Goal: Task Accomplishment & Management: Manage account settings

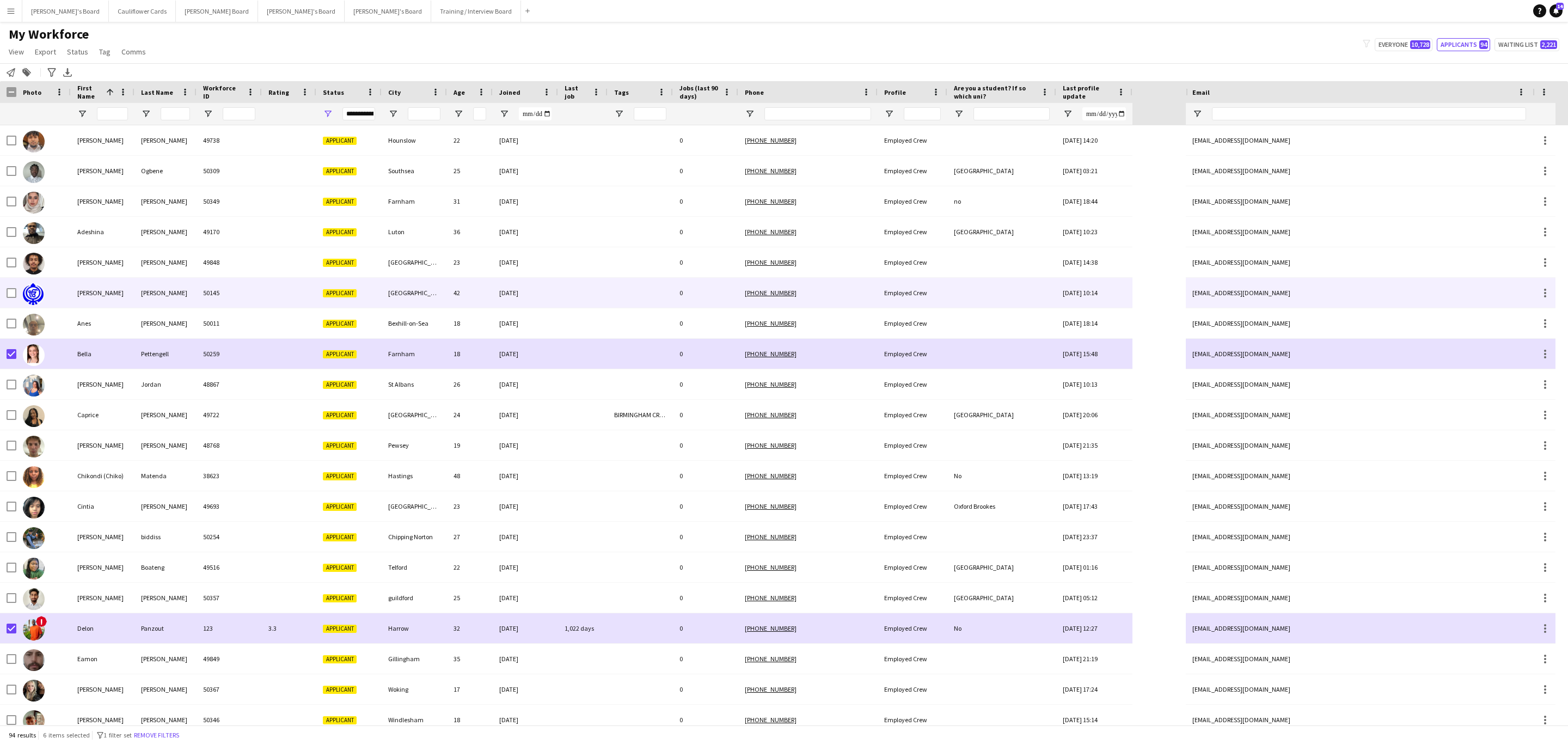
drag, startPoint x: 221, startPoint y: 288, endPoint x: 340, endPoint y: 296, distance: 119.3
click at [222, 288] on div "50145" at bounding box center [229, 293] width 66 height 30
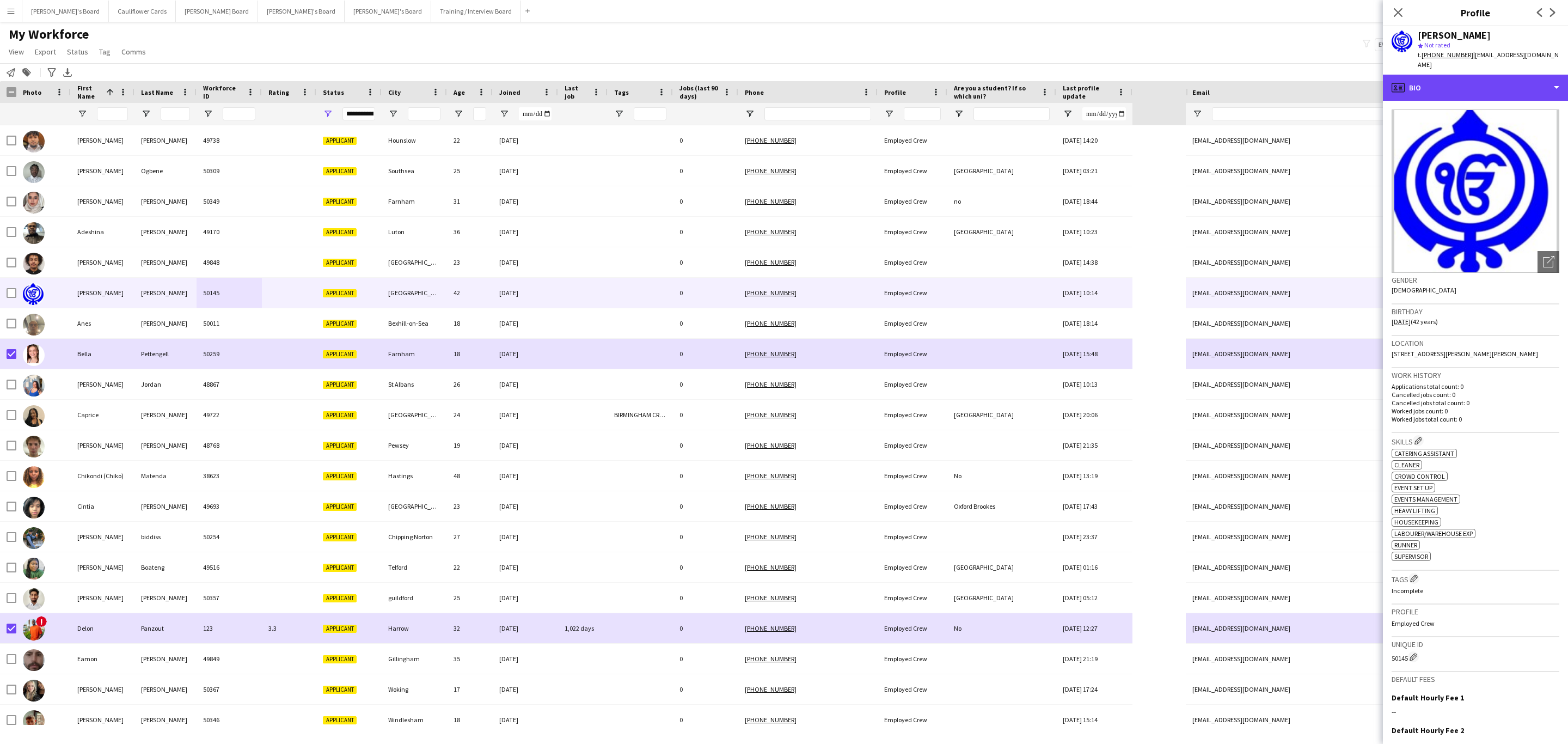
drag, startPoint x: 1504, startPoint y: 82, endPoint x: 1504, endPoint y: 90, distance: 8.0
click at [1504, 82] on div "profile Bio" at bounding box center [1476, 87] width 185 height 26
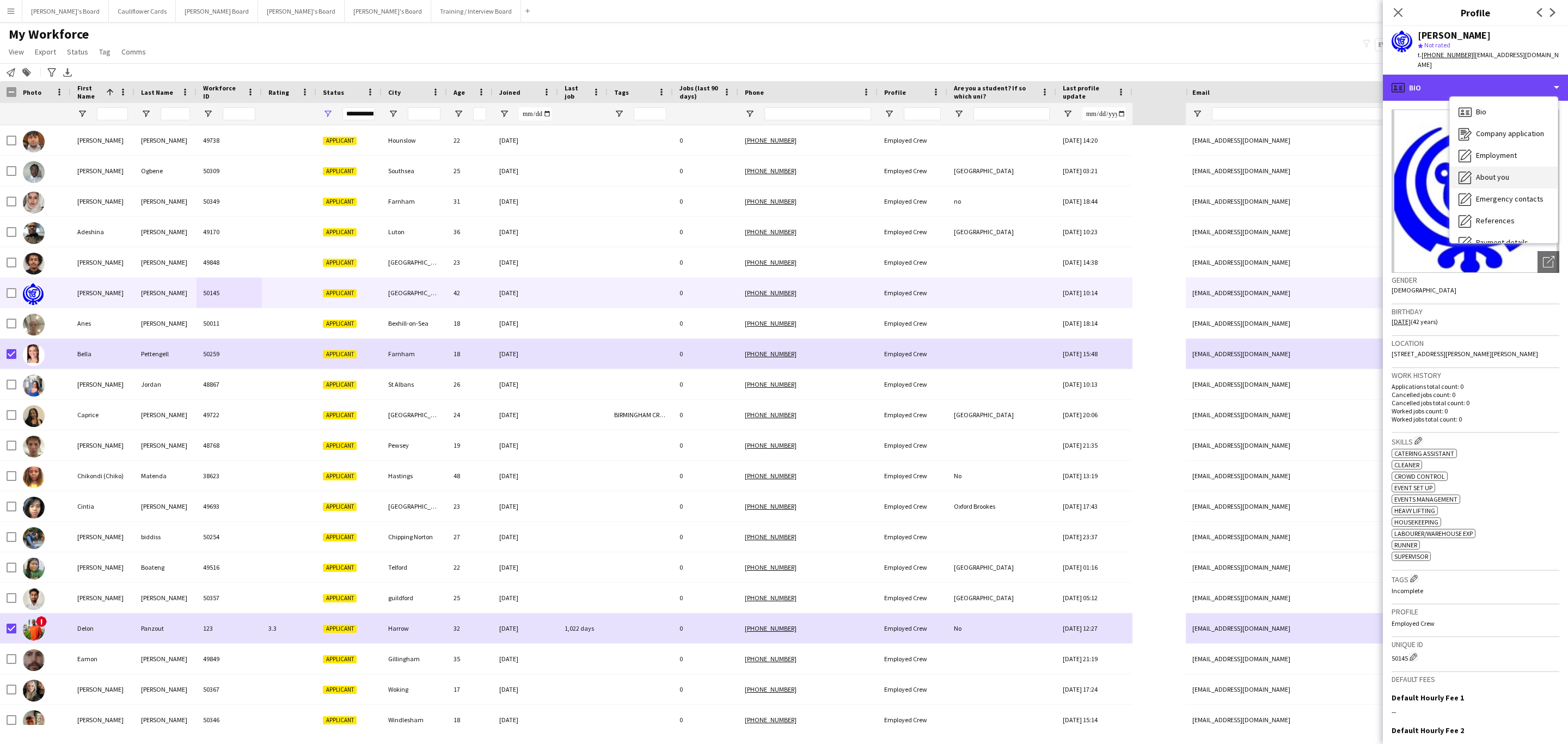
scroll to position [145, 0]
click at [1492, 136] on span "Additional info" at bounding box center [1499, 140] width 47 height 10
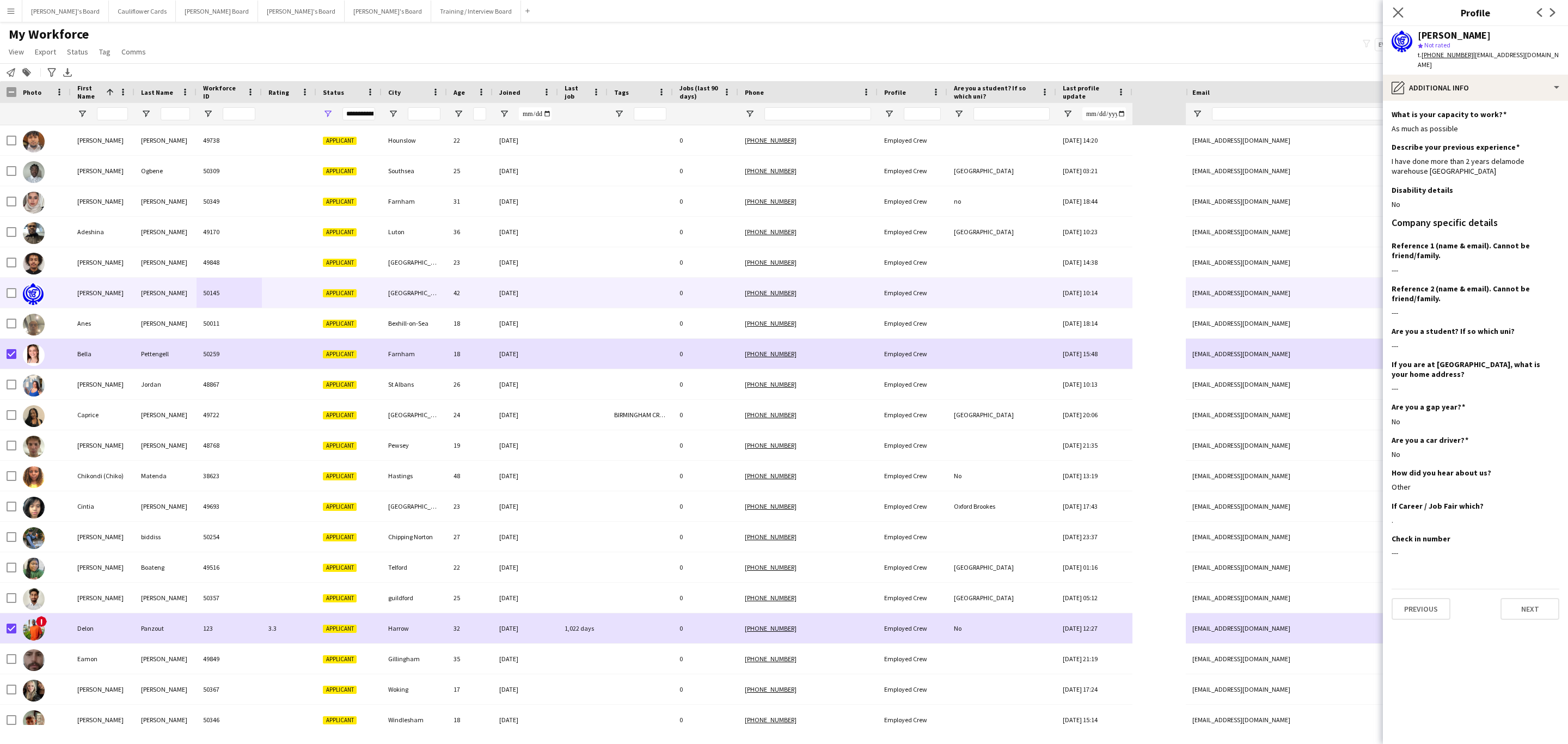
click at [1400, 6] on app-icon "Close pop-in" at bounding box center [1398, 13] width 16 height 16
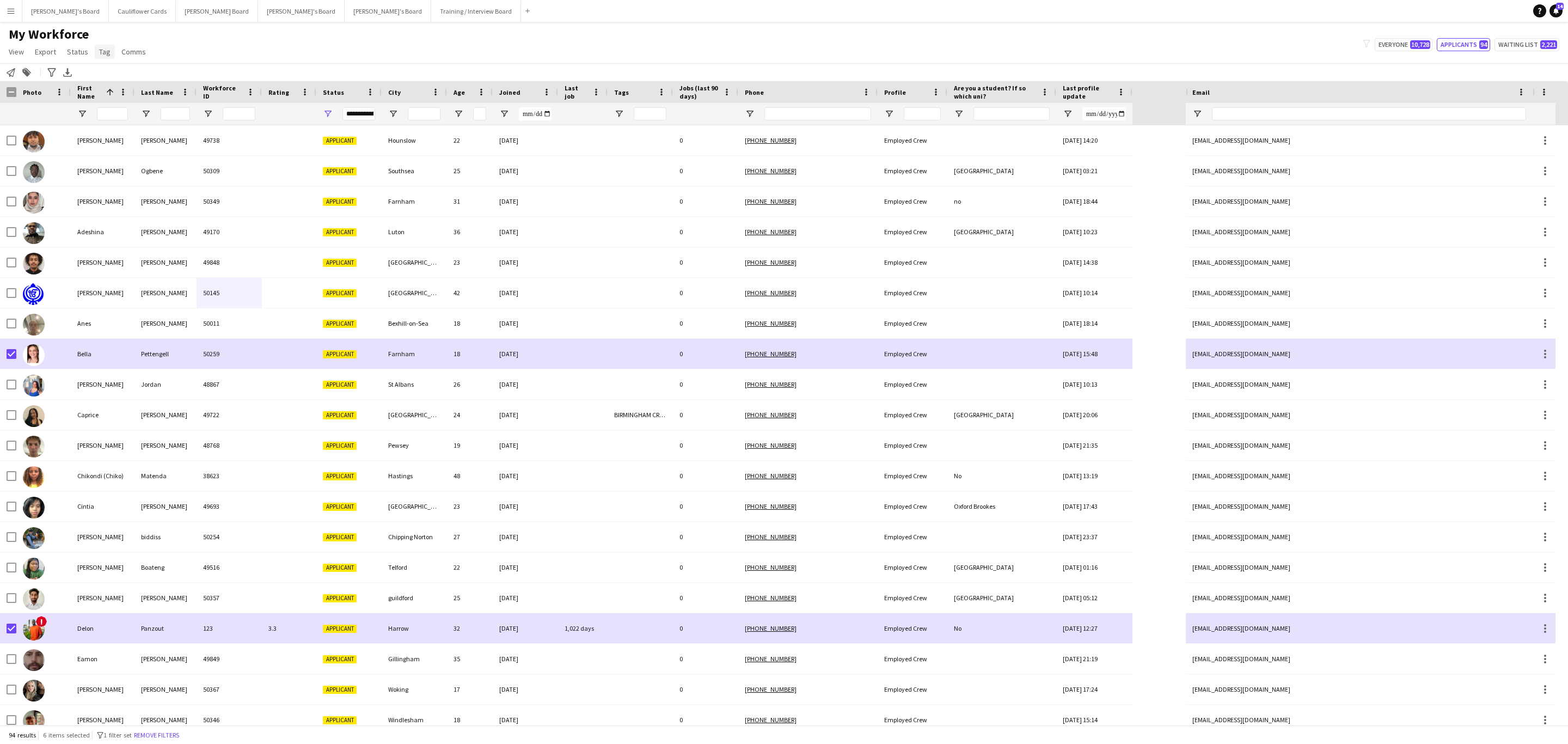
click at [106, 50] on span "Tag" at bounding box center [105, 51] width 11 height 10
click at [134, 70] on link "New tag" at bounding box center [131, 75] width 76 height 23
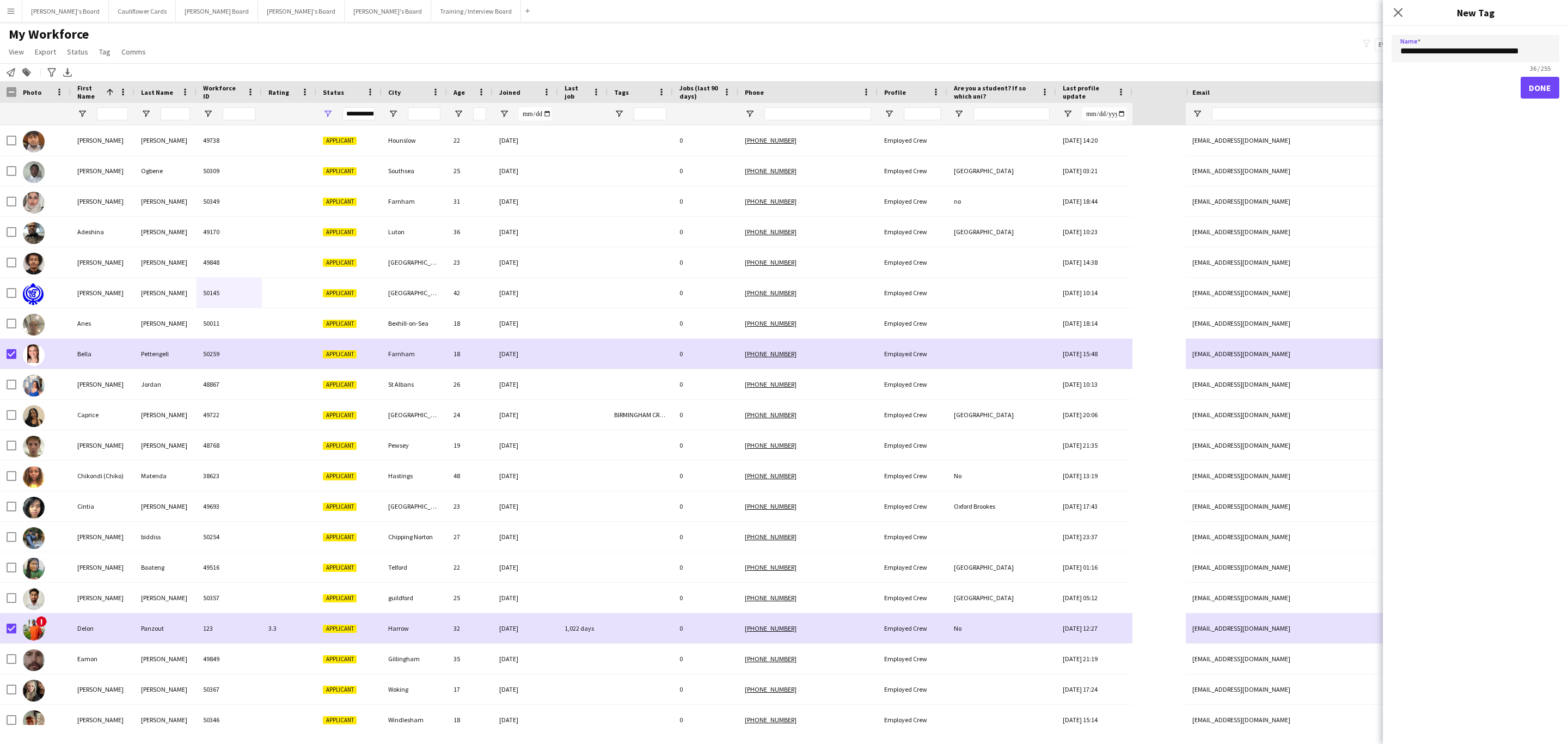
click at [1438, 46] on input "**********" at bounding box center [1476, 48] width 168 height 27
type input "**********"
click at [1529, 91] on button "Done" at bounding box center [1540, 87] width 39 height 22
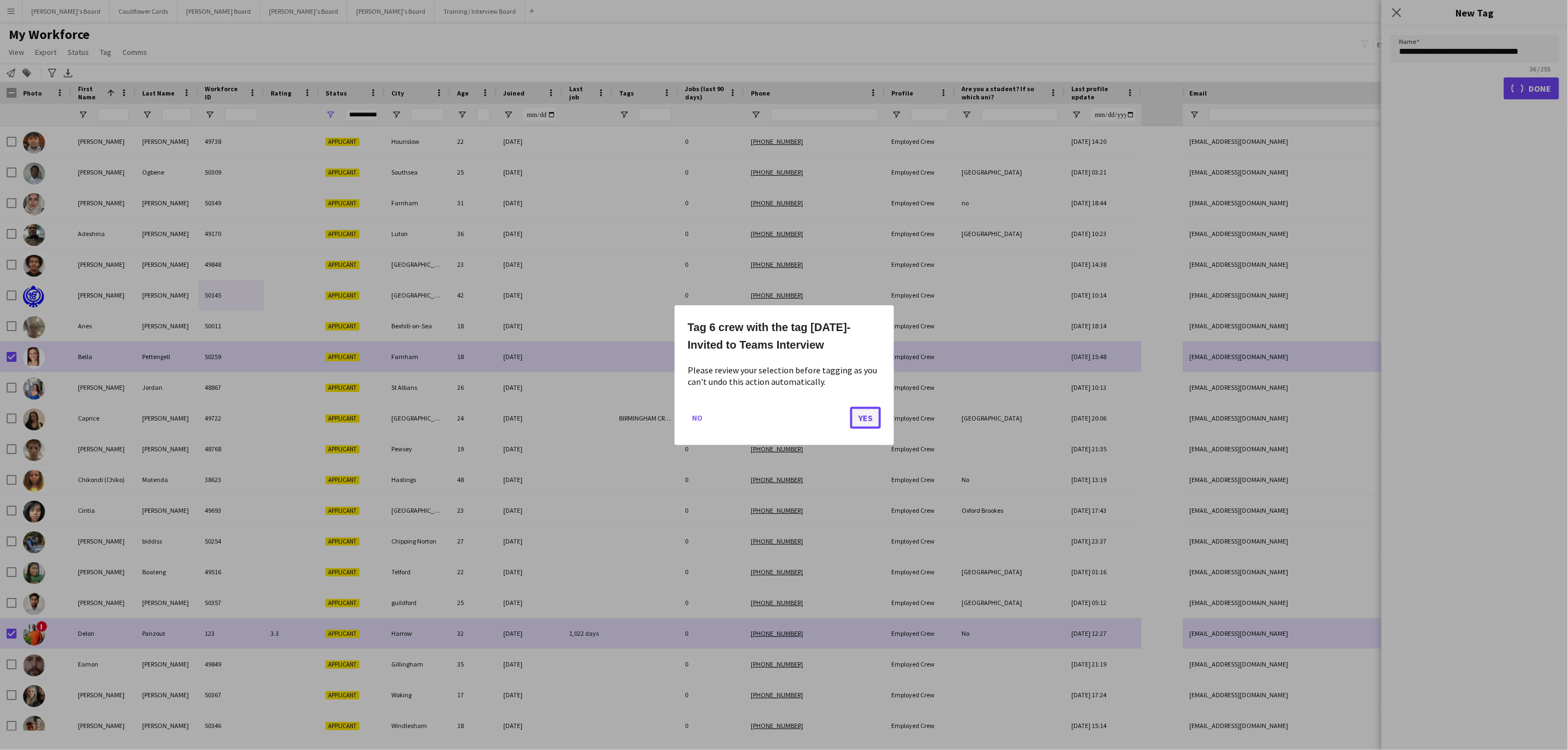
click at [873, 414] on button "Yes" at bounding box center [865, 417] width 31 height 22
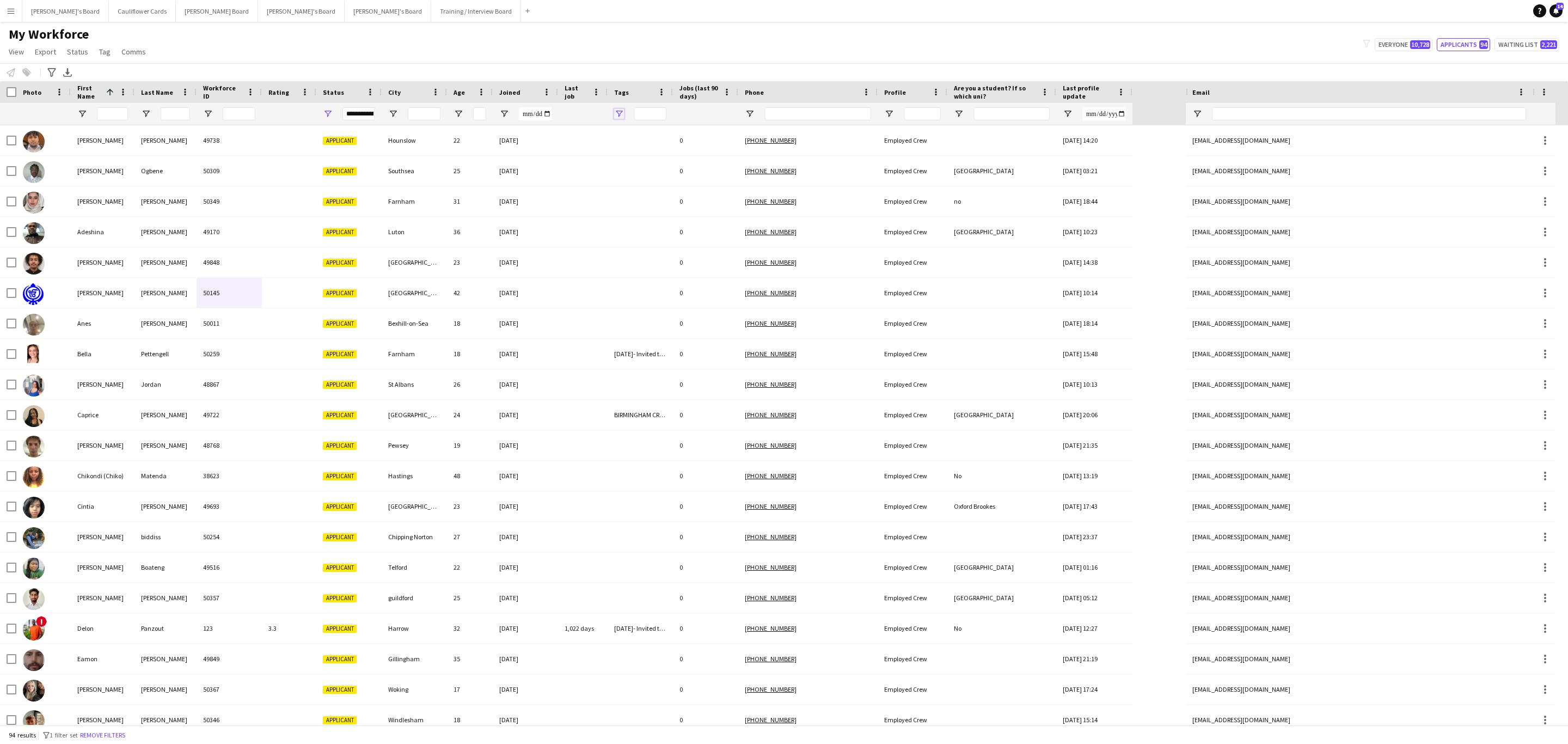
click at [618, 116] on span "Open Filter Menu" at bounding box center [619, 113] width 10 height 10
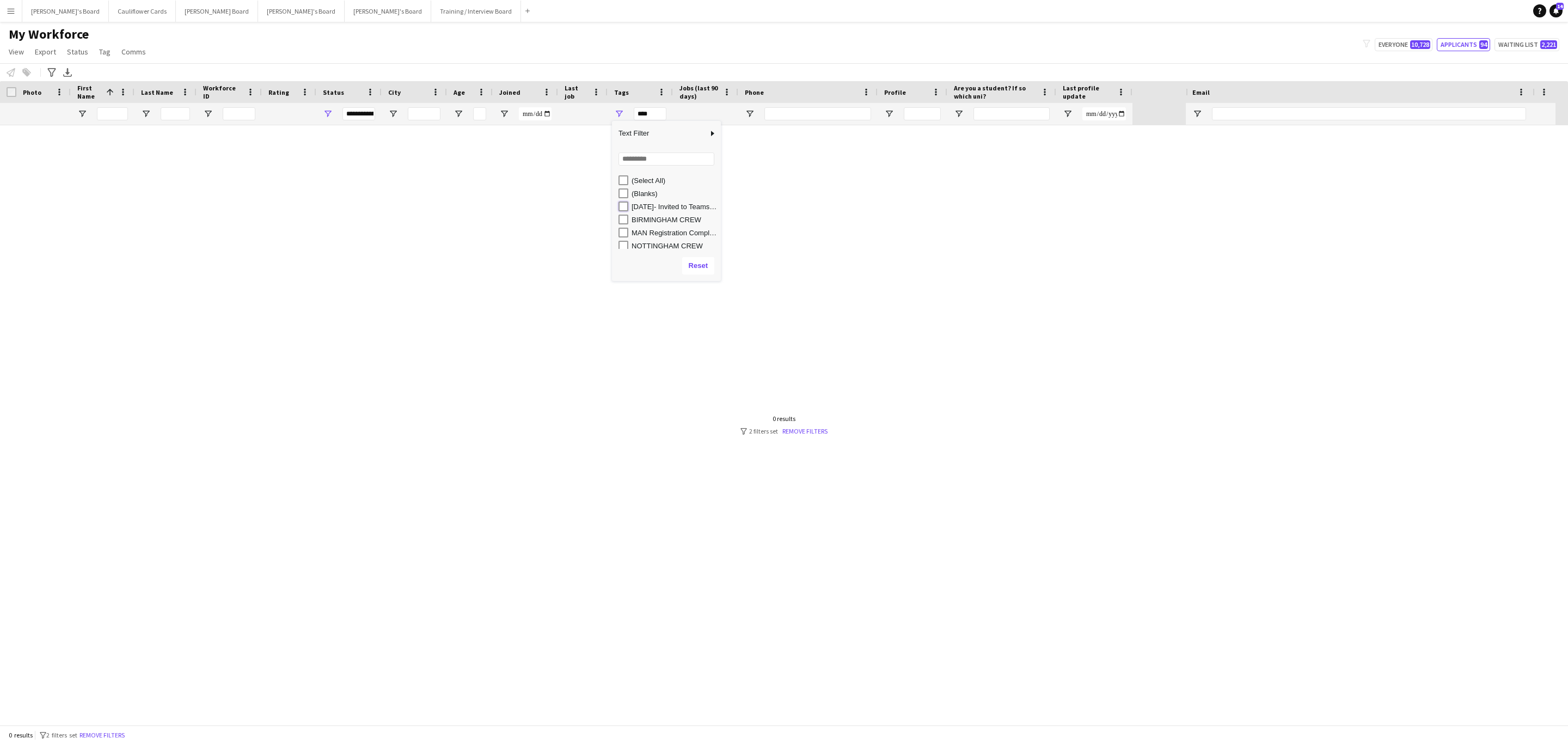
type input "**********"
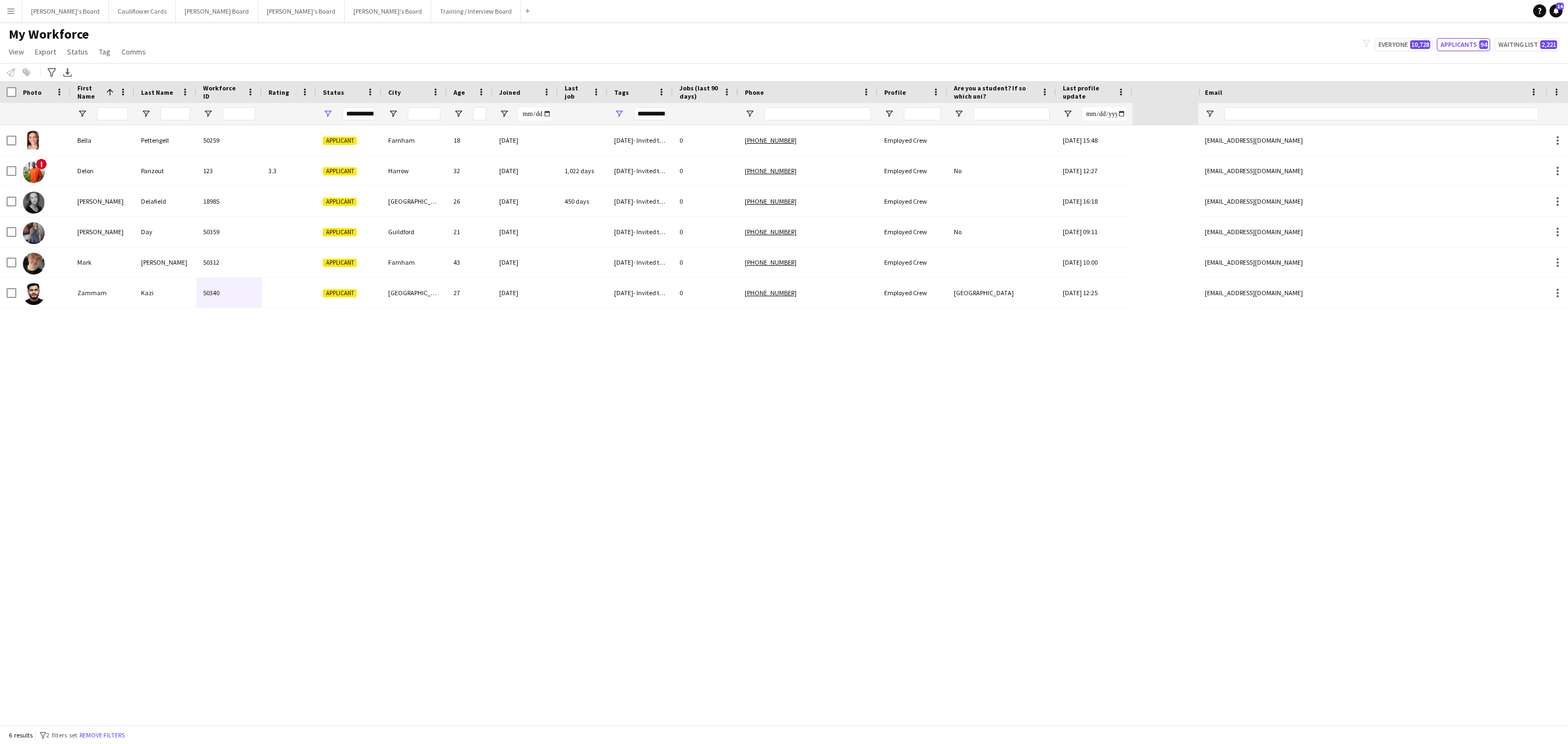
click at [646, 476] on div "Bella Pettengell 50259 Applicant Farnham 18 20-09-2025 29/09/25- Invited to Tea…" at bounding box center [599, 425] width 1198 height 600
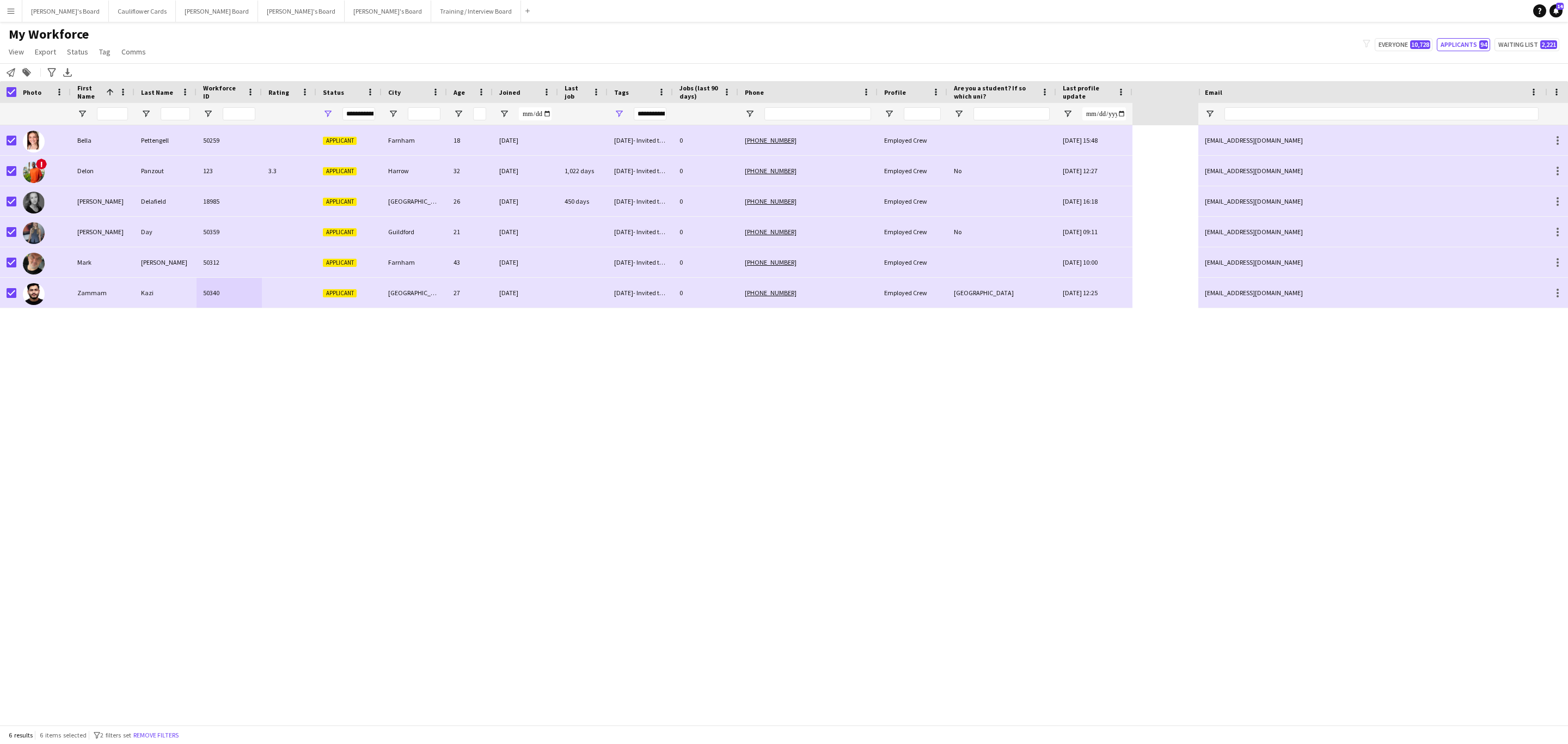
click at [10, 78] on div "Notify workforce" at bounding box center [11, 72] width 13 height 13
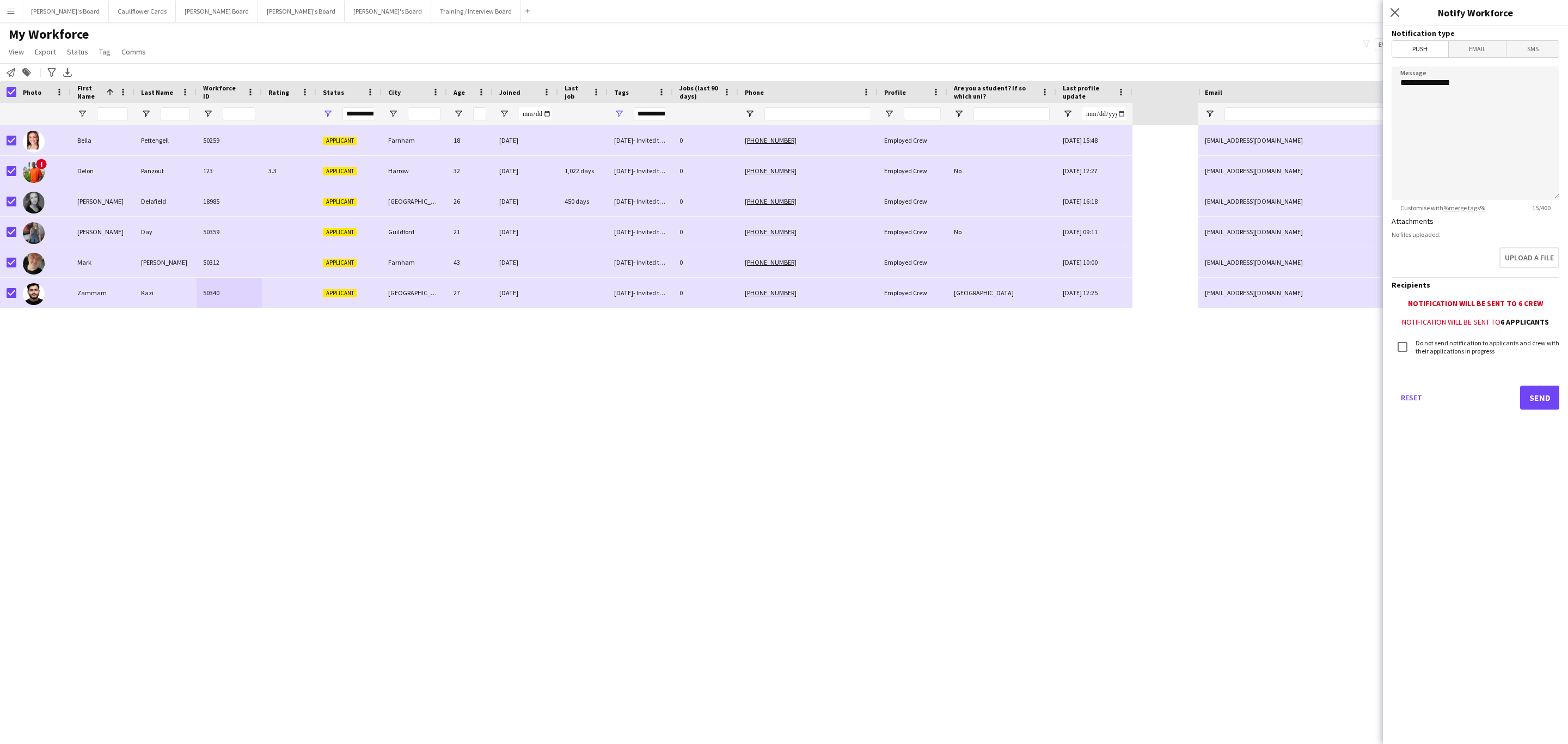
drag, startPoint x: 1466, startPoint y: 50, endPoint x: 1462, endPoint y: 57, distance: 8.1
click at [1466, 50] on span "Email" at bounding box center [1477, 49] width 58 height 17
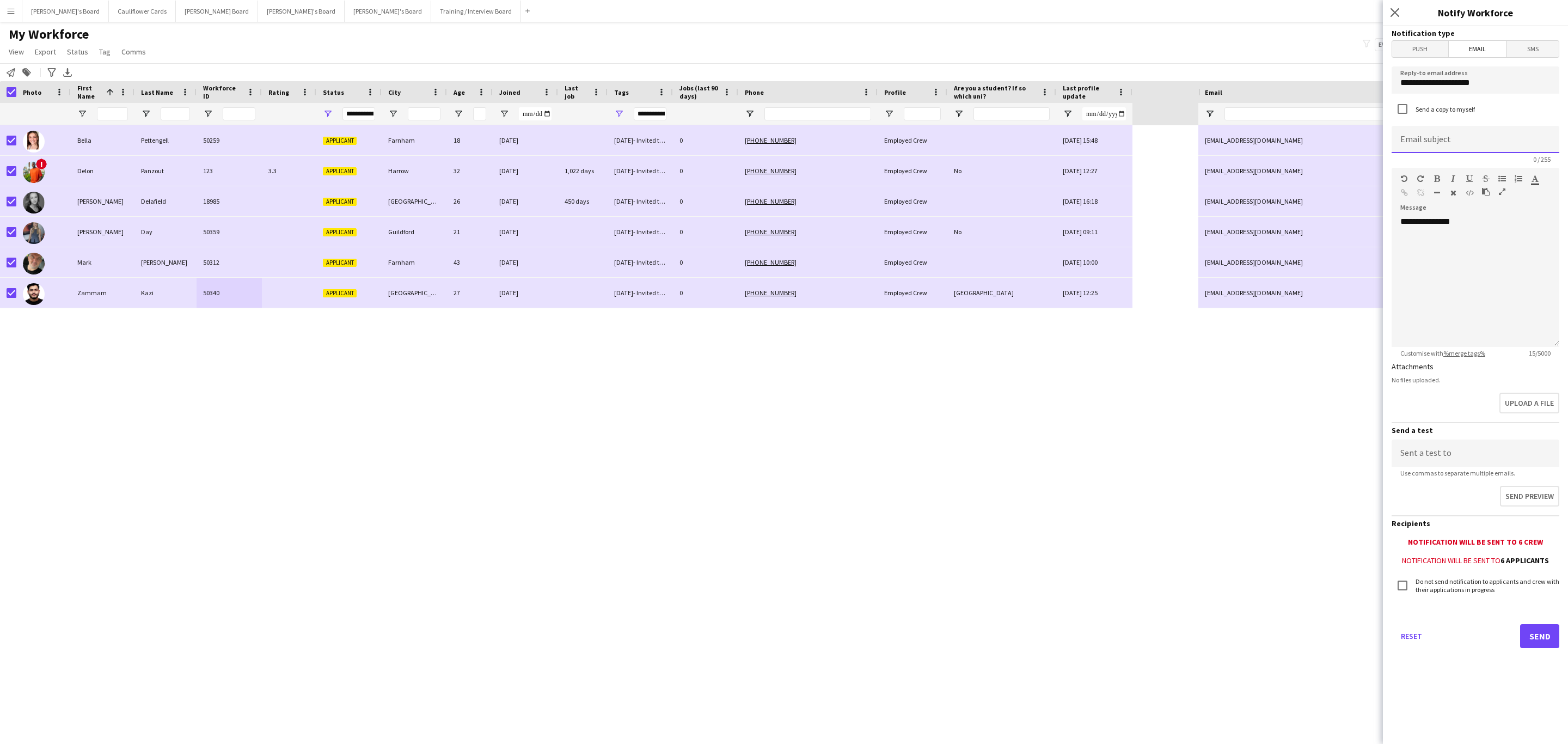
click at [1464, 143] on input at bounding box center [1476, 139] width 168 height 27
paste input "**********"
type input "**********"
click at [1440, 241] on div "**********" at bounding box center [1476, 281] width 168 height 131
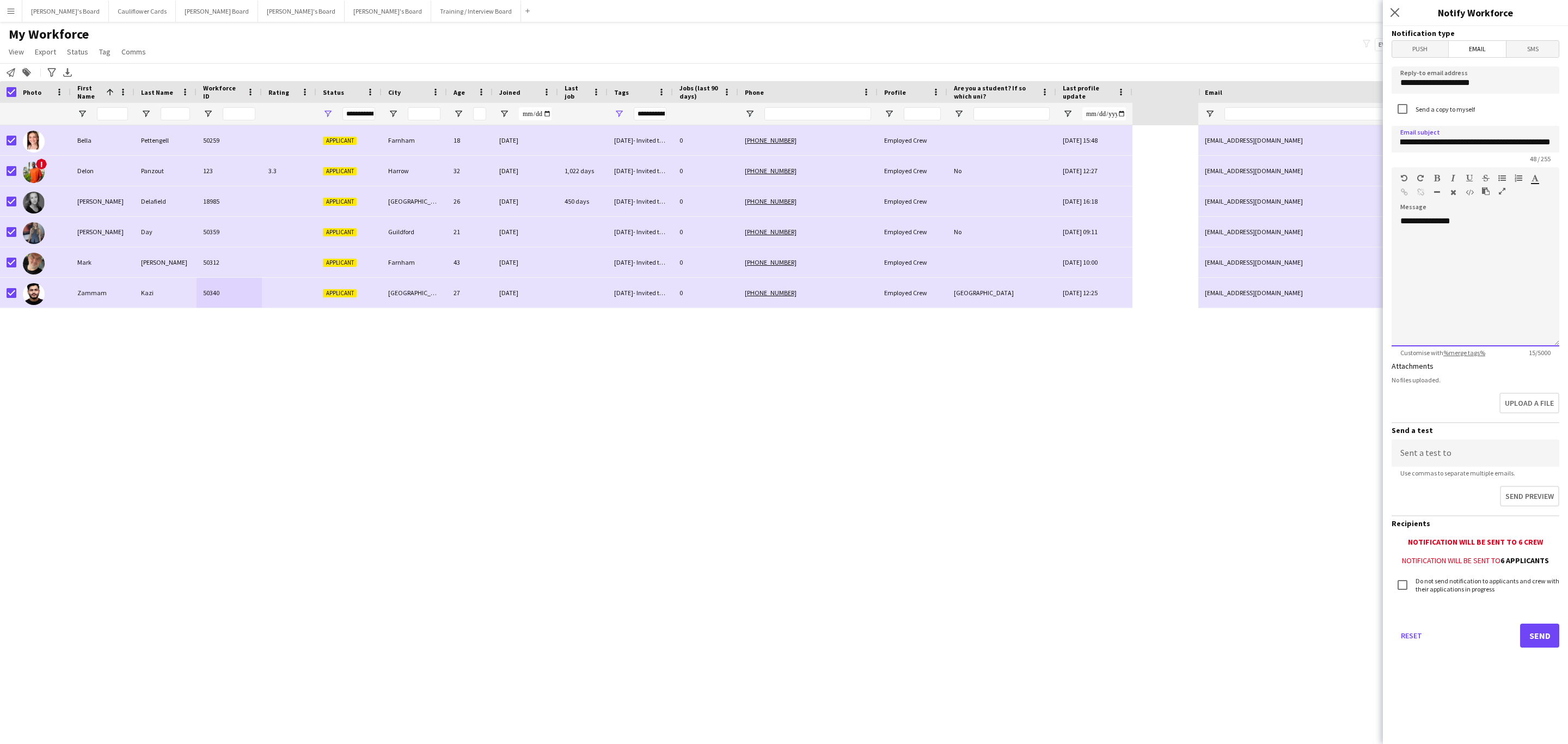
scroll to position [0, 0]
click at [1480, 222] on div "**********" at bounding box center [1476, 281] width 168 height 131
click at [1421, 249] on div "**********" at bounding box center [1476, 281] width 168 height 131
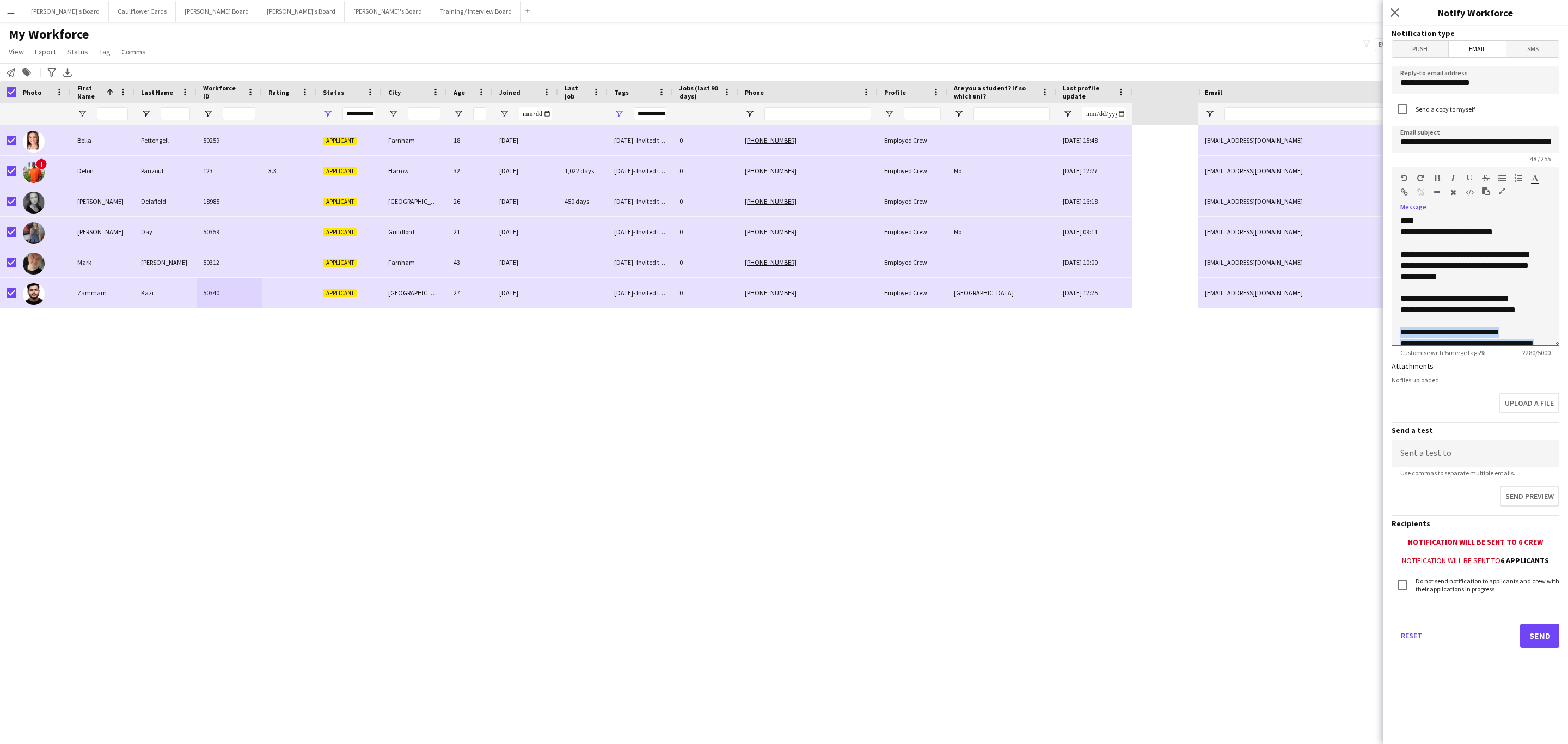
scroll to position [345, 0]
drag, startPoint x: 1483, startPoint y: 253, endPoint x: 1391, endPoint y: 297, distance: 102.0
click at [1392, 296] on div "**********" at bounding box center [1476, 281] width 168 height 131
click at [1412, 316] on p at bounding box center [1469, 313] width 138 height 11
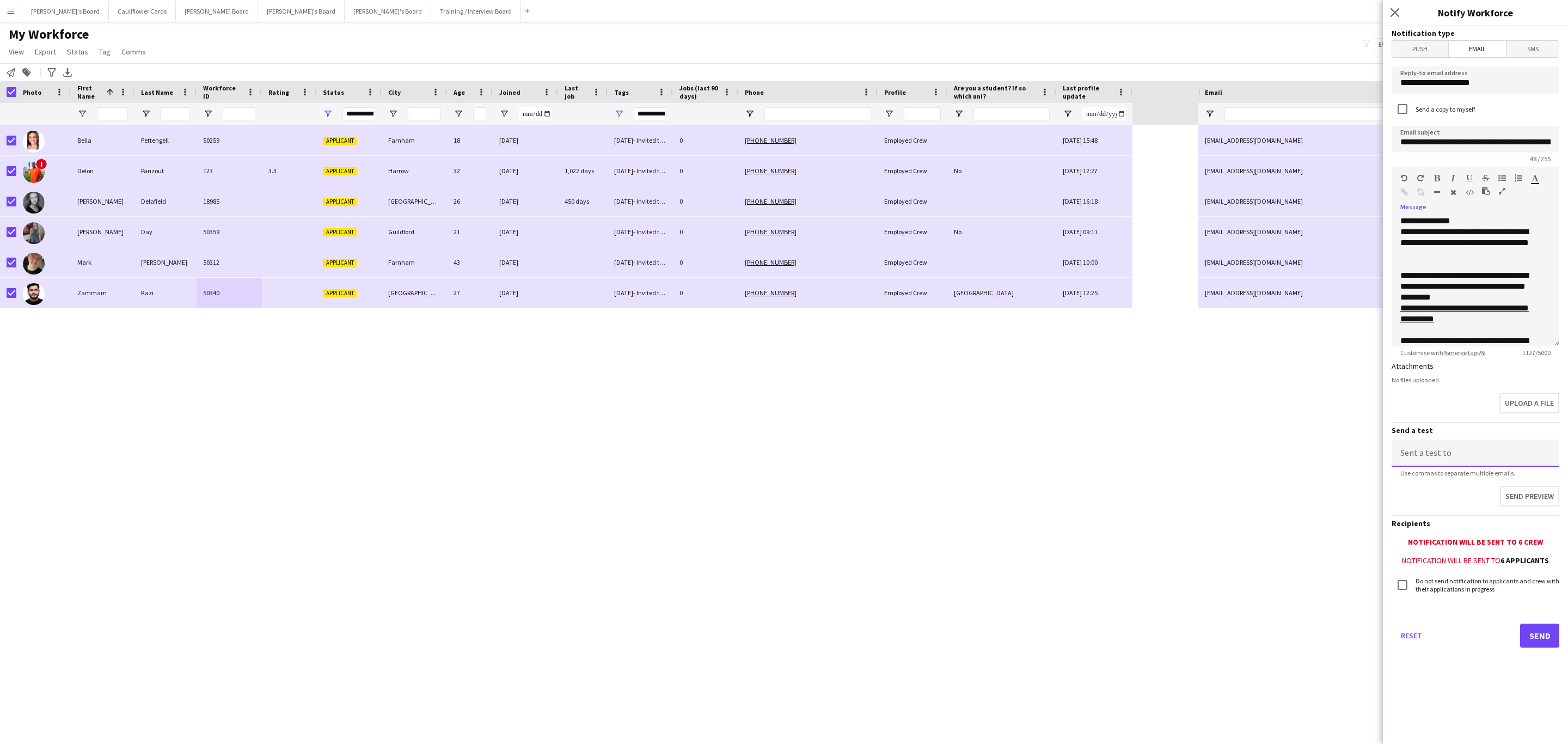
click at [1455, 444] on input at bounding box center [1476, 453] width 168 height 27
type input "**********"
click at [1526, 497] on button "Send preview" at bounding box center [1528, 497] width 62 height 23
click at [1539, 643] on button "Send" at bounding box center [1540, 636] width 40 height 24
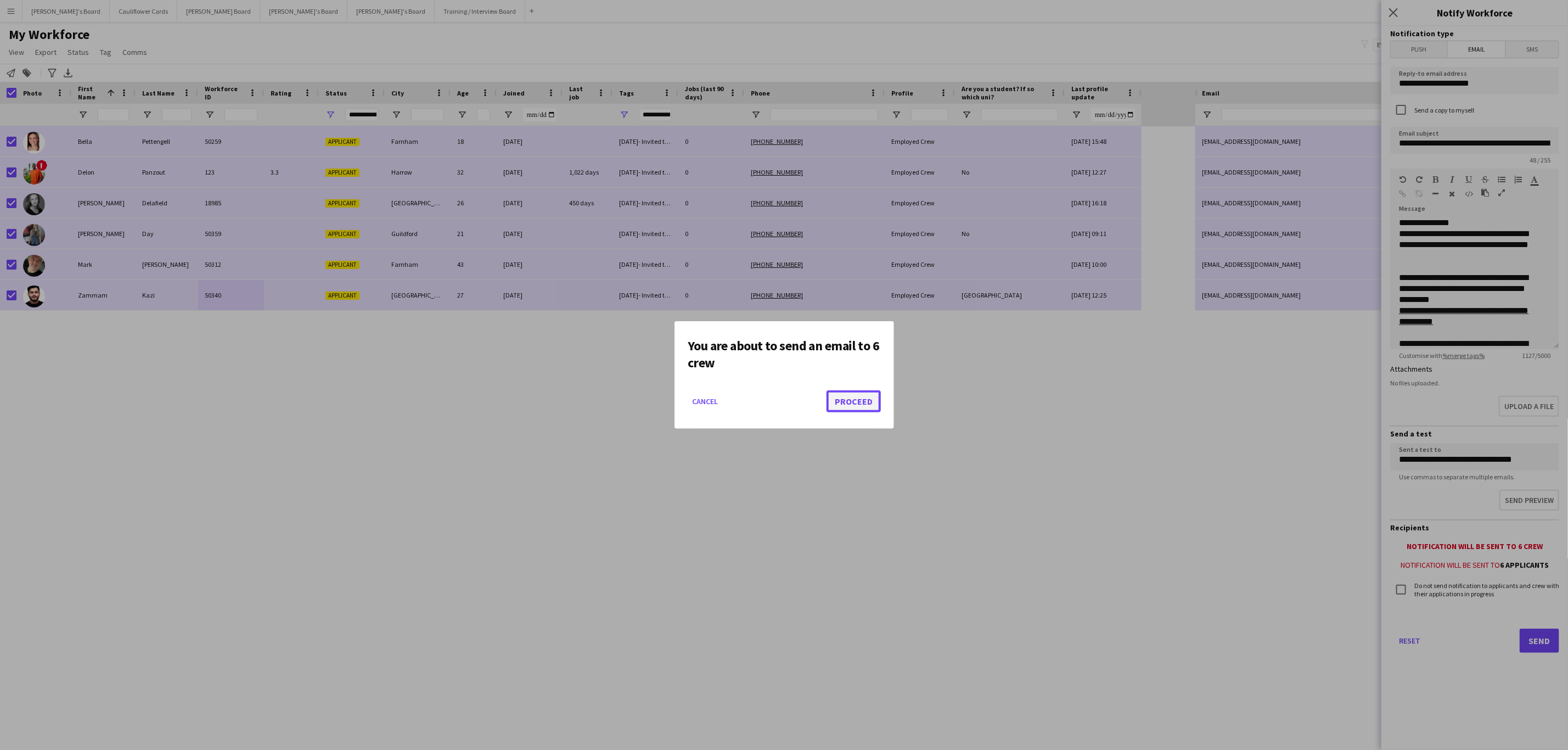
click at [863, 409] on button "Proceed" at bounding box center [854, 401] width 55 height 22
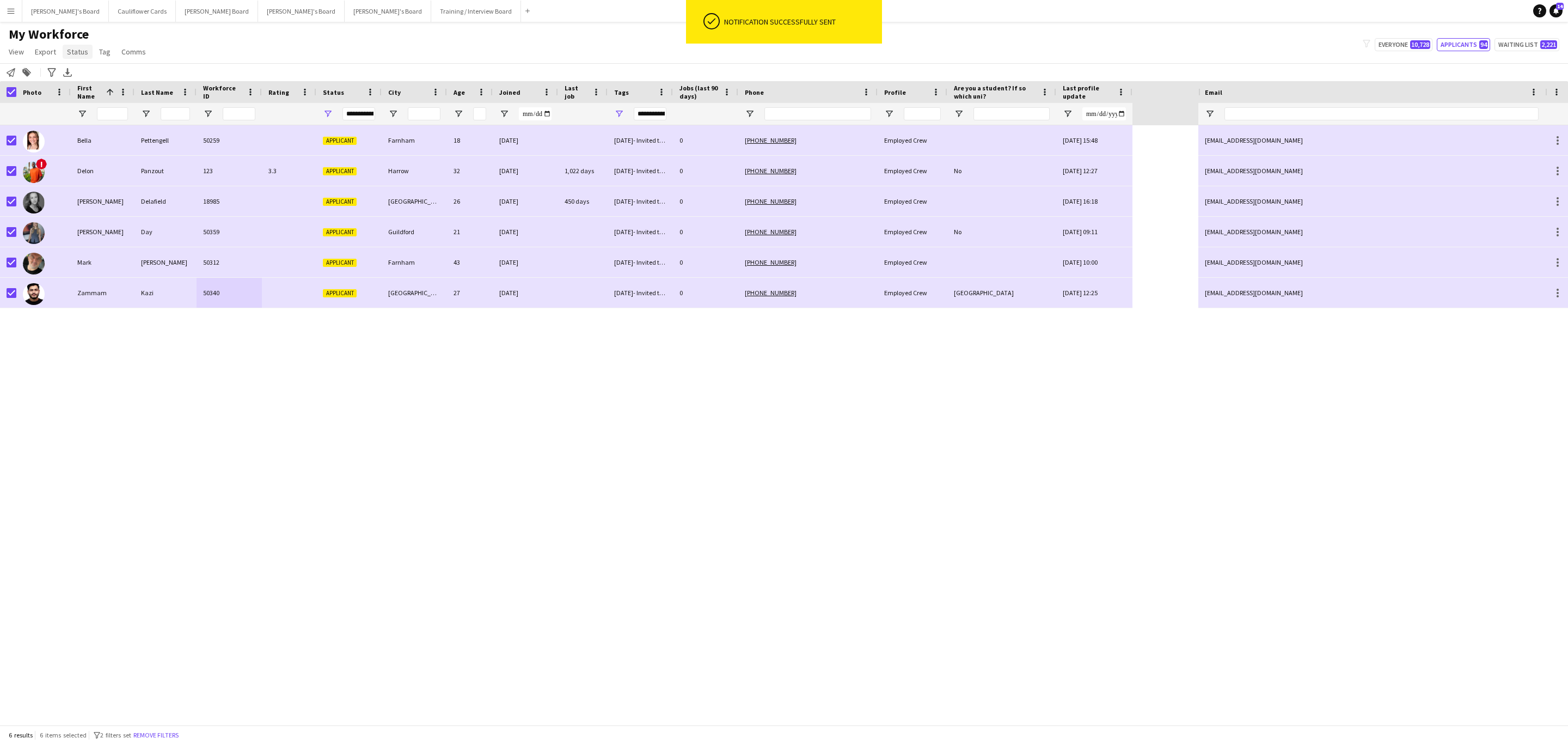
click at [71, 54] on span "Status" at bounding box center [77, 51] width 21 height 10
click at [78, 68] on link "Edit" at bounding box center [101, 75] width 76 height 23
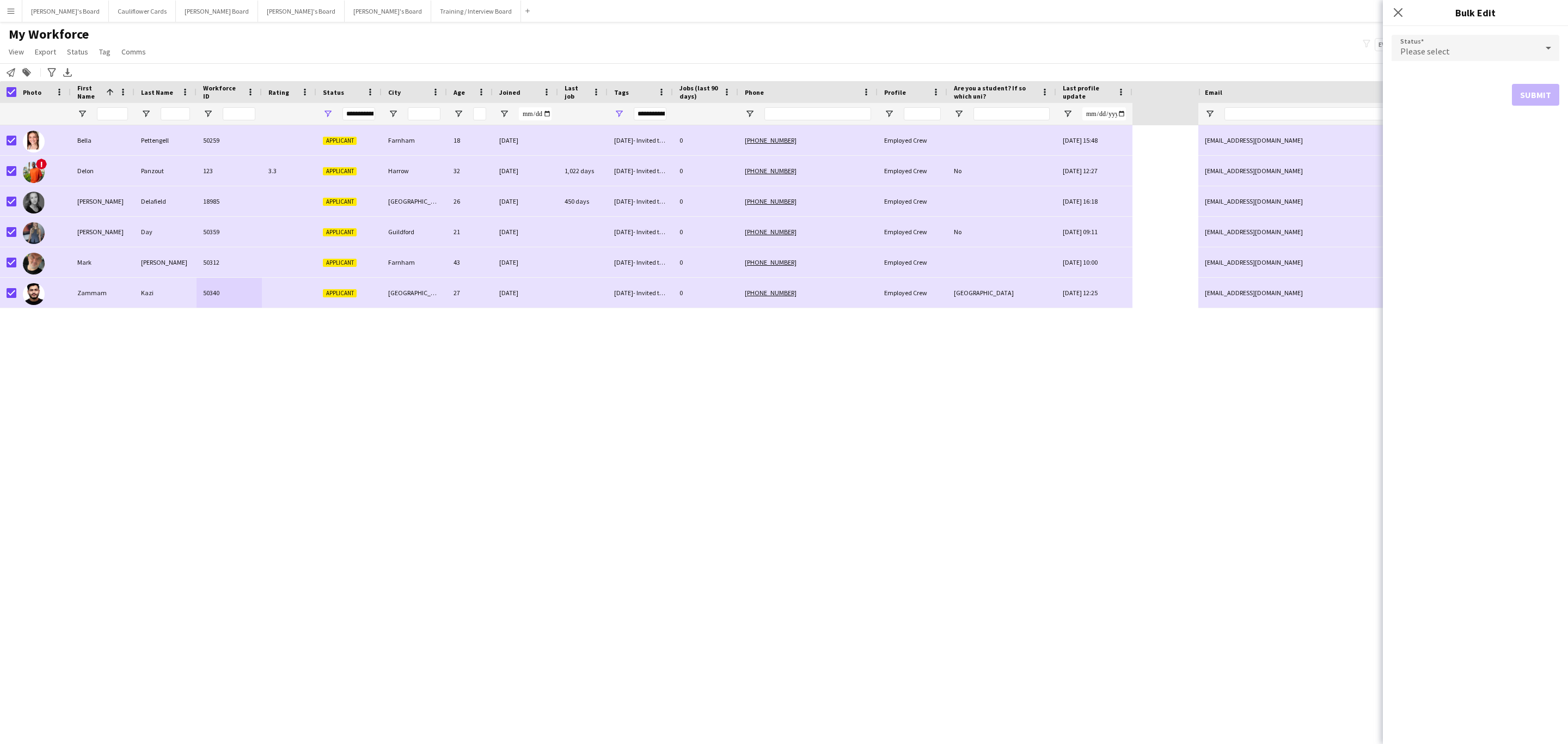
click at [1421, 41] on div "Please select" at bounding box center [1465, 48] width 146 height 26
click at [1446, 180] on span "Waiting list" at bounding box center [1476, 185] width 150 height 10
click at [1526, 129] on button "Submit" at bounding box center [1535, 132] width 47 height 22
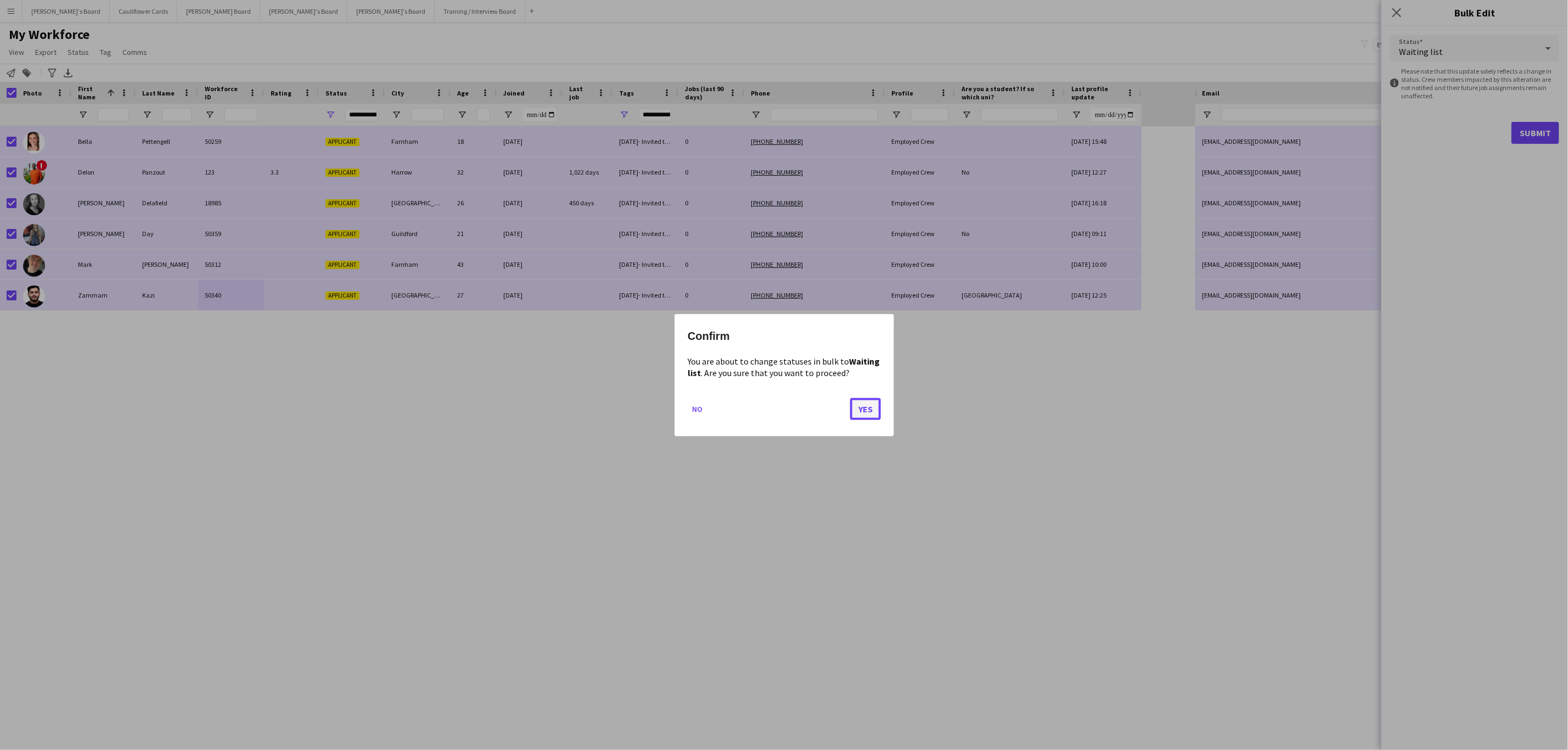
click at [876, 415] on button "Yes" at bounding box center [865, 409] width 31 height 22
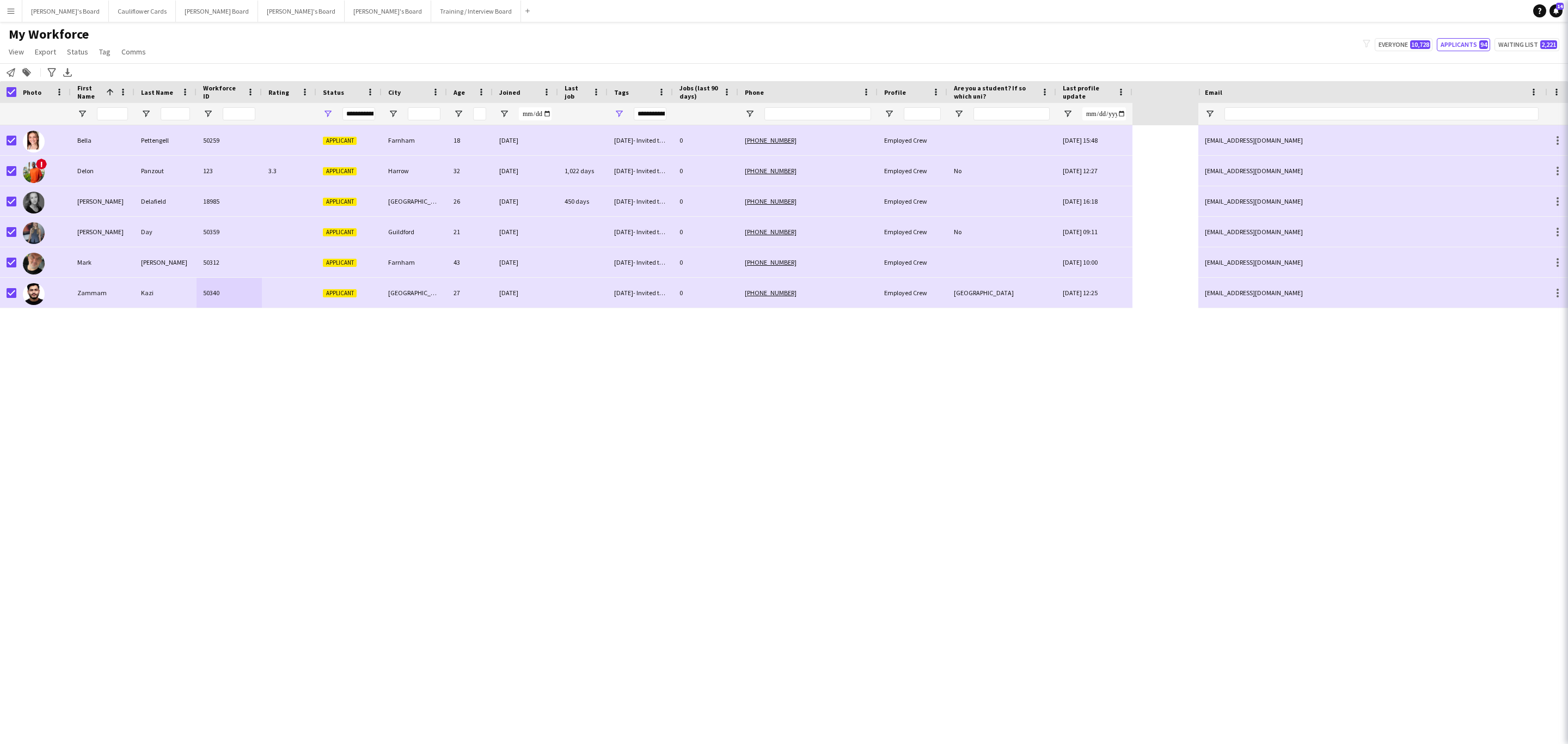
type input "***"
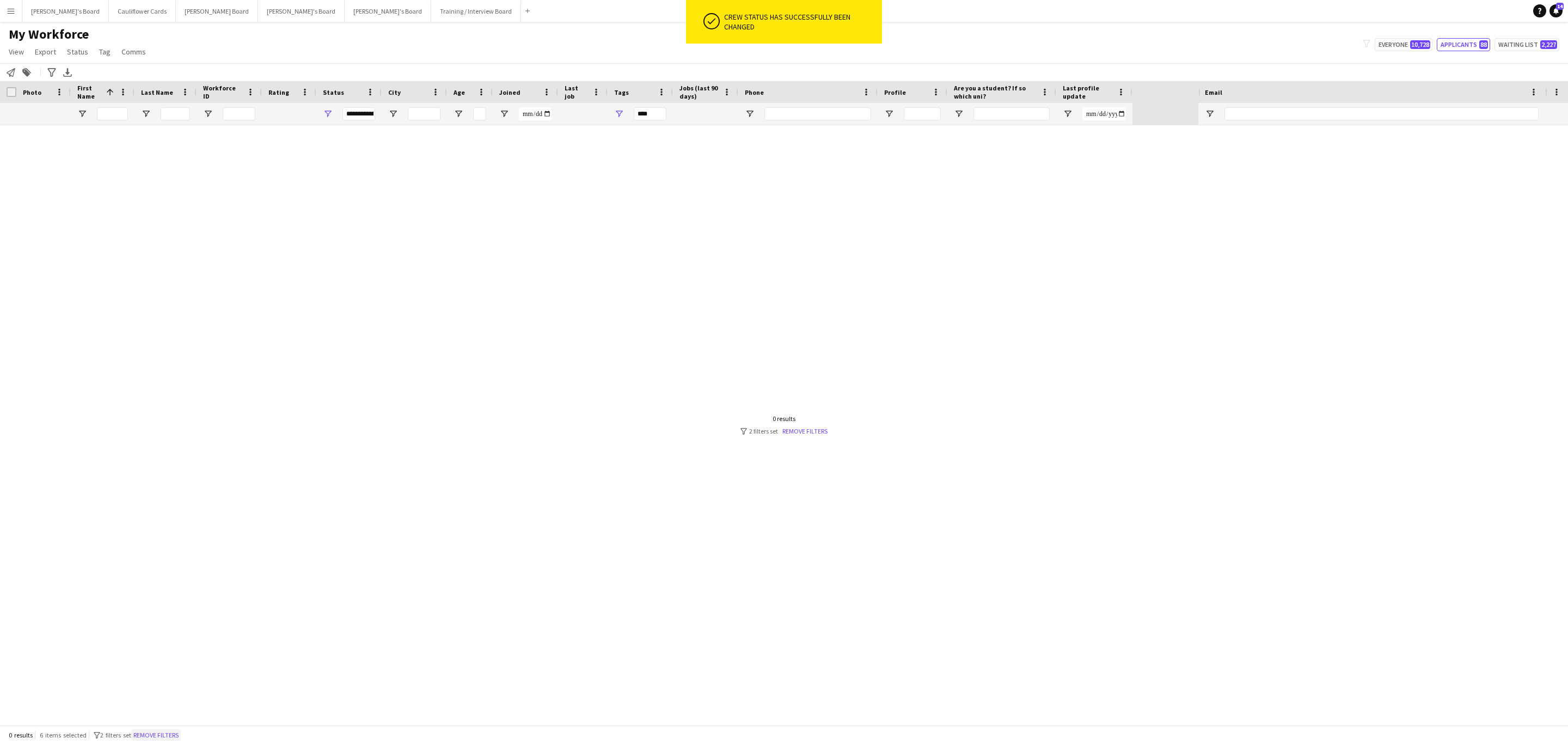
click at [152, 734] on button "Remove filters" at bounding box center [156, 735] width 50 height 12
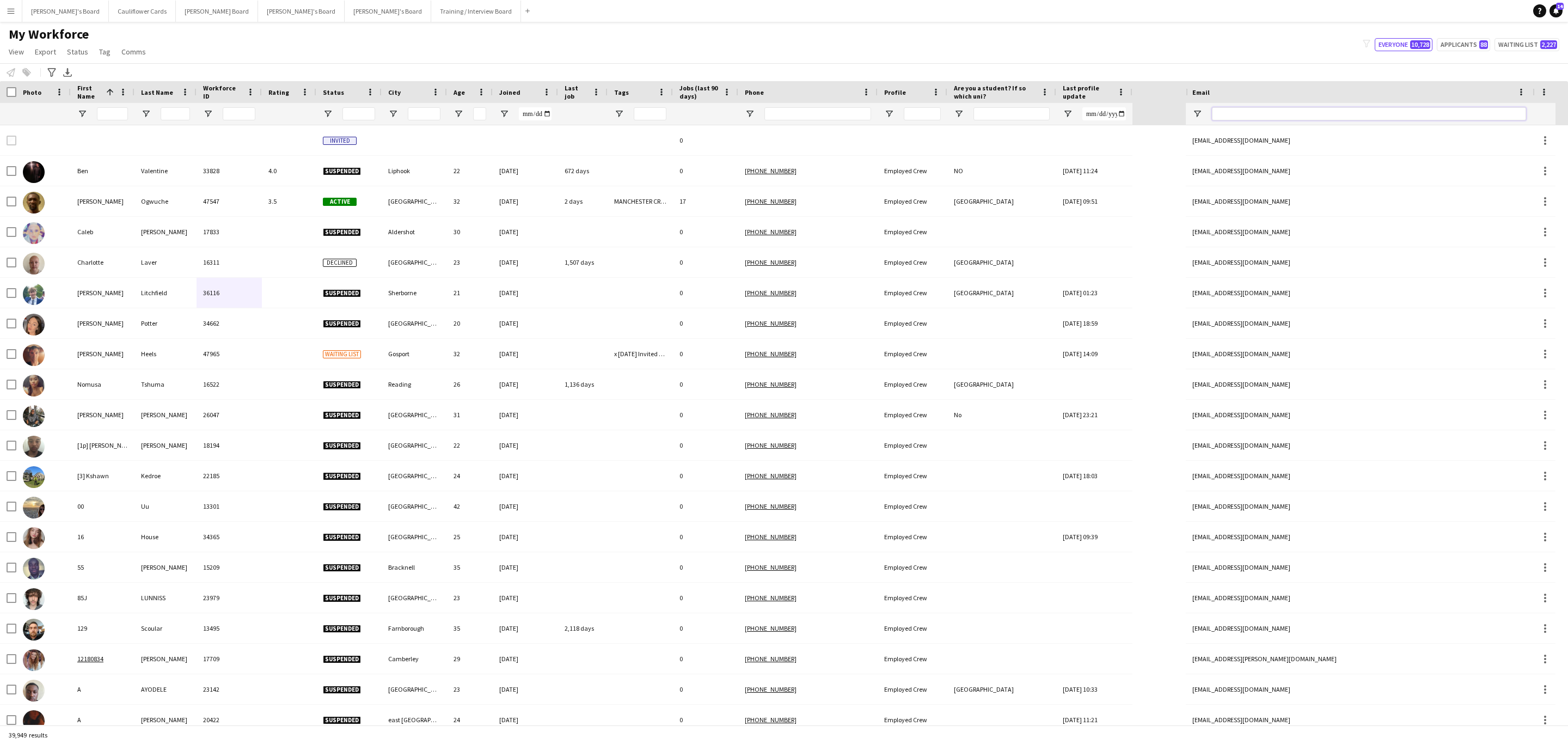
click at [1276, 110] on input "Email Filter Input" at bounding box center [1369, 113] width 314 height 13
paste input "**********"
type input "**********"
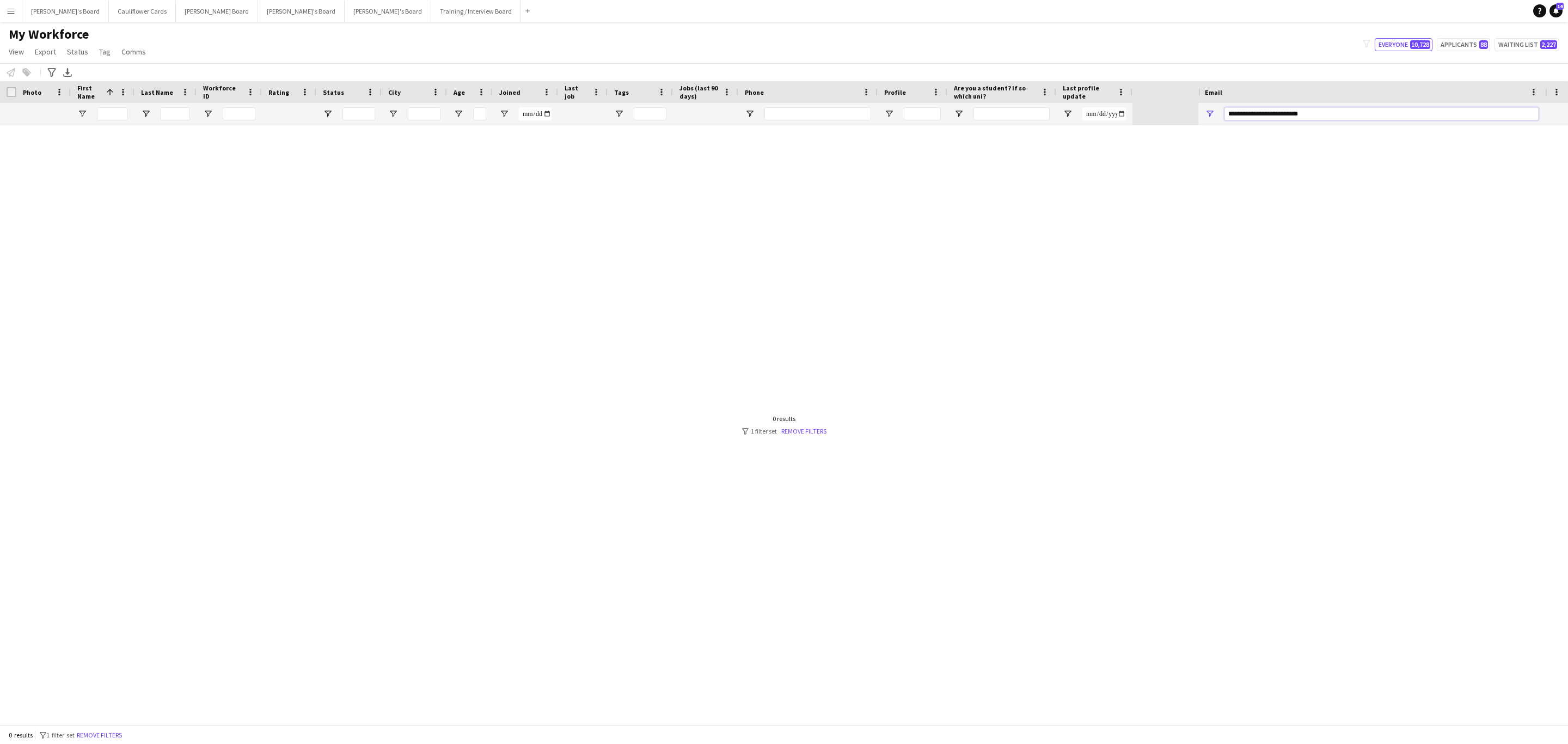
click at [1235, 115] on input "**********" at bounding box center [1381, 113] width 314 height 13
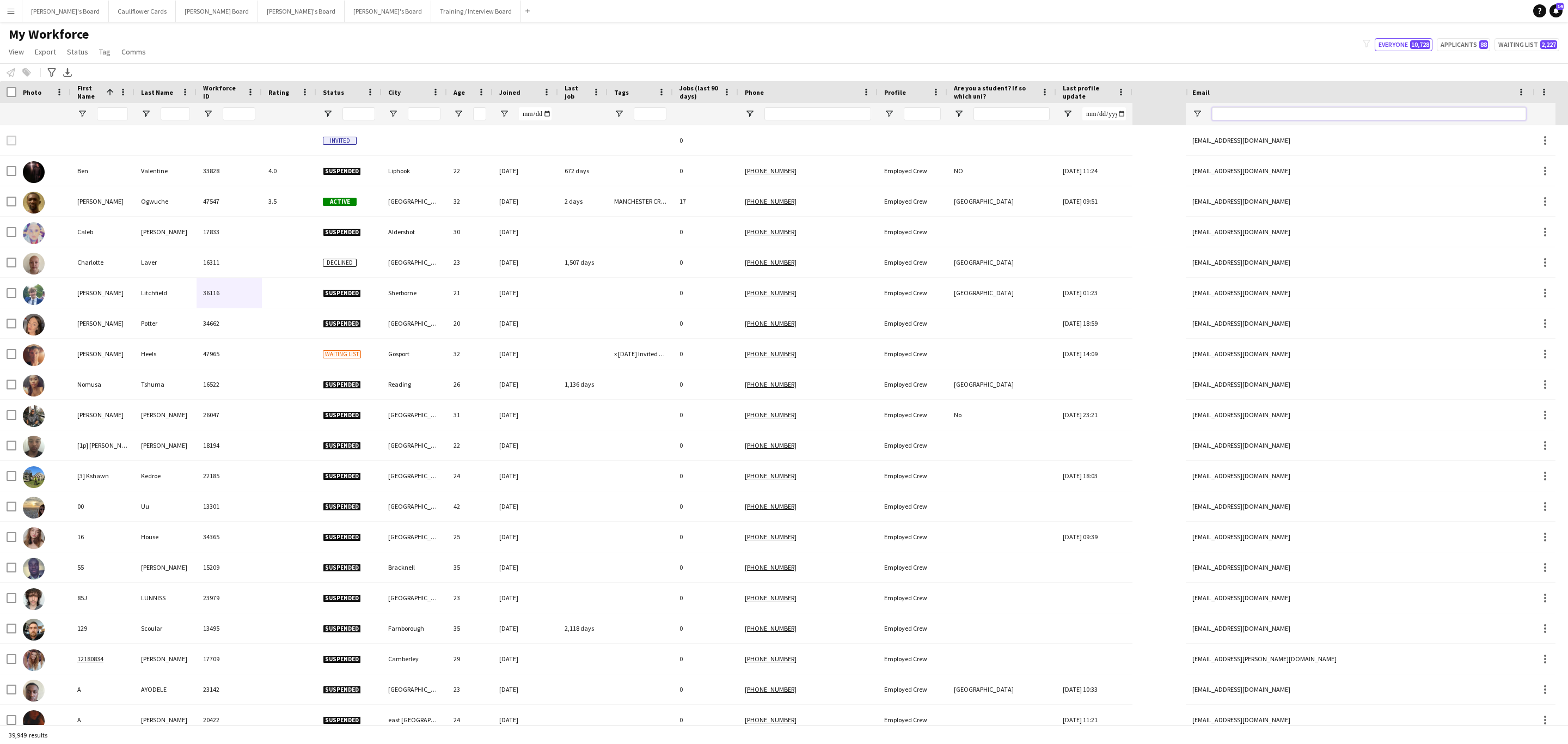
paste input "**********"
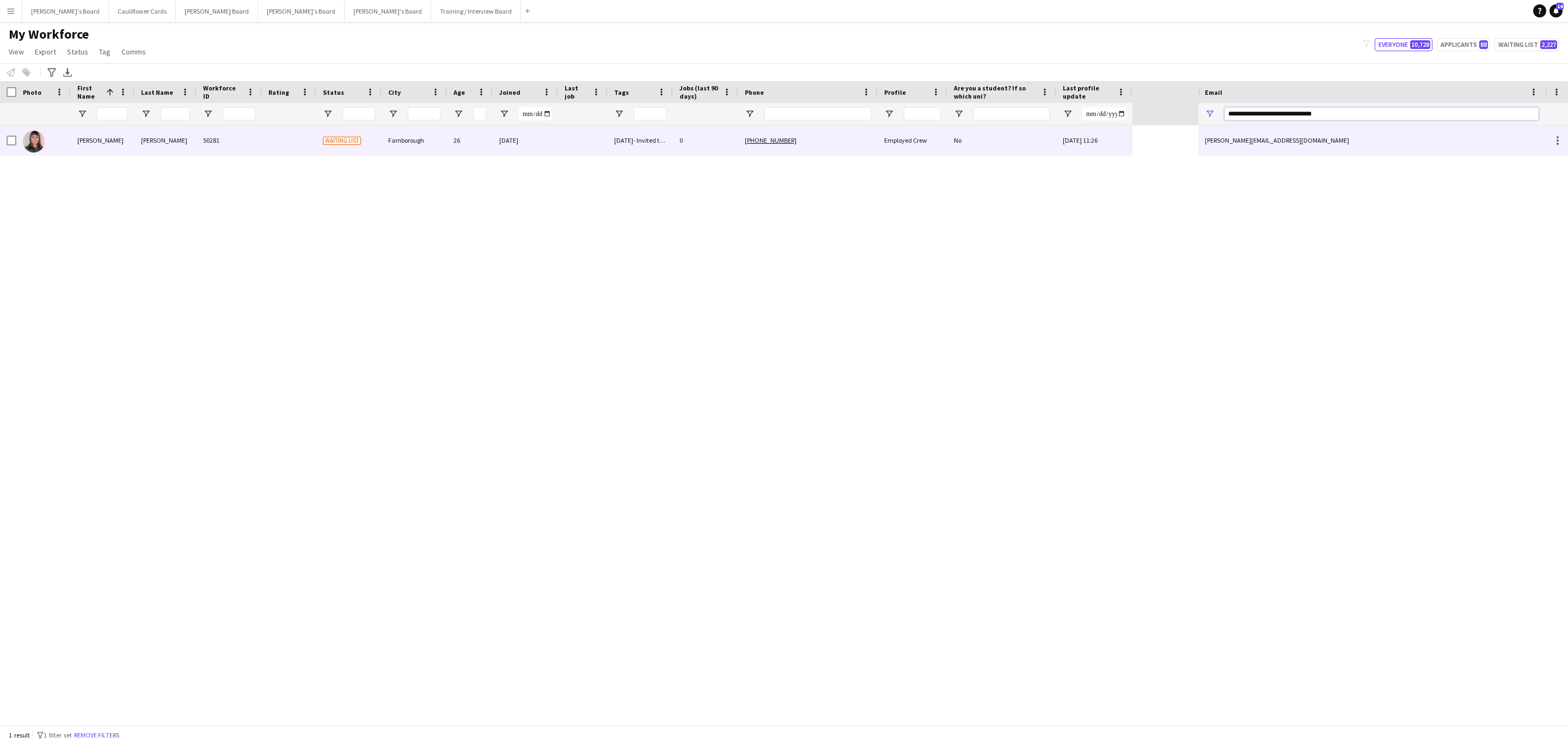
type input "**********"
click at [1028, 148] on div "No" at bounding box center [1001, 140] width 109 height 30
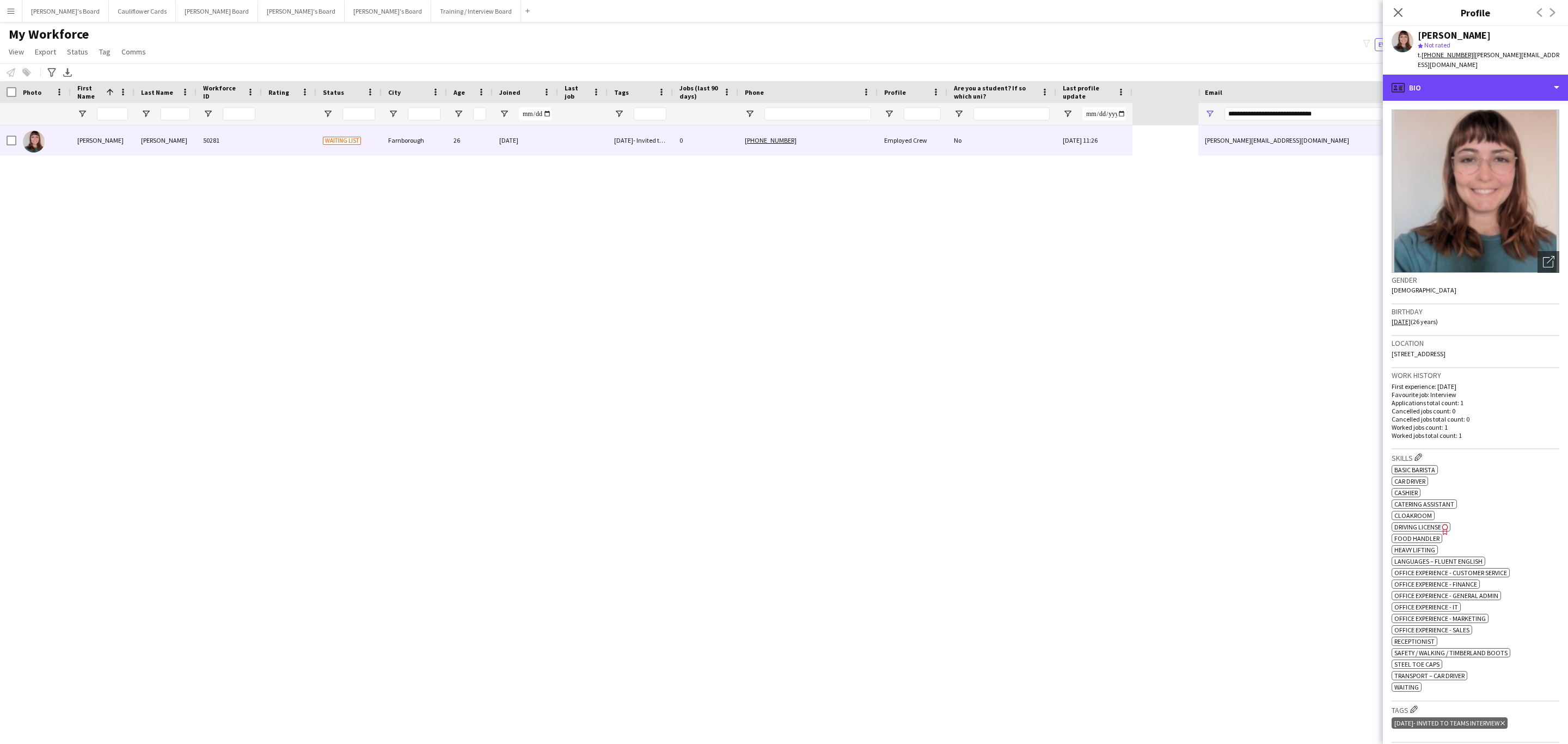
drag, startPoint x: 1495, startPoint y: 82, endPoint x: 1489, endPoint y: 99, distance: 18.0
click at [1493, 82] on div "profile Bio" at bounding box center [1476, 87] width 185 height 26
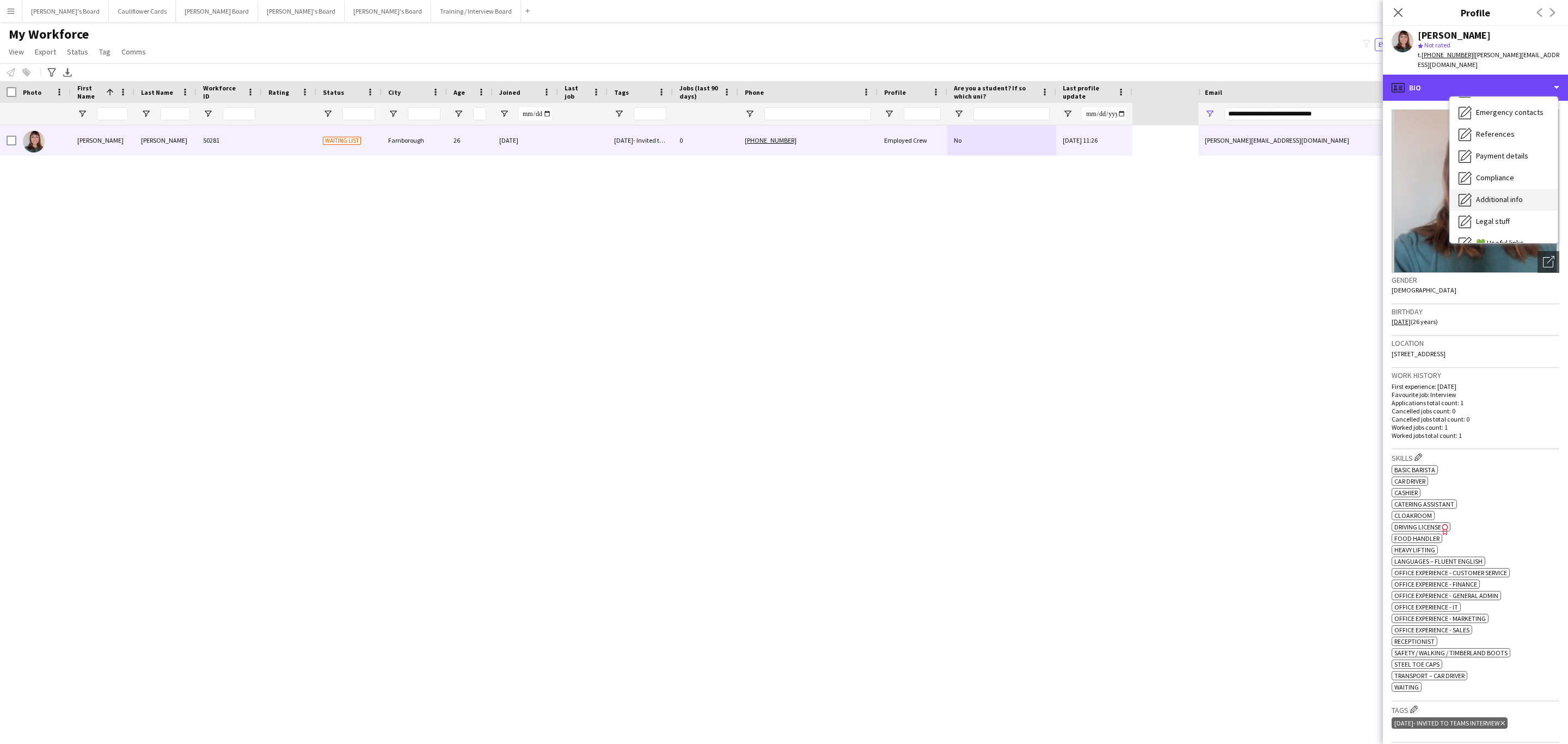
scroll to position [145, 0]
click at [1500, 148] on div "Additional info Additional info" at bounding box center [1504, 141] width 108 height 22
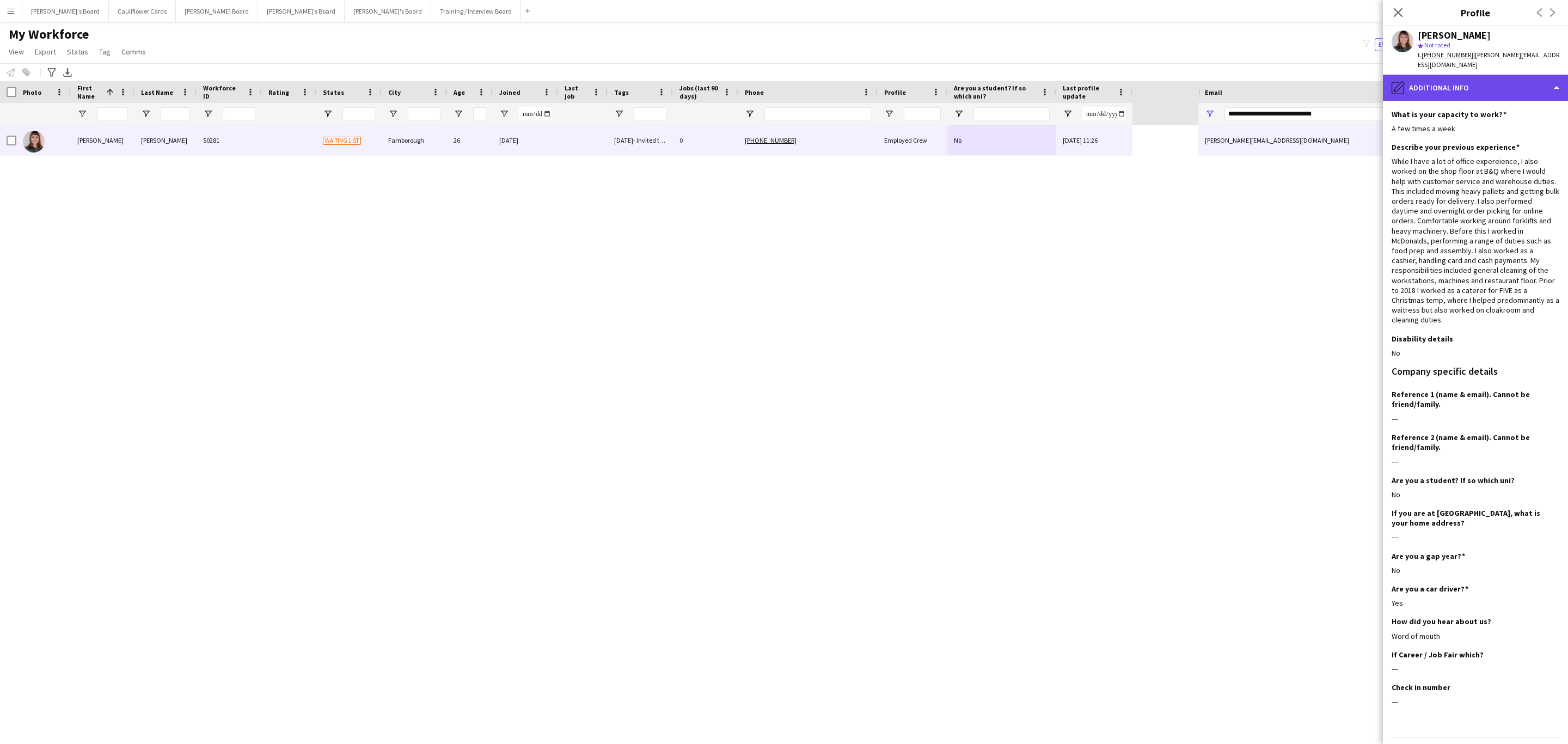
click at [1492, 92] on div "pencil4 Additional info" at bounding box center [1476, 87] width 185 height 26
click at [1484, 226] on span "Calendar" at bounding box center [1490, 227] width 29 height 10
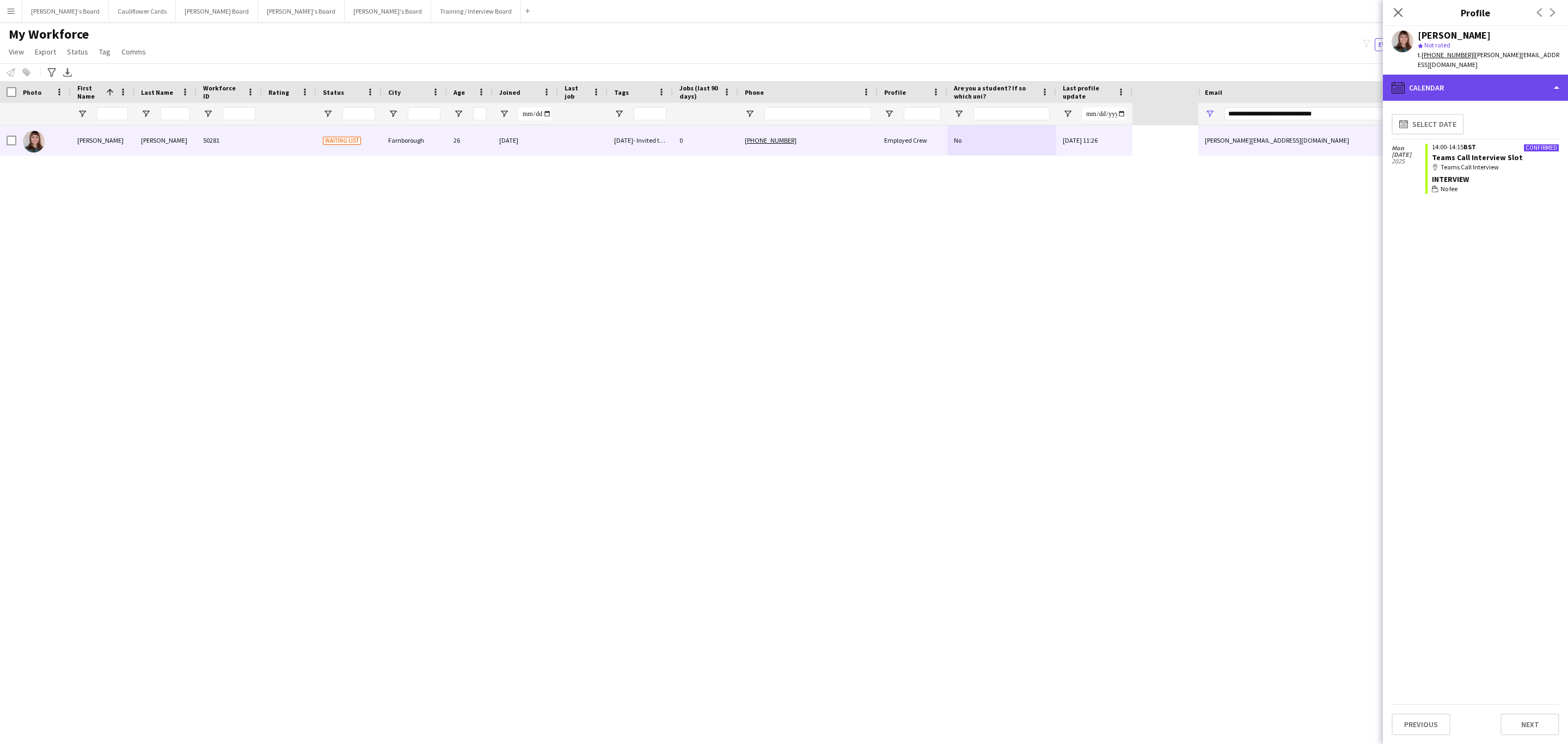
click at [1474, 96] on div "calendar-full Calendar" at bounding box center [1476, 87] width 185 height 26
click at [1495, 142] on span "Additional info" at bounding box center [1499, 140] width 47 height 10
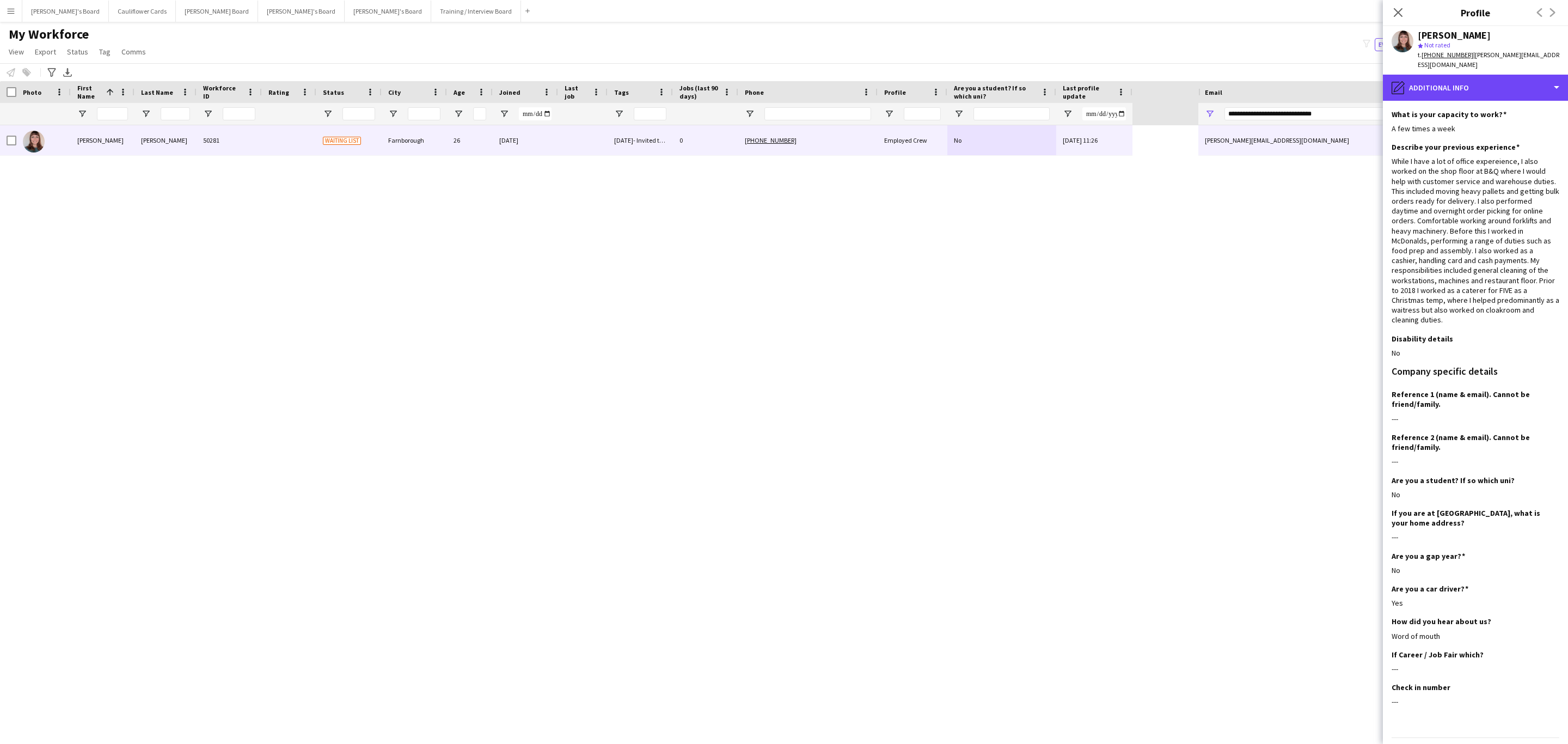
drag, startPoint x: 1544, startPoint y: 80, endPoint x: 1525, endPoint y: 110, distance: 35.5
click at [1544, 80] on div "pencil4 Additional info" at bounding box center [1476, 87] width 185 height 26
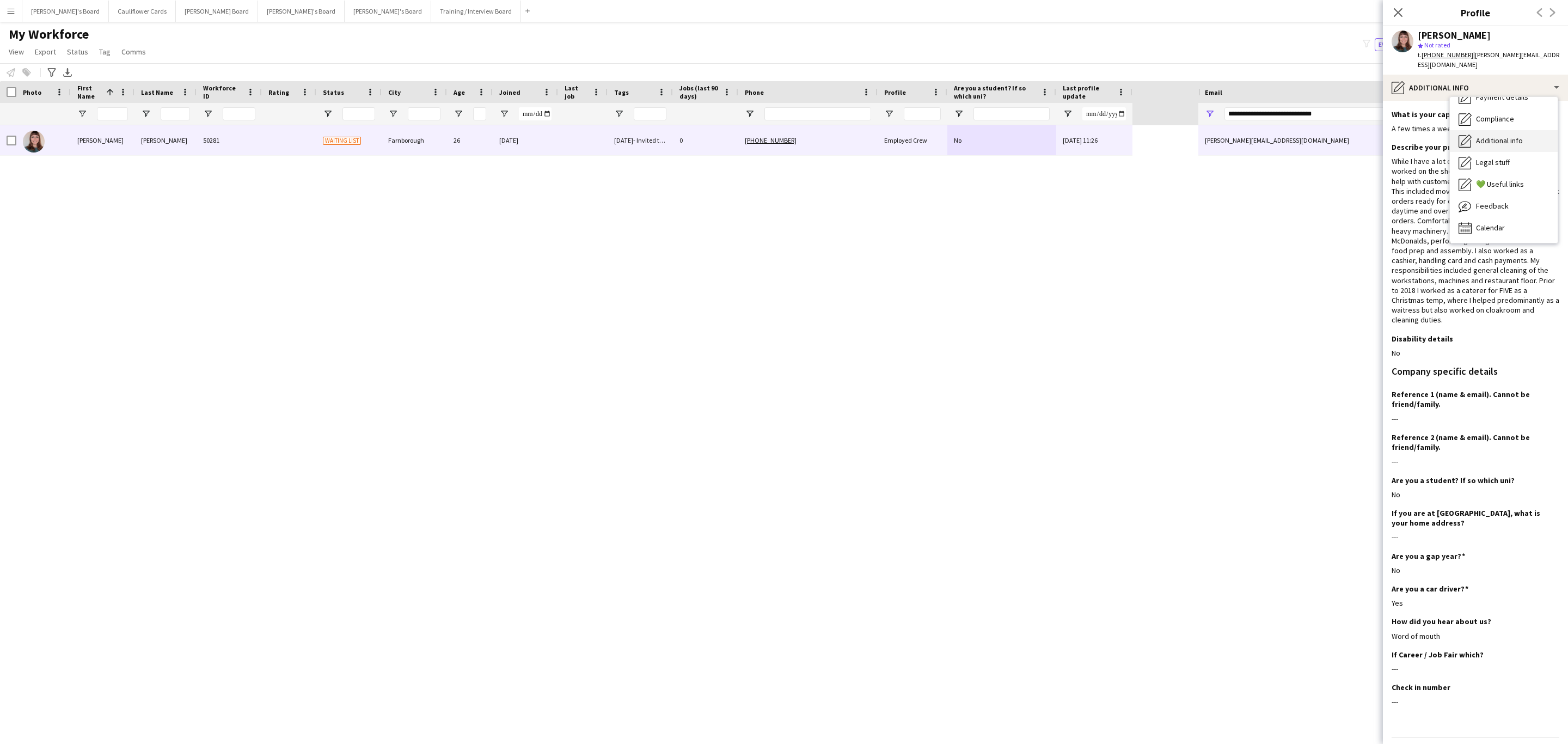
click at [1482, 142] on span "Additional info" at bounding box center [1499, 140] width 47 height 10
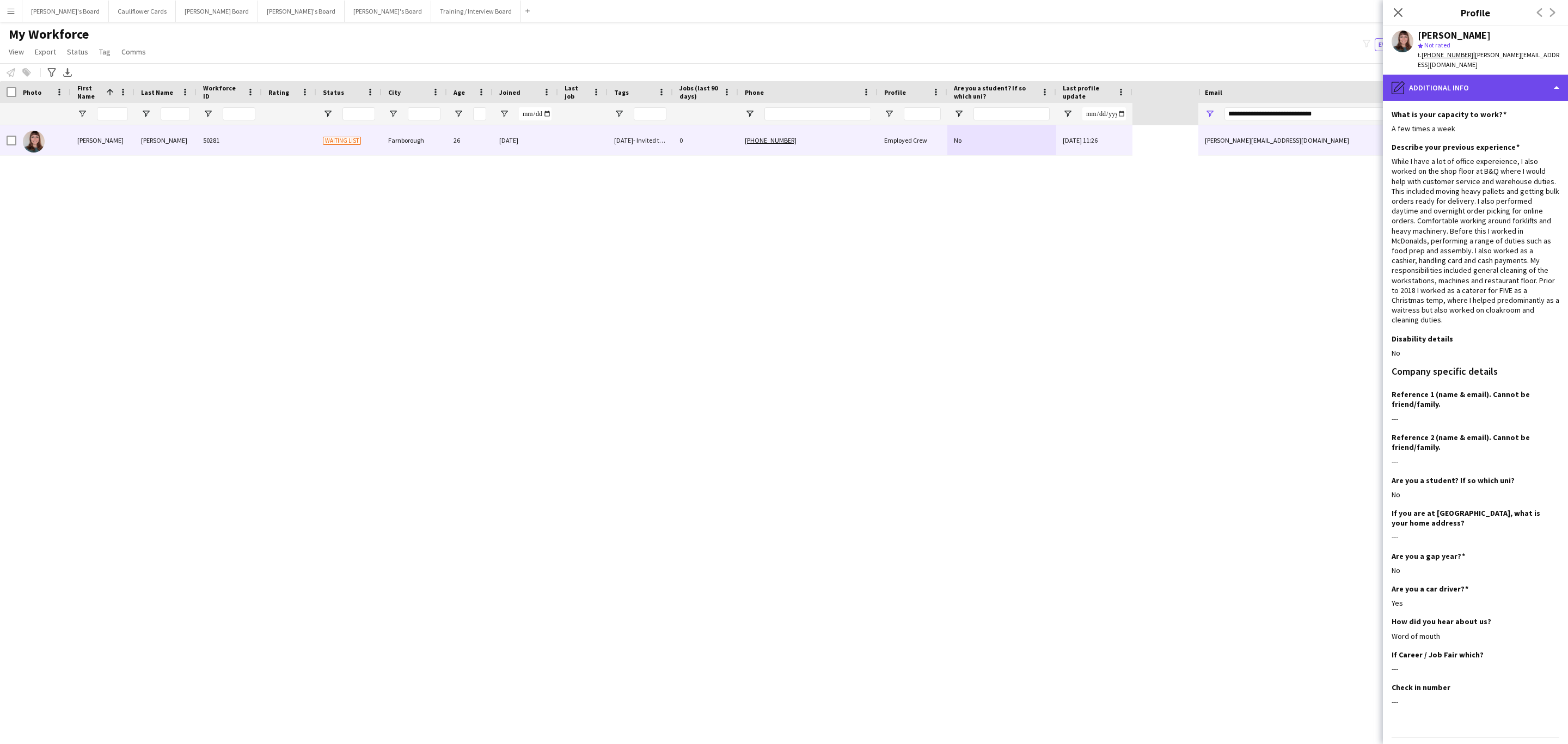
click at [1486, 97] on div "pencil4 Additional info" at bounding box center [1476, 87] width 185 height 26
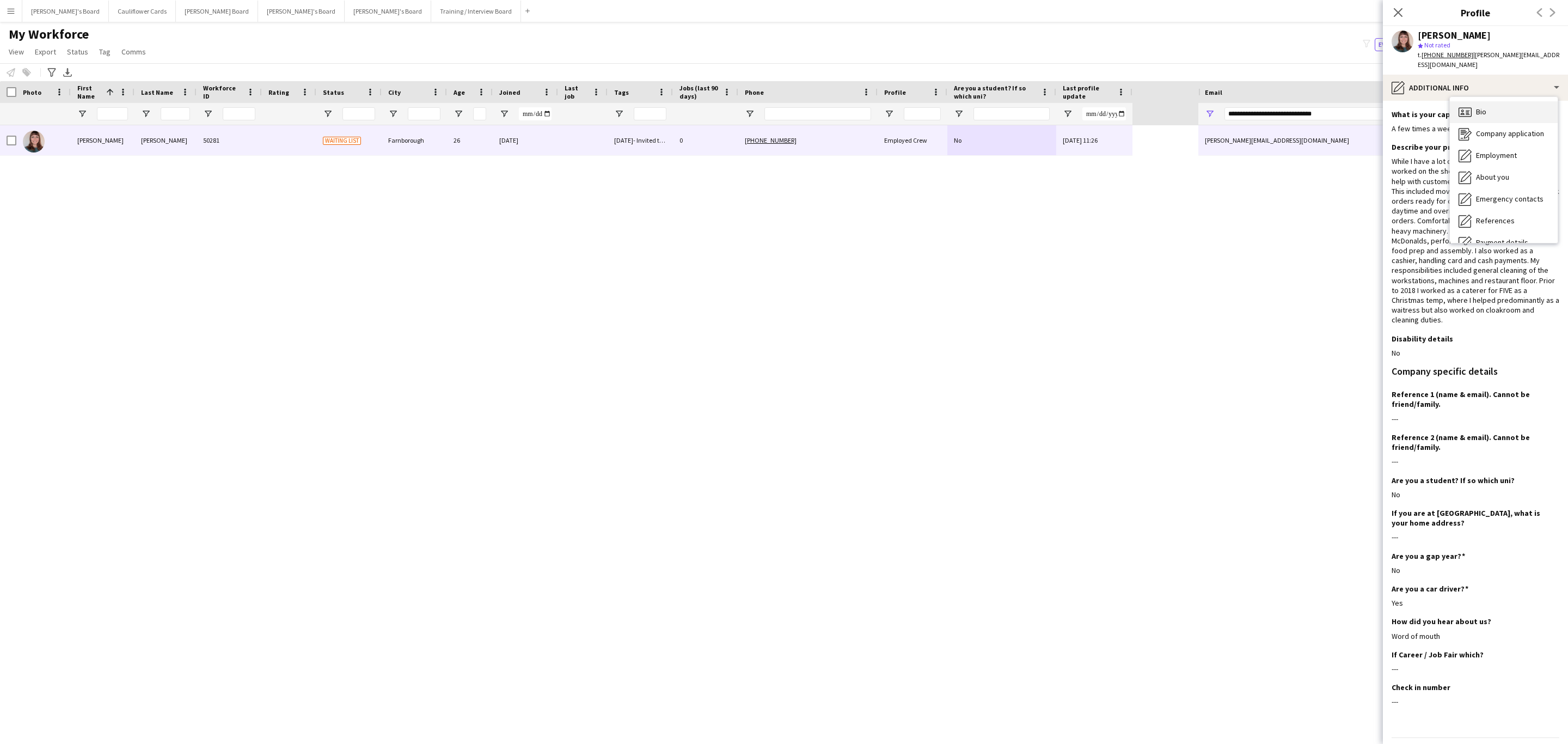
click at [1490, 119] on div "Bio Bio" at bounding box center [1504, 112] width 108 height 22
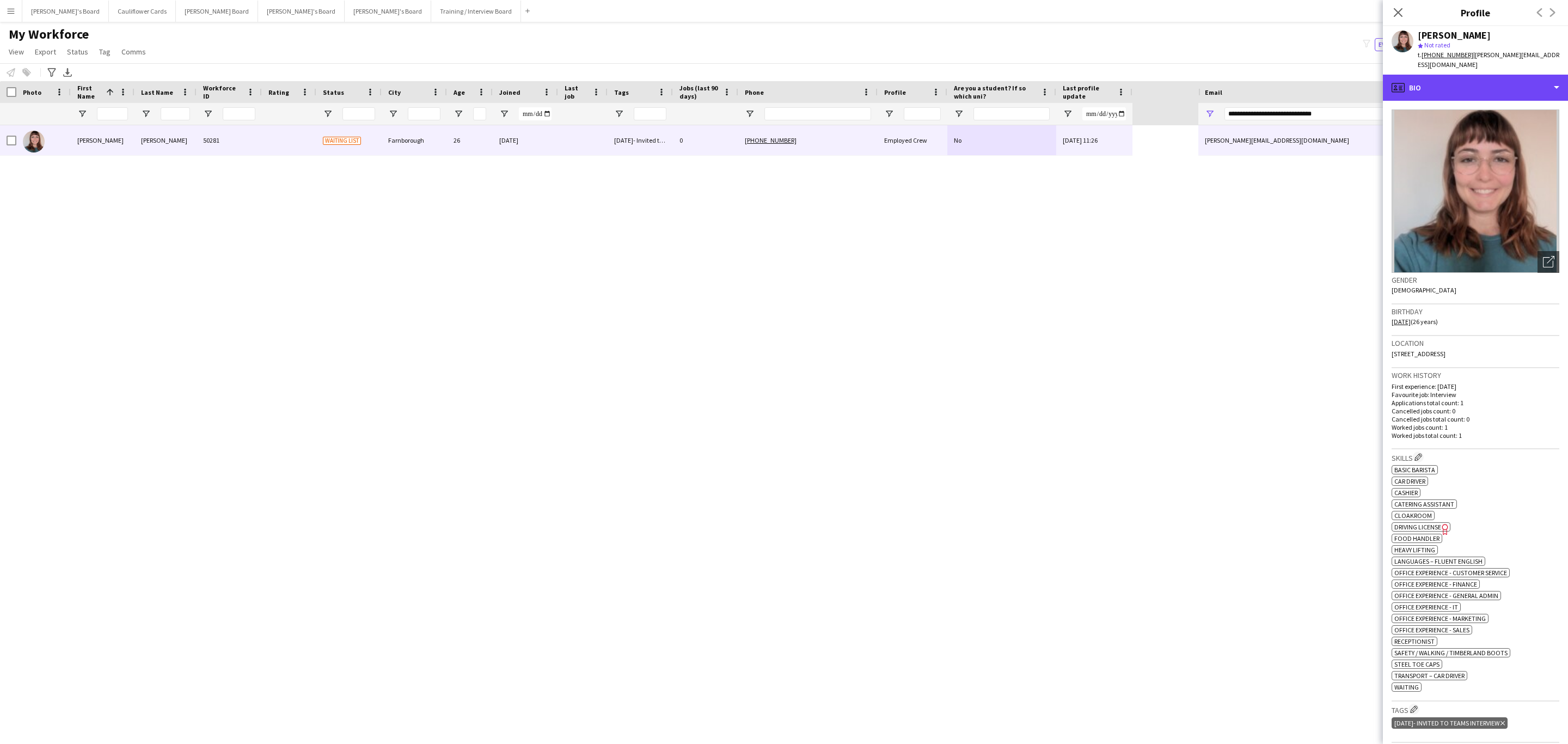
drag, startPoint x: 1470, startPoint y: 92, endPoint x: 1475, endPoint y: 118, distance: 26.5
click at [1470, 92] on div "profile Bio" at bounding box center [1476, 87] width 185 height 26
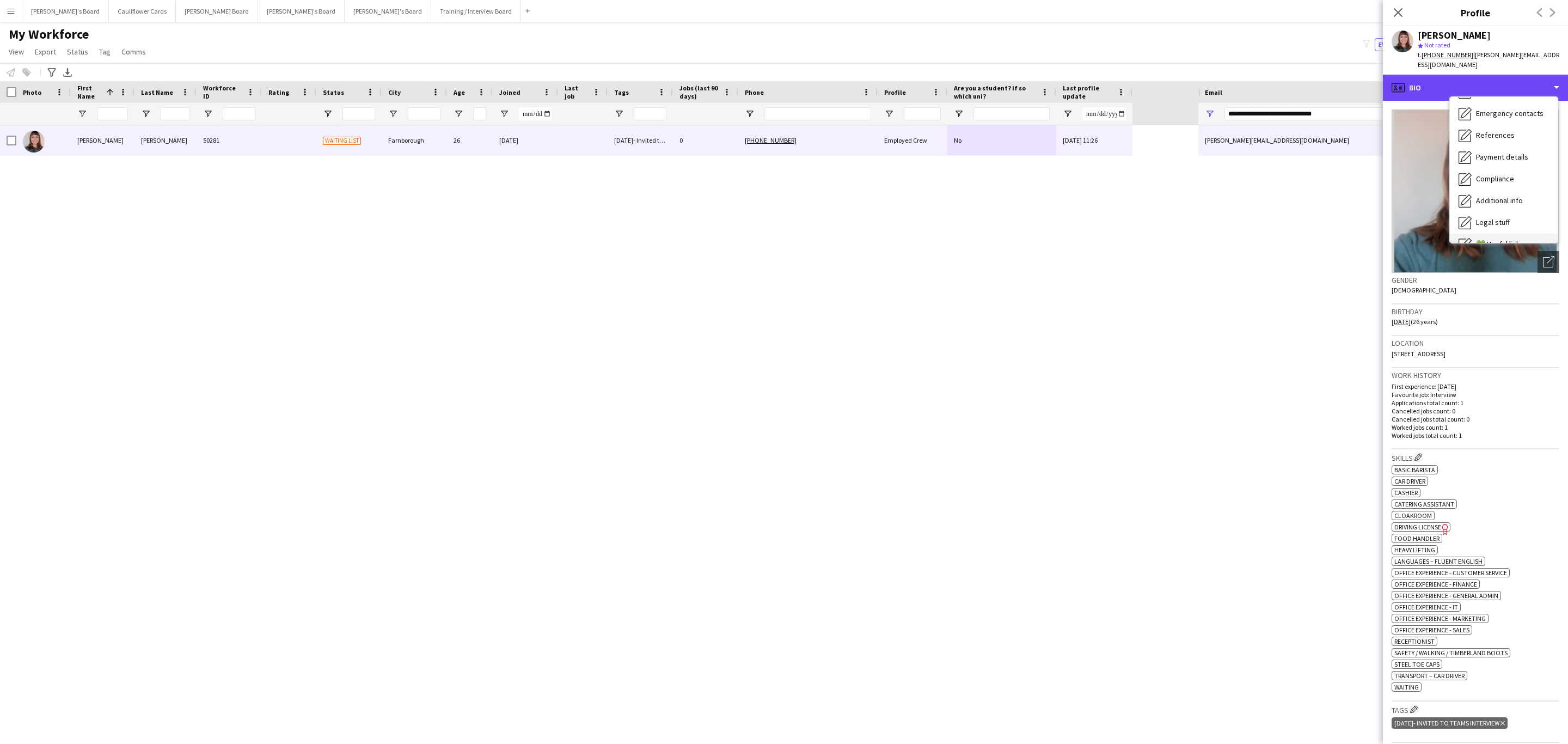
scroll to position [145, 0]
click at [1490, 121] on span "Compliance" at bounding box center [1495, 119] width 38 height 10
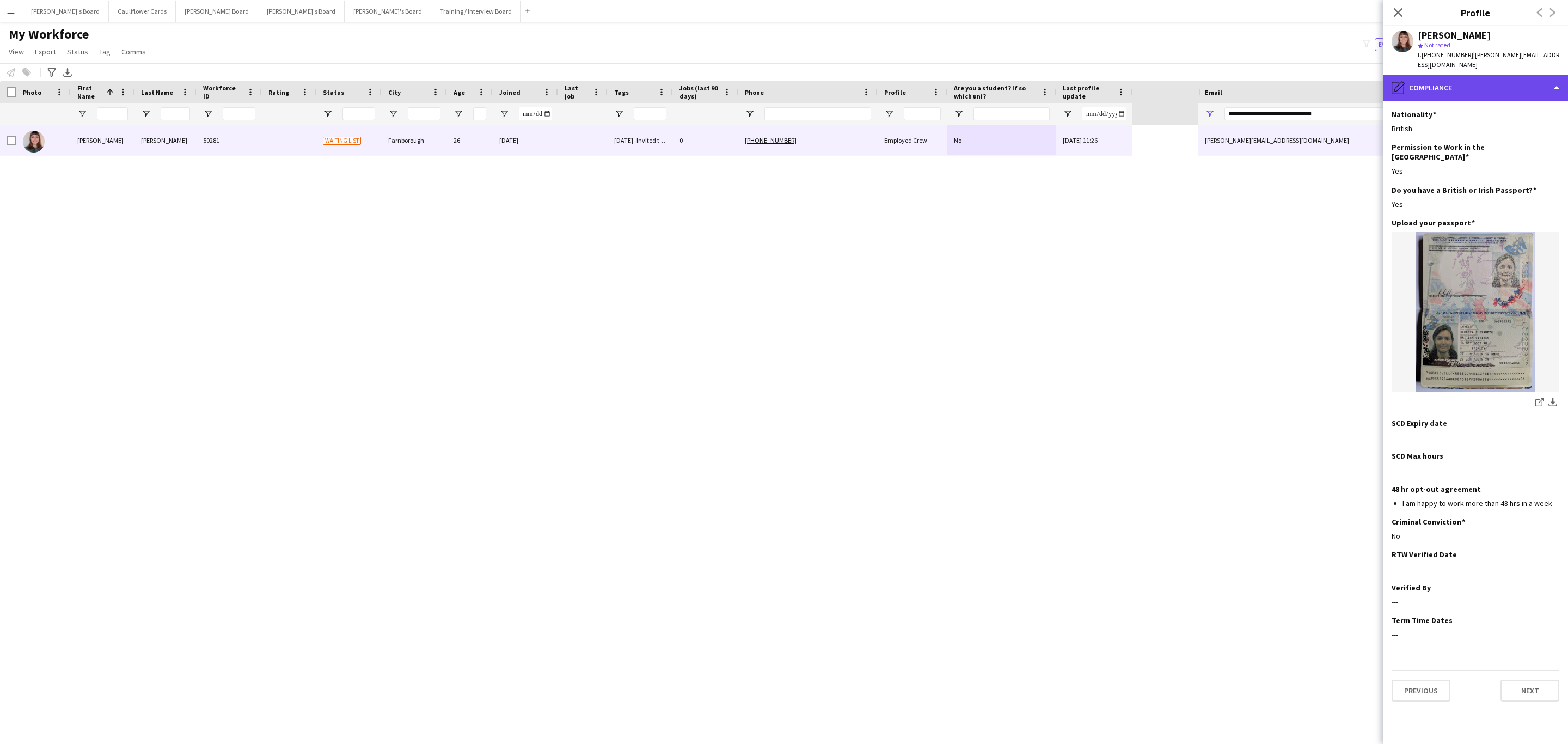
click at [1452, 93] on div "pencil4 Compliance" at bounding box center [1476, 87] width 185 height 26
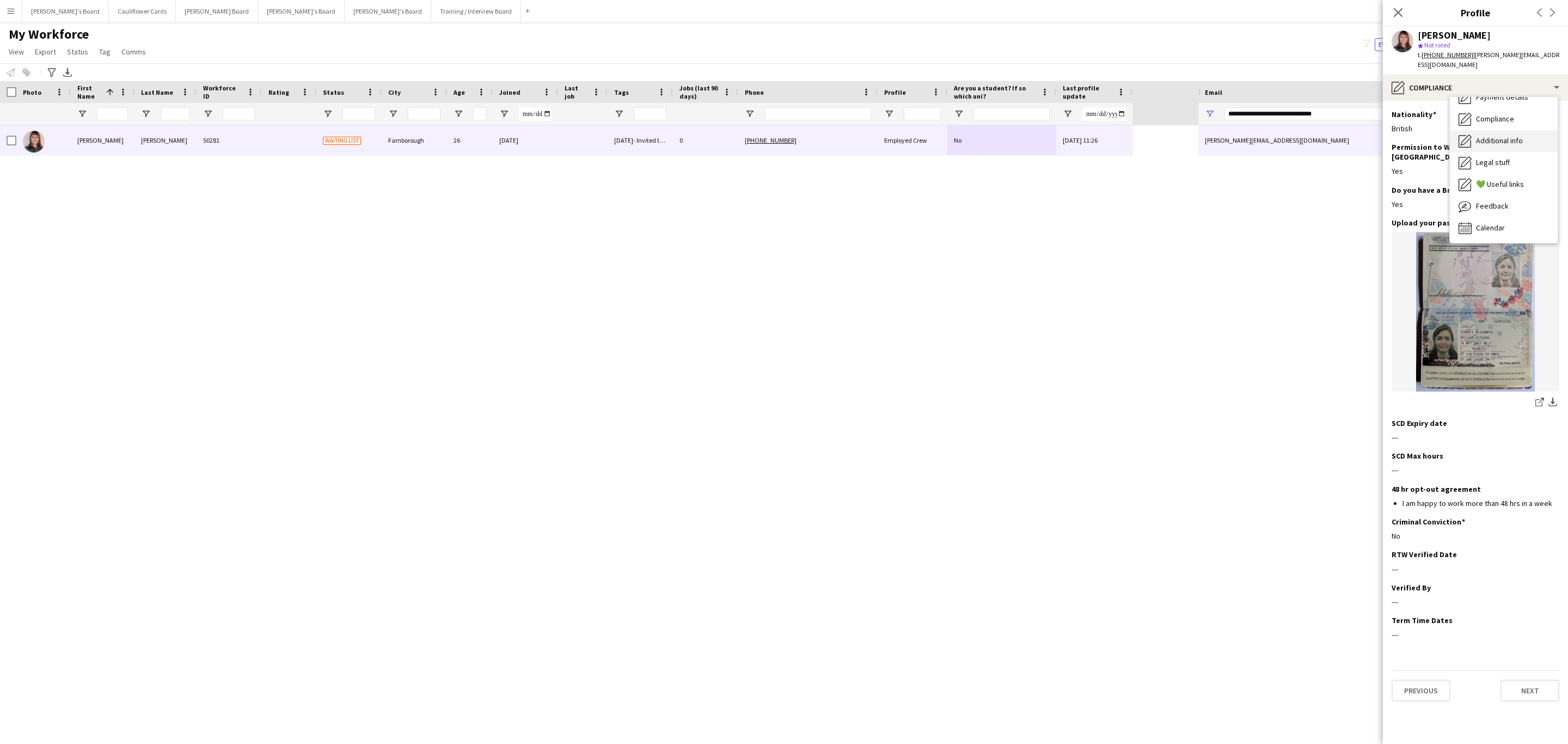
click at [1499, 148] on div "Additional info Additional info" at bounding box center [1504, 141] width 108 height 22
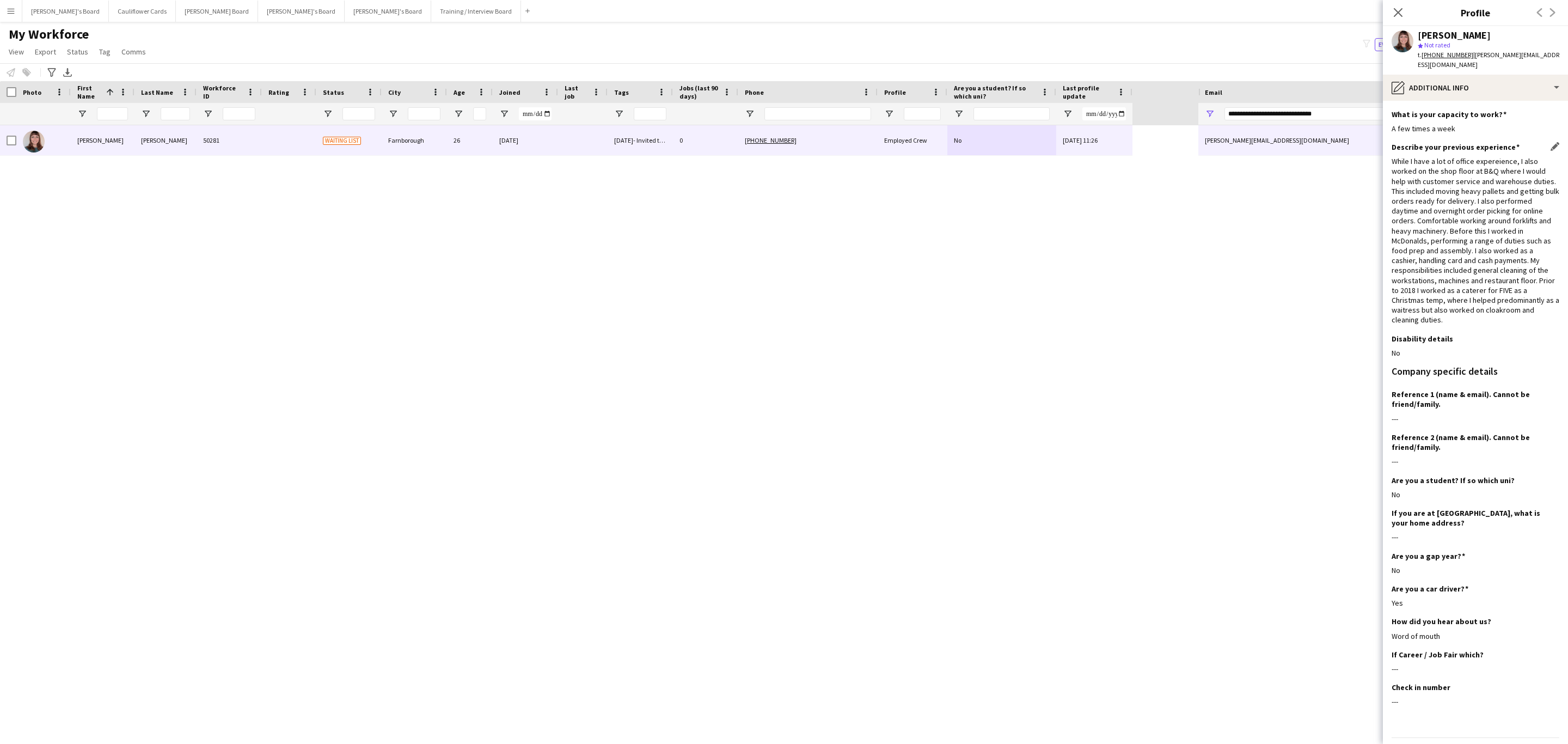
click at [1421, 252] on div "While I have a lot of office expereience, I also worked on the shop floor at B&…" at bounding box center [1476, 240] width 168 height 168
click at [1421, 251] on div "While I have a lot of office expereience, I also worked on the shop floor at B&…" at bounding box center [1476, 240] width 168 height 168
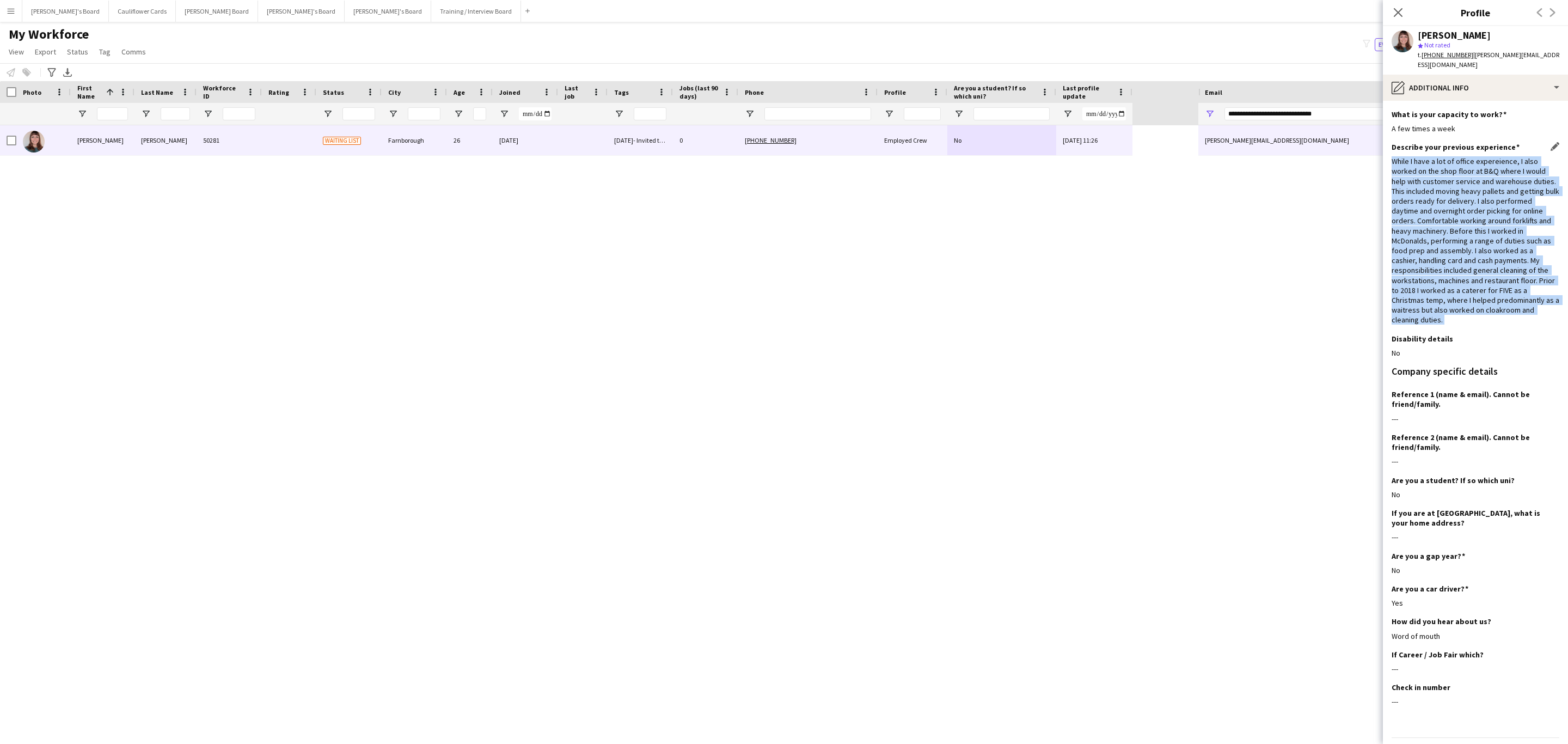
click at [1421, 251] on div "While I have a lot of office expereience, I also worked on the shop floor at B&…" at bounding box center [1476, 240] width 168 height 168
click at [1452, 284] on div "While I have a lot of office expereience, I also worked on the shop floor at B&…" at bounding box center [1476, 240] width 168 height 168
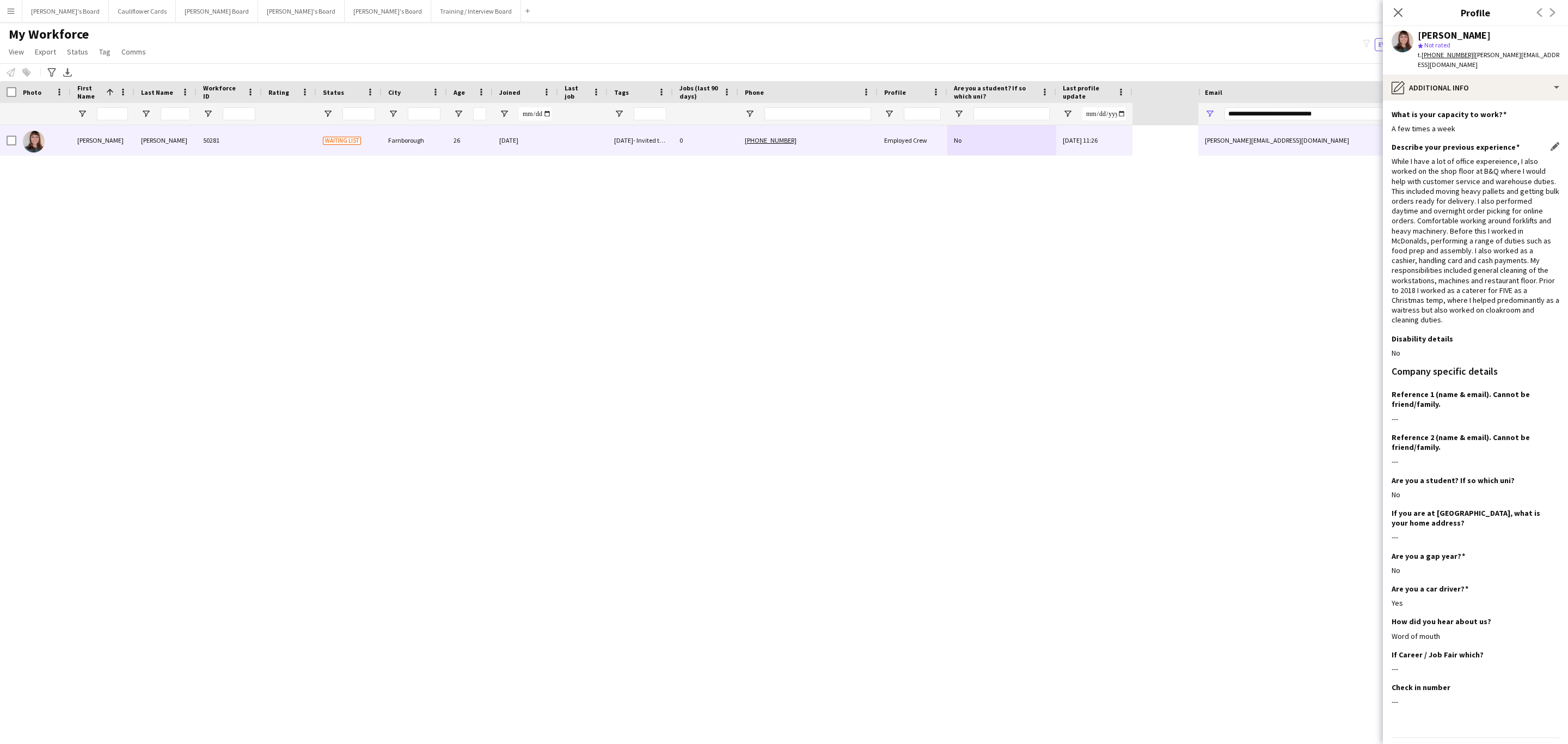
click at [1523, 265] on div "While I have a lot of office expereience, I also worked on the shop floor at B&…" at bounding box center [1476, 240] width 168 height 168
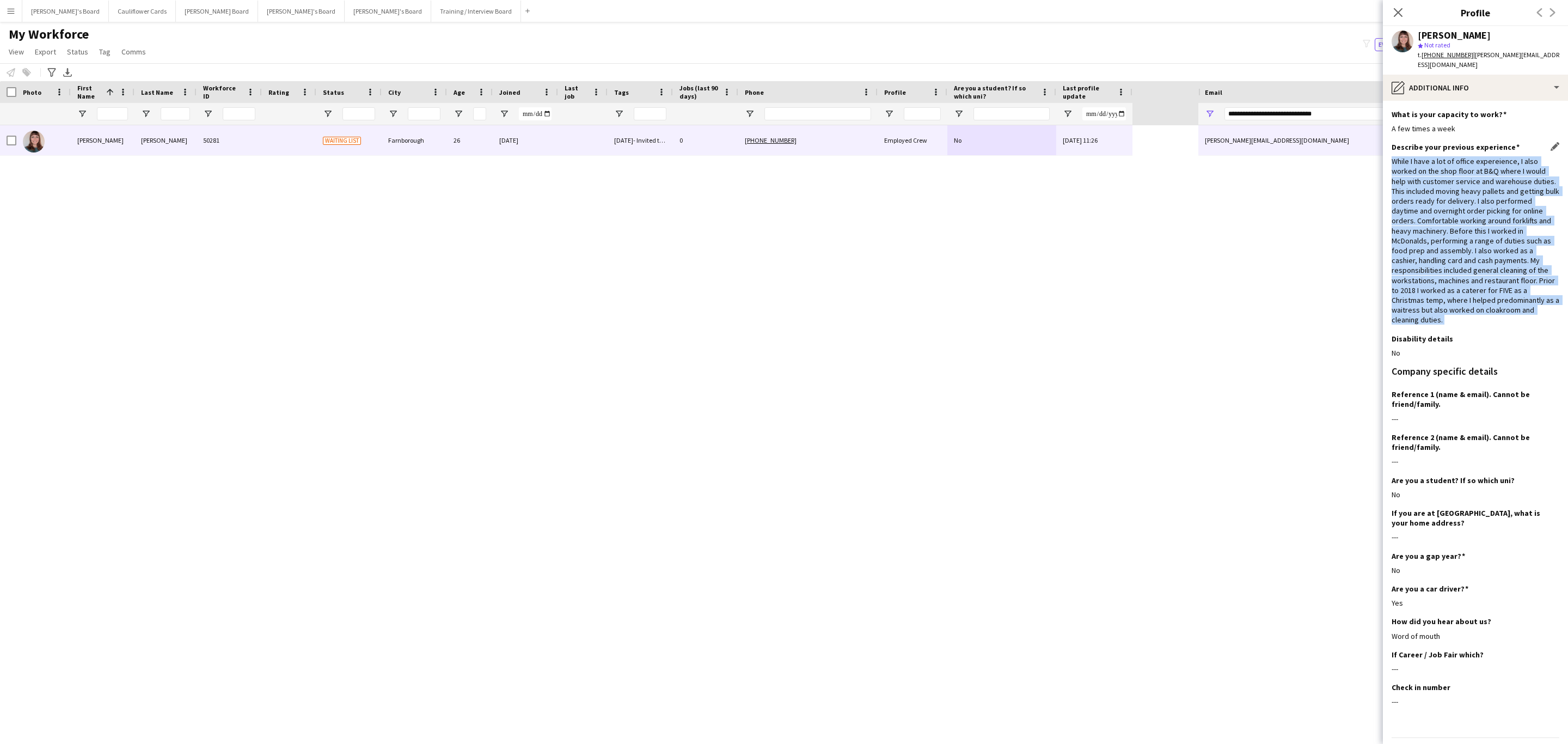
click at [1523, 265] on div "While I have a lot of office expereience, I also worked on the shop floor at B&…" at bounding box center [1476, 240] width 168 height 168
click at [1400, 15] on icon at bounding box center [1398, 13] width 9 height 9
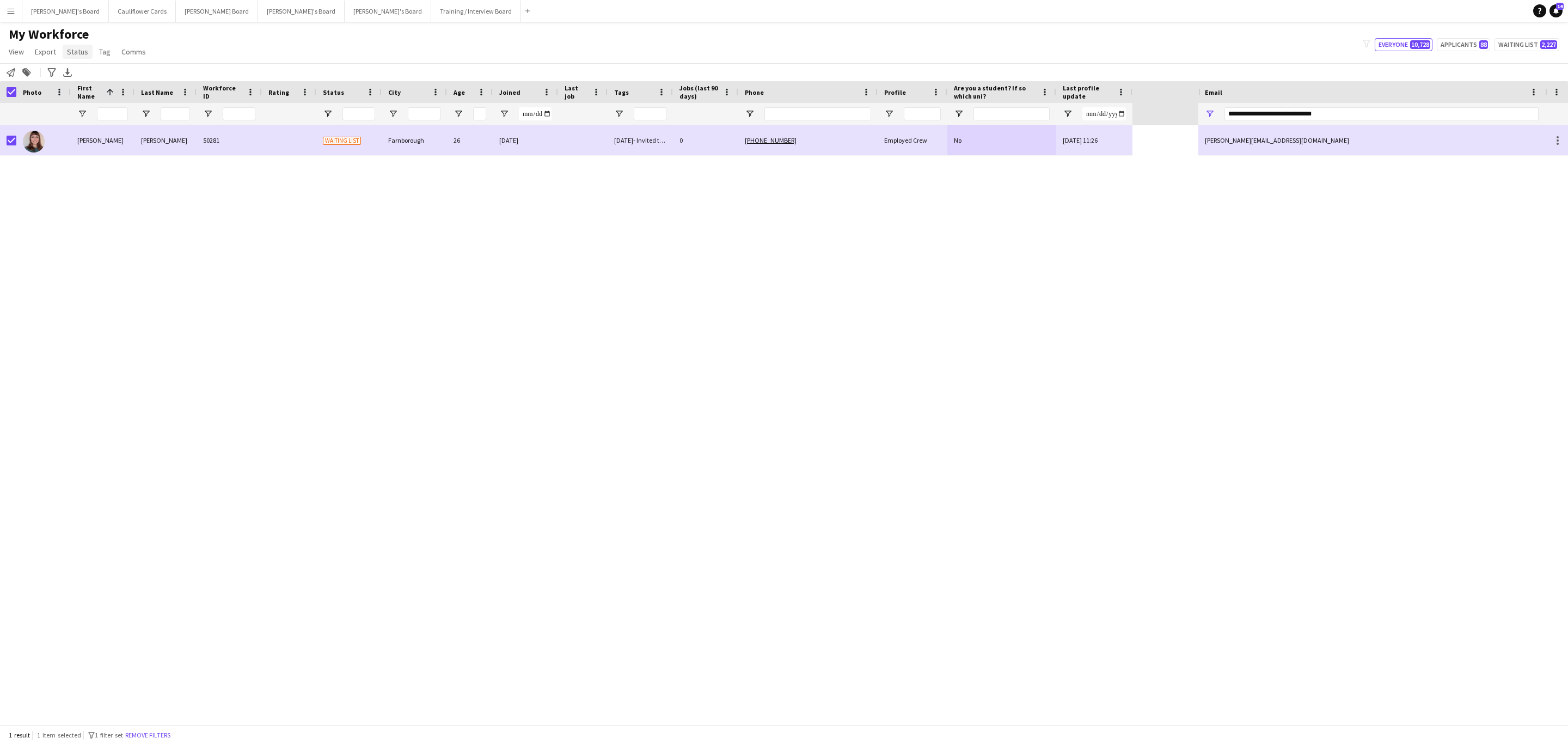
click at [69, 57] on link "Status" at bounding box center [77, 52] width 30 height 14
click at [77, 77] on span "Edit" at bounding box center [78, 75] width 13 height 10
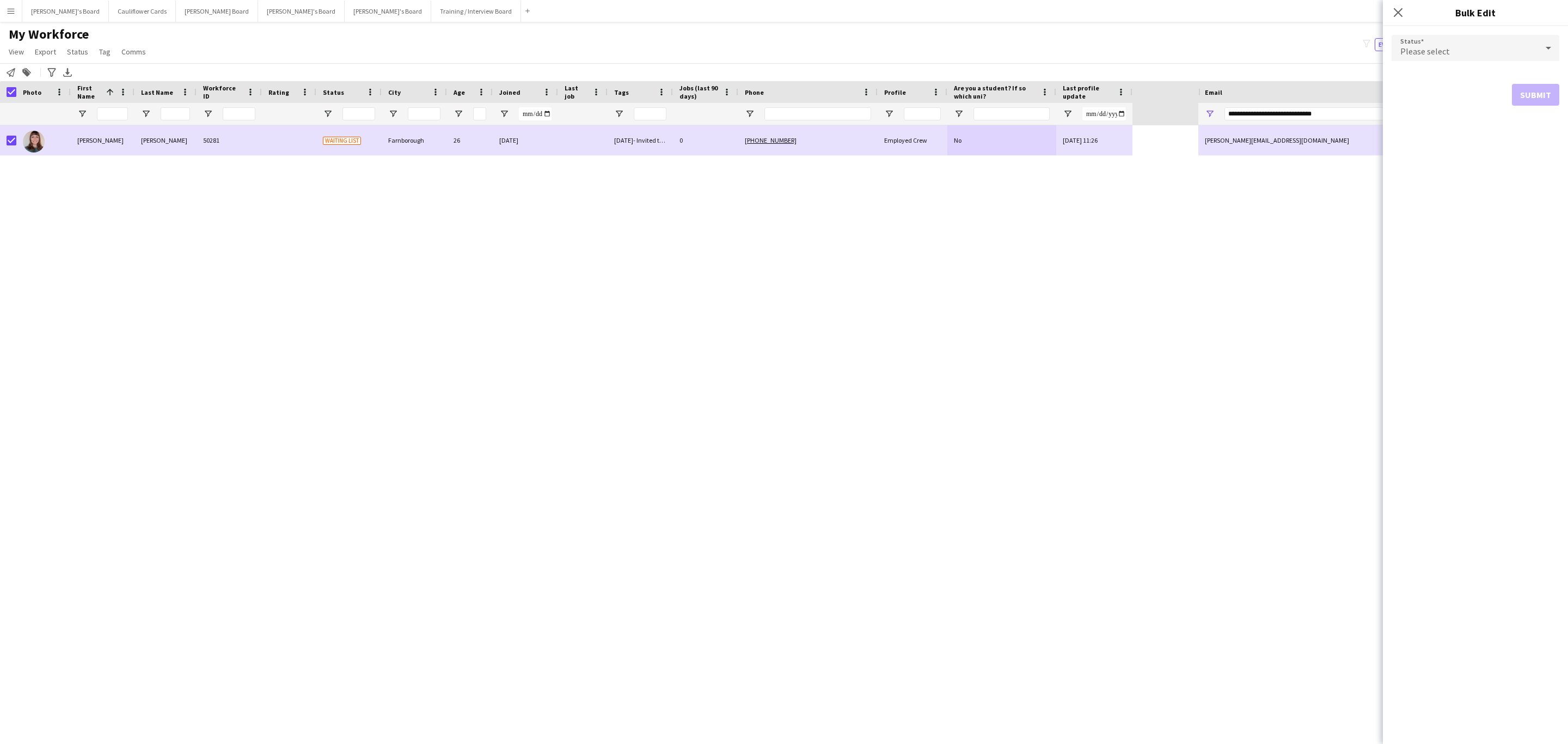
click at [1423, 50] on span "Please select" at bounding box center [1425, 51] width 50 height 11
drag, startPoint x: 1428, startPoint y: 68, endPoint x: 1508, endPoint y: 115, distance: 92.8
click at [1428, 69] on mat-option "Active" at bounding box center [1476, 79] width 168 height 27
click at [1526, 128] on button "Submit" at bounding box center [1535, 132] width 47 height 22
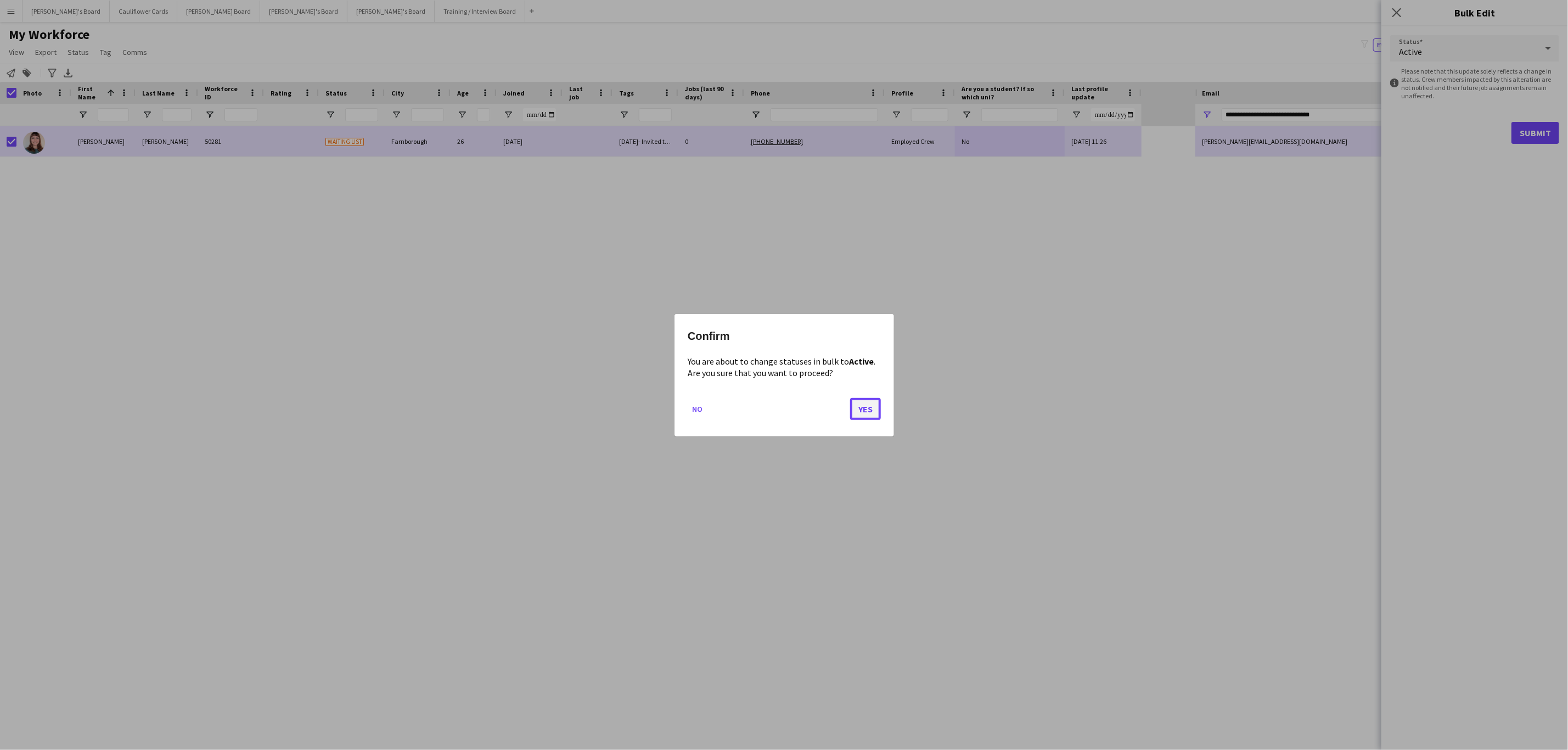
drag, startPoint x: 858, startPoint y: 404, endPoint x: 800, endPoint y: 404, distance: 58.0
click at [857, 404] on button "Yes" at bounding box center [865, 409] width 31 height 22
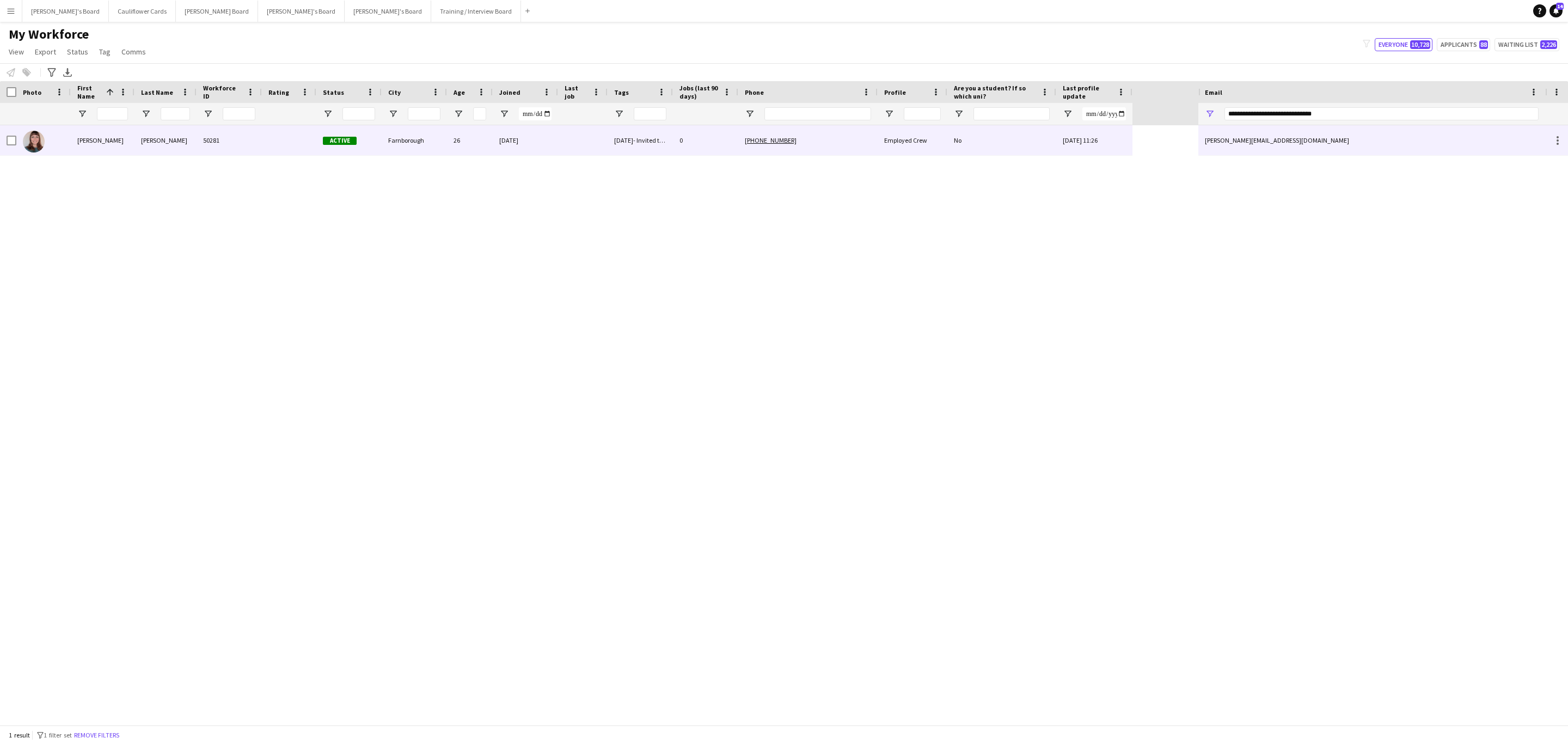
click at [256, 148] on div "50281" at bounding box center [229, 140] width 66 height 30
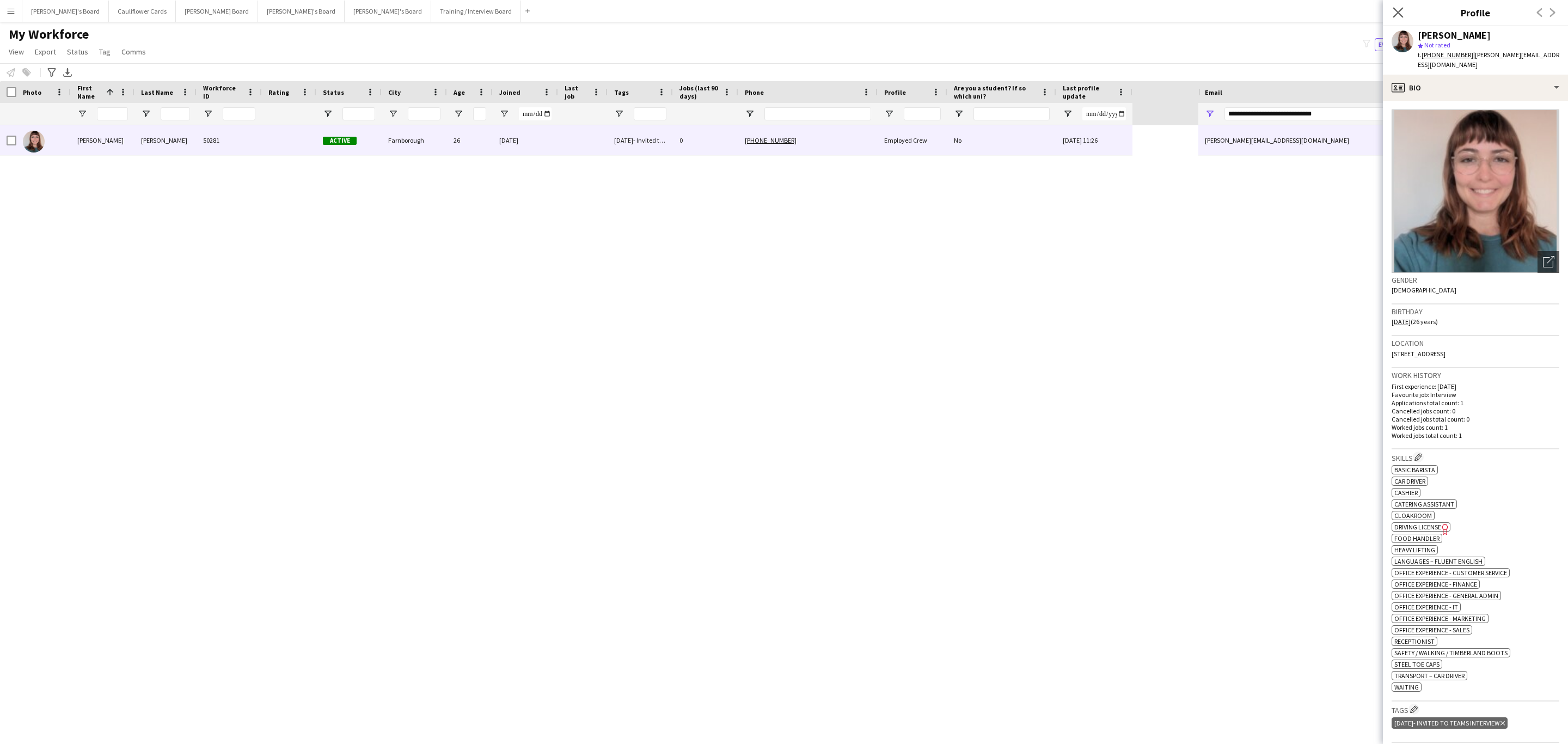
click at [1392, 15] on app-icon "Close pop-in" at bounding box center [1398, 13] width 16 height 16
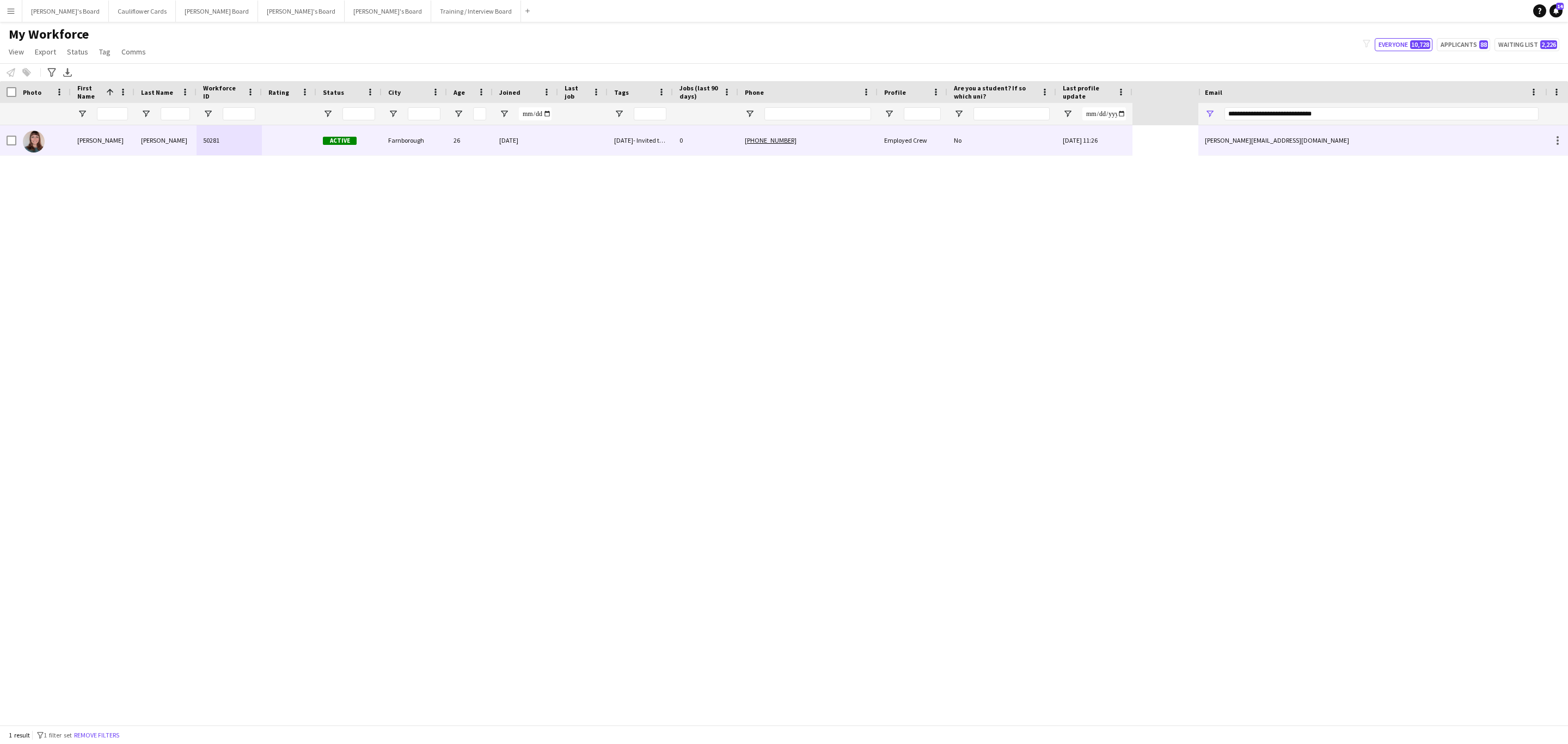
click at [521, 149] on div "22-09-2025" at bounding box center [525, 140] width 66 height 30
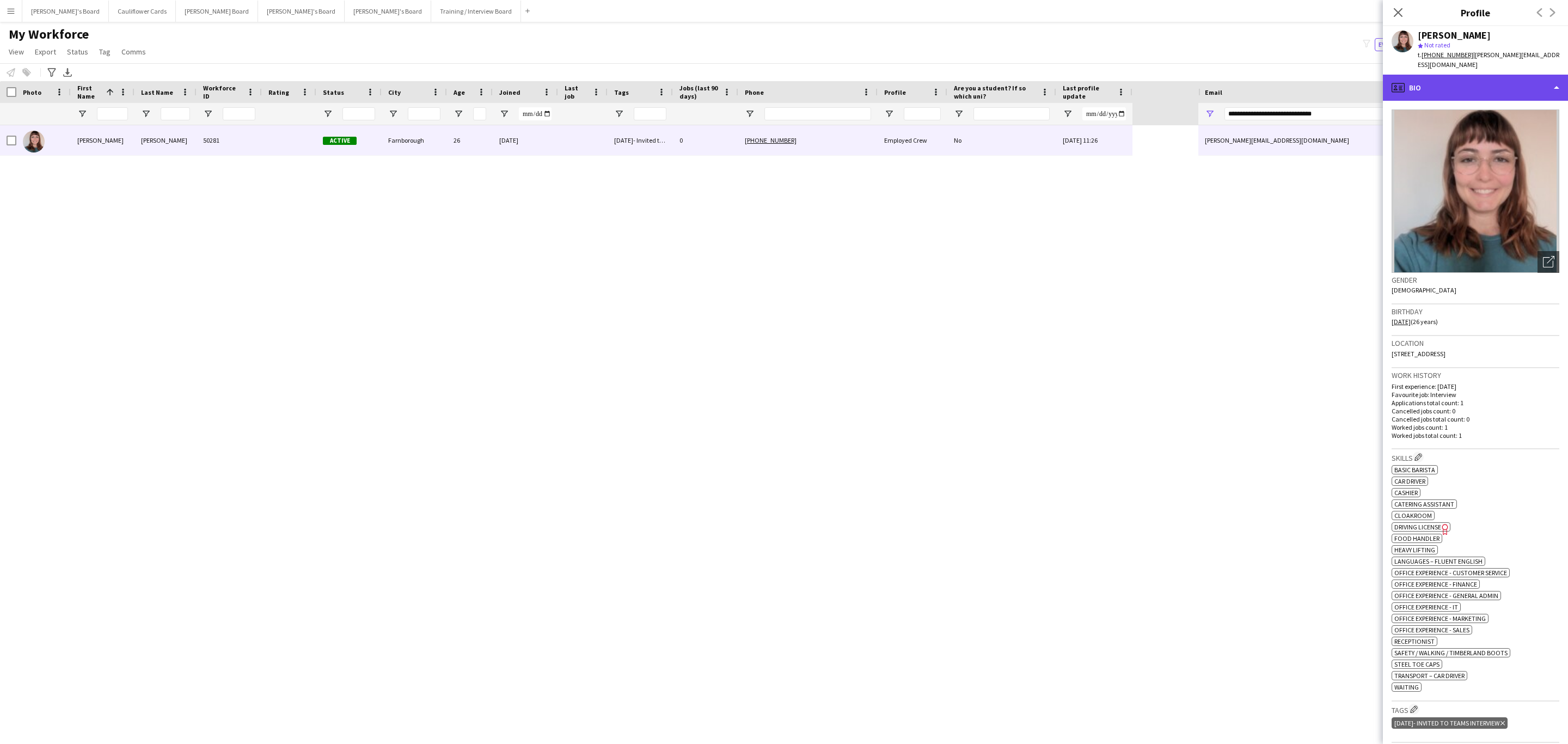
click at [1486, 95] on div "profile Bio" at bounding box center [1476, 87] width 185 height 26
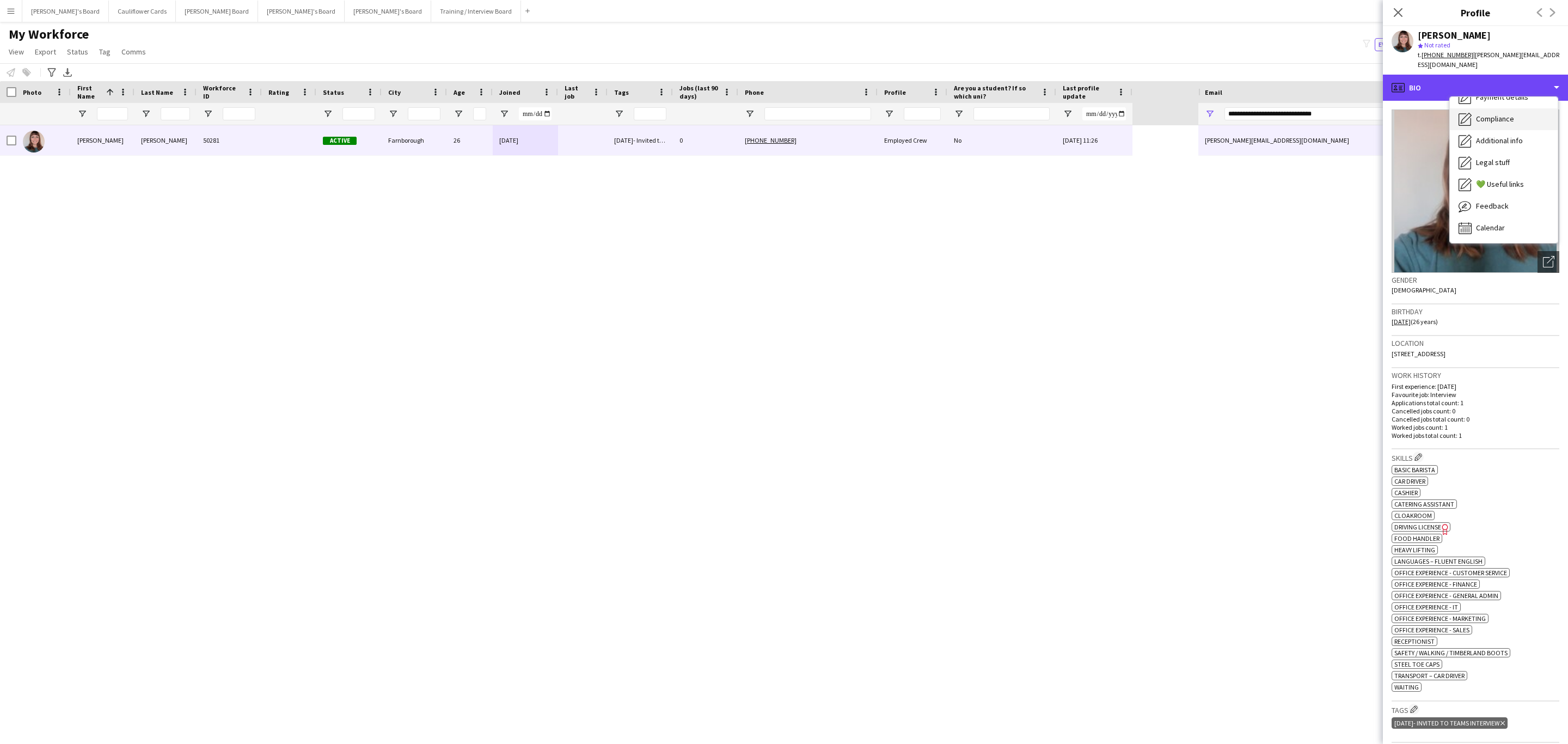
scroll to position [0, 0]
click at [1500, 102] on div "Bio Bio" at bounding box center [1504, 112] width 108 height 22
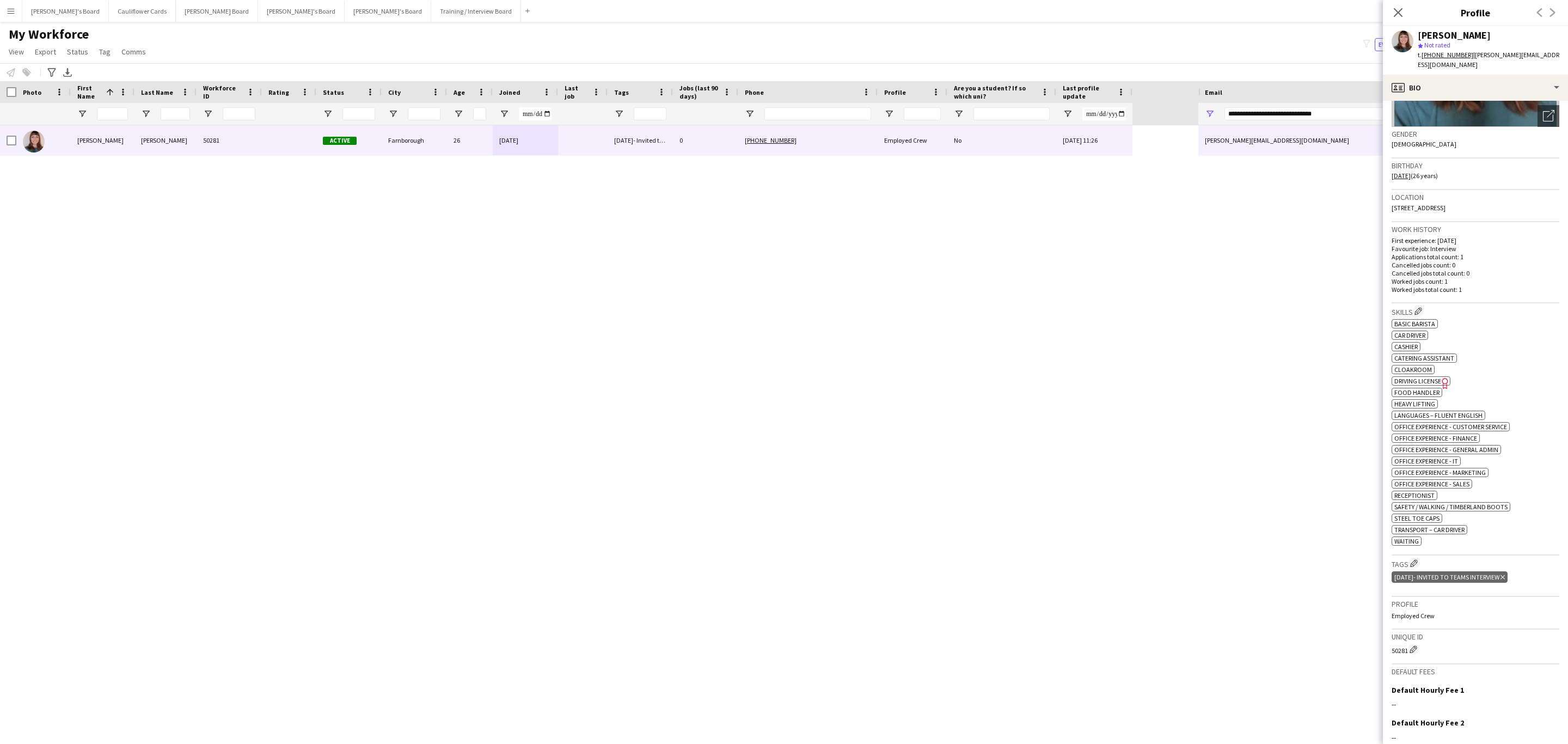
scroll to position [245, 0]
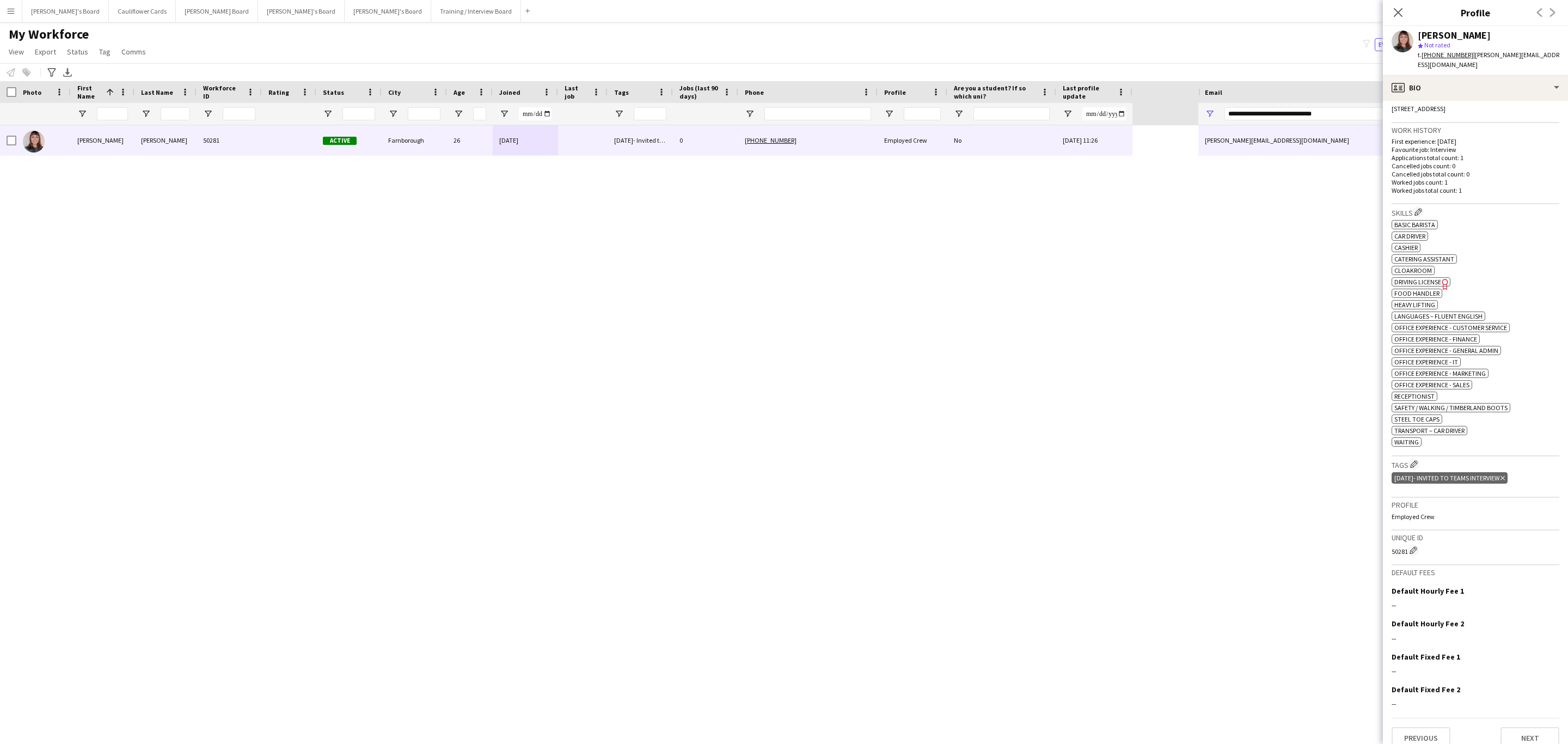
click at [1505, 480] on icon at bounding box center [1502, 478] width 4 height 4
click at [1508, 94] on div "profile Bio" at bounding box center [1476, 87] width 185 height 26
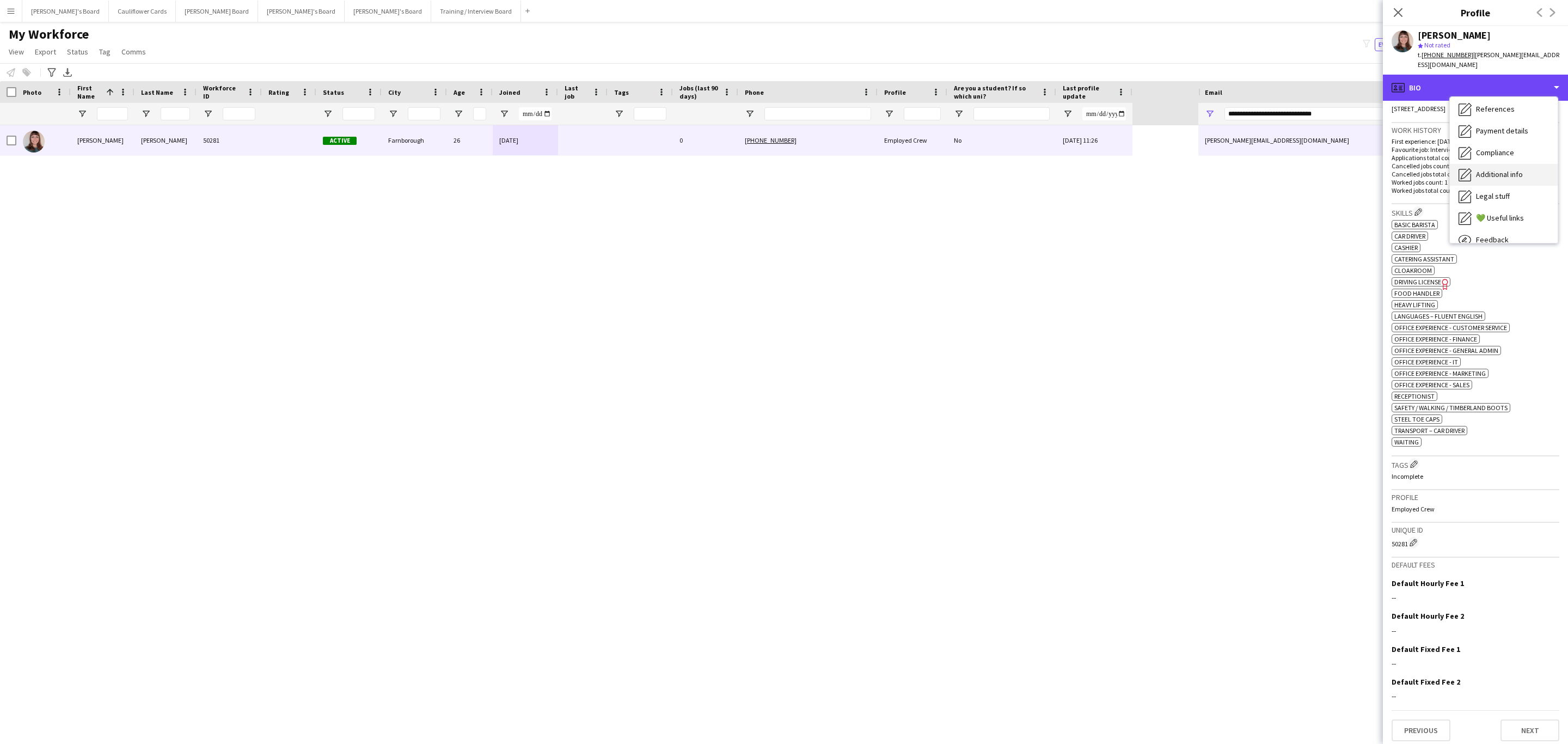
scroll to position [145, 0]
click at [1501, 122] on span "Compliance" at bounding box center [1495, 119] width 38 height 10
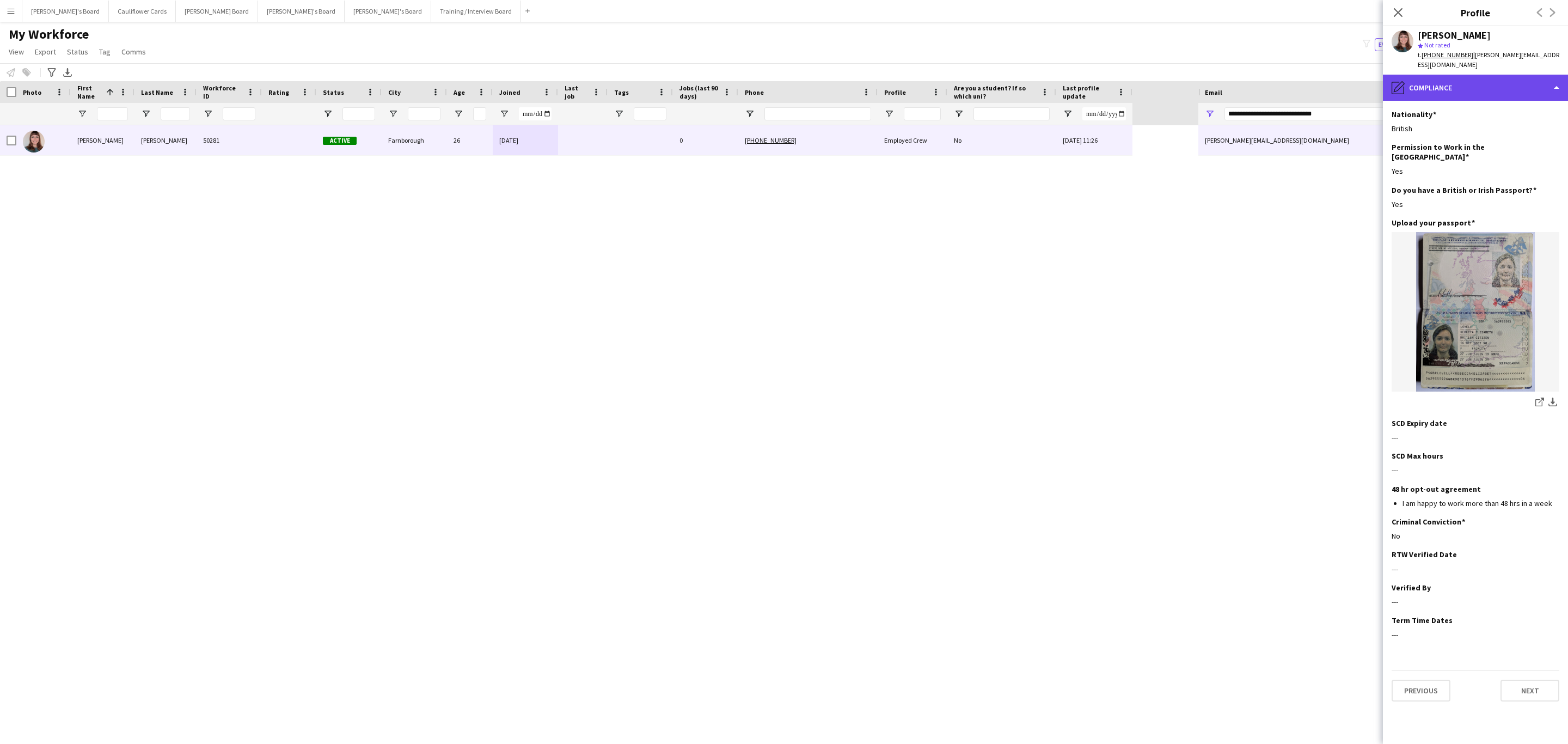
click at [1449, 96] on div "pencil4 Compliance" at bounding box center [1476, 87] width 185 height 26
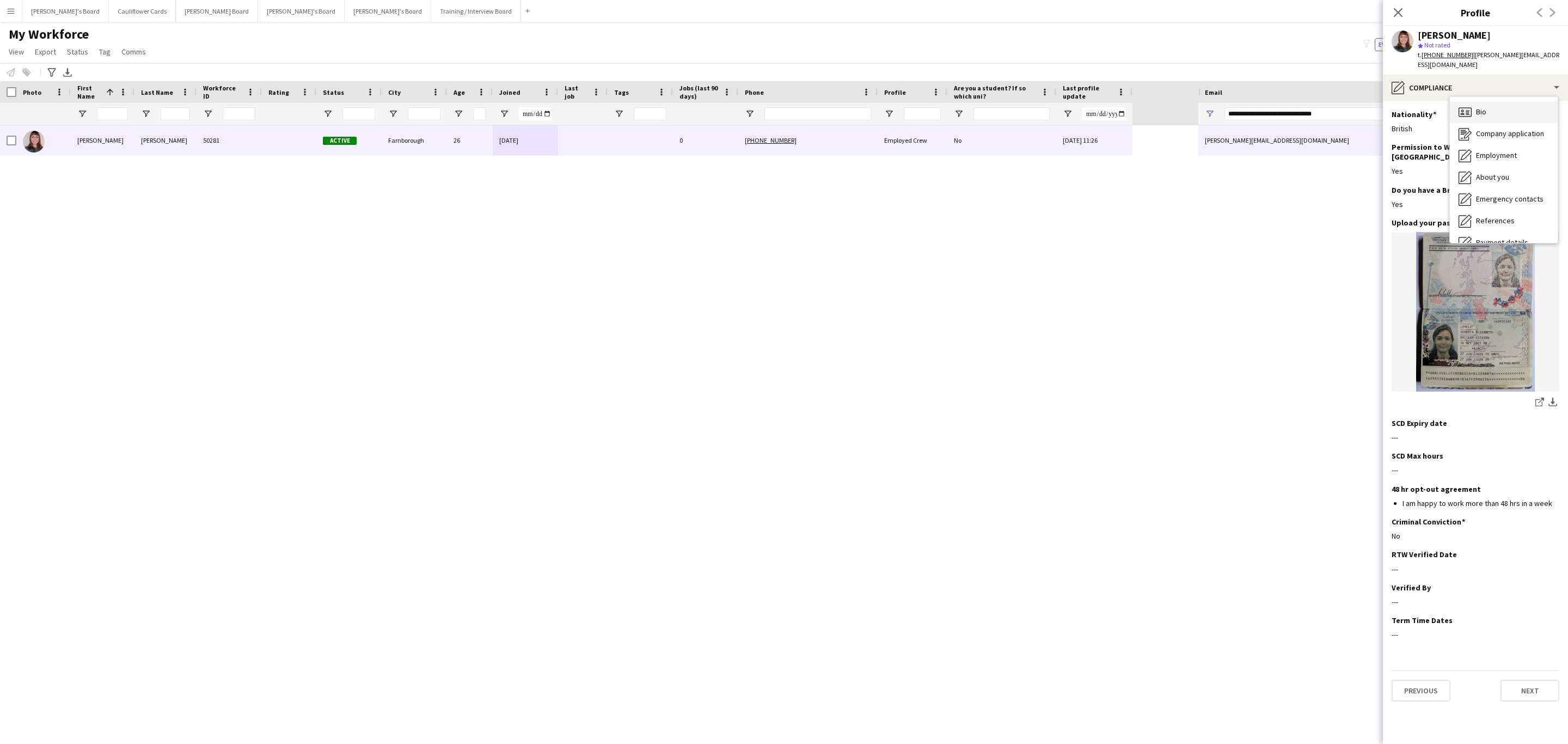
click at [1482, 110] on span "Bio" at bounding box center [1481, 111] width 10 height 10
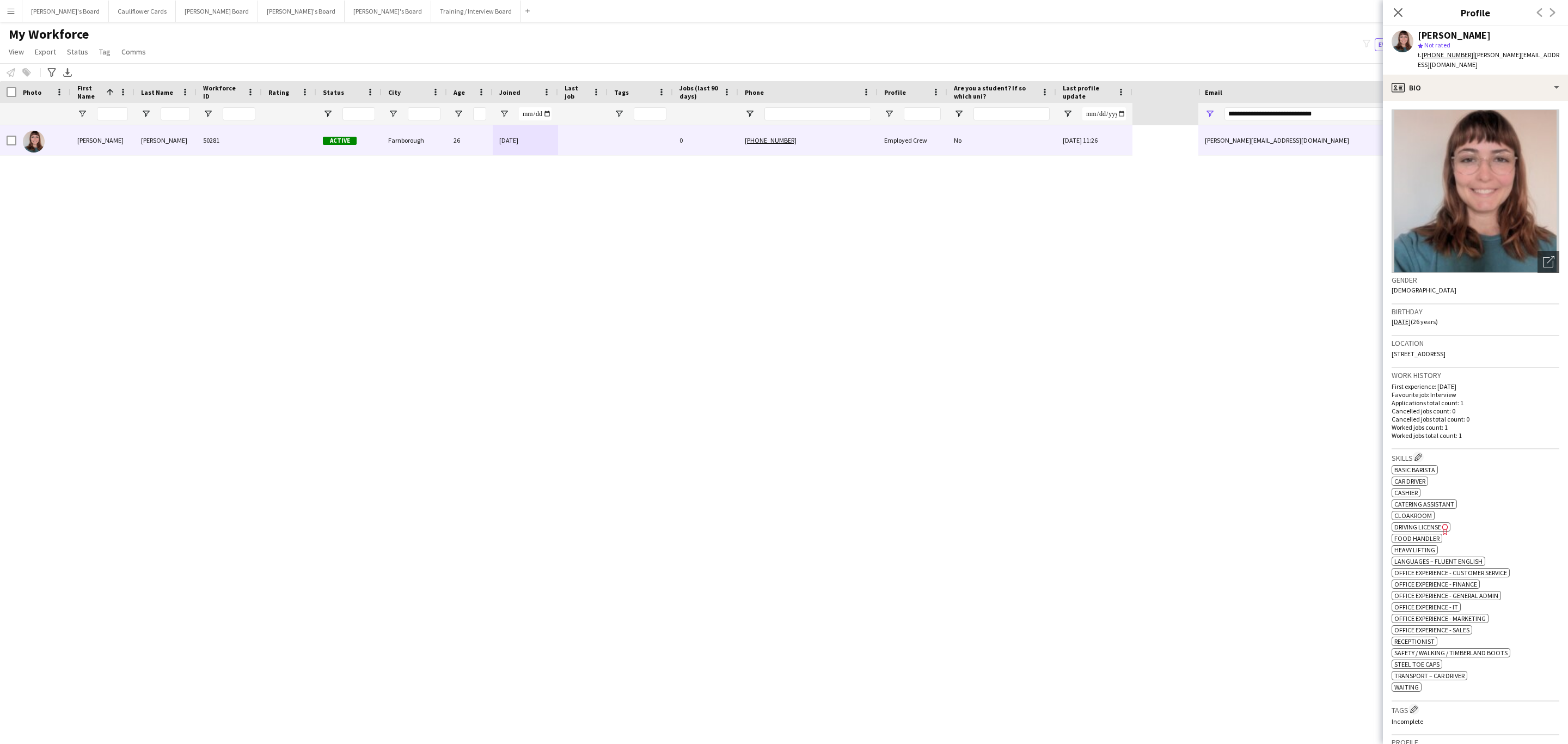
scroll to position [163, 0]
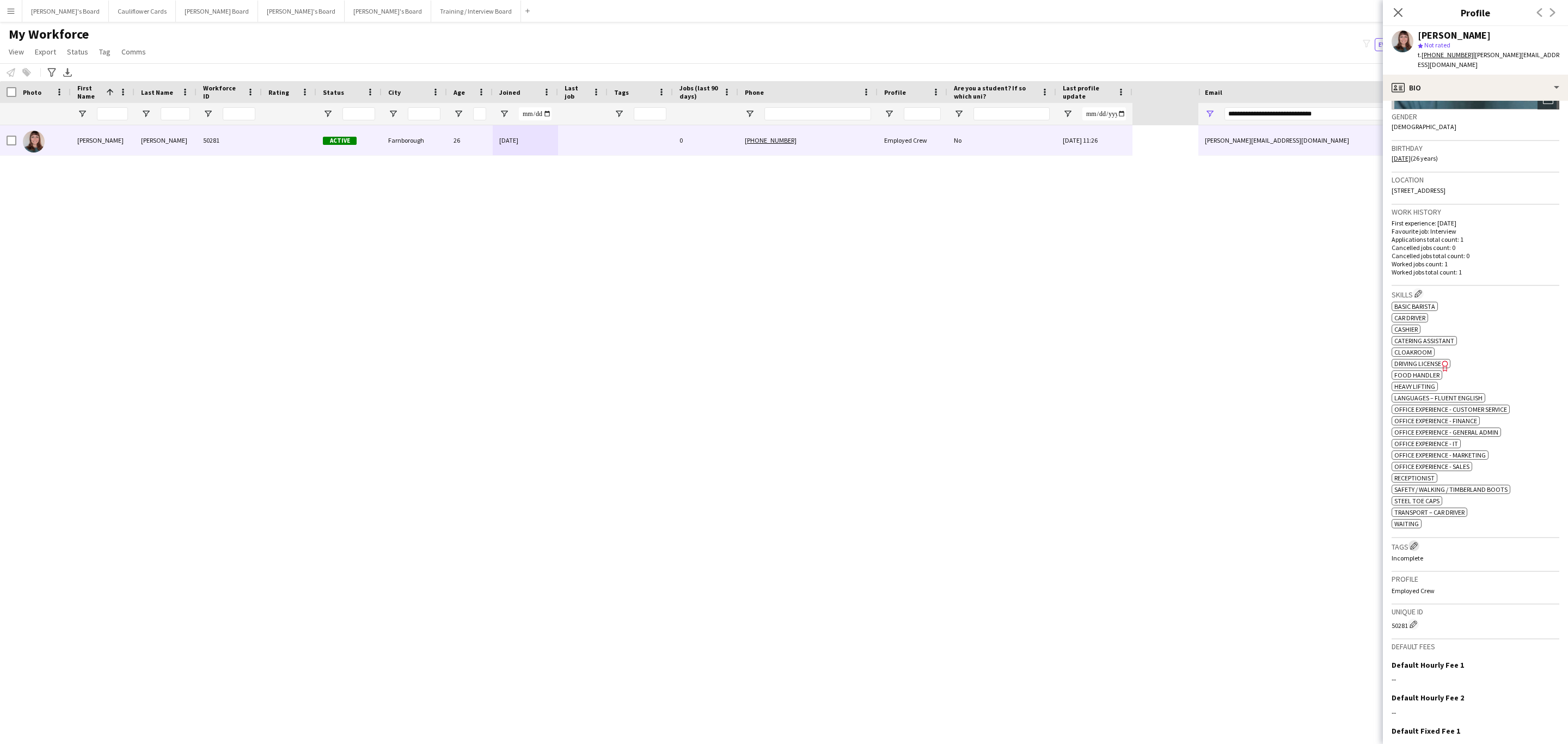
click at [1414, 550] on app-icon "Edit crew company tags" at bounding box center [1414, 546] width 8 height 8
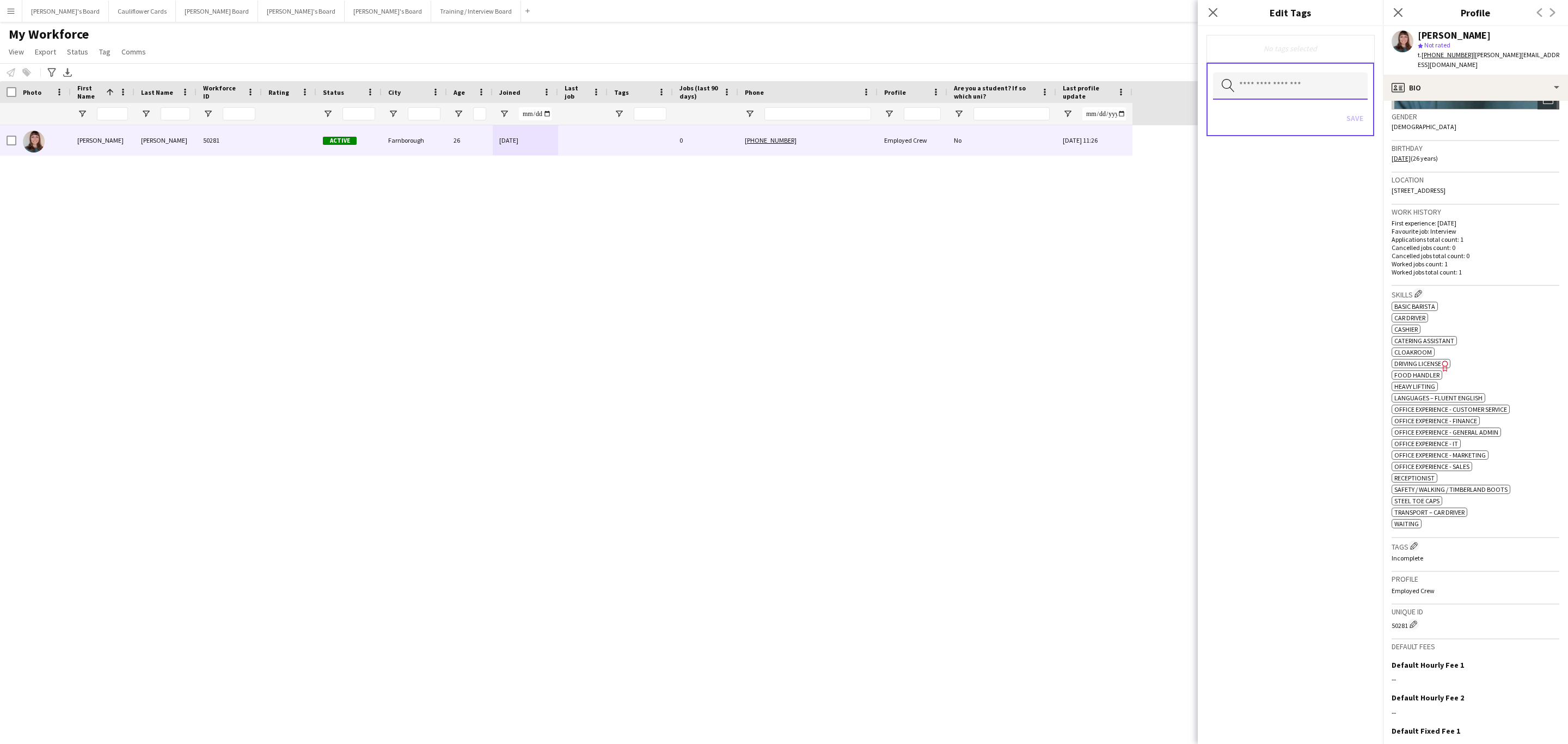
click at [1296, 92] on input "text" at bounding box center [1290, 86] width 155 height 27
type input "***"
click at [1244, 103] on mat-option "RTW Verified" at bounding box center [1290, 116] width 155 height 26
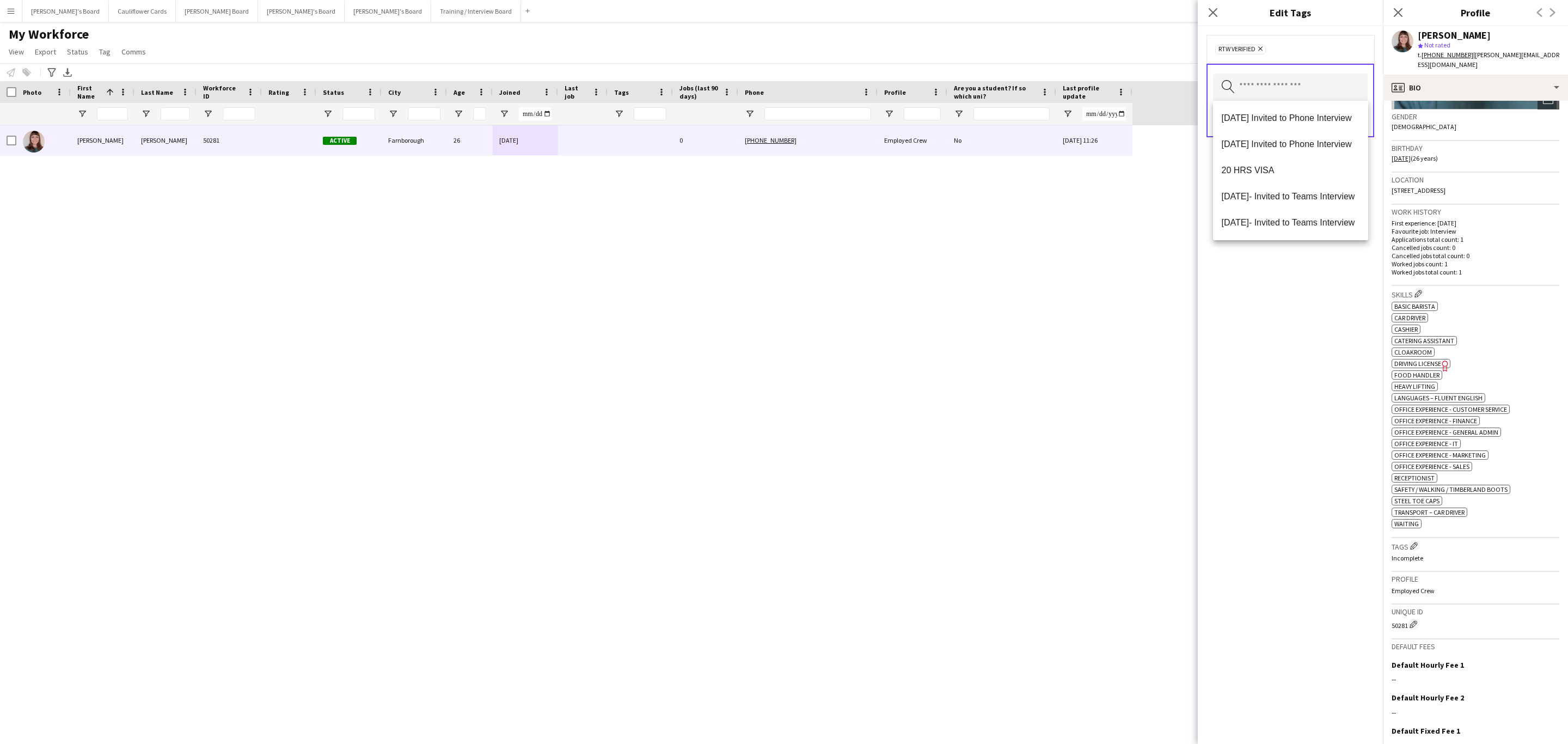
drag, startPoint x: 1261, startPoint y: 430, endPoint x: 1249, endPoint y: 314, distance: 116.6
click at [1261, 427] on div "RTW Verified Remove Search by tag name Save" at bounding box center [1290, 385] width 185 height 718
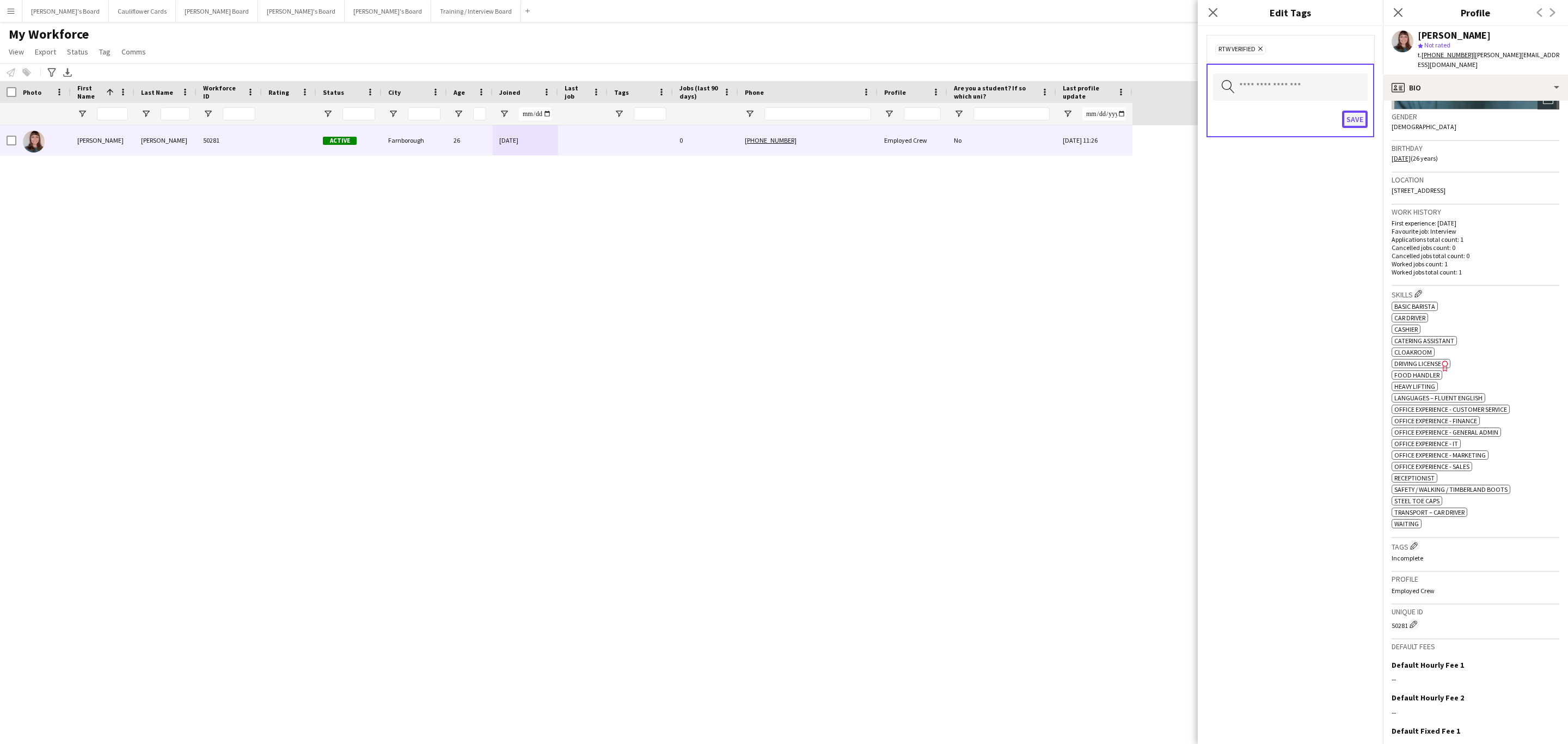
click at [1347, 116] on button "Save" at bounding box center [1355, 119] width 25 height 17
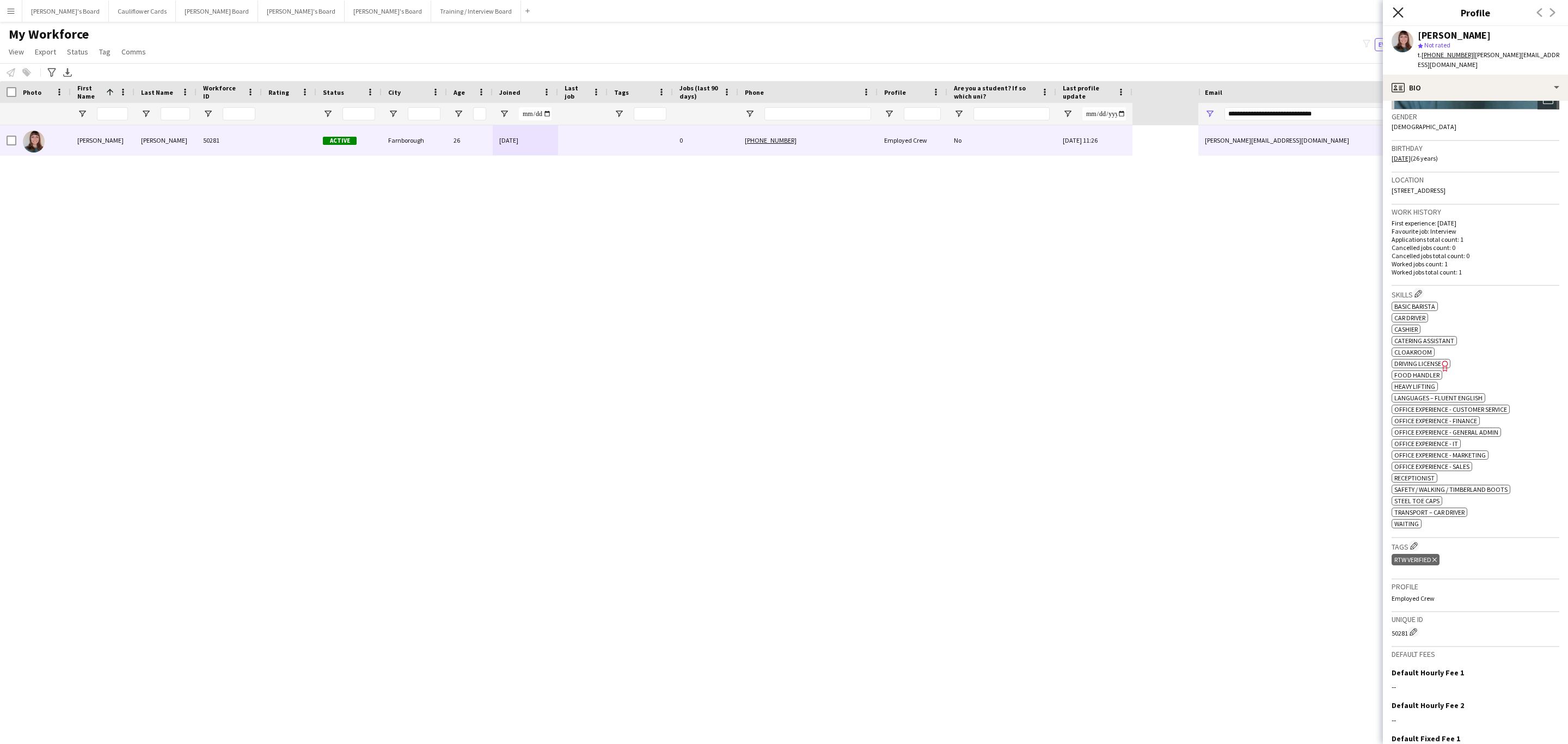
click at [1395, 17] on icon "Close pop-in" at bounding box center [1398, 12] width 10 height 10
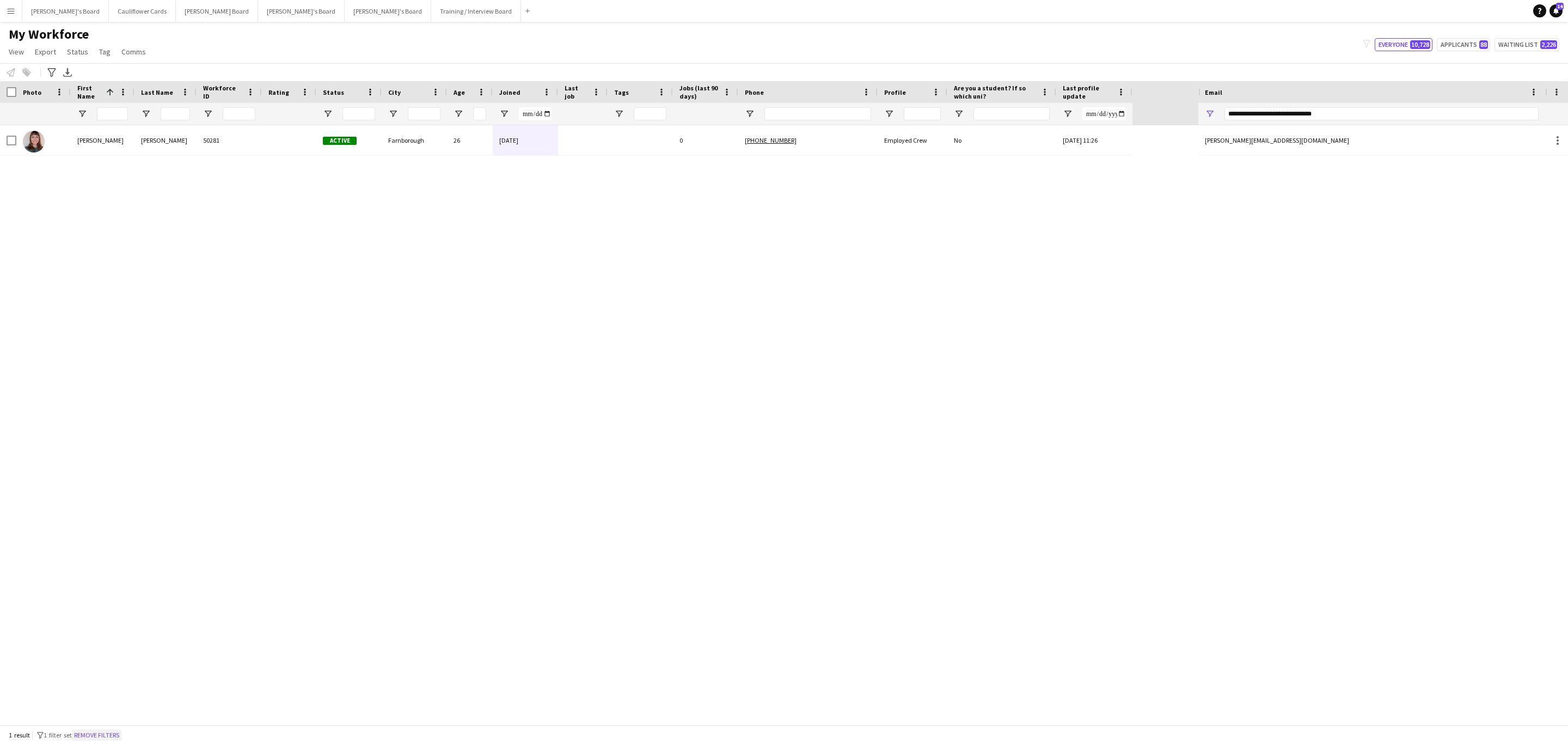
click at [106, 737] on button "Remove filters" at bounding box center [97, 735] width 50 height 12
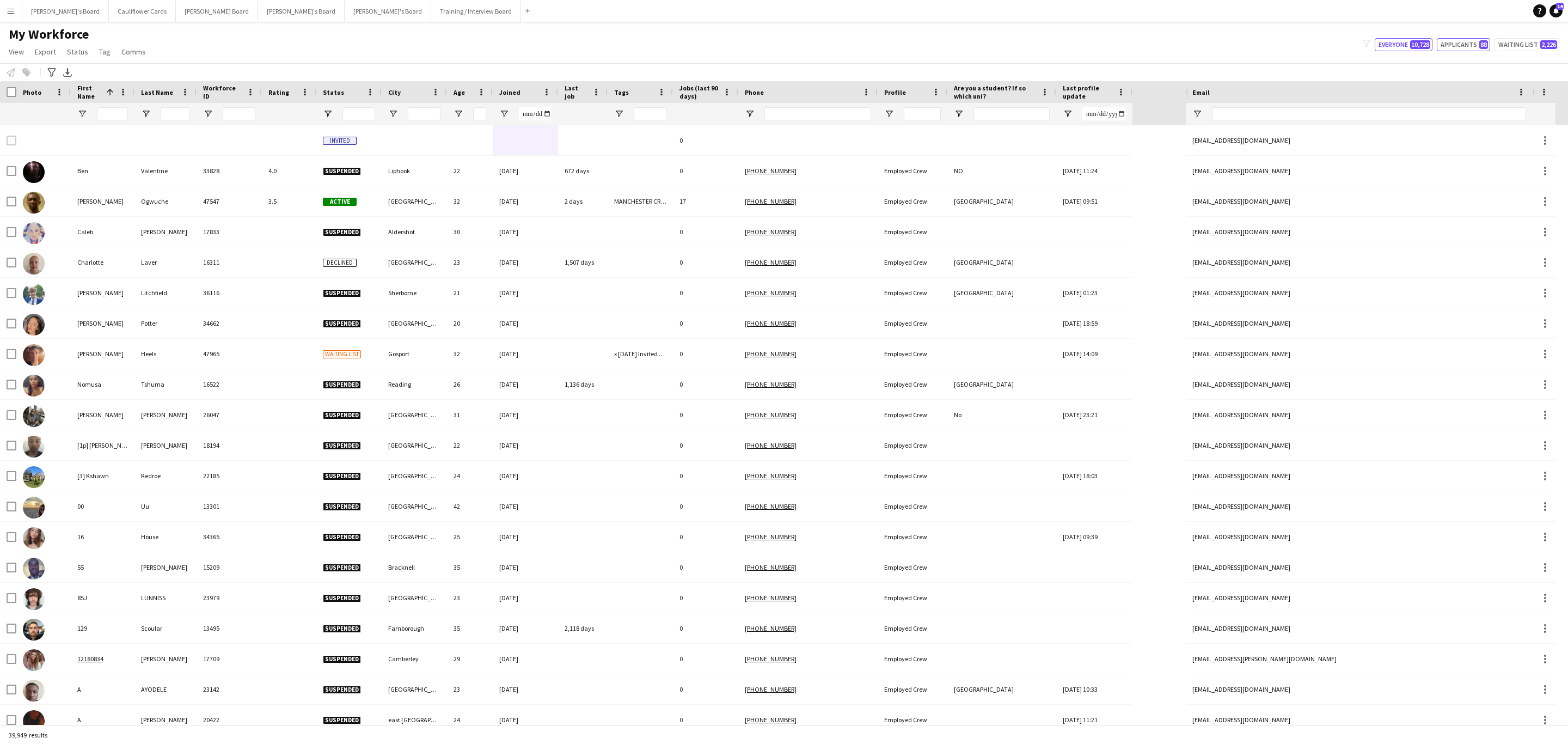
click at [1455, 51] on button "Applicants 88" at bounding box center [1463, 45] width 54 height 13
type input "**********"
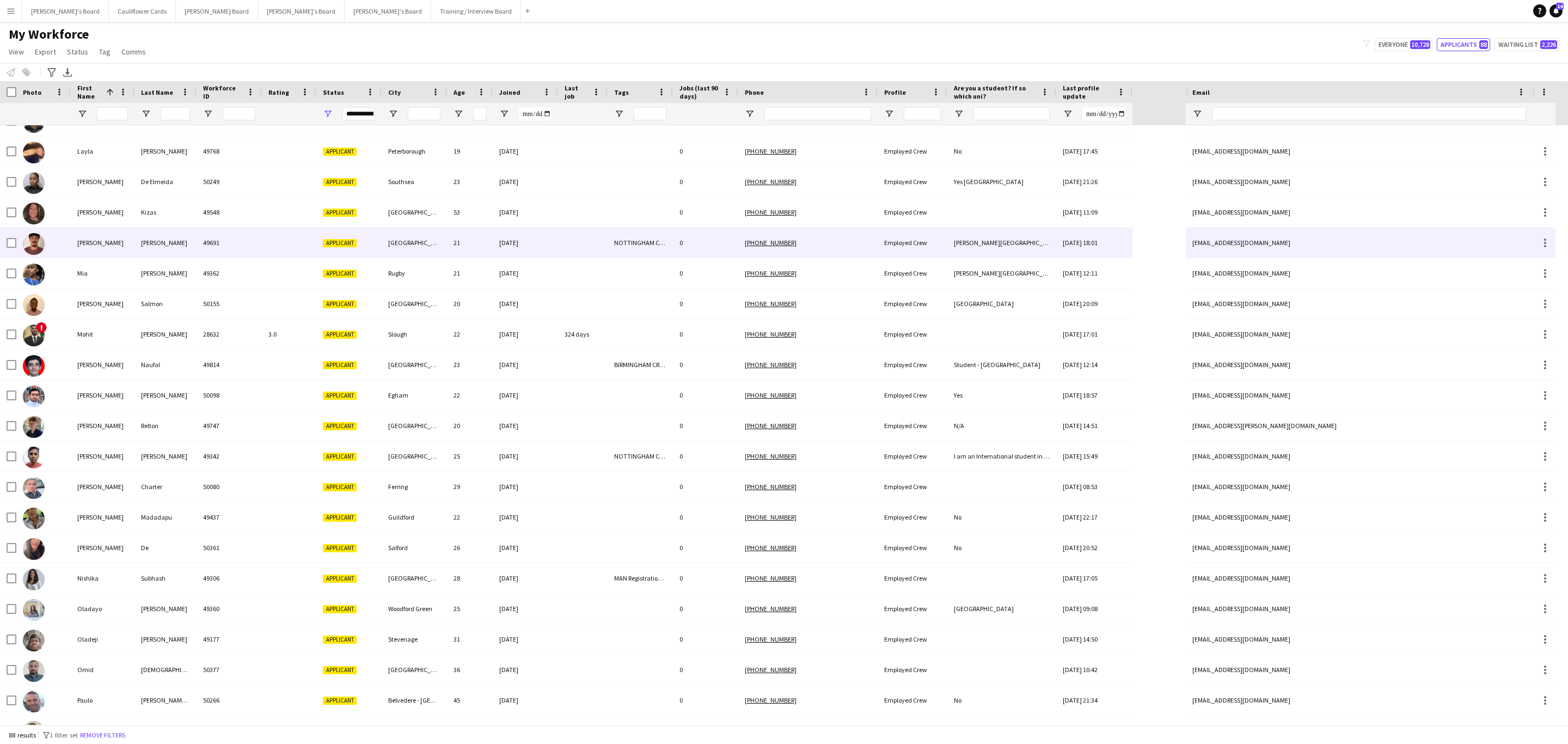
scroll to position [1307, 0]
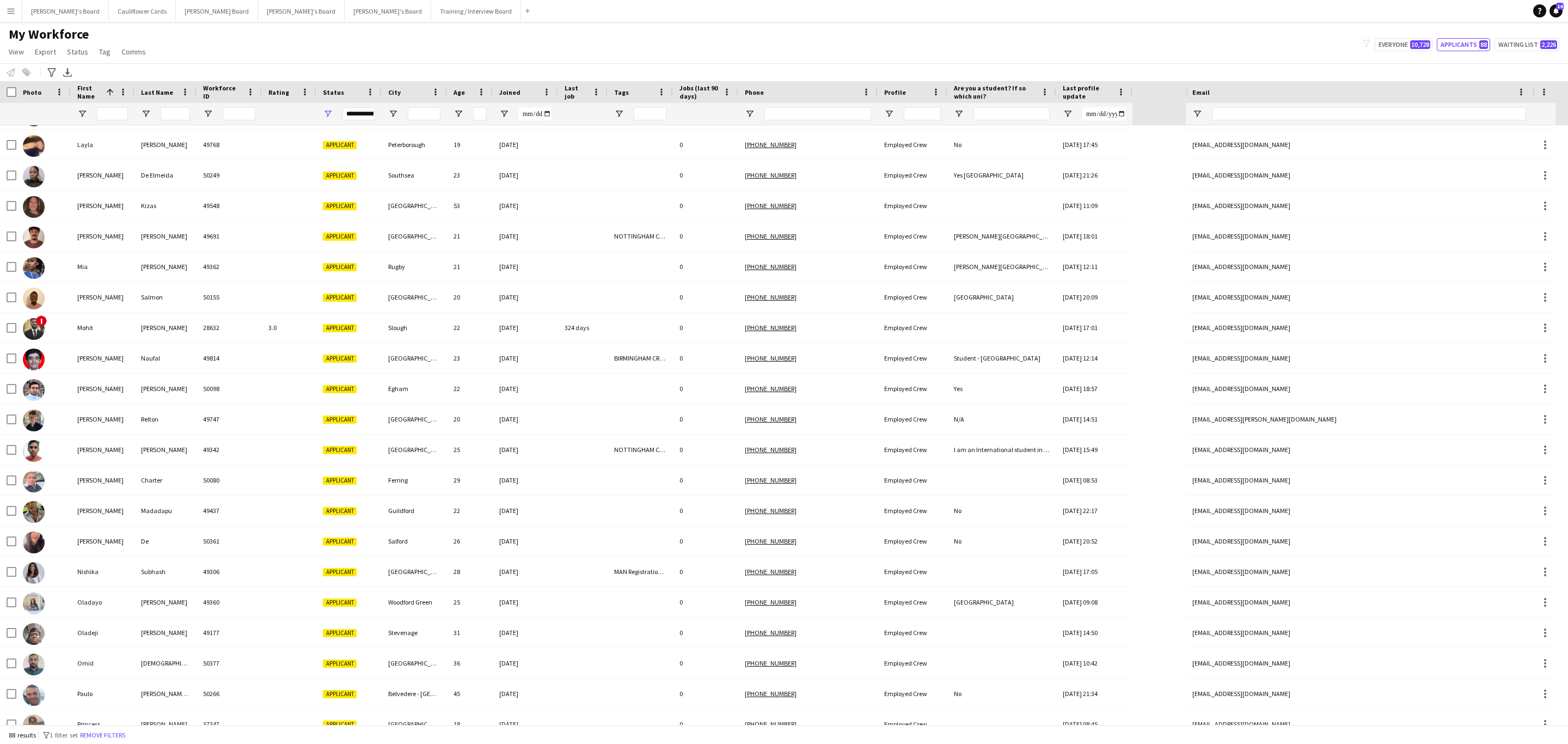
click at [178, 121] on div at bounding box center [175, 113] width 29 height 22
click at [180, 118] on input "Last Name Filter Input" at bounding box center [175, 113] width 29 height 13
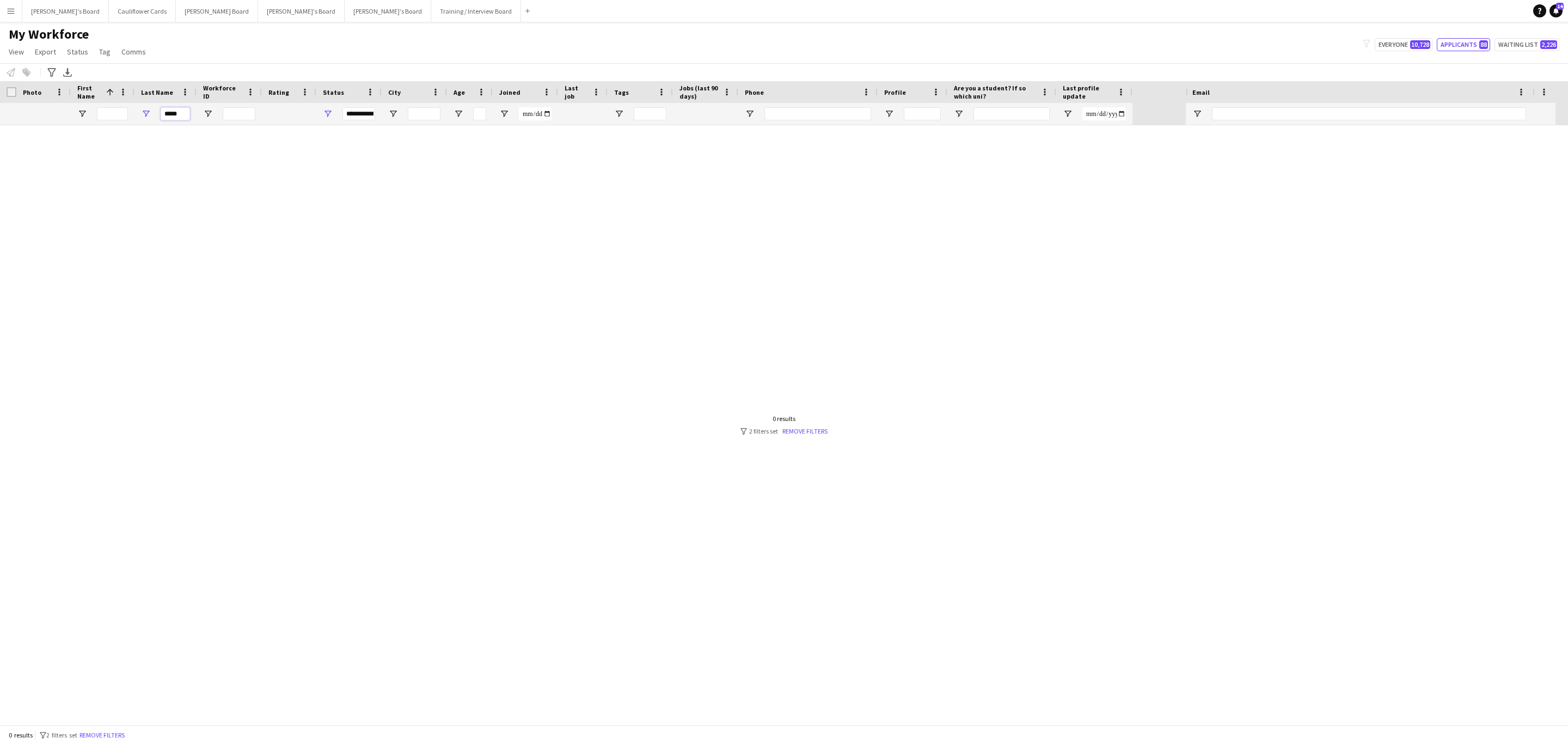
scroll to position [0, 0]
type input "*****"
click at [808, 433] on link "Remove filters" at bounding box center [805, 431] width 45 height 8
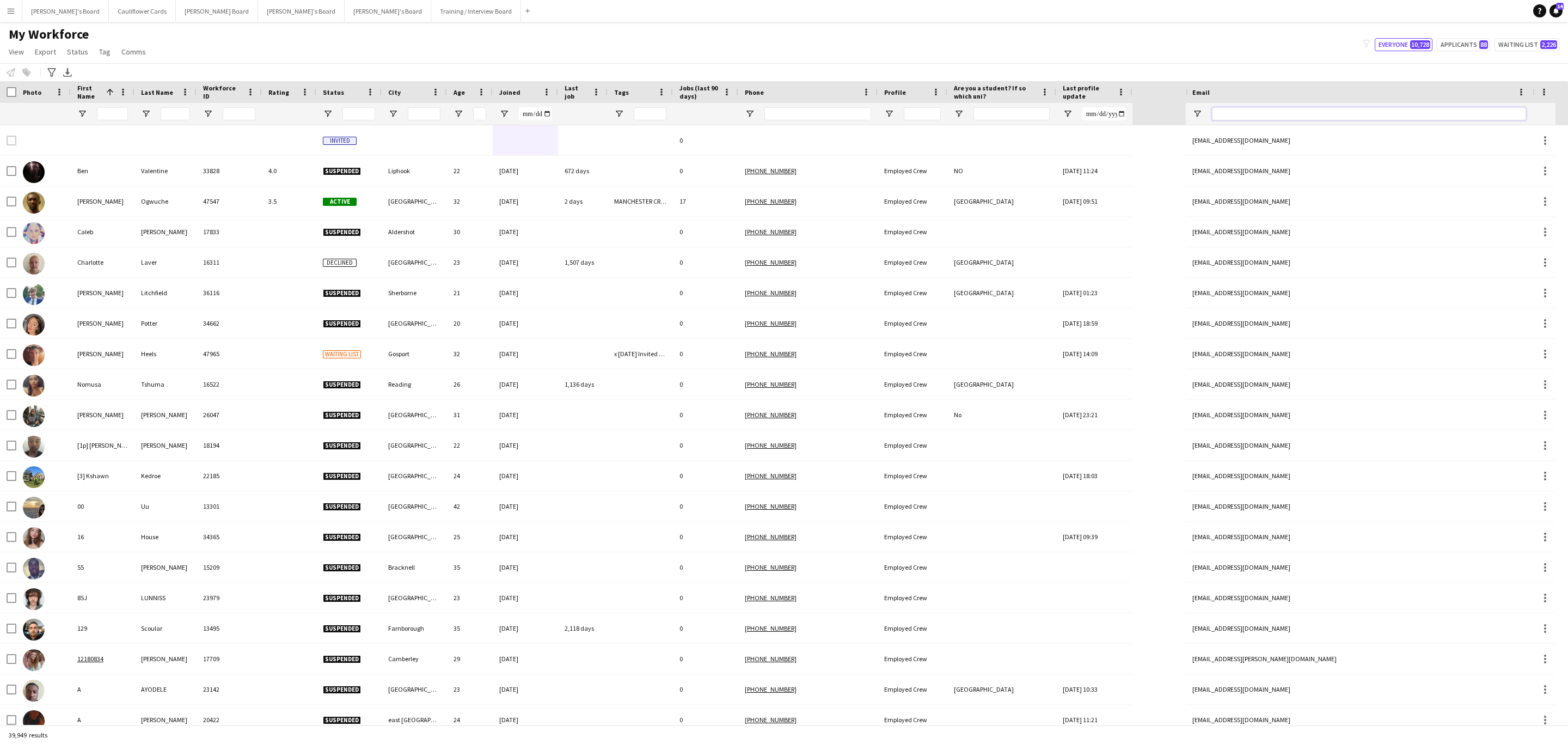
click at [1256, 115] on input "Email Filter Input" at bounding box center [1369, 113] width 314 height 13
paste input "**********"
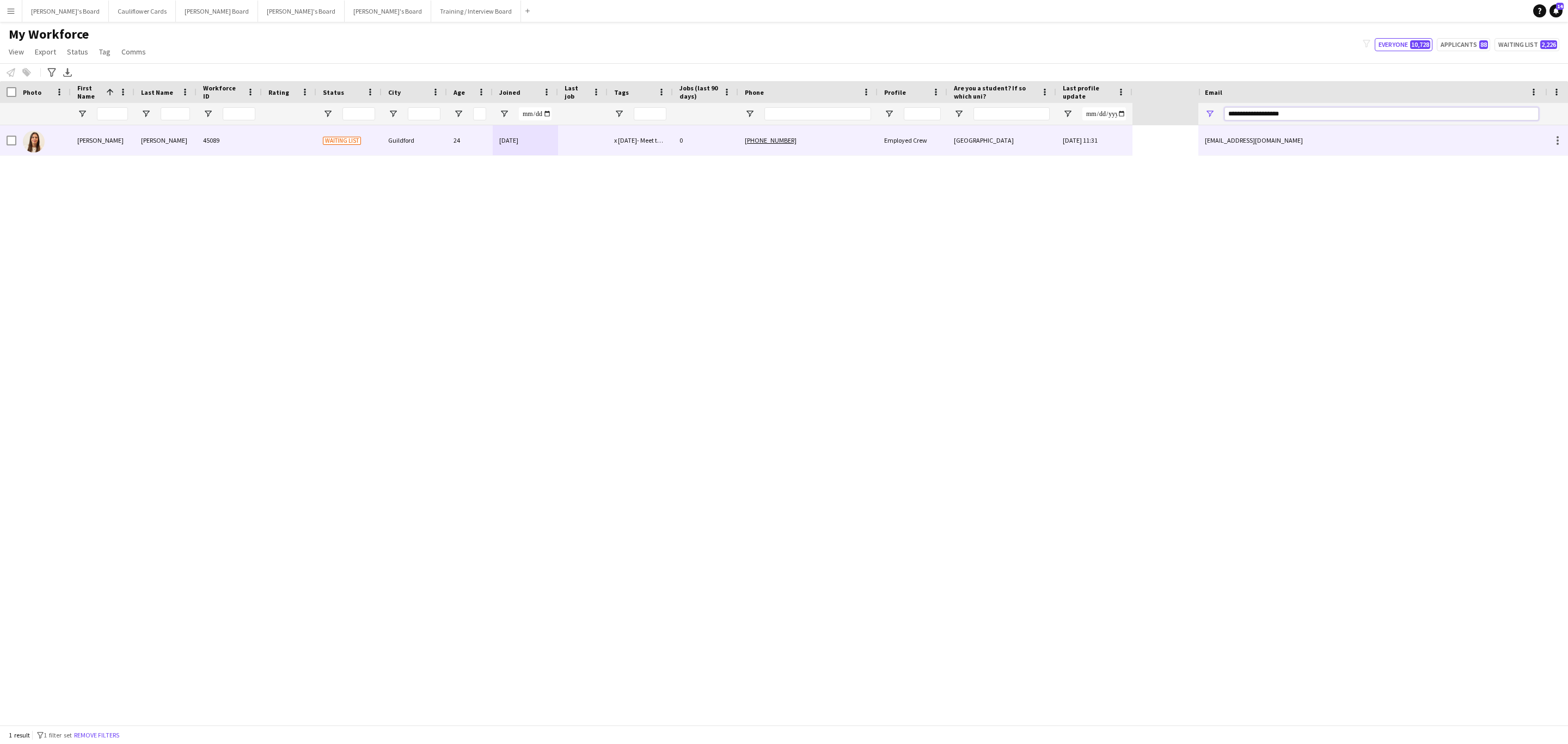
type input "**********"
click at [512, 144] on div "05-03-2025" at bounding box center [525, 140] width 66 height 30
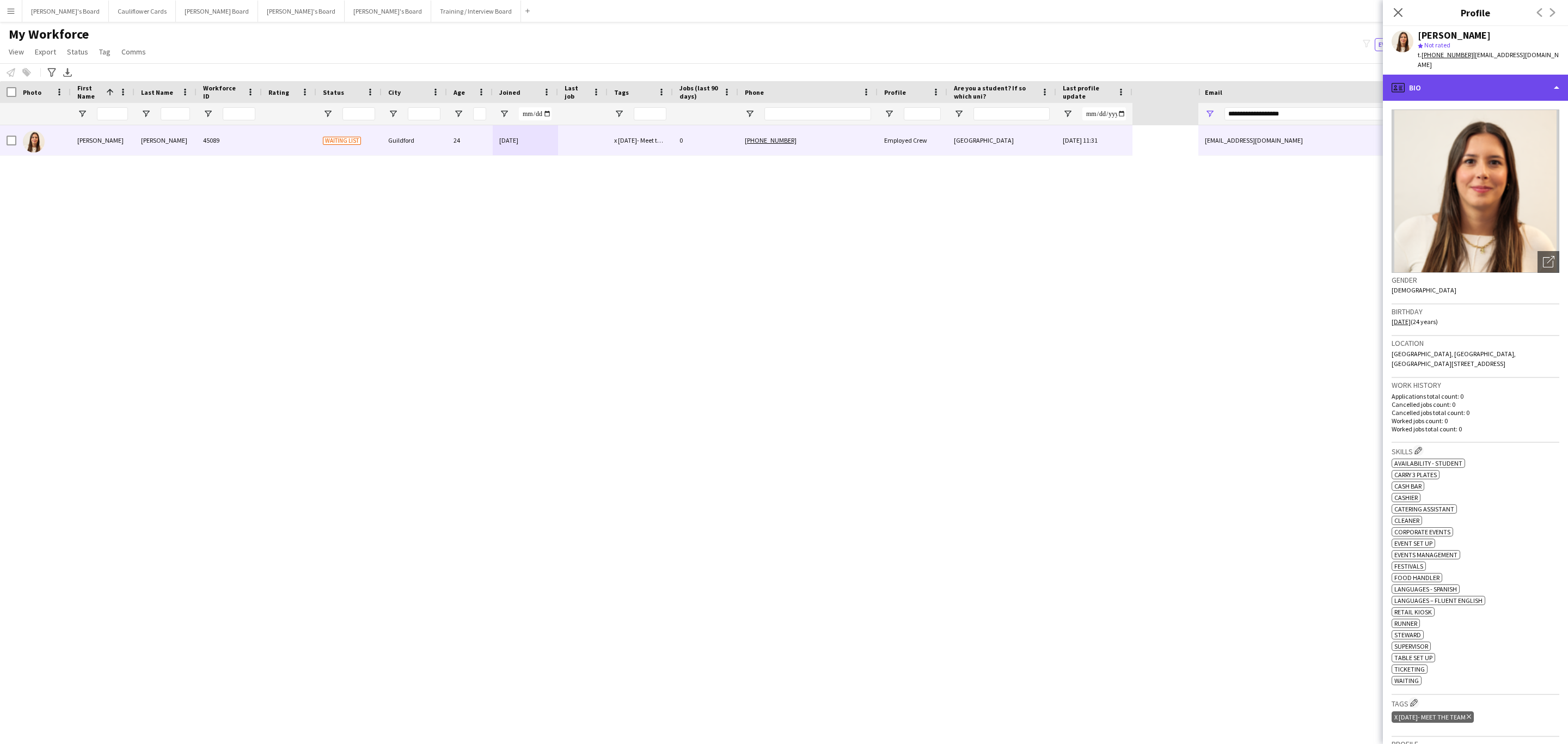
click at [1511, 84] on div "profile Bio" at bounding box center [1476, 87] width 185 height 26
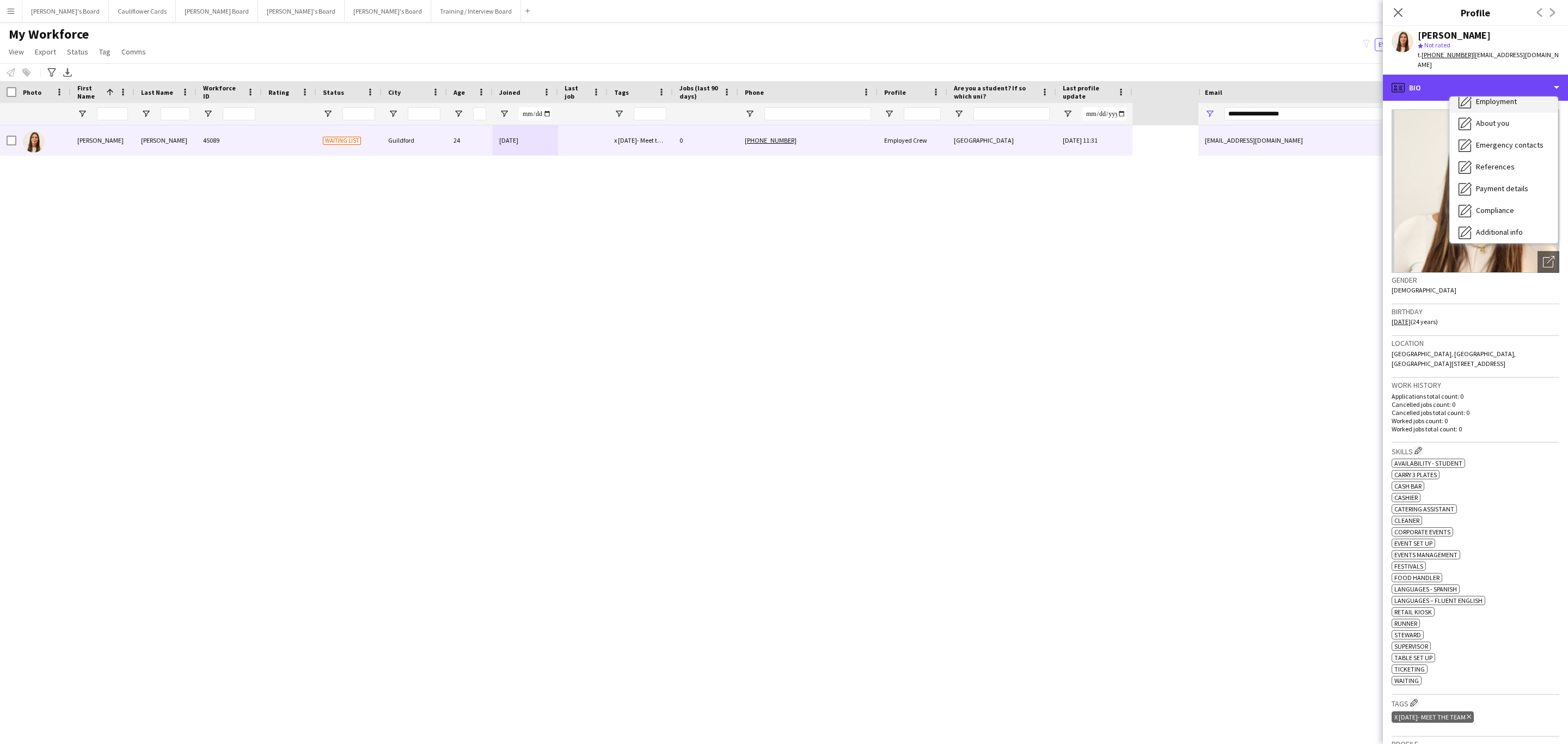
scroll to position [145, 0]
click at [1507, 136] on span "Additional info" at bounding box center [1499, 140] width 47 height 10
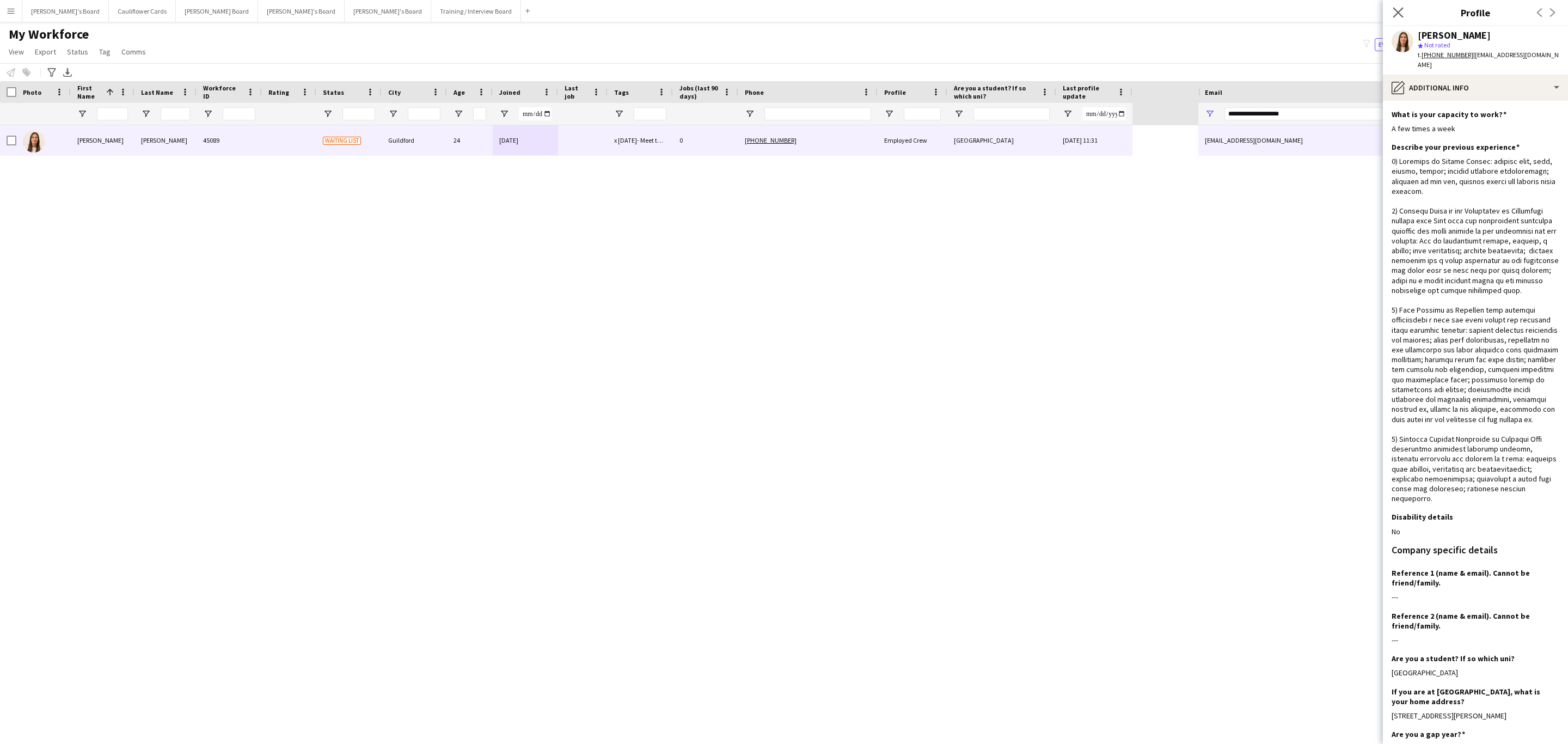
click at [1393, 13] on icon "Close pop-in" at bounding box center [1398, 12] width 10 height 10
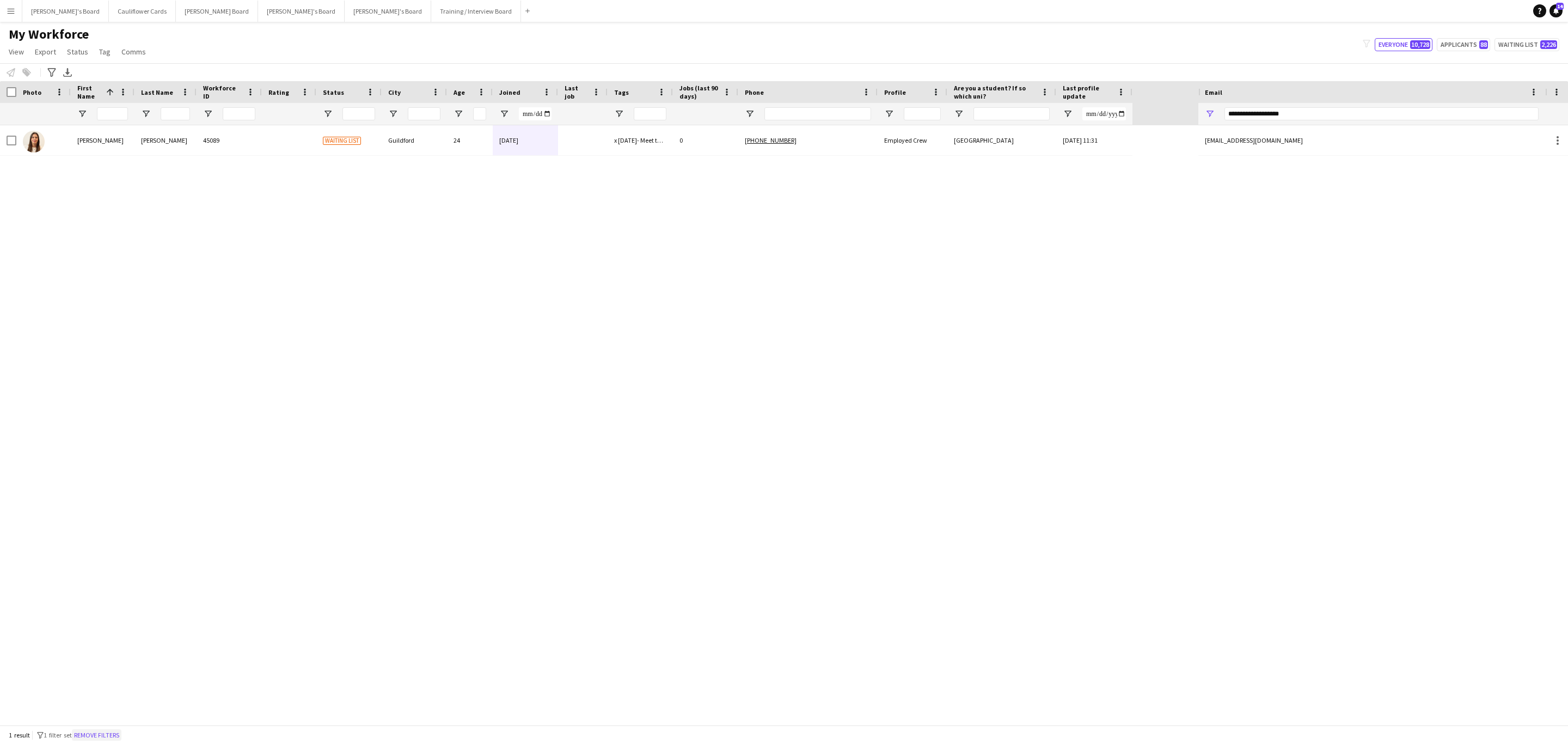
click at [122, 737] on button "Remove filters" at bounding box center [97, 735] width 50 height 12
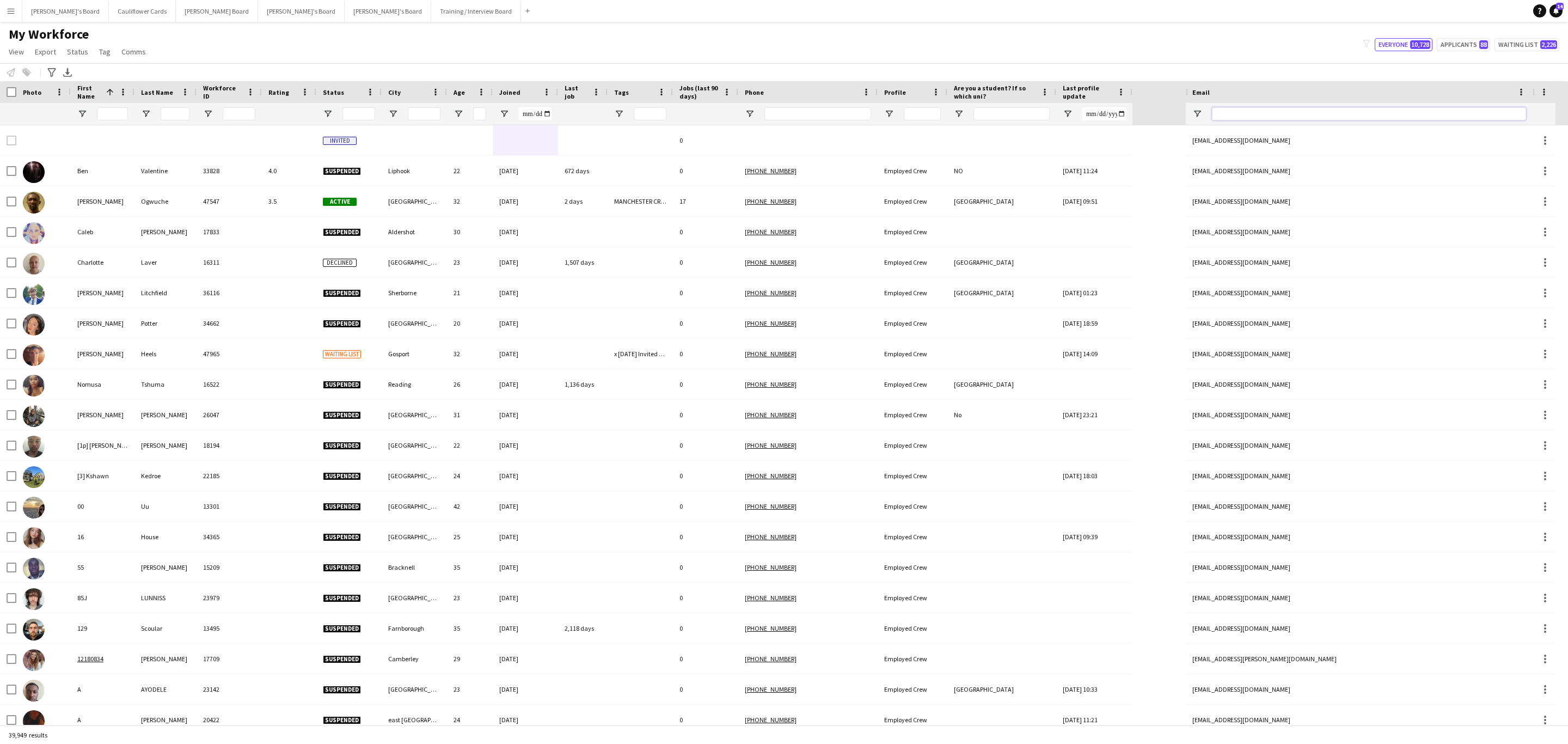
click at [1323, 118] on input "Email Filter Input" at bounding box center [1369, 113] width 314 height 13
paste input "**********"
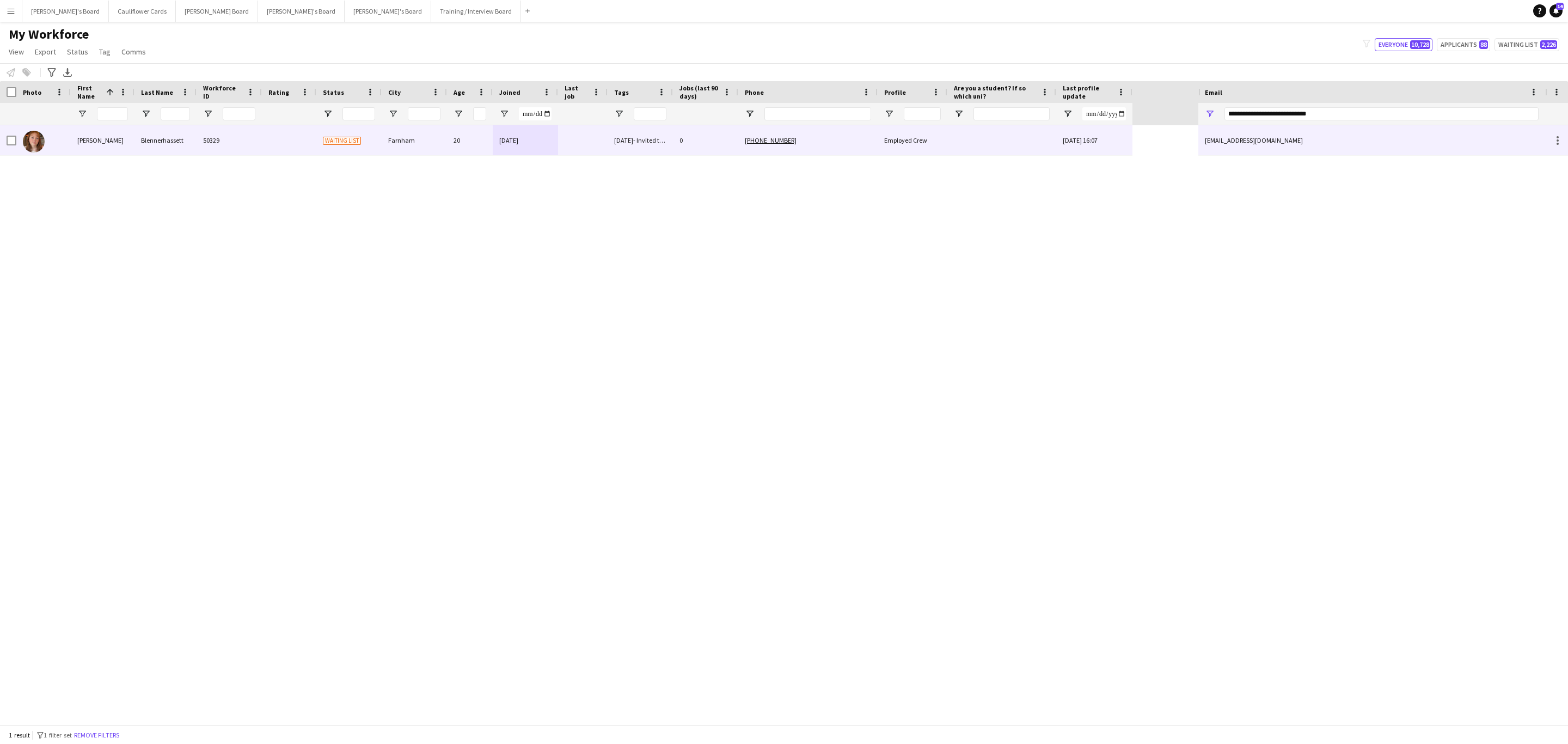
click at [857, 136] on div "+4407848408362" at bounding box center [808, 140] width 140 height 30
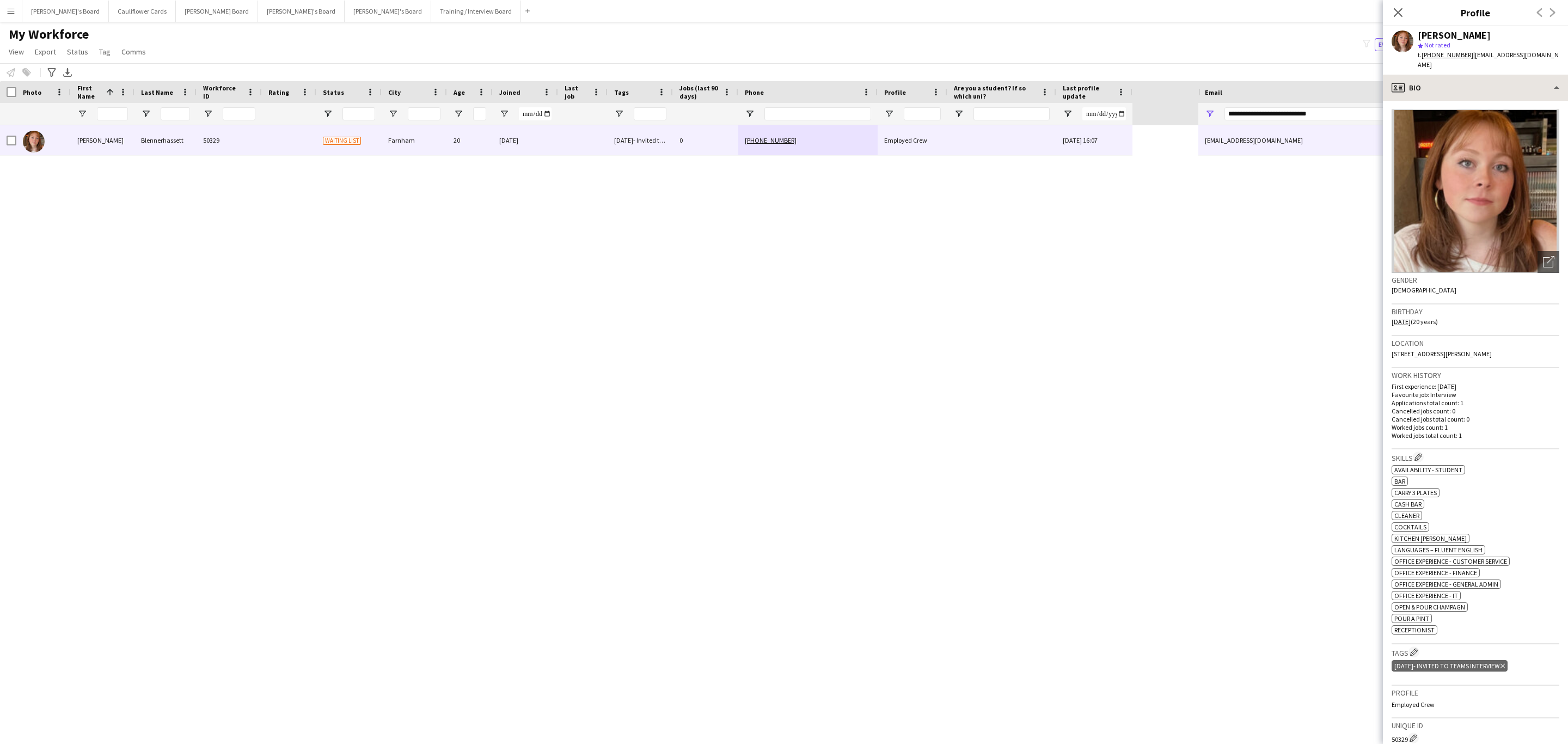
drag, startPoint x: 1402, startPoint y: 9, endPoint x: 1549, endPoint y: 94, distance: 169.8
click at [1400, 9] on icon "Close pop-in" at bounding box center [1398, 13] width 9 height 9
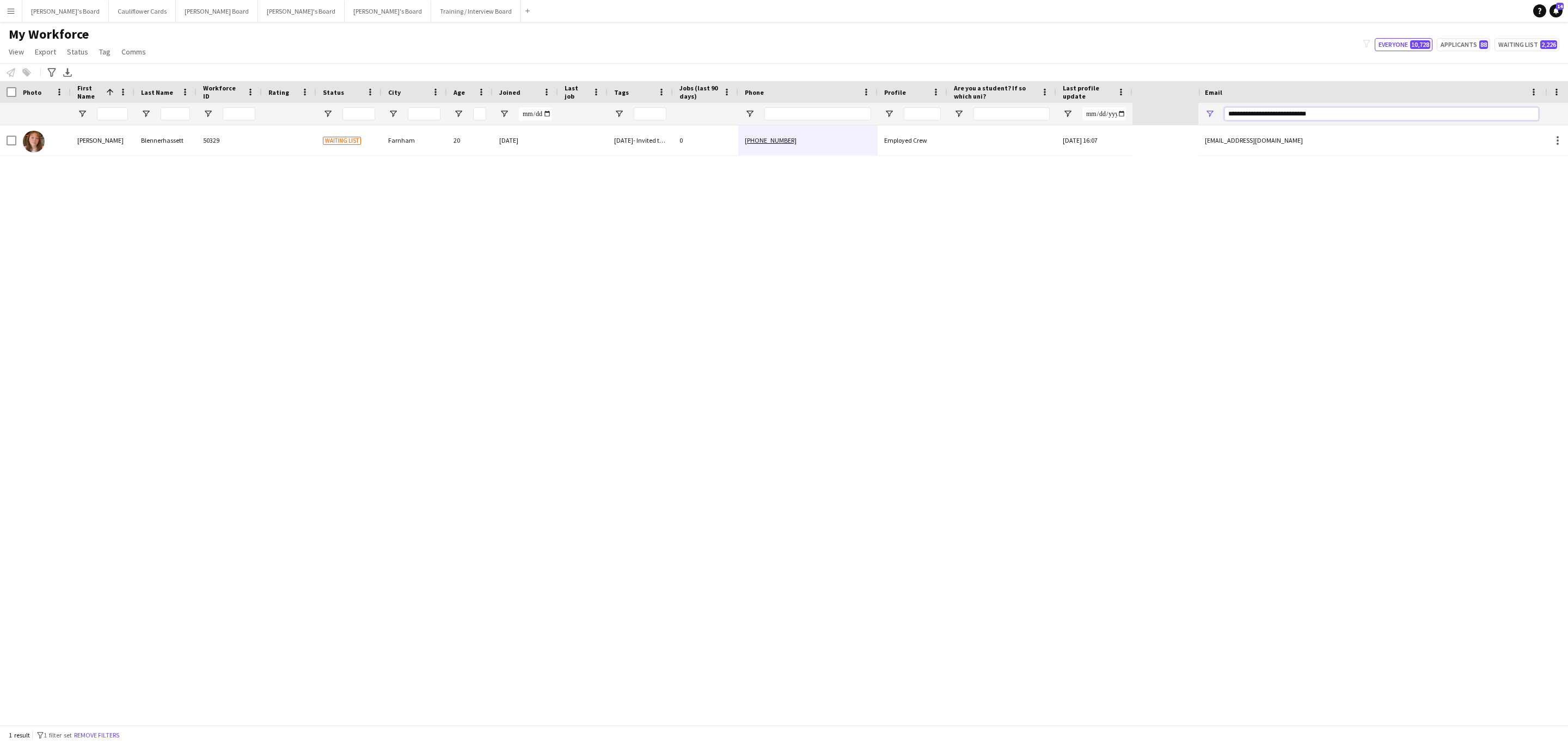
click at [1237, 115] on input "**********" at bounding box center [1381, 113] width 314 height 13
click at [1234, 115] on input "**********" at bounding box center [1381, 113] width 314 height 13
click at [1307, 113] on input "**********" at bounding box center [1381, 113] width 314 height 13
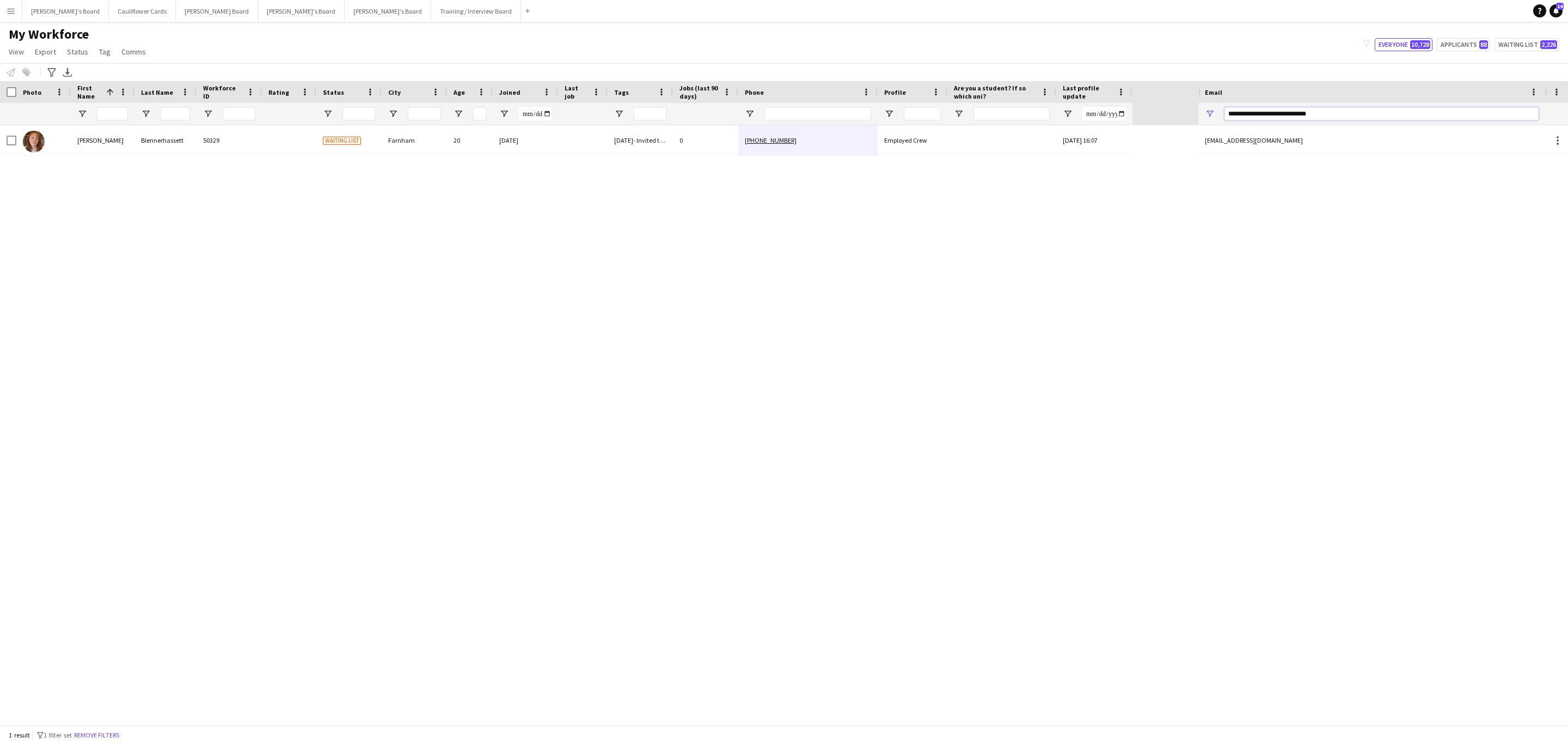
click at [1309, 113] on input "**********" at bounding box center [1381, 113] width 314 height 13
paste input "Email Filter Input"
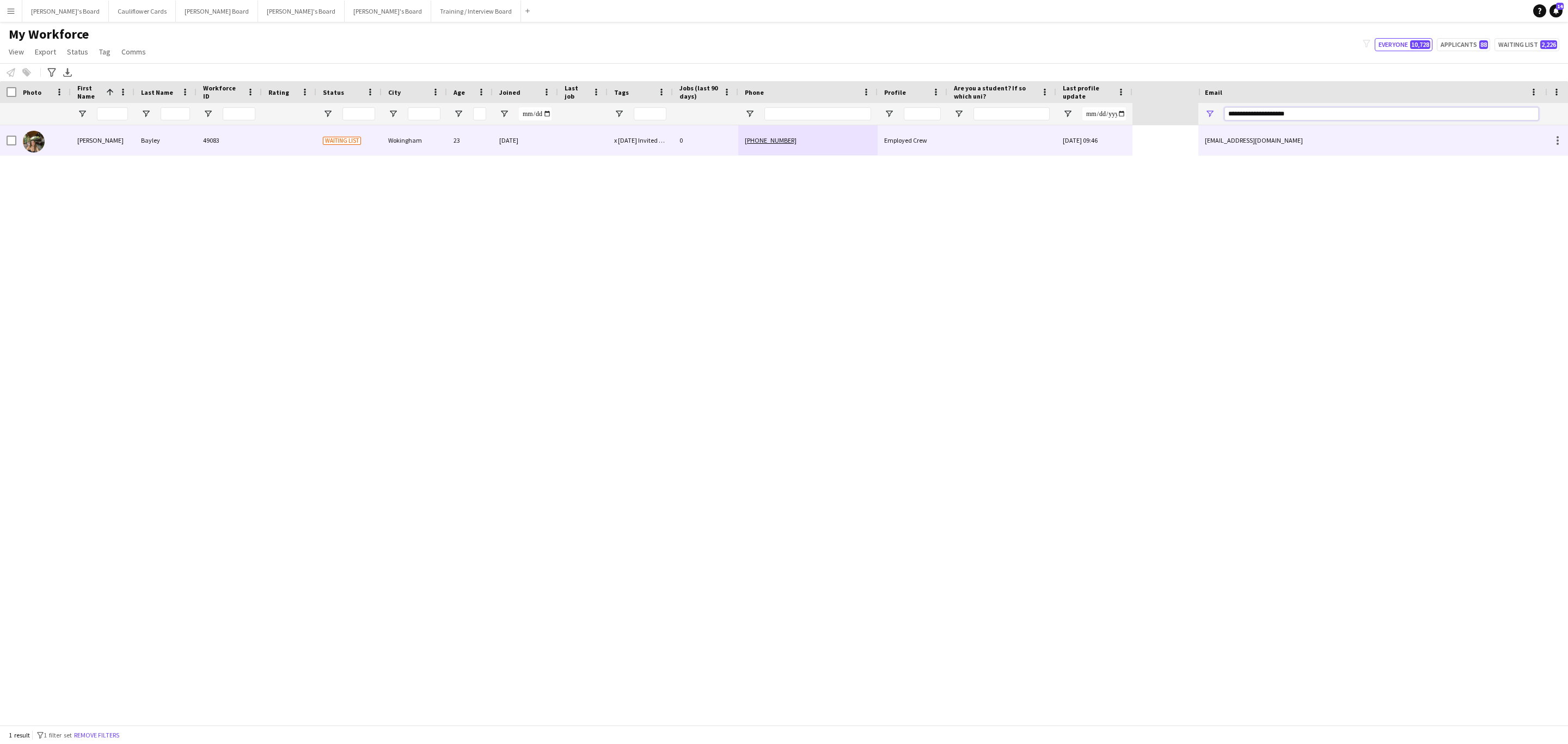
type input "**********"
click at [947, 144] on div at bounding box center [1001, 140] width 109 height 30
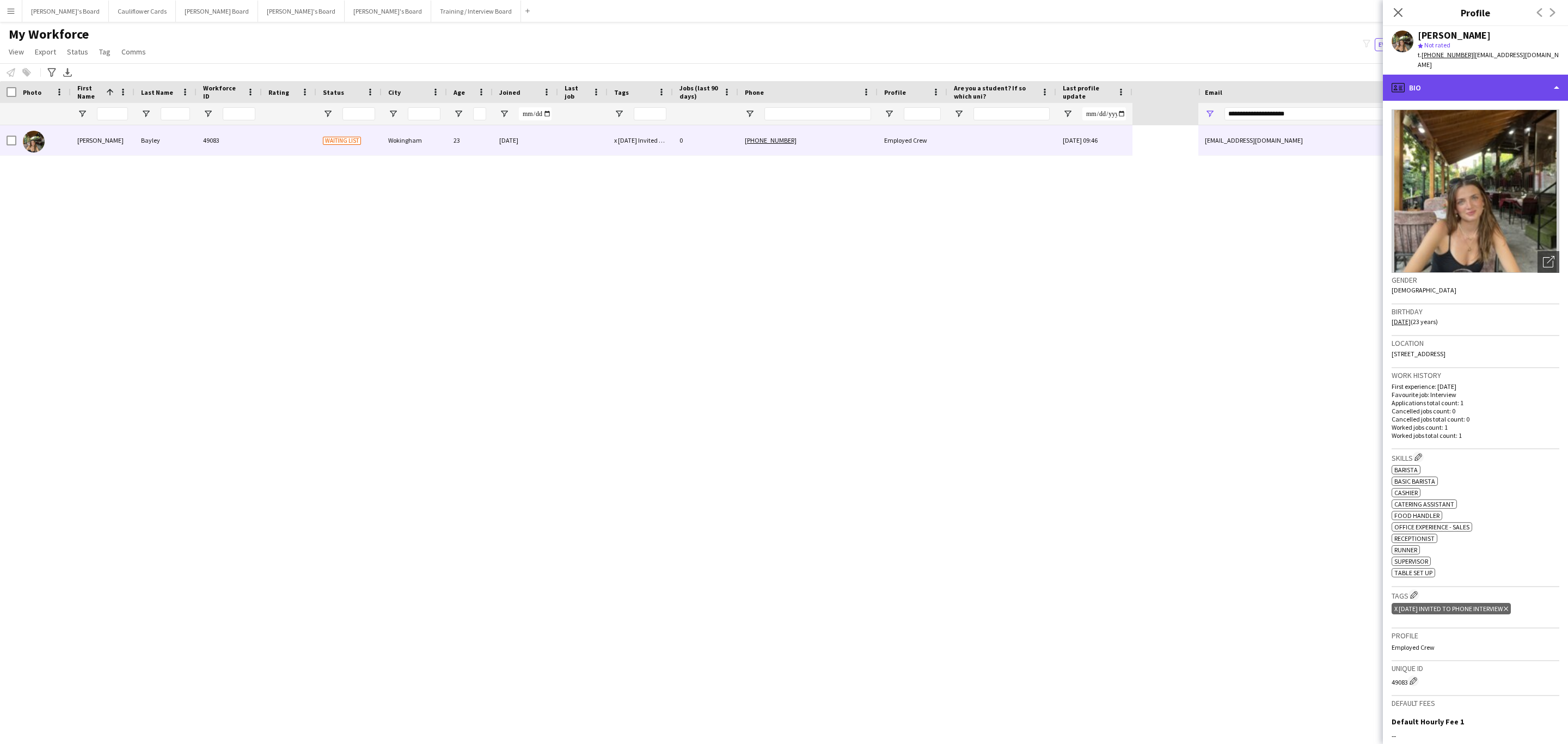
click at [1497, 75] on div "profile Bio" at bounding box center [1476, 87] width 185 height 26
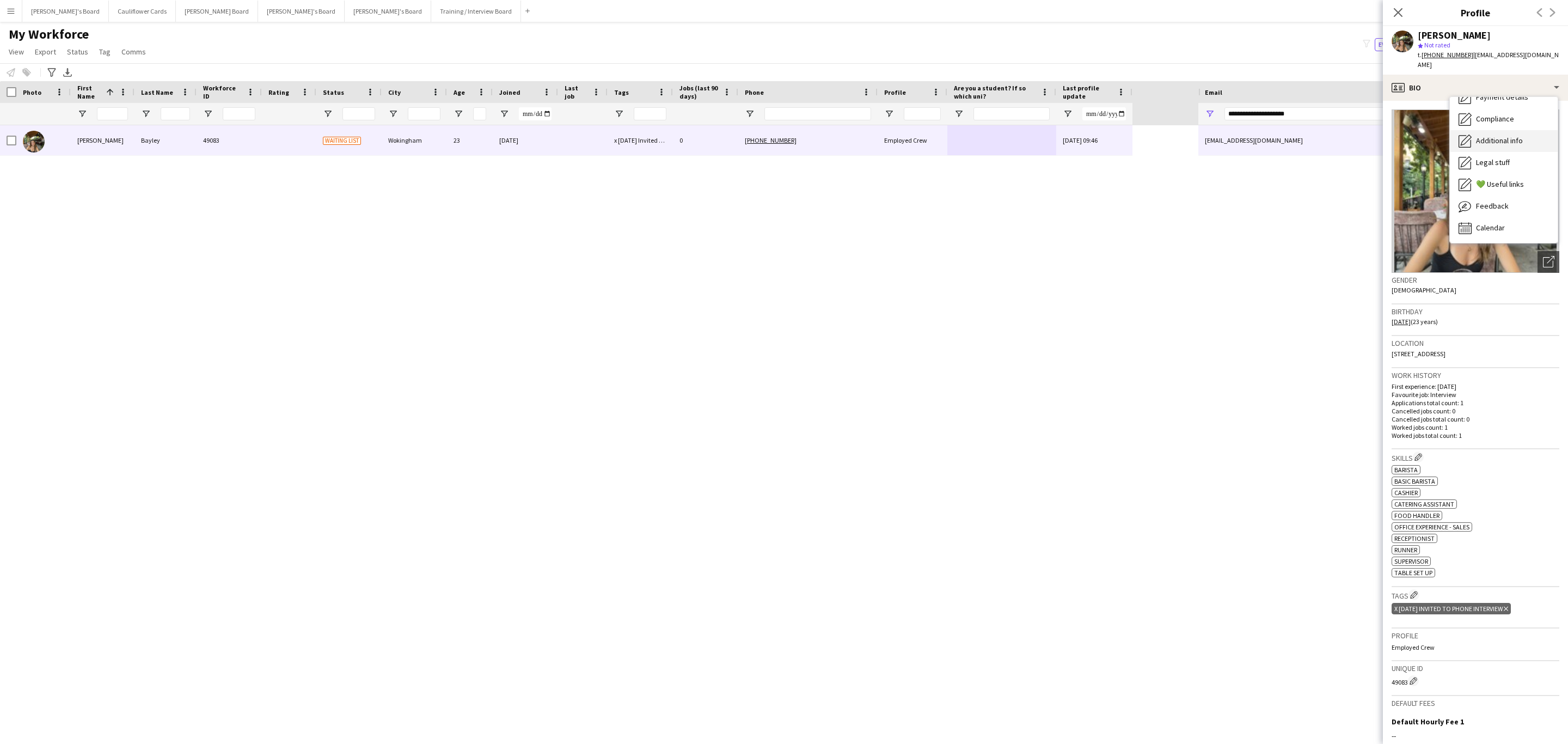
click at [1508, 130] on div "Additional info Additional info" at bounding box center [1504, 141] width 108 height 22
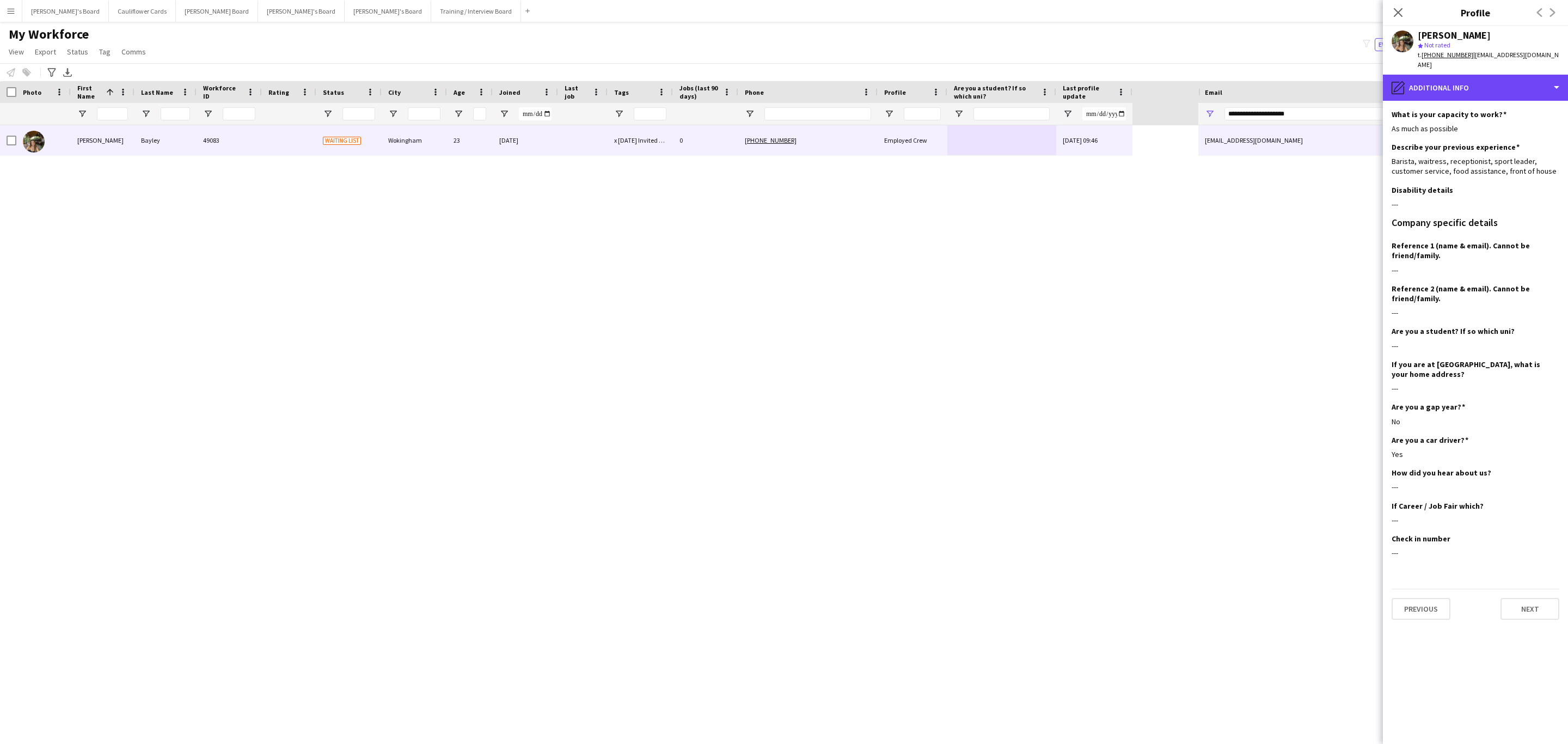
drag, startPoint x: 1454, startPoint y: 84, endPoint x: 1453, endPoint y: 95, distance: 11.0
click at [1454, 84] on div "pencil4 Additional info" at bounding box center [1476, 87] width 185 height 26
click at [1476, 108] on div "Bio Bio" at bounding box center [1504, 112] width 108 height 22
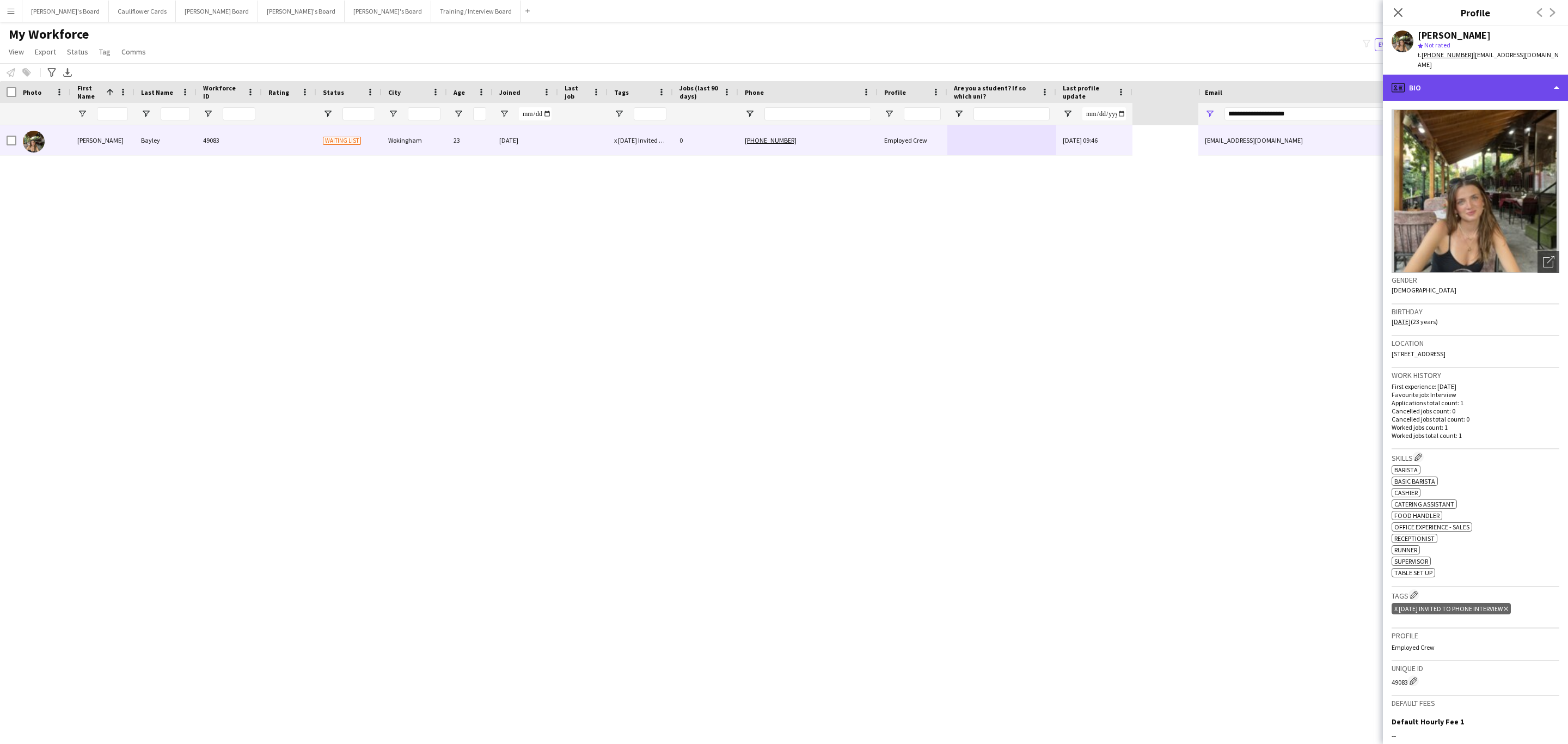
click at [1529, 78] on div "profile Bio" at bounding box center [1476, 87] width 185 height 26
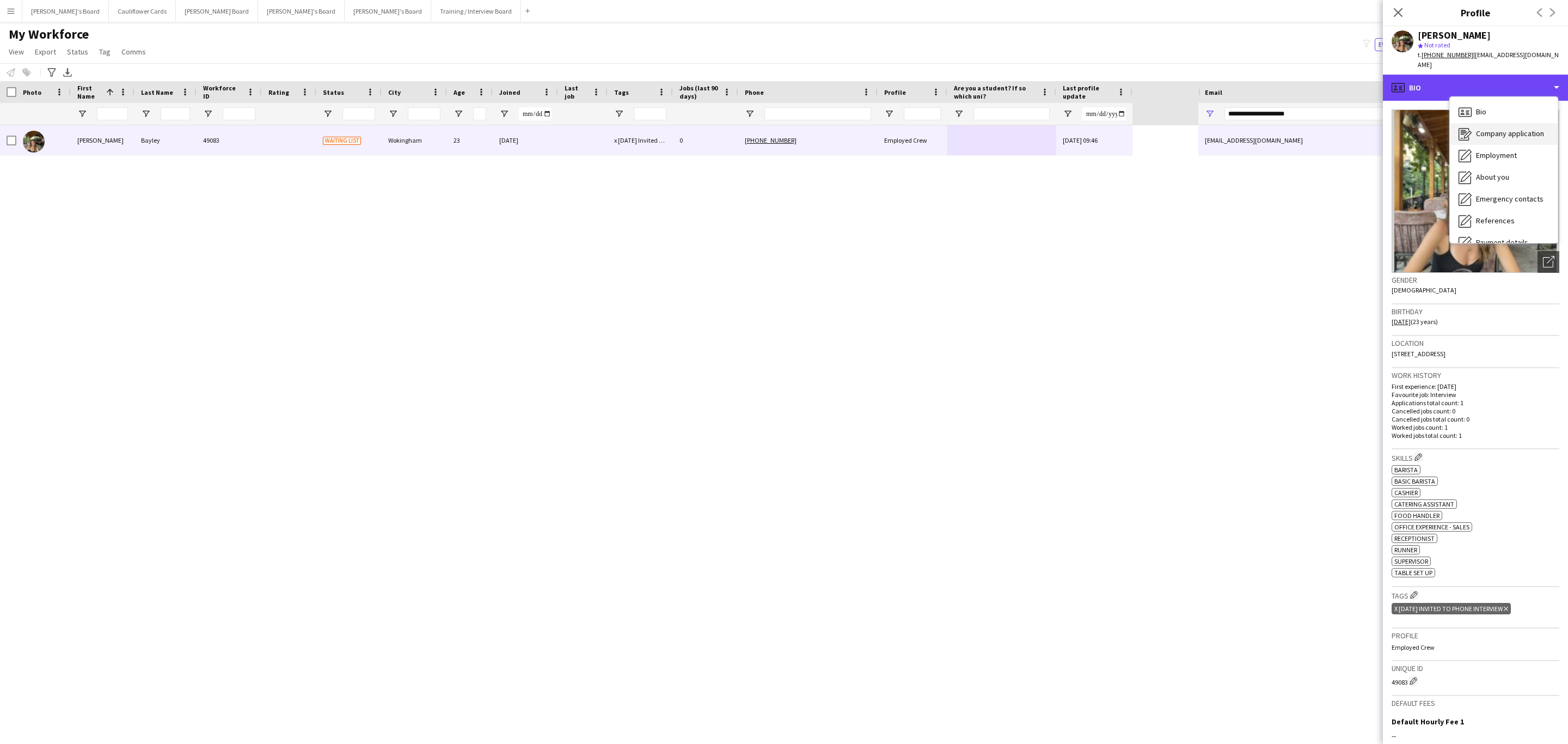
scroll to position [145, 0]
click at [1509, 136] on span "Additional info" at bounding box center [1499, 140] width 47 height 10
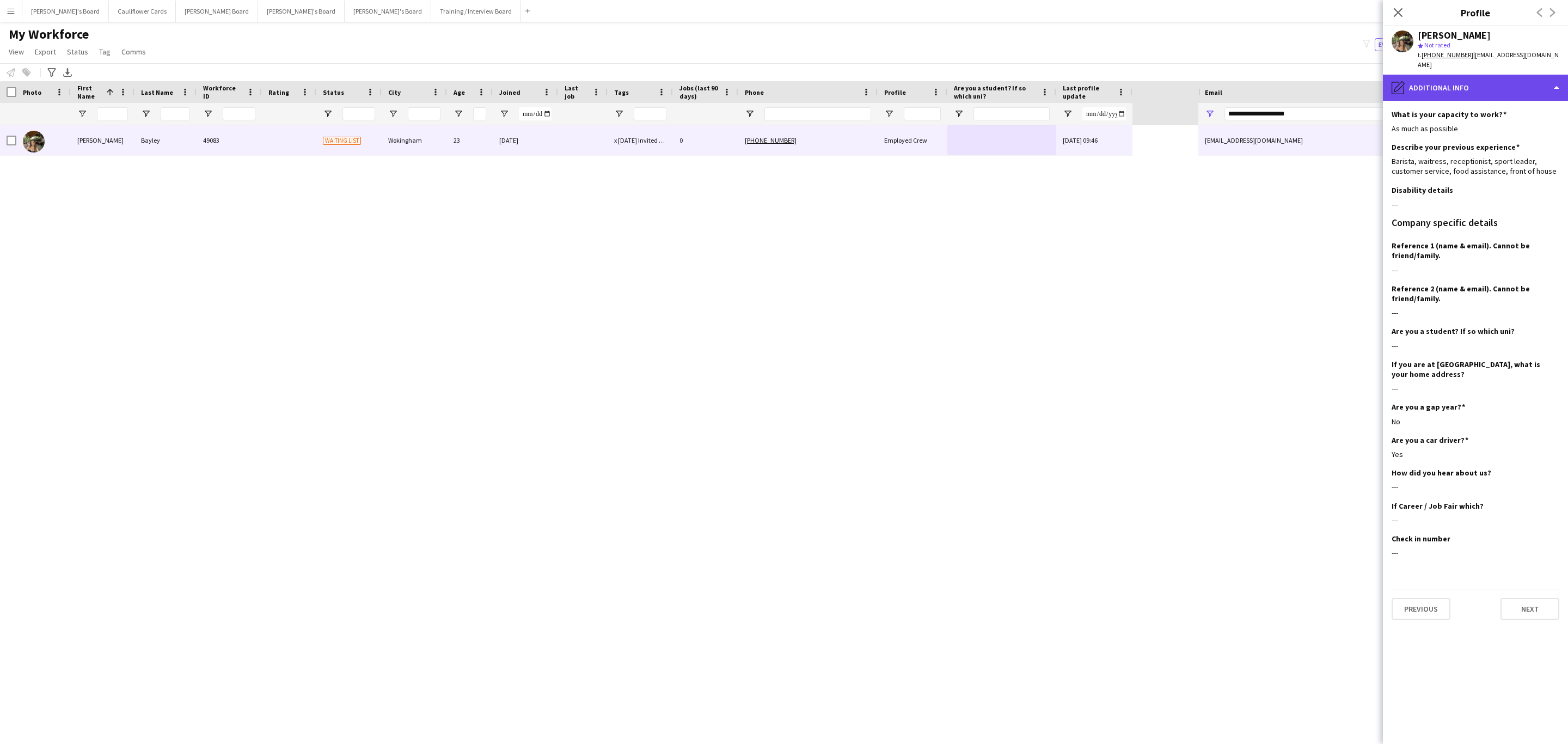
click at [1548, 76] on div "pencil4 Additional info" at bounding box center [1476, 87] width 185 height 26
click at [1523, 136] on span "Additional info" at bounding box center [1499, 140] width 47 height 10
click at [1460, 75] on div "pencil4 Additional info" at bounding box center [1476, 87] width 185 height 26
click at [1490, 101] on div "Bio Bio" at bounding box center [1504, 112] width 108 height 22
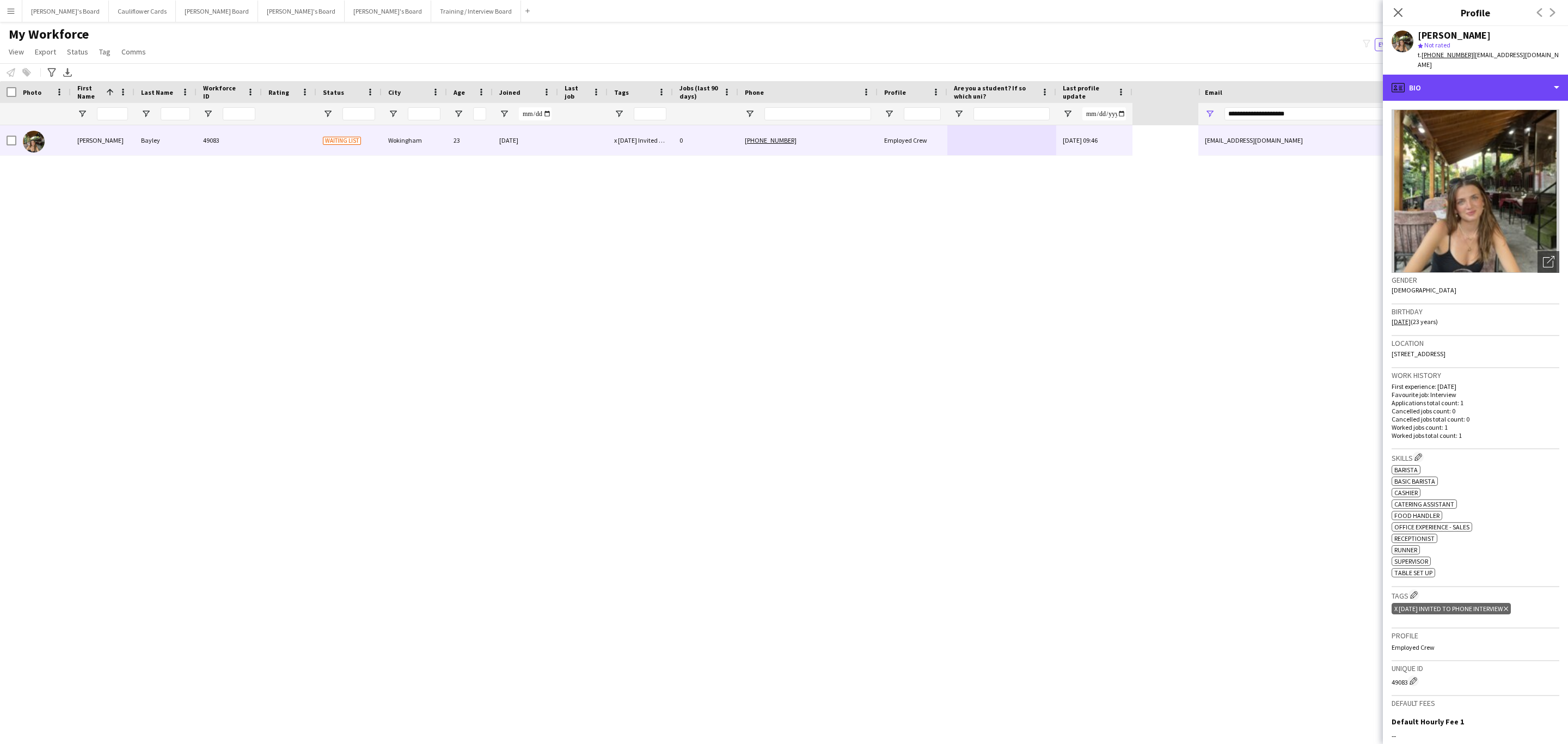
click at [1492, 87] on div "profile Bio" at bounding box center [1476, 87] width 185 height 26
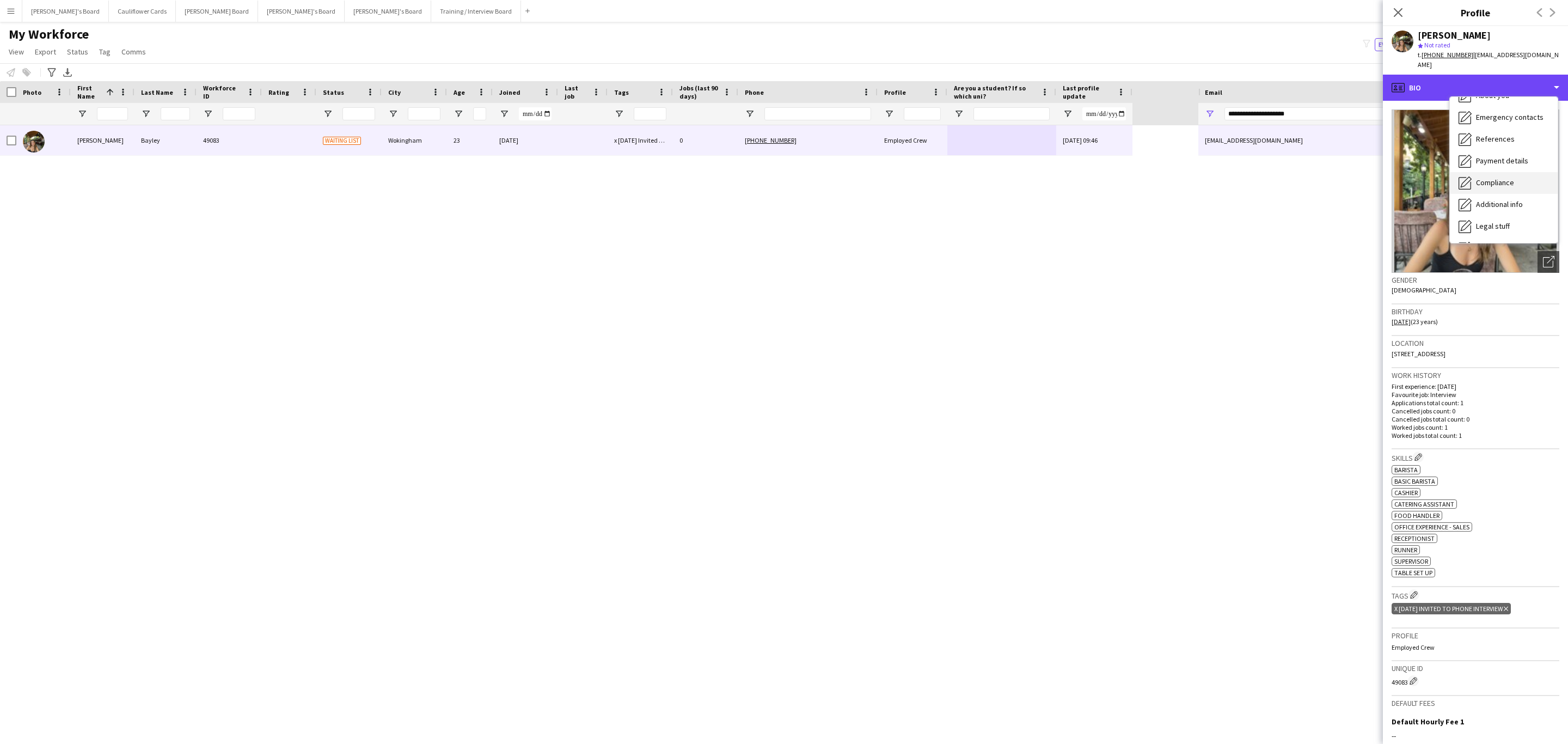
scroll to position [145, 0]
click at [1514, 136] on span "Additional info" at bounding box center [1499, 140] width 47 height 10
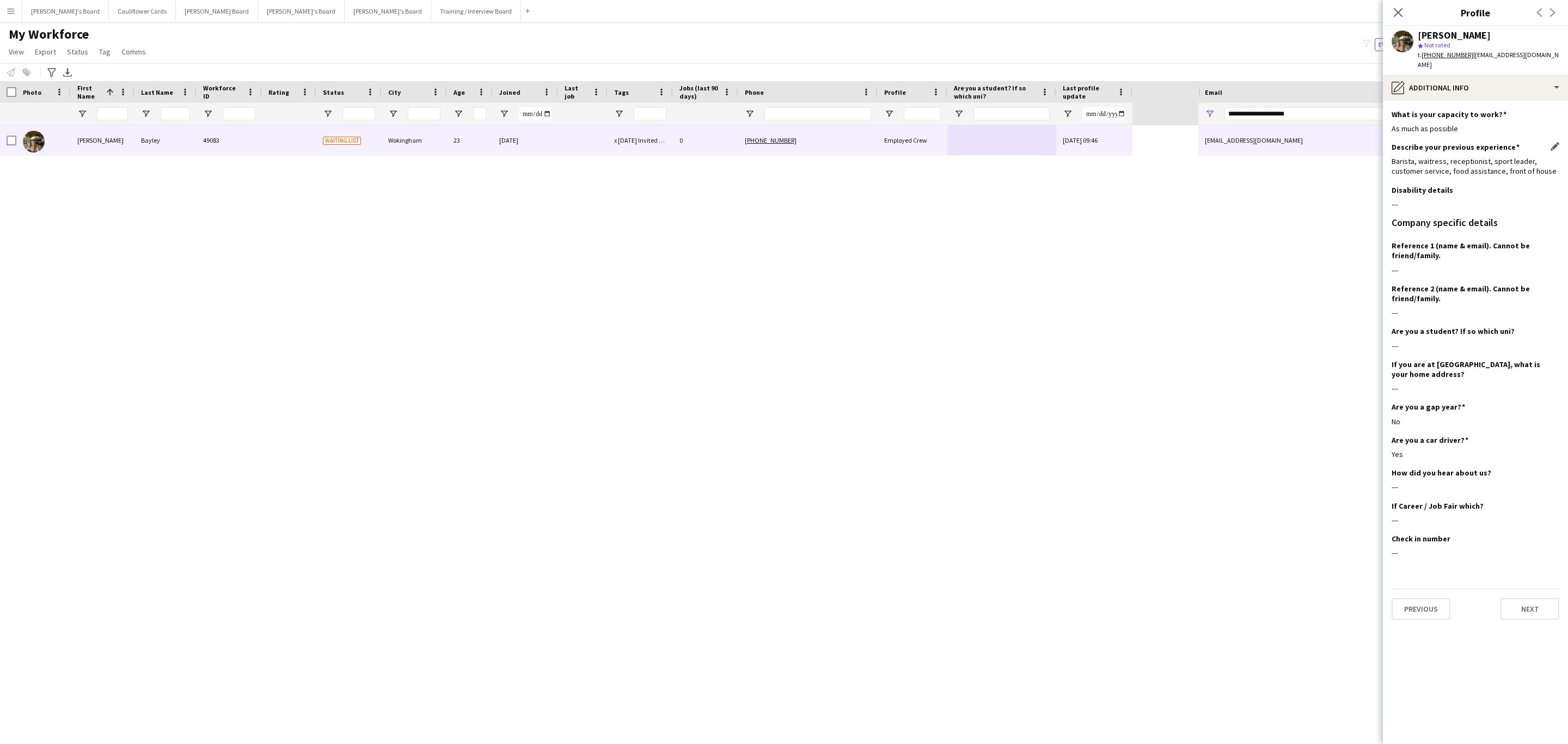
click at [1521, 159] on div "Barista, waitress, receptionist, sport leader, customer service, food assistanc…" at bounding box center [1476, 166] width 168 height 20
click at [1521, 160] on div "Barista, waitress, receptionist, sport leader, customer service, food assistanc…" at bounding box center [1476, 166] width 168 height 20
click at [1530, 162] on div "Barista, waitress, receptionist, sport leader, customer service, food assistanc…" at bounding box center [1476, 166] width 168 height 20
click at [1510, 75] on div "pencil4 Additional info" at bounding box center [1476, 87] width 185 height 26
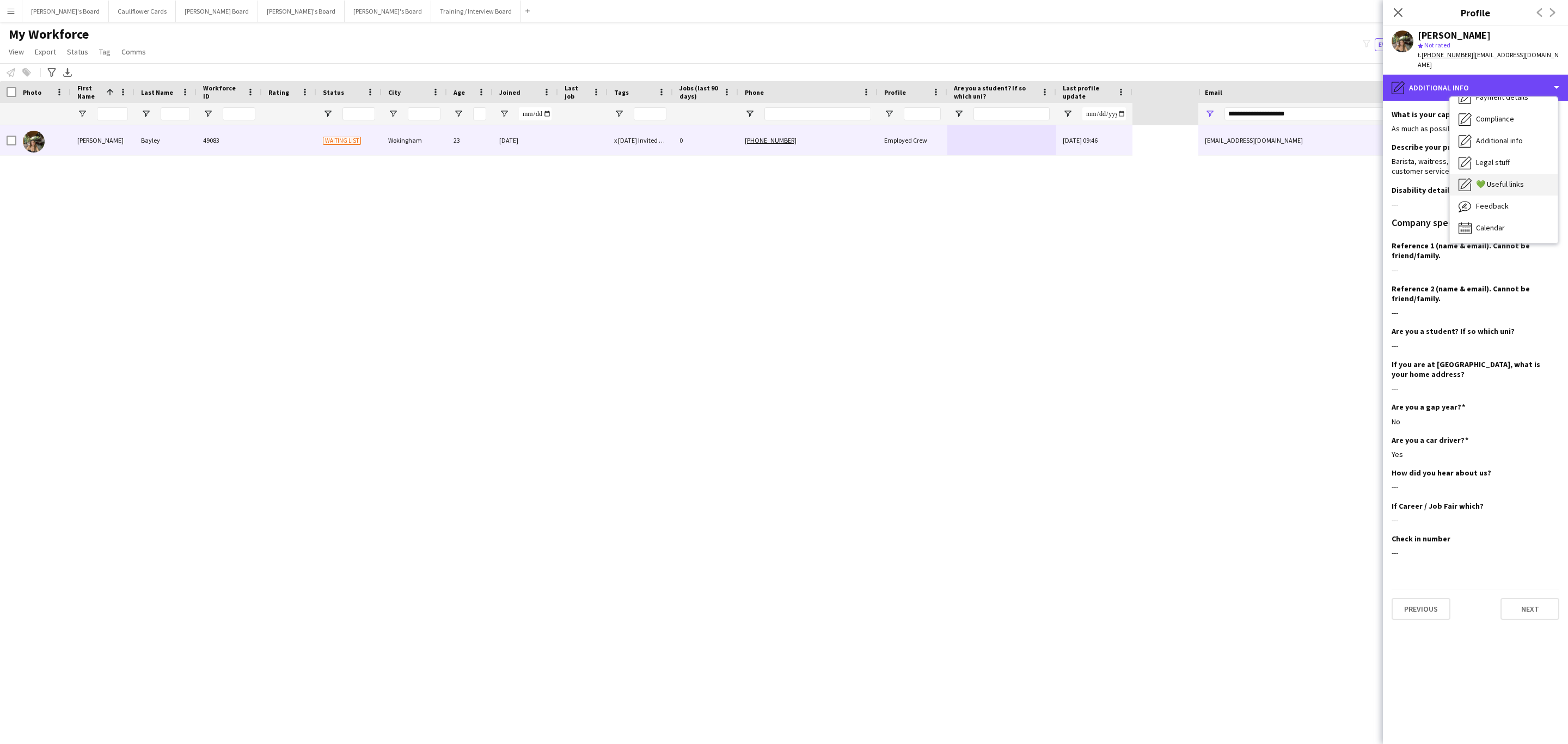
scroll to position [0, 0]
click at [1479, 106] on span "Bio" at bounding box center [1481, 111] width 10 height 10
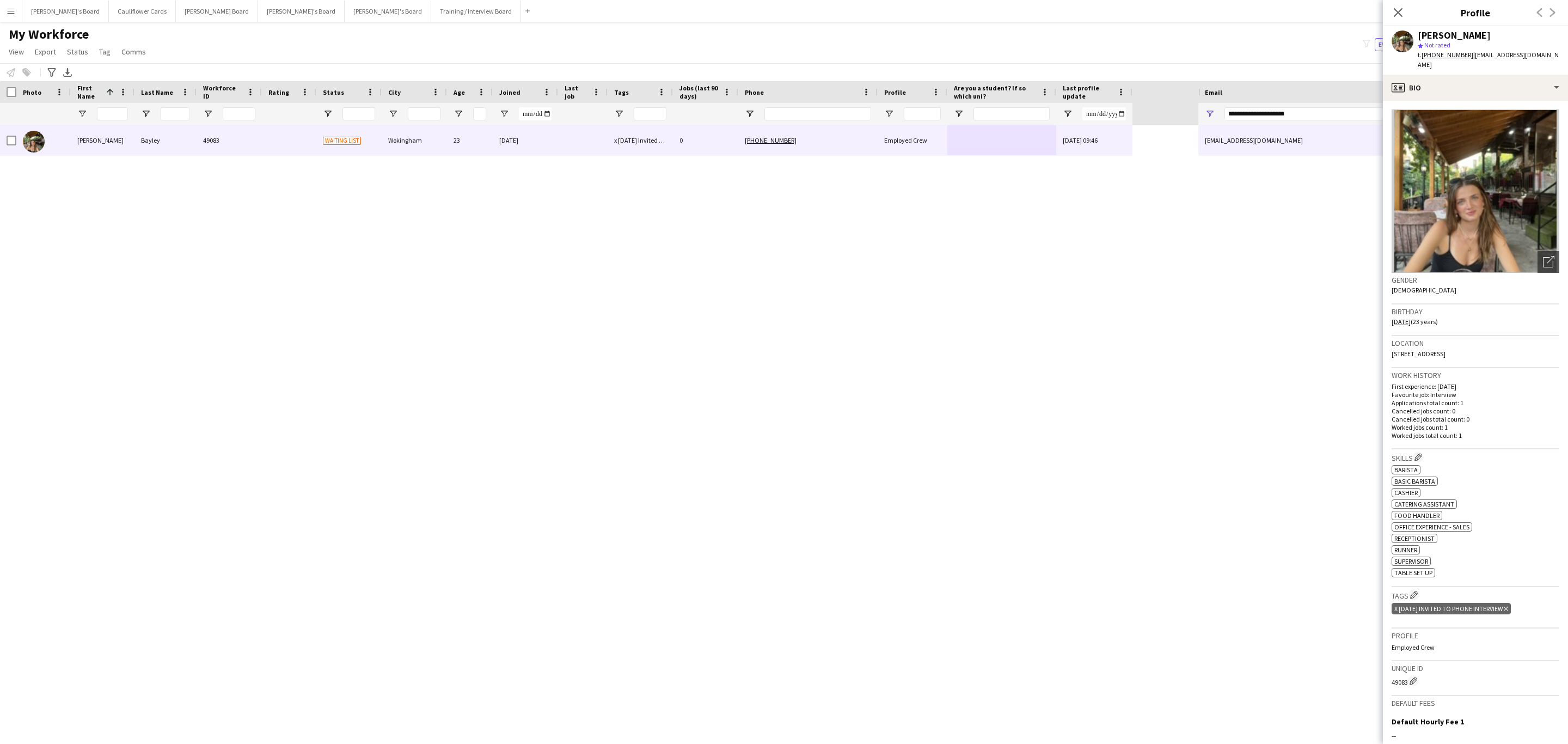
drag, startPoint x: 1400, startPoint y: 15, endPoint x: 266, endPoint y: 227, distance: 1153.6
click at [1399, 13] on icon at bounding box center [1398, 13] width 9 height 9
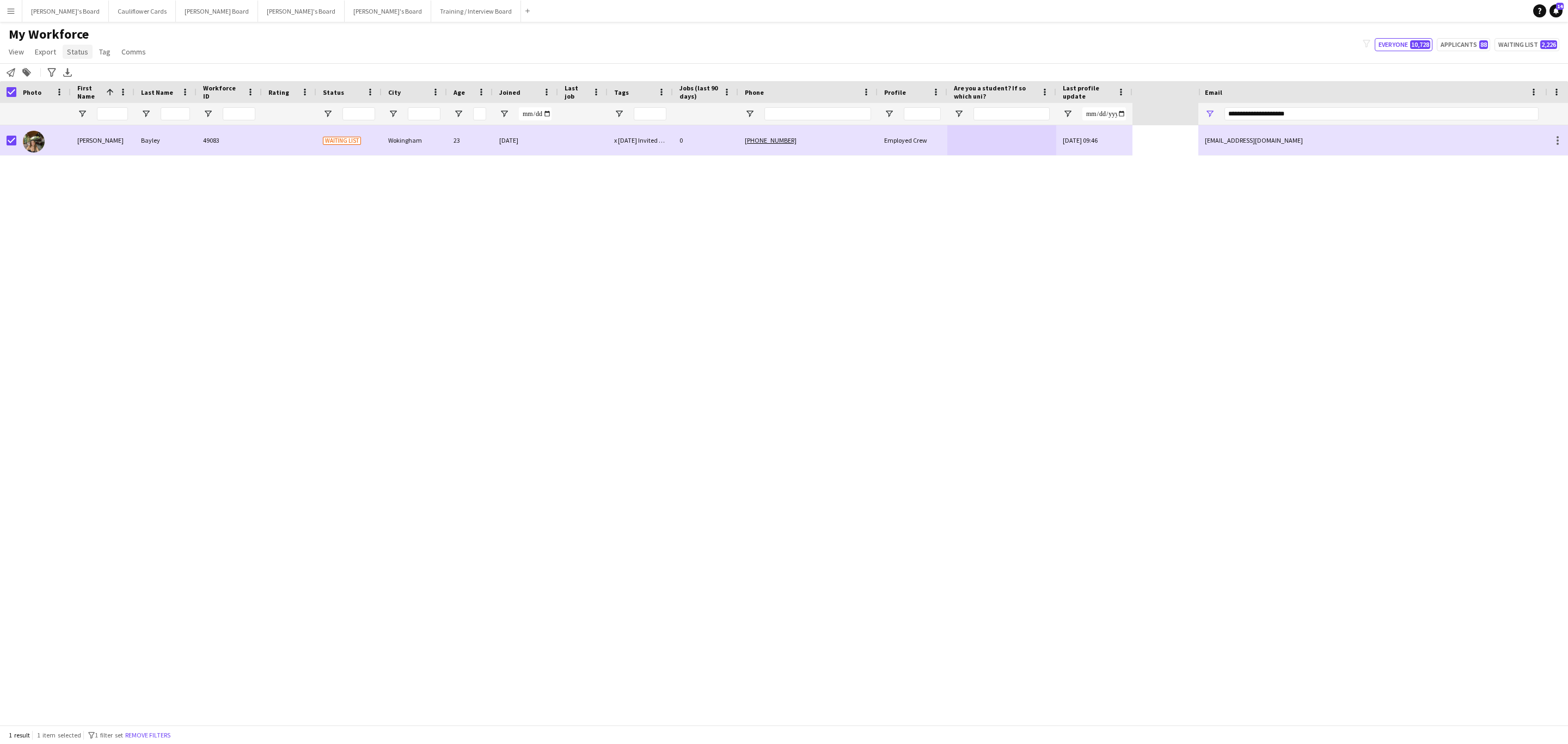
click at [69, 54] on span "Status" at bounding box center [77, 51] width 21 height 10
click at [87, 77] on link "Edit" at bounding box center [101, 75] width 76 height 23
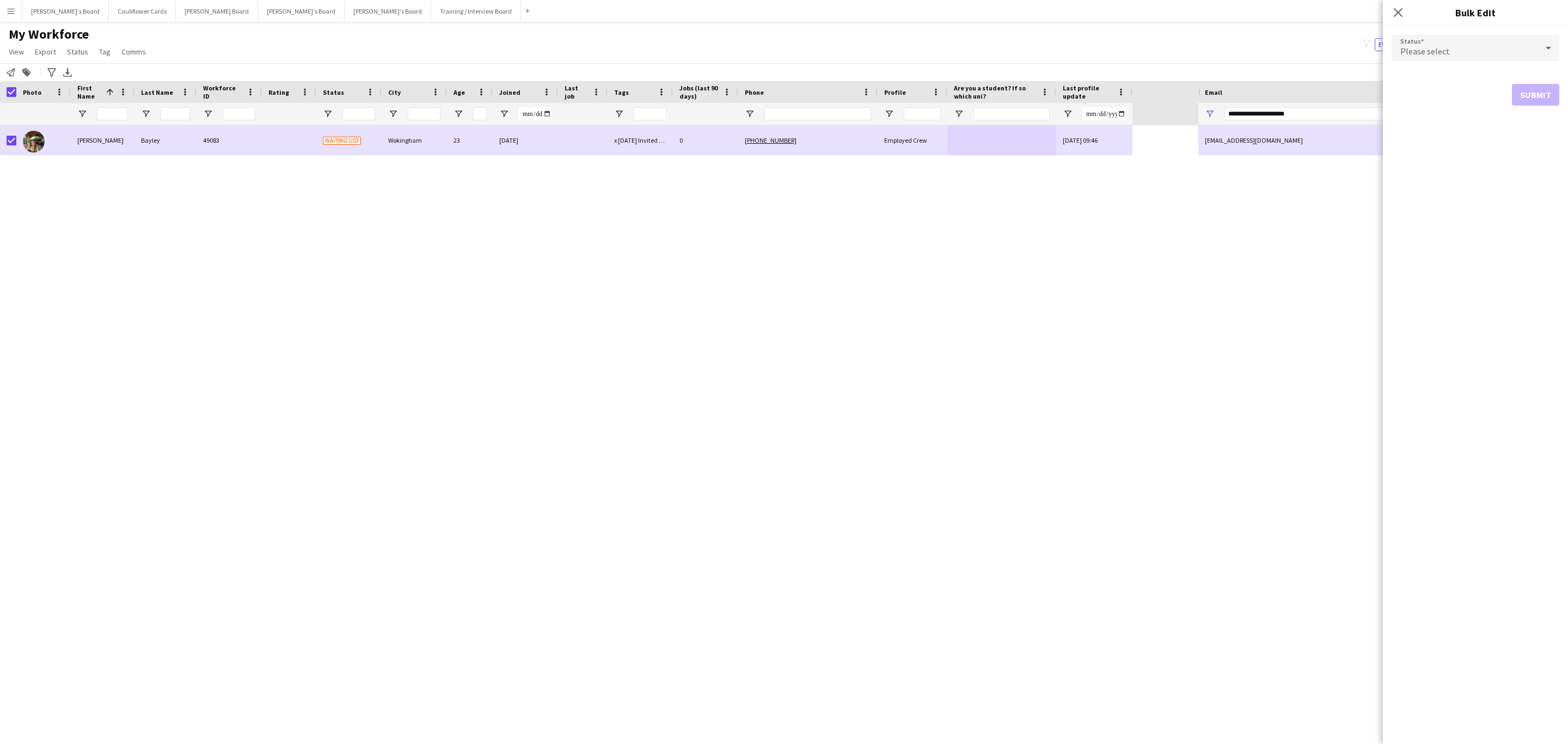
click at [1438, 53] on span "Please select" at bounding box center [1425, 51] width 50 height 11
drag, startPoint x: 1449, startPoint y: 78, endPoint x: 1486, endPoint y: 106, distance: 46.4
click at [1449, 79] on span "Active" at bounding box center [1476, 78] width 150 height 10
click at [1521, 128] on button "Submit" at bounding box center [1535, 132] width 47 height 22
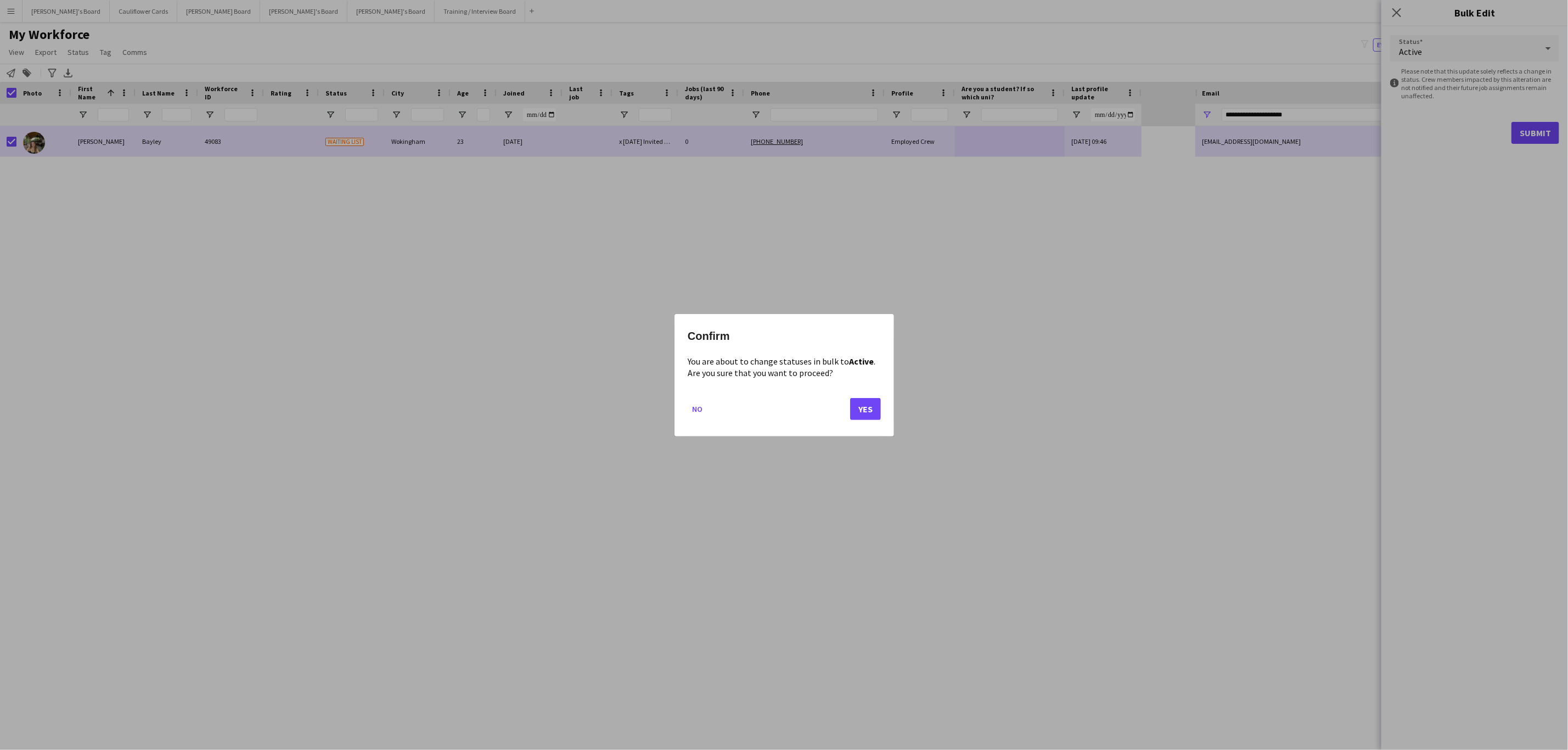
click at [881, 411] on div "Confirm You are about to change statuses in bulk to Active . Are you sure that …" at bounding box center [784, 375] width 220 height 123
click at [868, 413] on button "Yes" at bounding box center [865, 409] width 31 height 22
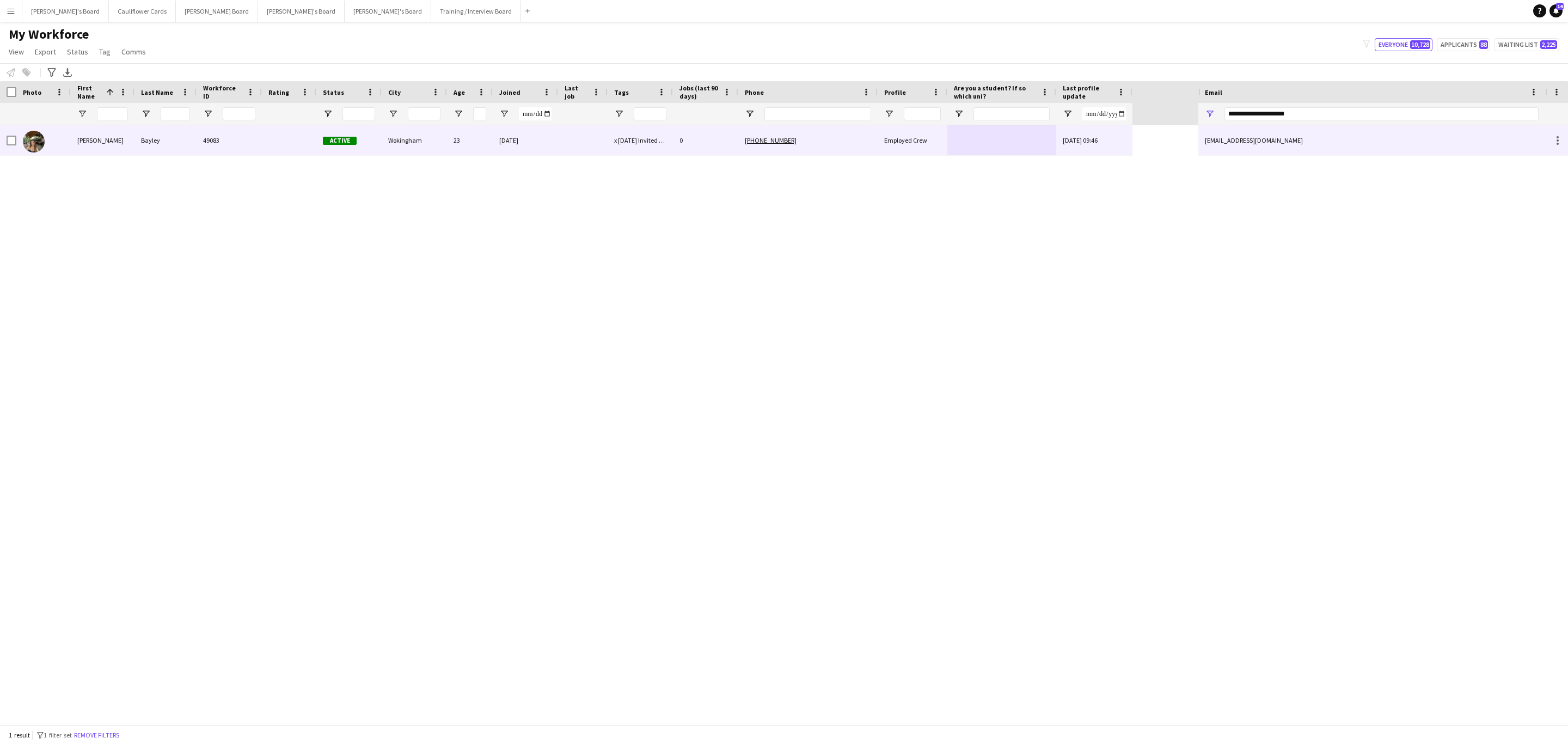
click at [188, 149] on div "Bayley" at bounding box center [165, 140] width 62 height 30
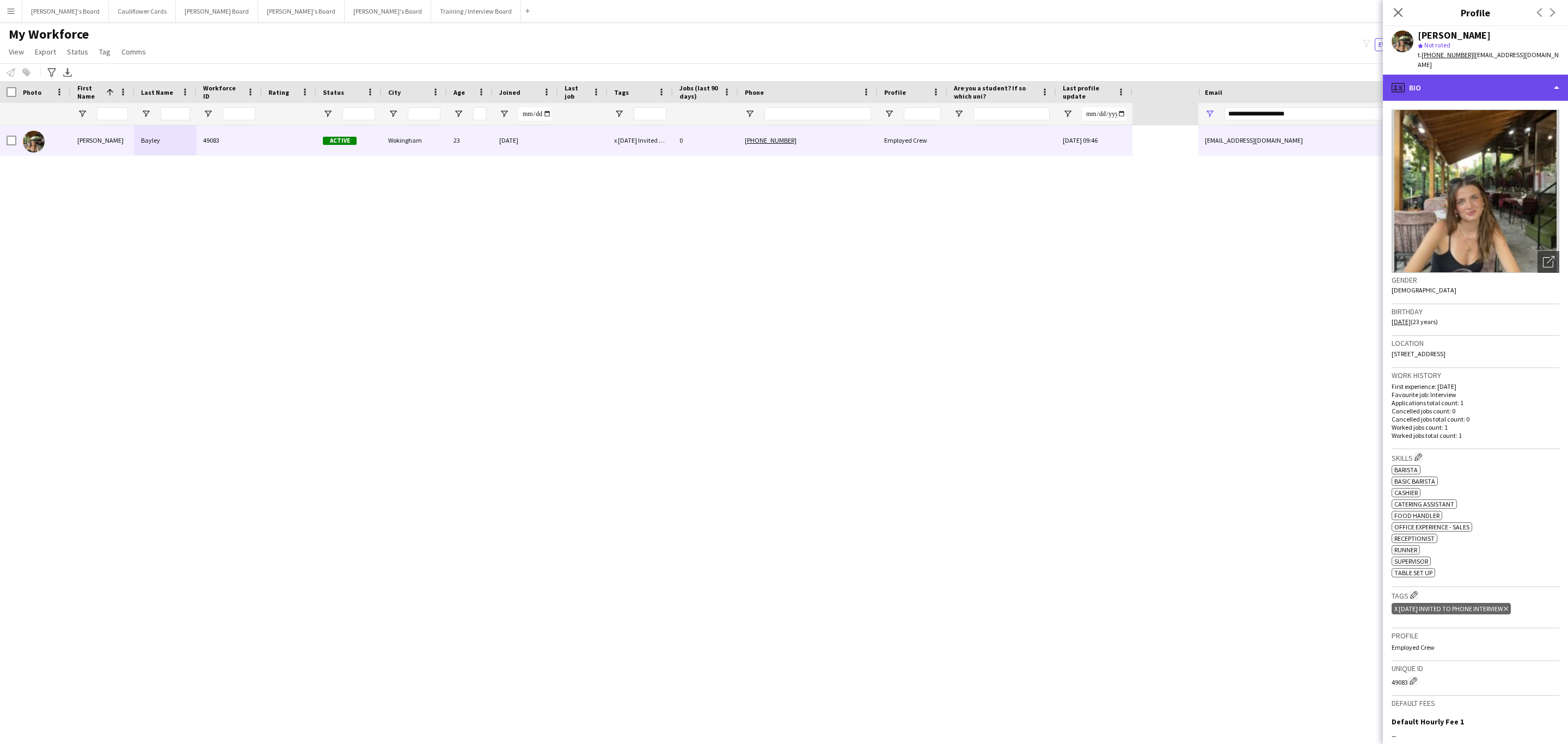
click at [1481, 80] on div "profile Bio" at bounding box center [1476, 87] width 185 height 26
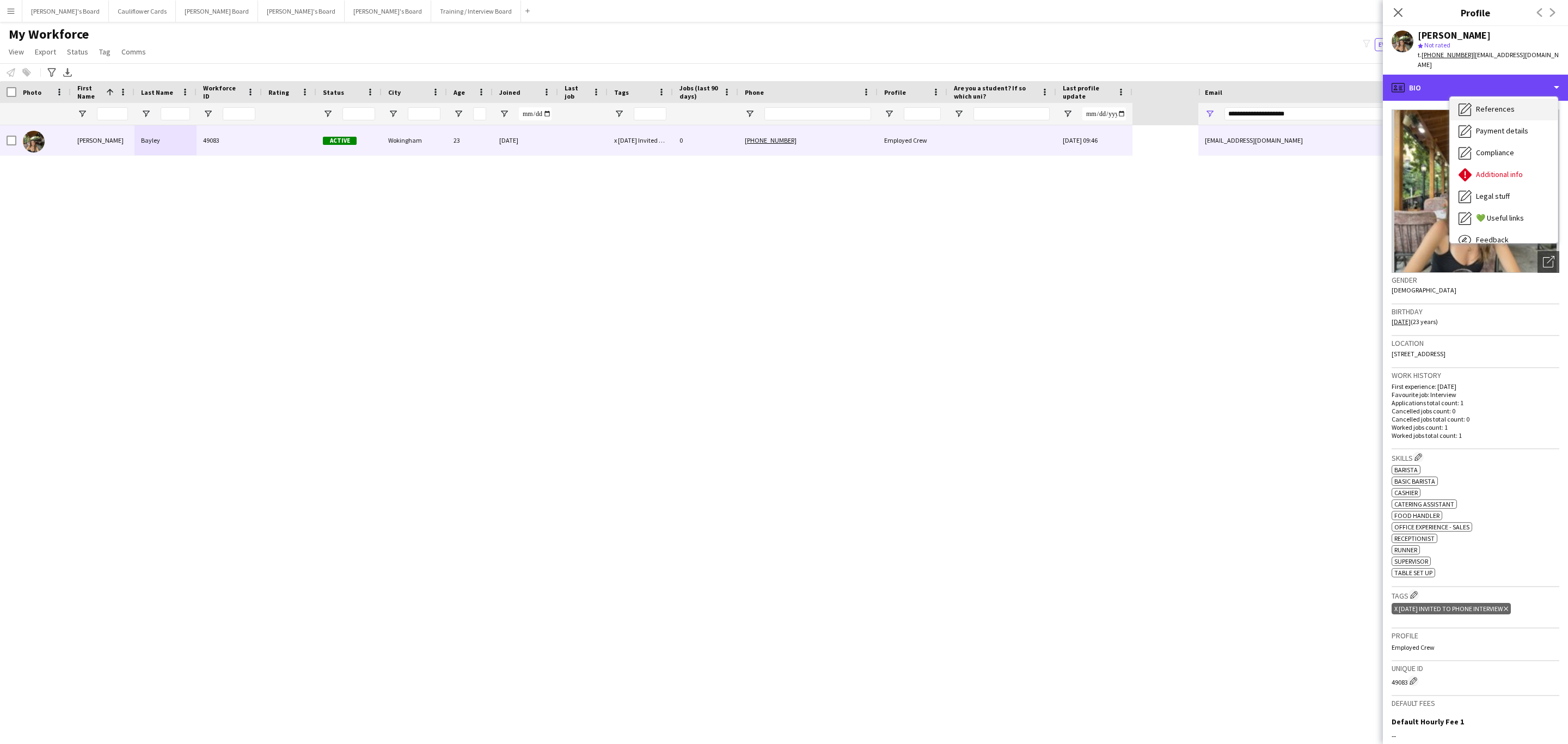
scroll to position [145, 0]
click at [1500, 136] on span "Additional info" at bounding box center [1499, 140] width 47 height 10
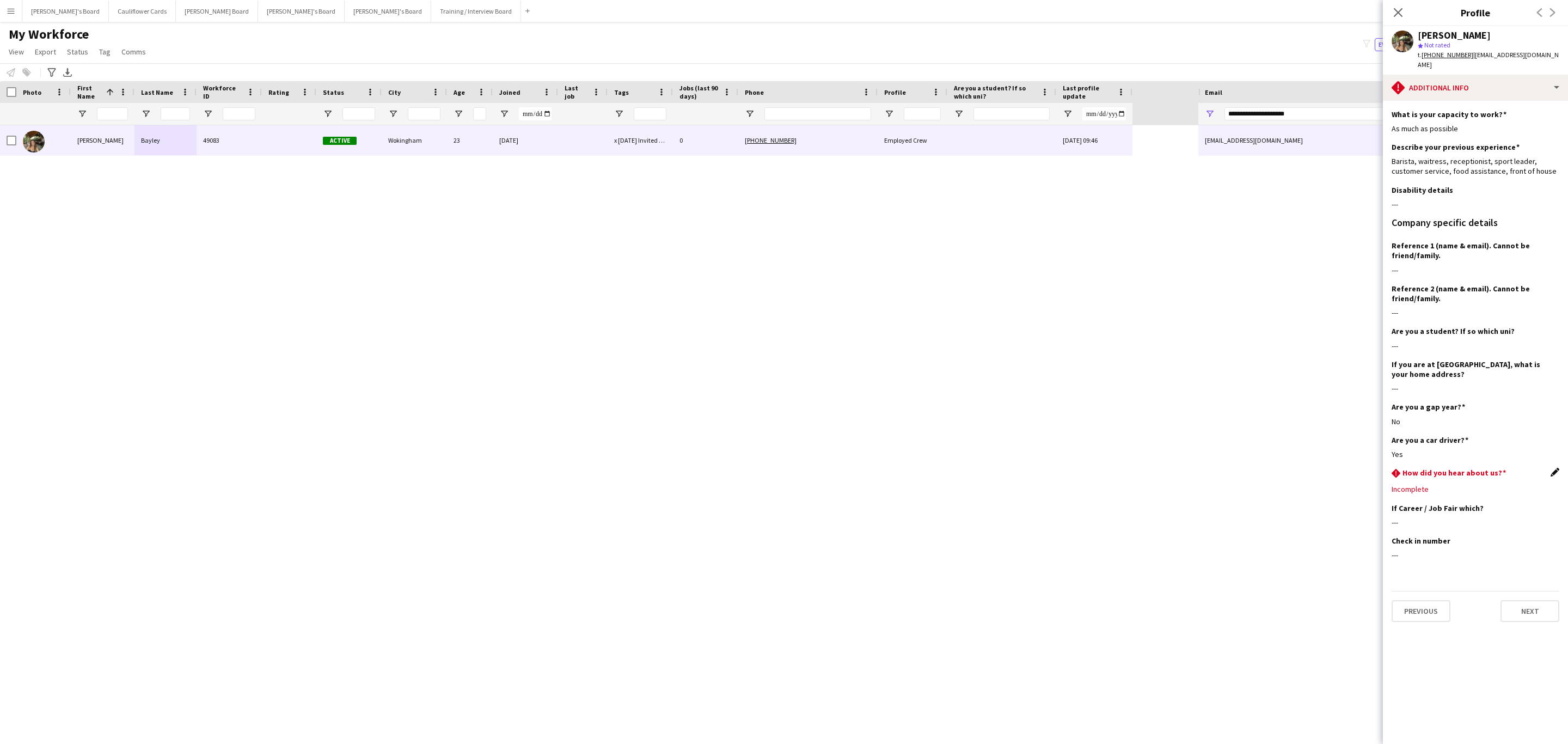
click at [1551, 468] on app-icon "Edit this field" at bounding box center [1555, 472] width 9 height 9
click at [1497, 484] on div at bounding box center [1465, 497] width 146 height 26
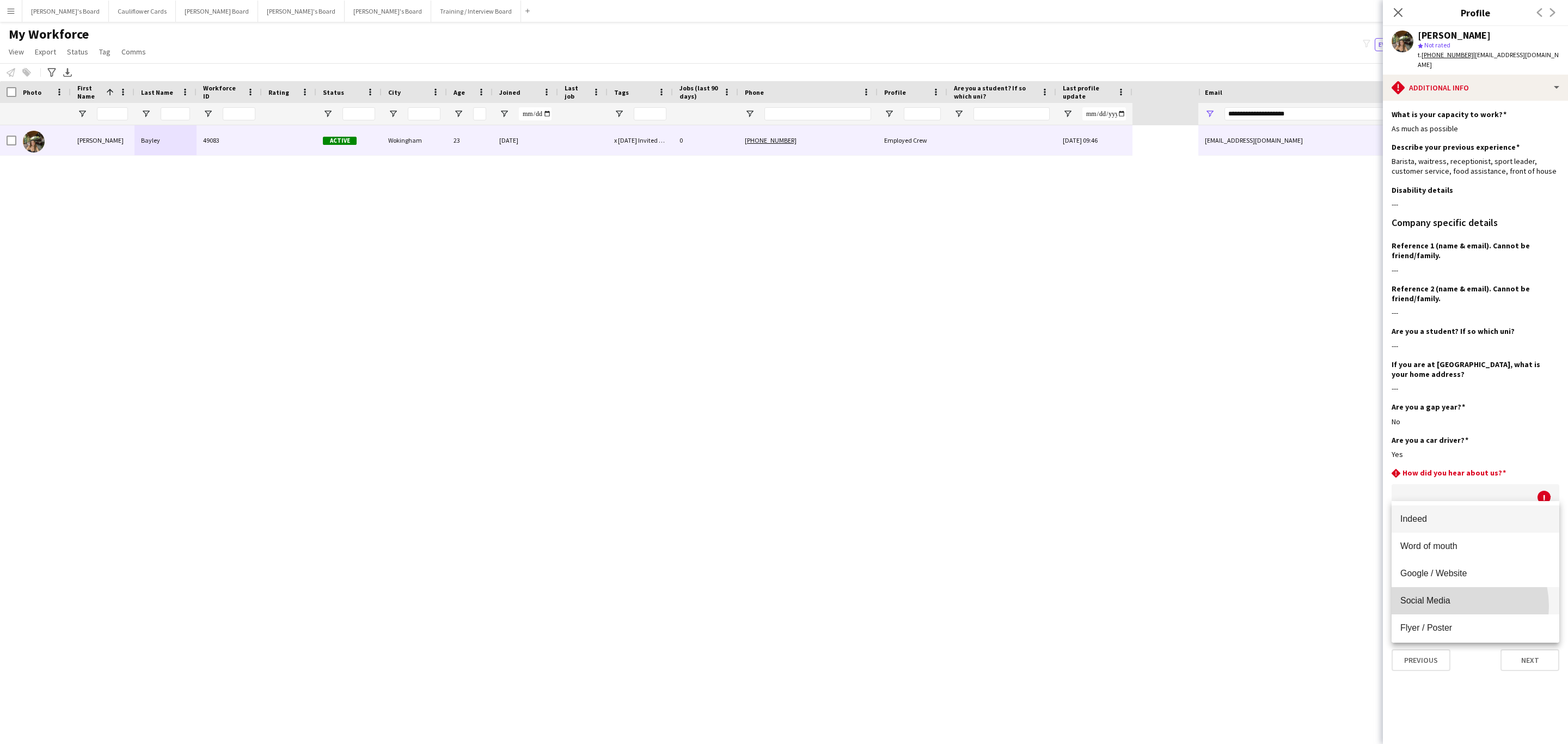
click at [1451, 606] on mat-option "Social Media" at bounding box center [1476, 601] width 168 height 27
click at [1402, 516] on button "Save" at bounding box center [1405, 524] width 25 height 17
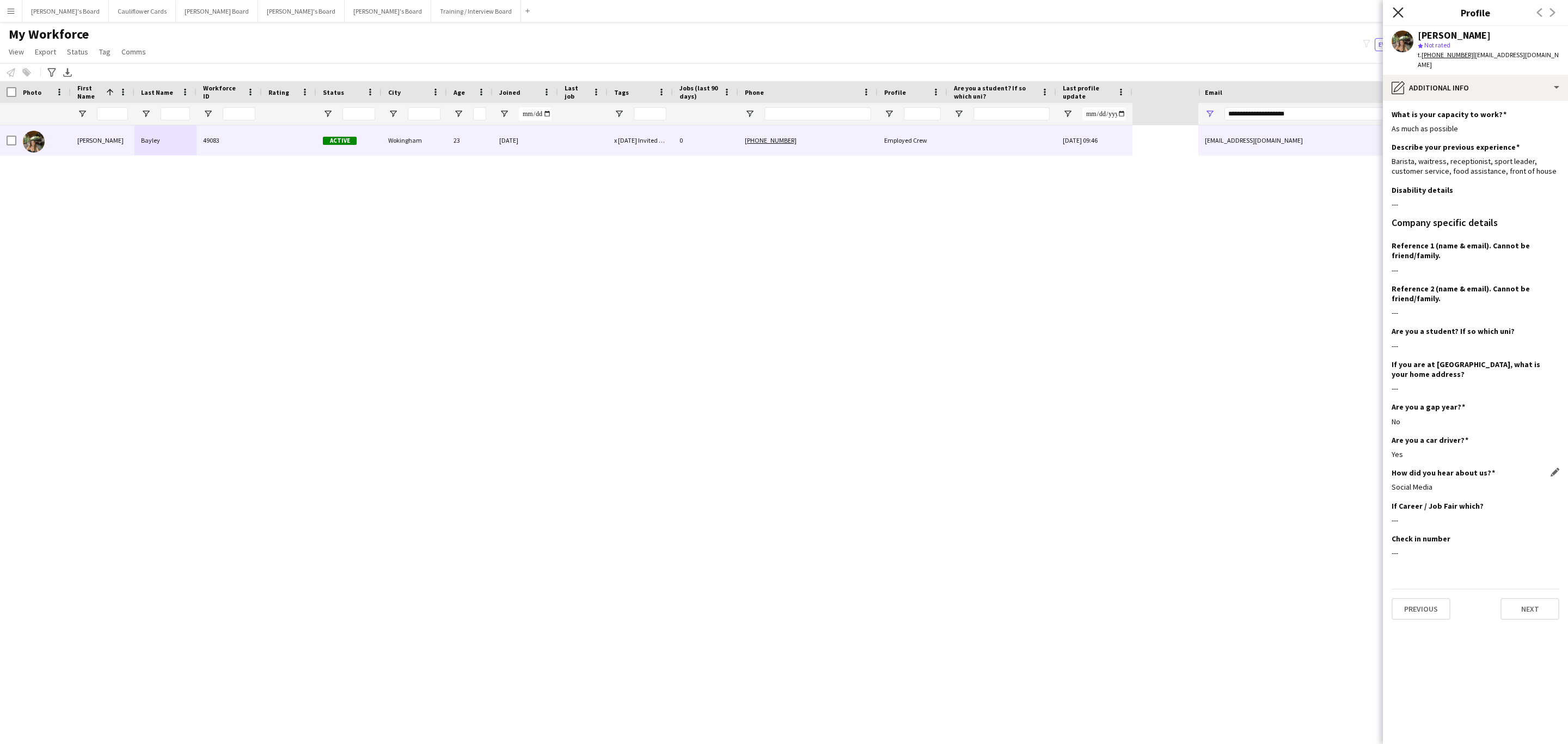
click at [1393, 8] on icon at bounding box center [1398, 12] width 10 height 10
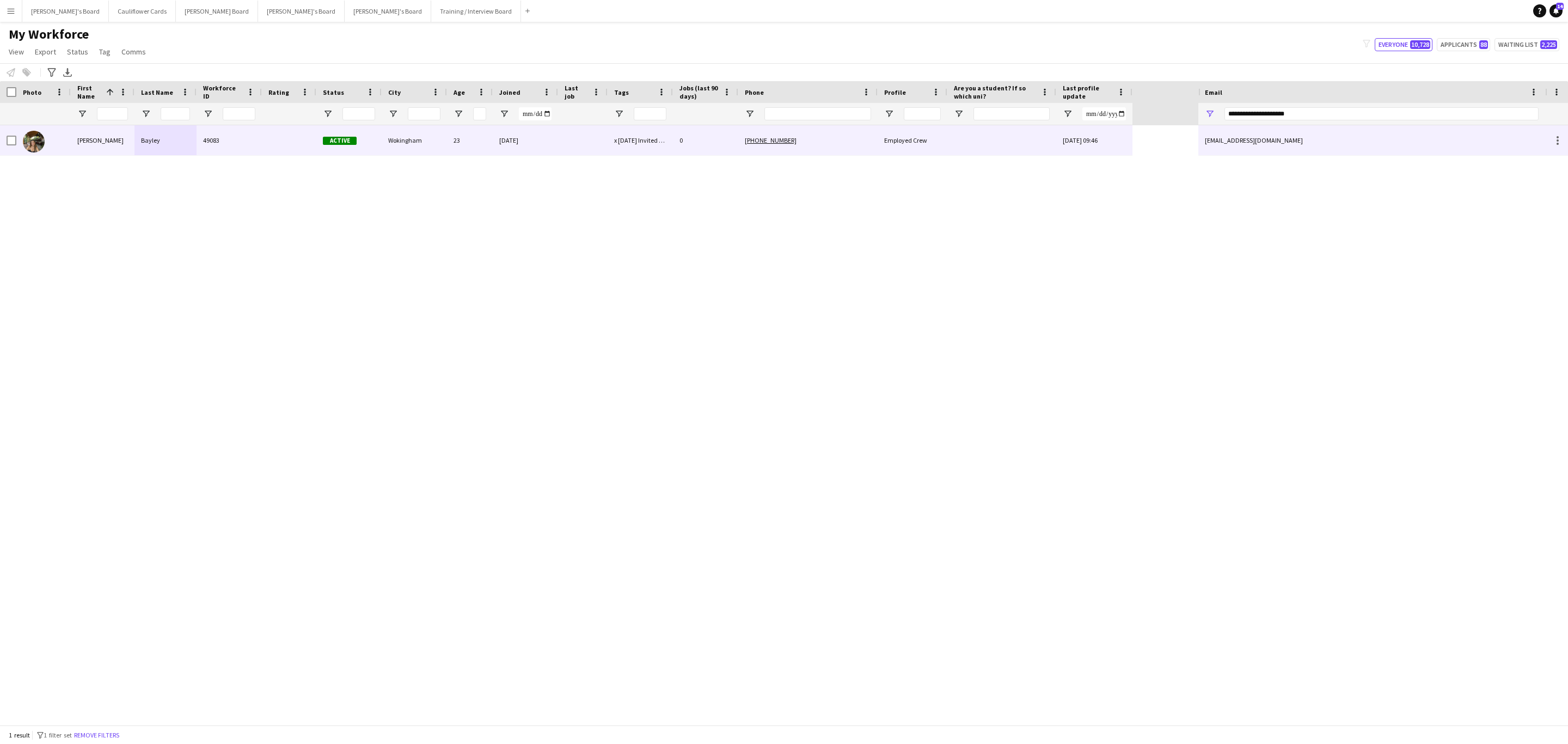
click at [1307, 148] on div "ellesbayley@gmail.com" at bounding box center [1372, 140] width 347 height 30
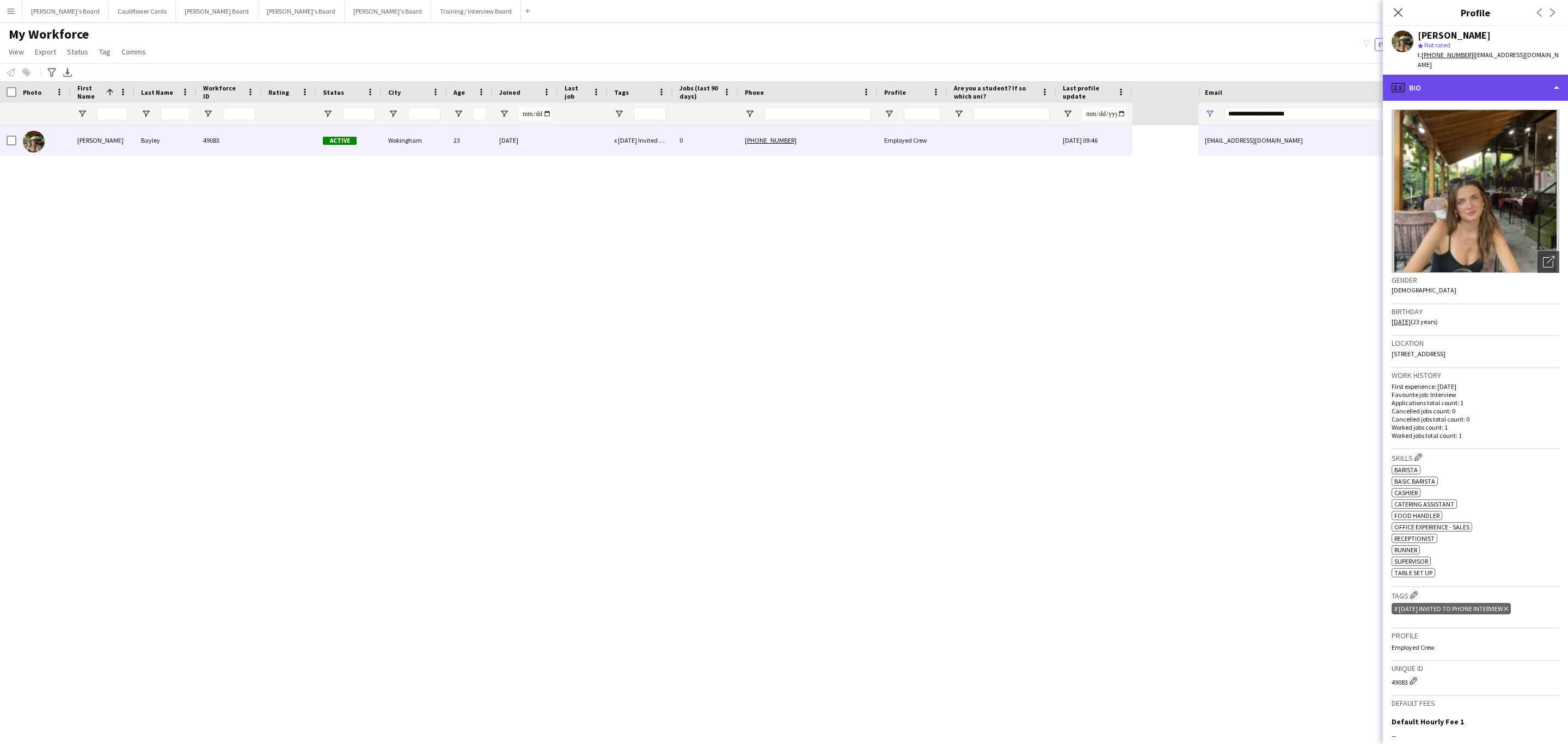
click at [1487, 77] on div "profile Bio" at bounding box center [1476, 87] width 185 height 26
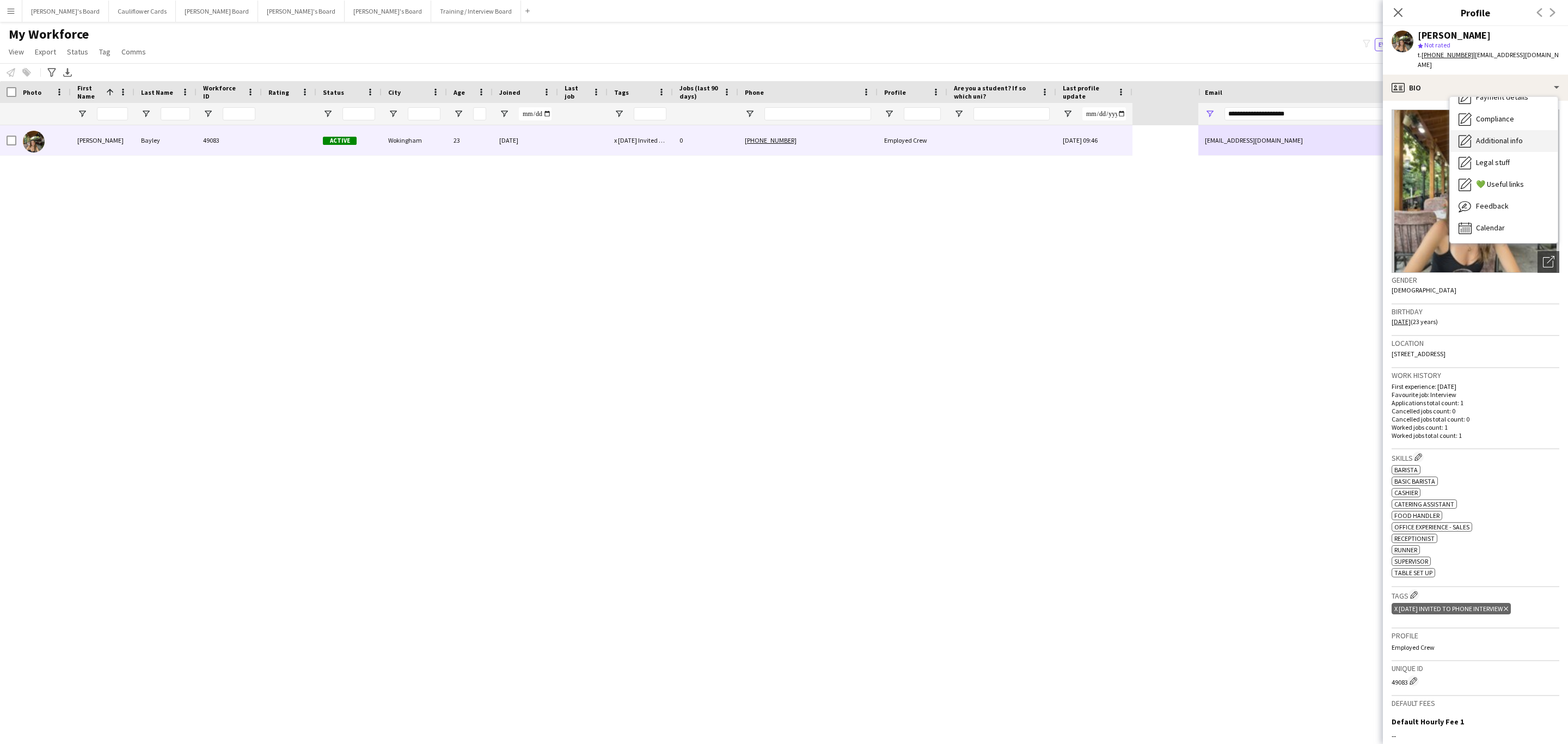
click at [1498, 130] on div "Additional info Additional info" at bounding box center [1504, 141] width 108 height 22
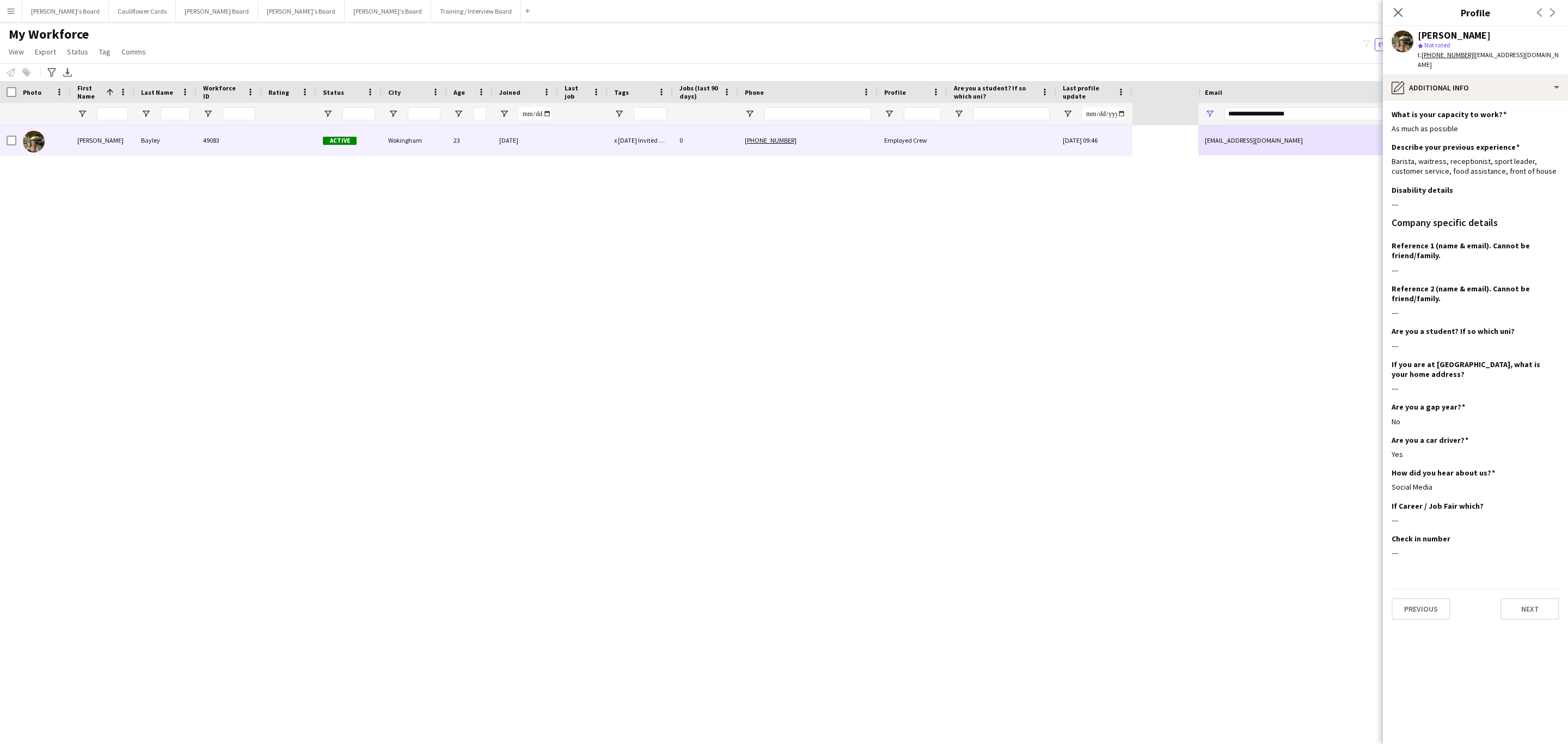
click at [1460, 101] on app-section-data-types "What is your capacity to work? Edit this field As much as possible Describe you…" at bounding box center [1476, 422] width 185 height 643
click at [1459, 84] on div "pencil4 Additional info" at bounding box center [1476, 87] width 185 height 26
click at [1504, 172] on span "About you" at bounding box center [1493, 177] width 33 height 10
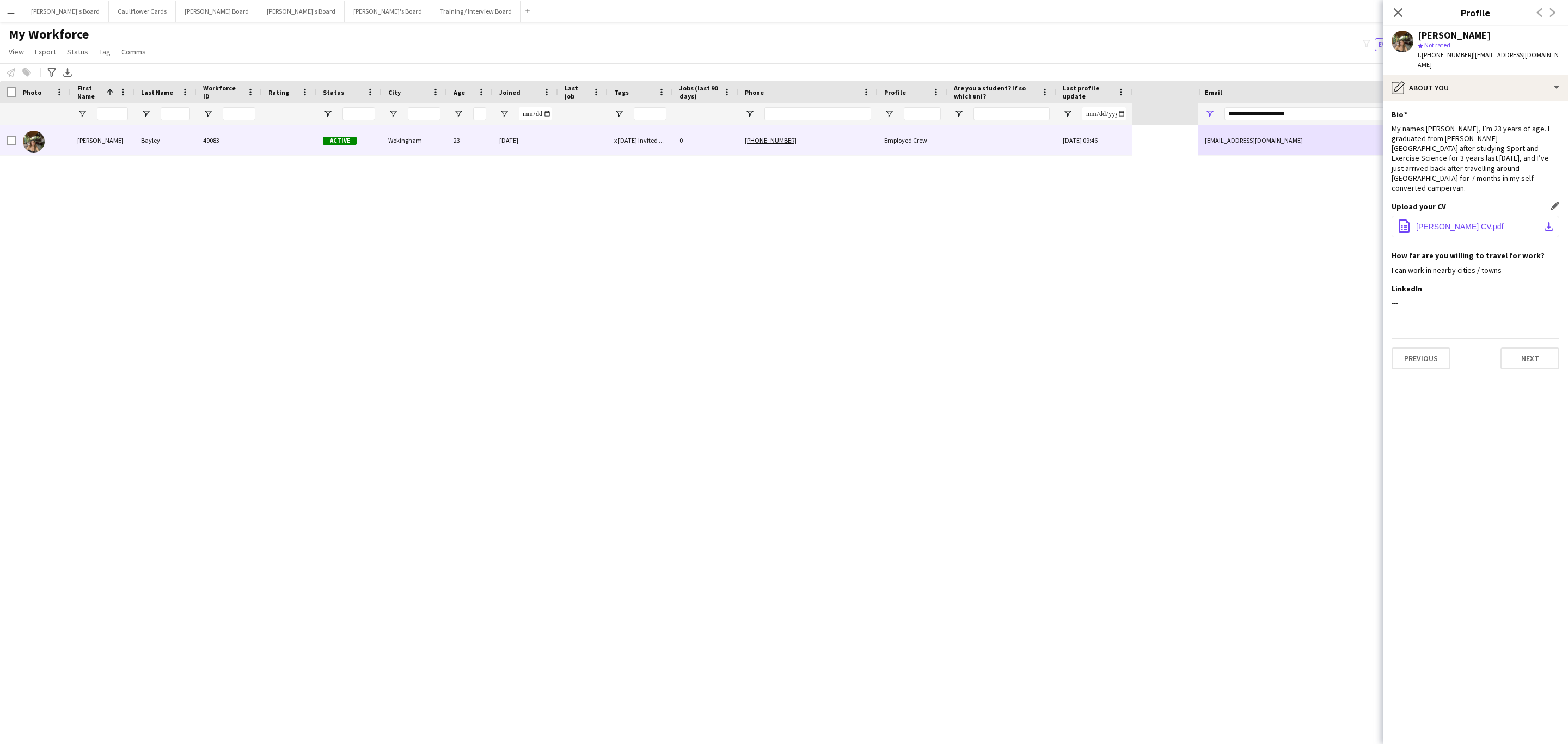
click at [1437, 222] on span "Ellen Bayley CV.pdf" at bounding box center [1460, 227] width 88 height 9
click at [1465, 75] on div "pencil4 About you" at bounding box center [1476, 87] width 185 height 26
click at [1474, 106] on div "Bio Bio" at bounding box center [1504, 112] width 108 height 22
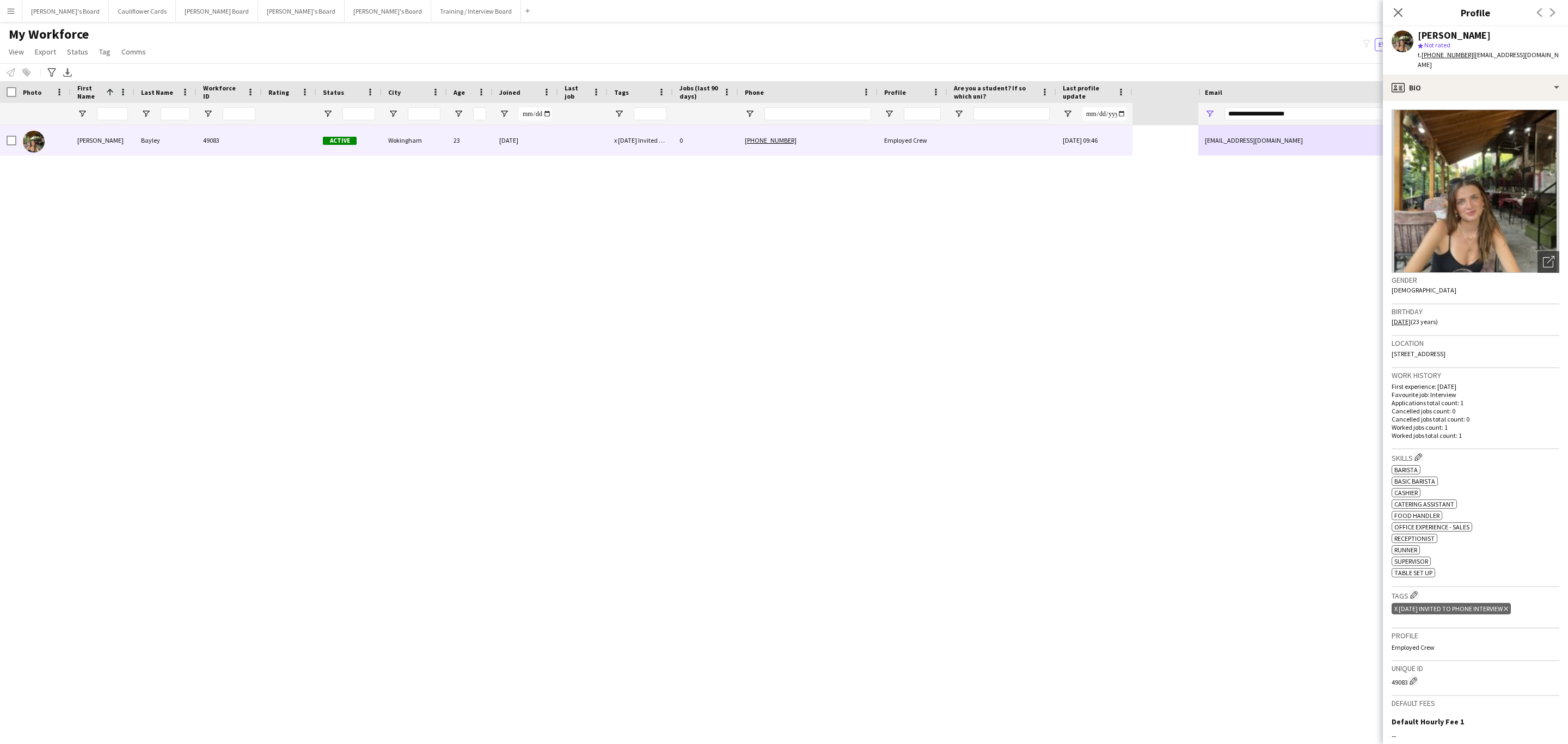
click at [1511, 603] on div "x 04/08/2025 Invited to Phone Interview Delete tag" at bounding box center [1451, 609] width 119 height 11
click at [1508, 606] on icon "Delete tag" at bounding box center [1506, 609] width 4 height 6
click at [1414, 591] on app-icon "Edit crew company tags" at bounding box center [1414, 595] width 8 height 8
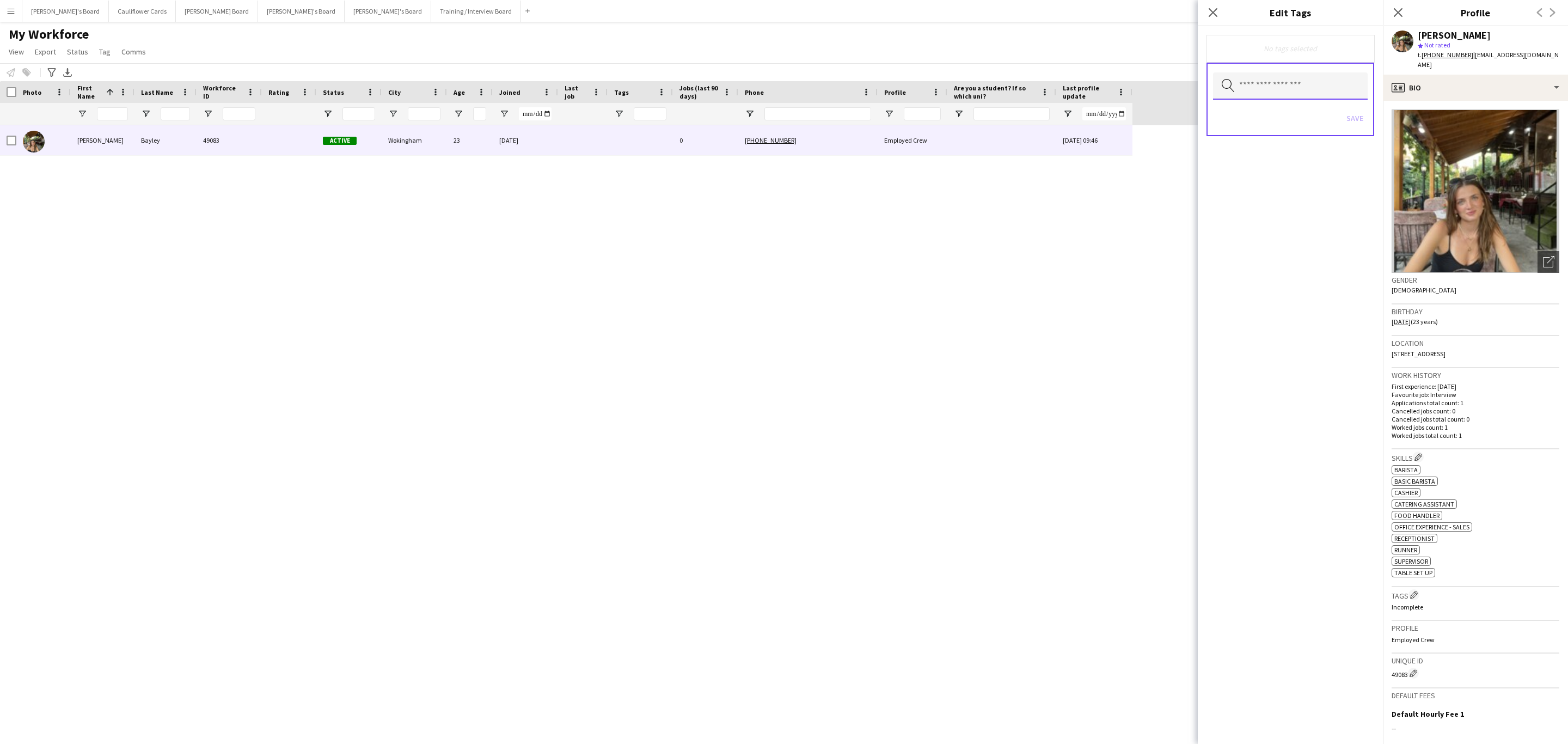
click at [1282, 82] on input "text" at bounding box center [1290, 86] width 155 height 27
type input "***"
click at [1270, 151] on mat-option "BARISTA" at bounding box center [1290, 142] width 155 height 26
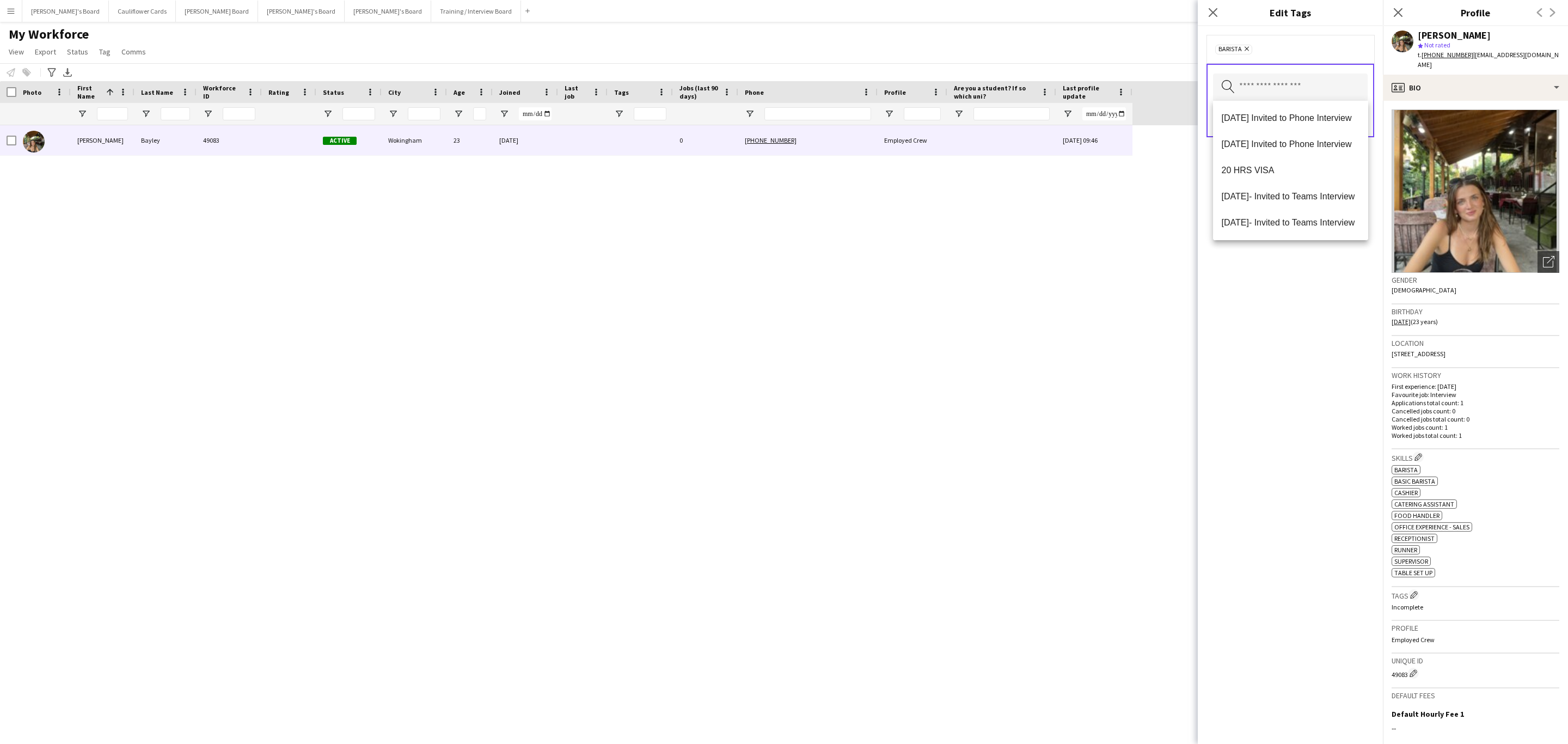
click at [1302, 334] on div "BARISTA Remove Search by tag name Save" at bounding box center [1290, 385] width 185 height 718
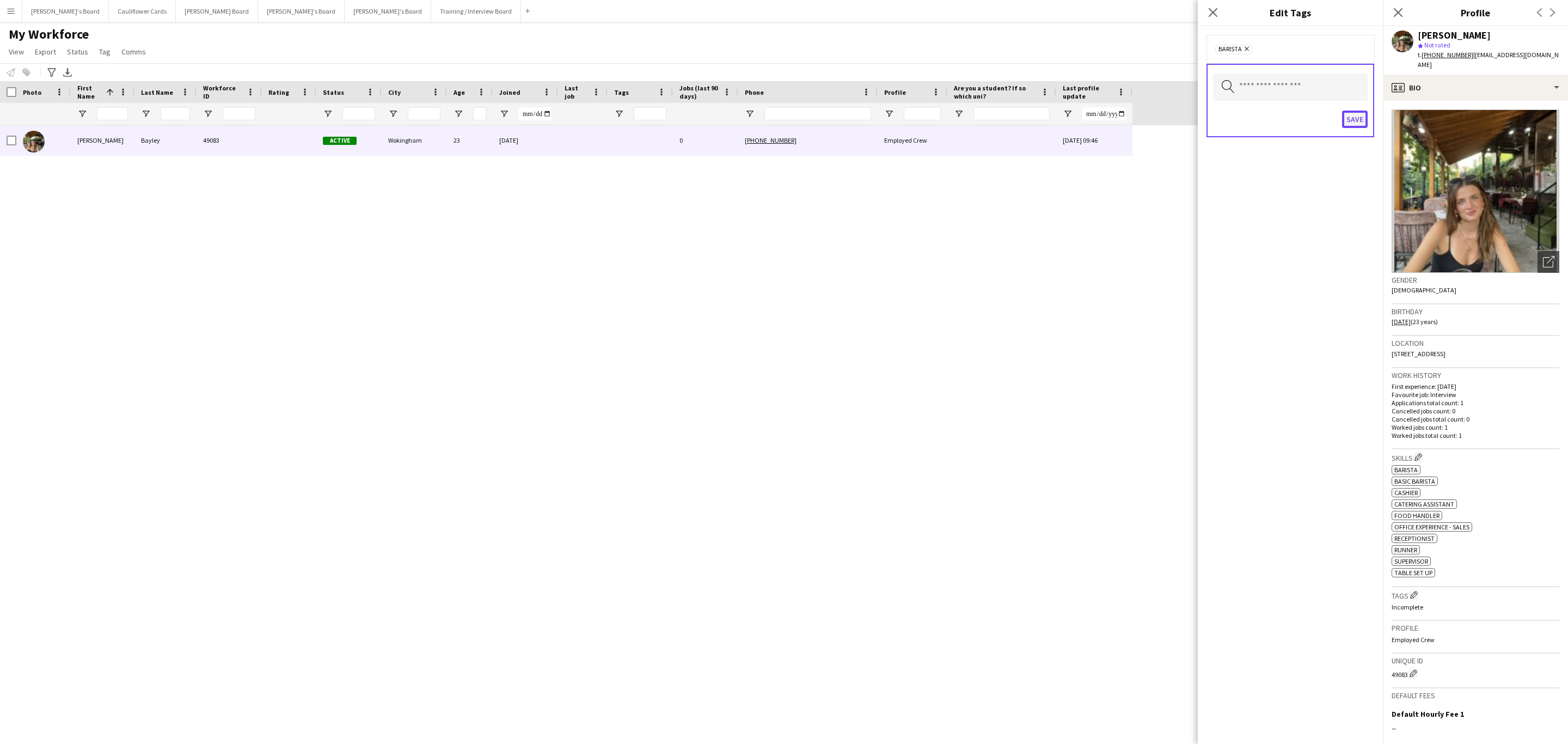
click at [1356, 123] on button "Save" at bounding box center [1355, 119] width 25 height 17
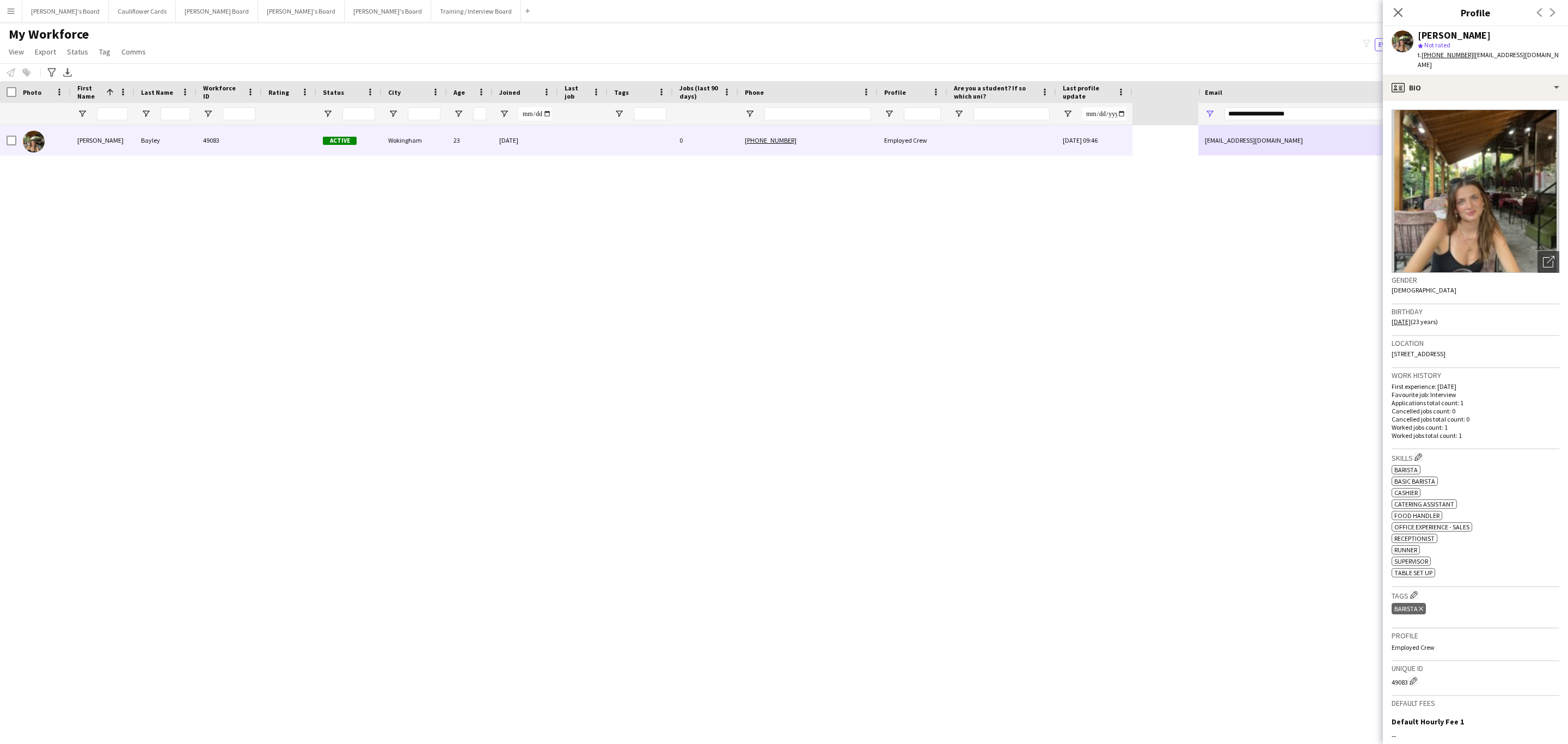
drag, startPoint x: 1392, startPoint y: 15, endPoint x: 1379, endPoint y: 62, distance: 48.8
click at [1394, 17] on icon "Close pop-in" at bounding box center [1398, 13] width 9 height 9
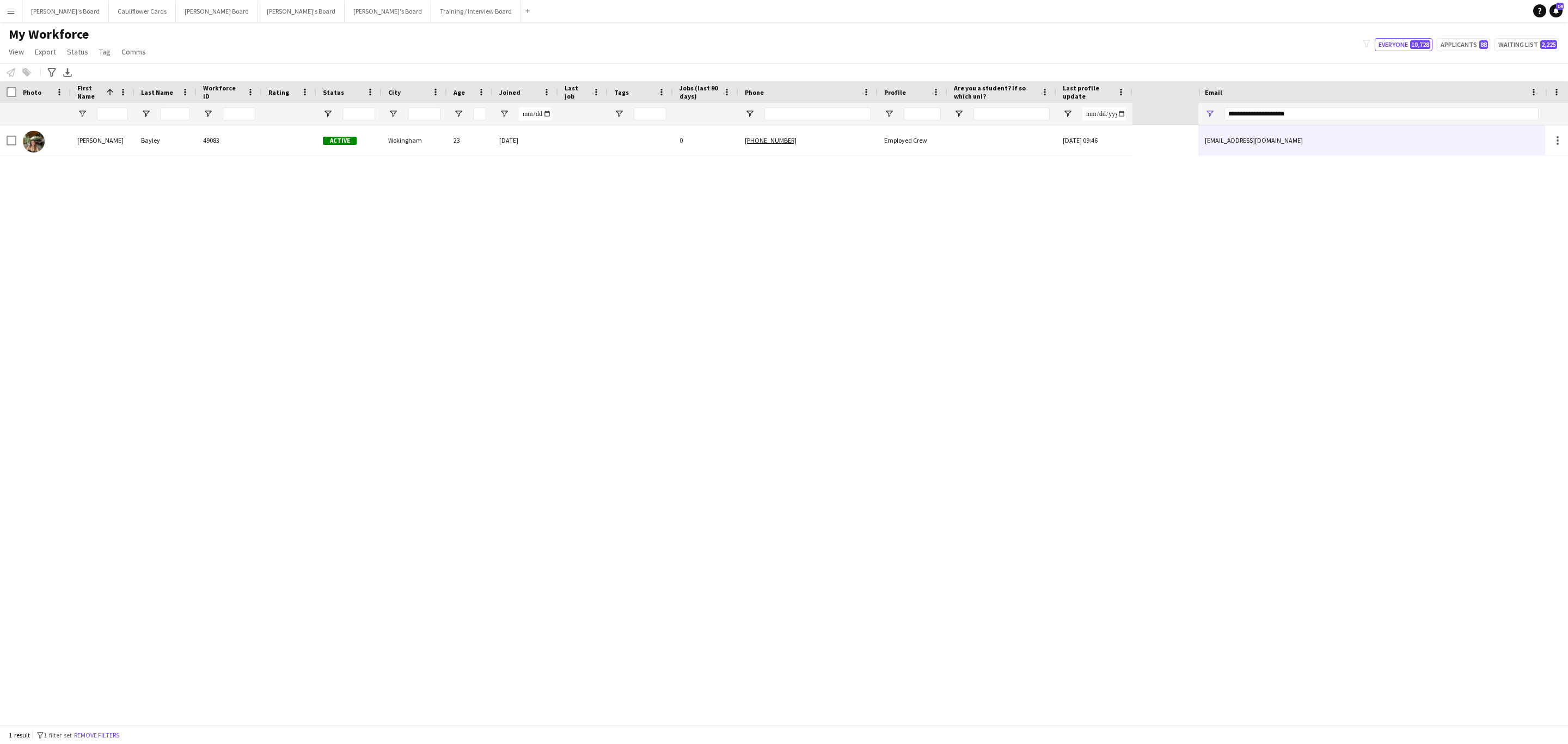
drag, startPoint x: 113, startPoint y: 736, endPoint x: 114, endPoint y: 731, distance: 5.1
click at [113, 736] on button "Remove filters" at bounding box center [97, 735] width 50 height 12
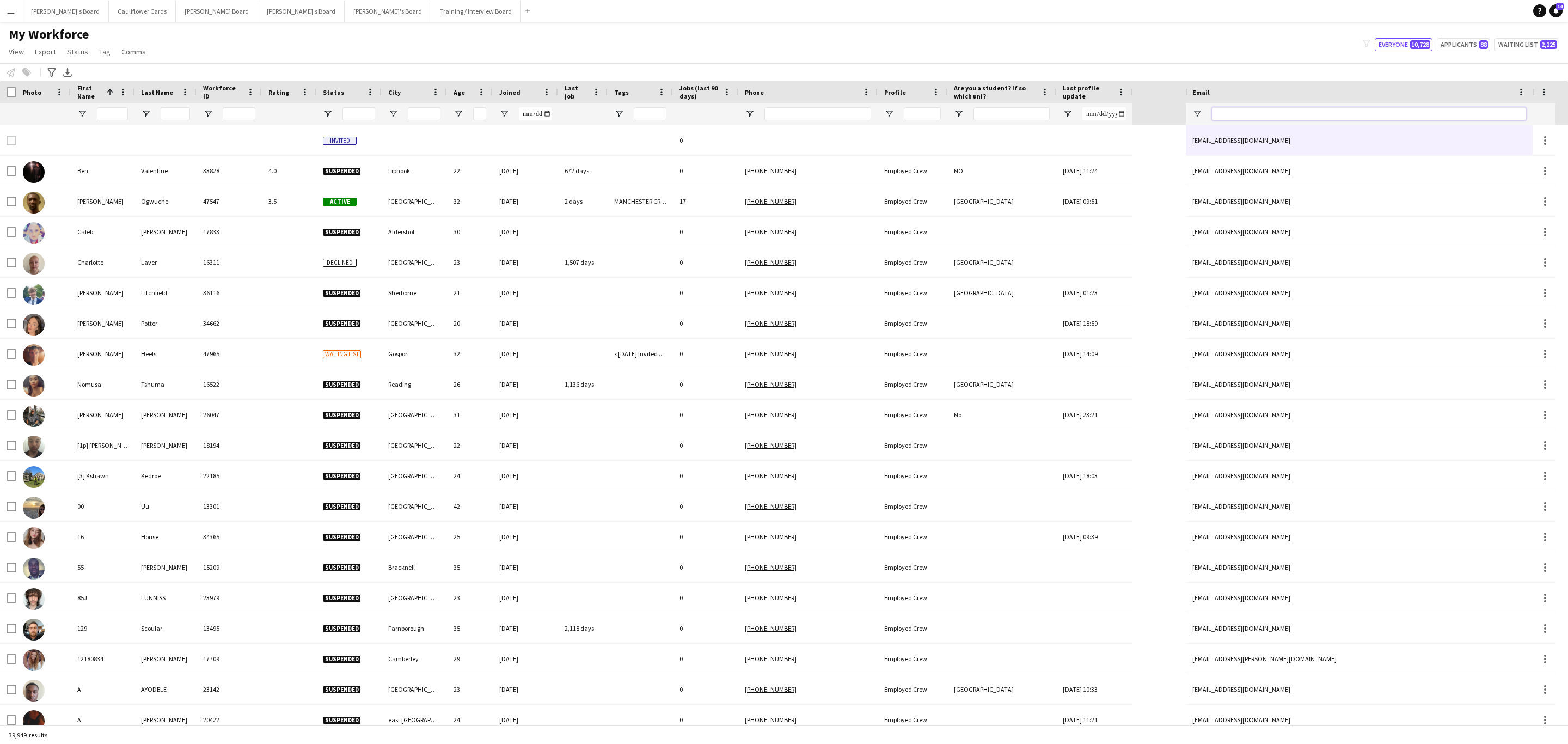
click at [1284, 116] on input "Email Filter Input" at bounding box center [1369, 113] width 314 height 13
paste input "**********"
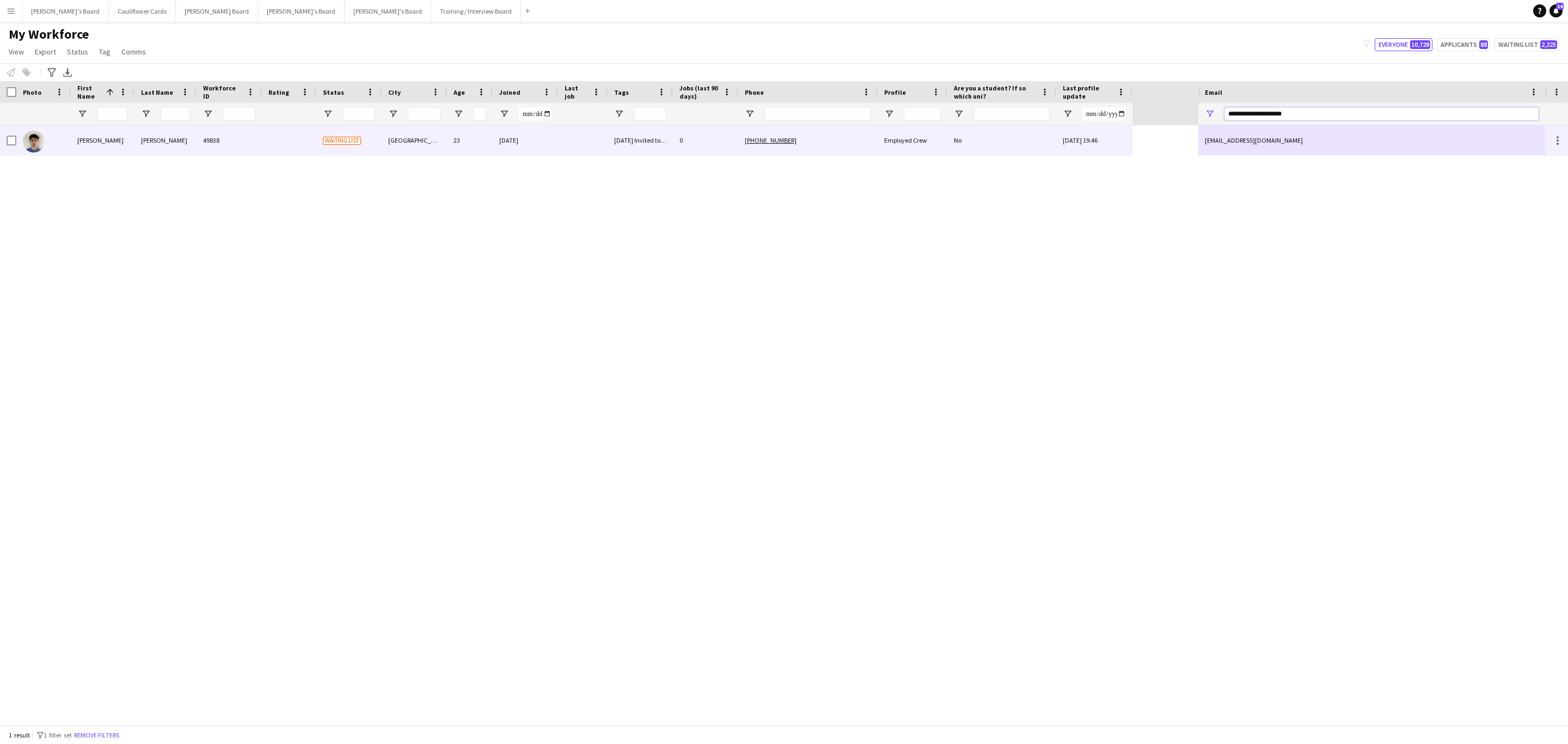
type input "**********"
click at [841, 152] on div "+447474292746" at bounding box center [808, 140] width 140 height 30
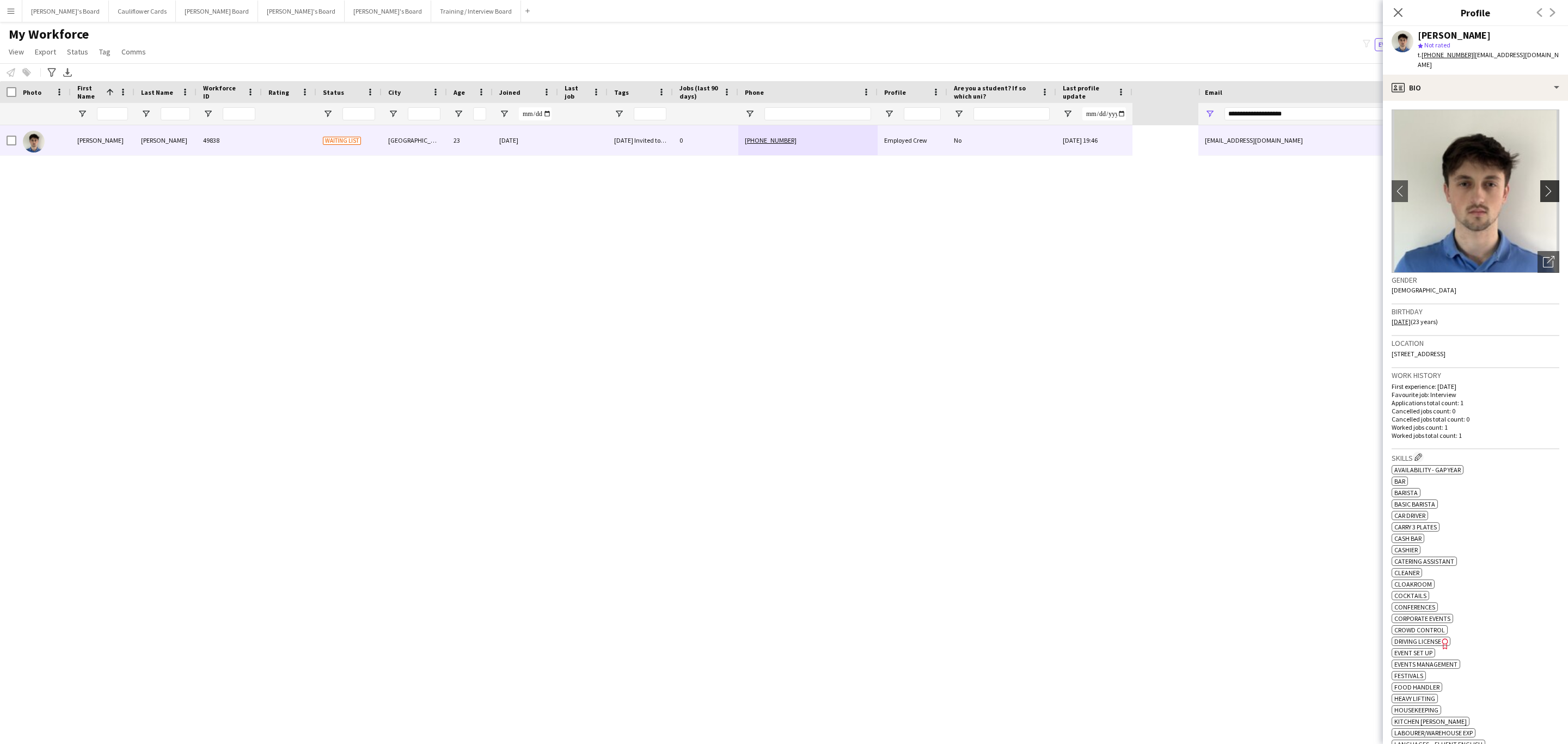
click at [1543, 185] on app-icon "chevron-right" at bounding box center [1551, 191] width 17 height 11
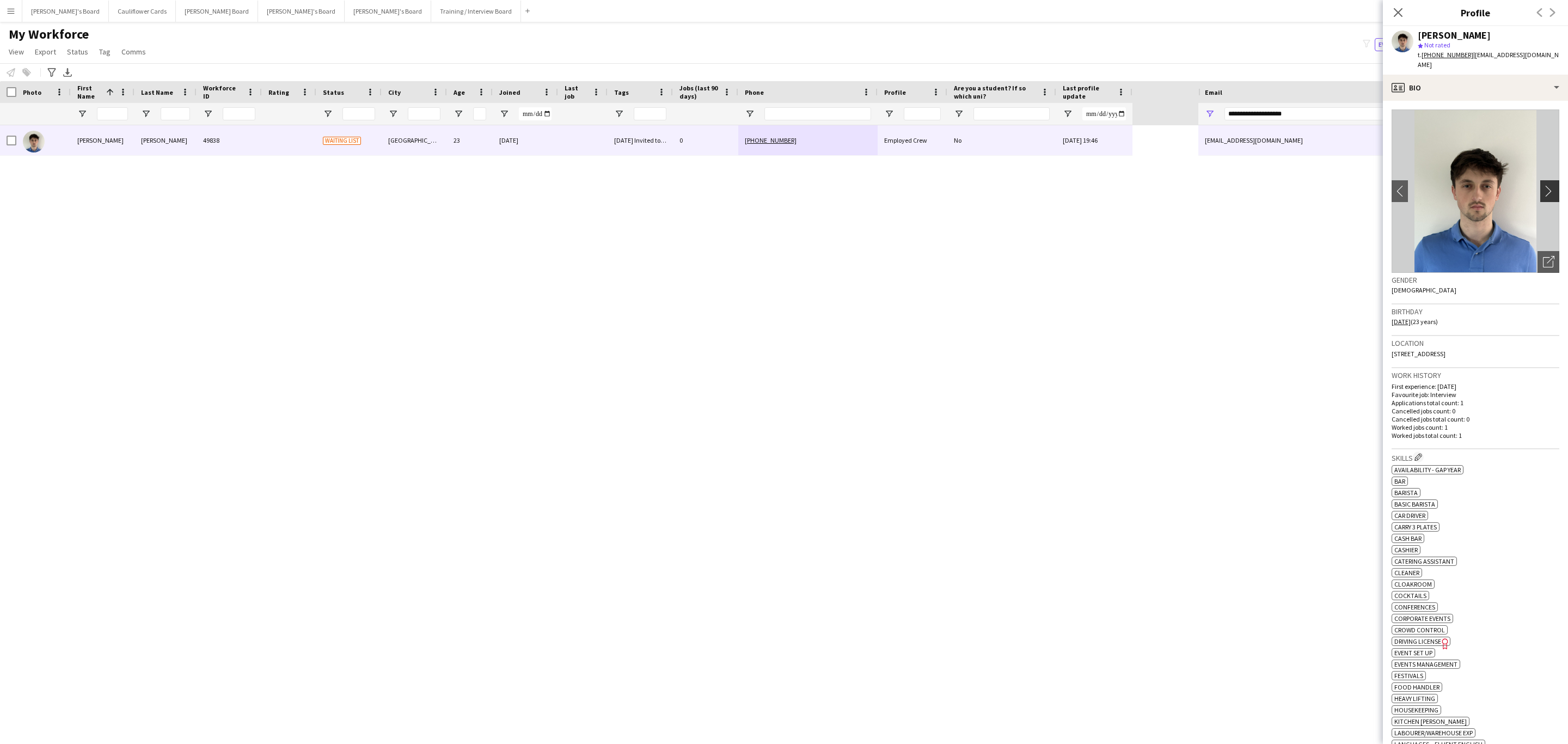
click at [1543, 185] on app-icon "chevron-right" at bounding box center [1551, 191] width 17 height 11
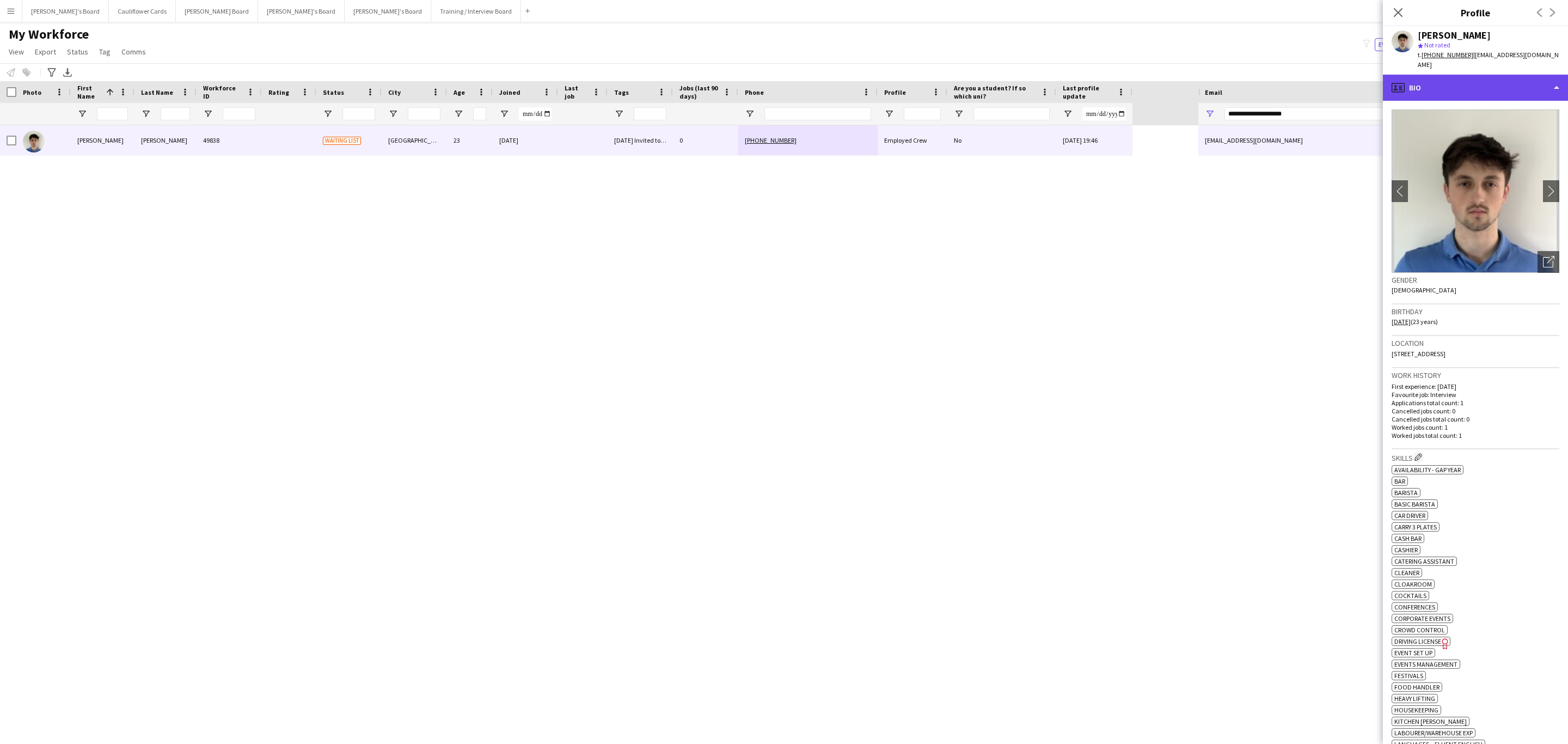
click at [1521, 80] on div "profile Bio" at bounding box center [1476, 87] width 185 height 26
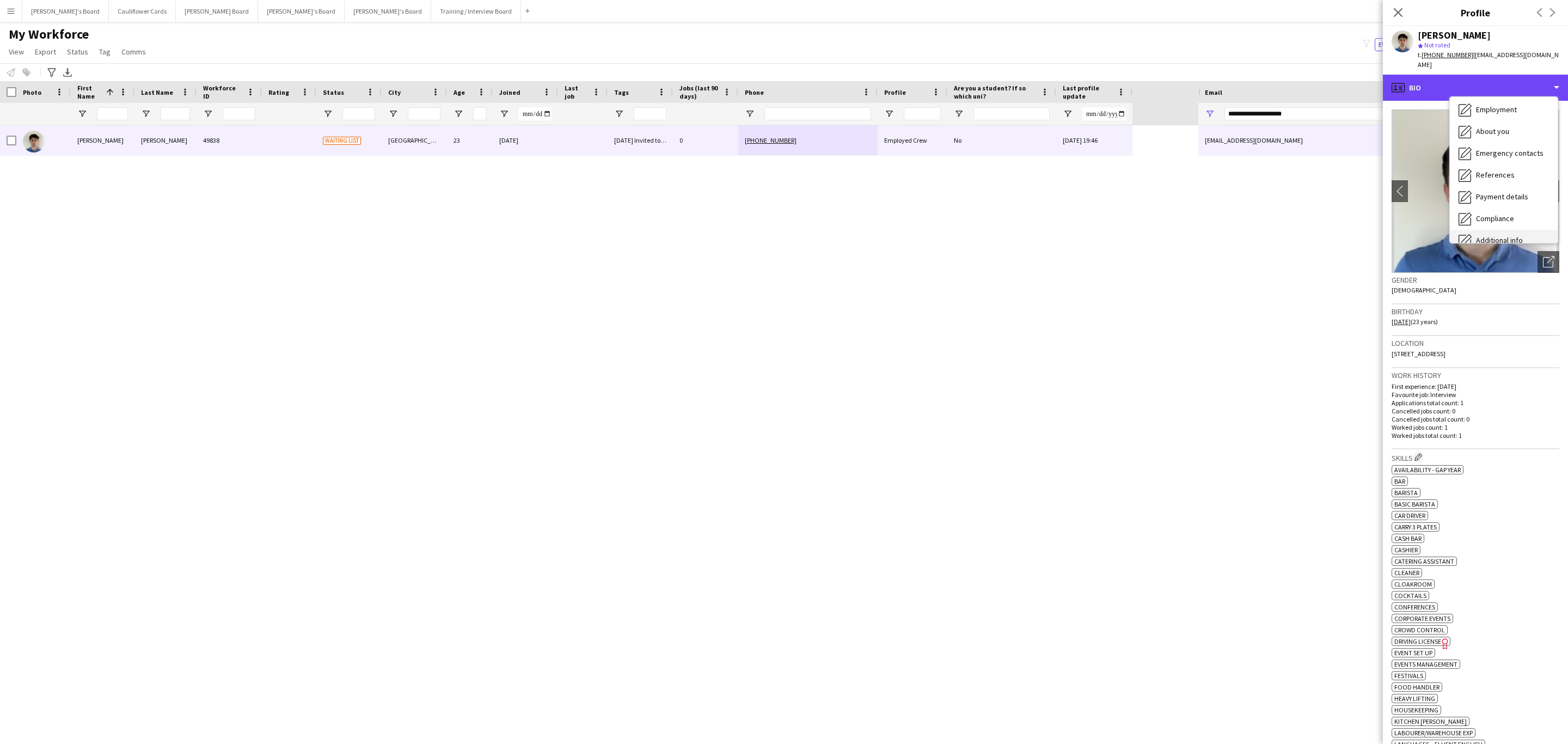
scroll to position [145, 0]
click at [1518, 136] on span "Additional info" at bounding box center [1499, 140] width 47 height 10
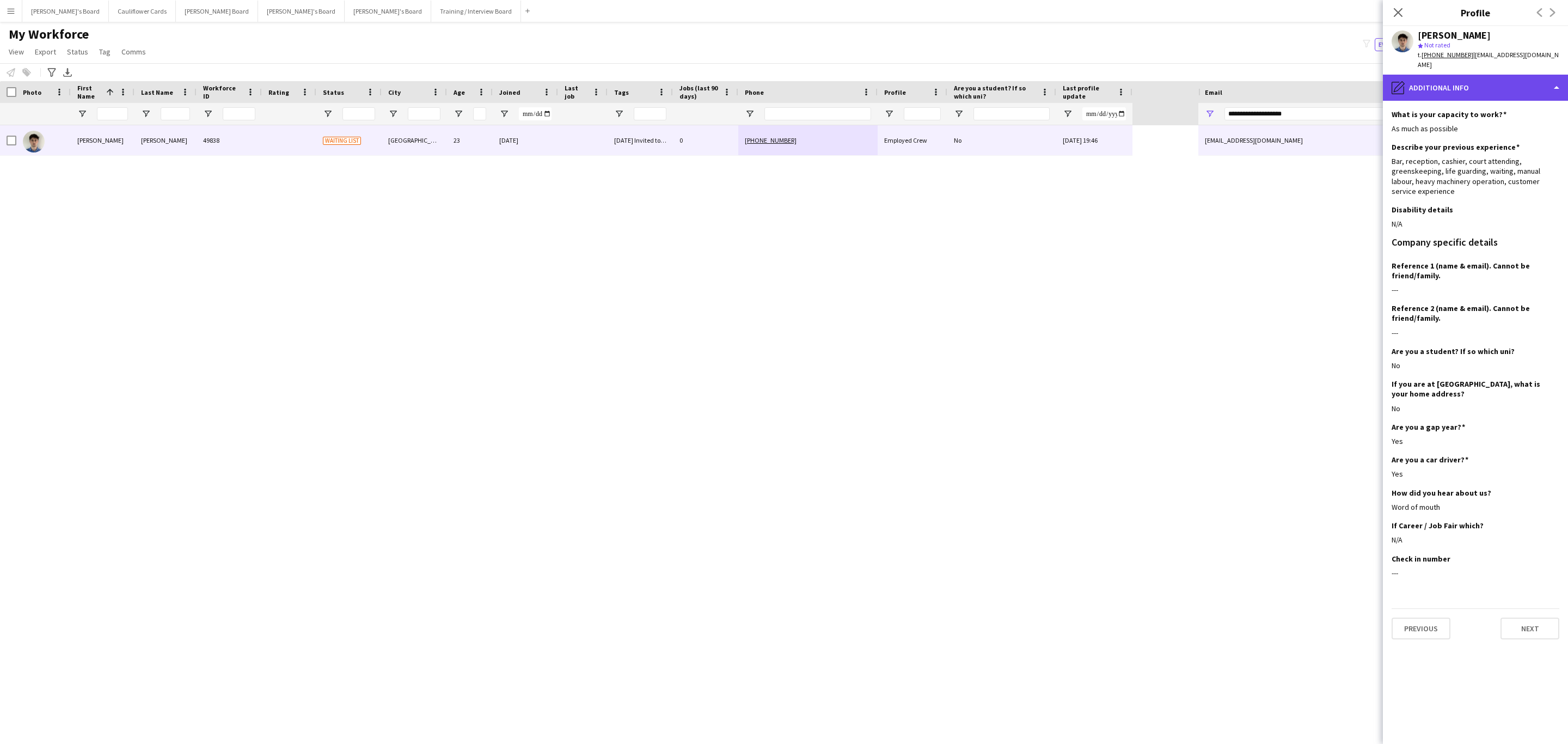
click at [1472, 85] on div "pencil4 Additional info" at bounding box center [1476, 87] width 185 height 26
click at [1333, 348] on div "Charles Hudson 49838 Waiting list New Malden 23 27-08-2025 09/09/2025 Invited t…" at bounding box center [784, 425] width 1568 height 600
click at [1466, 77] on div "pencil4 Additional info" at bounding box center [1476, 87] width 185 height 26
click at [1489, 112] on div "Bio Bio" at bounding box center [1504, 112] width 108 height 22
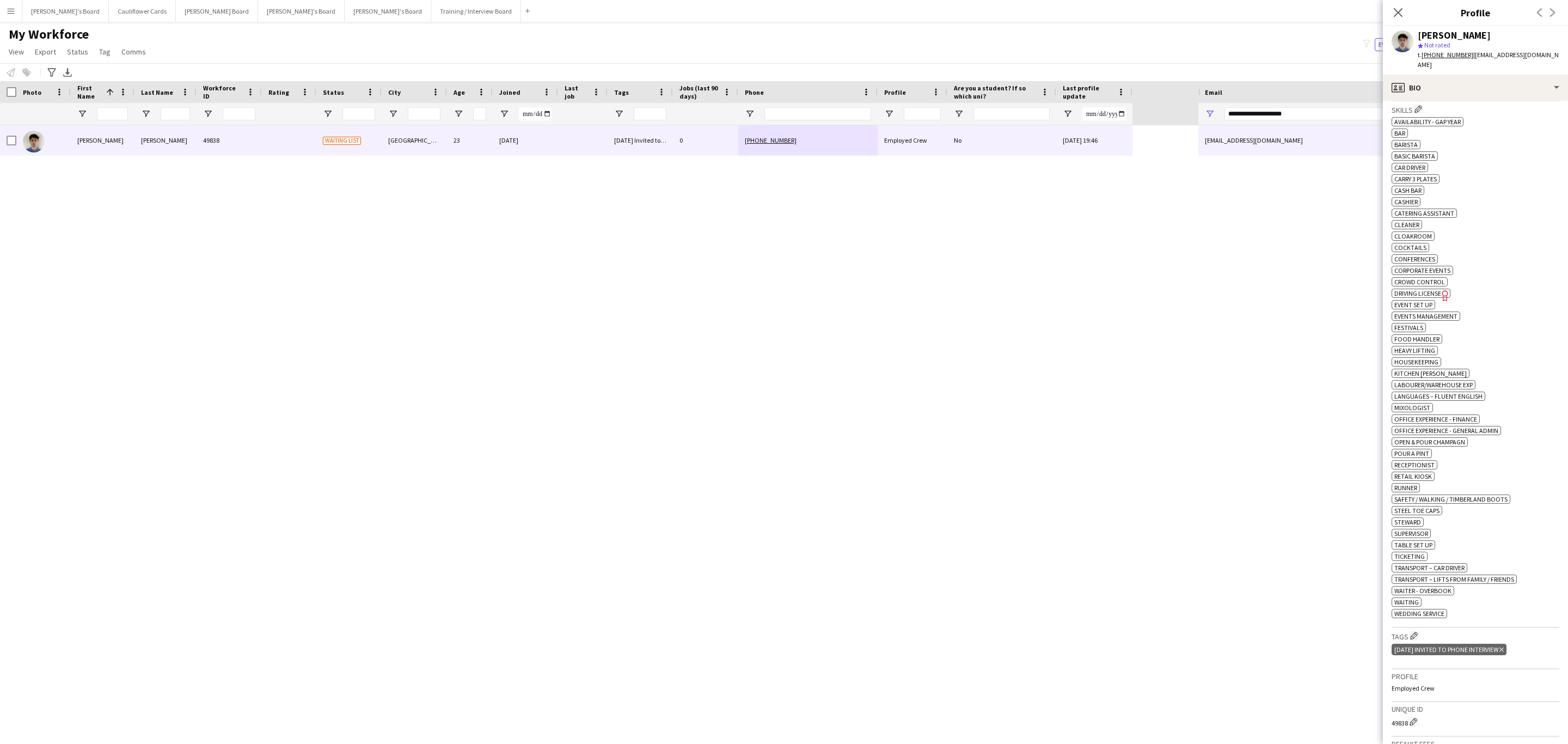
scroll to position [409, 0]
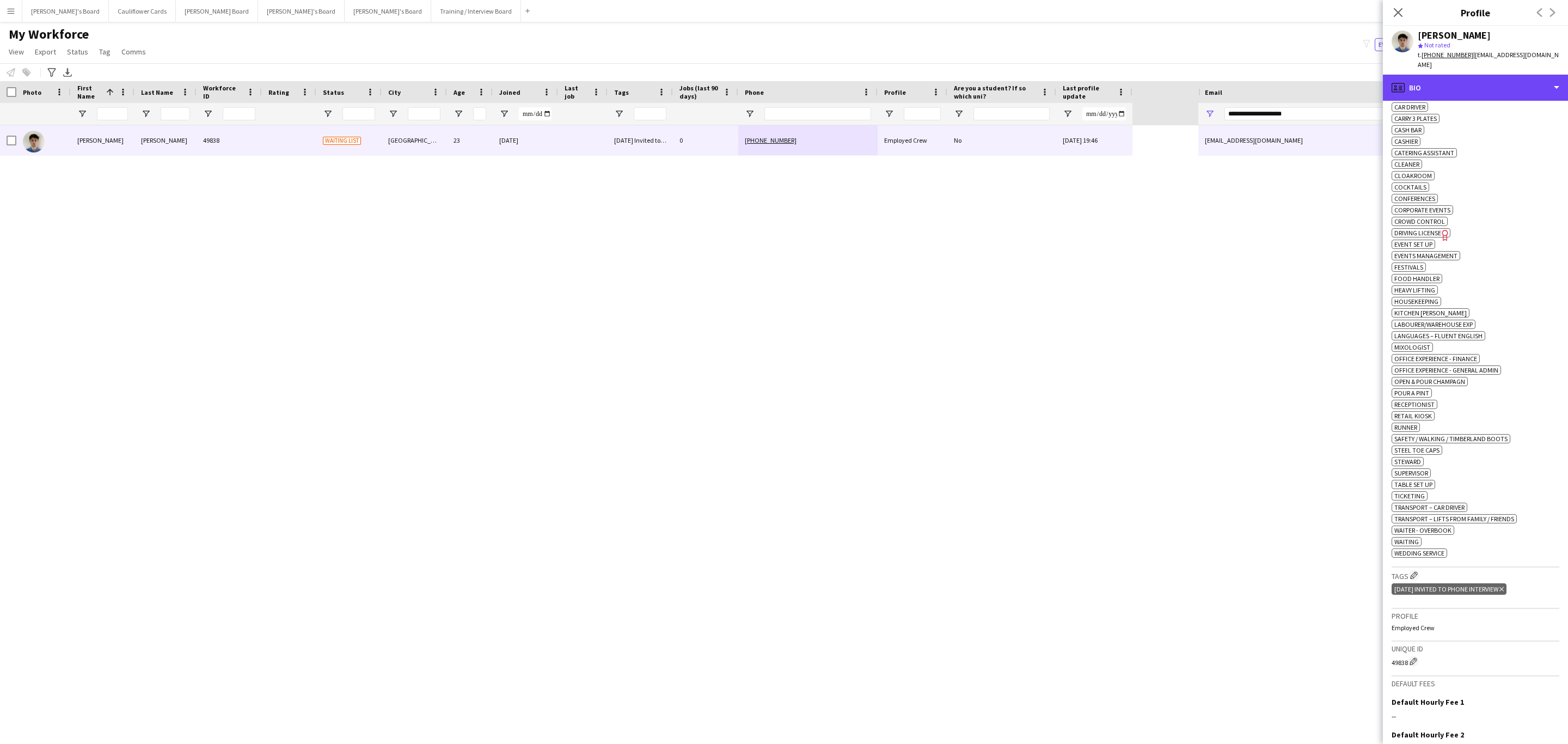
drag, startPoint x: 1492, startPoint y: 69, endPoint x: 1502, endPoint y: 98, distance: 30.7
click at [1492, 75] on div "profile Bio" at bounding box center [1476, 87] width 185 height 26
click at [1510, 130] on div "Additional info Additional info" at bounding box center [1504, 141] width 108 height 22
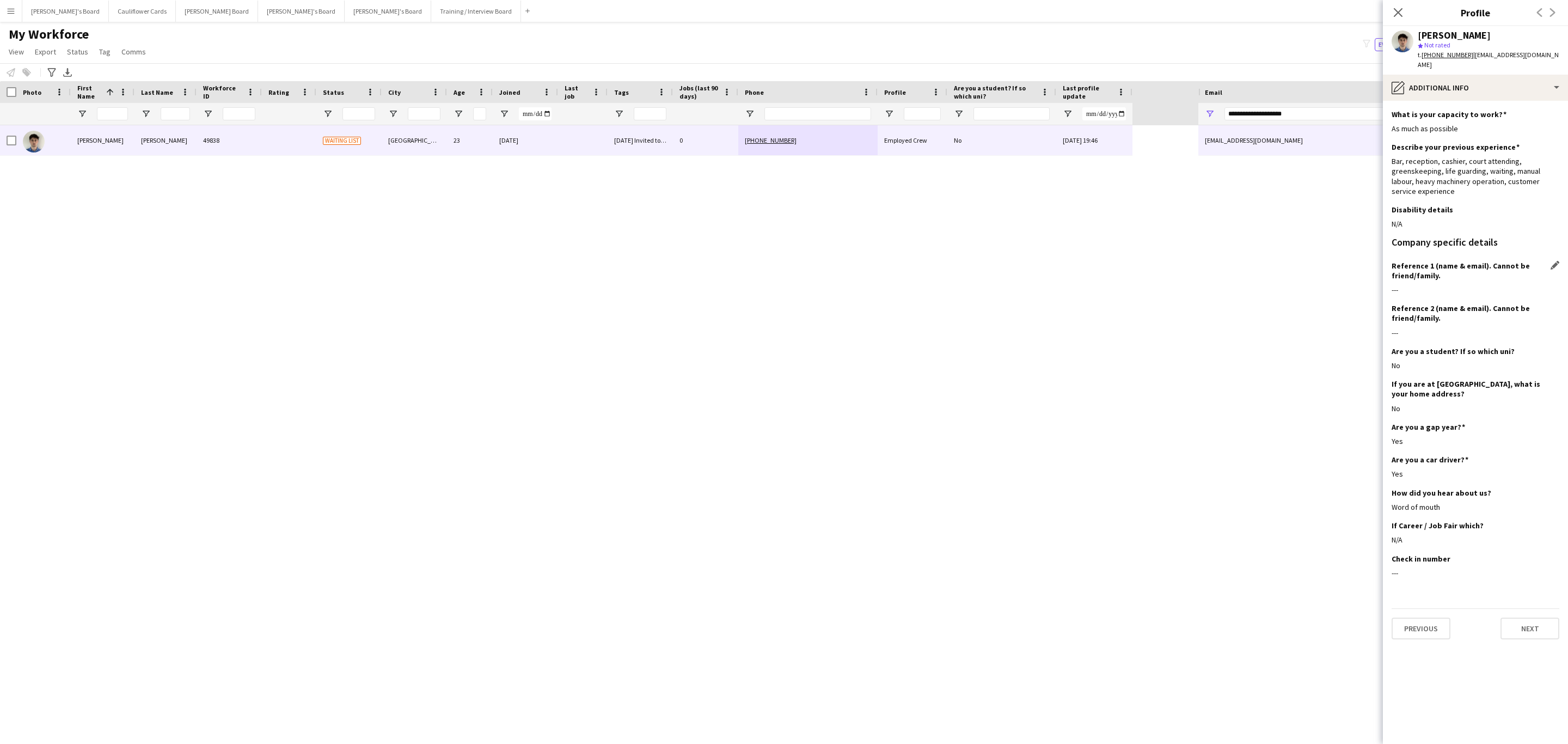
click at [1458, 261] on h3 "Reference 1 (name & email). Cannot be friend/family." at bounding box center [1471, 270] width 159 height 20
click at [1461, 237] on h3 "Company specific details" at bounding box center [1445, 242] width 106 height 10
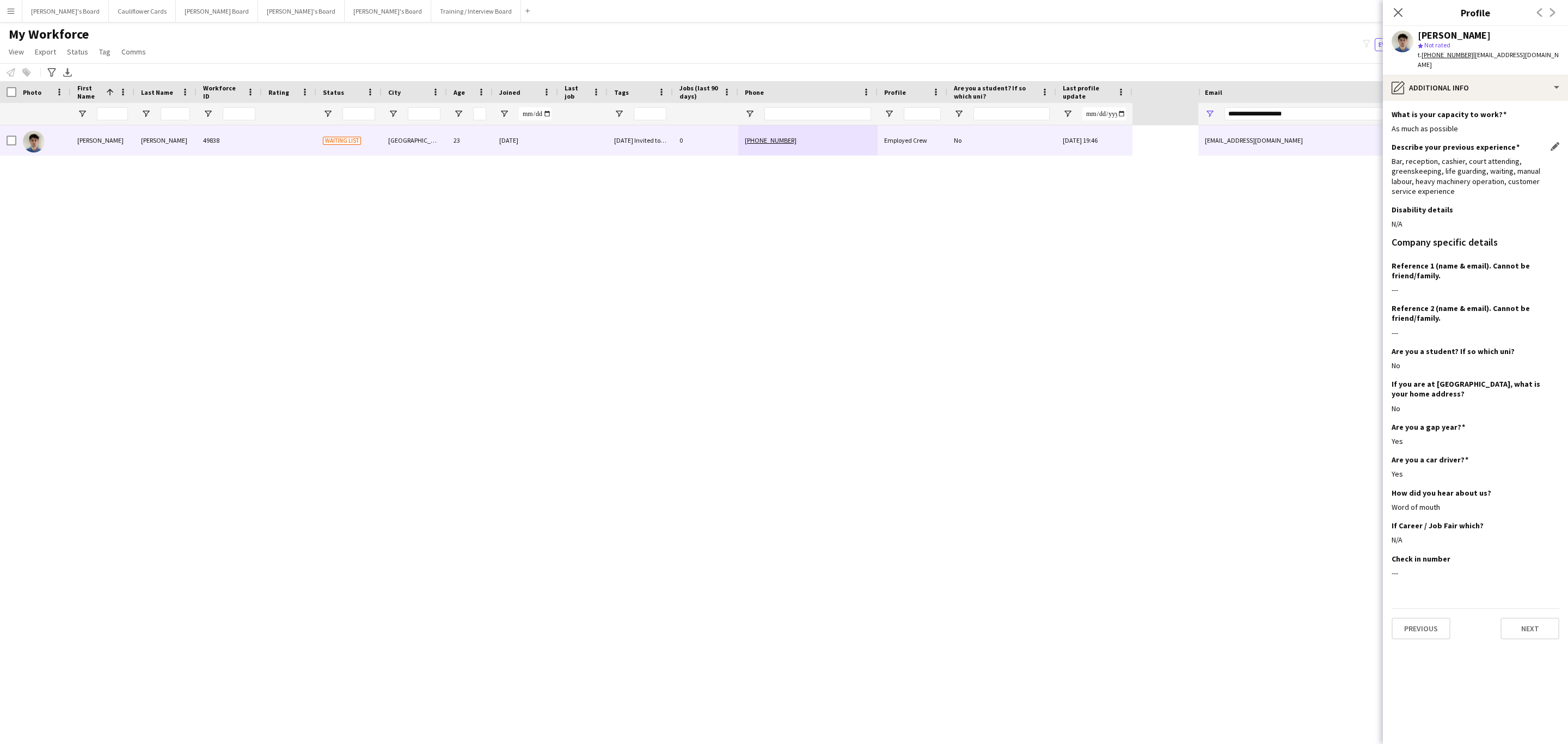
click at [1451, 178] on div "Bar, reception, cashier, court attending, greenskeeping, life guarding, waiting…" at bounding box center [1476, 176] width 168 height 40
click at [1457, 185] on div "Bar, reception, cashier, court attending, greenskeeping, life guarding, waiting…" at bounding box center [1476, 176] width 168 height 40
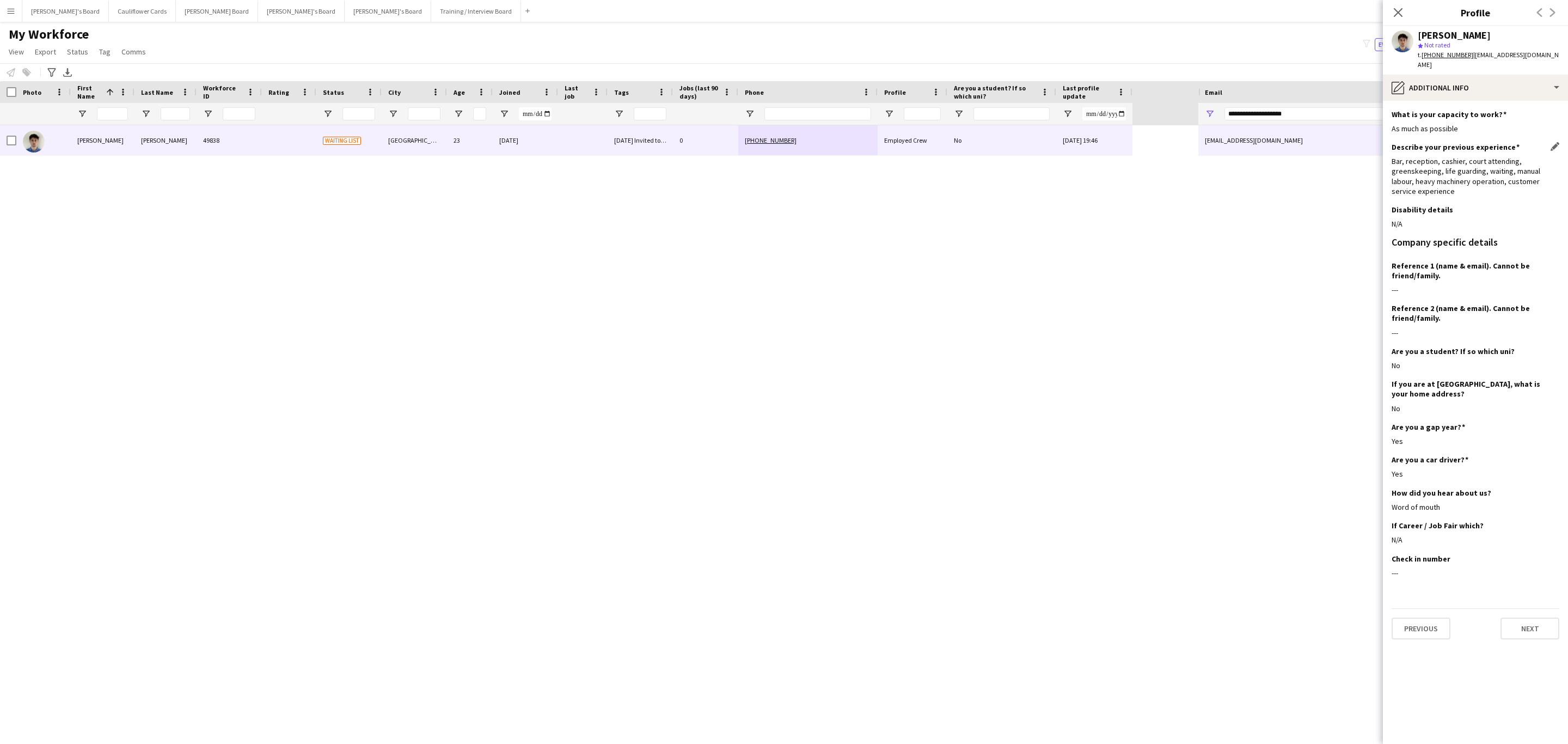
click at [1449, 182] on div "Bar, reception, cashier, court attending, greenskeeping, life guarding, waiting…" at bounding box center [1476, 176] width 168 height 40
click at [1444, 178] on div "Bar, reception, cashier, court attending, greenskeeping, life guarding, waiting…" at bounding box center [1476, 176] width 168 height 40
click at [1423, 180] on div "Bar, reception, cashier, court attending, greenskeeping, life guarding, waiting…" at bounding box center [1476, 176] width 168 height 40
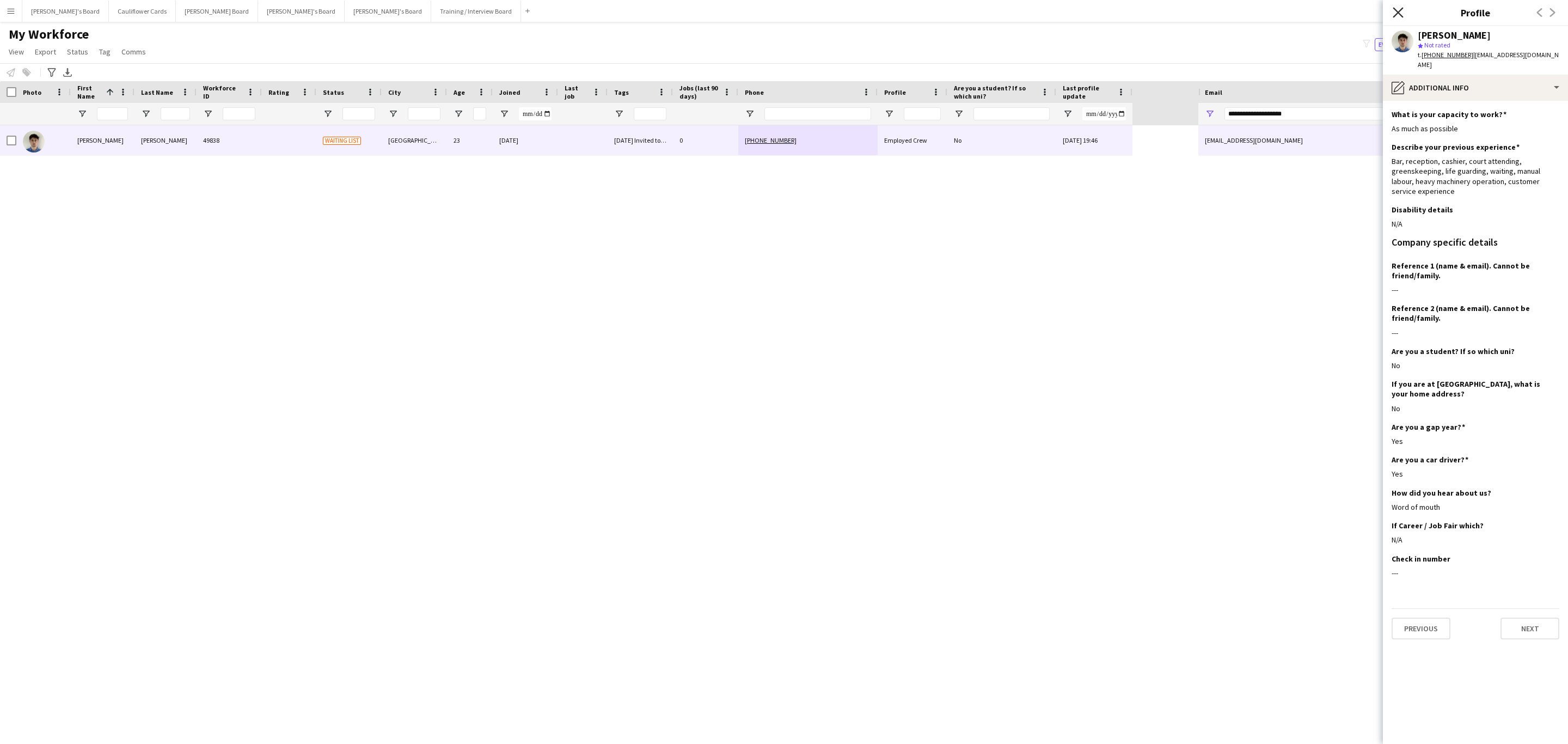
click at [1397, 11] on icon at bounding box center [1398, 12] width 10 height 10
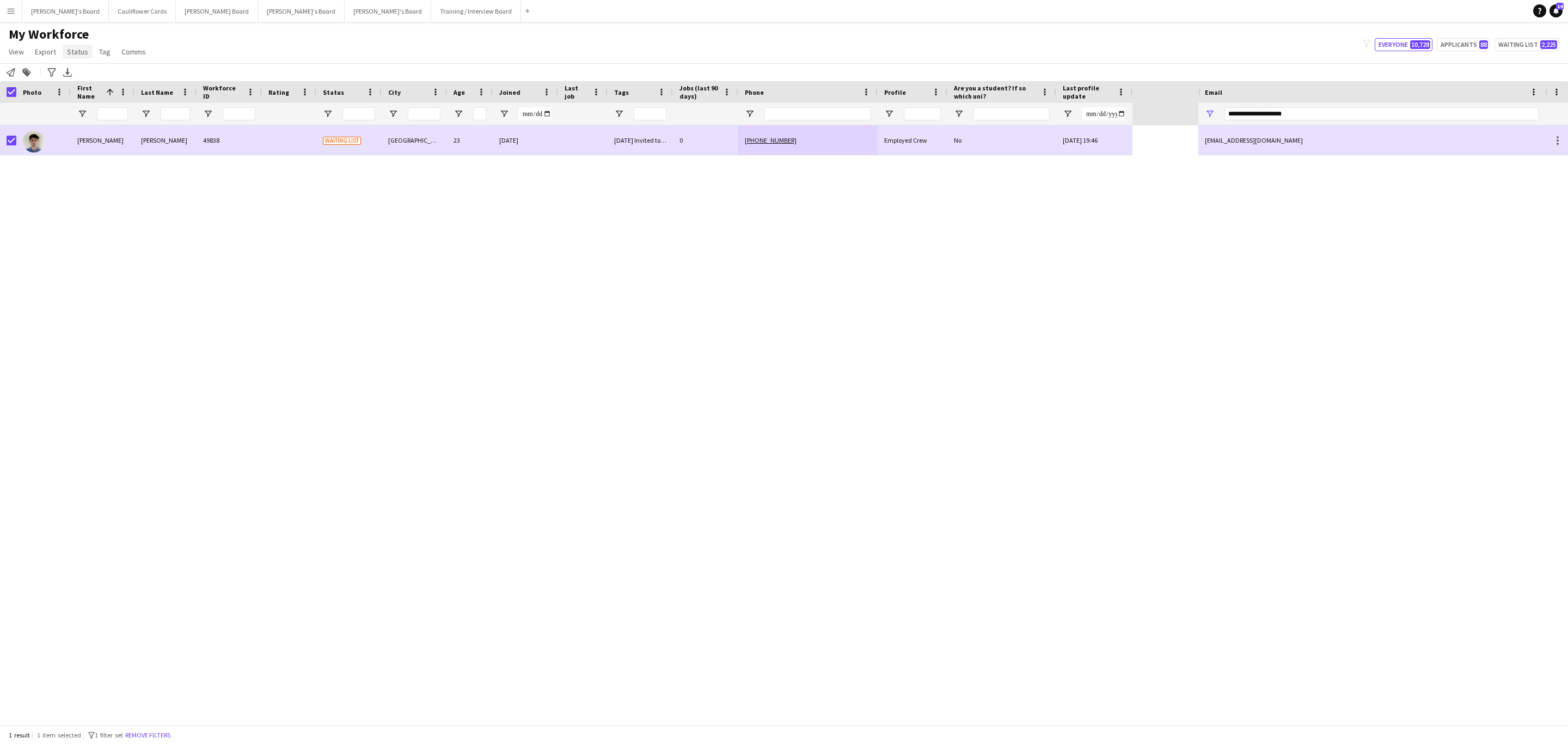
click at [72, 53] on span "Status" at bounding box center [77, 51] width 21 height 10
click at [126, 84] on link "Edit" at bounding box center [101, 75] width 76 height 23
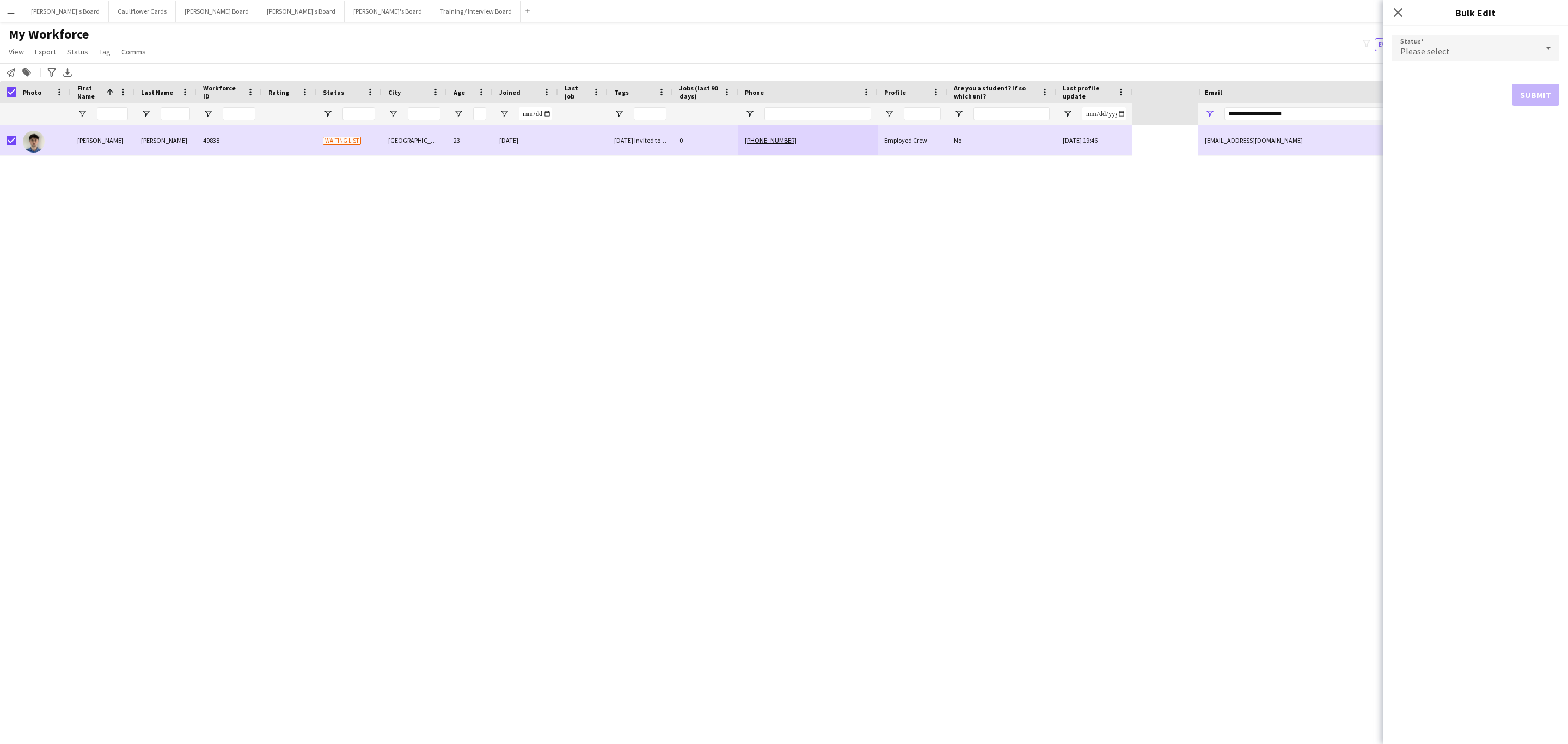
click at [1419, 50] on span "Please select" at bounding box center [1425, 51] width 50 height 11
click at [1418, 77] on span "Active" at bounding box center [1476, 78] width 150 height 10
click at [1537, 133] on button "Submit" at bounding box center [1535, 132] width 47 height 22
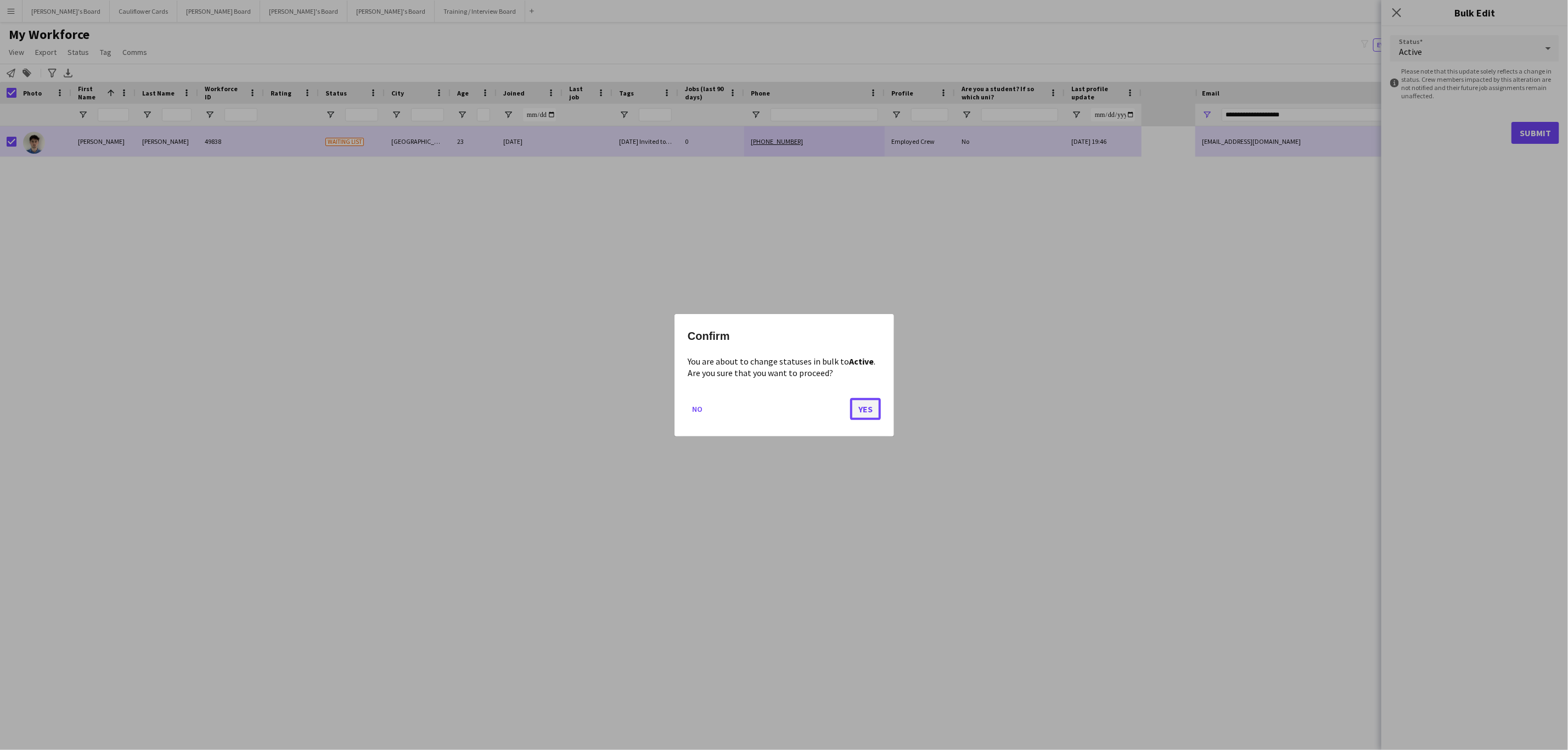
click at [858, 405] on button "Yes" at bounding box center [865, 409] width 31 height 22
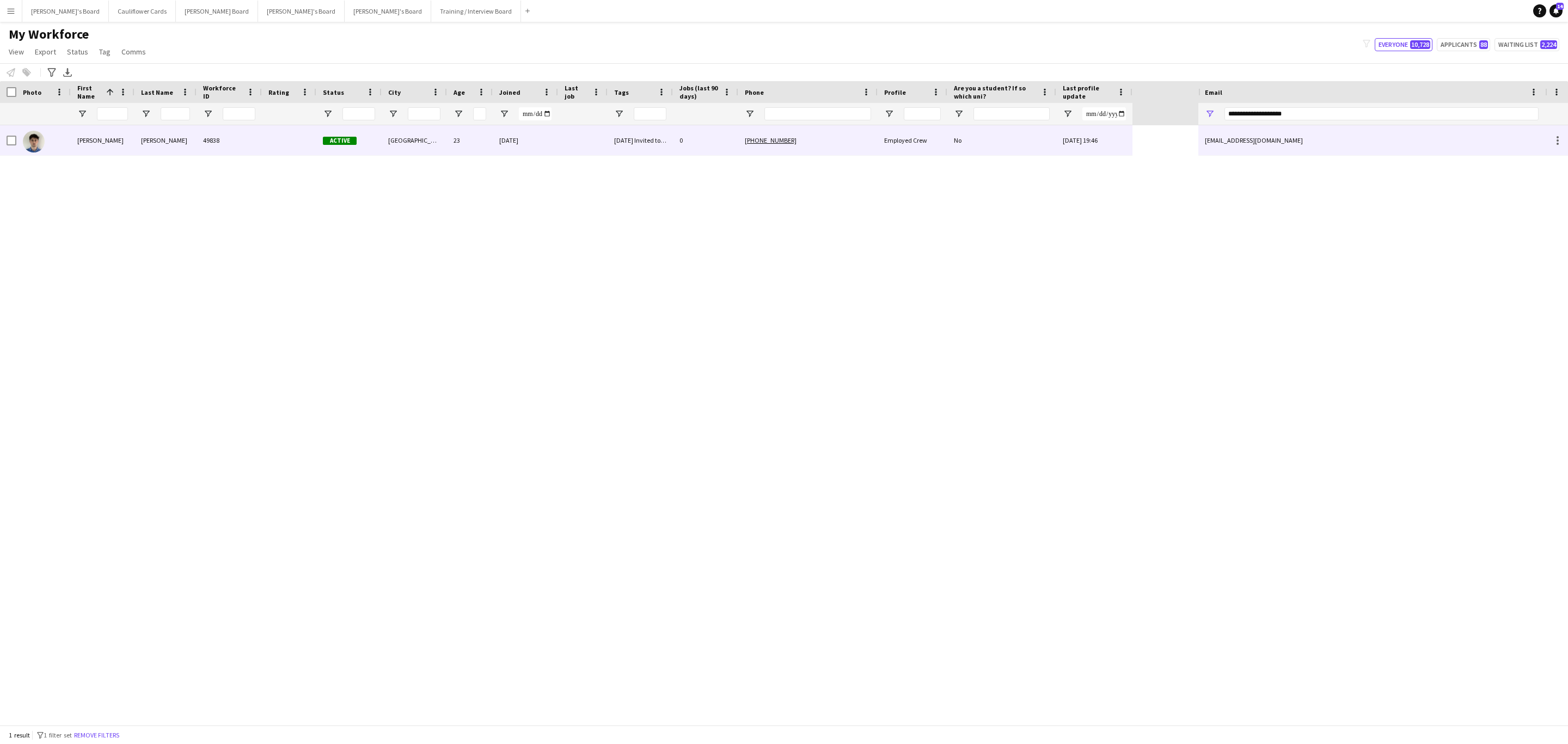
click at [283, 142] on div at bounding box center [289, 140] width 54 height 30
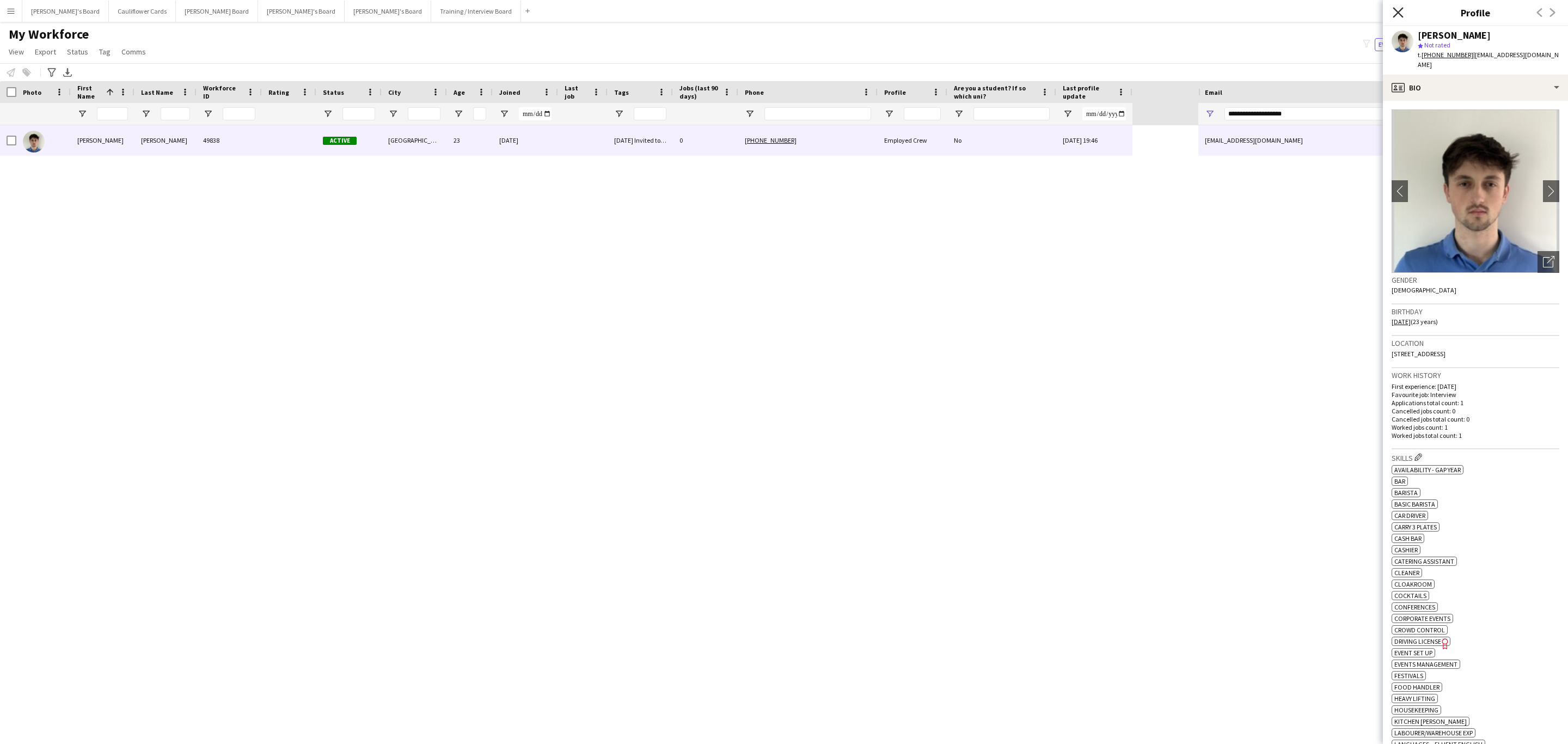
click at [1397, 9] on icon "Close pop-in" at bounding box center [1398, 12] width 10 height 10
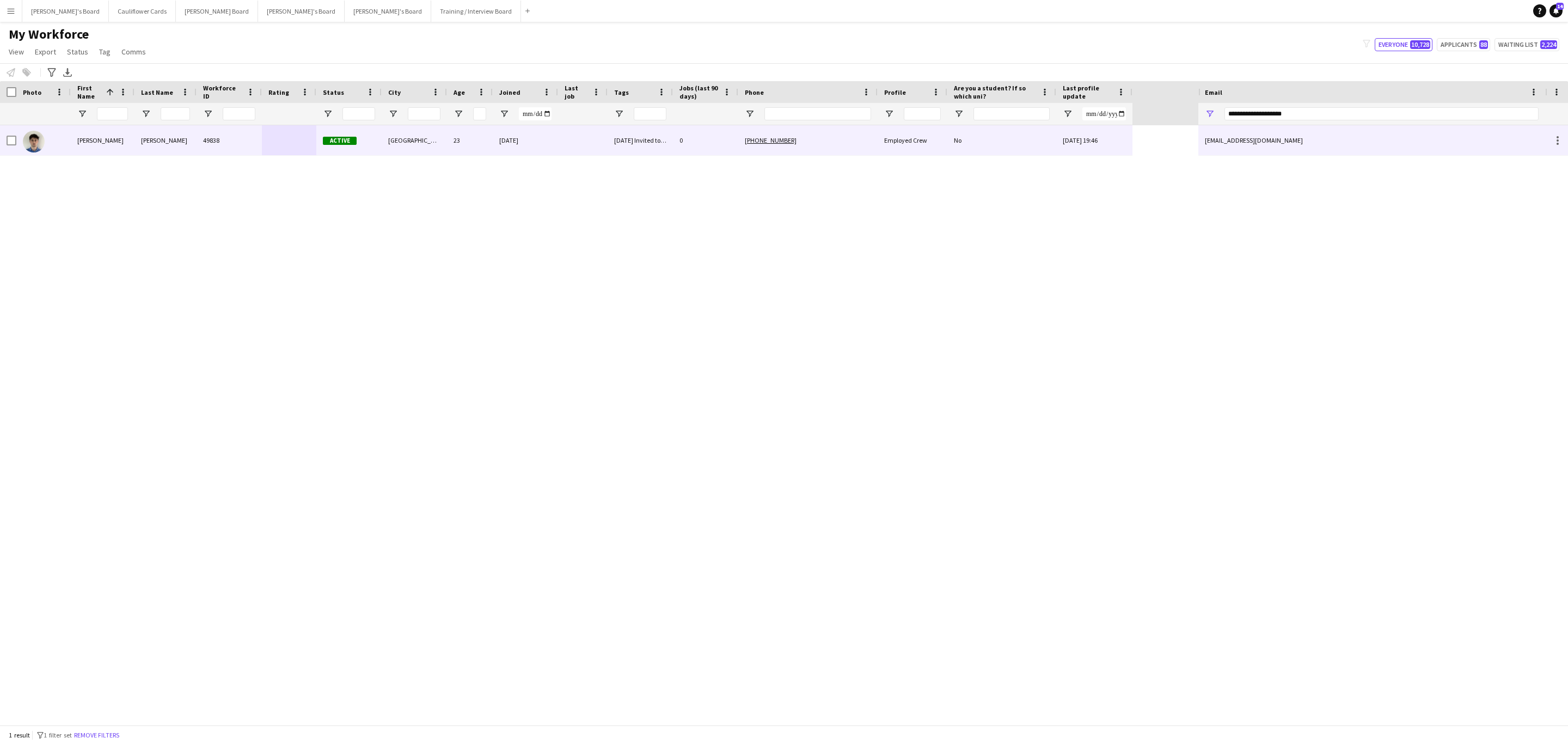
click at [825, 140] on div "+447474292746" at bounding box center [808, 140] width 140 height 30
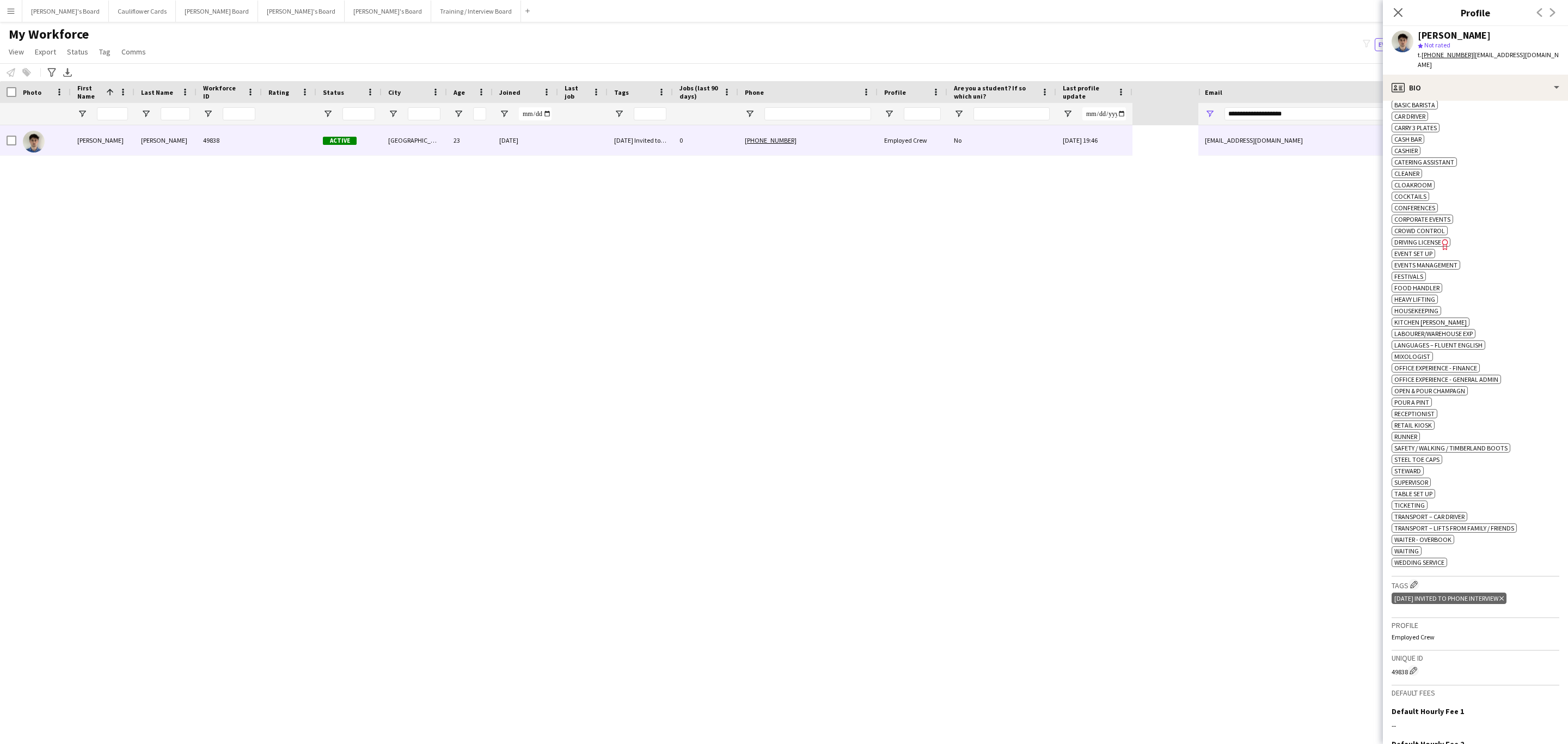
scroll to position [409, 0]
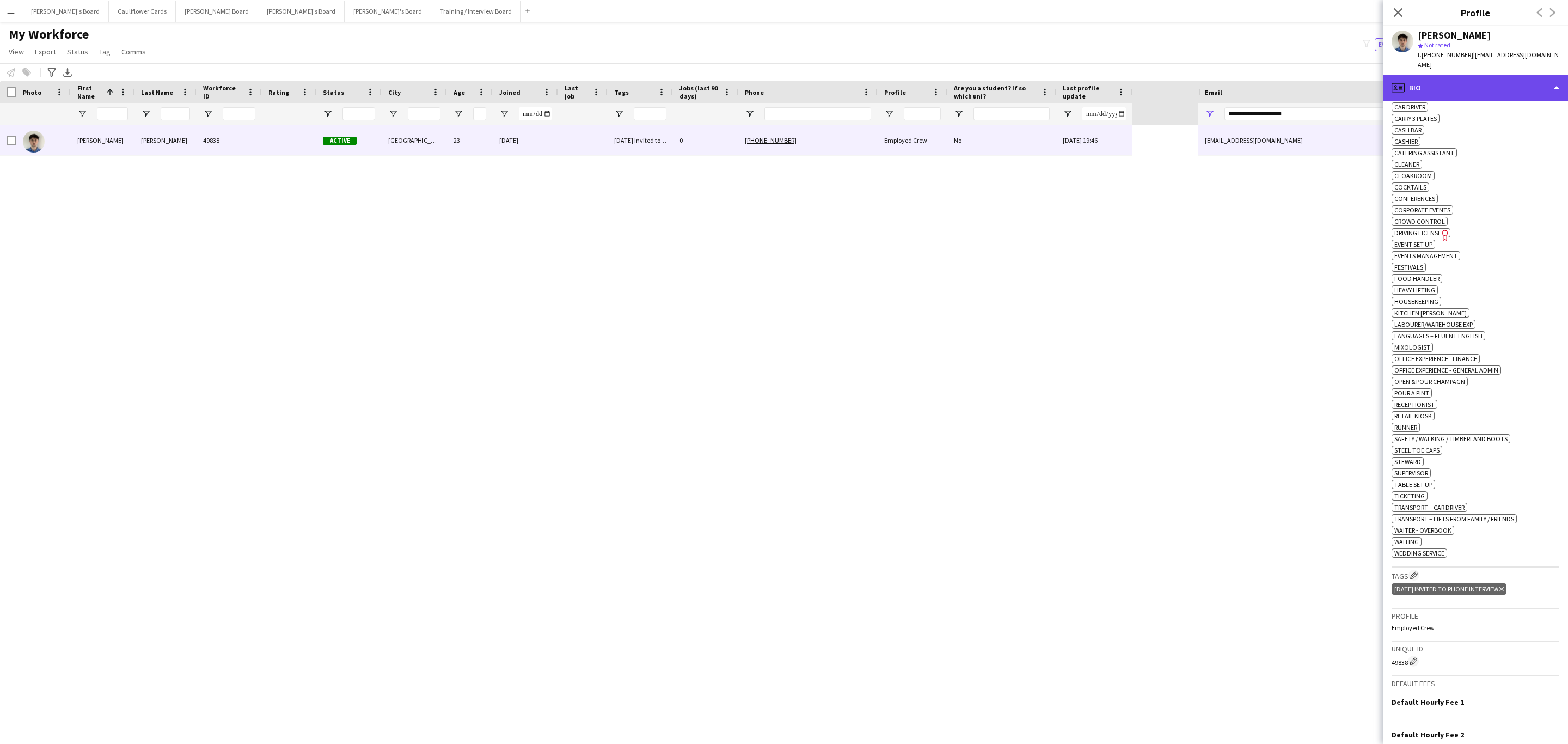
click at [1469, 76] on div "profile Bio" at bounding box center [1476, 87] width 185 height 26
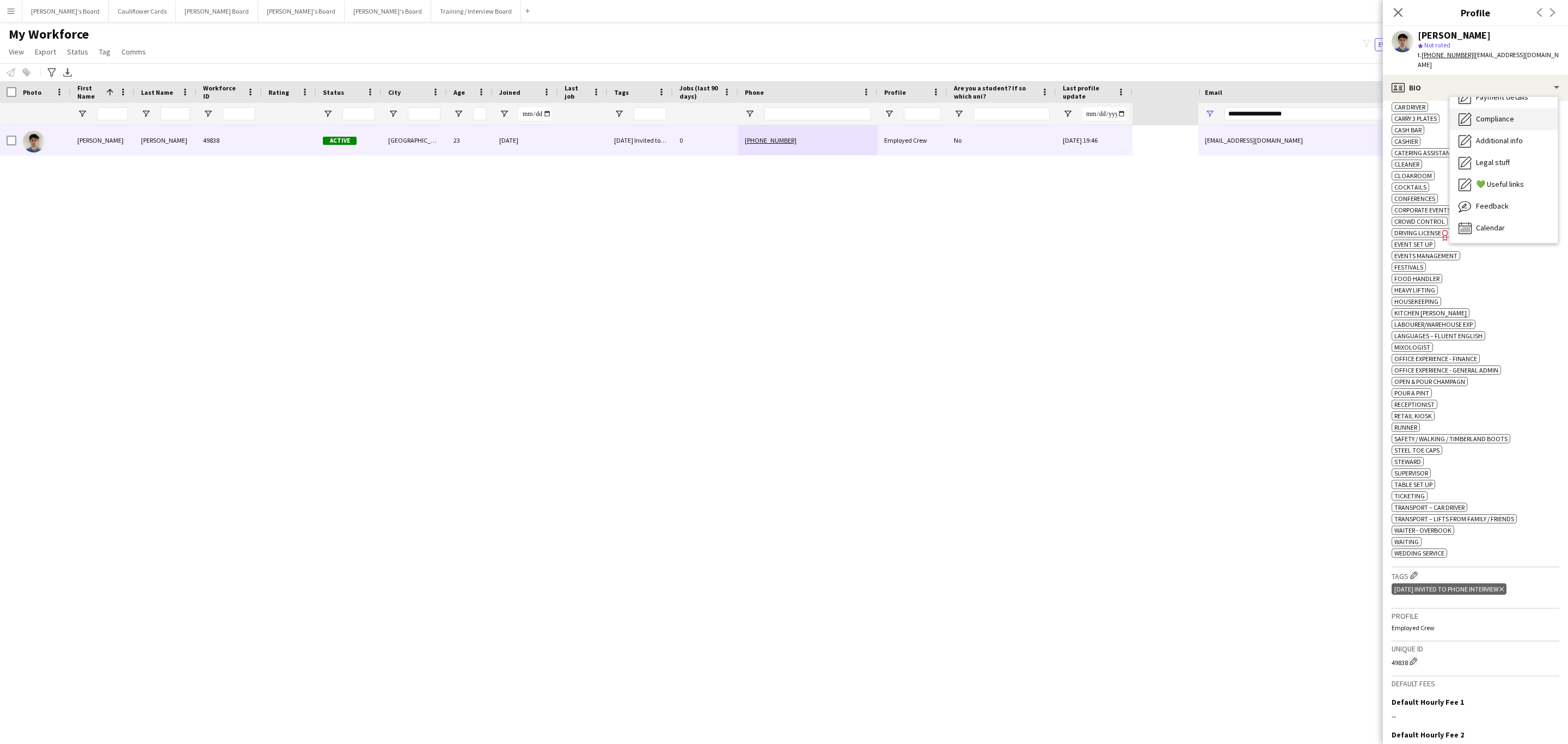
click at [1492, 116] on div "Compliance Compliance" at bounding box center [1504, 119] width 108 height 22
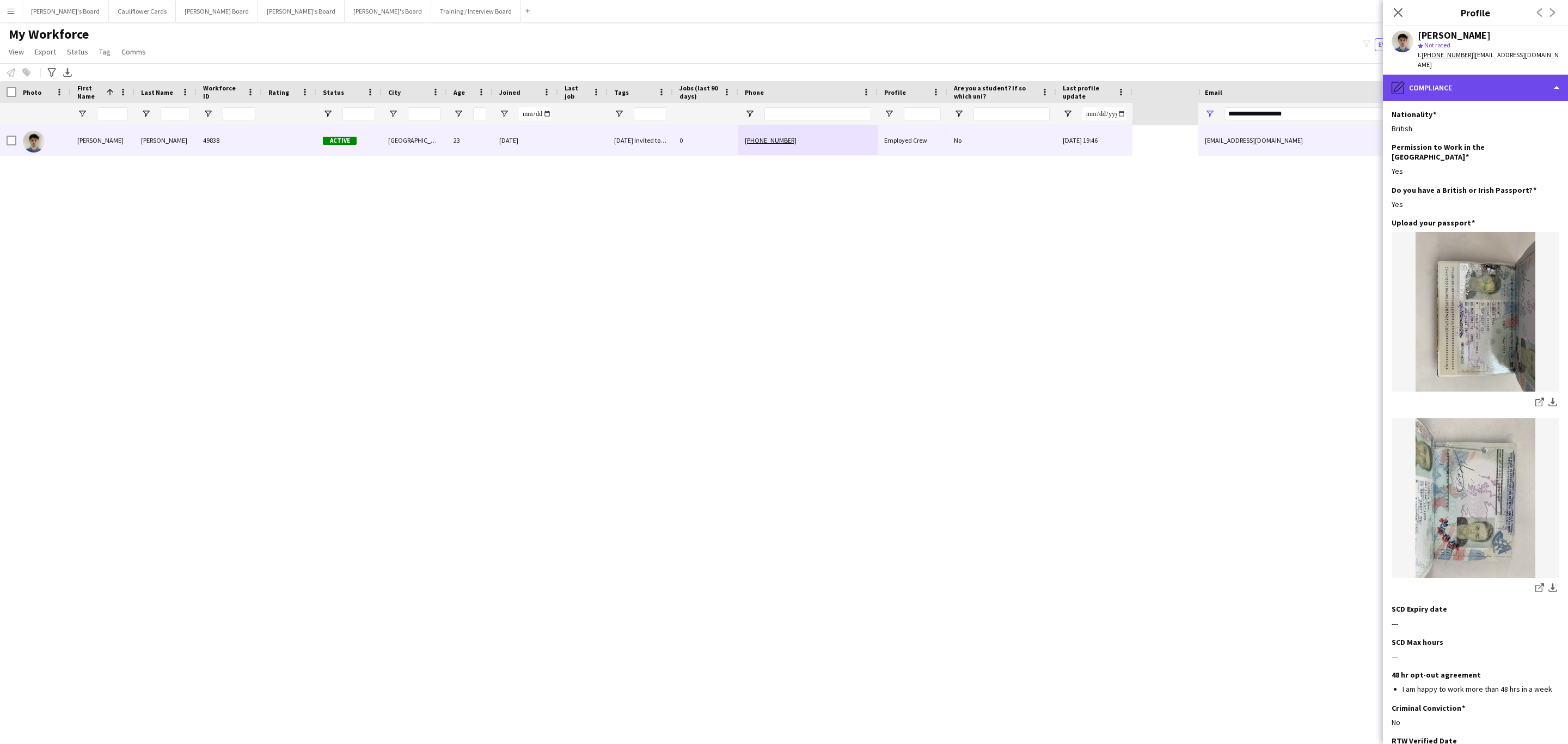
click at [1531, 75] on div "pencil4 Compliance" at bounding box center [1476, 87] width 185 height 26
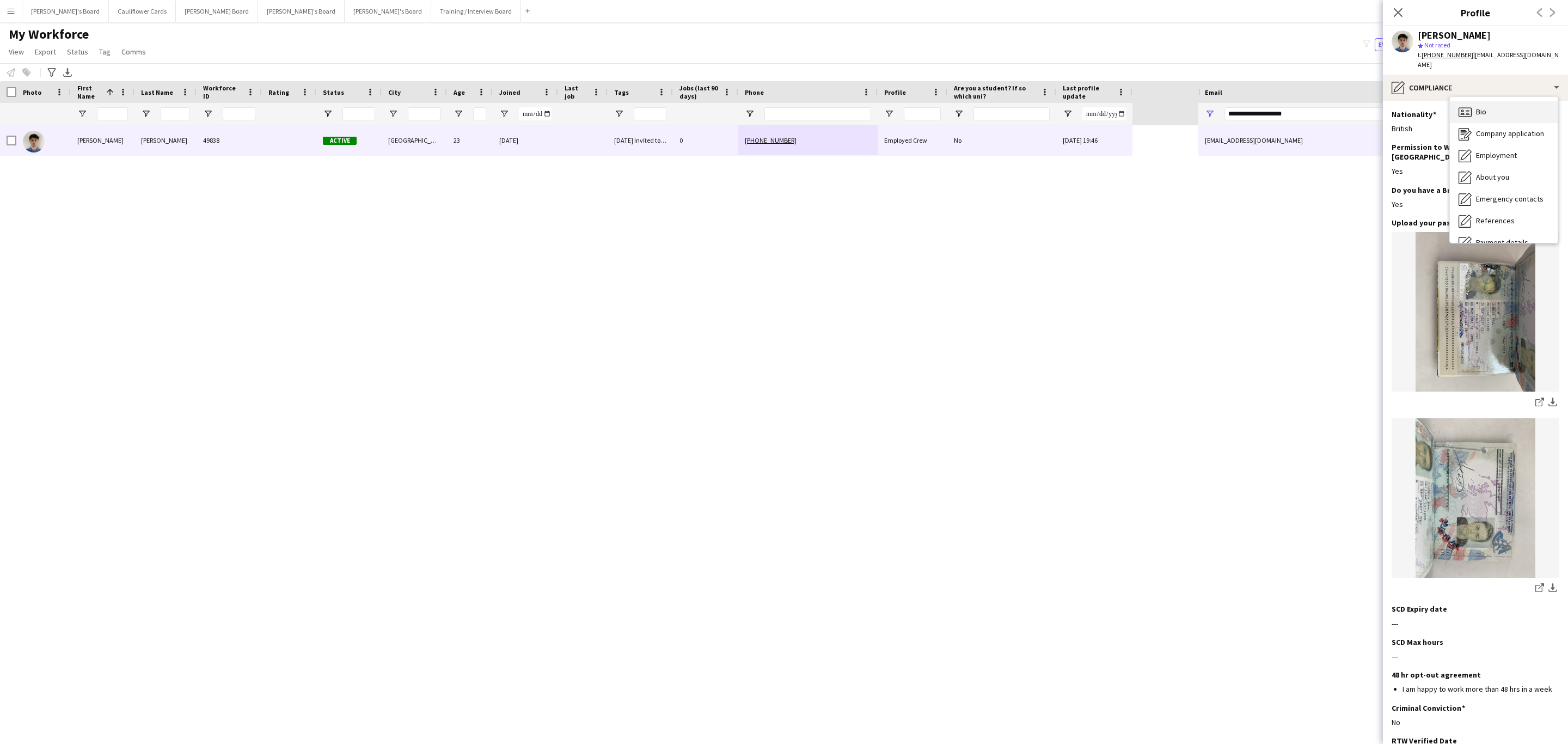
click at [1463, 113] on icon at bounding box center [1462, 113] width 4 height 2
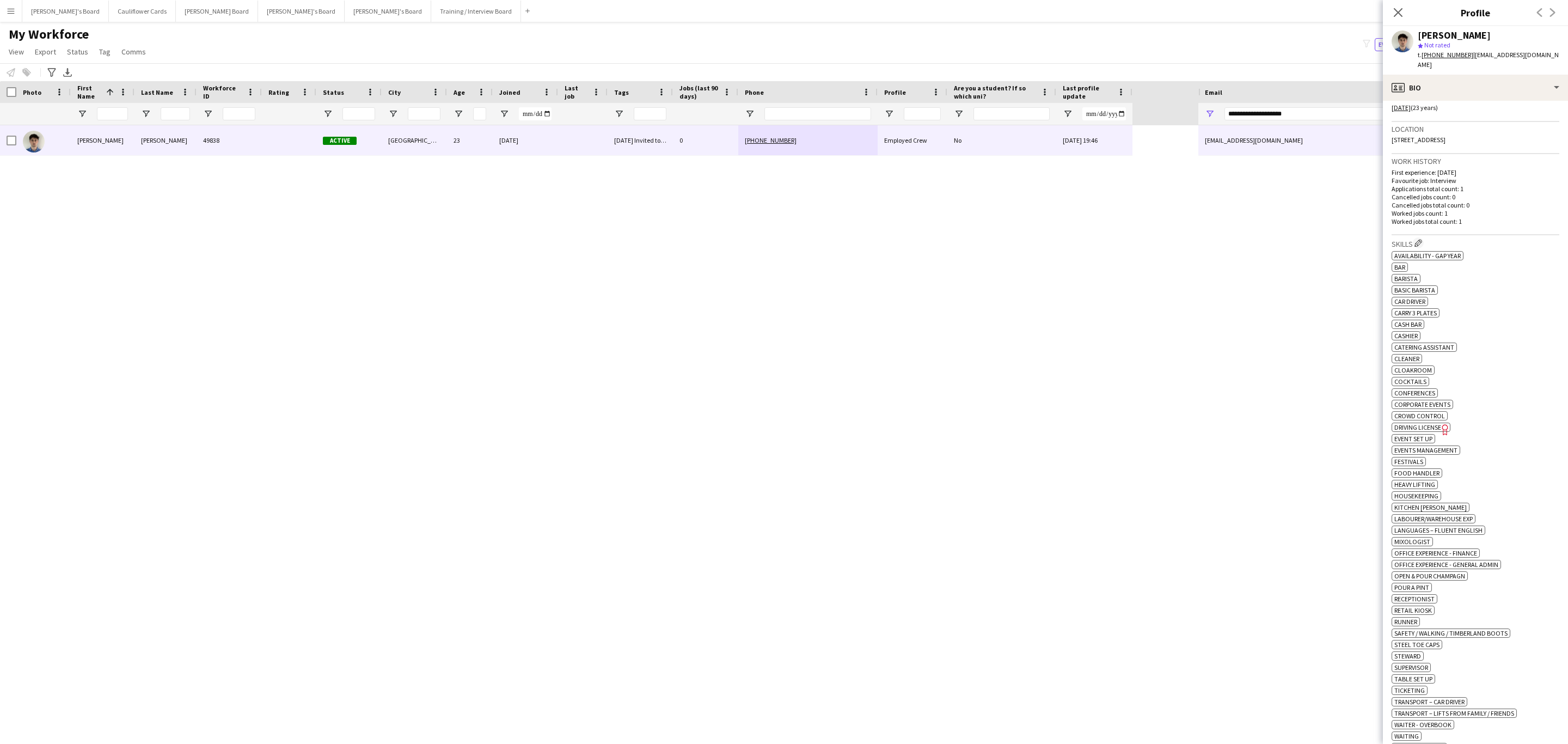
scroll to position [409, 0]
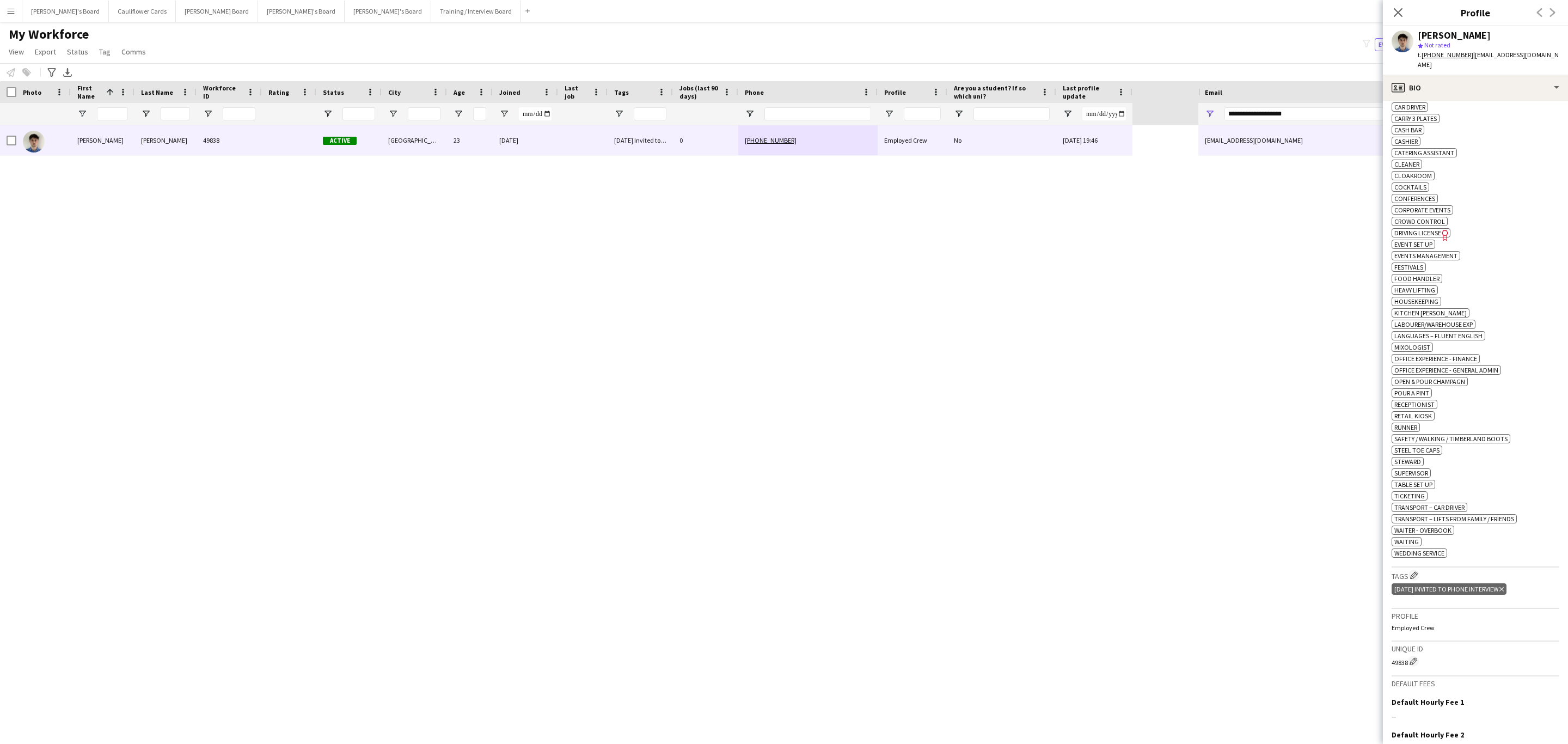
click at [1504, 592] on icon "Delete tag" at bounding box center [1502, 589] width 4 height 6
click at [1417, 579] on app-icon "Edit crew company tags" at bounding box center [1414, 575] width 8 height 8
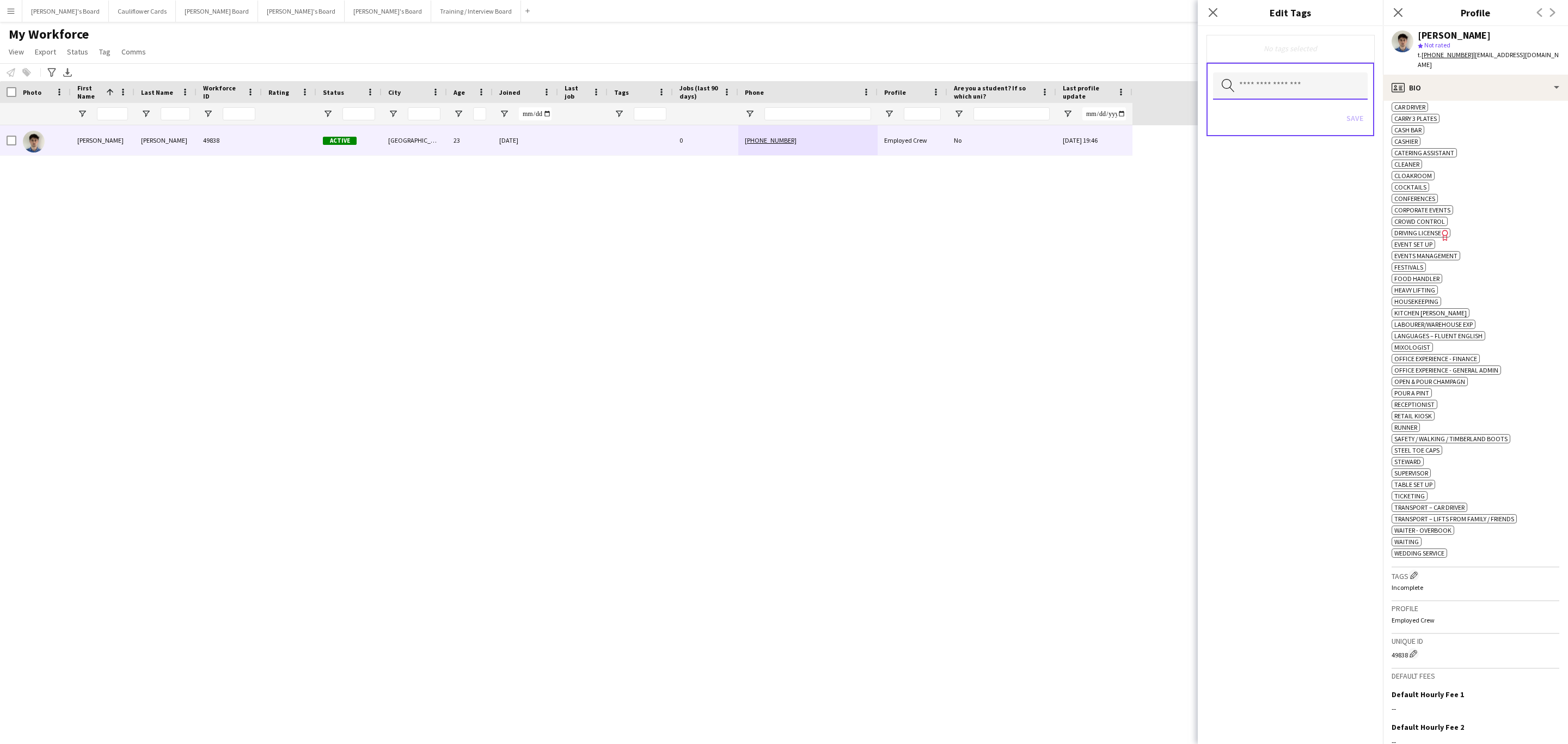
click at [1276, 92] on input "text" at bounding box center [1290, 86] width 155 height 27
type input "***"
click at [1281, 123] on mat-option "Gap Year Interview" at bounding box center [1290, 116] width 155 height 26
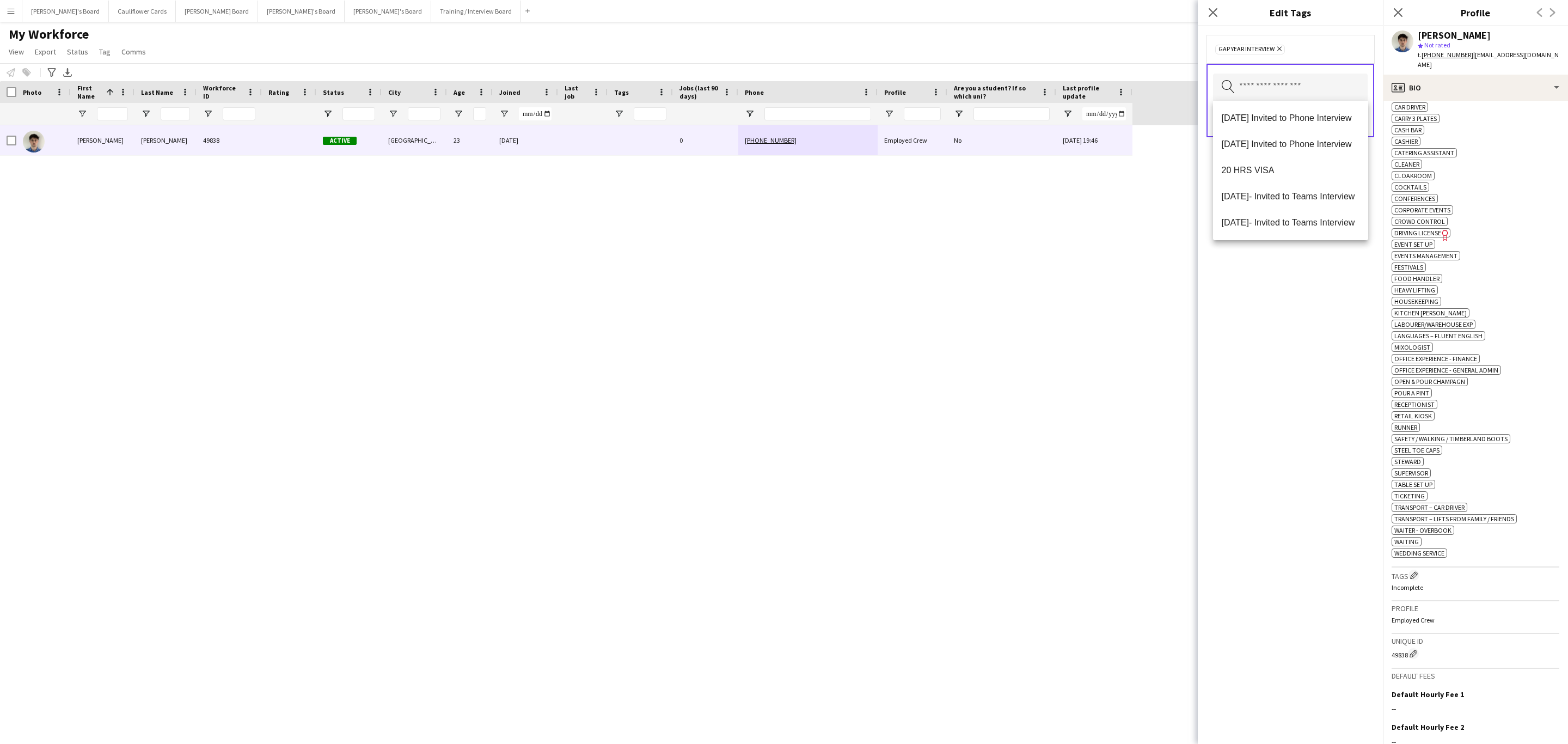
click at [1295, 361] on div "Gap Year Interview Remove Search by tag name Save" at bounding box center [1290, 385] width 185 height 718
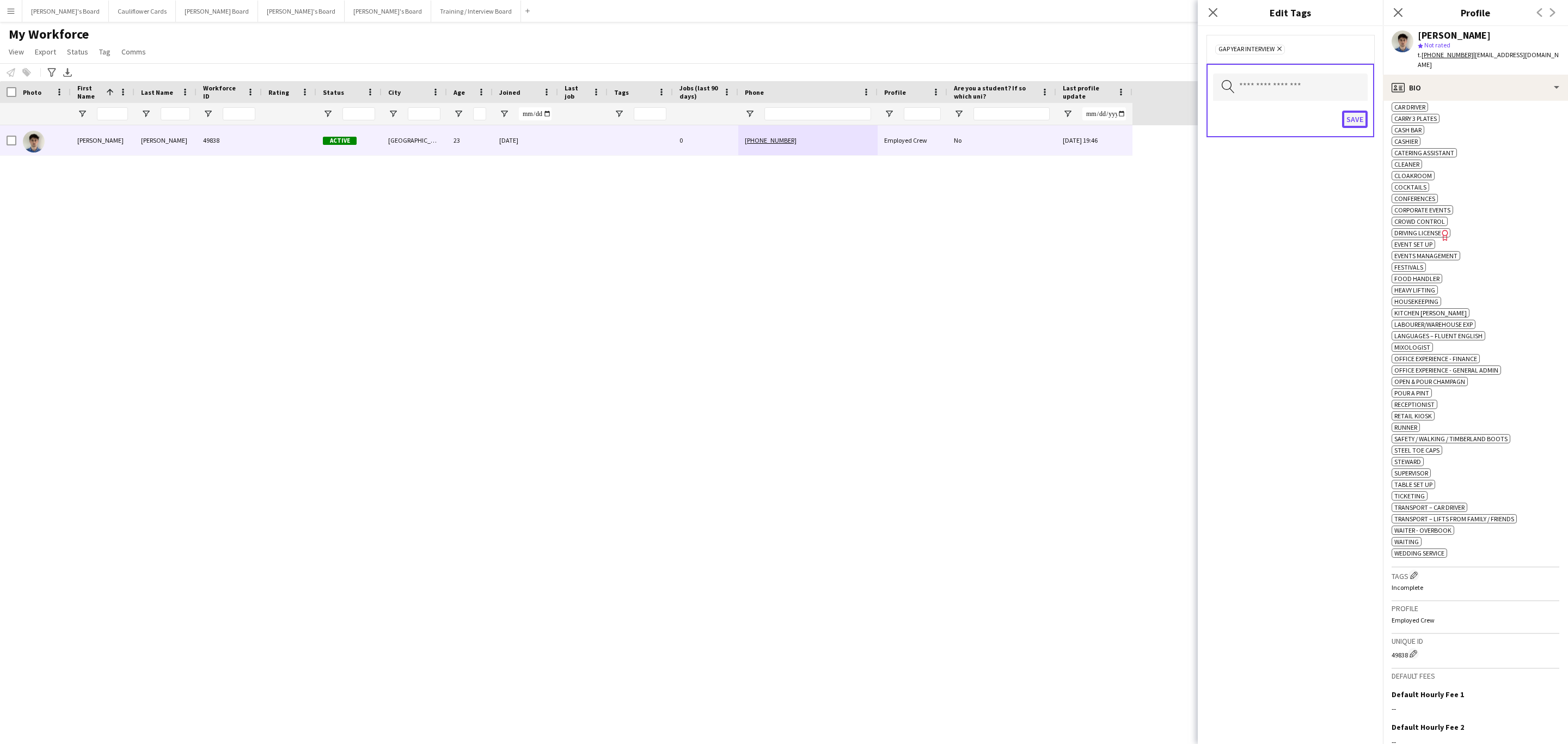
click at [1346, 125] on button "Save" at bounding box center [1355, 119] width 25 height 17
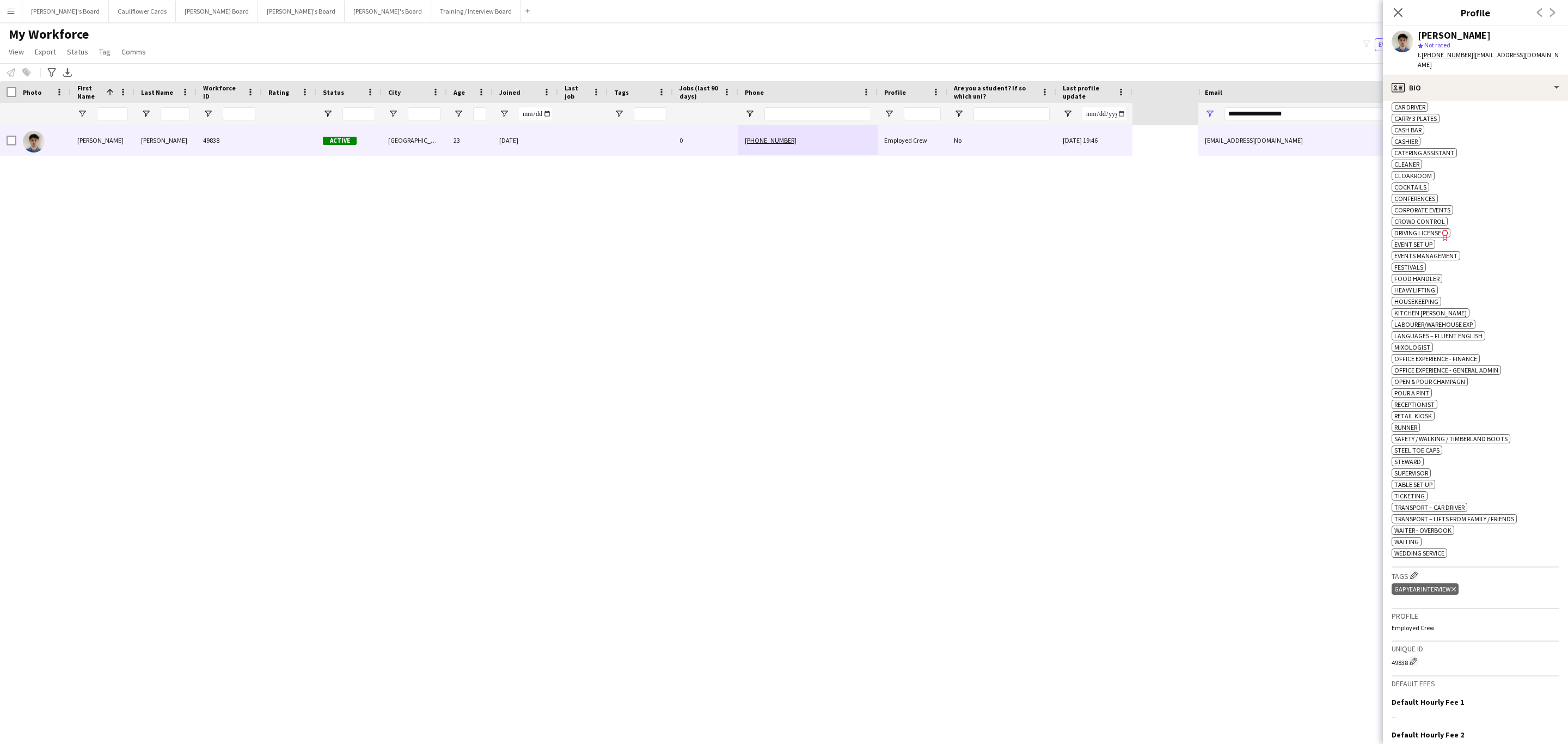
drag, startPoint x: 1404, startPoint y: 10, endPoint x: 871, endPoint y: 5, distance: 533.0
click at [1403, 10] on app-icon "Close pop-in" at bounding box center [1398, 12] width 13 height 13
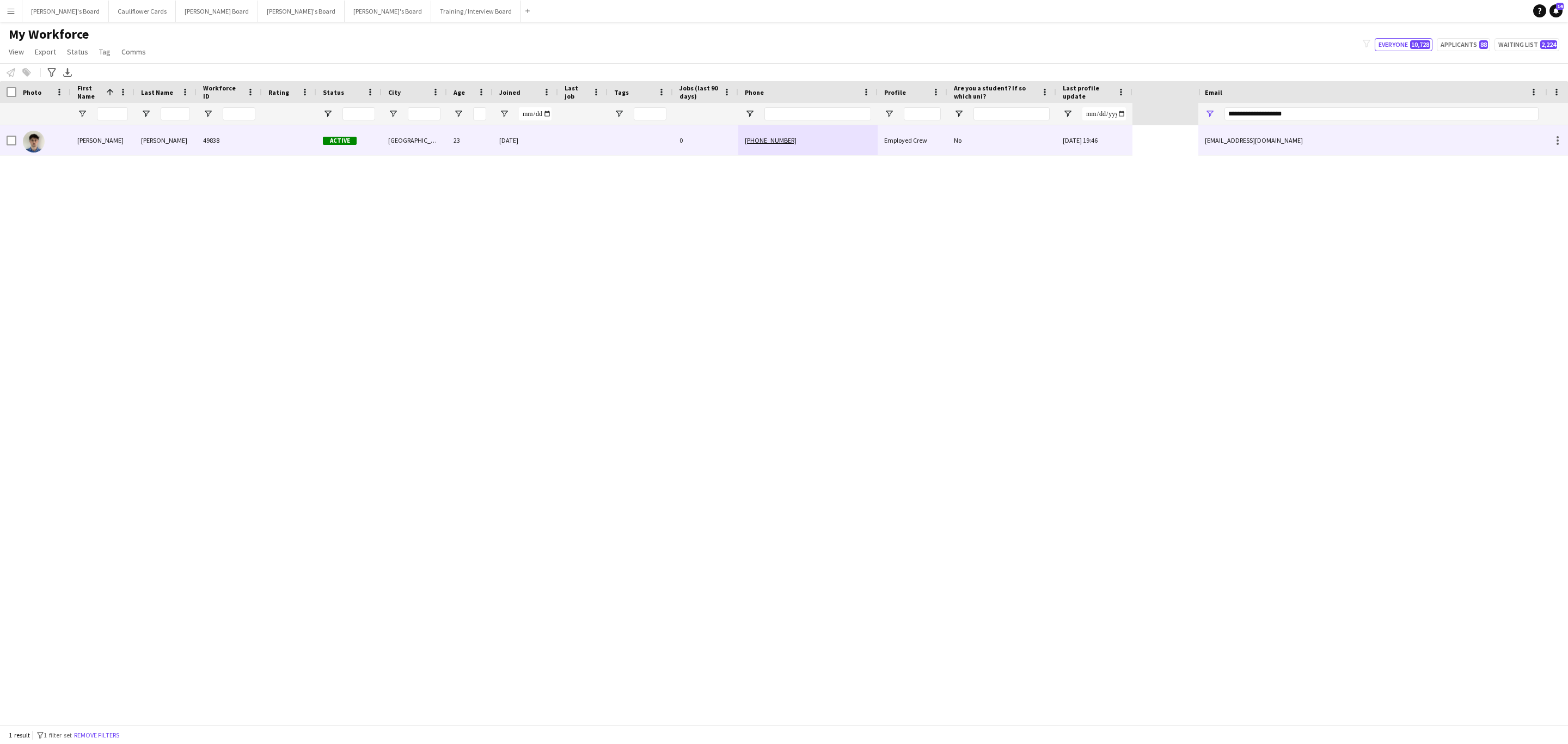
click at [519, 139] on div "27-08-2025" at bounding box center [525, 140] width 66 height 30
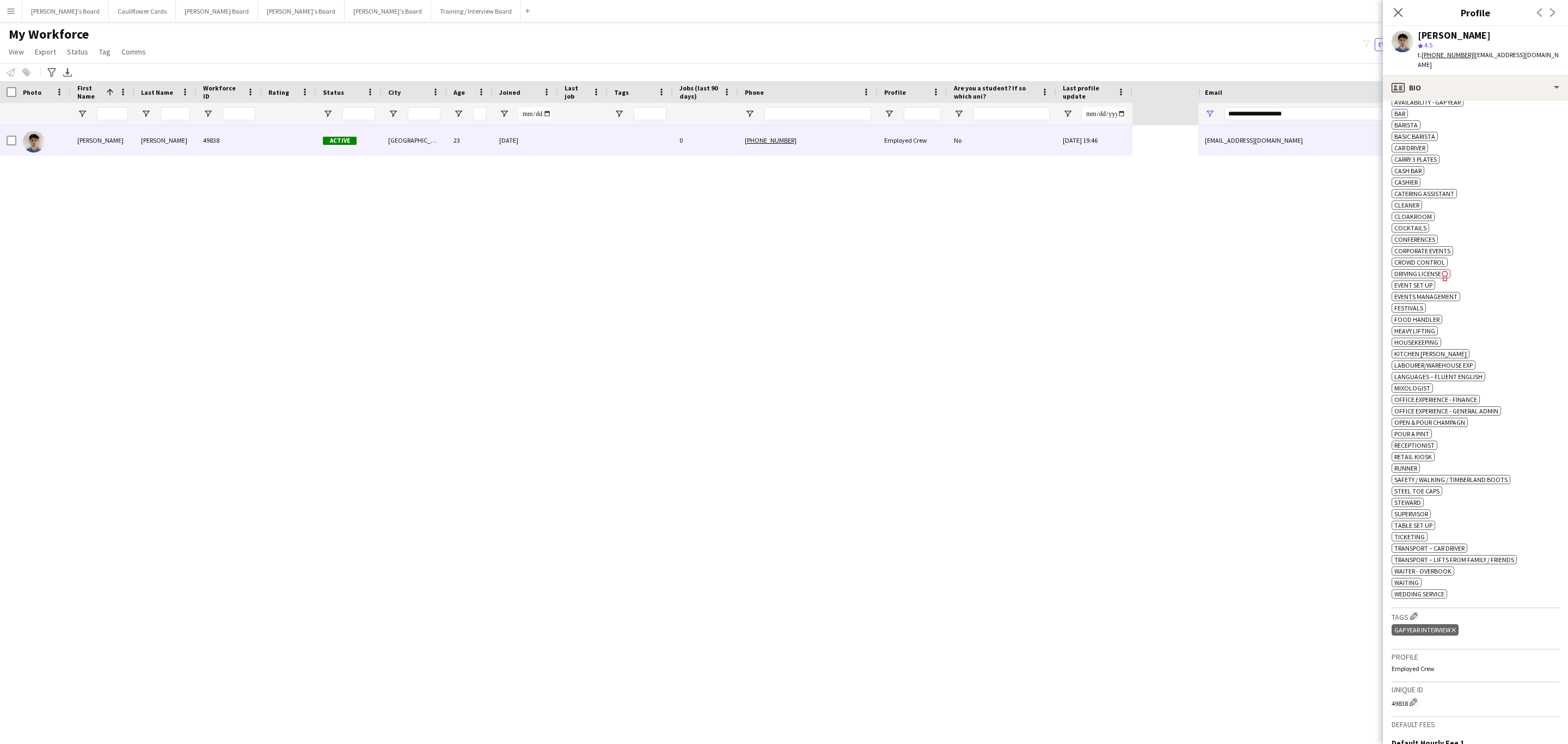
scroll to position [490, 0]
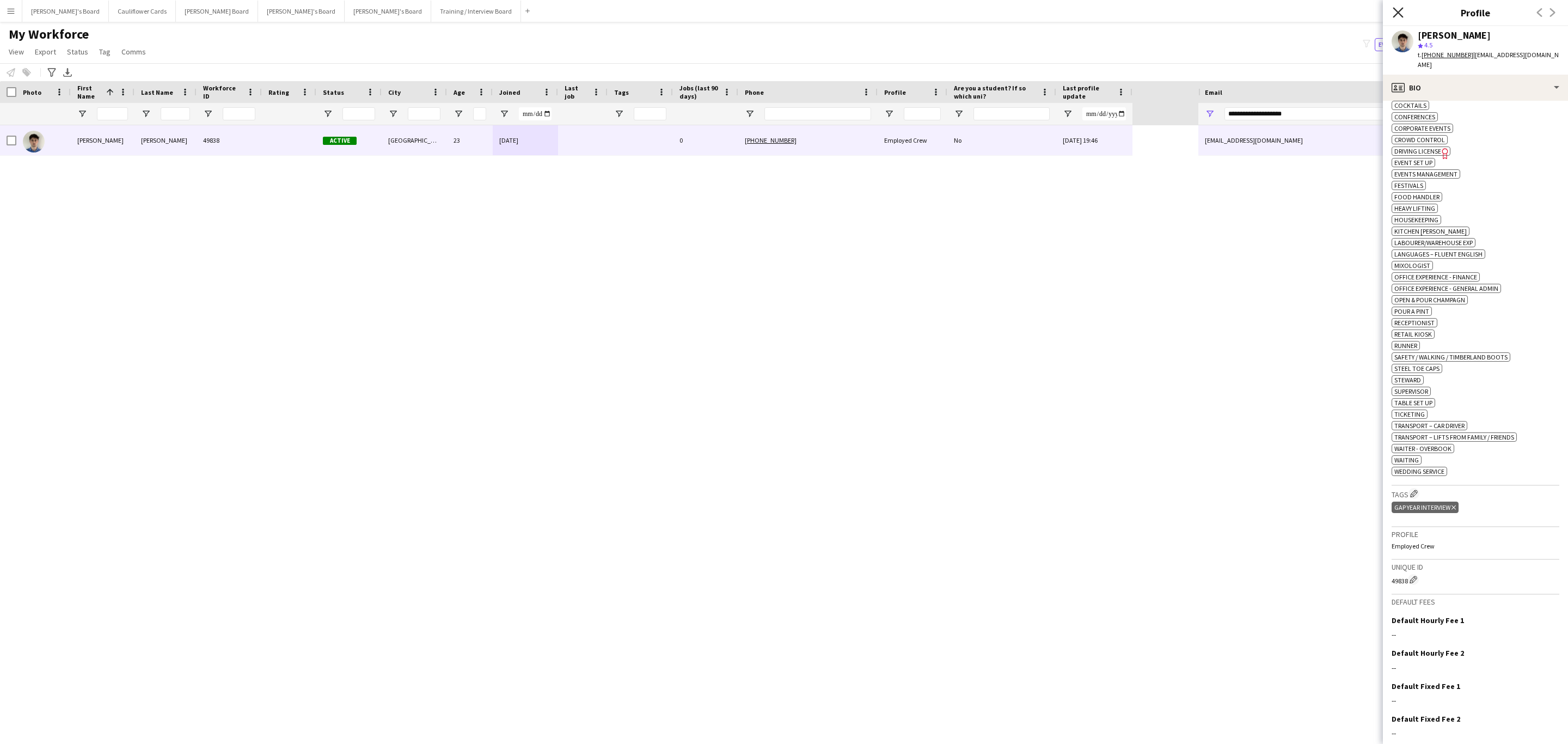
click at [1394, 13] on icon "Close pop-in" at bounding box center [1398, 12] width 10 height 10
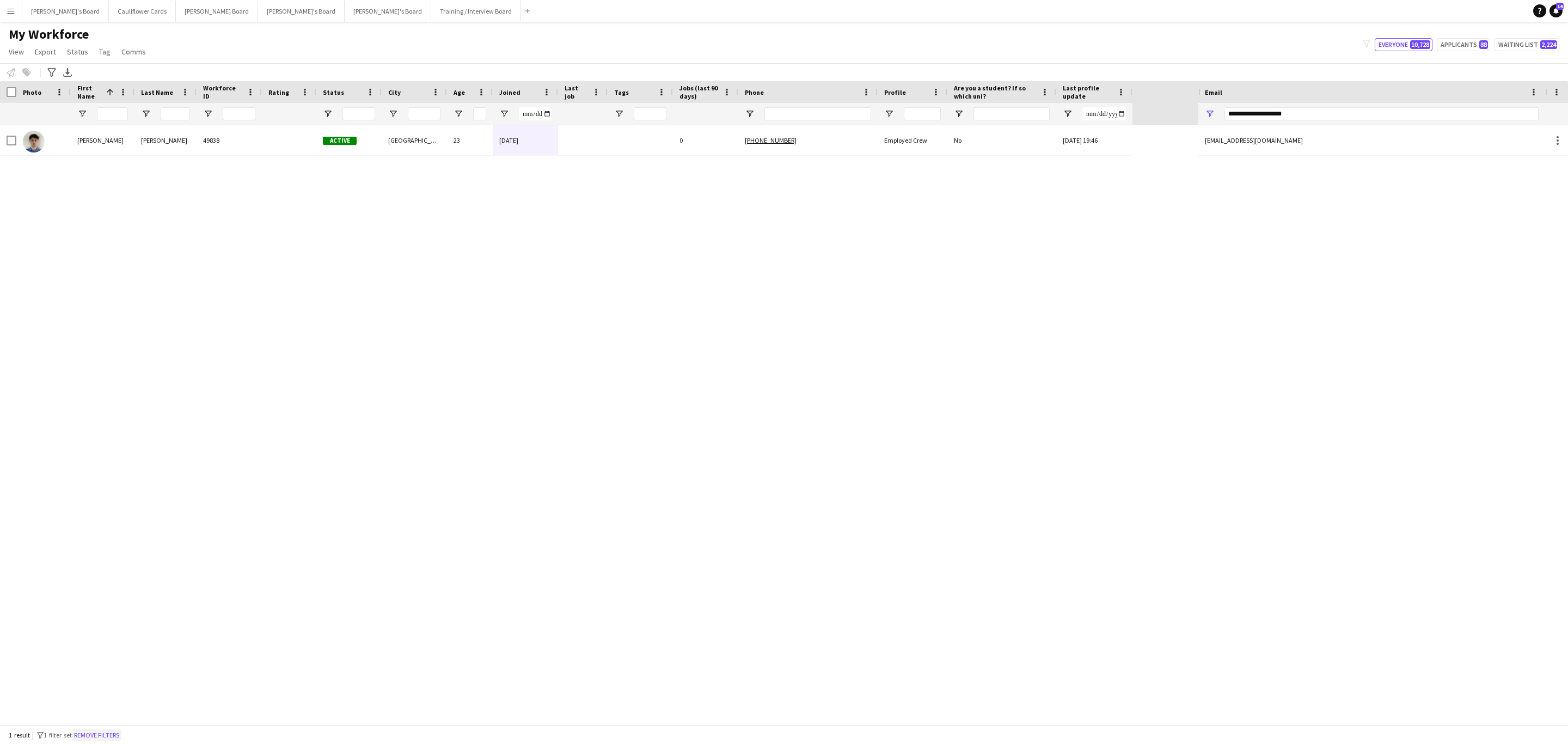
click at [112, 735] on button "Remove filters" at bounding box center [97, 735] width 50 height 12
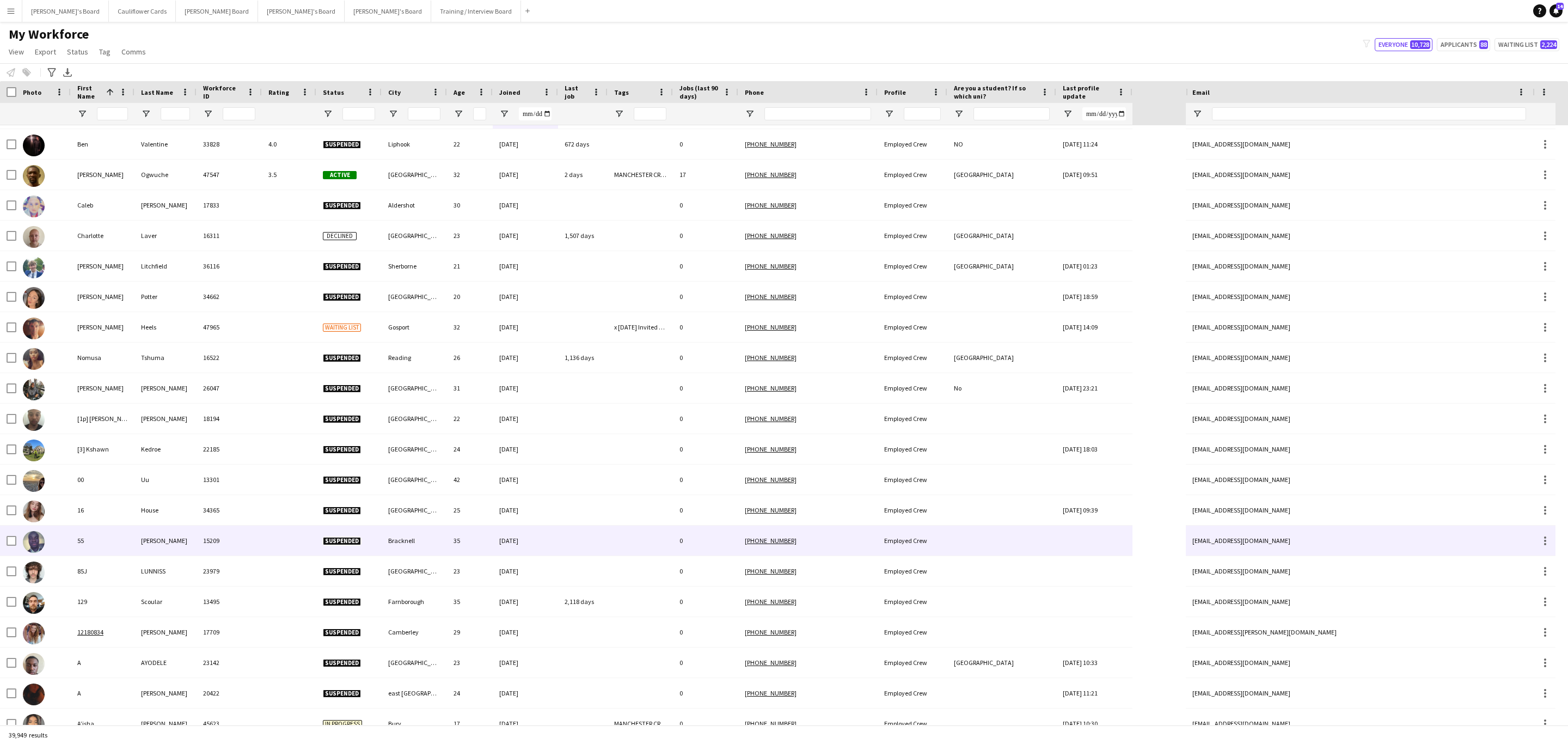
scroll to position [0, 0]
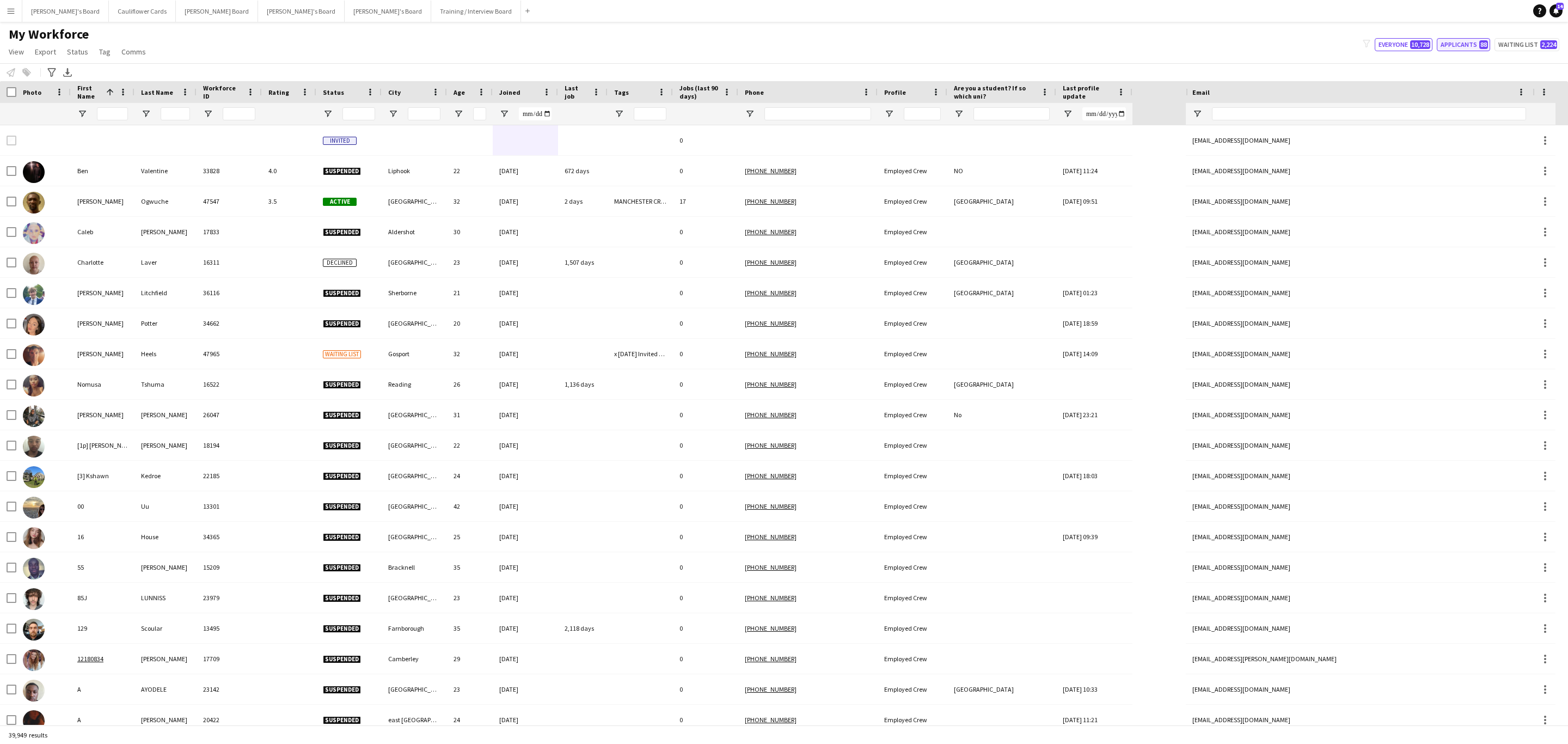
click at [1469, 43] on button "Applicants 88" at bounding box center [1463, 45] width 54 height 13
type input "**********"
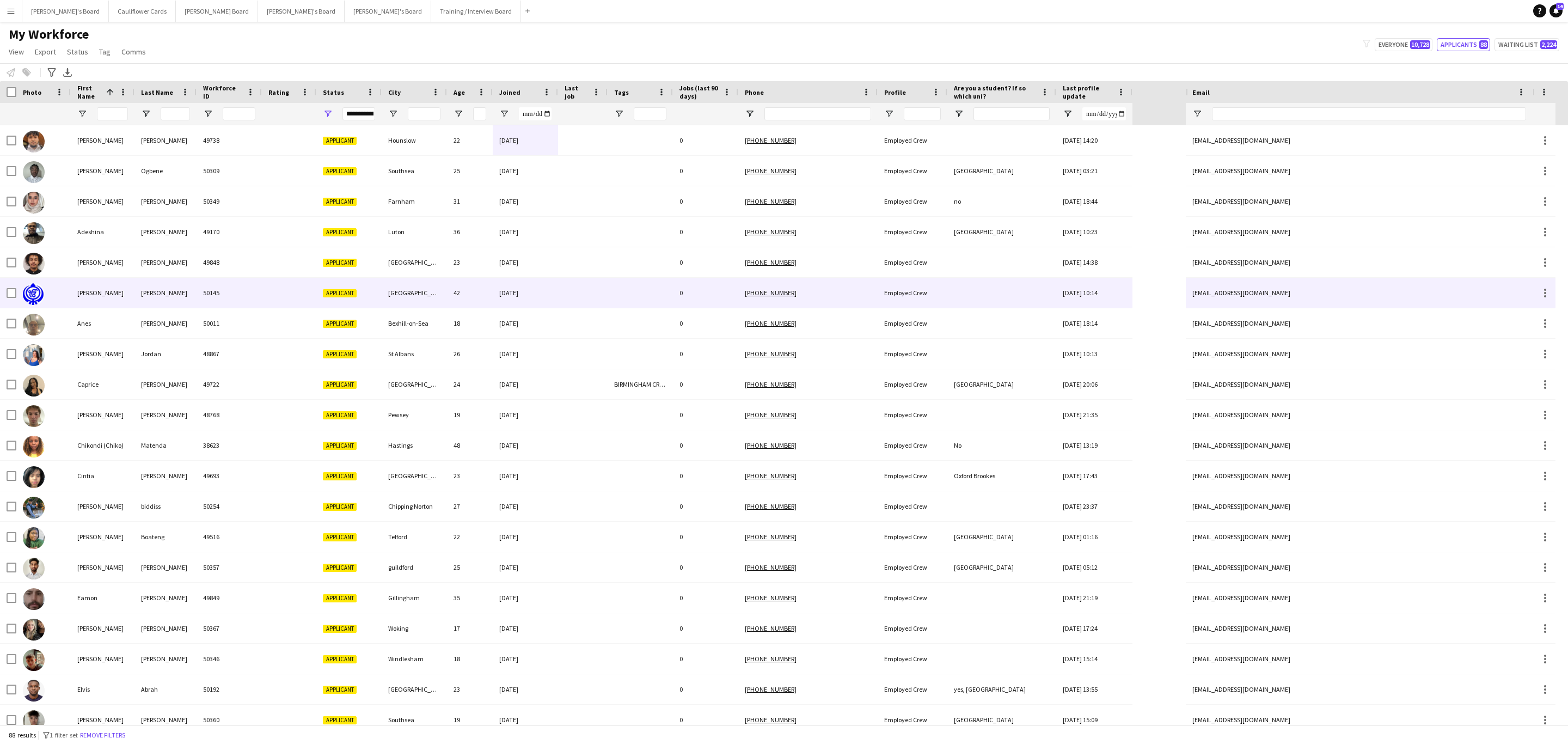
drag, startPoint x: 500, startPoint y: 301, endPoint x: 433, endPoint y: 316, distance: 68.7
click at [500, 301] on div "14-09-2025" at bounding box center [525, 293] width 66 height 30
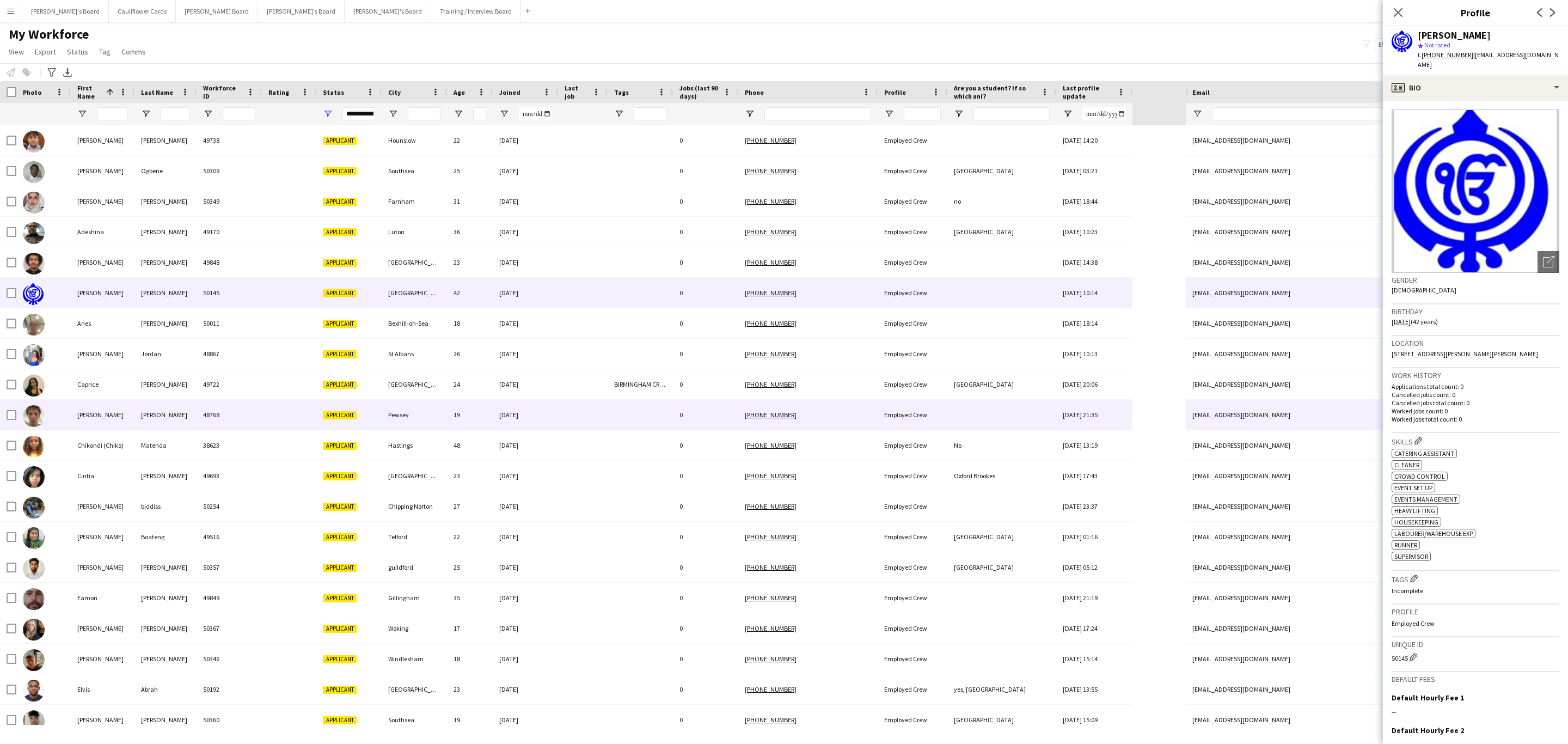
click at [541, 421] on div "07-07-2025" at bounding box center [525, 414] width 66 height 30
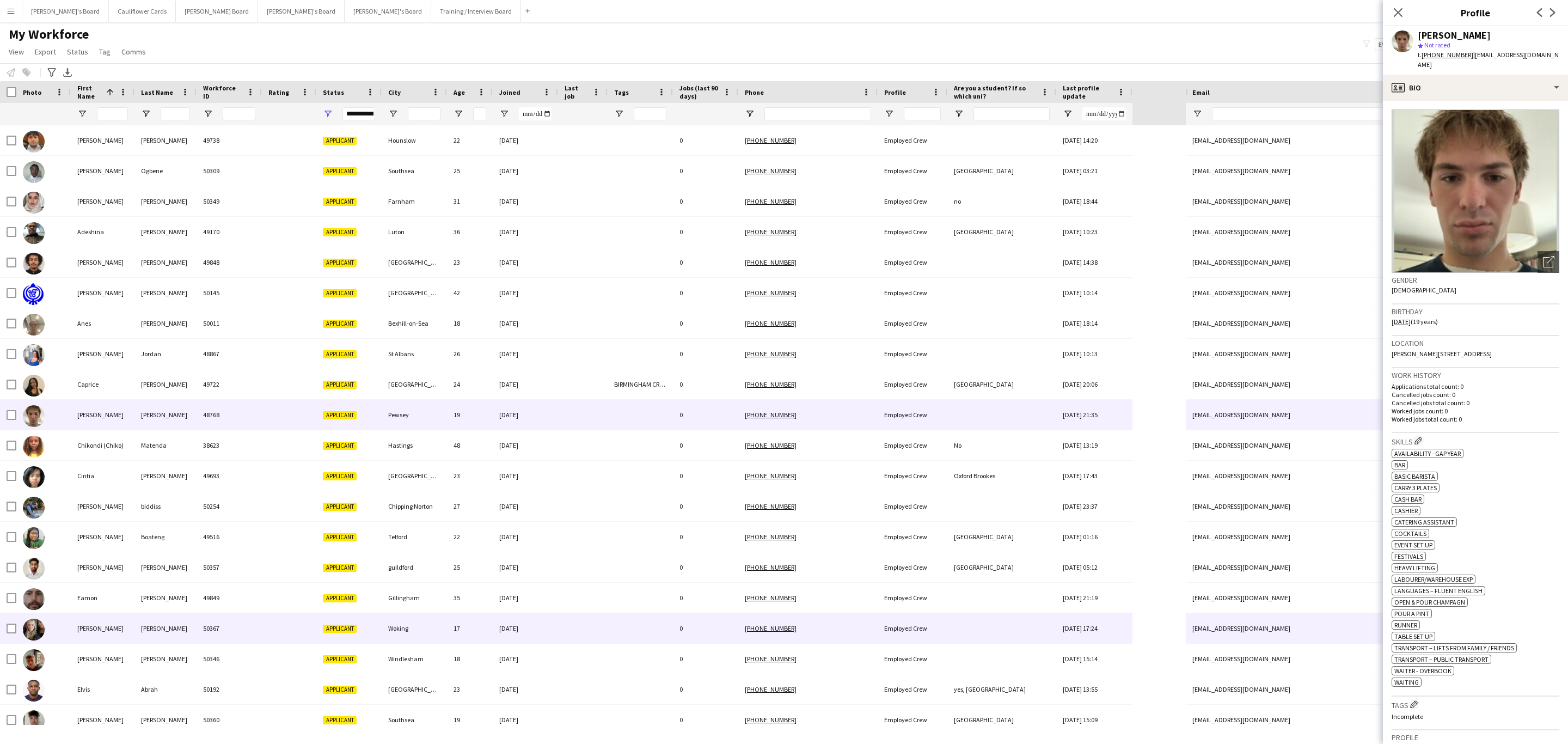
click at [574, 618] on div at bounding box center [583, 628] width 50 height 30
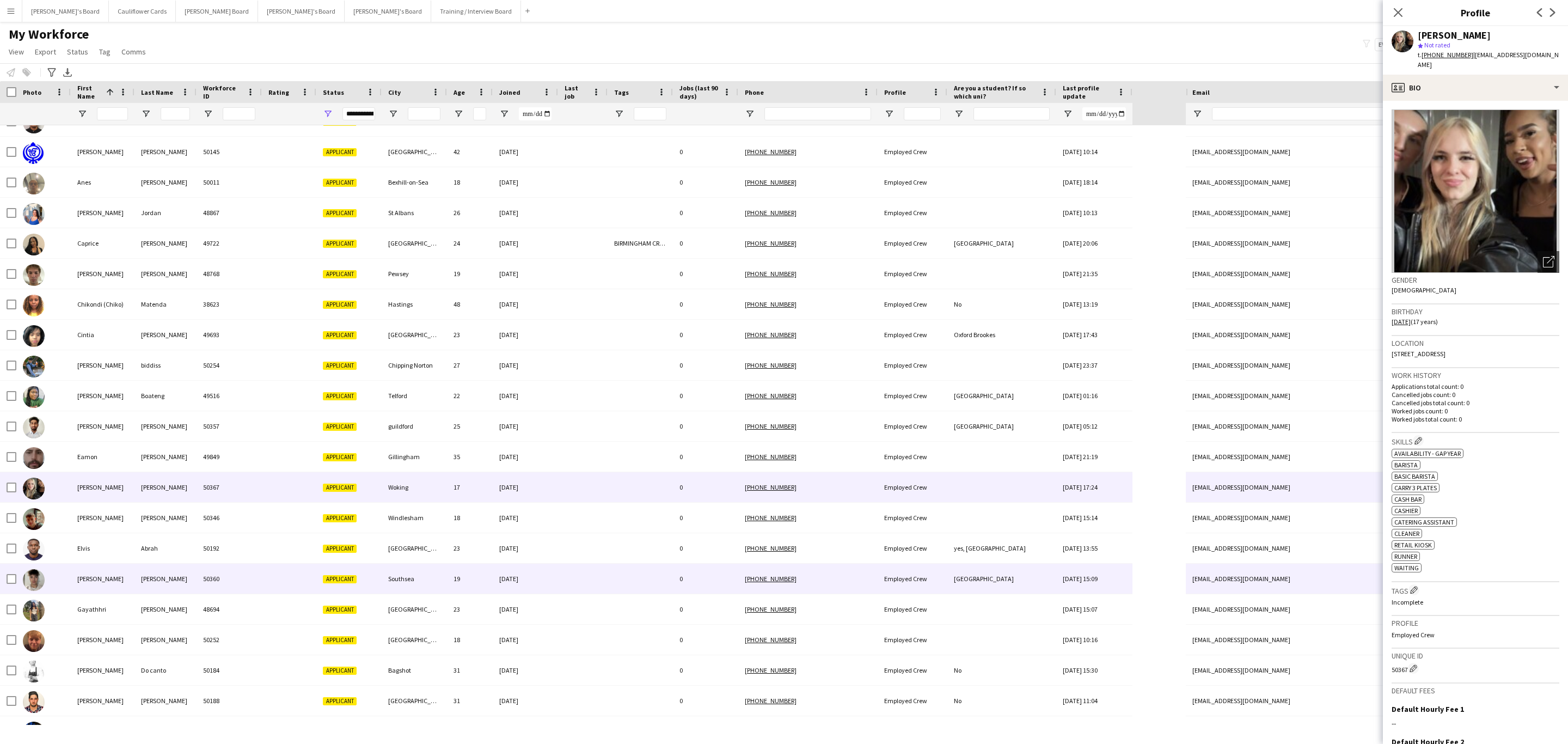
scroll to position [163, 0]
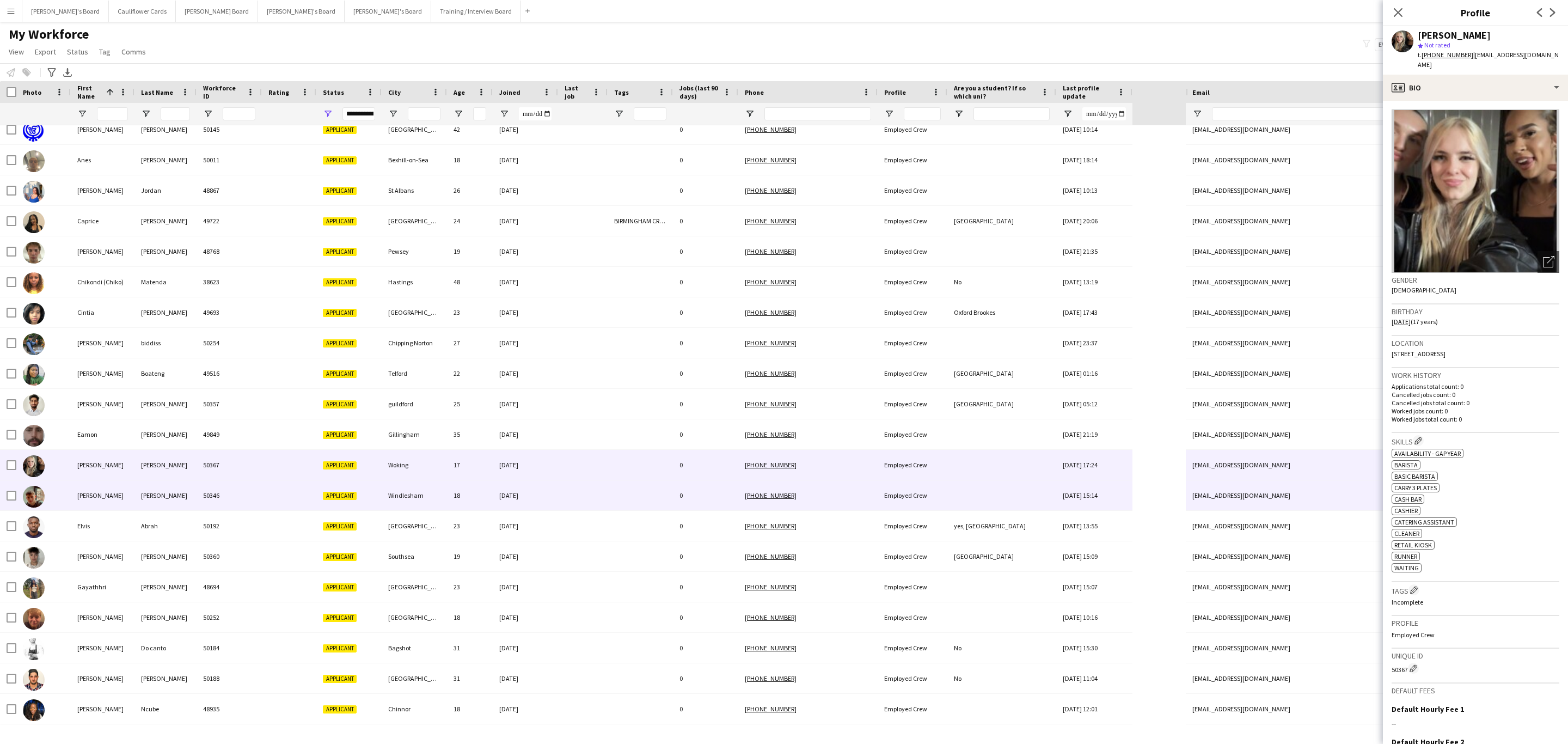
click at [563, 500] on div at bounding box center [583, 495] width 50 height 30
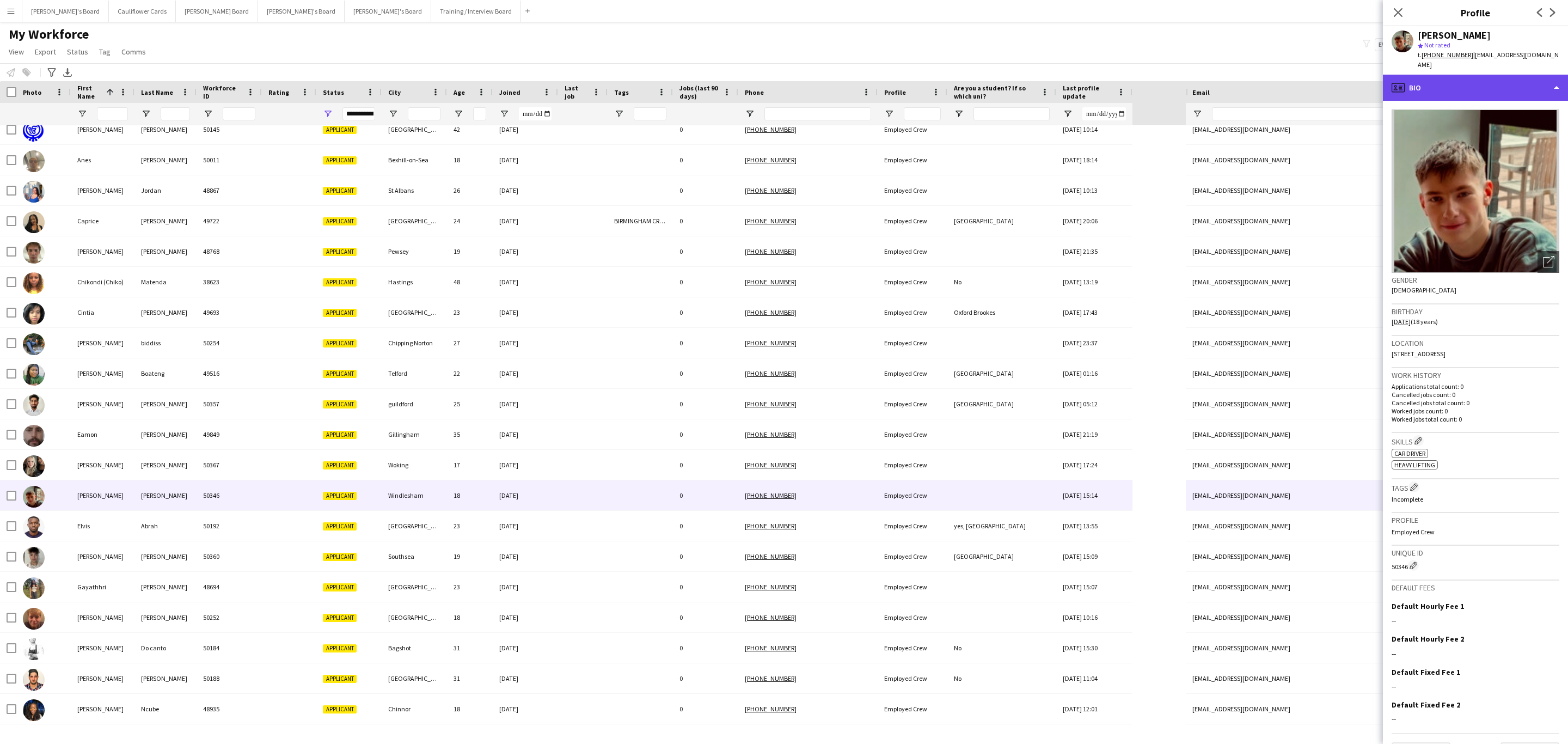
click at [1455, 78] on div "profile Bio" at bounding box center [1476, 87] width 185 height 26
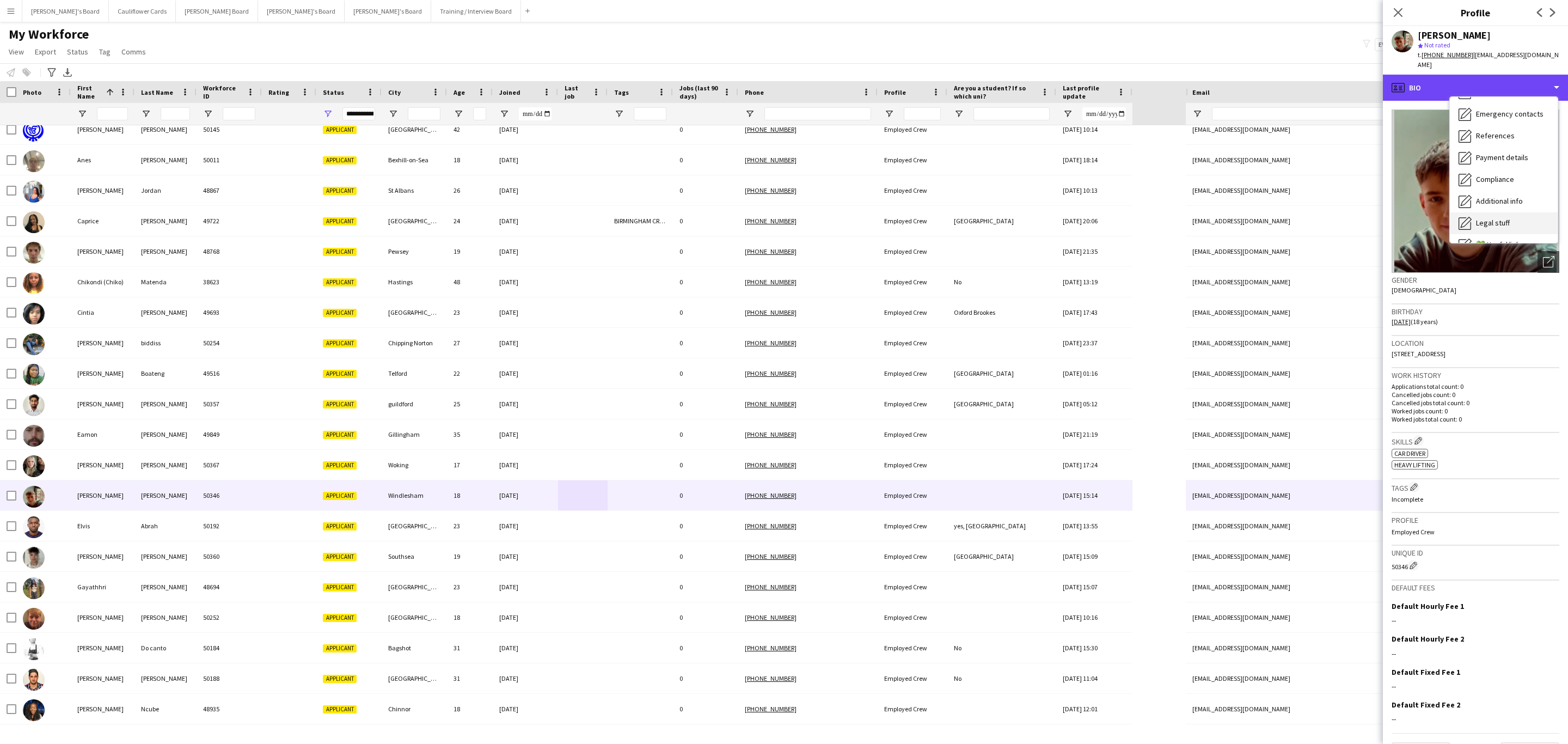
scroll to position [145, 0]
click at [1485, 136] on span "Additional info" at bounding box center [1499, 140] width 47 height 10
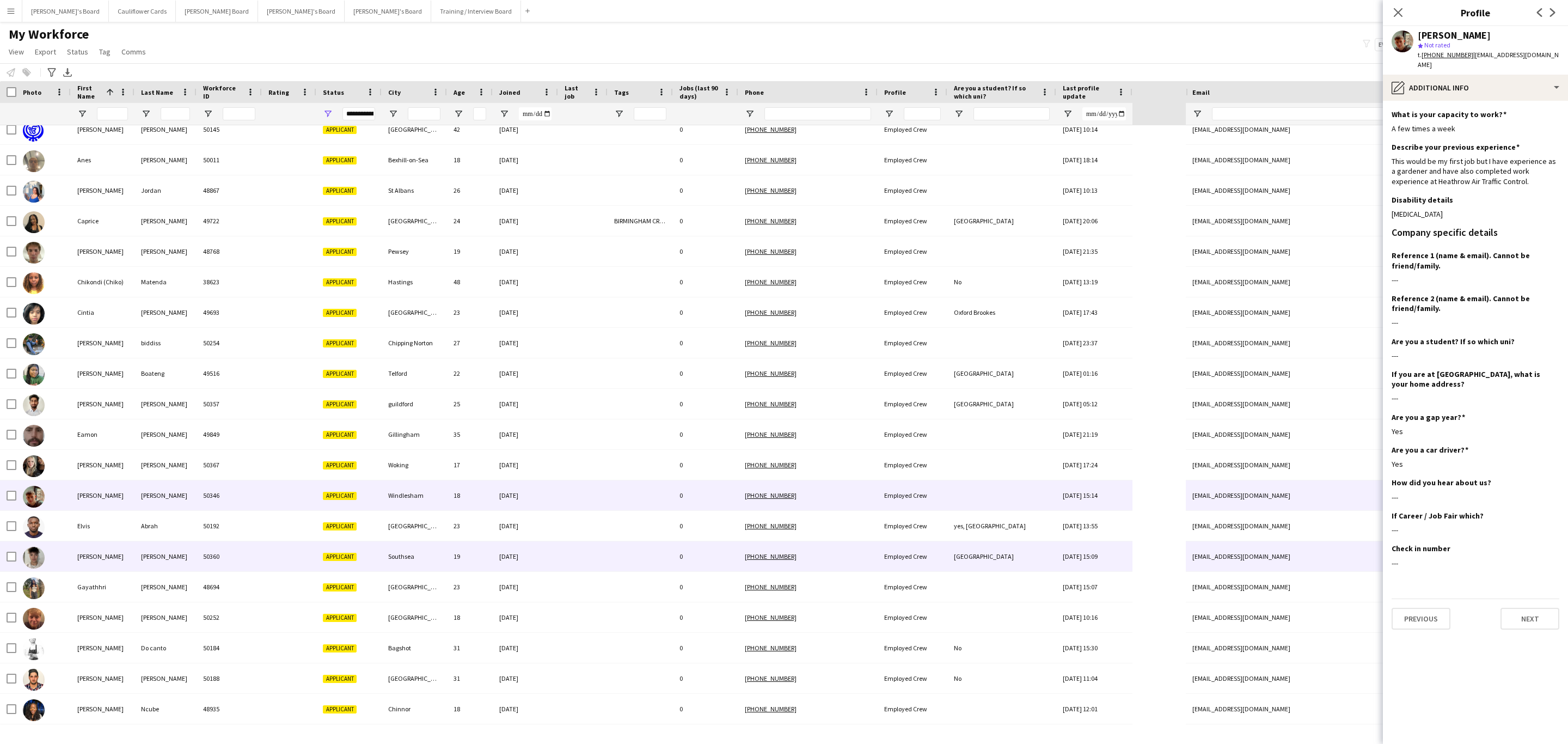
click at [536, 553] on div "25-09-2025" at bounding box center [525, 556] width 66 height 30
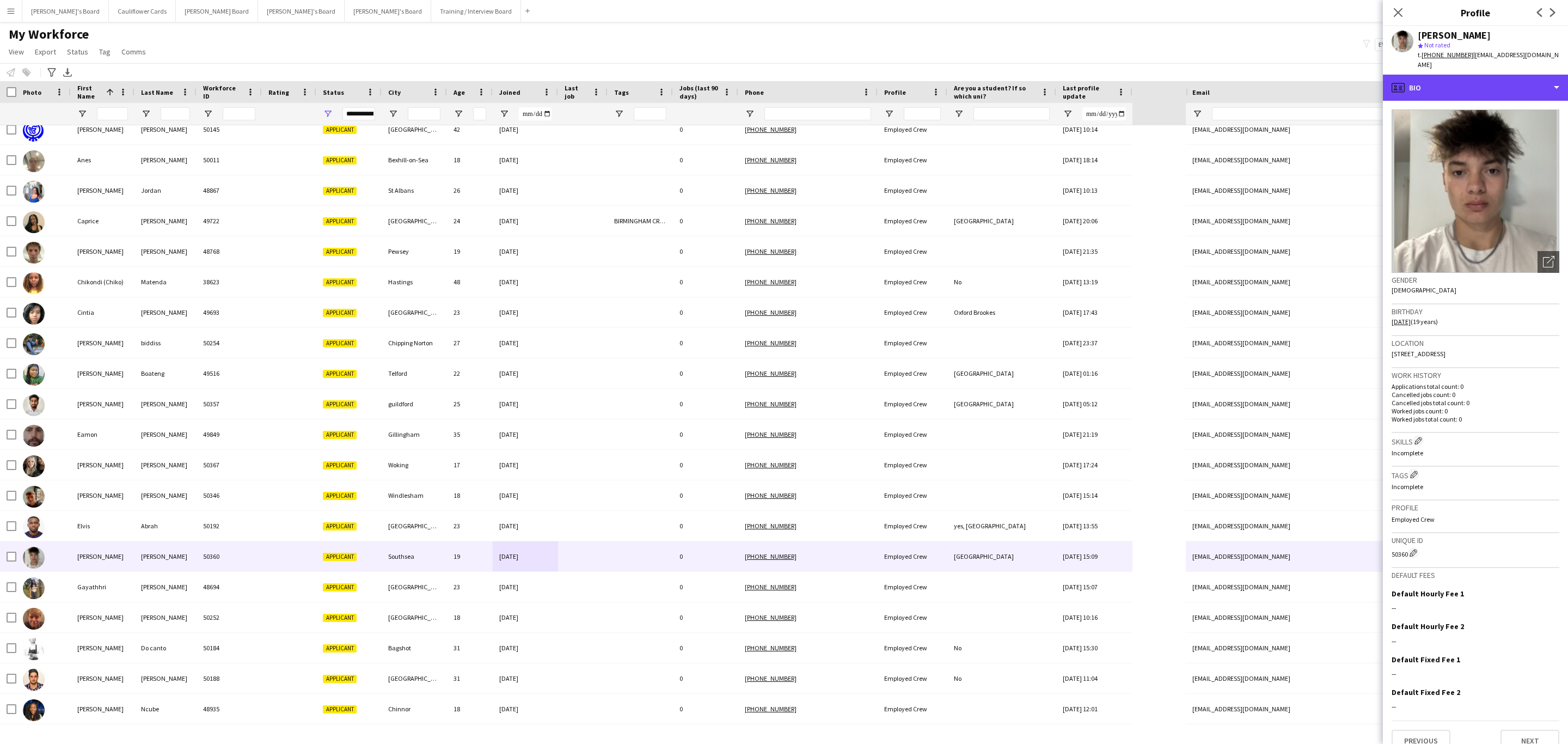
drag, startPoint x: 1511, startPoint y: 80, endPoint x: 1504, endPoint y: 131, distance: 51.5
click at [1511, 82] on div "profile Bio" at bounding box center [1476, 87] width 185 height 26
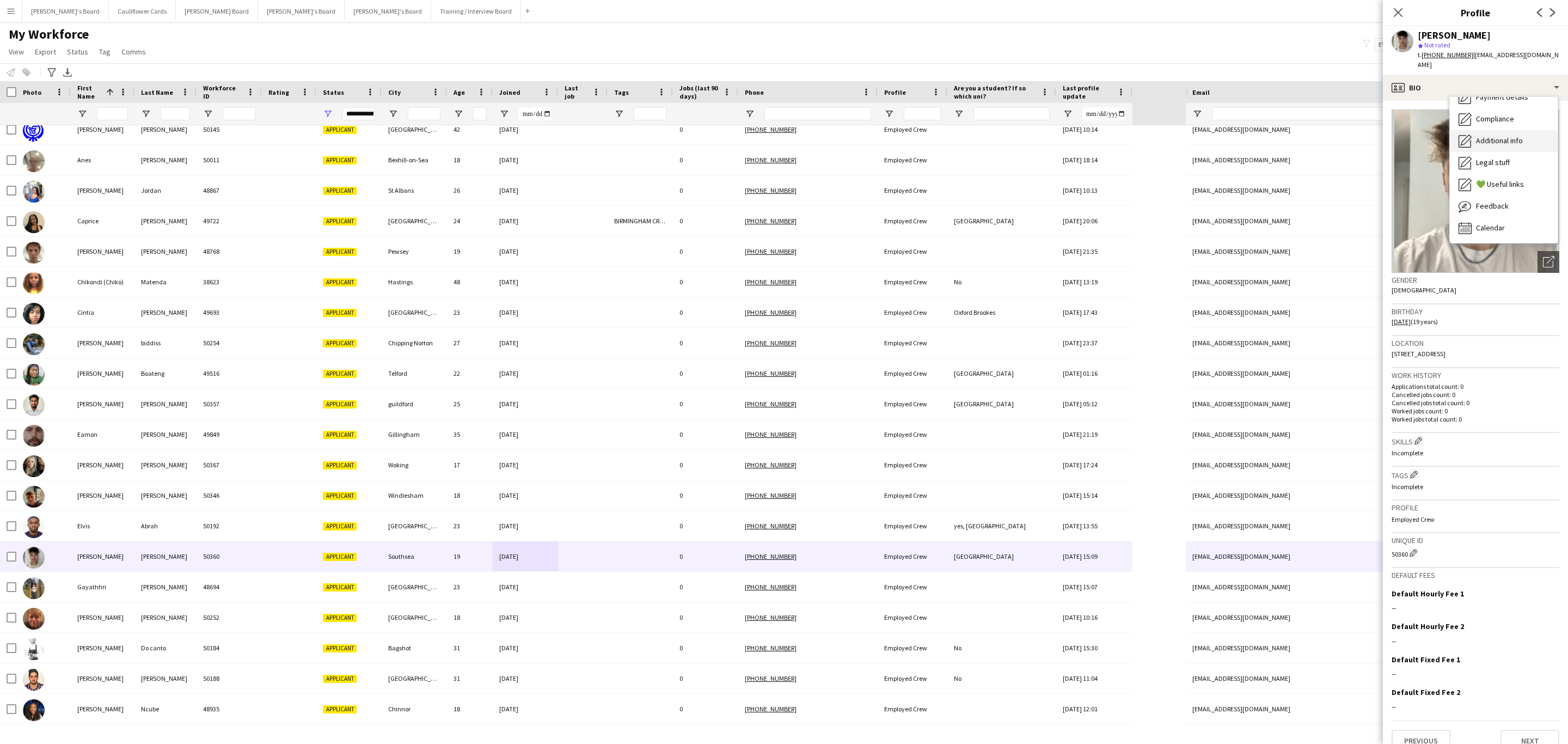
click at [1500, 137] on div "Additional info Additional info" at bounding box center [1504, 141] width 108 height 22
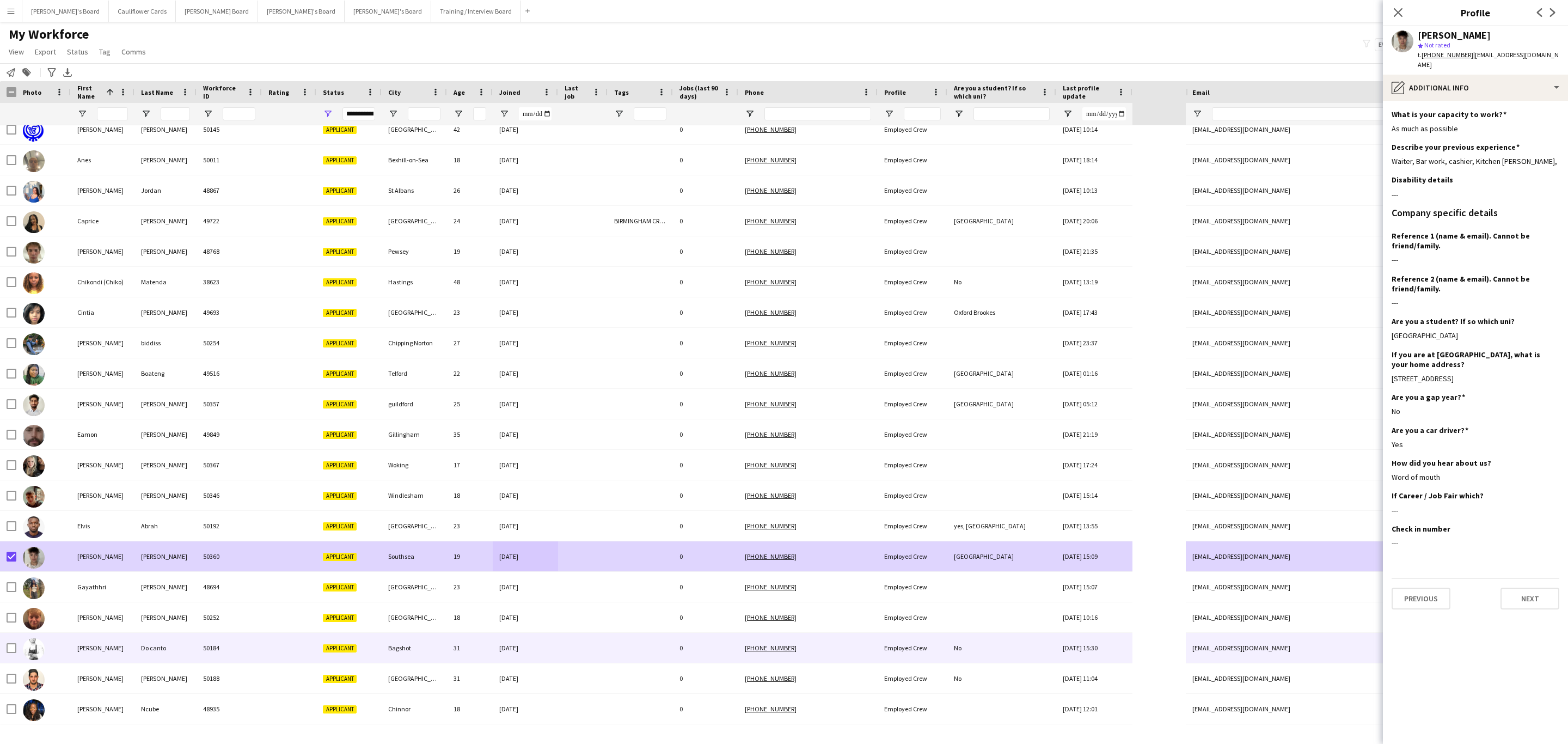
click at [570, 643] on div at bounding box center [583, 648] width 50 height 30
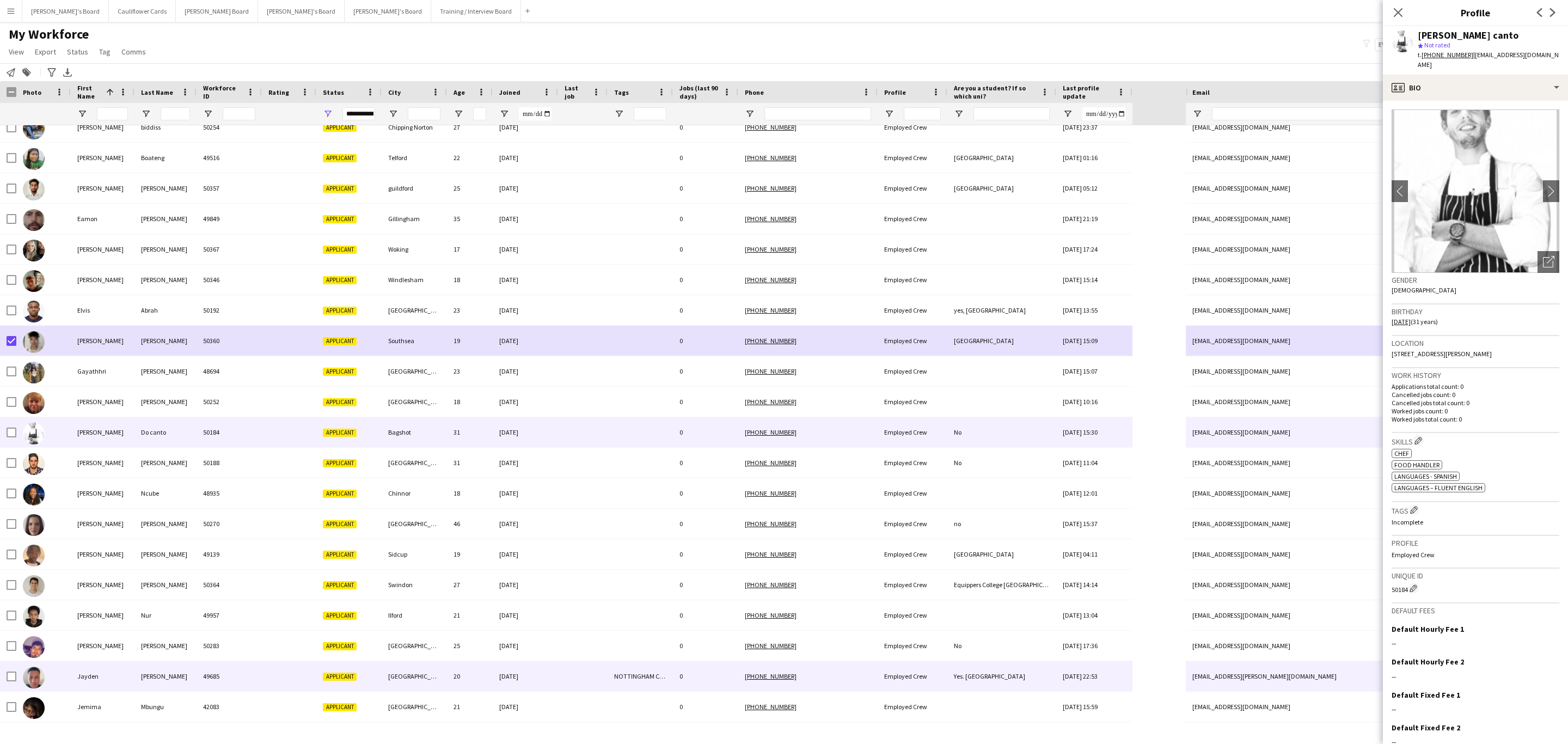
scroll to position [409, 0]
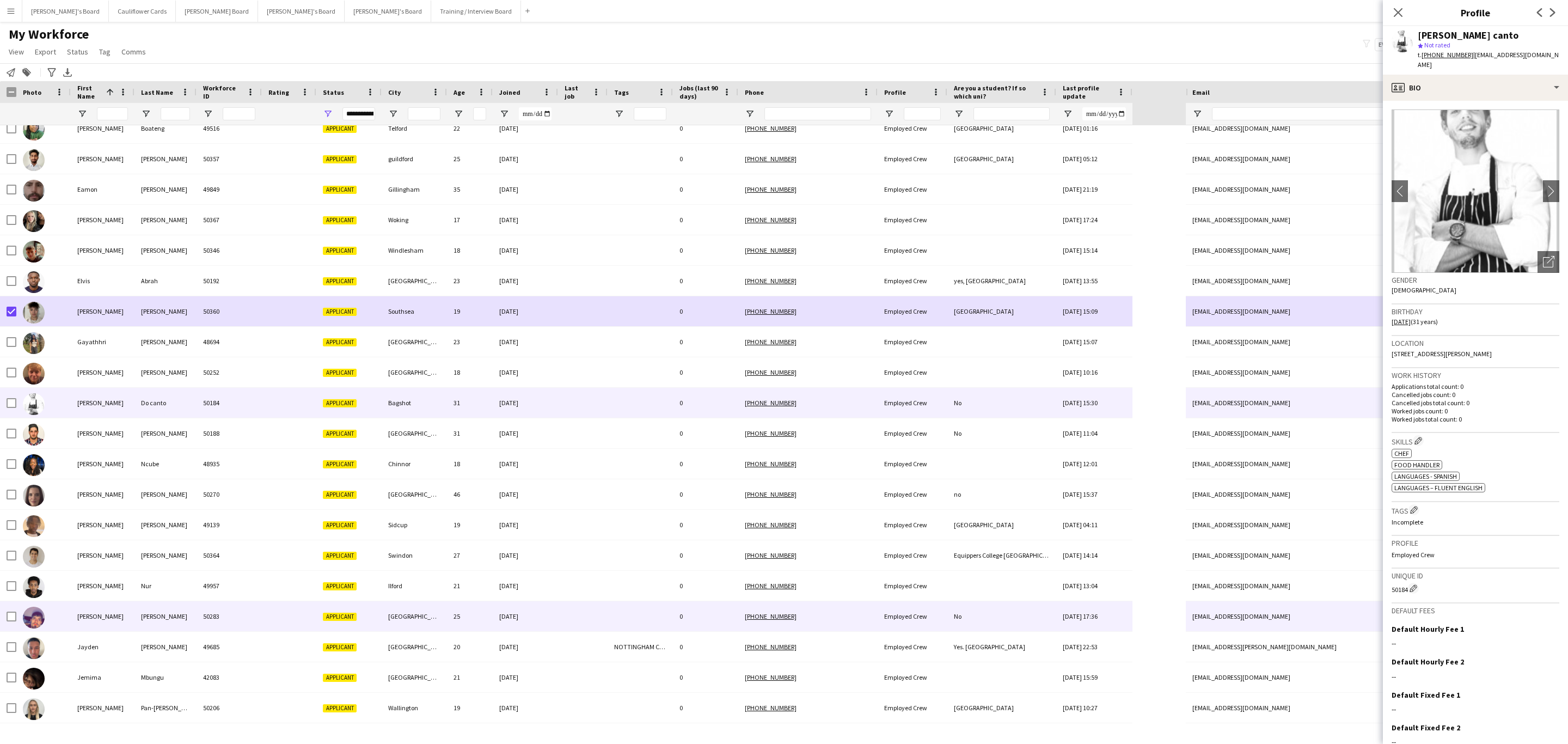
click at [569, 623] on div at bounding box center [583, 616] width 50 height 30
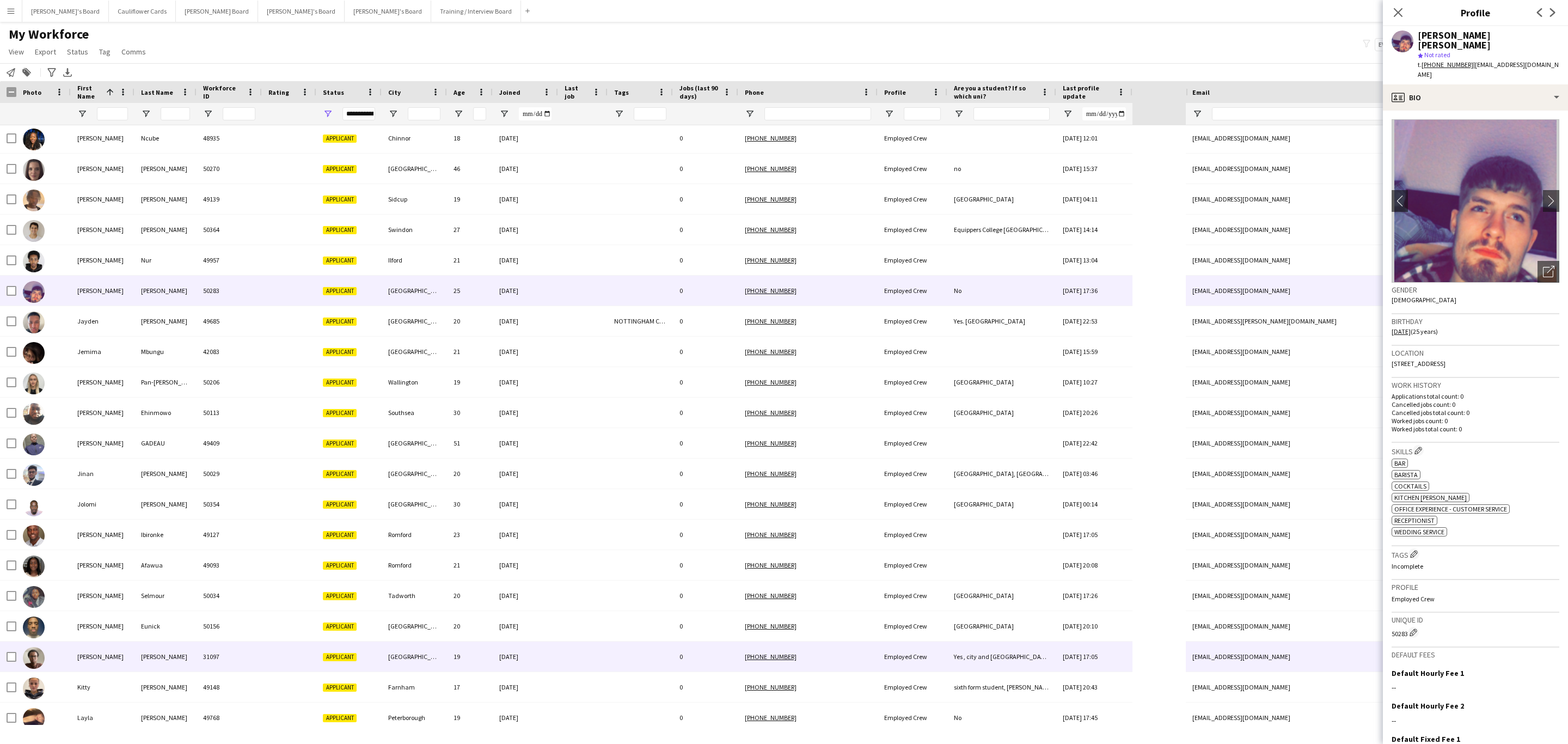
scroll to position [0, 0]
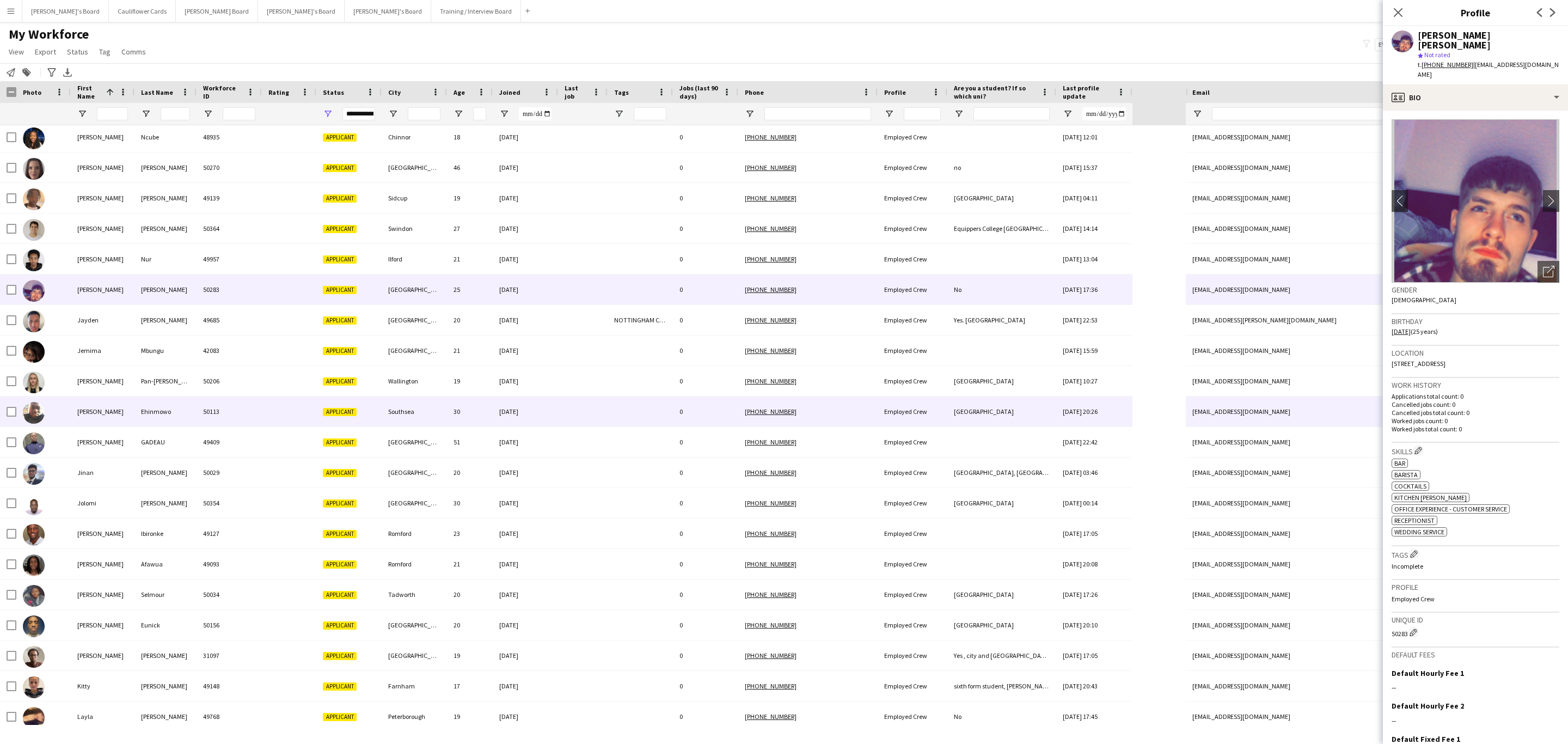
click at [544, 421] on div "10-09-2025" at bounding box center [525, 411] width 66 height 30
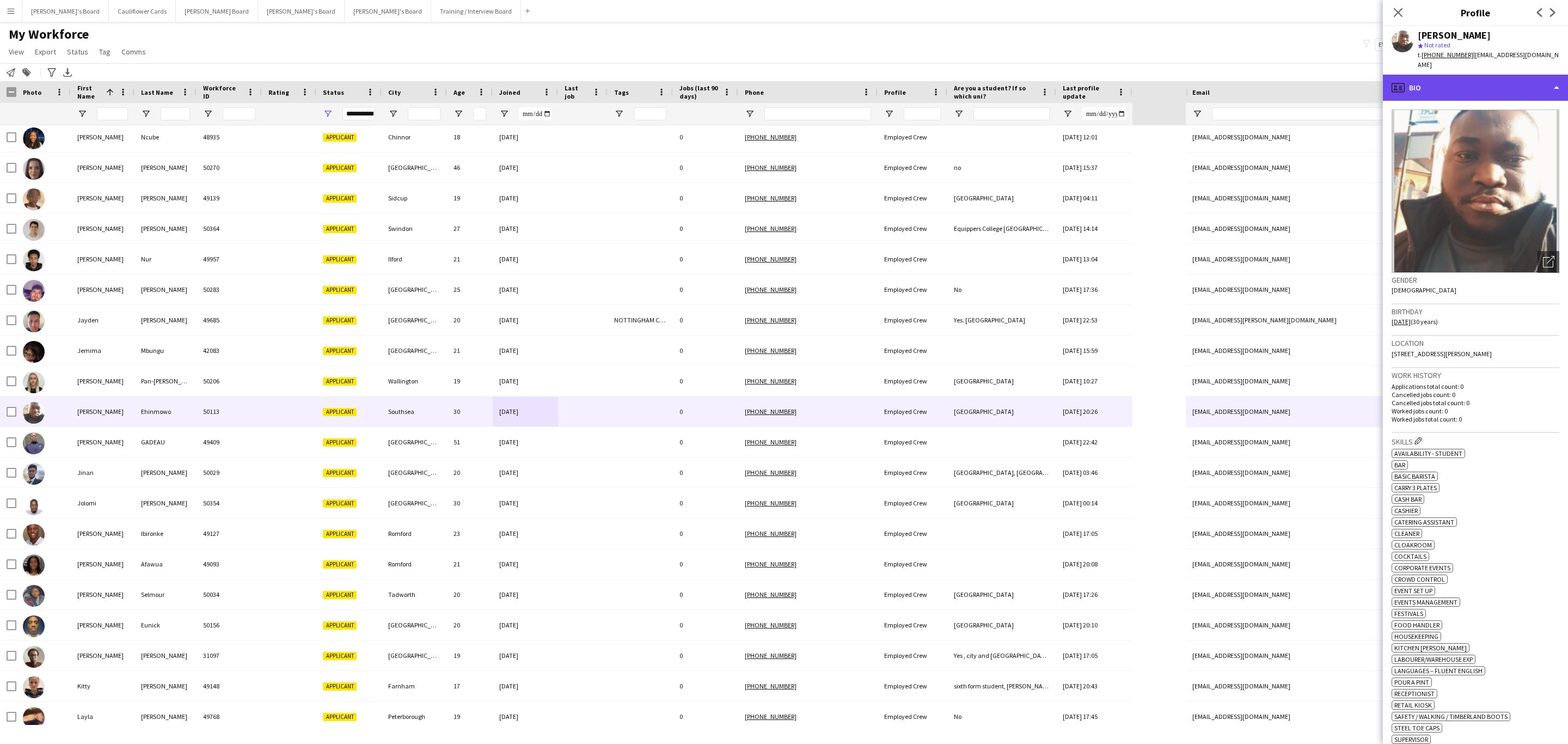
click at [1500, 87] on div "profile Bio" at bounding box center [1476, 87] width 185 height 26
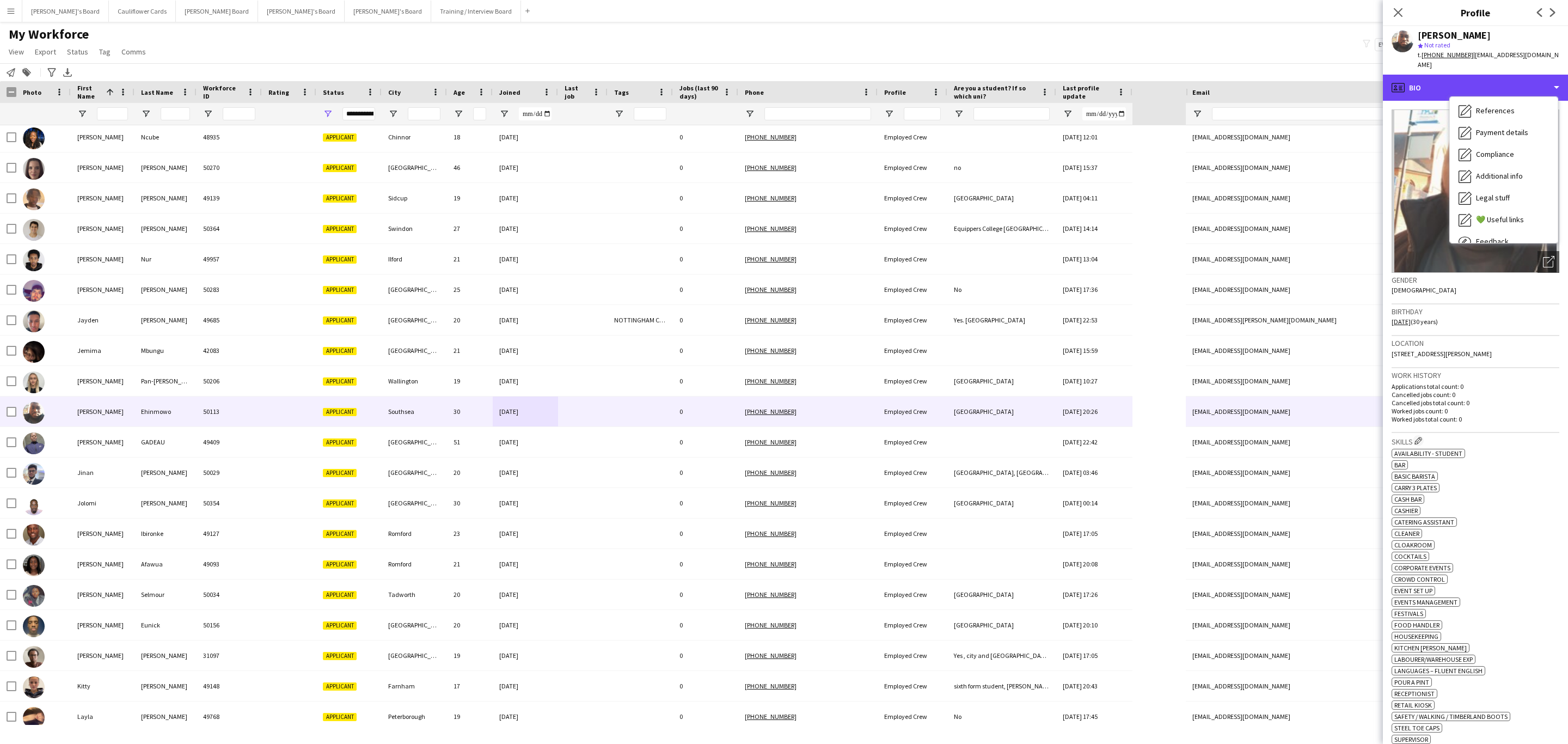
scroll to position [145, 0]
click at [1503, 139] on span "Additional info" at bounding box center [1499, 140] width 47 height 10
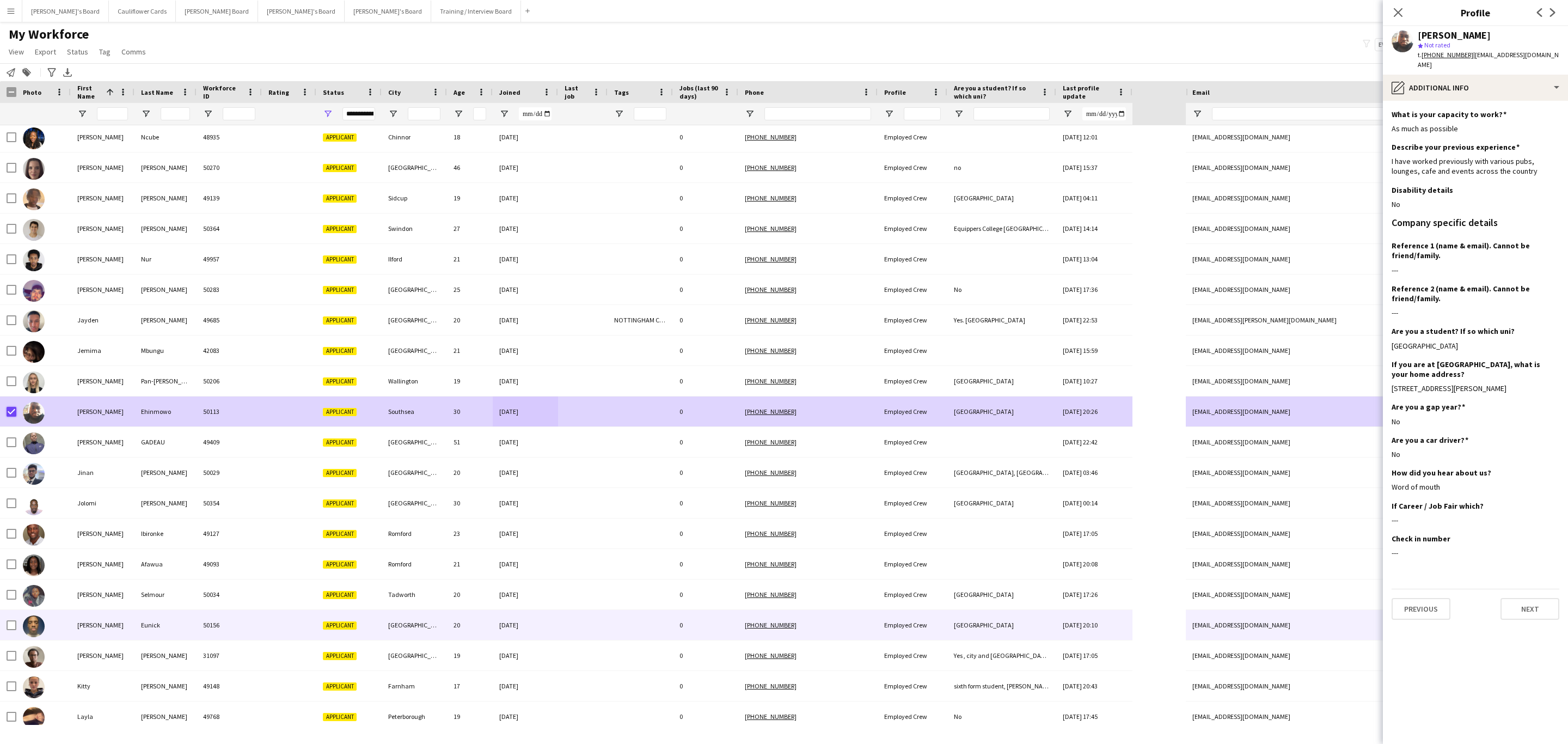
scroll to position [817, 0]
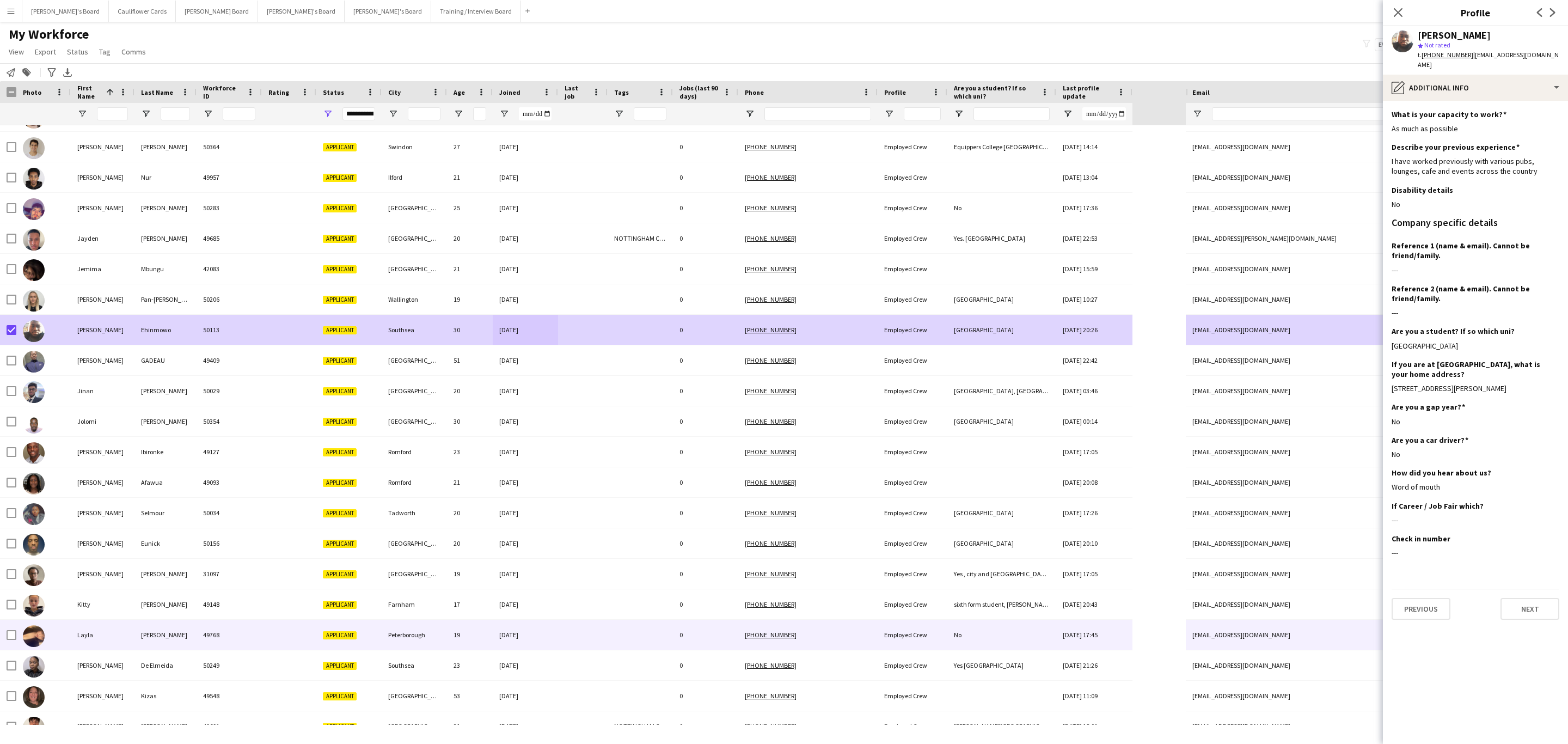
click at [581, 626] on div at bounding box center [583, 634] width 50 height 30
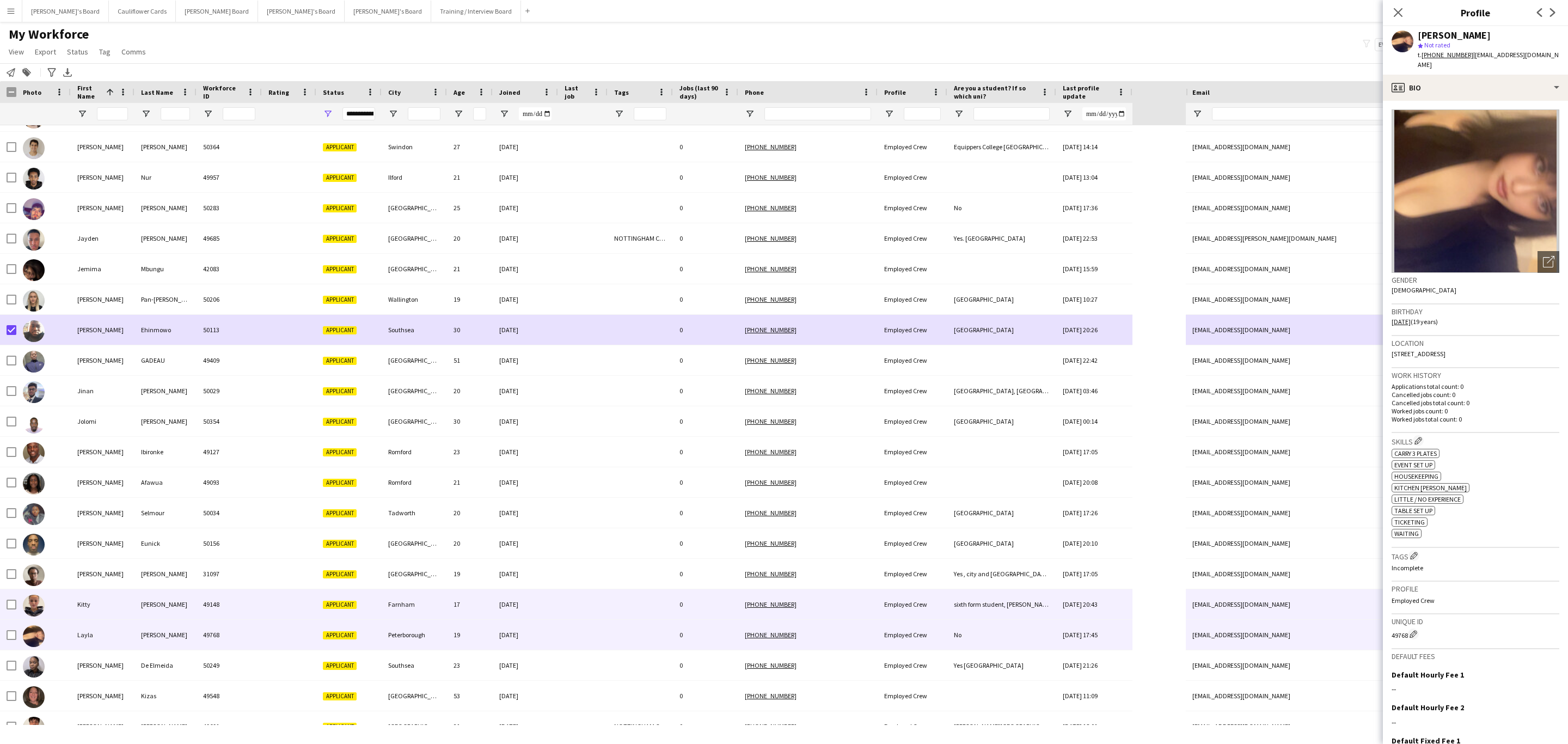
click at [581, 608] on div at bounding box center [583, 604] width 50 height 30
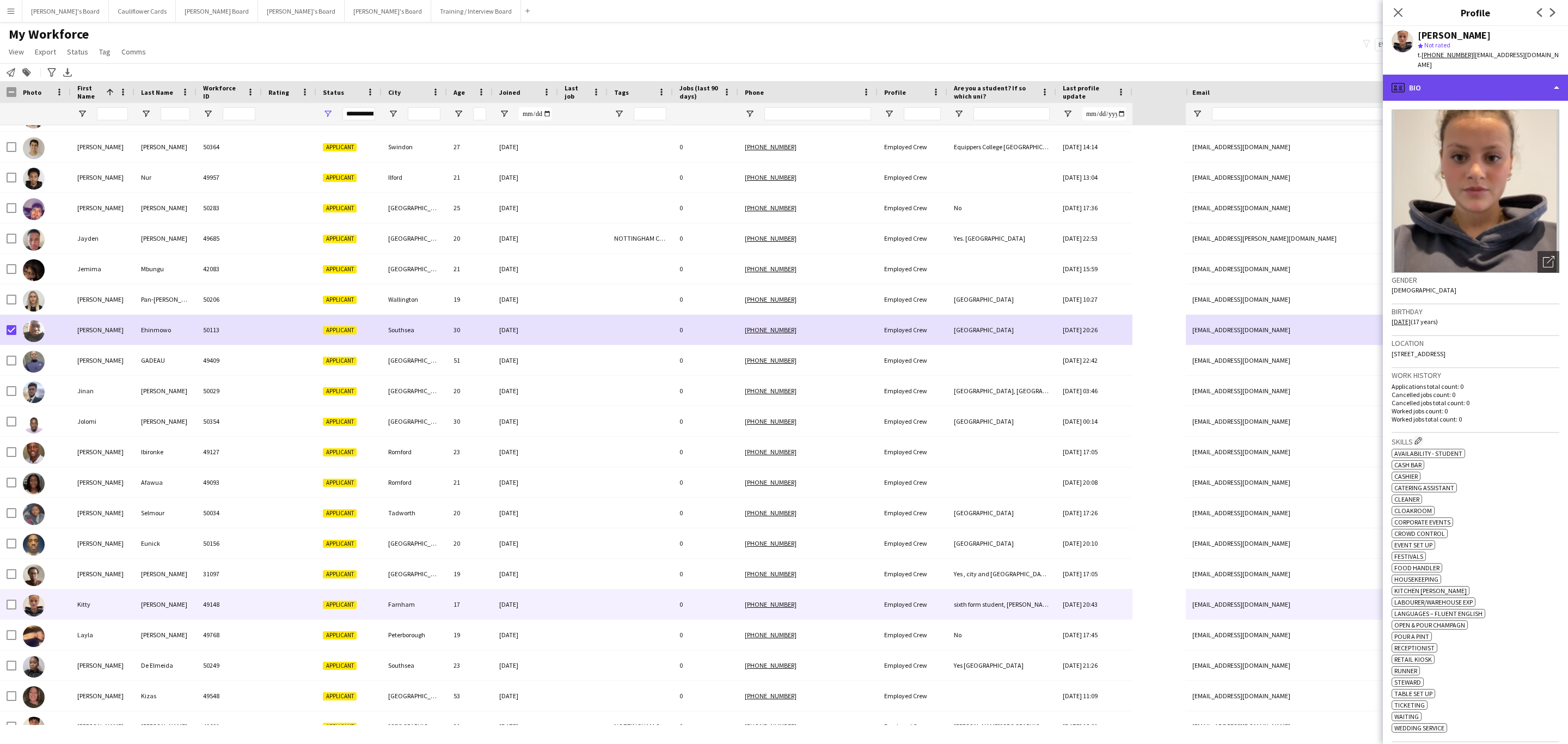
click at [1506, 87] on div "profile Bio" at bounding box center [1476, 87] width 185 height 26
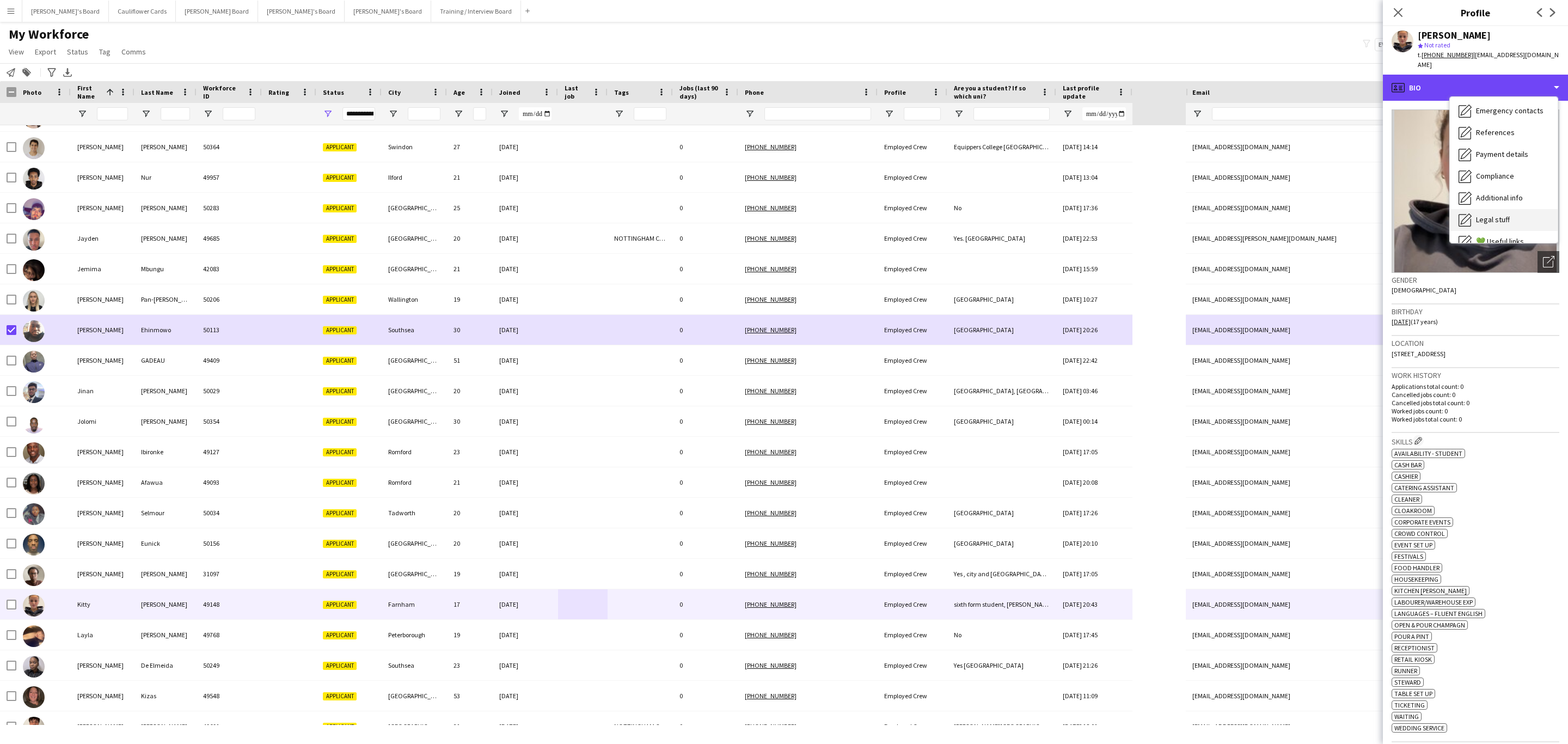
scroll to position [145, 0]
click at [1497, 136] on span "Additional info" at bounding box center [1499, 140] width 47 height 10
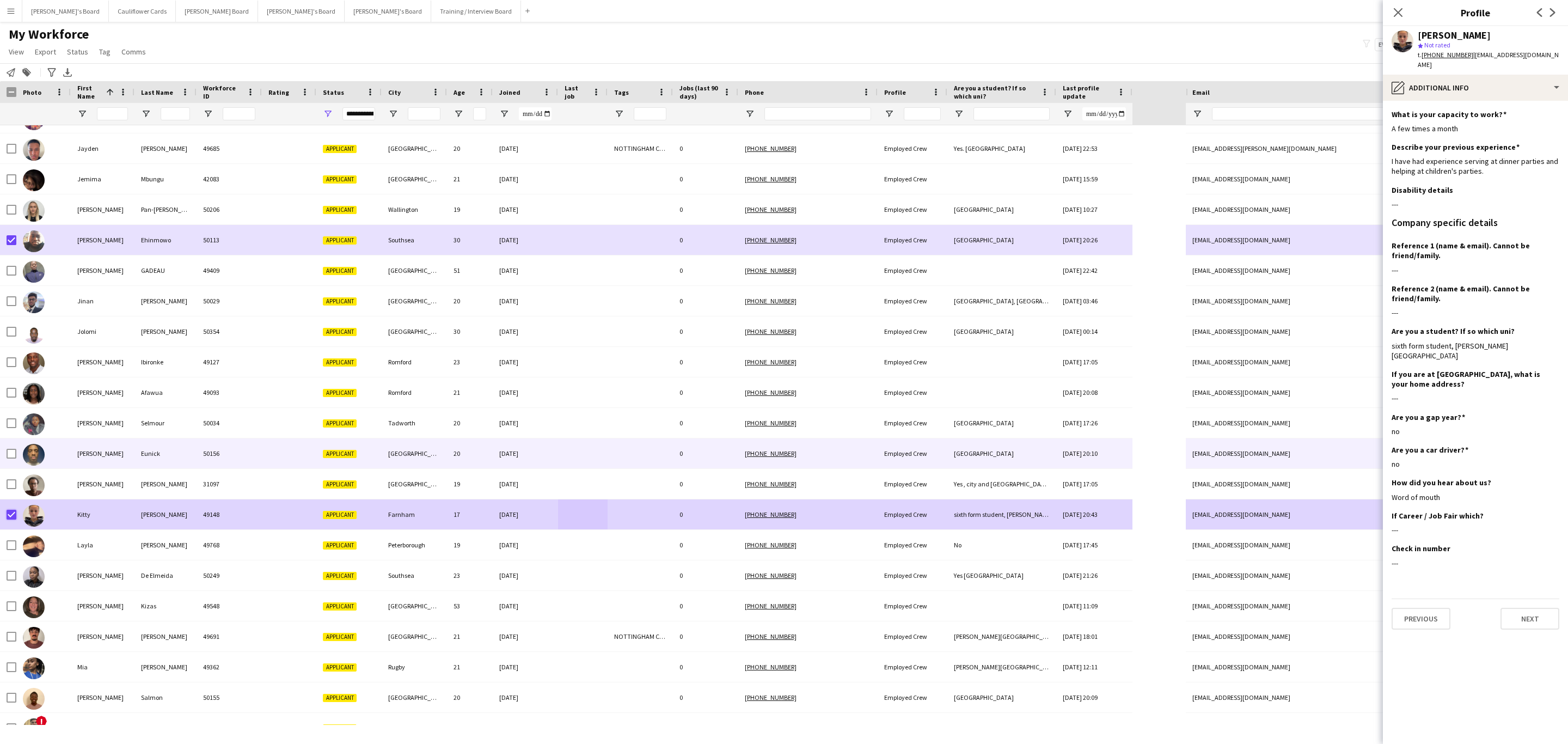
scroll to position [981, 0]
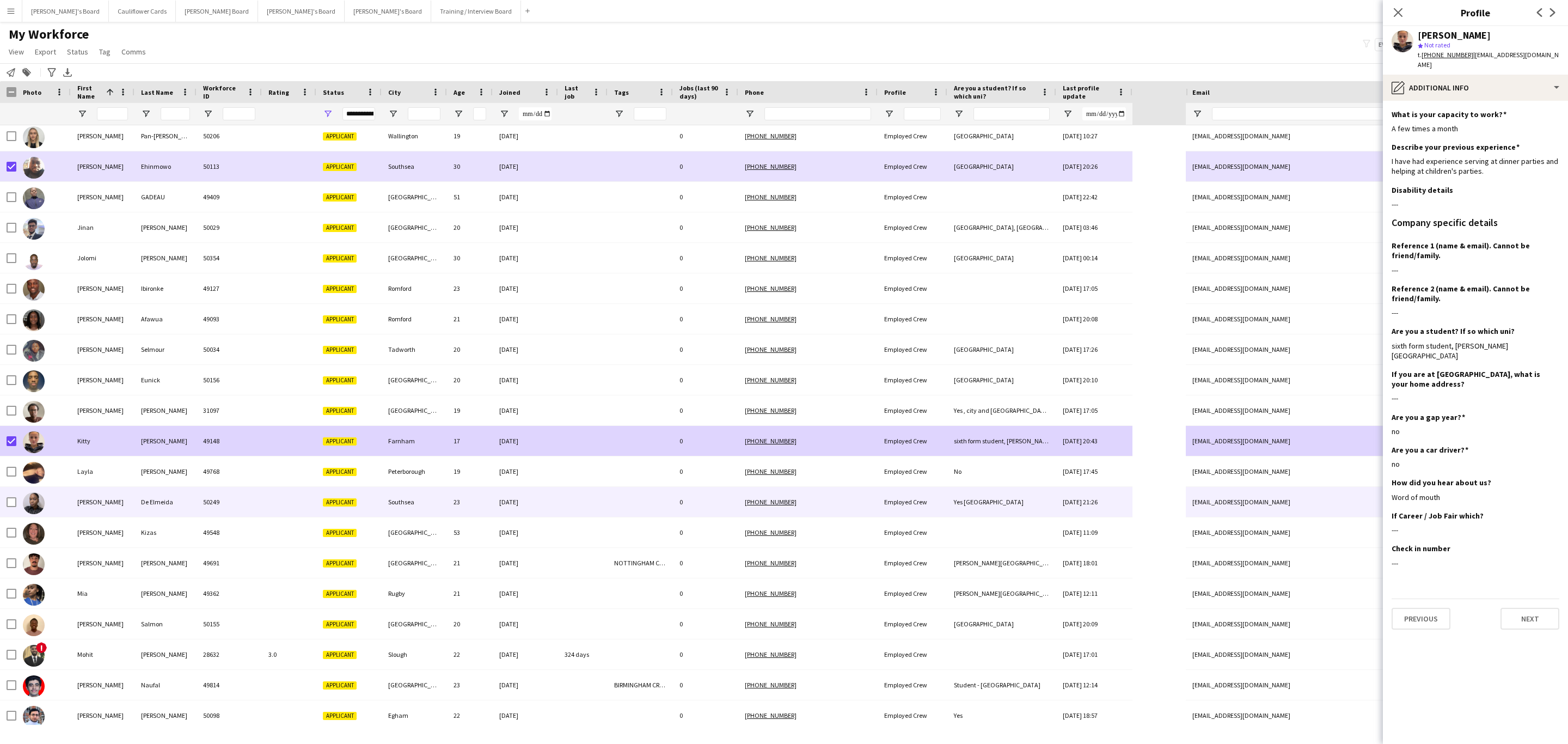
click at [562, 507] on div at bounding box center [583, 502] width 50 height 30
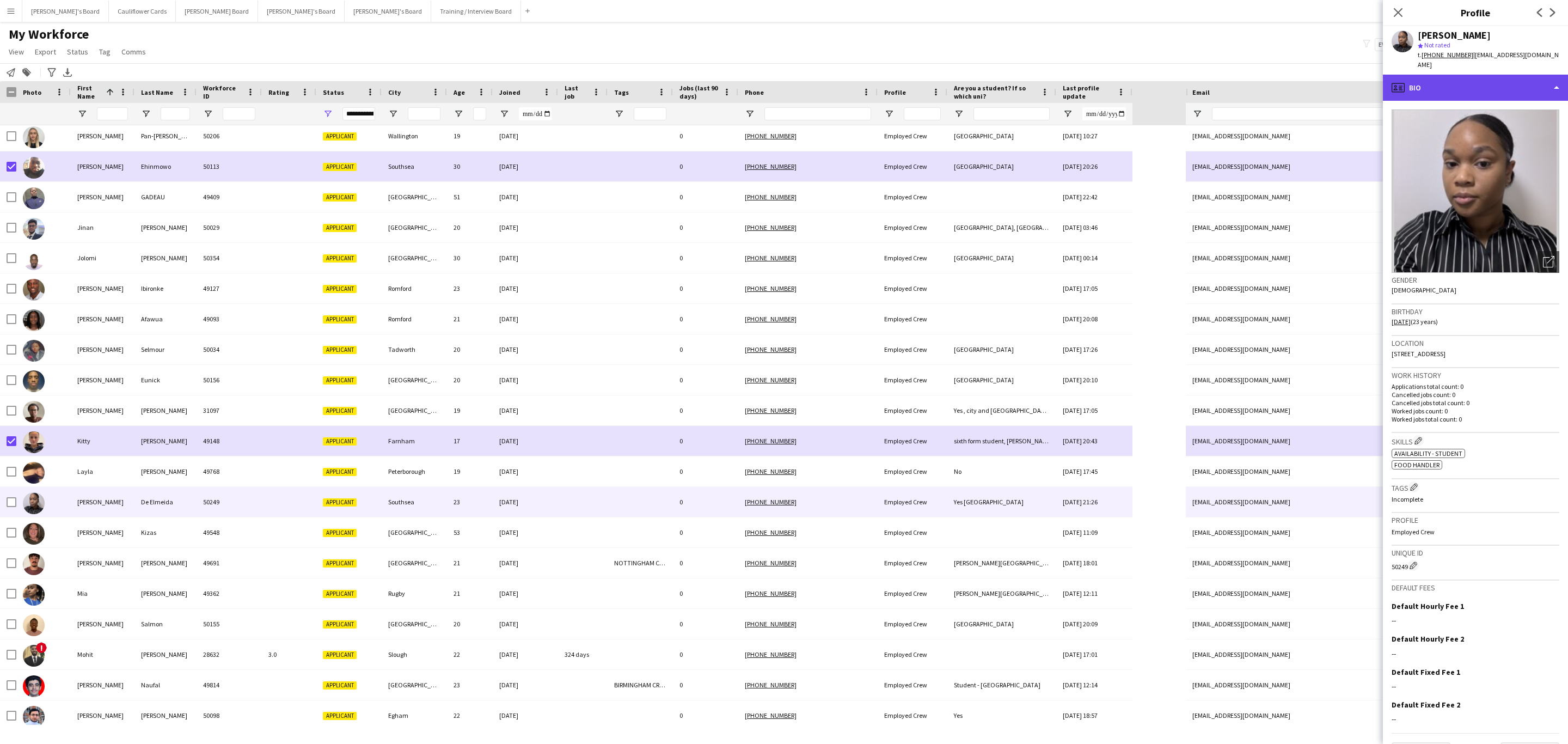
click at [1499, 75] on div "profile Bio" at bounding box center [1476, 87] width 185 height 26
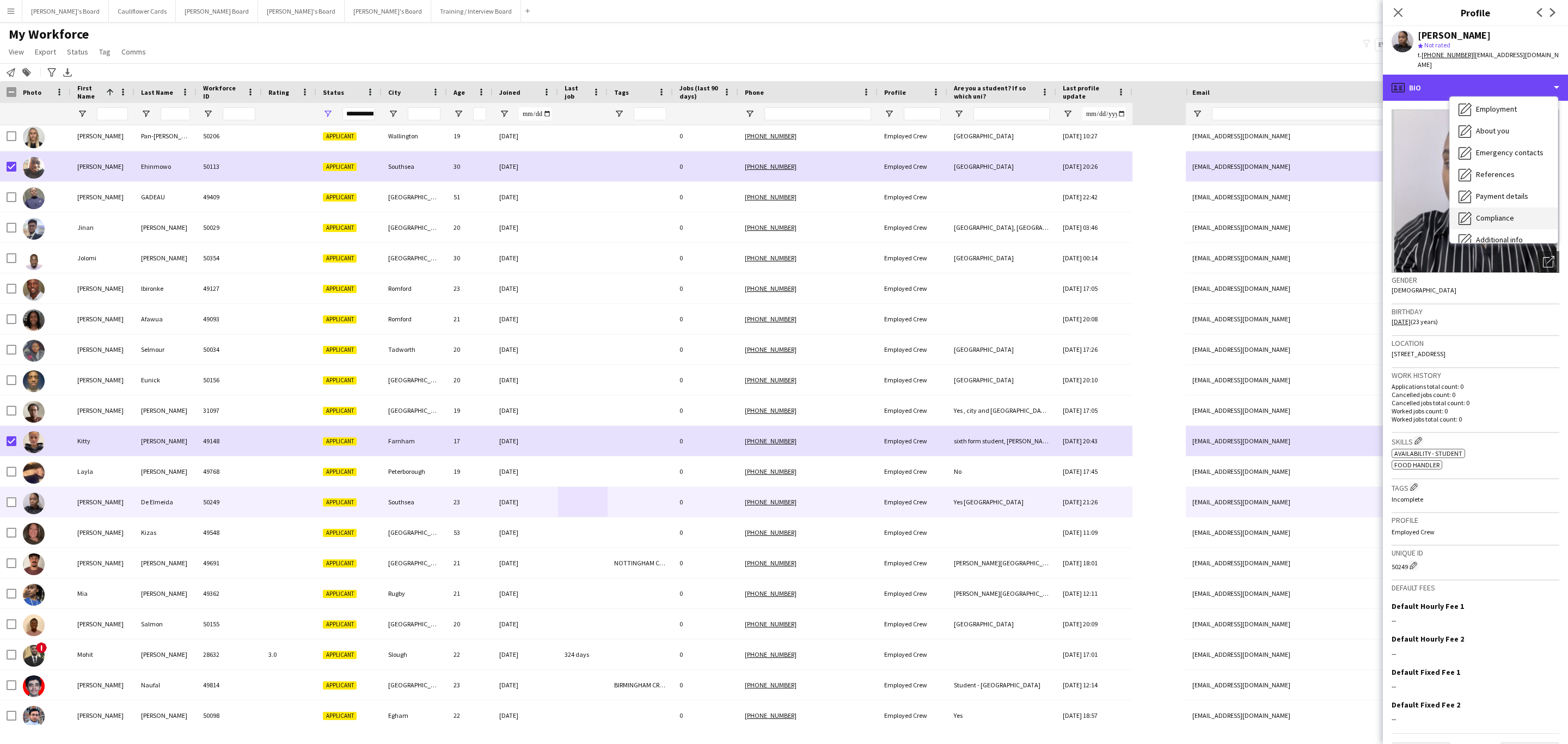
scroll to position [145, 0]
click at [1514, 136] on span "Additional info" at bounding box center [1499, 140] width 47 height 10
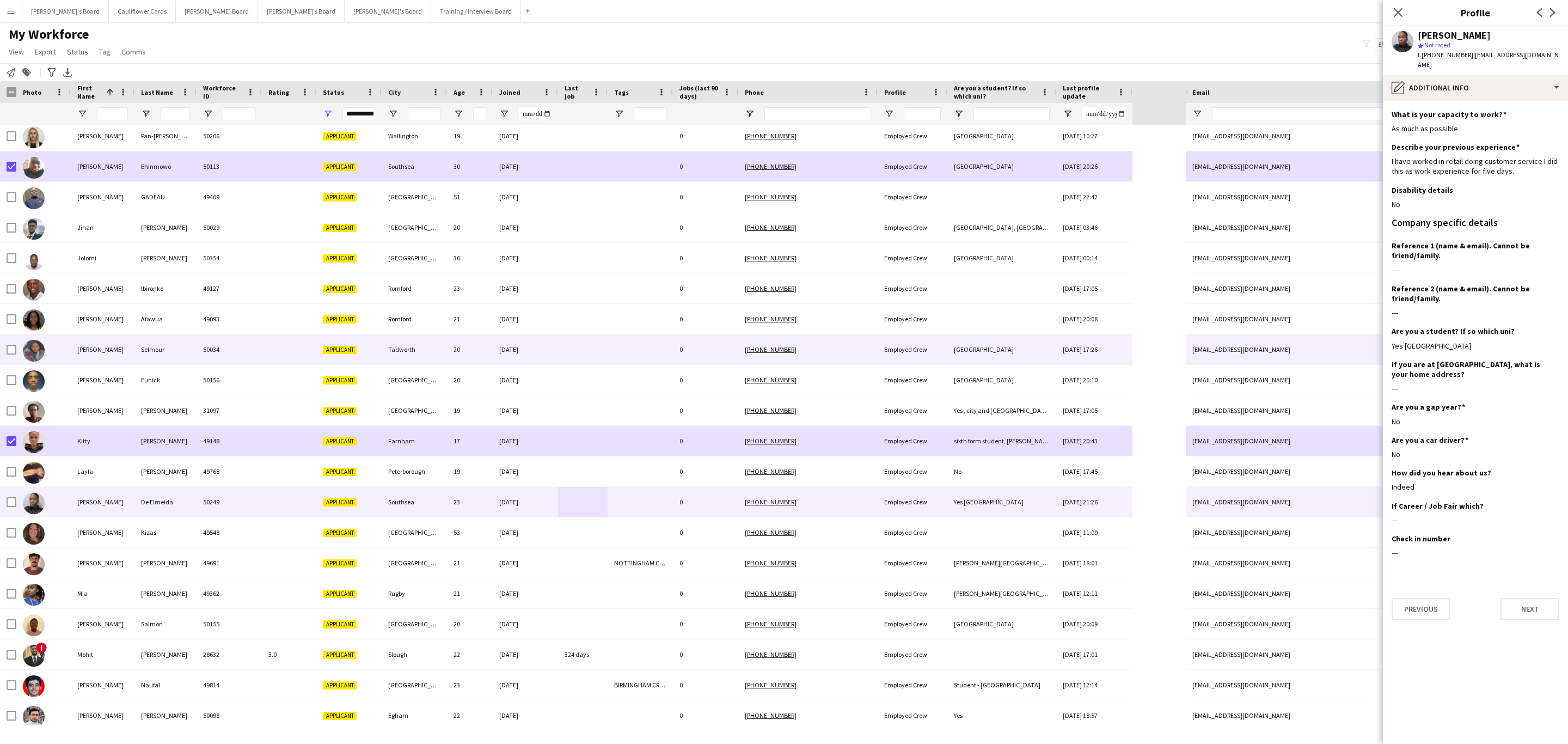
scroll to position [1038, 0]
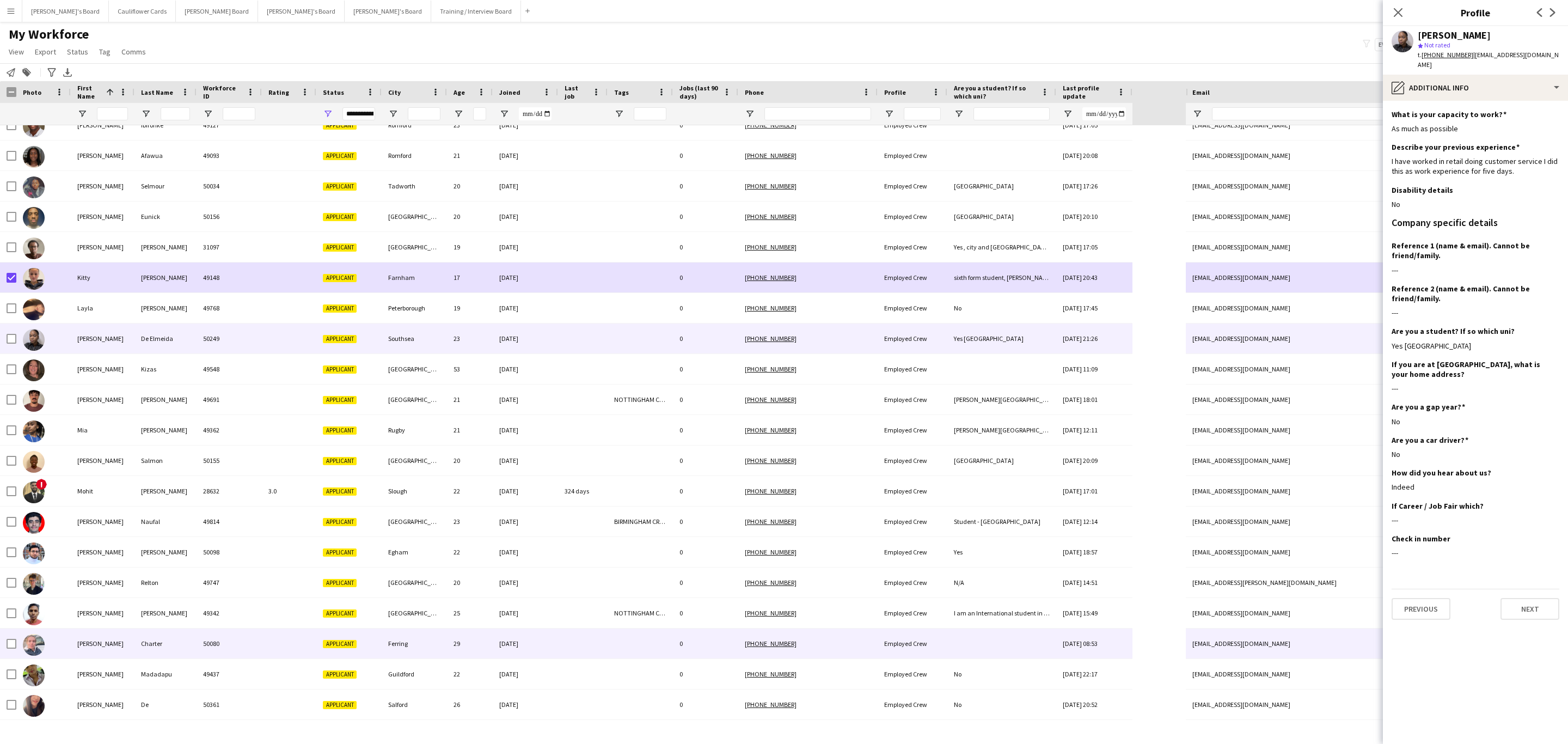
click at [433, 639] on div "Ferring" at bounding box center [414, 643] width 66 height 30
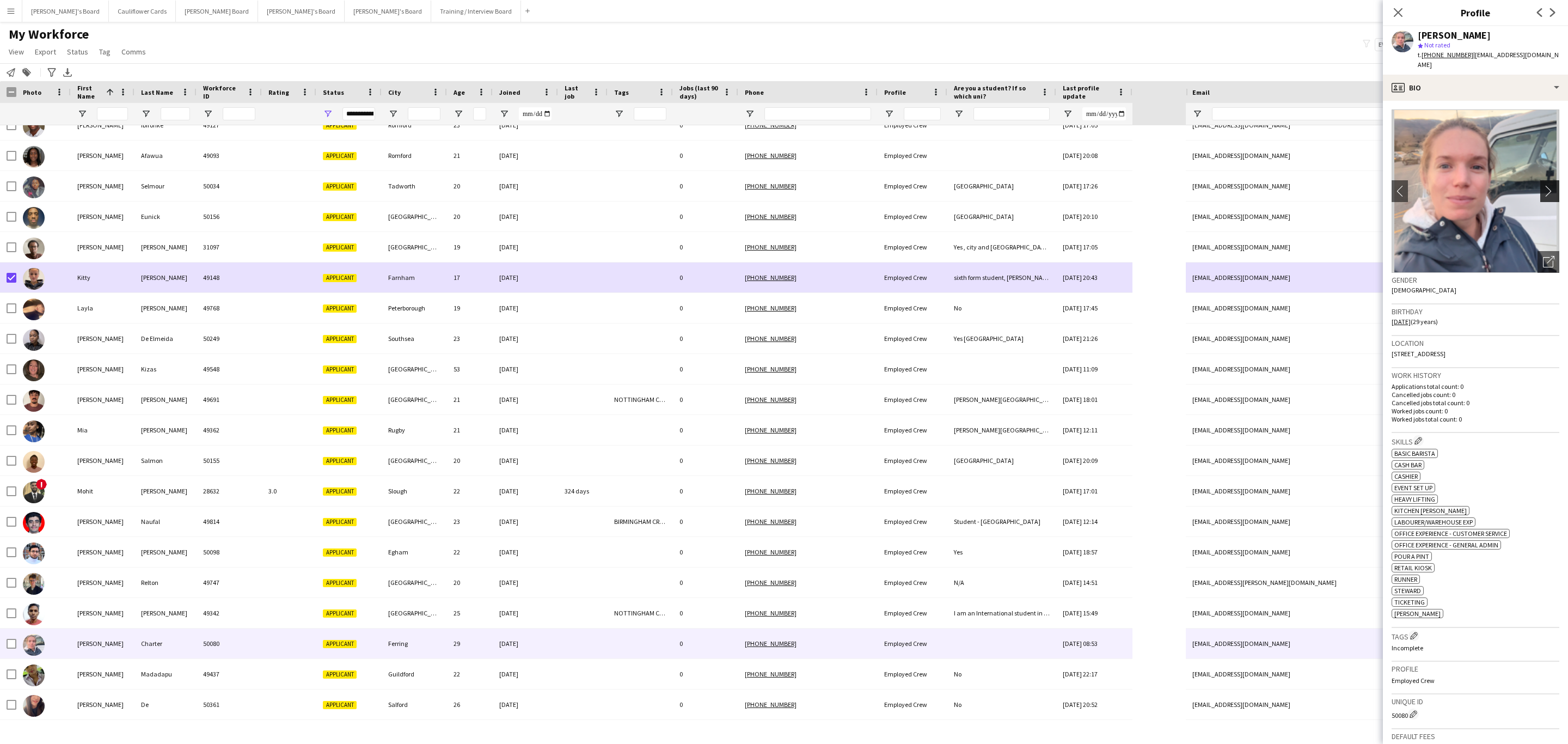
click at [1543, 185] on app-icon "chevron-right" at bounding box center [1551, 191] width 17 height 11
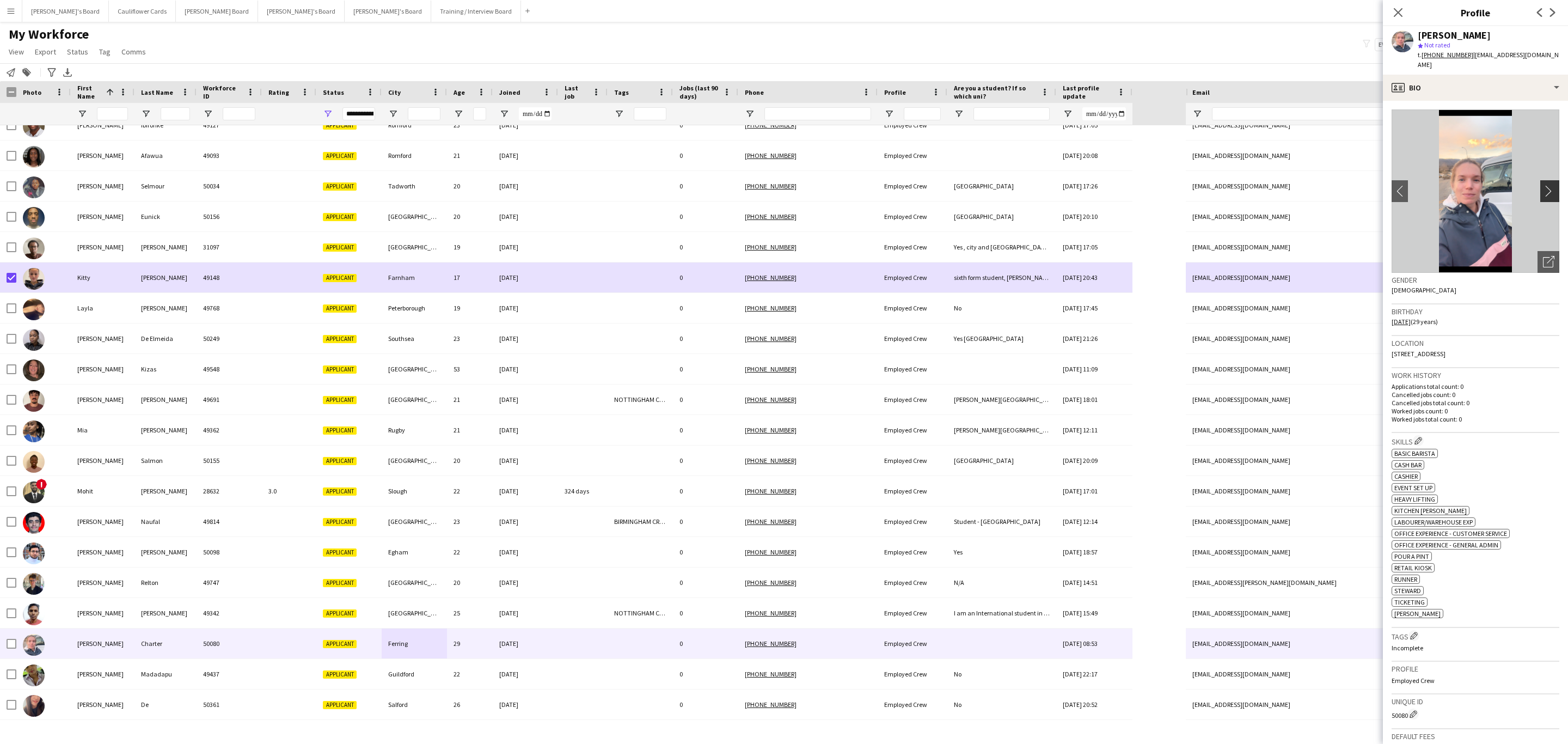
click at [1543, 185] on app-icon "chevron-right" at bounding box center [1551, 191] width 17 height 11
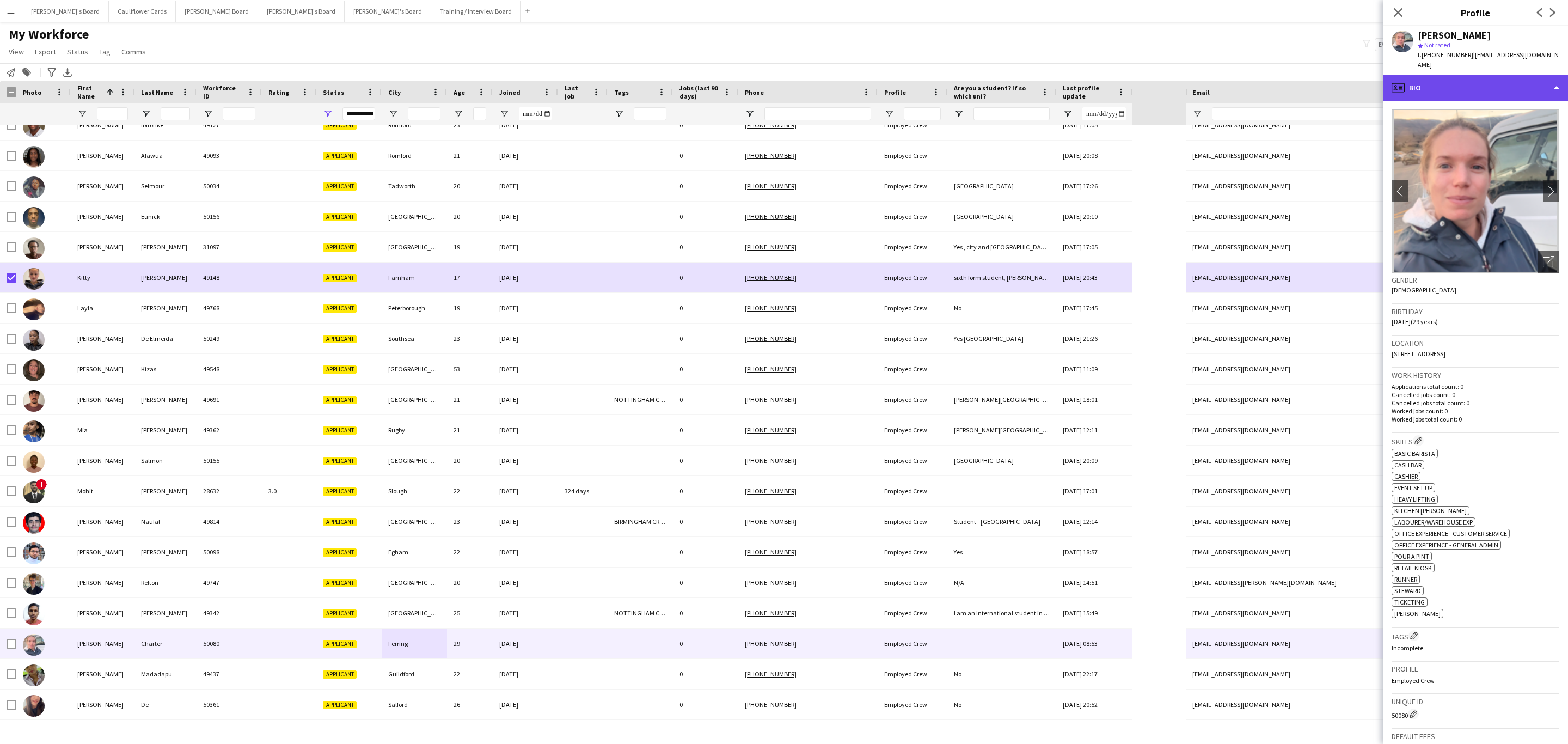
click at [1500, 87] on div "profile Bio" at bounding box center [1476, 87] width 185 height 26
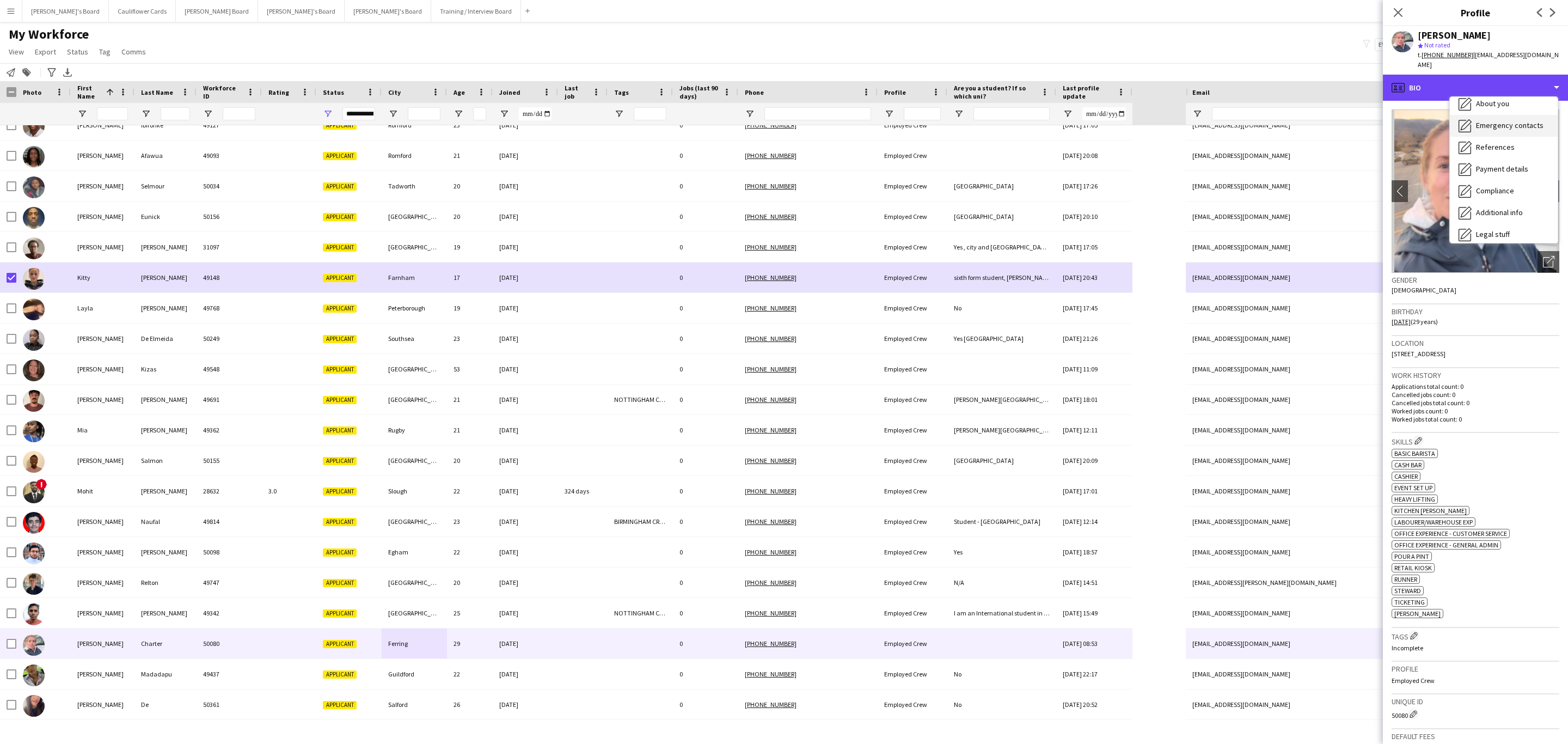
scroll to position [145, 0]
click at [1504, 136] on span "Additional info" at bounding box center [1499, 140] width 47 height 10
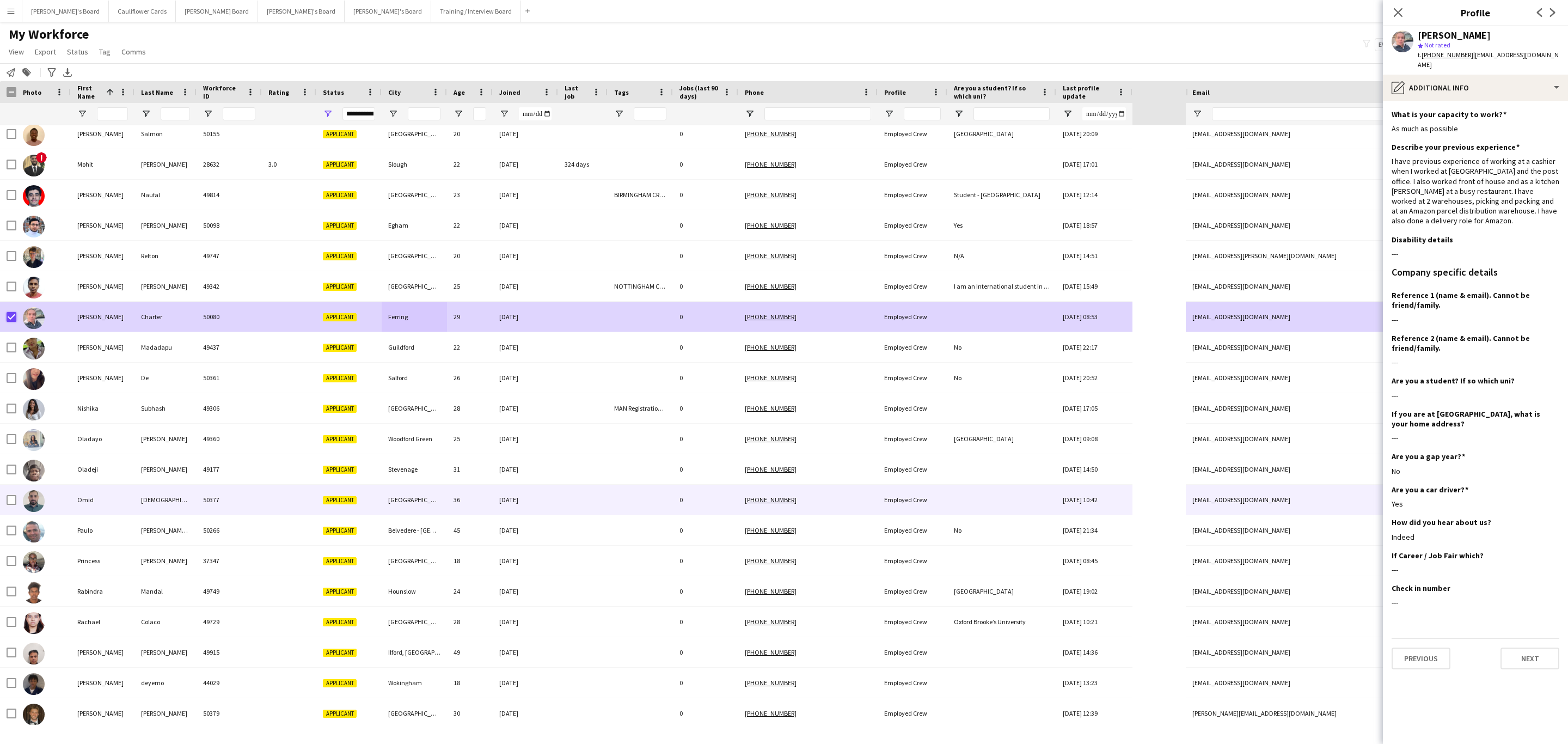
scroll to position [1552, 0]
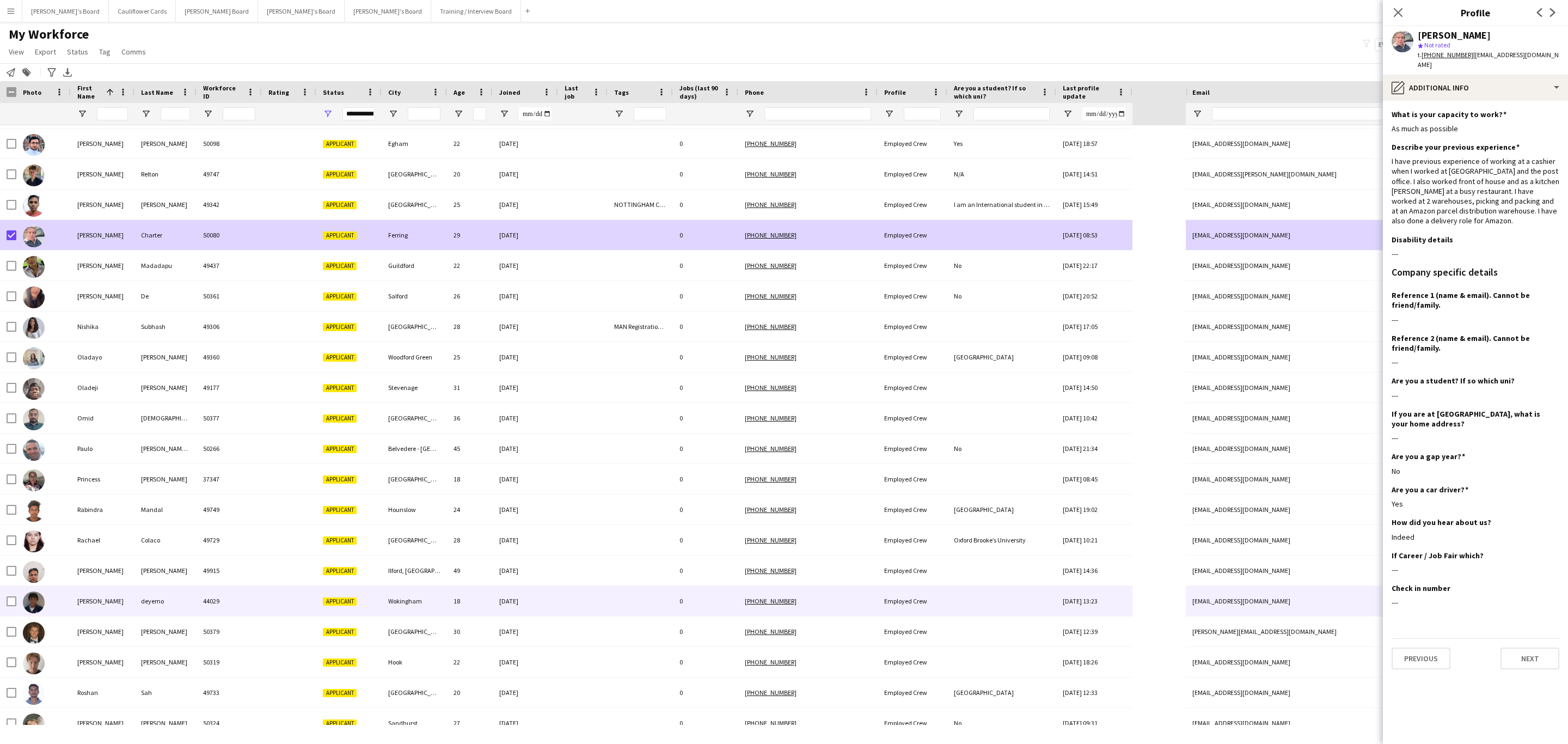
click at [595, 598] on div at bounding box center [583, 601] width 50 height 30
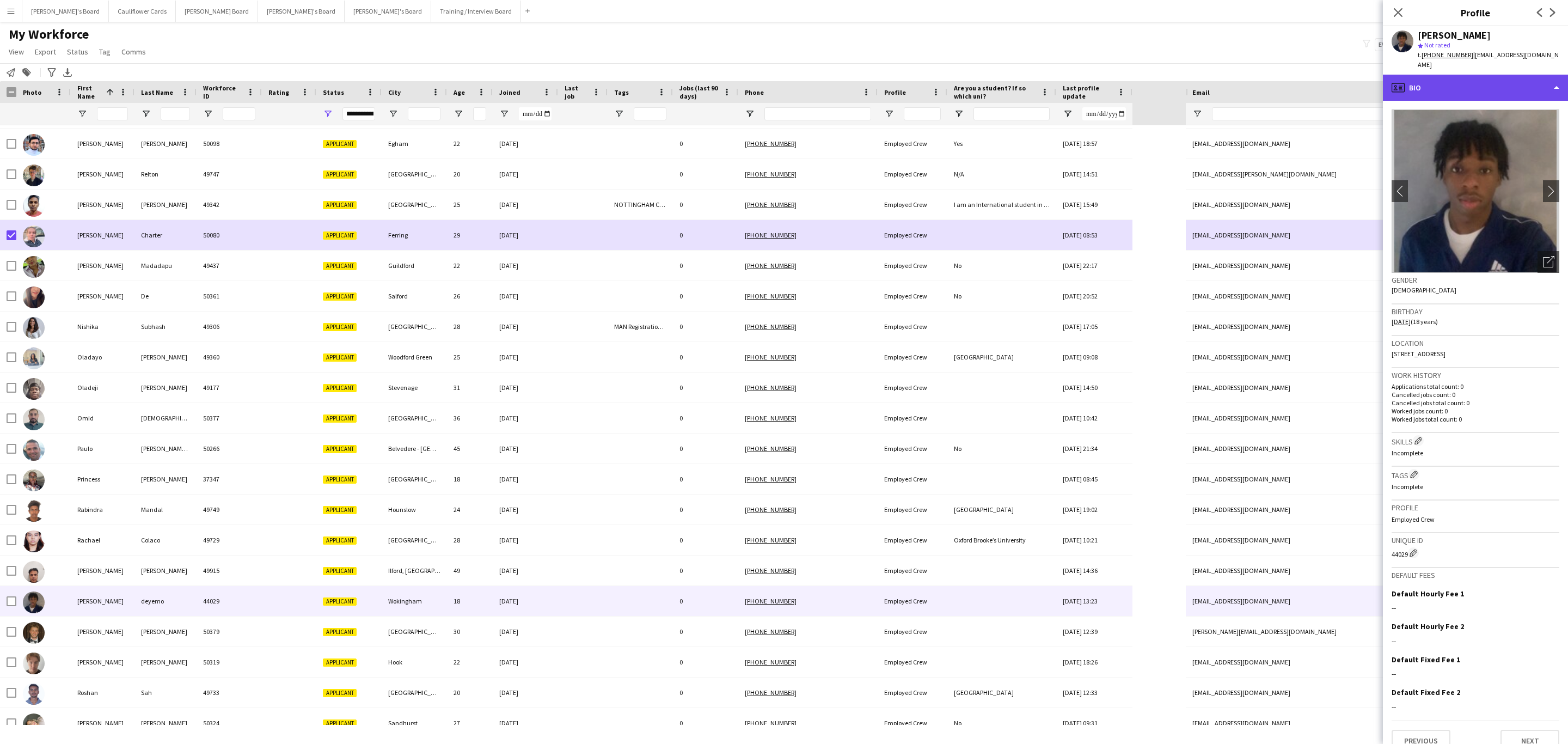
click at [1497, 88] on div "profile Bio" at bounding box center [1476, 87] width 185 height 26
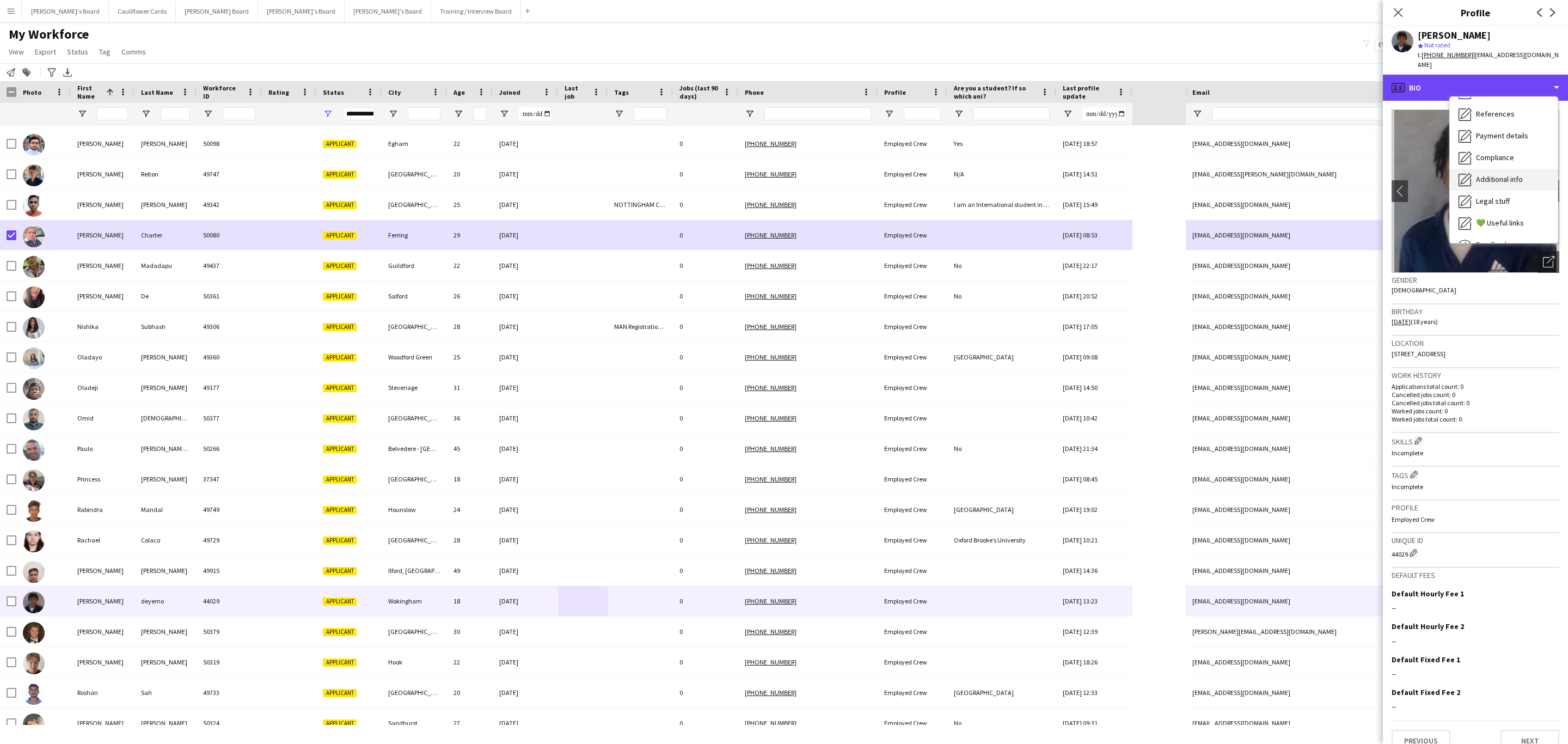
scroll to position [145, 0]
click at [1506, 136] on span "Additional info" at bounding box center [1499, 140] width 47 height 10
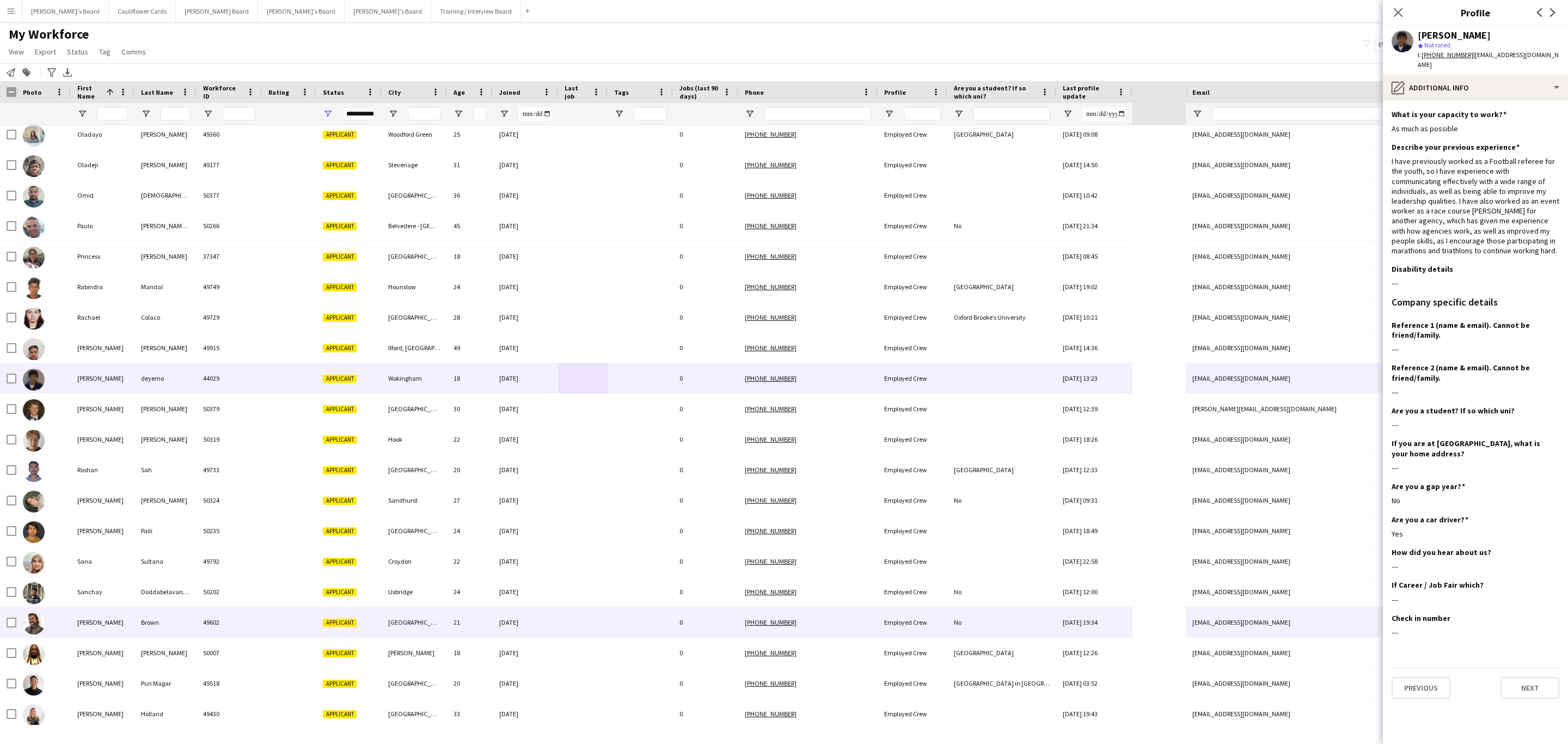
scroll to position [1797, 0]
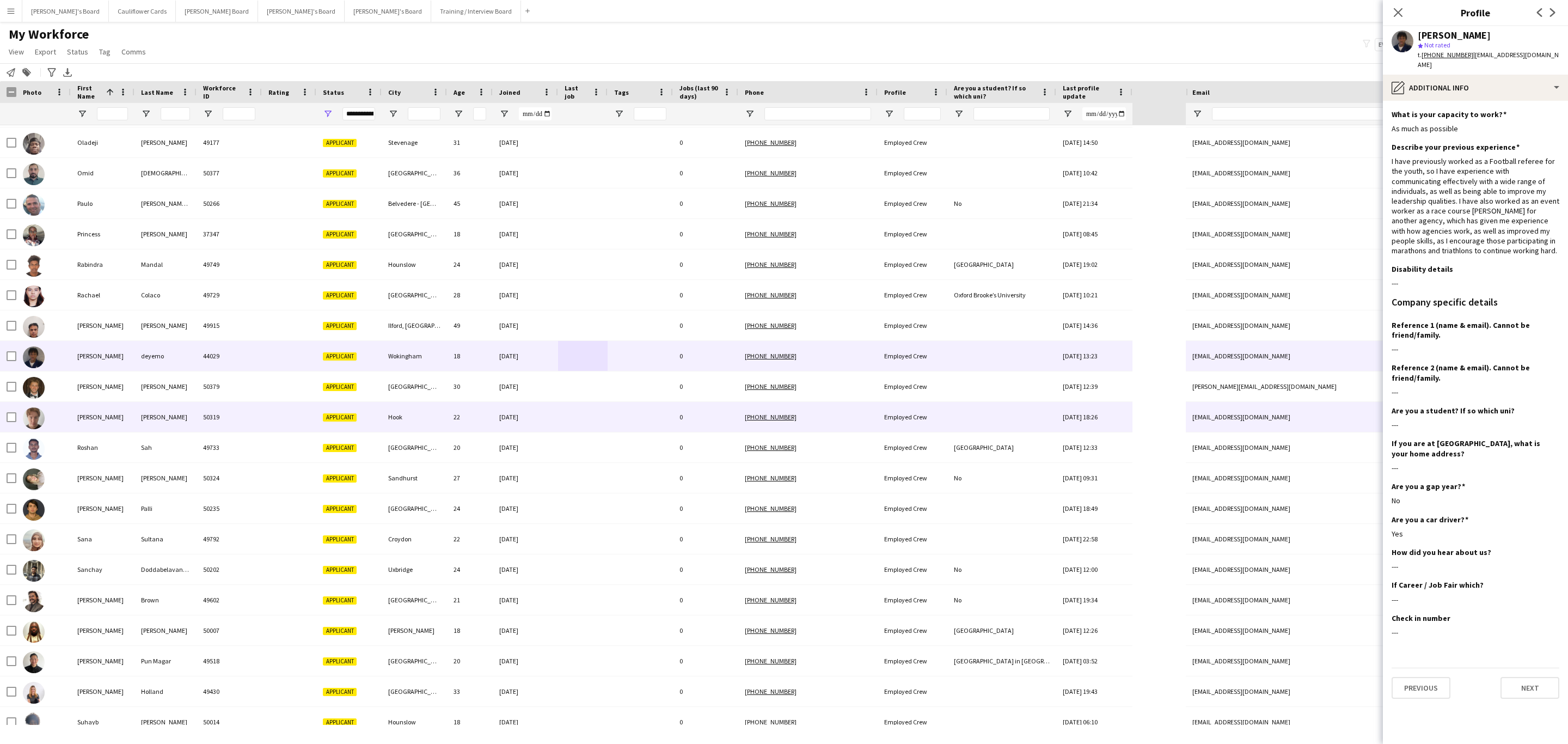
click at [405, 421] on div "Hook" at bounding box center [414, 416] width 66 height 30
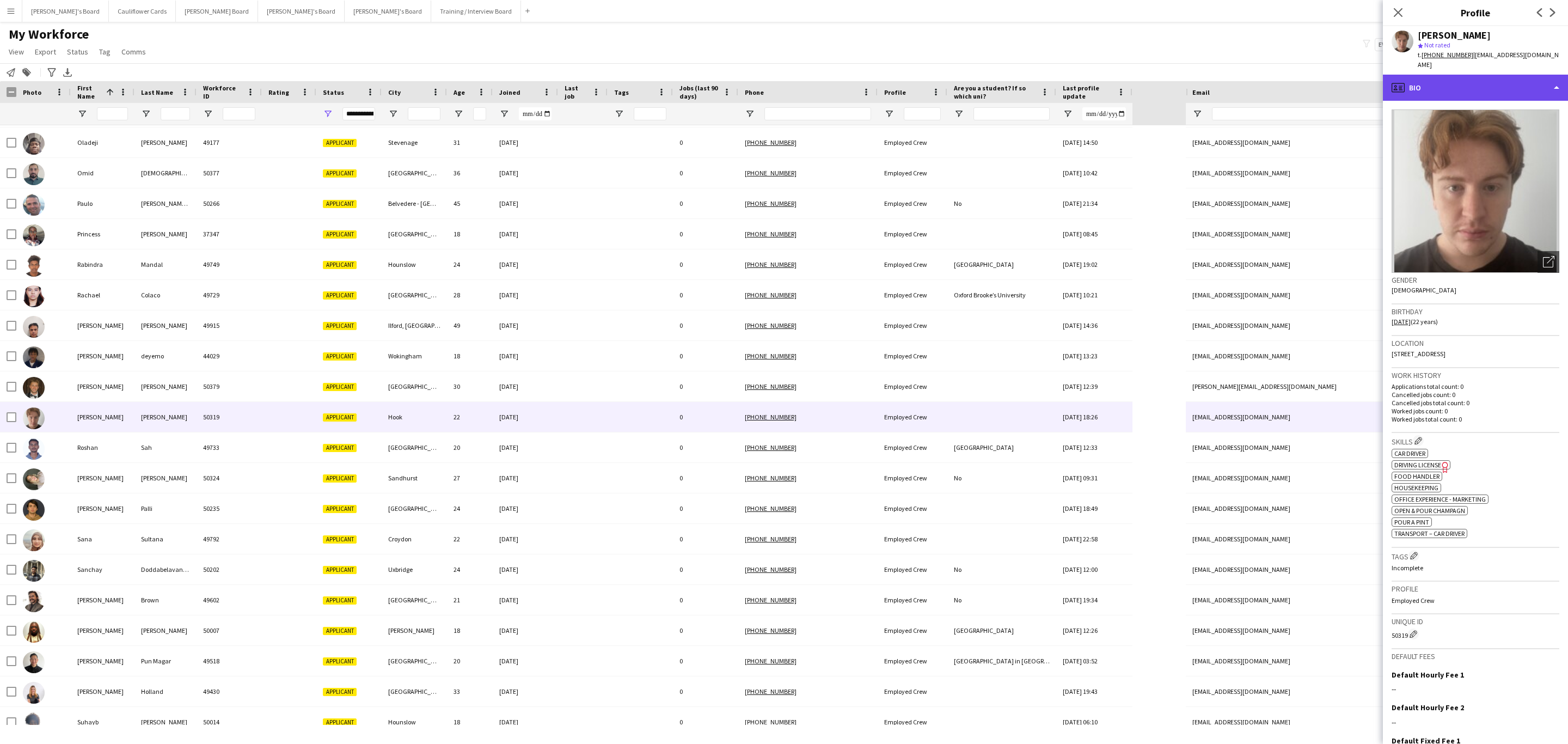
click at [1489, 80] on div "profile Bio" at bounding box center [1476, 87] width 185 height 26
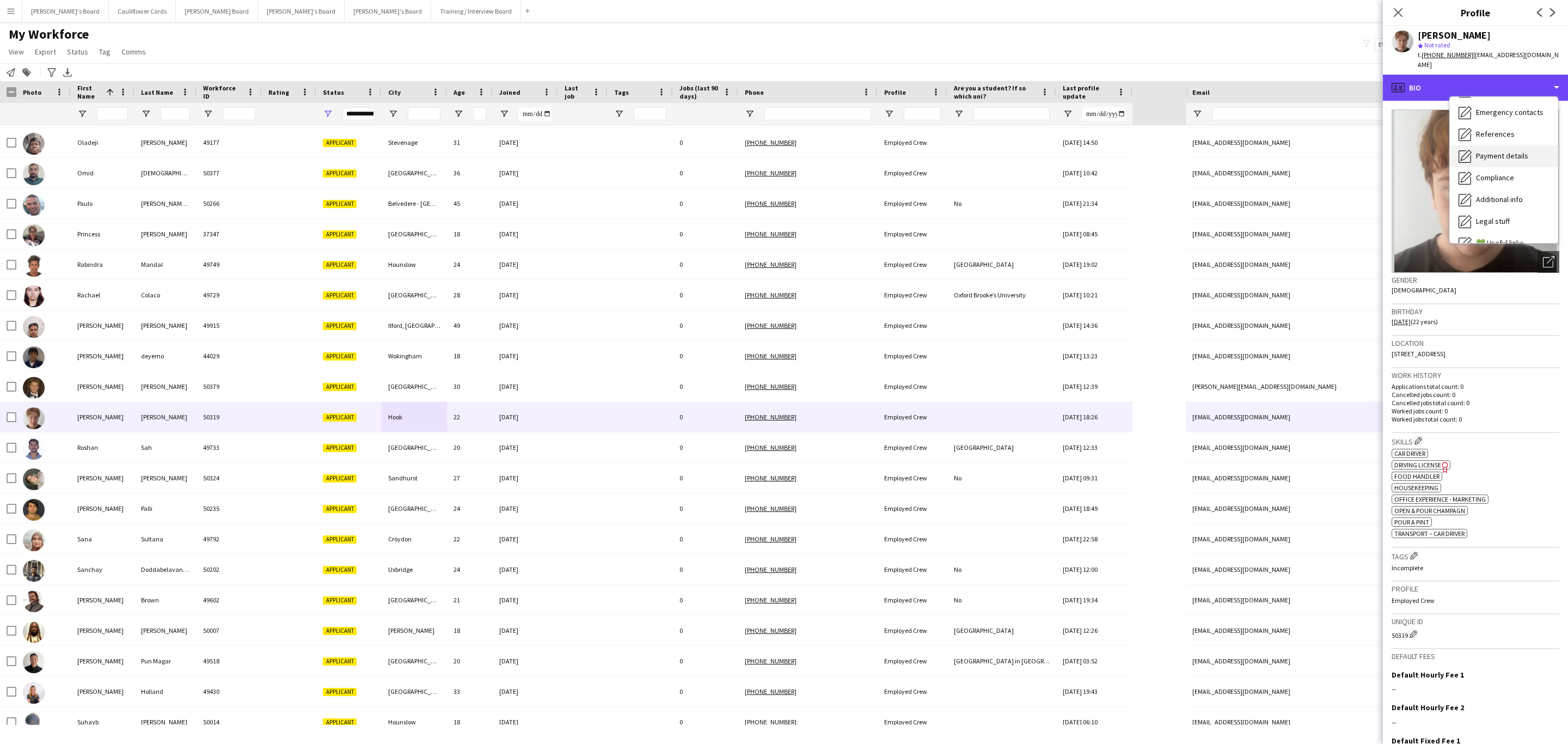
scroll to position [145, 0]
click at [1506, 136] on span "Additional info" at bounding box center [1499, 140] width 47 height 10
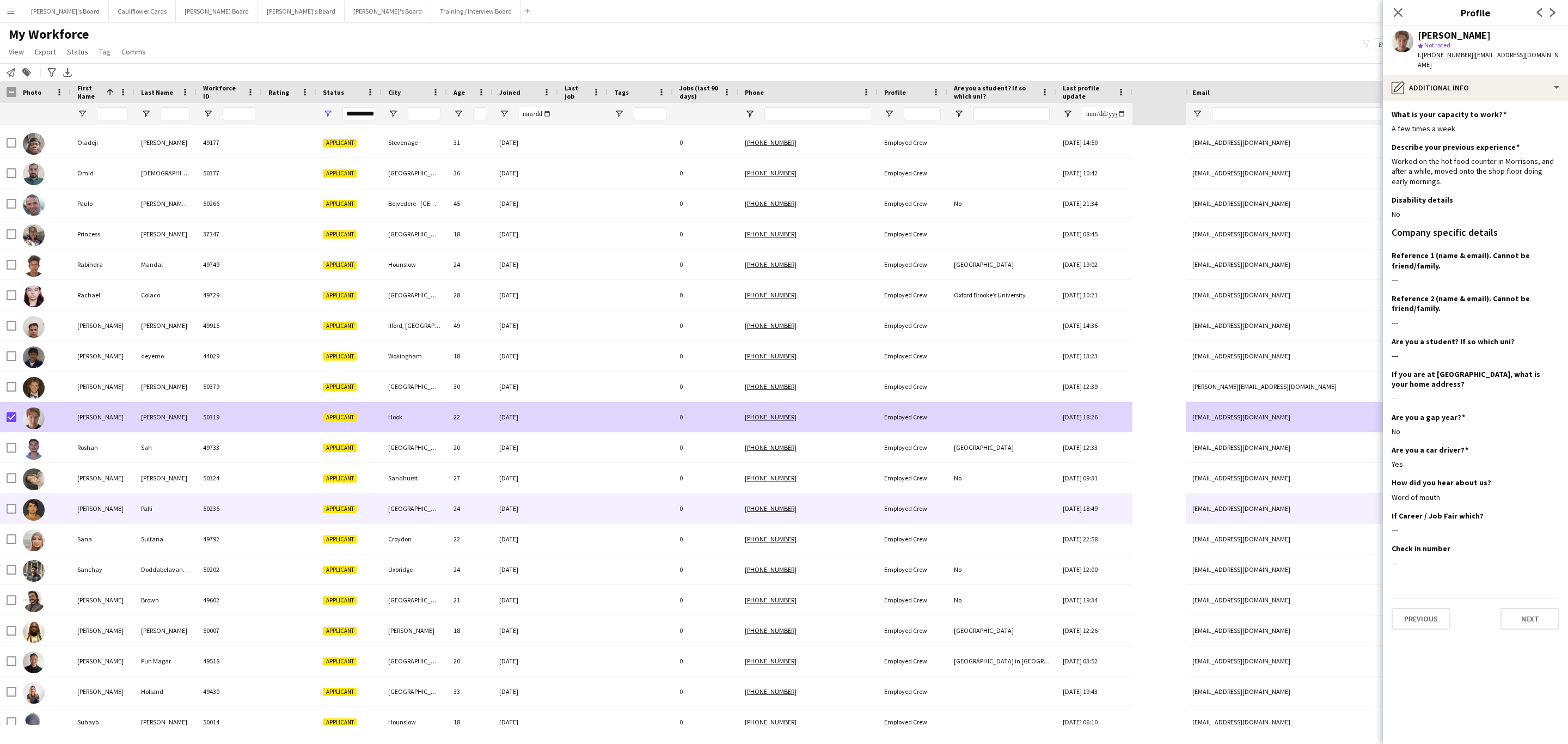
click at [464, 506] on div "24" at bounding box center [470, 508] width 46 height 30
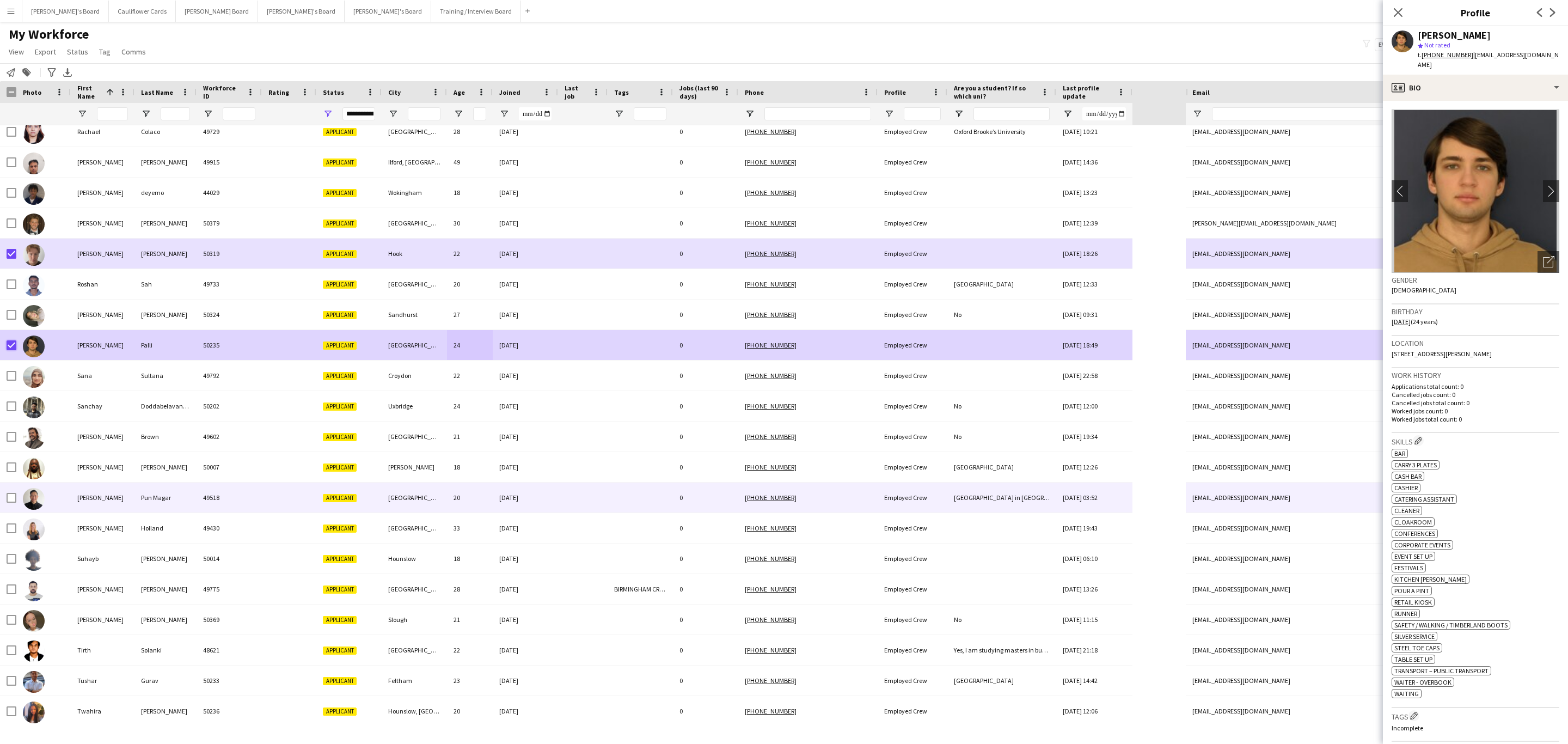
scroll to position [2043, 0]
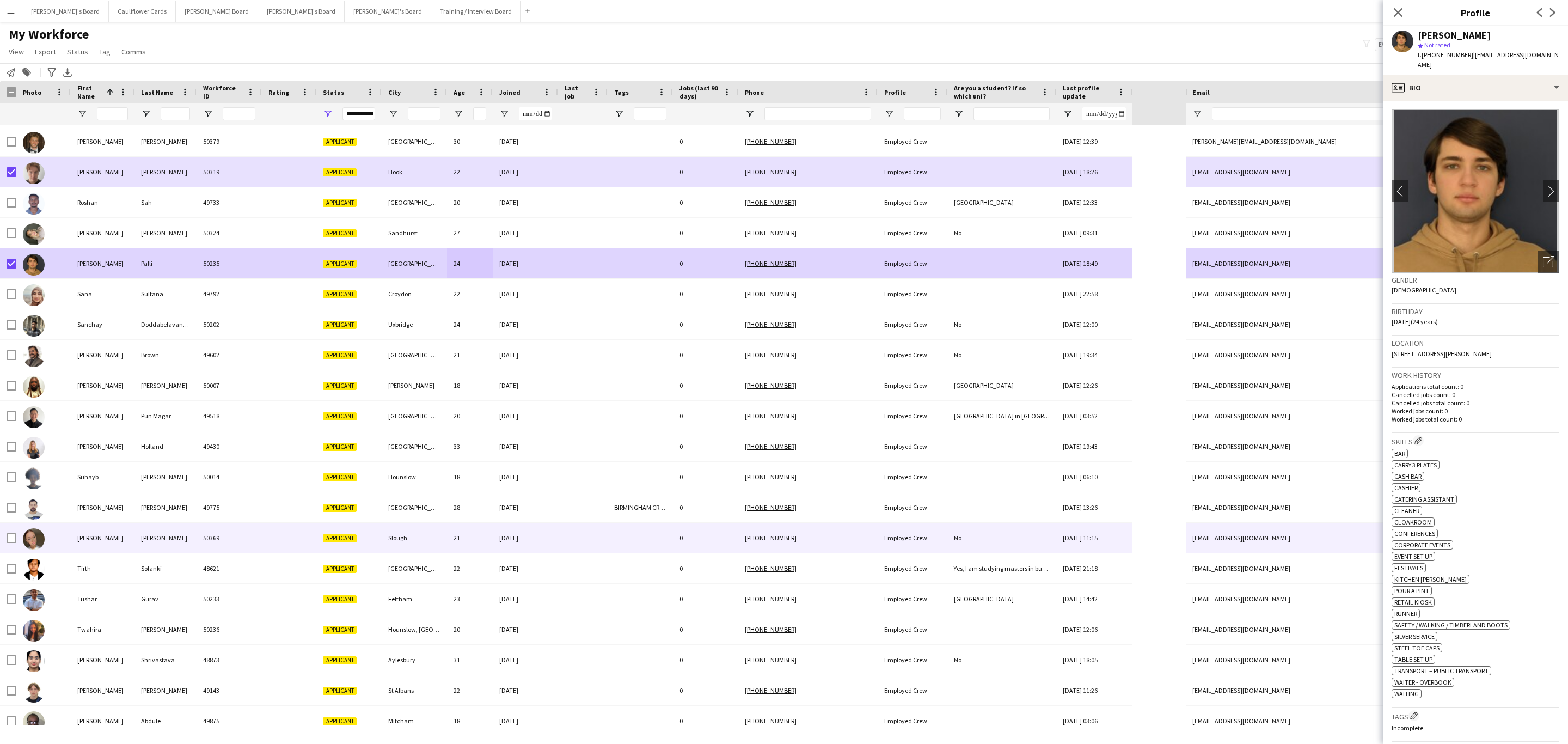
click at [540, 530] on div "26-09-2025" at bounding box center [525, 537] width 66 height 30
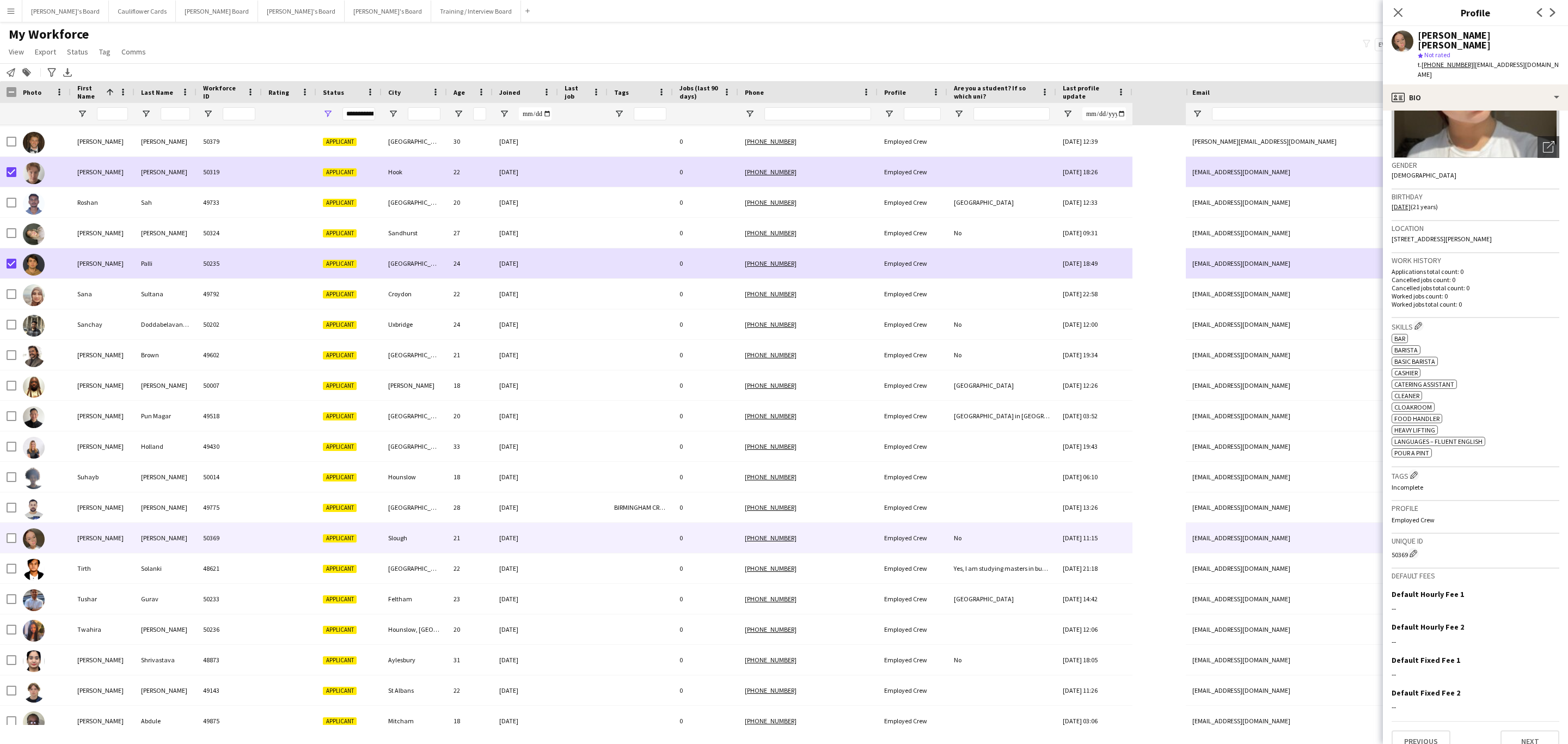
scroll to position [58, 0]
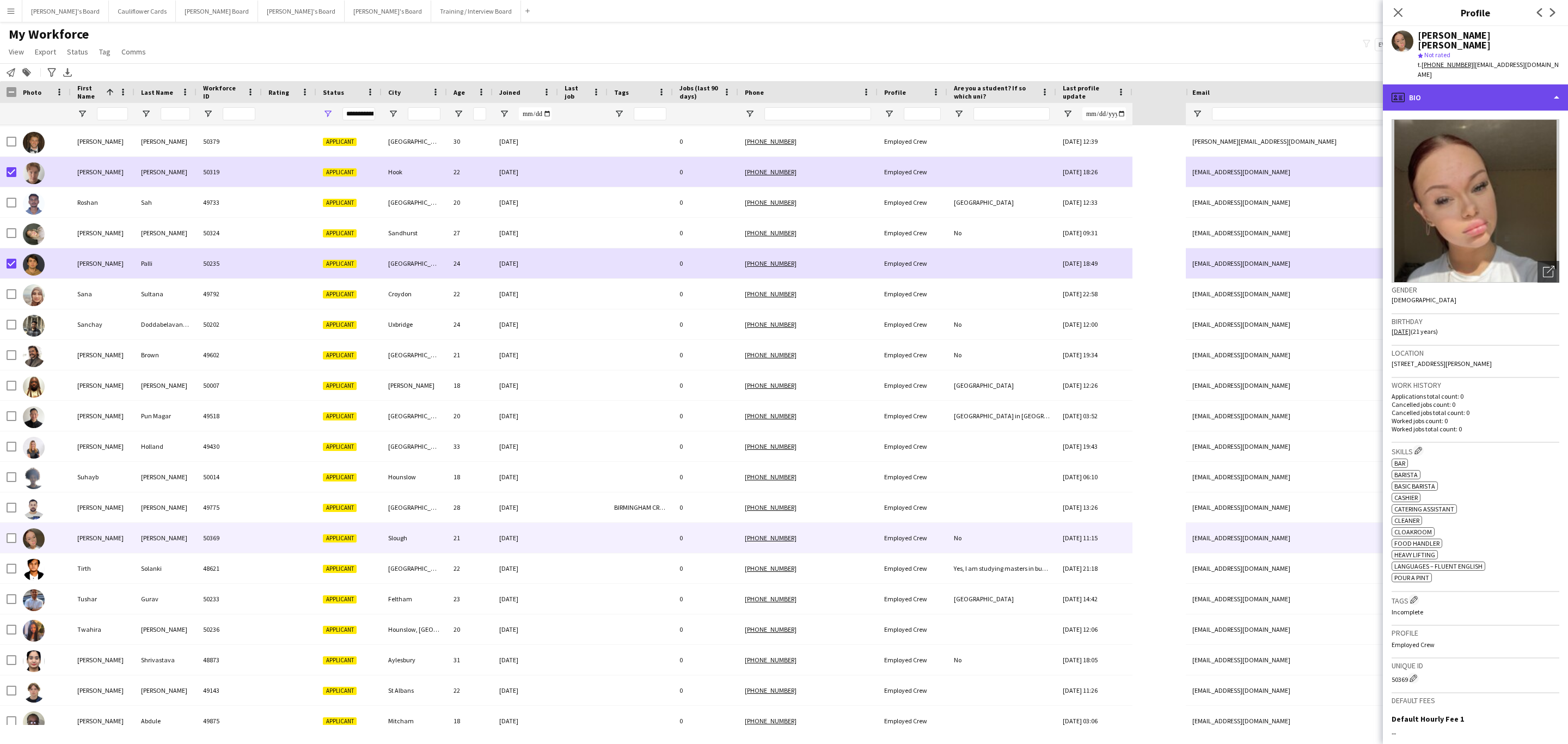
click at [1477, 84] on div "profile Bio" at bounding box center [1476, 97] width 185 height 26
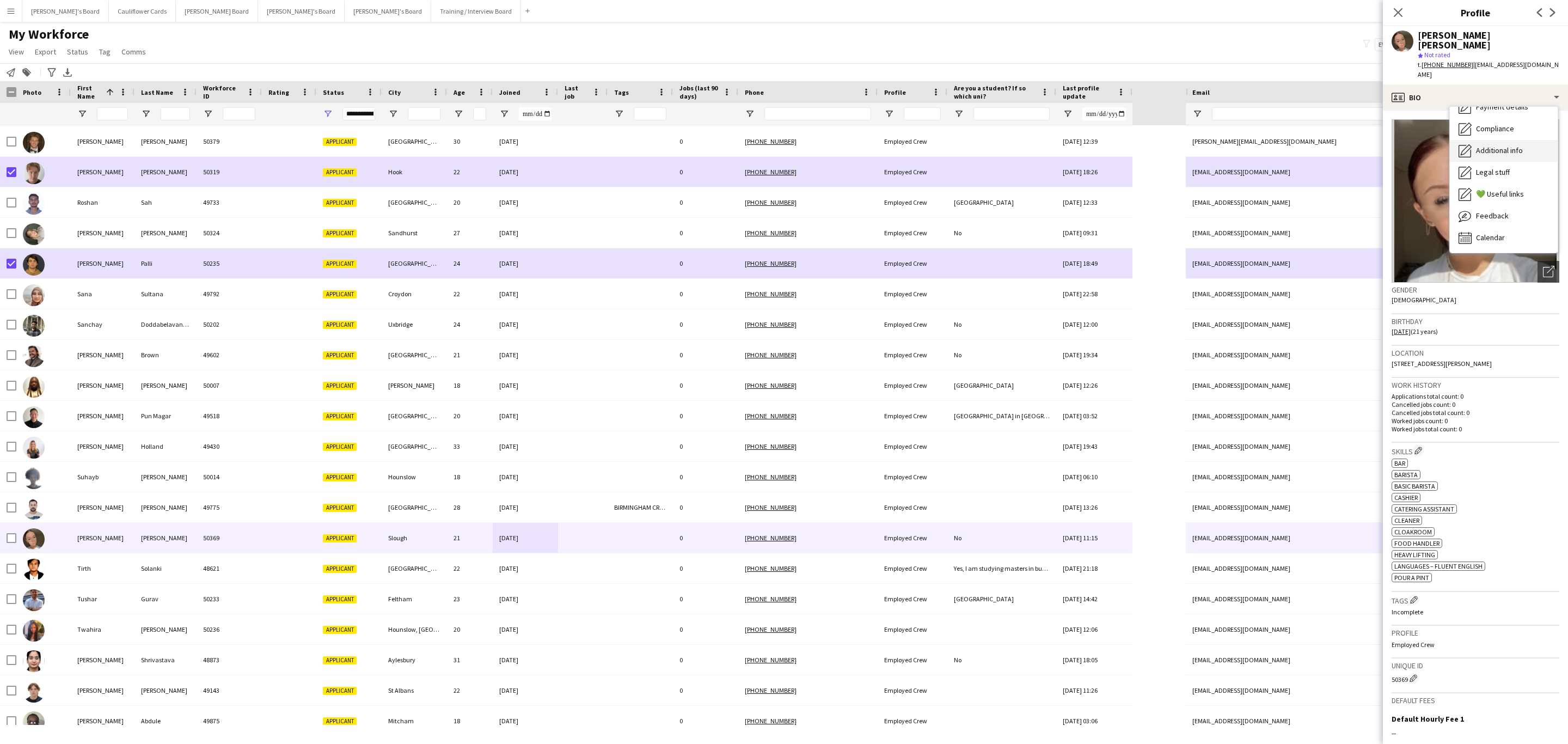
click at [1504, 140] on div "Additional info Additional info" at bounding box center [1504, 151] width 108 height 22
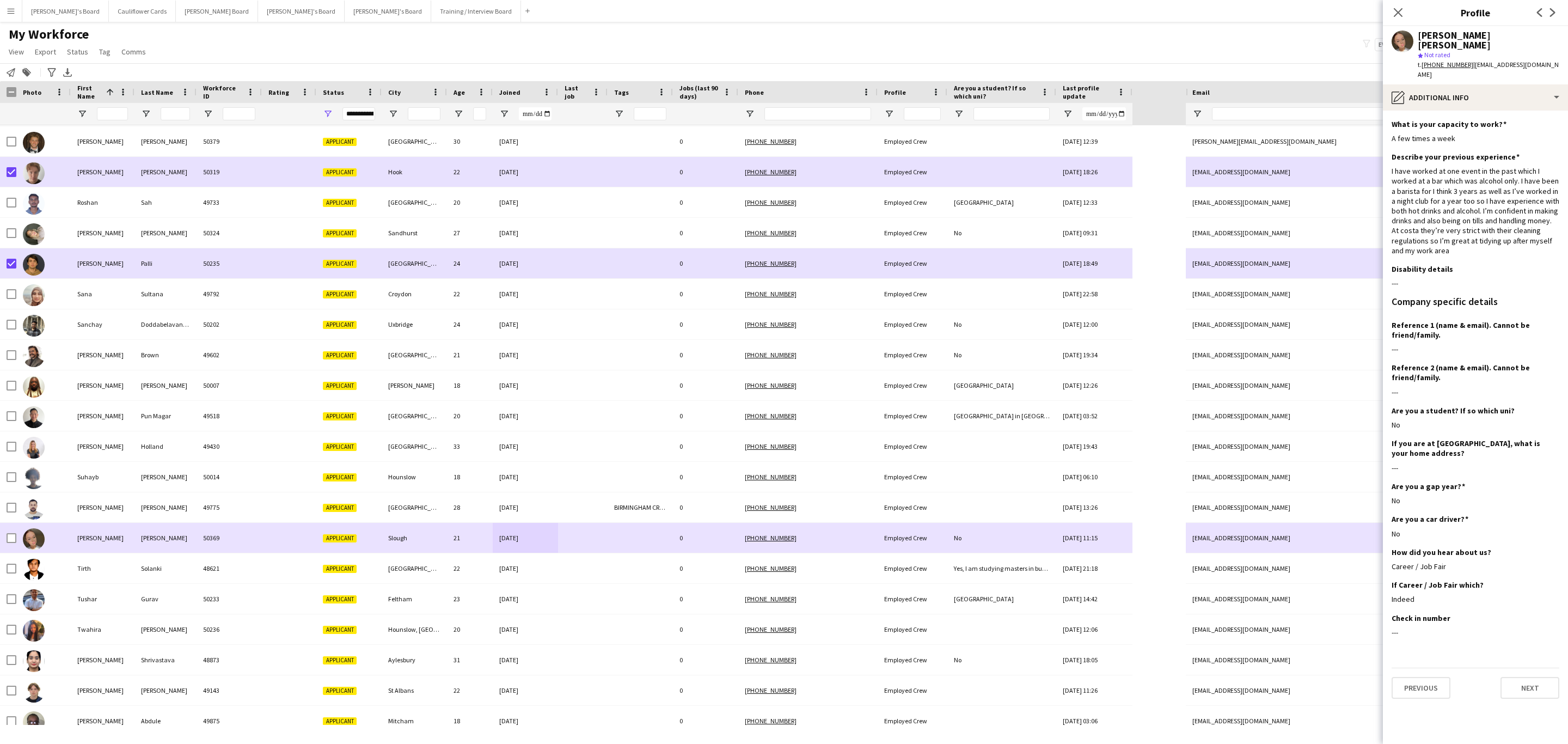
click at [17, 538] on div at bounding box center [43, 537] width 54 height 30
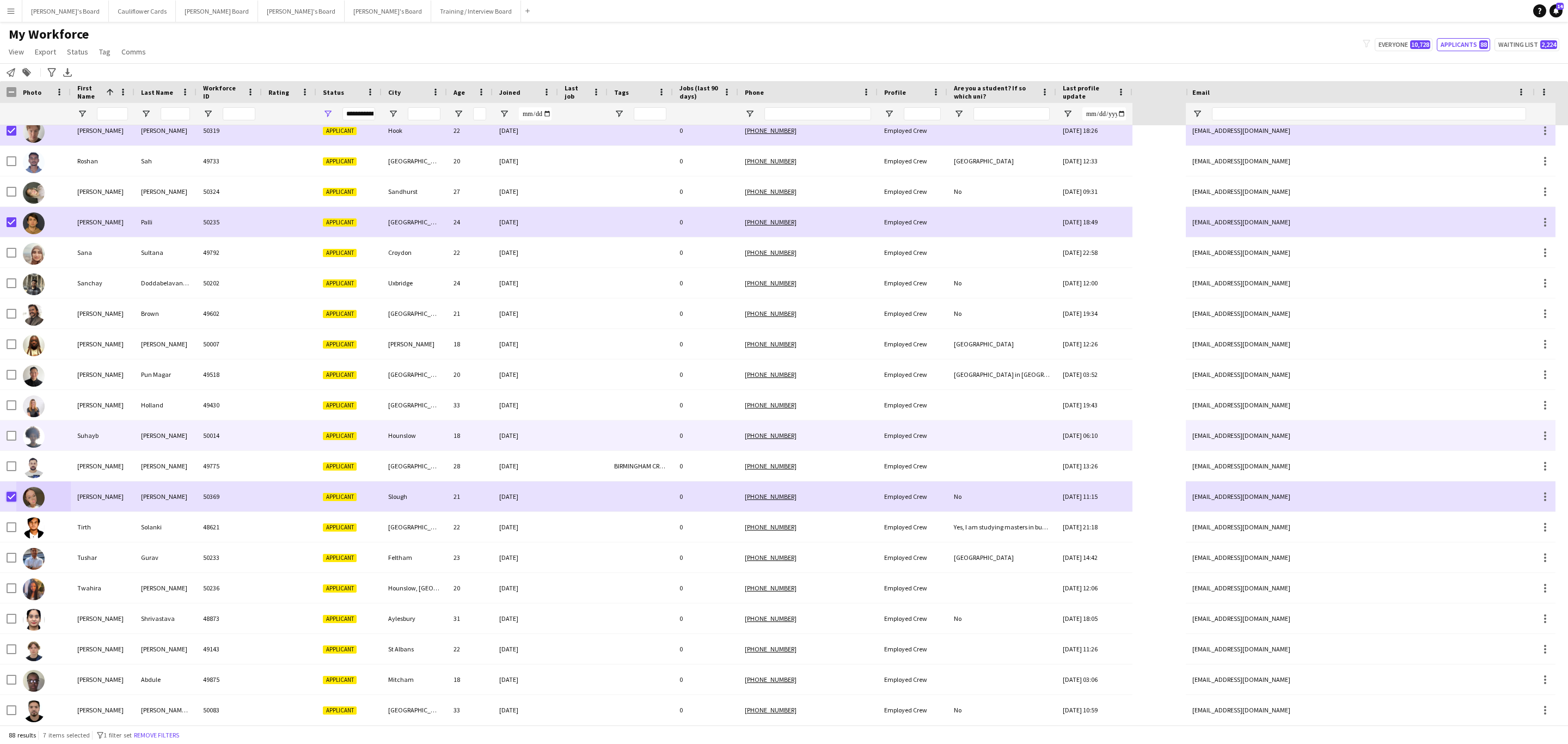
scroll to position [2083, 0]
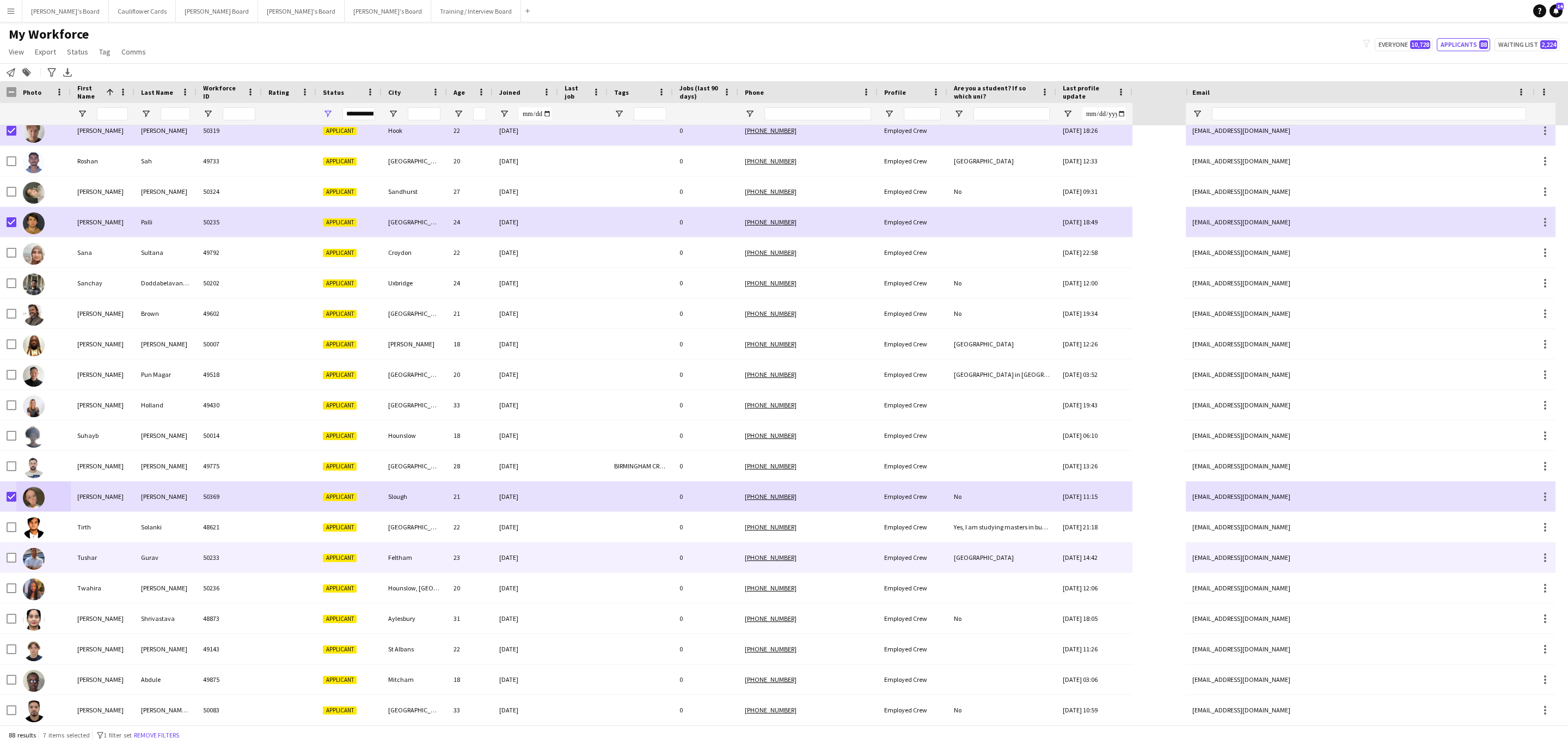
click at [600, 549] on div at bounding box center [583, 557] width 50 height 30
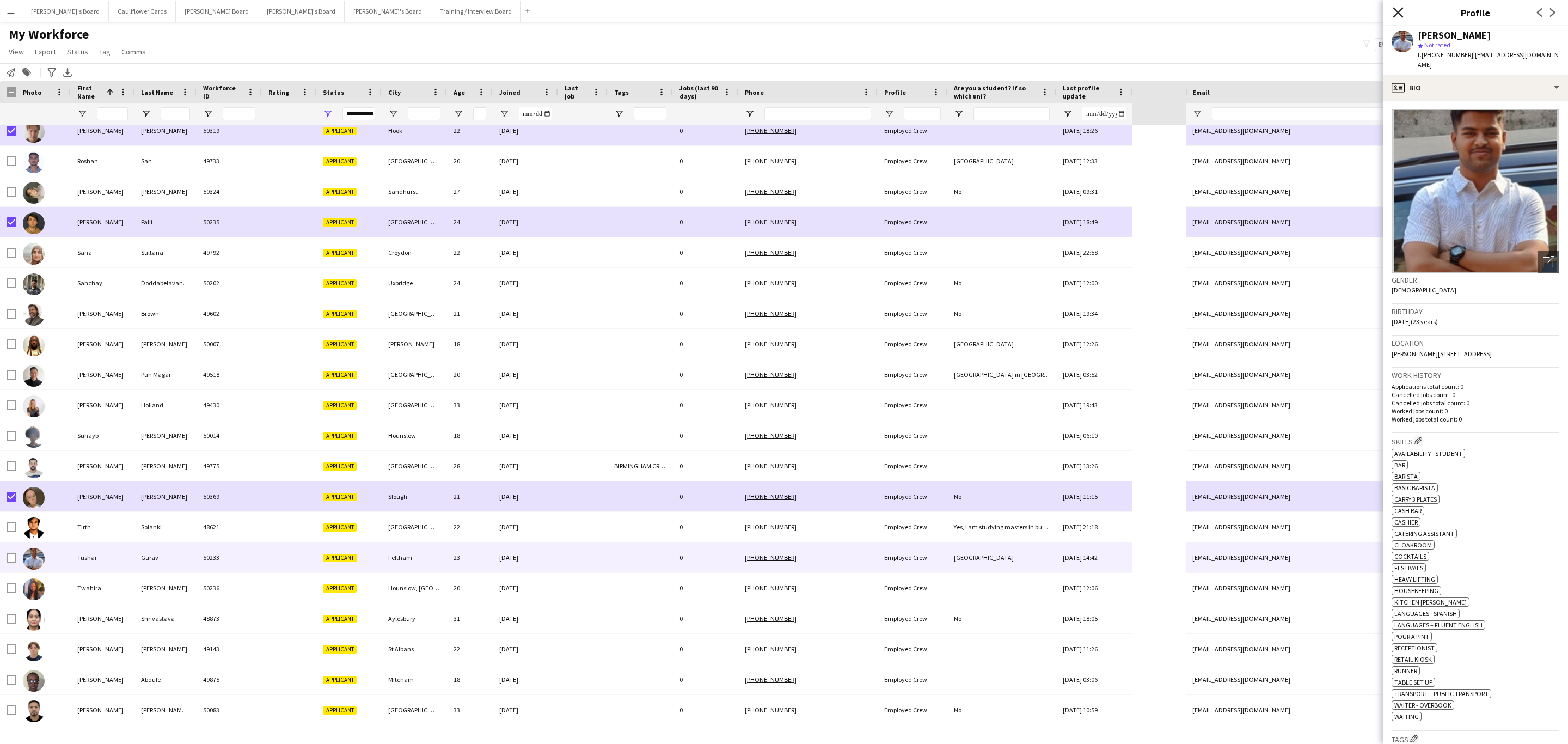
click at [1398, 11] on icon "Close pop-in" at bounding box center [1398, 12] width 10 height 10
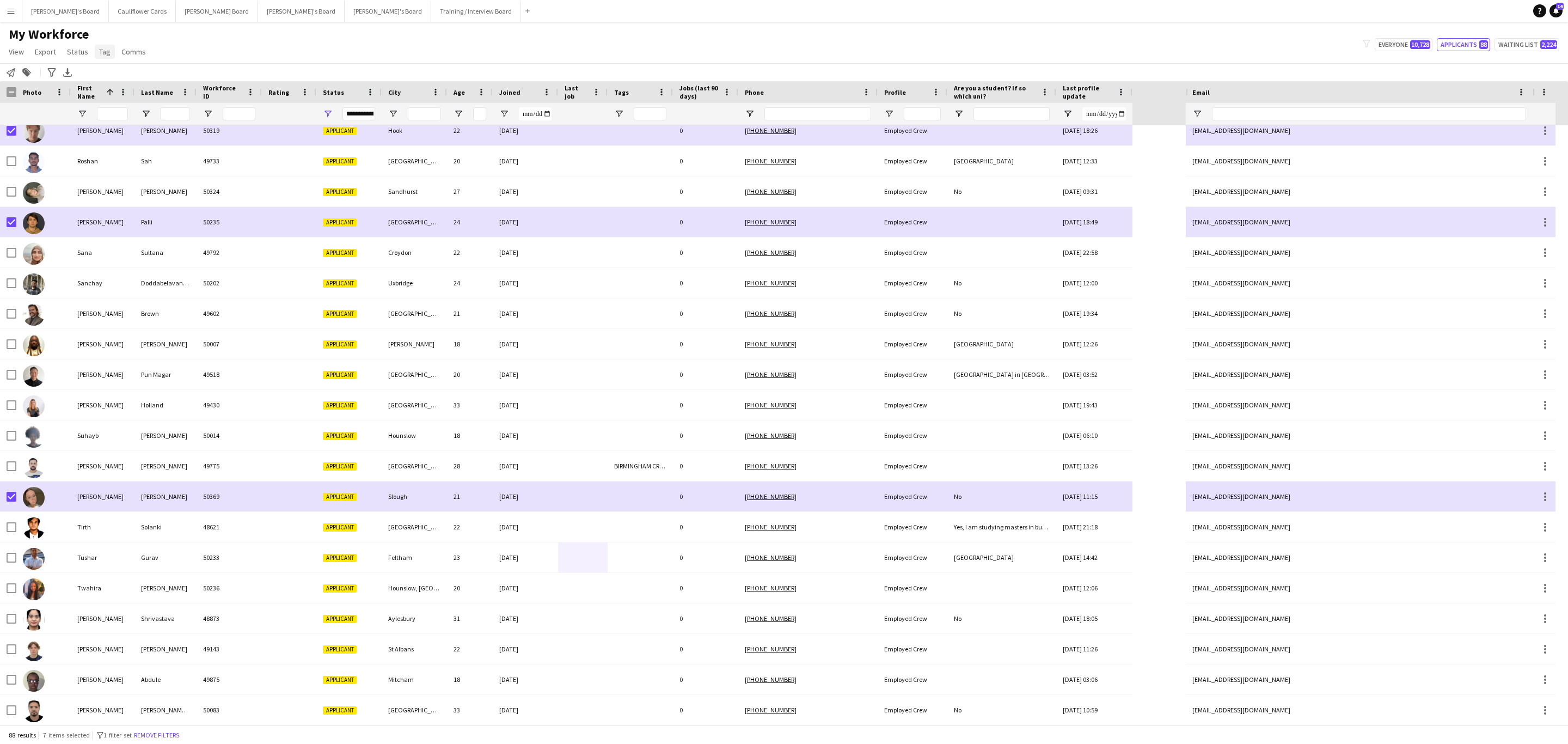
click at [101, 50] on span "Tag" at bounding box center [105, 51] width 11 height 10
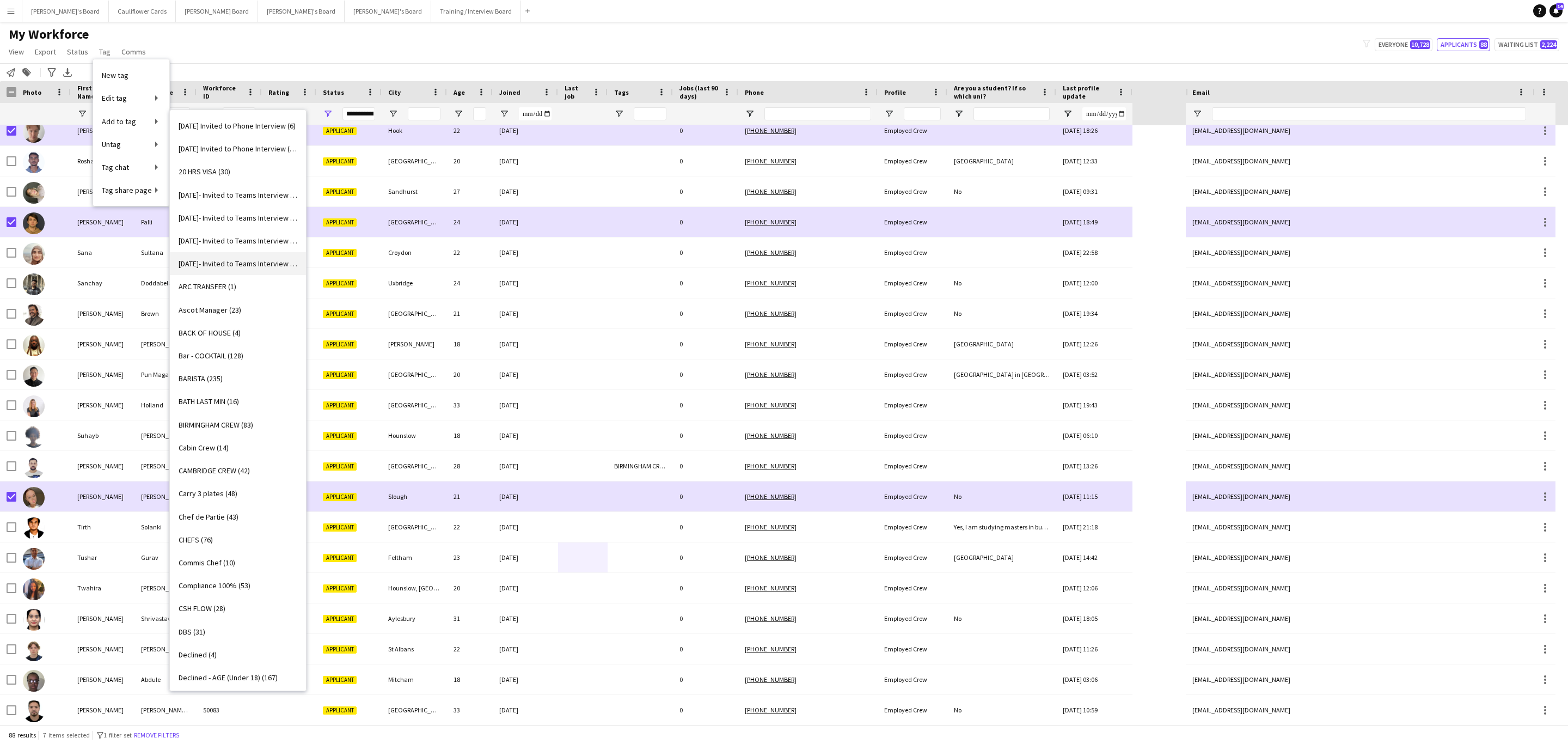
click at [235, 263] on span "29/09/25- Invited to Teams Interview (6)" at bounding box center [238, 263] width 119 height 10
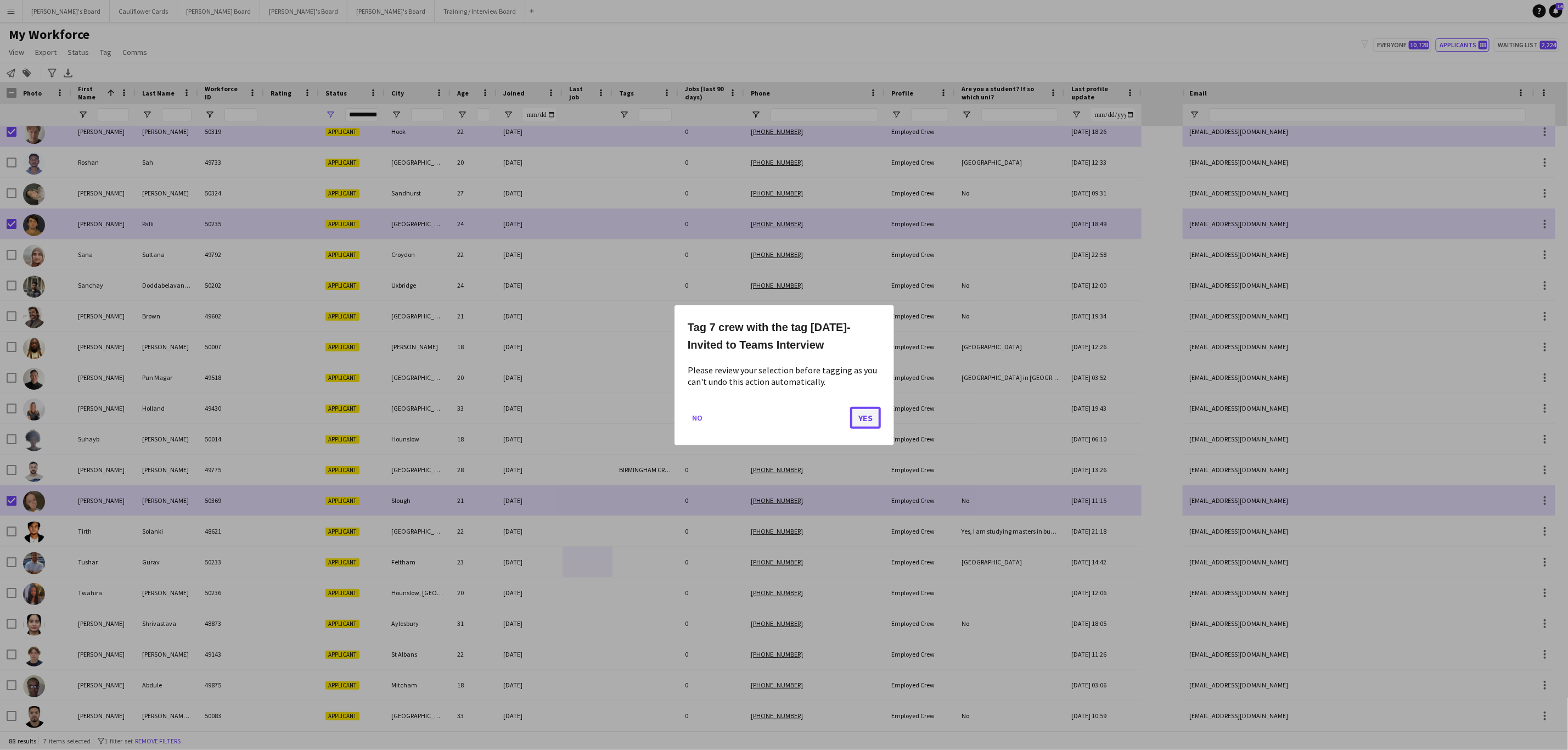
click at [865, 412] on button "Yes" at bounding box center [865, 417] width 31 height 22
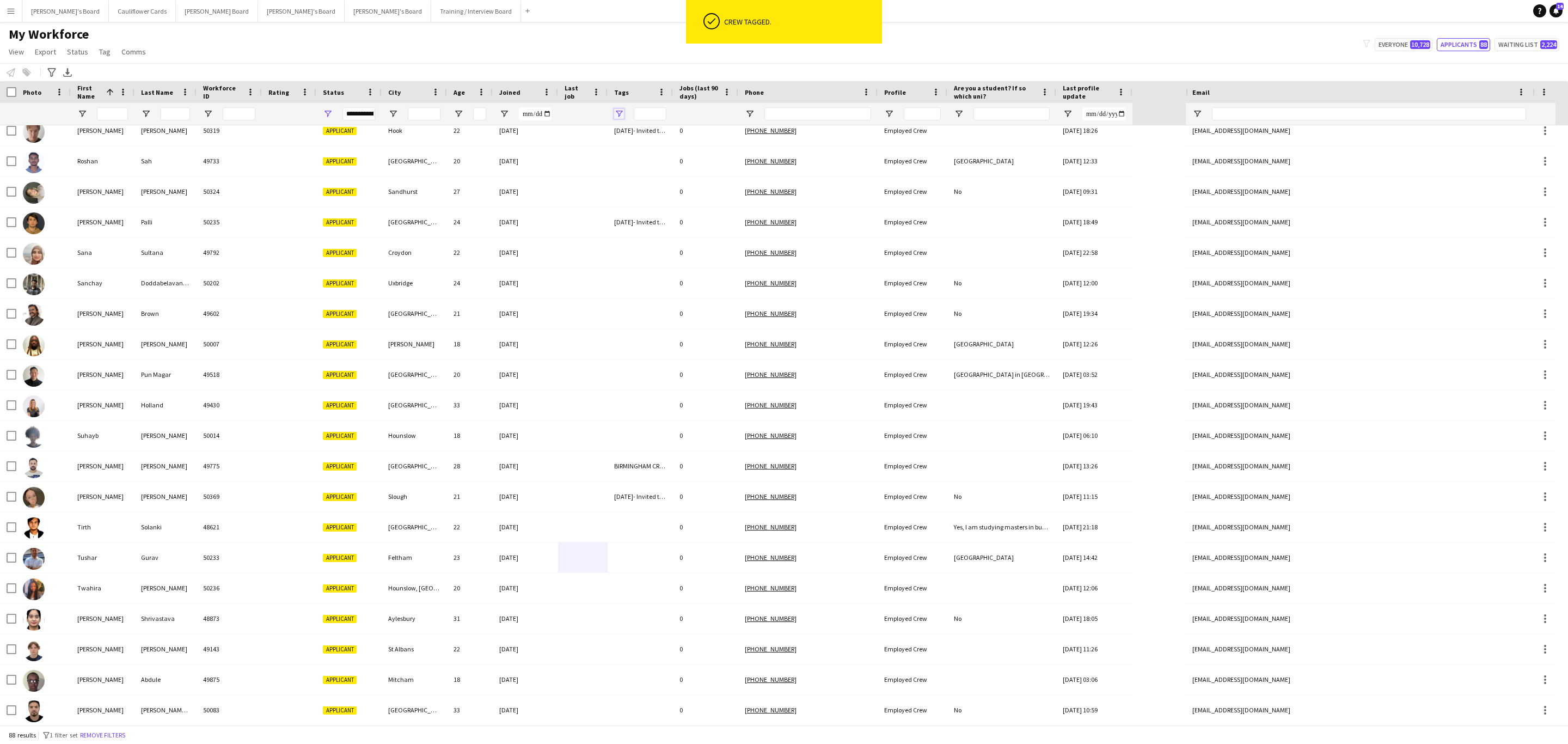
click at [616, 117] on span "Open Filter Menu" at bounding box center [619, 113] width 10 height 10
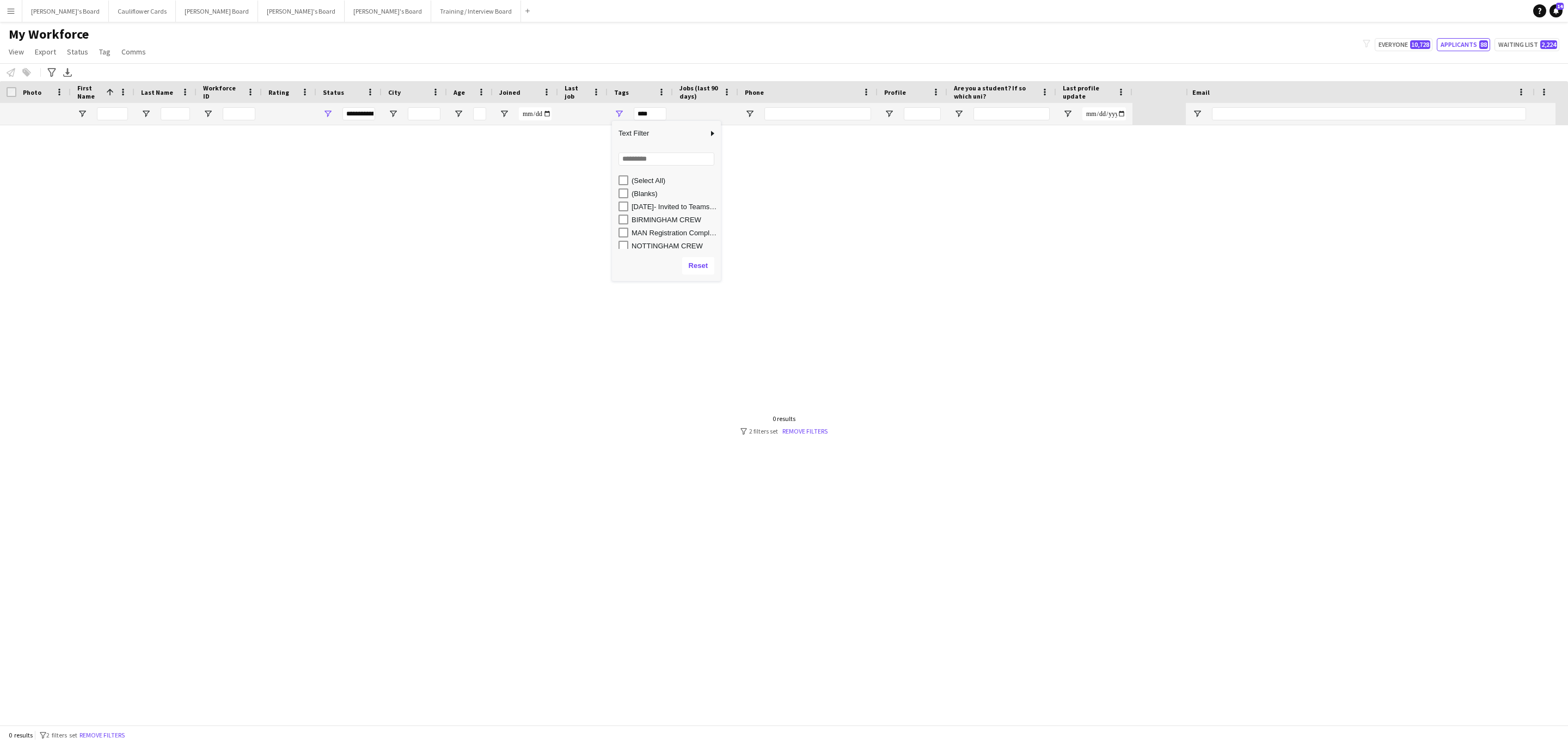
scroll to position [0, 0]
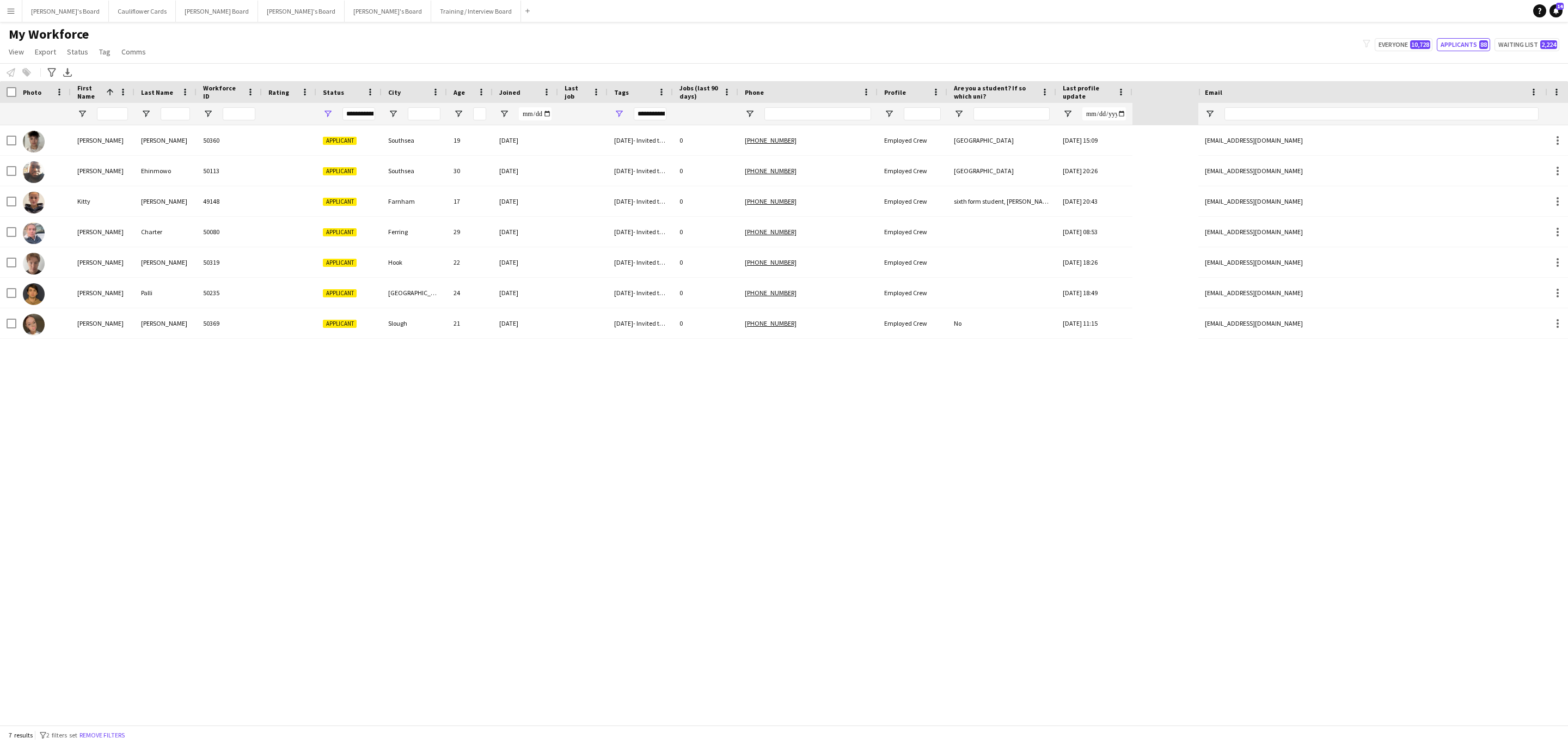
drag, startPoint x: 653, startPoint y: 444, endPoint x: 481, endPoint y: 345, distance: 198.5
click at [652, 443] on div "Fenton Locke 50360 Applicant Southsea 19 25-09-2025 29/09/25- Invited to Teams …" at bounding box center [599, 425] width 1198 height 600
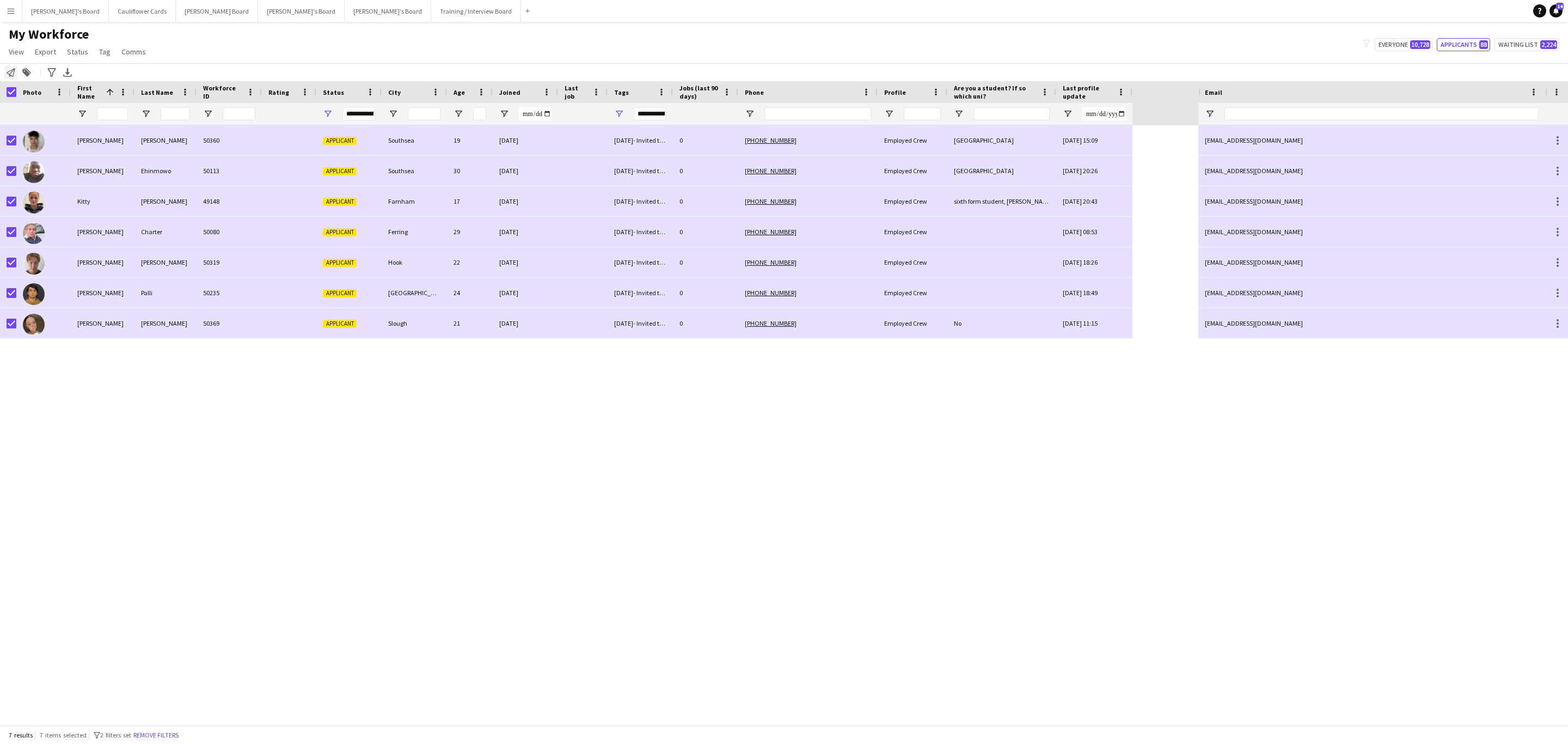
click at [7, 70] on icon "Notify workforce" at bounding box center [11, 73] width 9 height 9
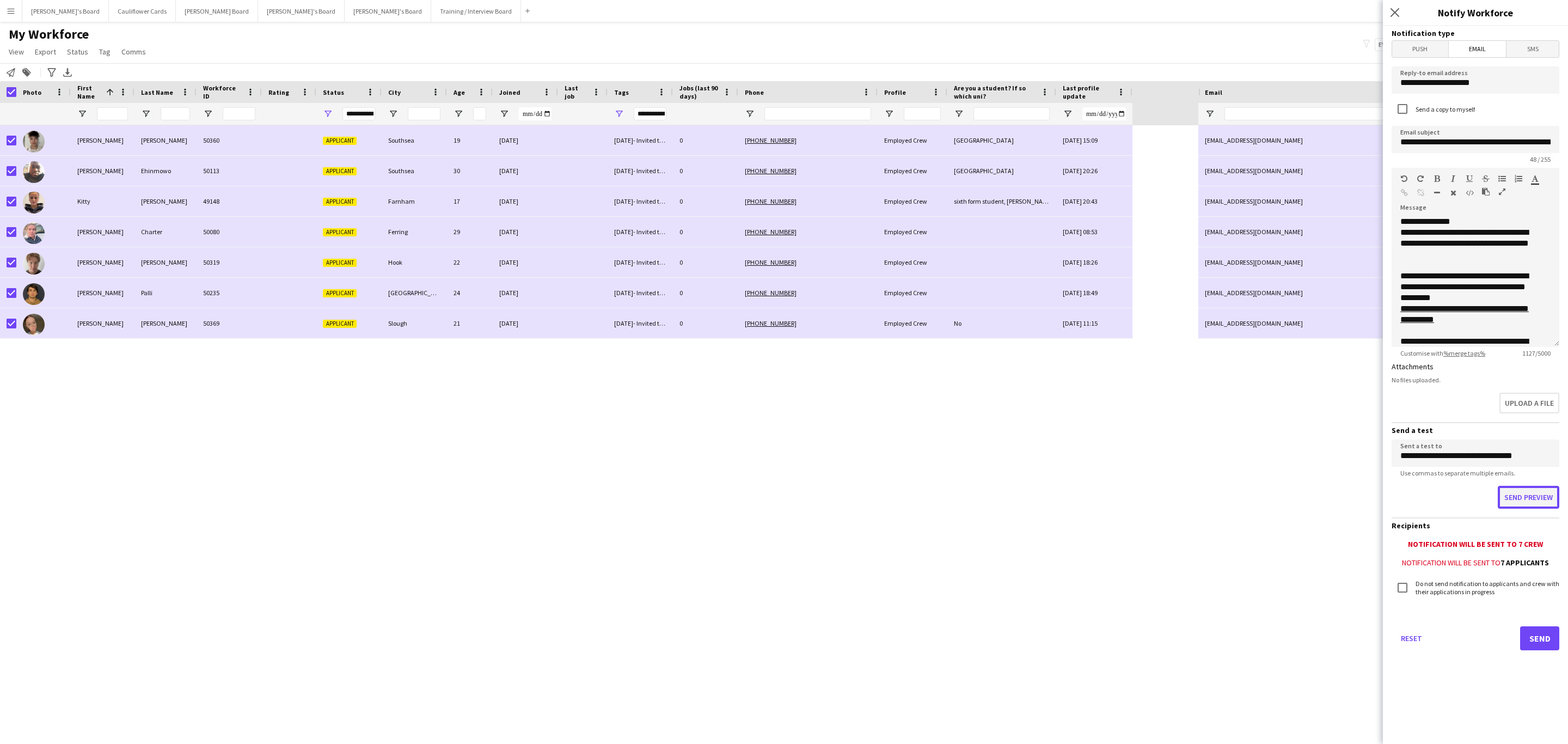
click at [1537, 499] on button "Send preview" at bounding box center [1528, 497] width 62 height 23
click at [1539, 628] on button "Send" at bounding box center [1540, 636] width 40 height 24
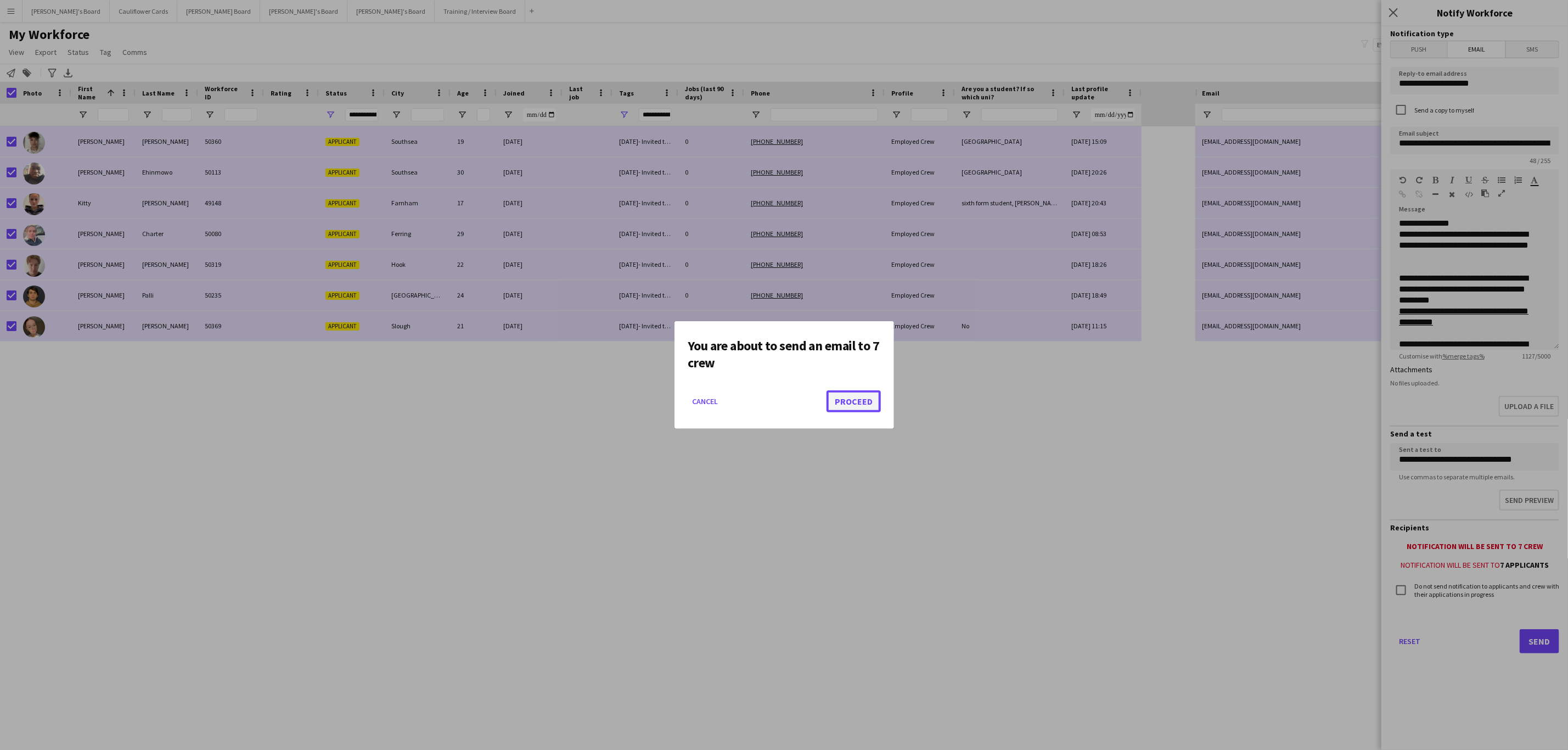
click at [860, 396] on button "Proceed" at bounding box center [854, 401] width 55 height 22
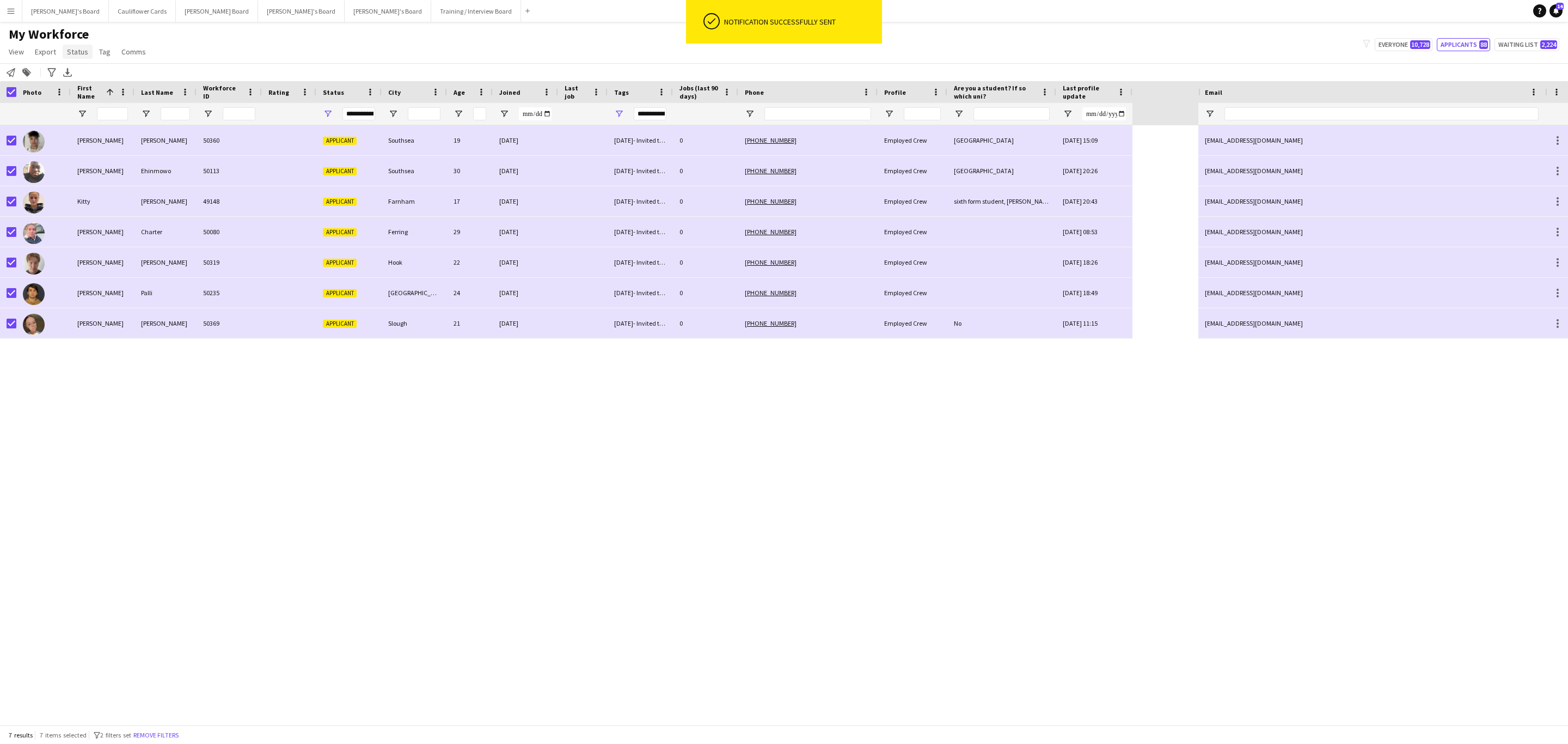
click at [71, 54] on span "Status" at bounding box center [77, 51] width 21 height 10
click at [87, 80] on link "Edit" at bounding box center [101, 75] width 76 height 23
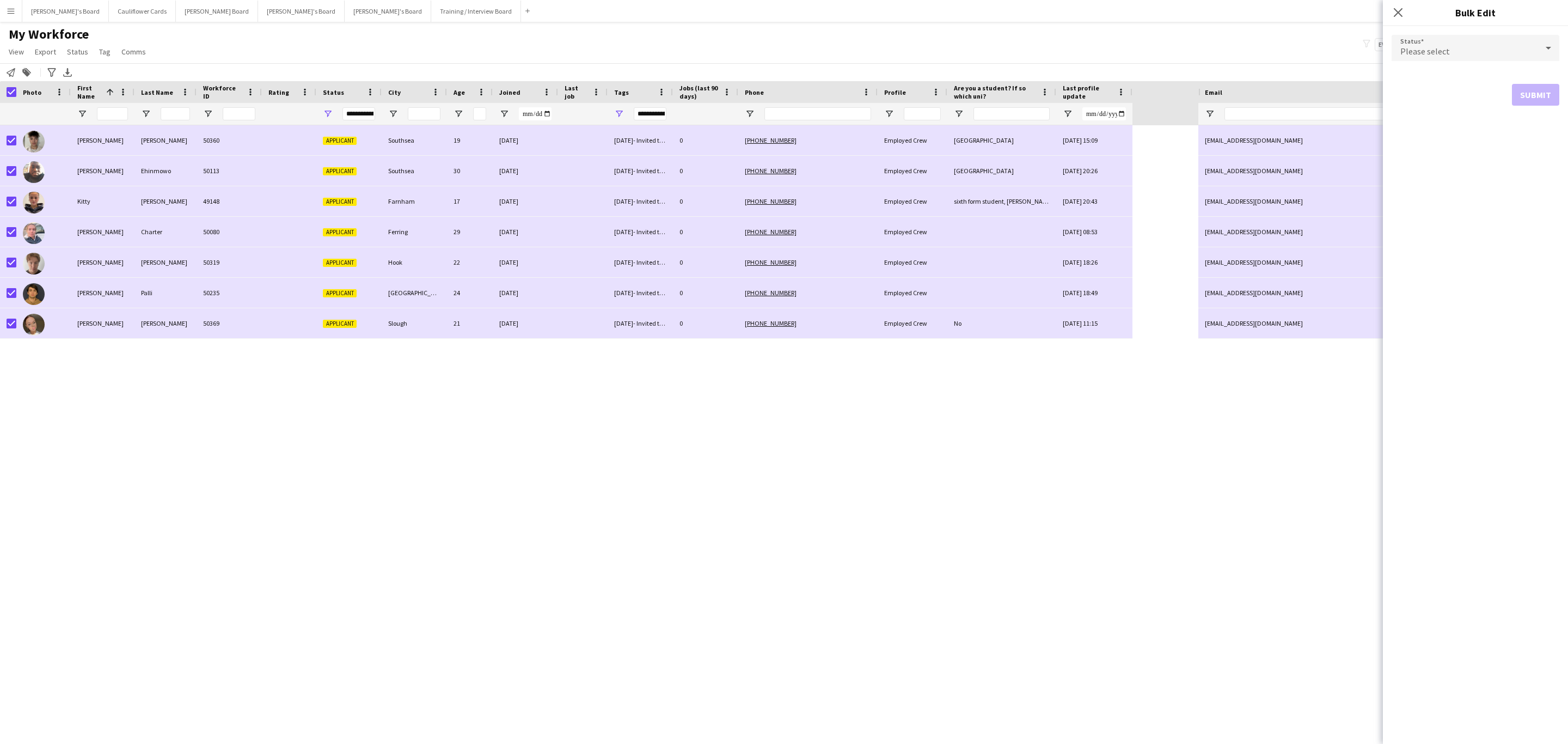
click at [1475, 40] on div "Please select" at bounding box center [1465, 48] width 146 height 26
click at [394, 206] on div at bounding box center [784, 372] width 1568 height 744
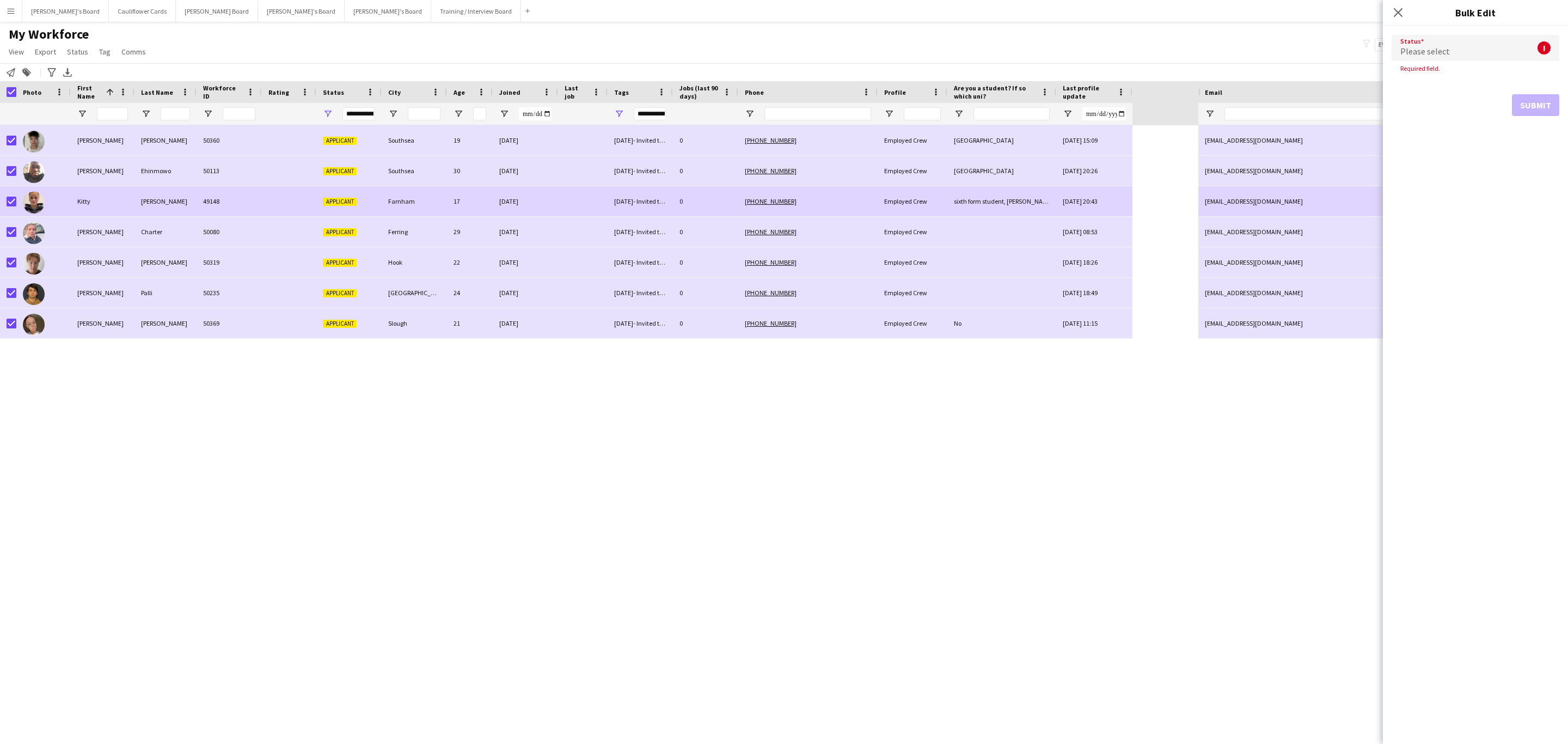
click at [447, 198] on div "17" at bounding box center [470, 201] width 46 height 30
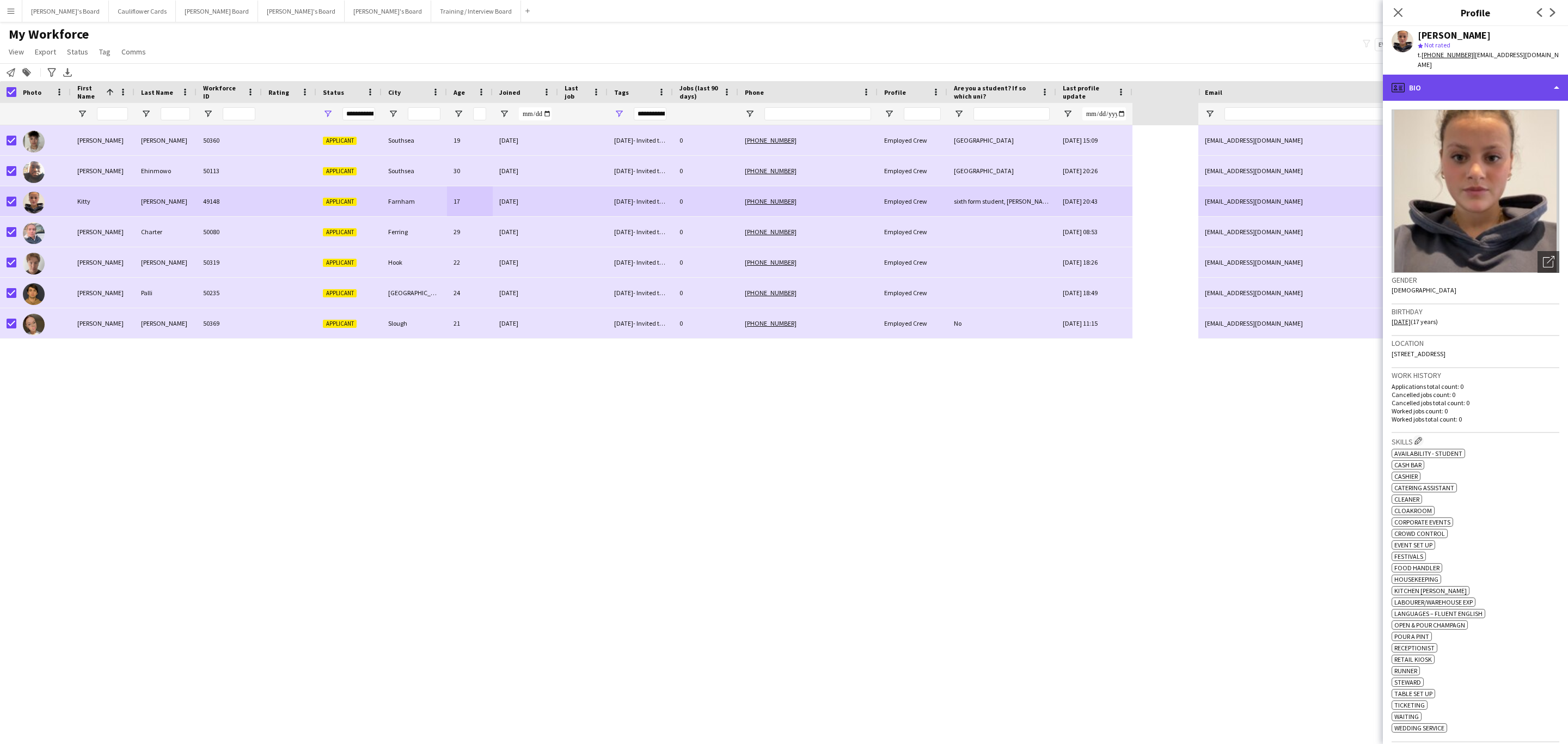
click at [1507, 77] on div "profile Bio" at bounding box center [1476, 87] width 185 height 26
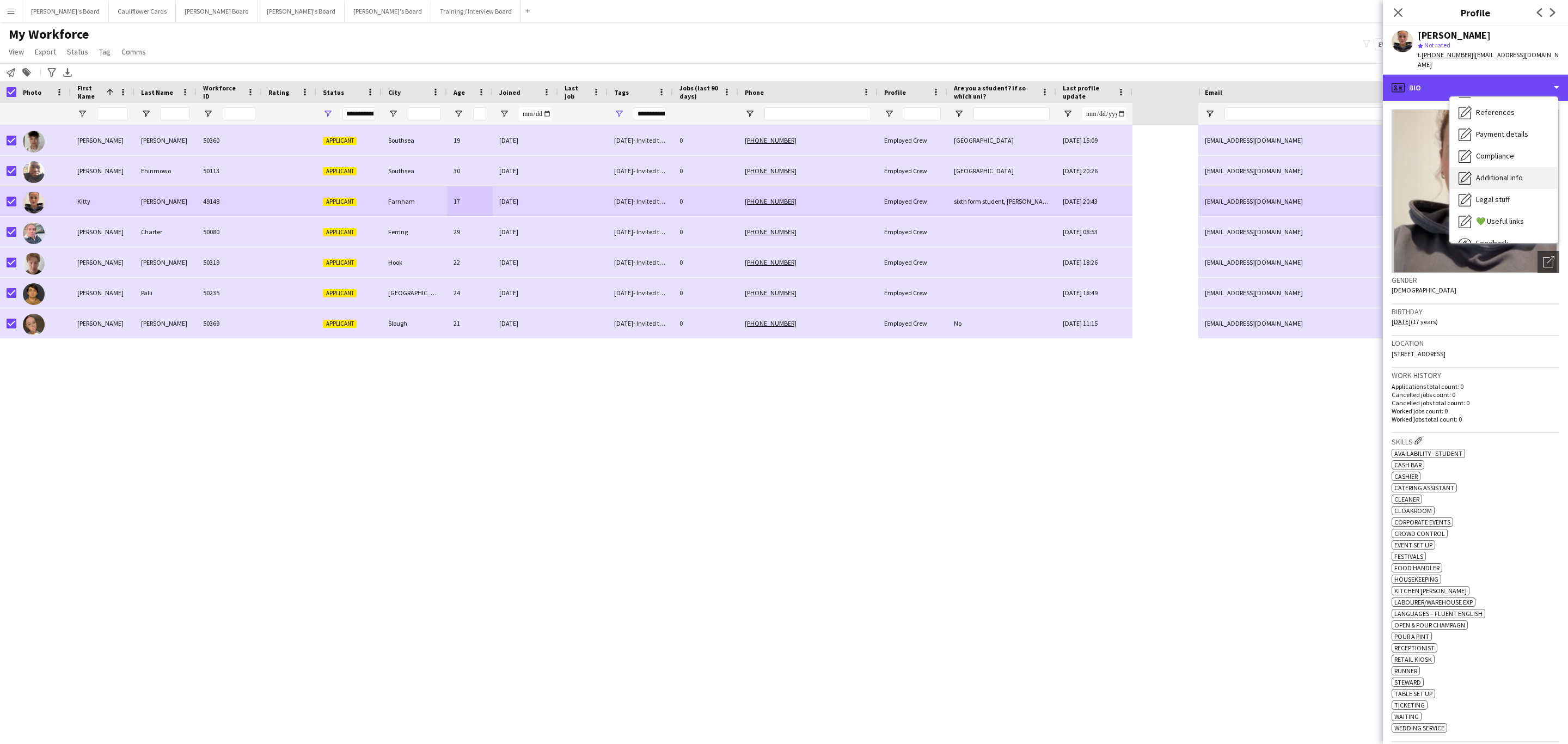
scroll to position [145, 0]
click at [1481, 447] on div "ok-circled2 background Layer 1 cross-circle-red background Layer 1 Availability…" at bounding box center [1476, 590] width 168 height 286
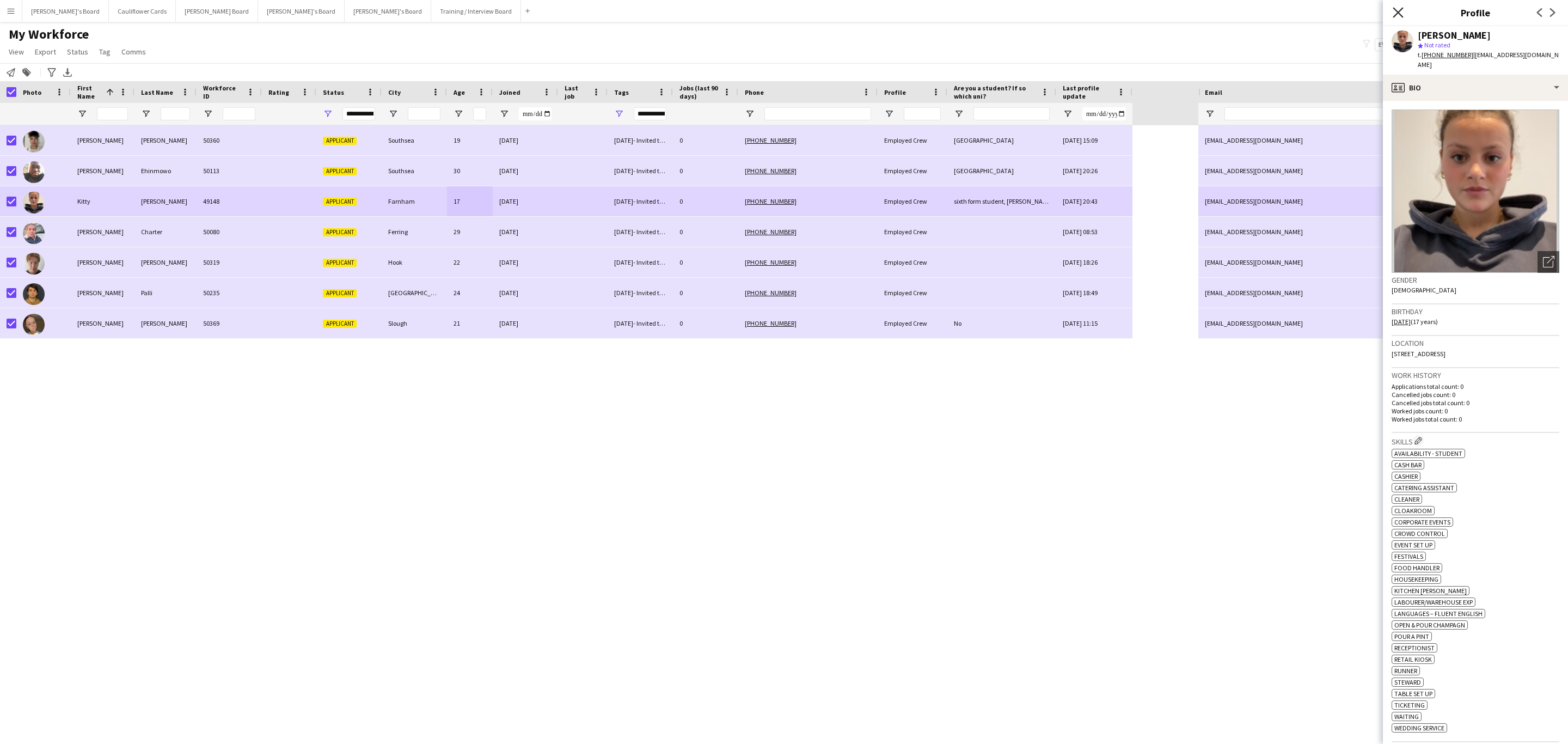
click at [1402, 8] on icon "Close pop-in" at bounding box center [1398, 12] width 10 height 10
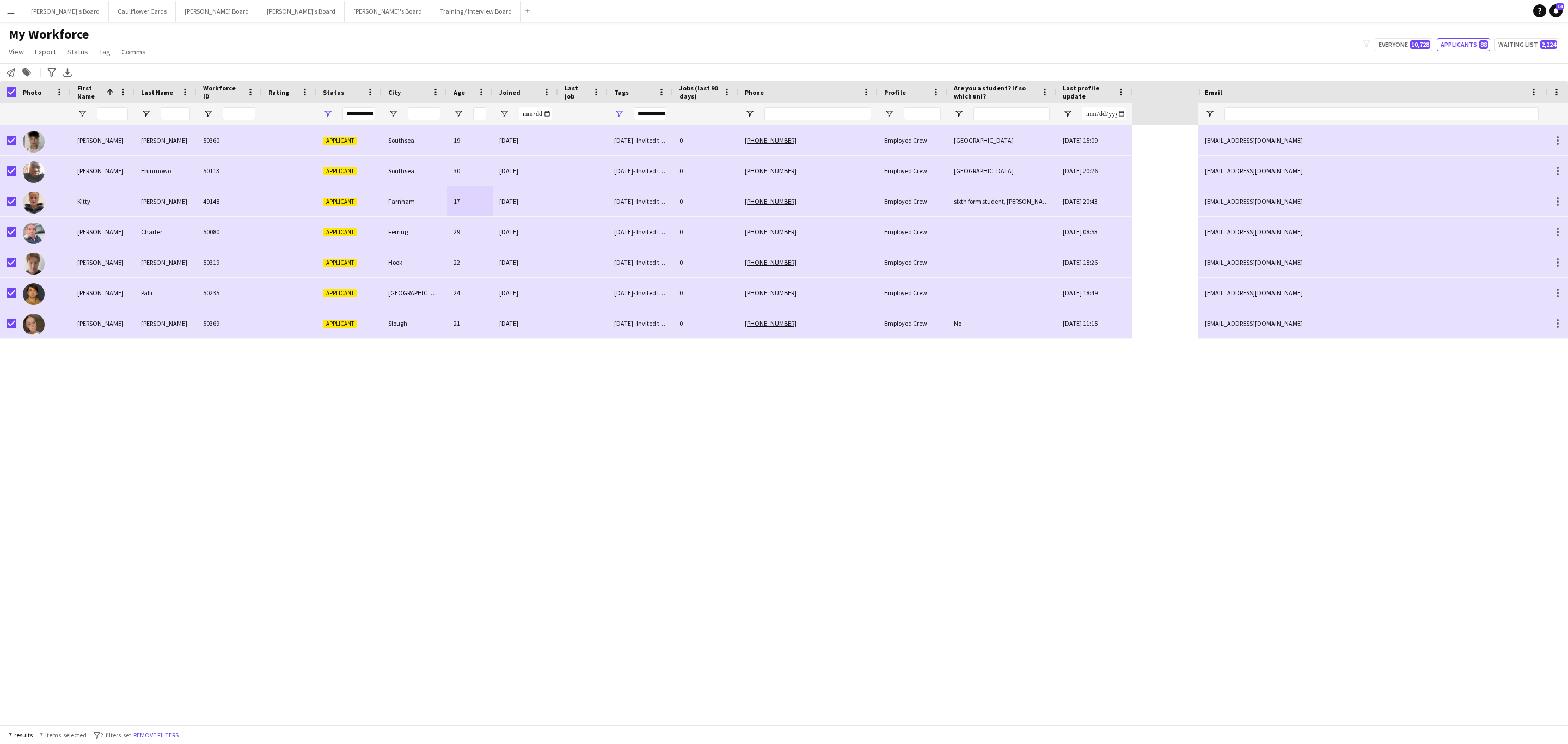
click at [80, 61] on app-page-menu "View Views Default view Compliance RTW Checks MANCHESTER Search UNI New view Up…" at bounding box center [78, 53] width 157 height 20
click at [78, 58] on link "Status" at bounding box center [77, 52] width 30 height 14
click at [90, 74] on link "Edit" at bounding box center [101, 75] width 76 height 23
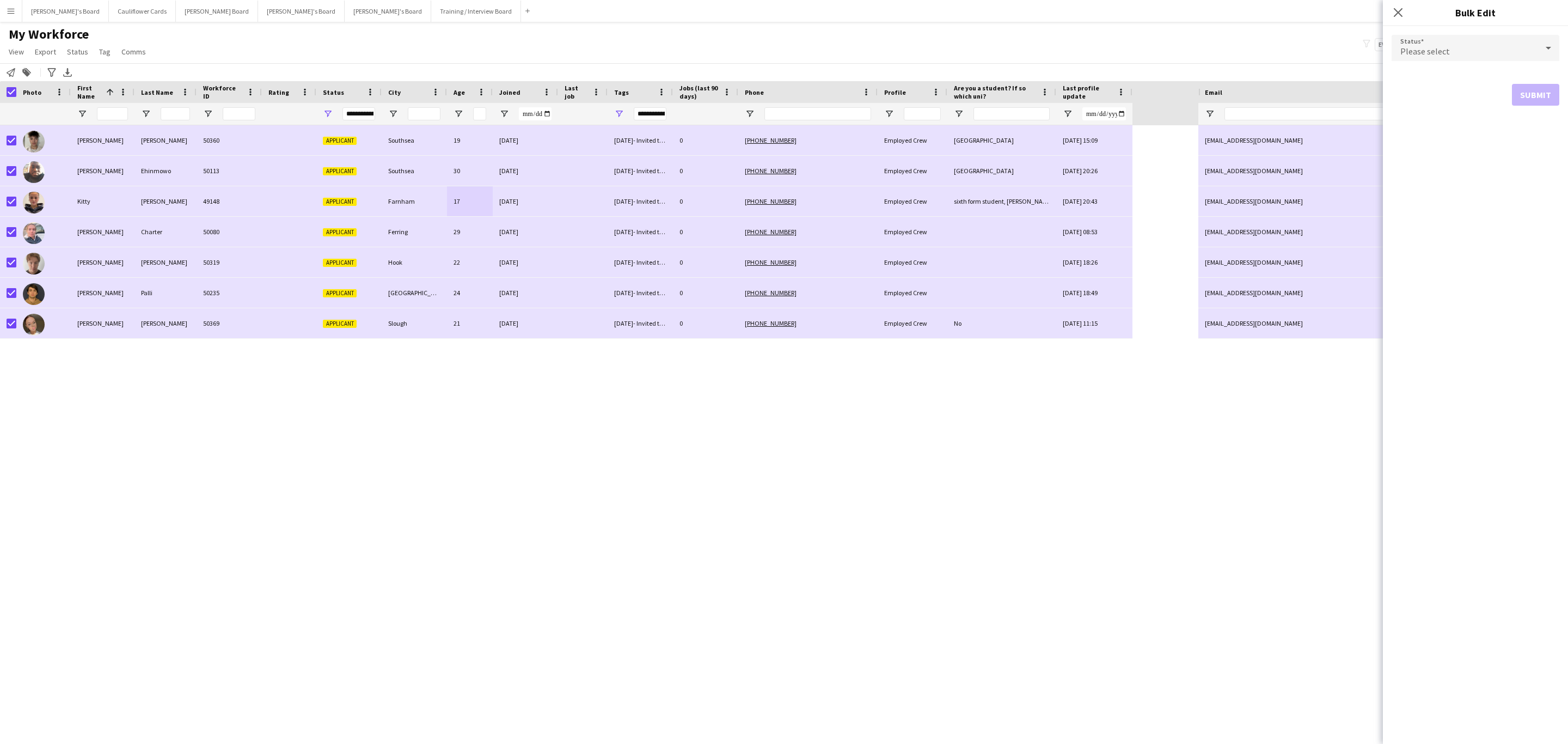
click at [1485, 50] on div "Please select" at bounding box center [1465, 48] width 146 height 26
click at [1440, 198] on div "Active Applicant Approved Declined In progress Invited Paused Suspended Waiting…" at bounding box center [1476, 132] width 168 height 142
click at [1435, 188] on span "Waiting list" at bounding box center [1476, 185] width 150 height 10
click at [1539, 131] on button "Submit" at bounding box center [1535, 132] width 47 height 22
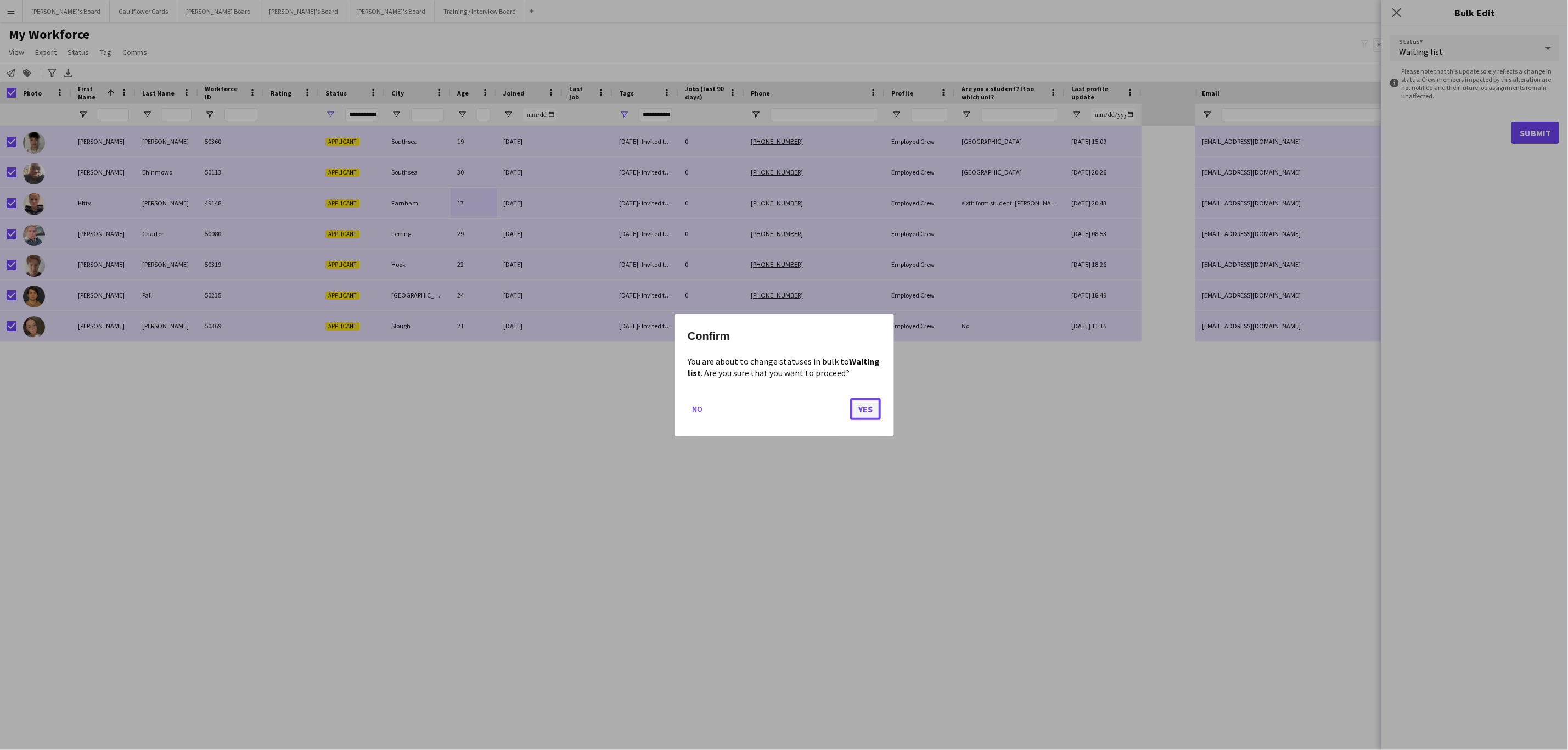
click at [861, 407] on button "Yes" at bounding box center [865, 409] width 31 height 22
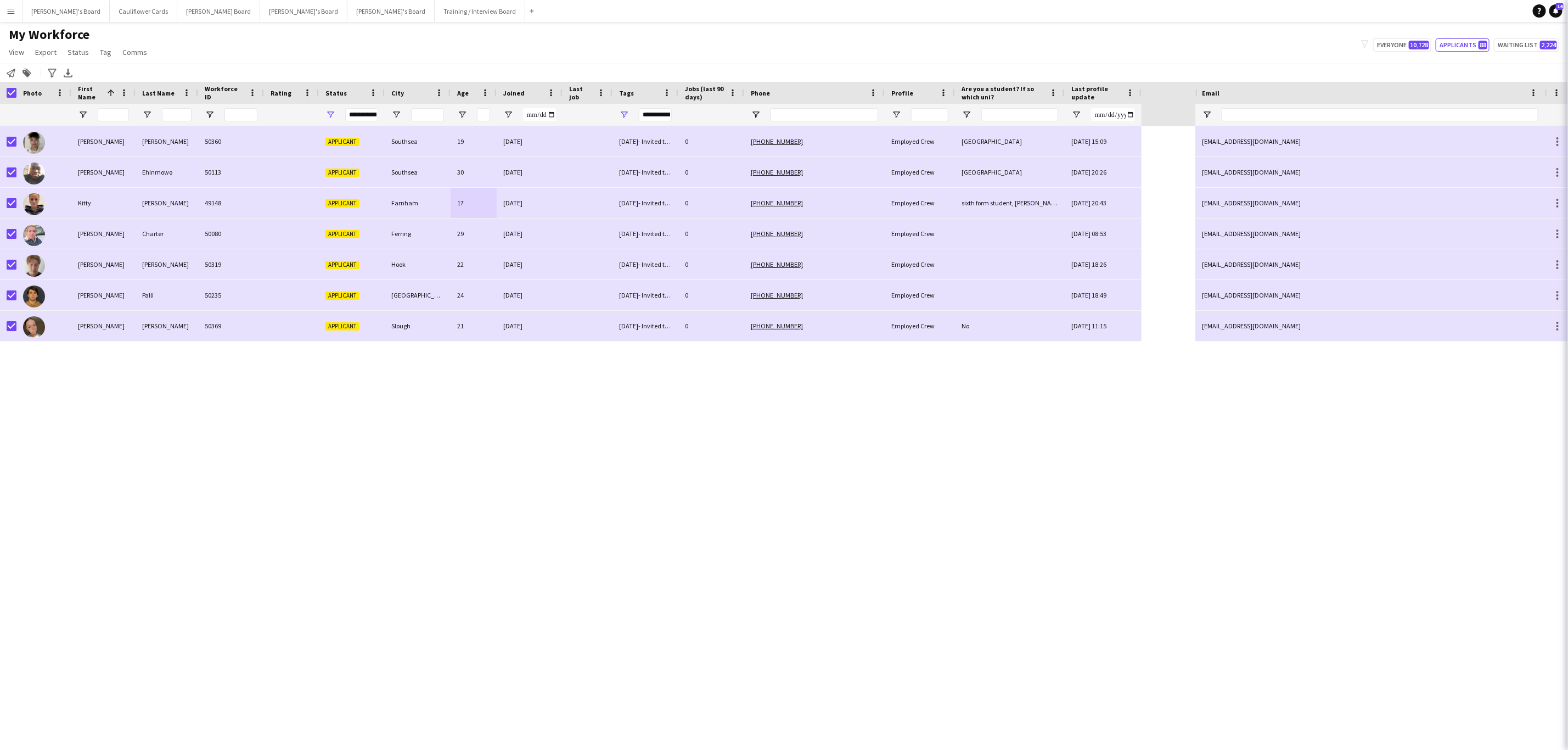
type input "***"
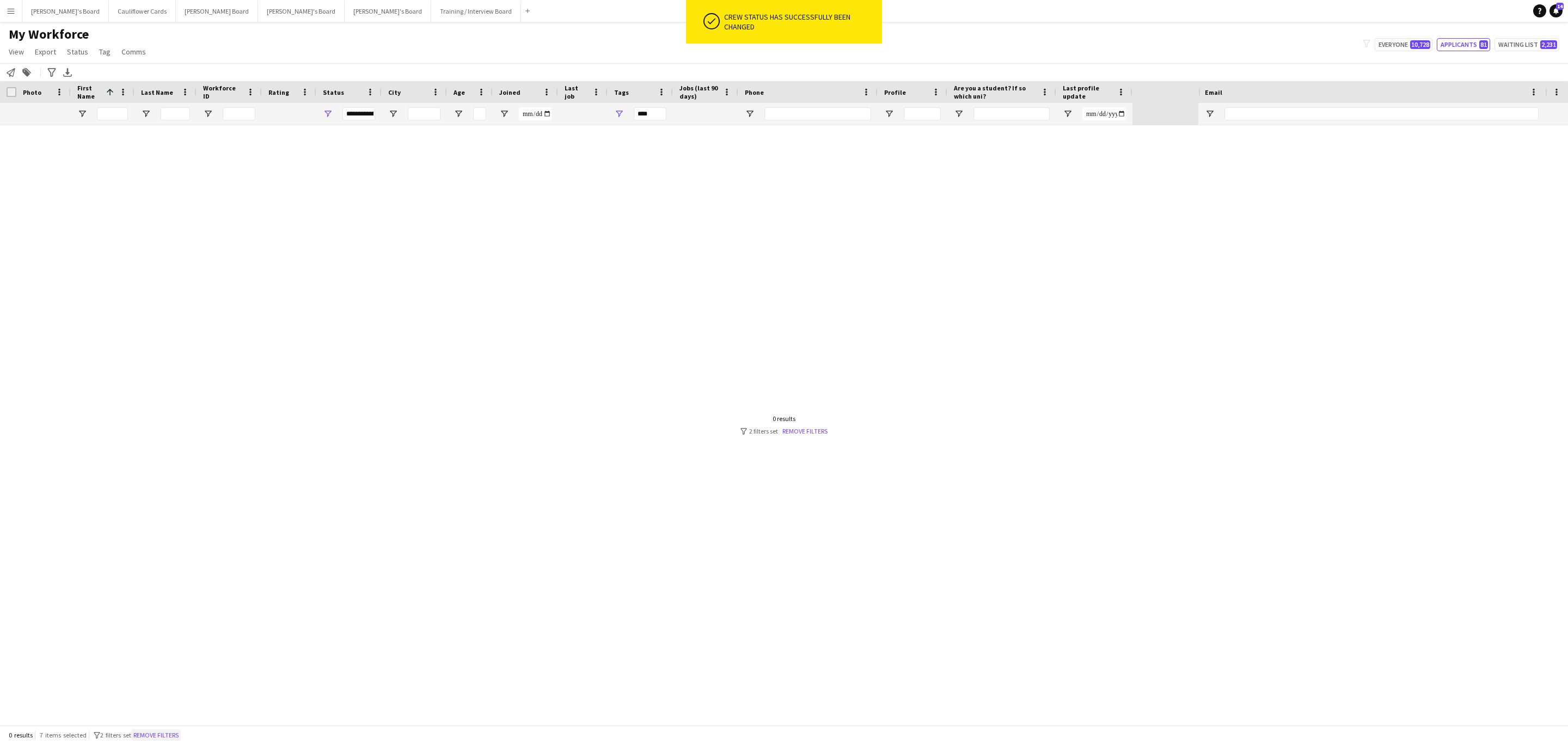
click at [165, 734] on button "Remove filters" at bounding box center [156, 735] width 50 height 12
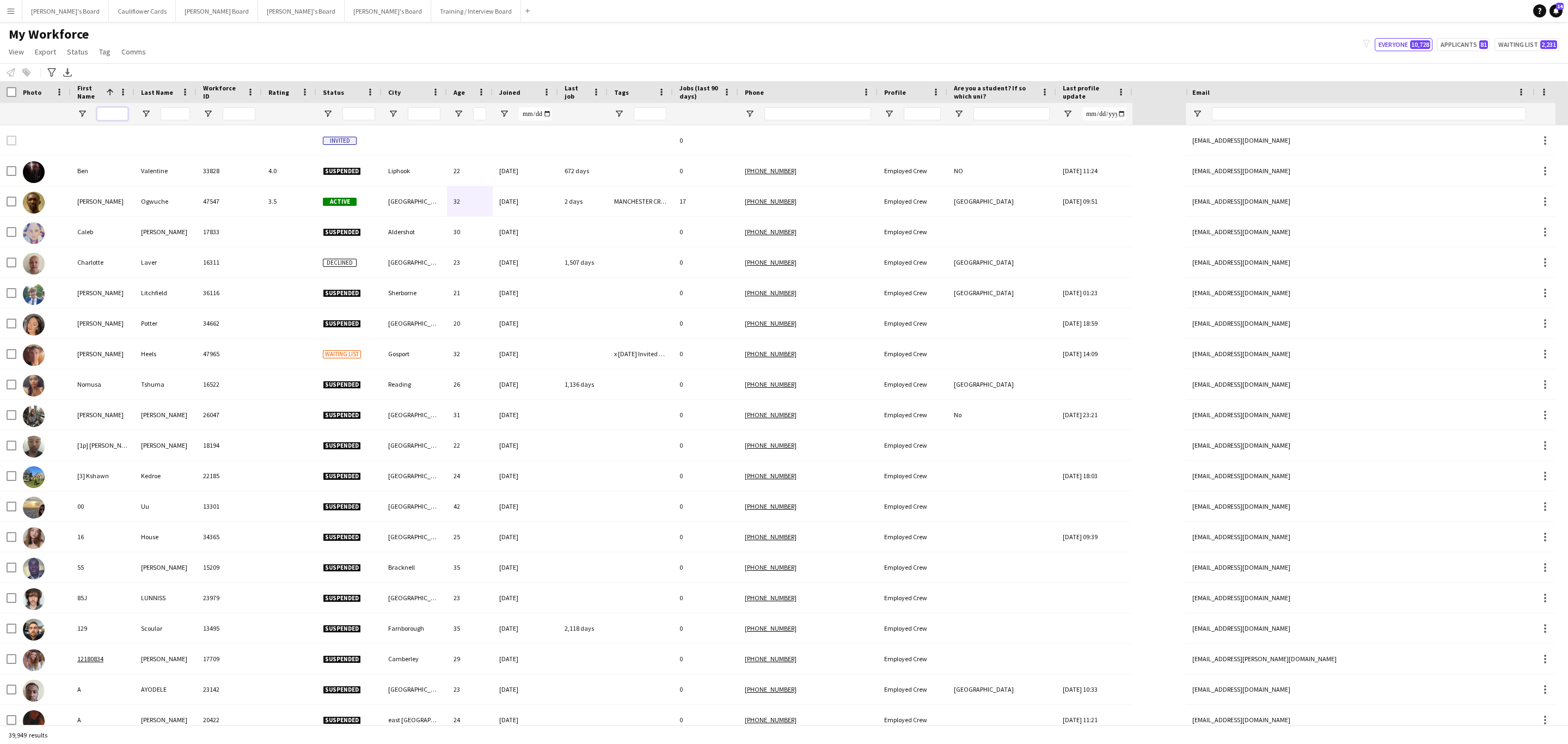
click at [118, 119] on input "First Name Filter Input" at bounding box center [112, 113] width 31 height 13
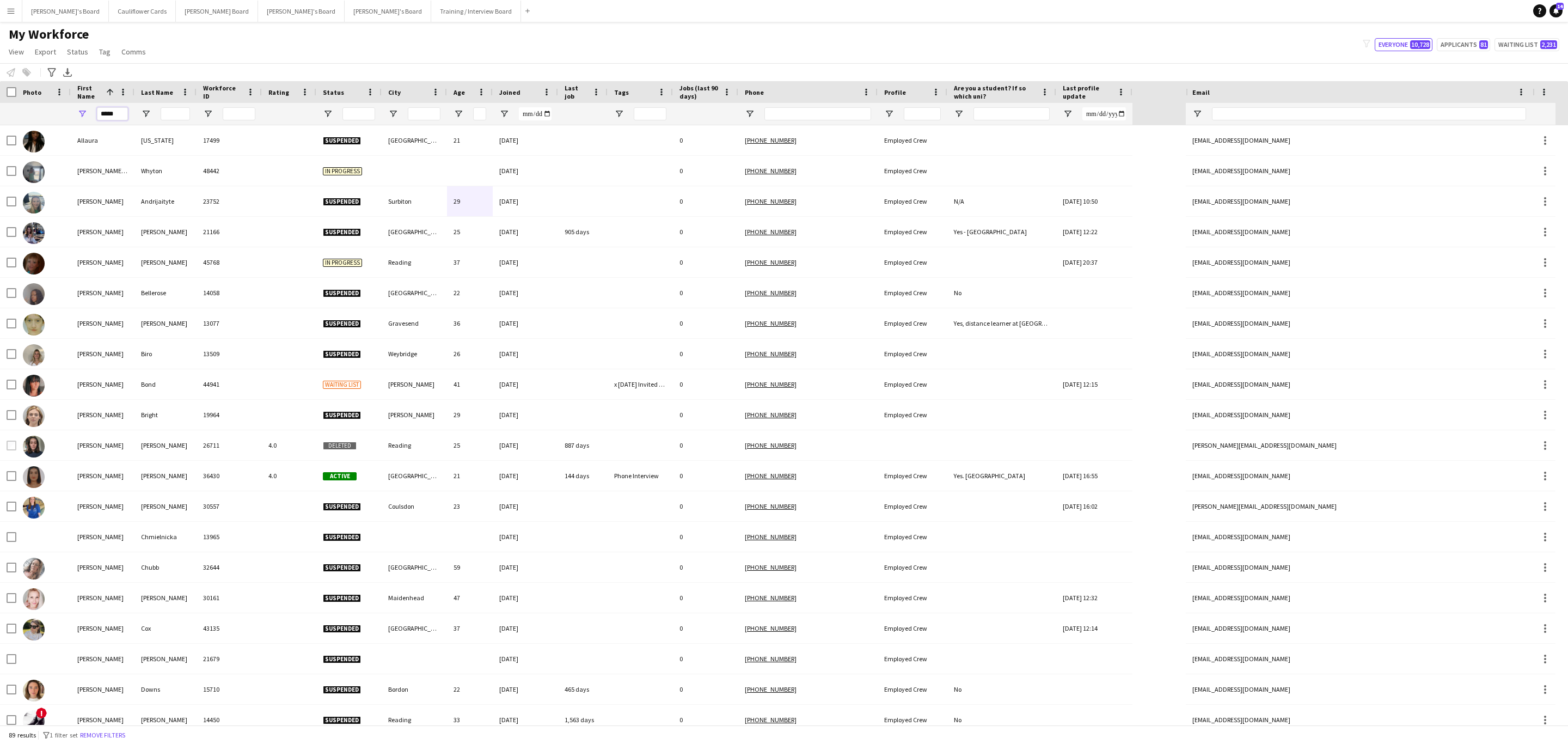
type input "*****"
click at [173, 110] on input "Last Name Filter Input" at bounding box center [175, 113] width 29 height 13
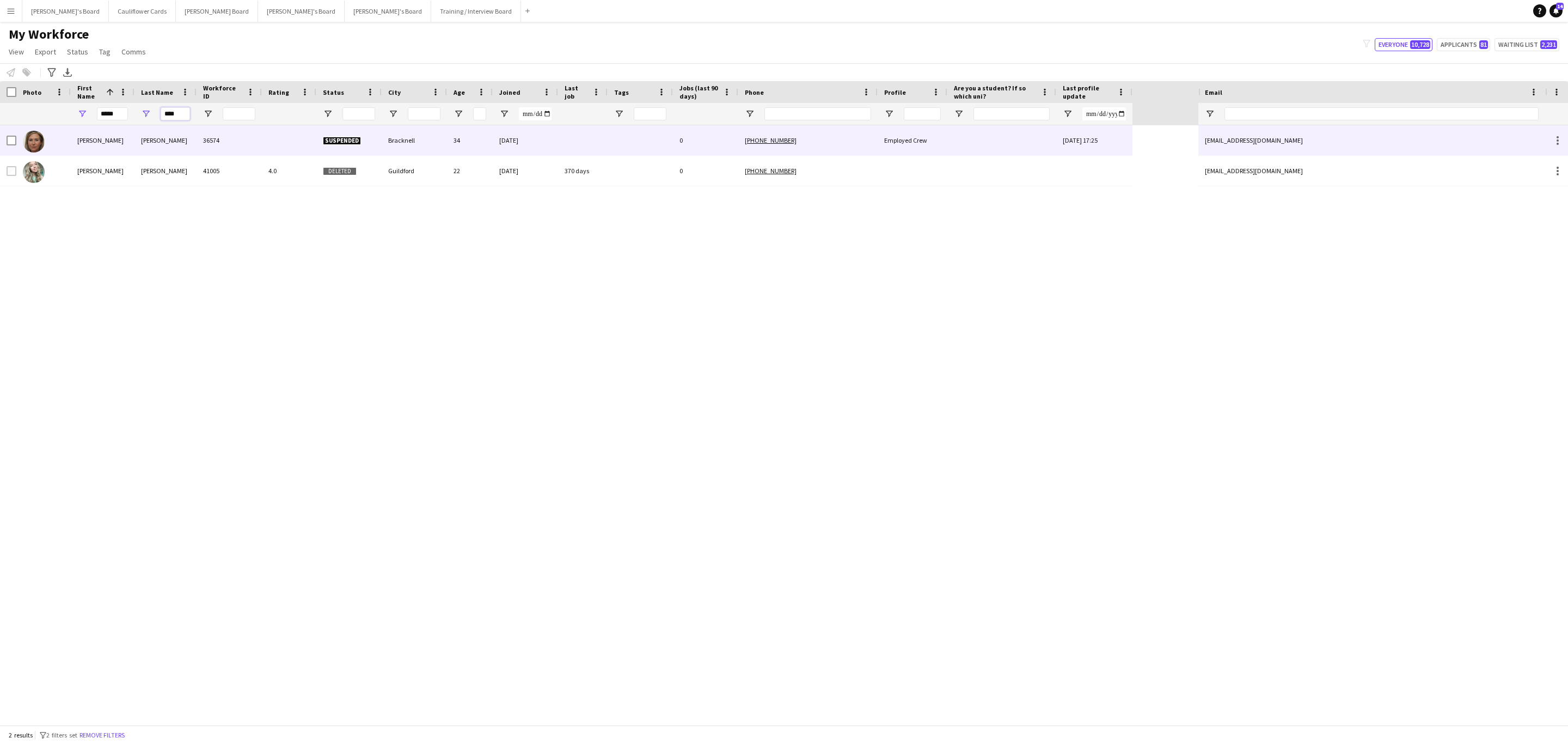
type input "****"
click at [185, 143] on div "Shaw" at bounding box center [165, 140] width 62 height 30
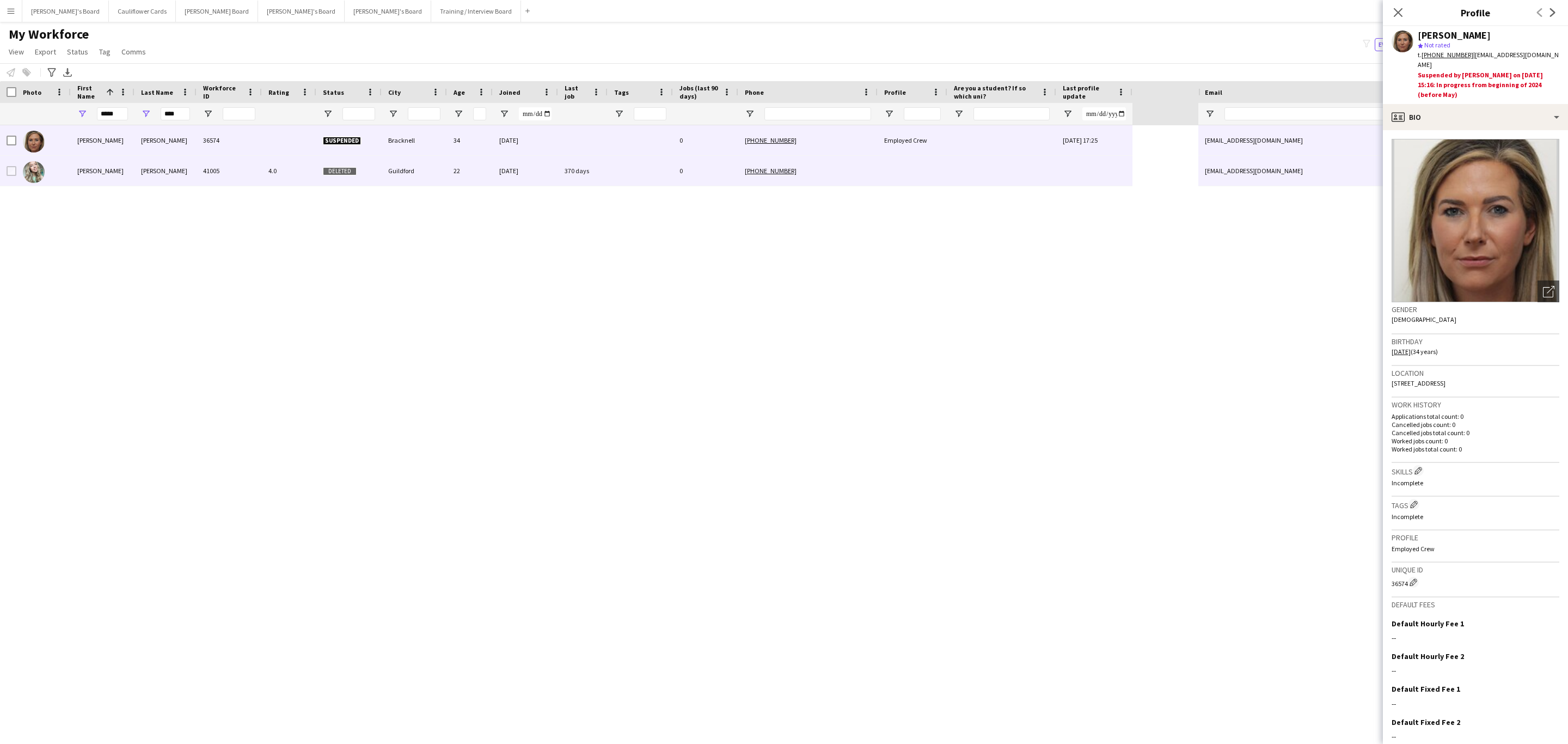
drag, startPoint x: 675, startPoint y: 168, endPoint x: 1142, endPoint y: 224, distance: 470.3
click at [674, 168] on div "0" at bounding box center [706, 170] width 66 height 30
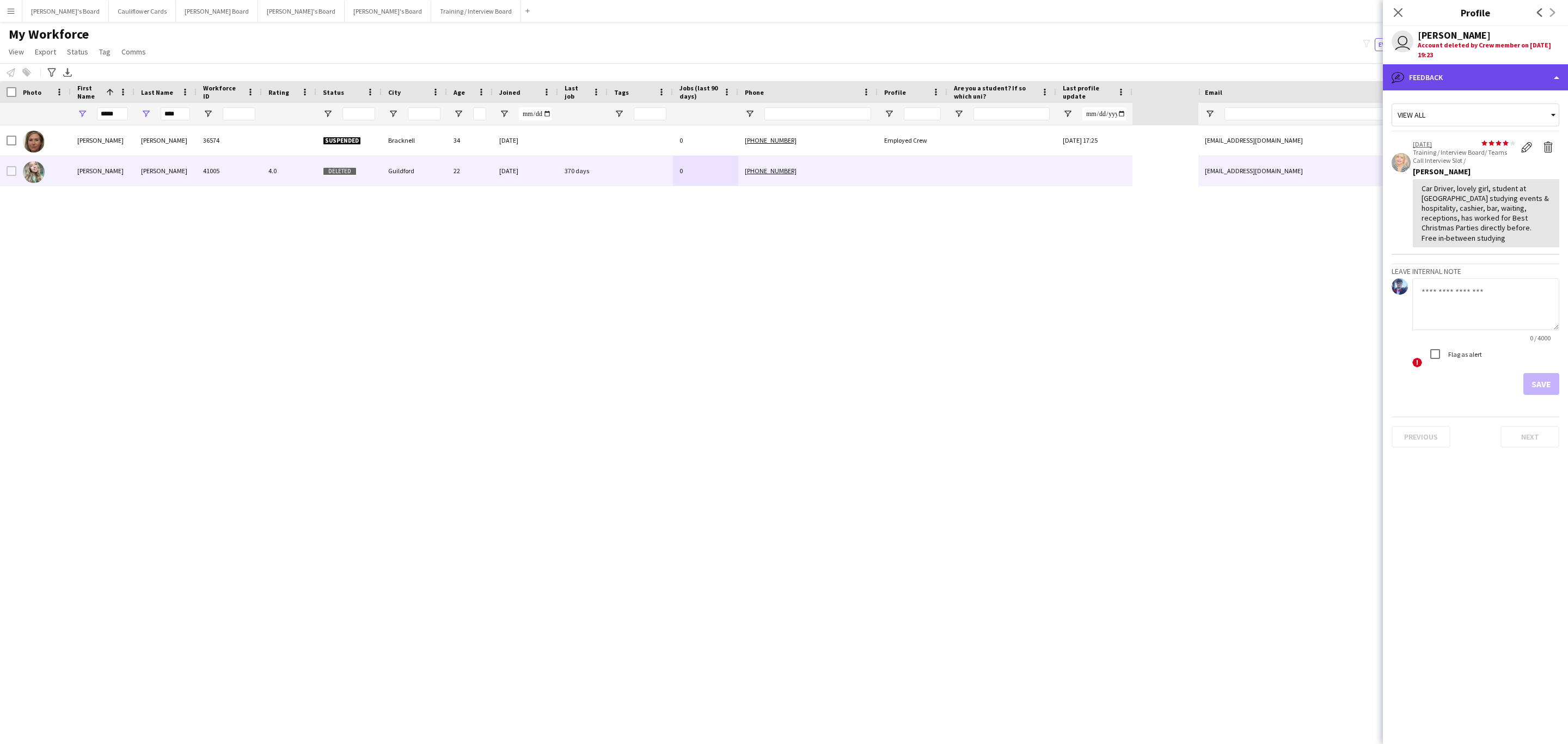
click at [1497, 78] on div "bubble-pencil Feedback" at bounding box center [1476, 77] width 185 height 26
click at [1504, 259] on div "View all star star star star star star star star star star 24-09-2024 Training …" at bounding box center [1476, 246] width 168 height 295
click at [1397, 17] on icon "Close pop-in" at bounding box center [1398, 12] width 10 height 10
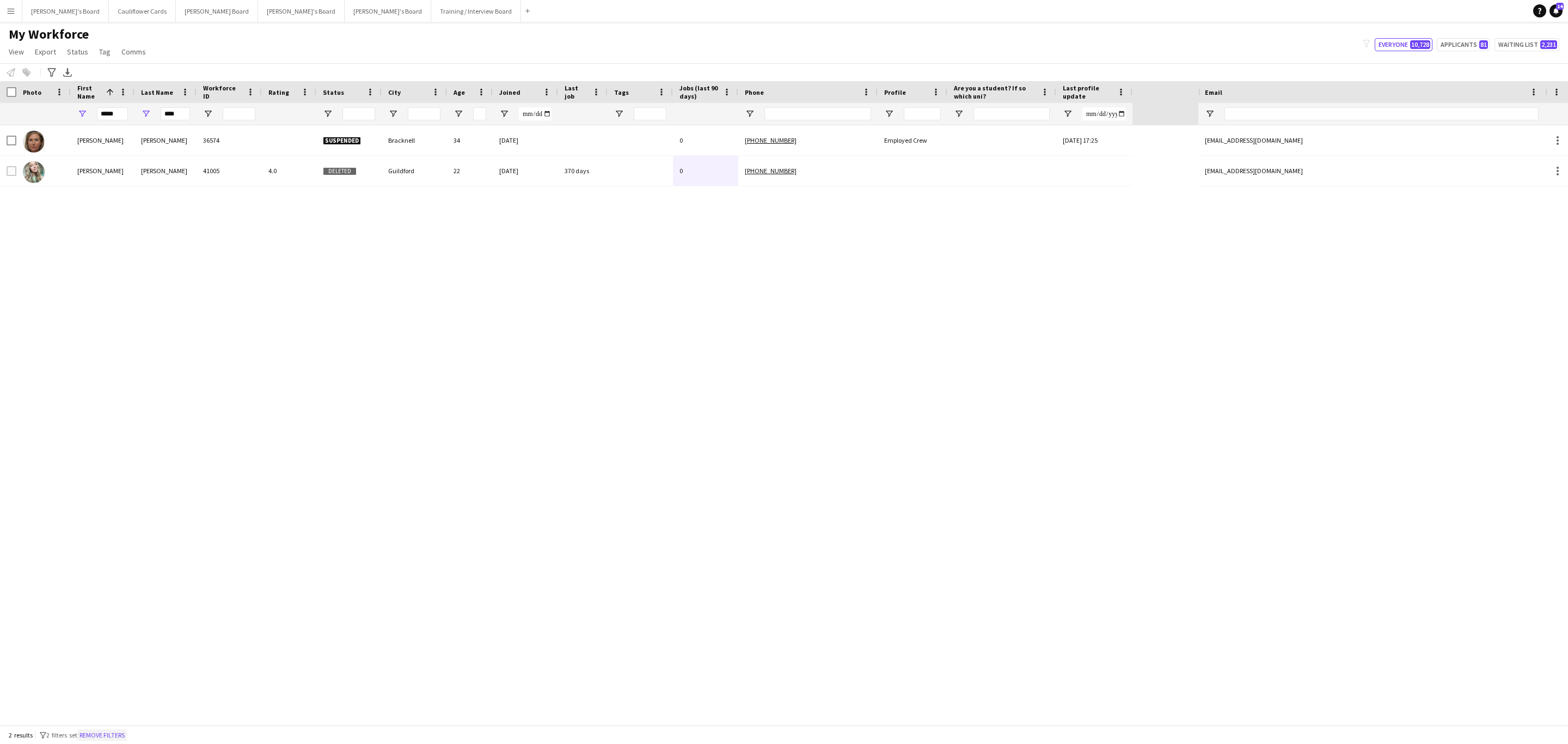
click at [118, 732] on button "Remove filters" at bounding box center [102, 735] width 50 height 12
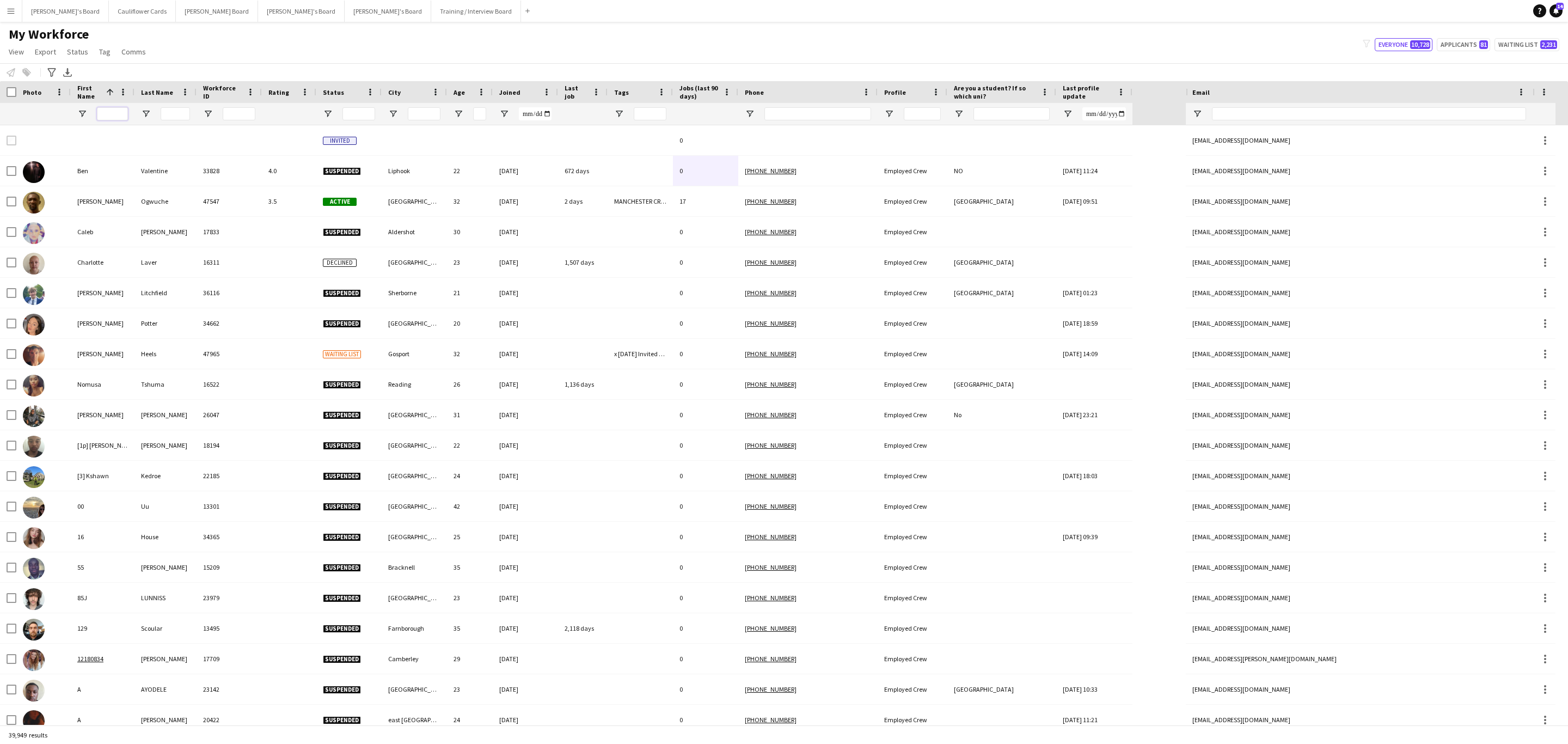
click at [110, 116] on input "First Name Filter Input" at bounding box center [112, 113] width 31 height 13
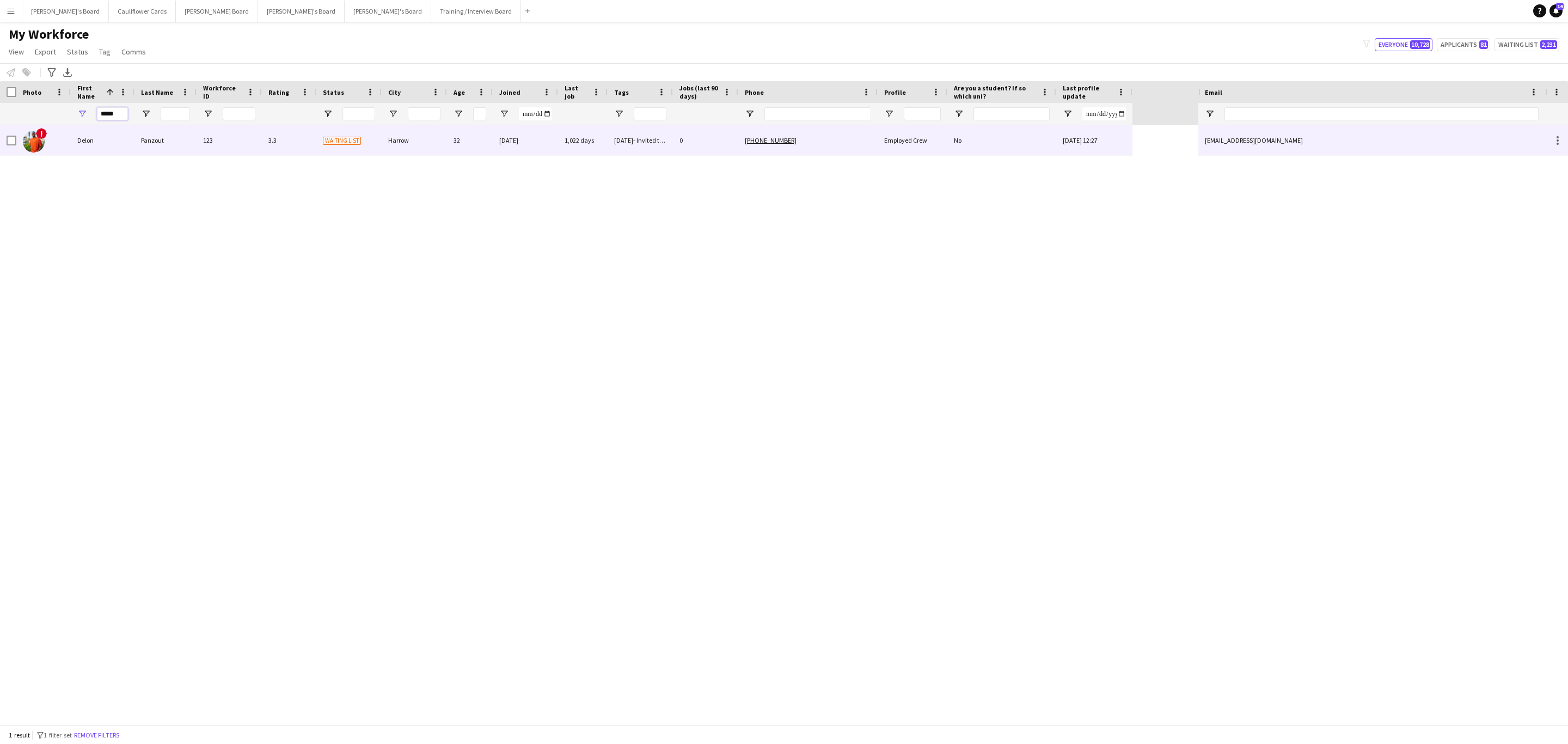
type input "*****"
click at [242, 154] on div "123" at bounding box center [229, 140] width 66 height 30
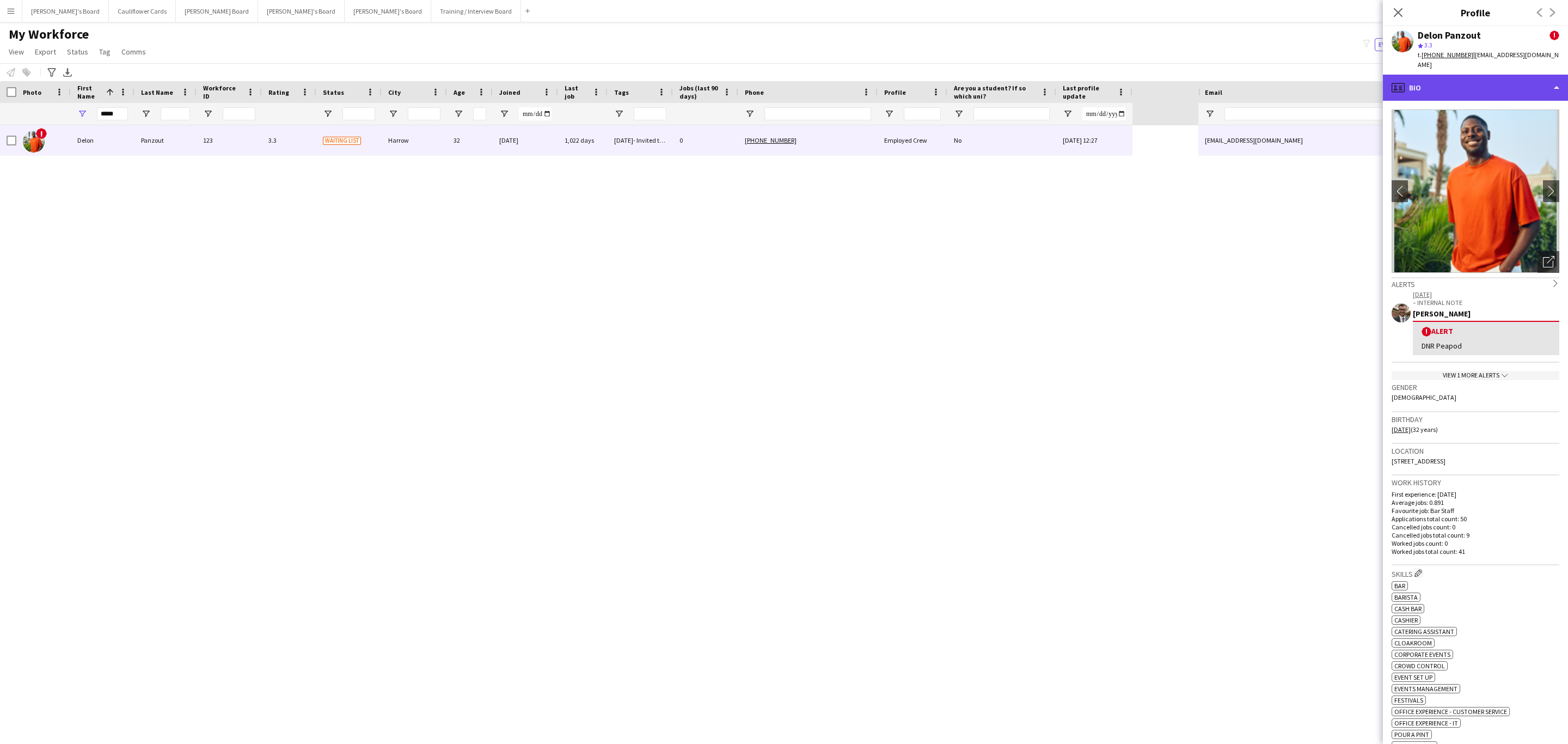
click at [1516, 85] on div "profile Bio" at bounding box center [1476, 87] width 185 height 26
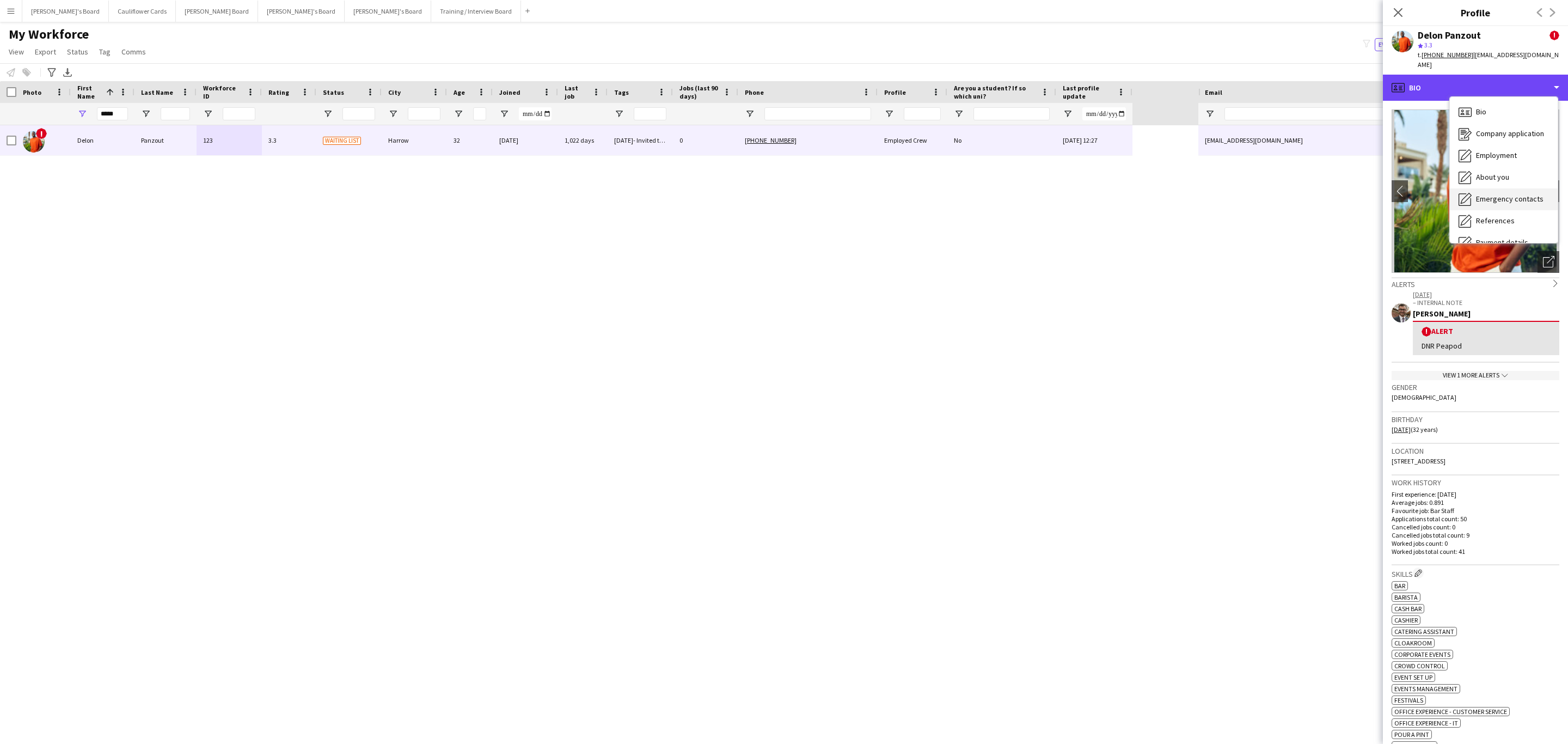
scroll to position [145, 0]
click at [1503, 140] on div "Additional info Additional info" at bounding box center [1504, 141] width 108 height 22
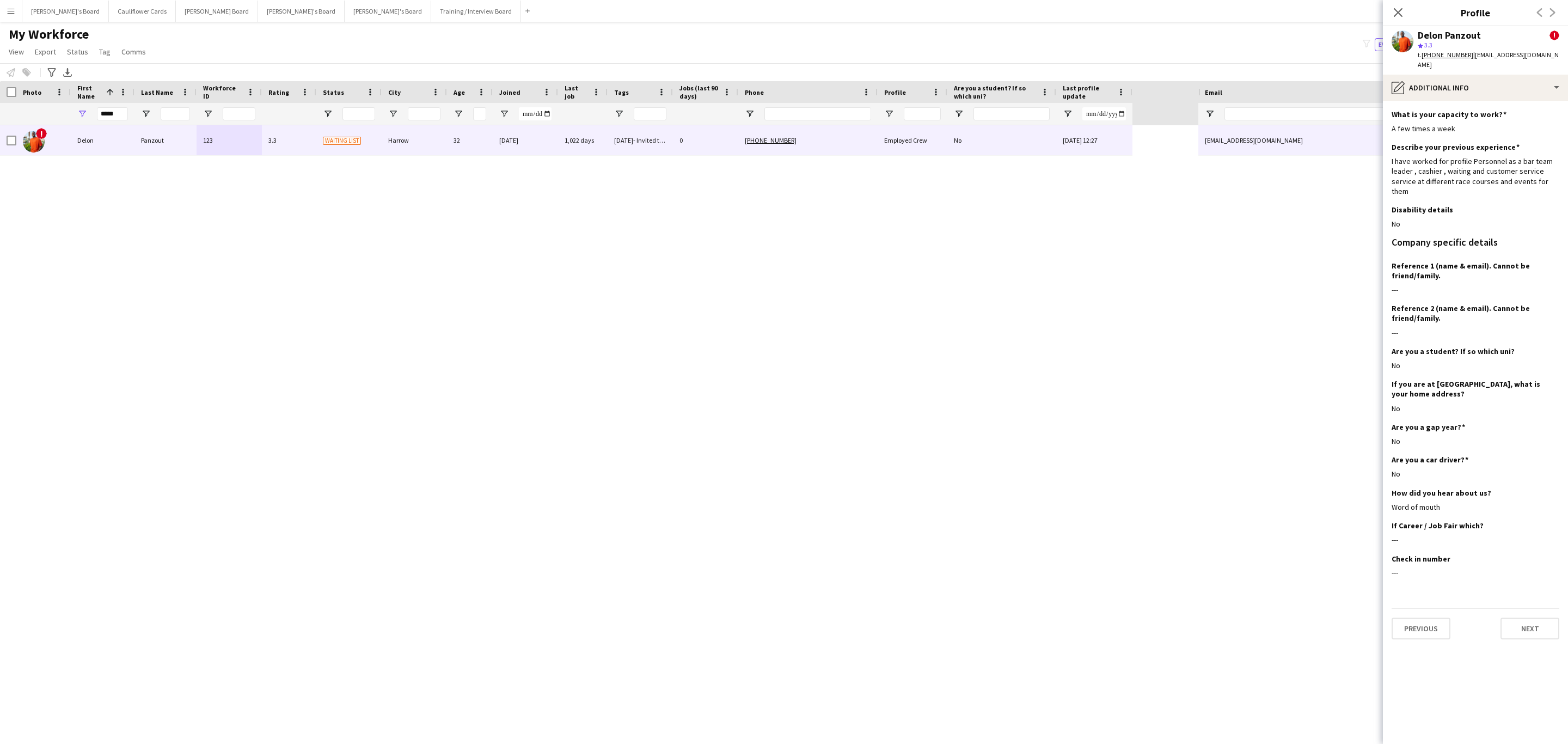
click at [1394, 10] on icon "Close pop-in" at bounding box center [1398, 13] width 9 height 9
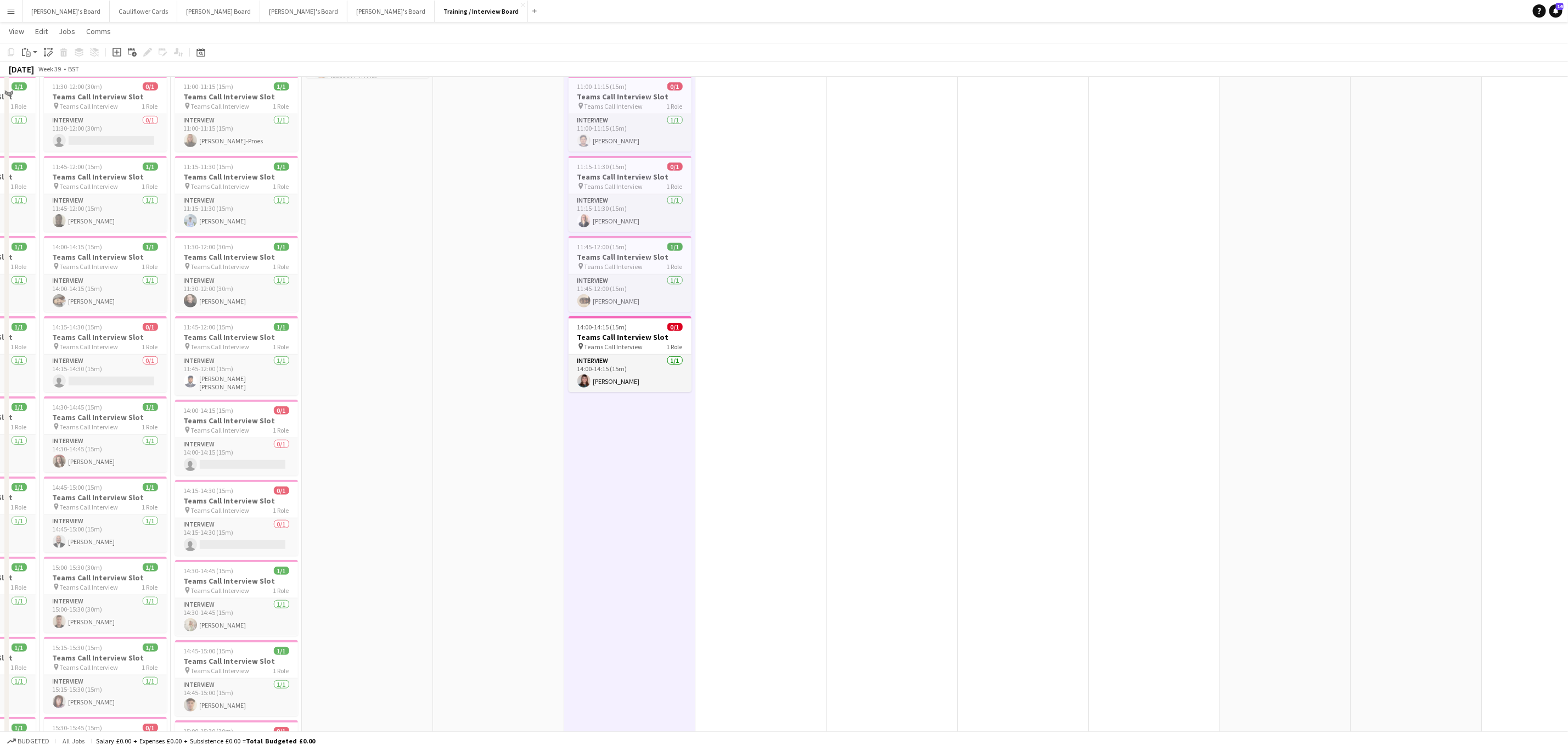
scroll to position [412, 0]
drag, startPoint x: 236, startPoint y: 590, endPoint x: 304, endPoint y: 578, distance: 69.1
click at [236, 590] on span "Teams Call Interview" at bounding box center [220, 589] width 58 height 8
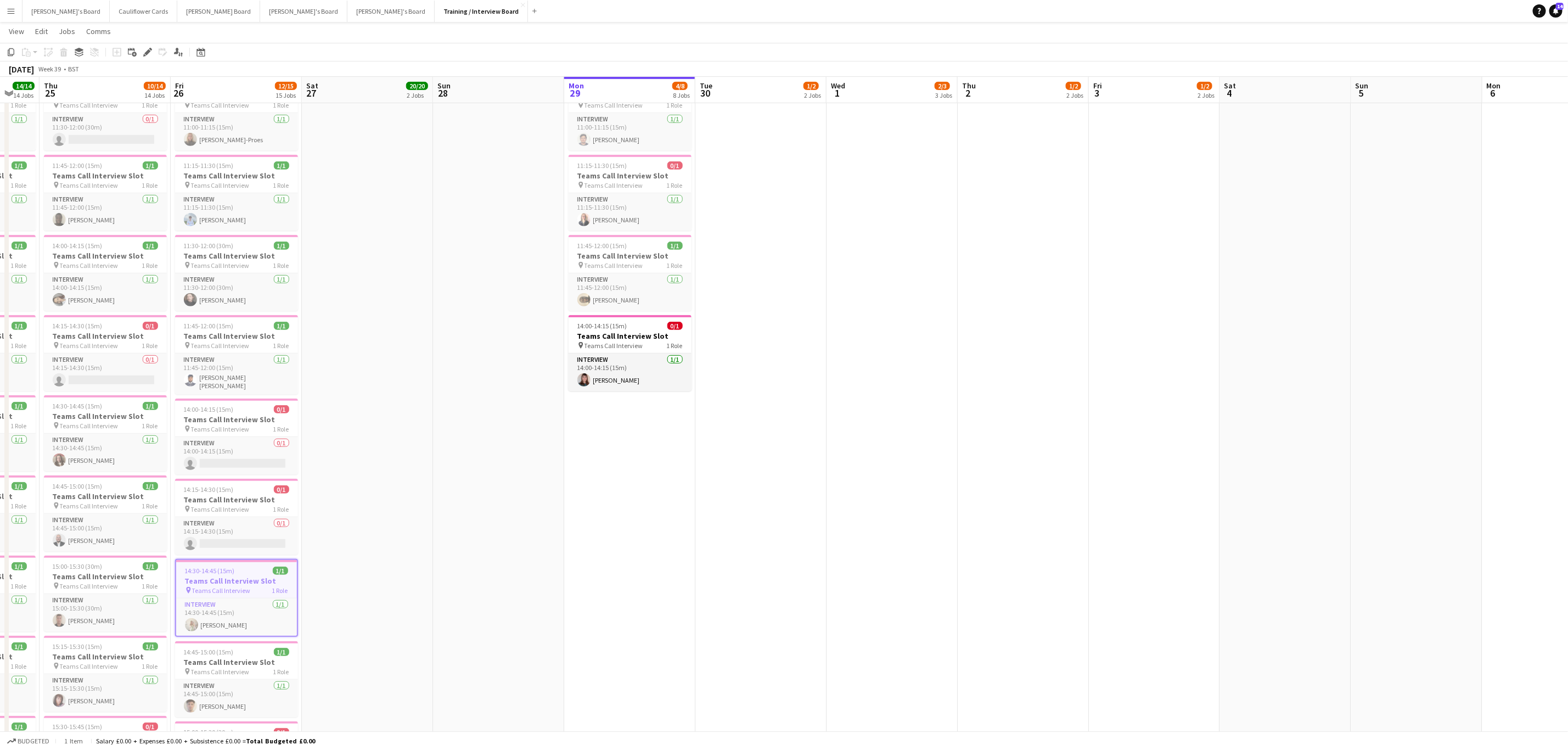
click at [598, 497] on app-date-cell "In progress 10:00-16:00 (6h) 1/1 pin Profiles Personnel 1 Role Admin Assistant …" at bounding box center [630, 503] width 131 height 1584
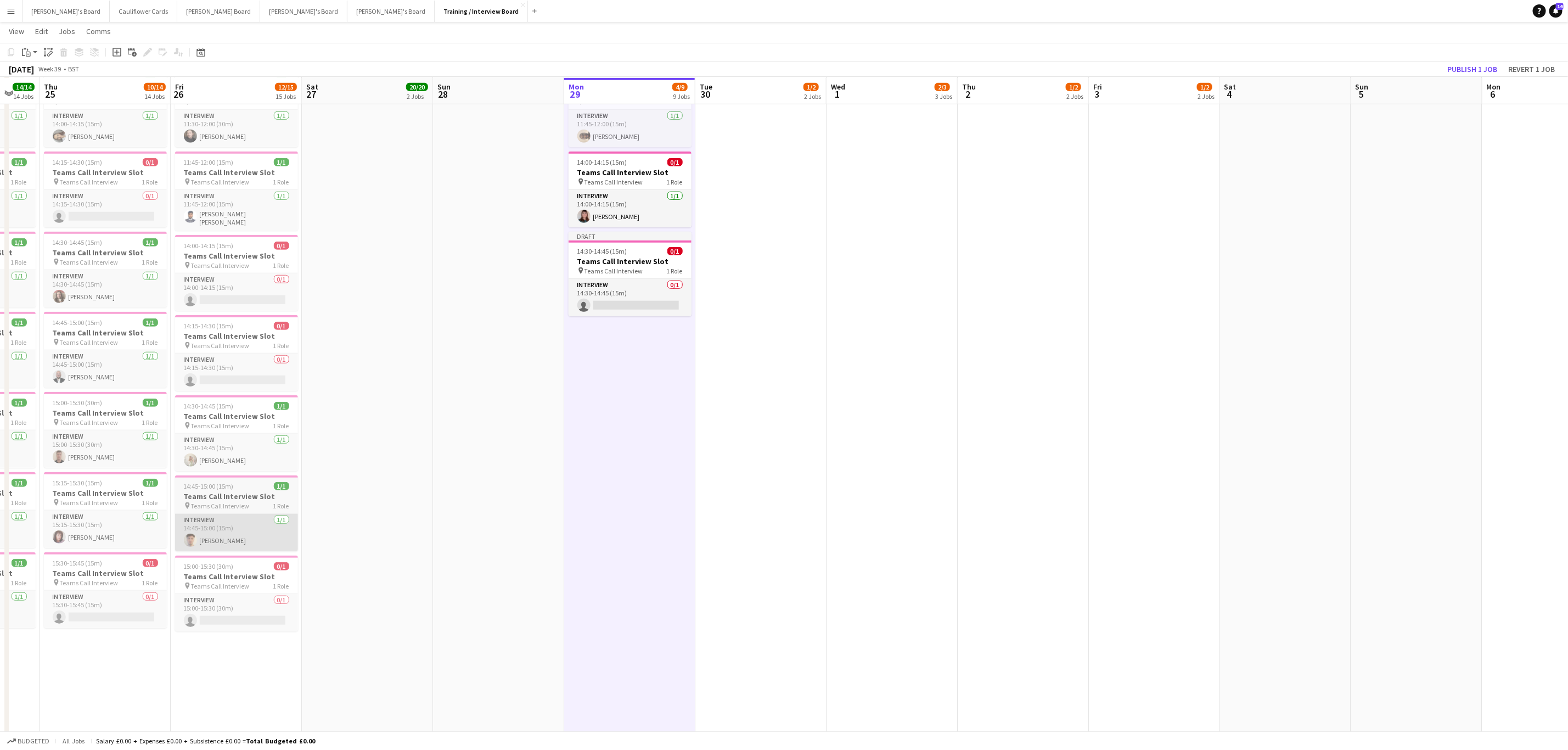
scroll to position [576, 0]
click at [256, 498] on h3 "Teams Call Interview Slot" at bounding box center [236, 495] width 123 height 10
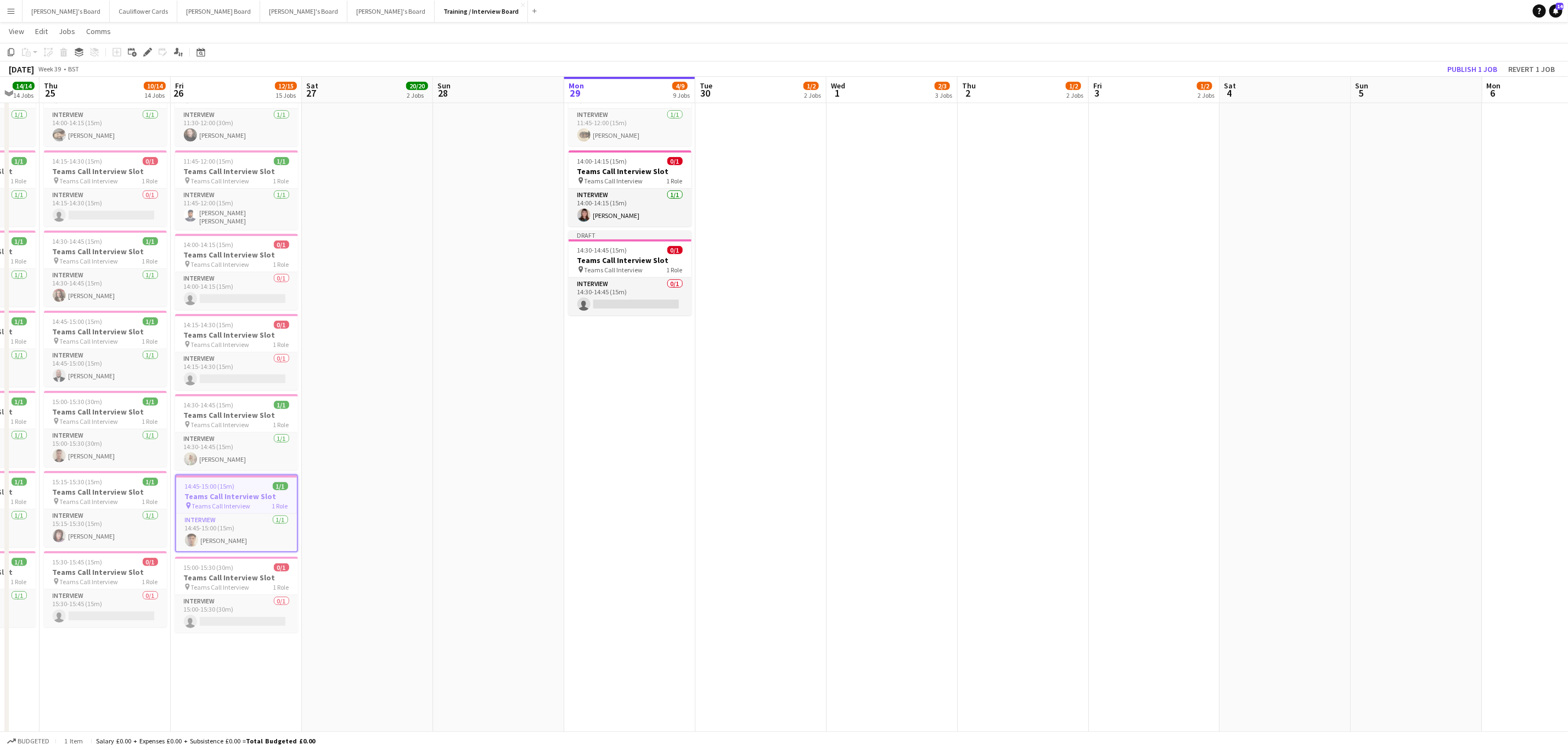
click at [651, 501] on app-date-cell "In progress 10:00-16:00 (6h) 1/1 pin Profiles Personnel 1 Role Admin Assistant …" at bounding box center [630, 338] width 131 height 1584
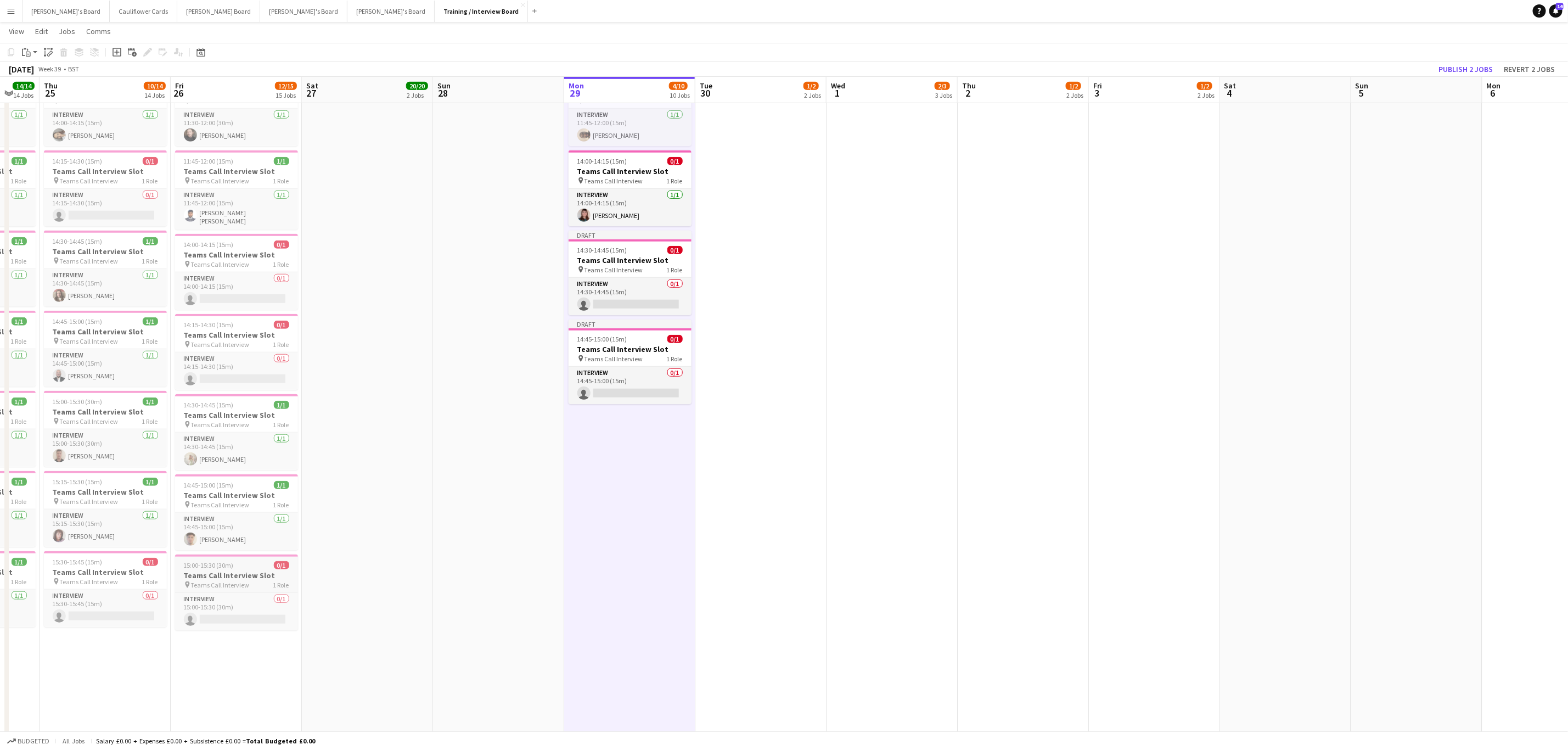
click at [232, 577] on h3 "Teams Call Interview Slot" at bounding box center [236, 575] width 123 height 10
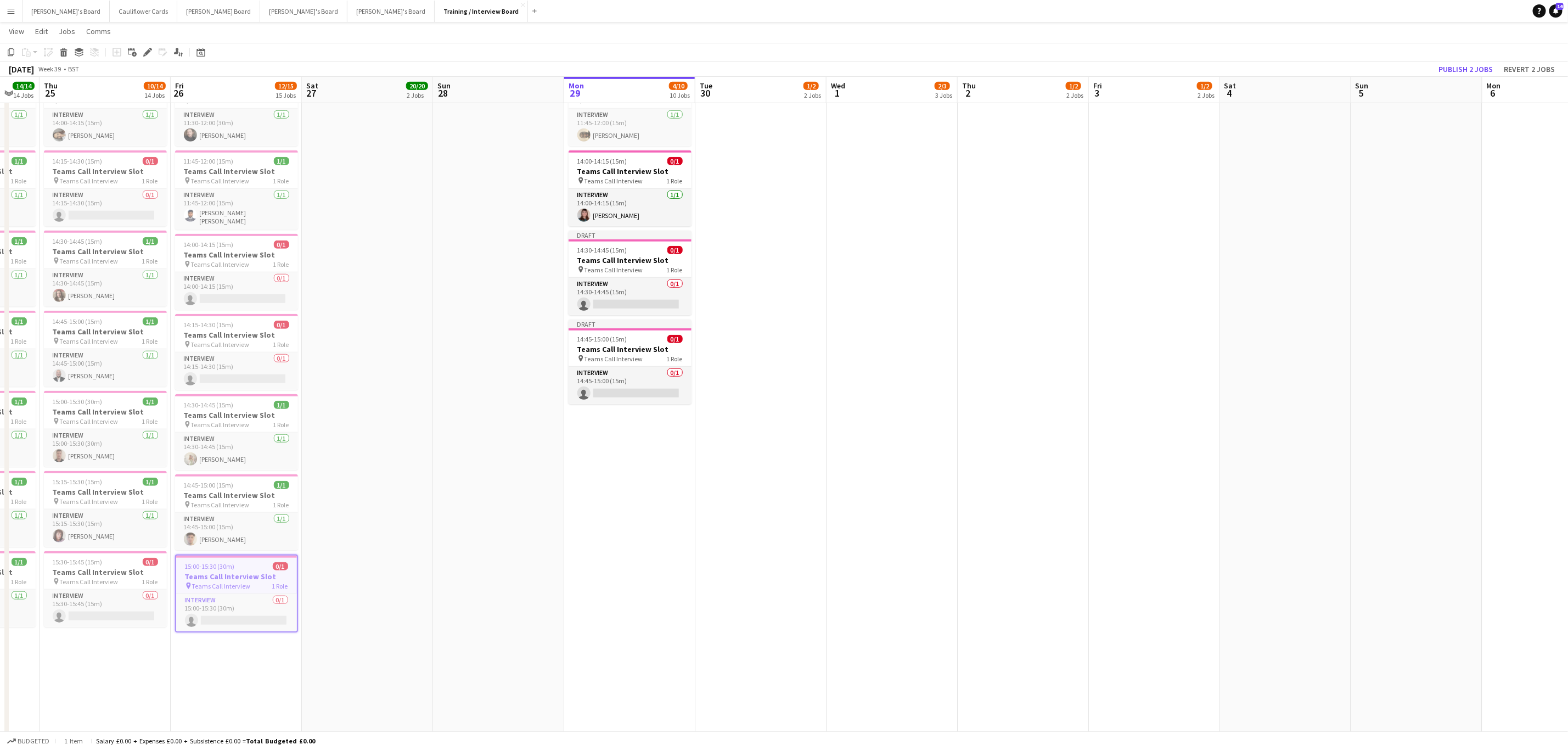
click at [594, 562] on app-date-cell "In progress 10:00-16:00 (6h) 1/1 pin Profiles Personnel 1 Role Admin Assistant …" at bounding box center [630, 338] width 131 height 1584
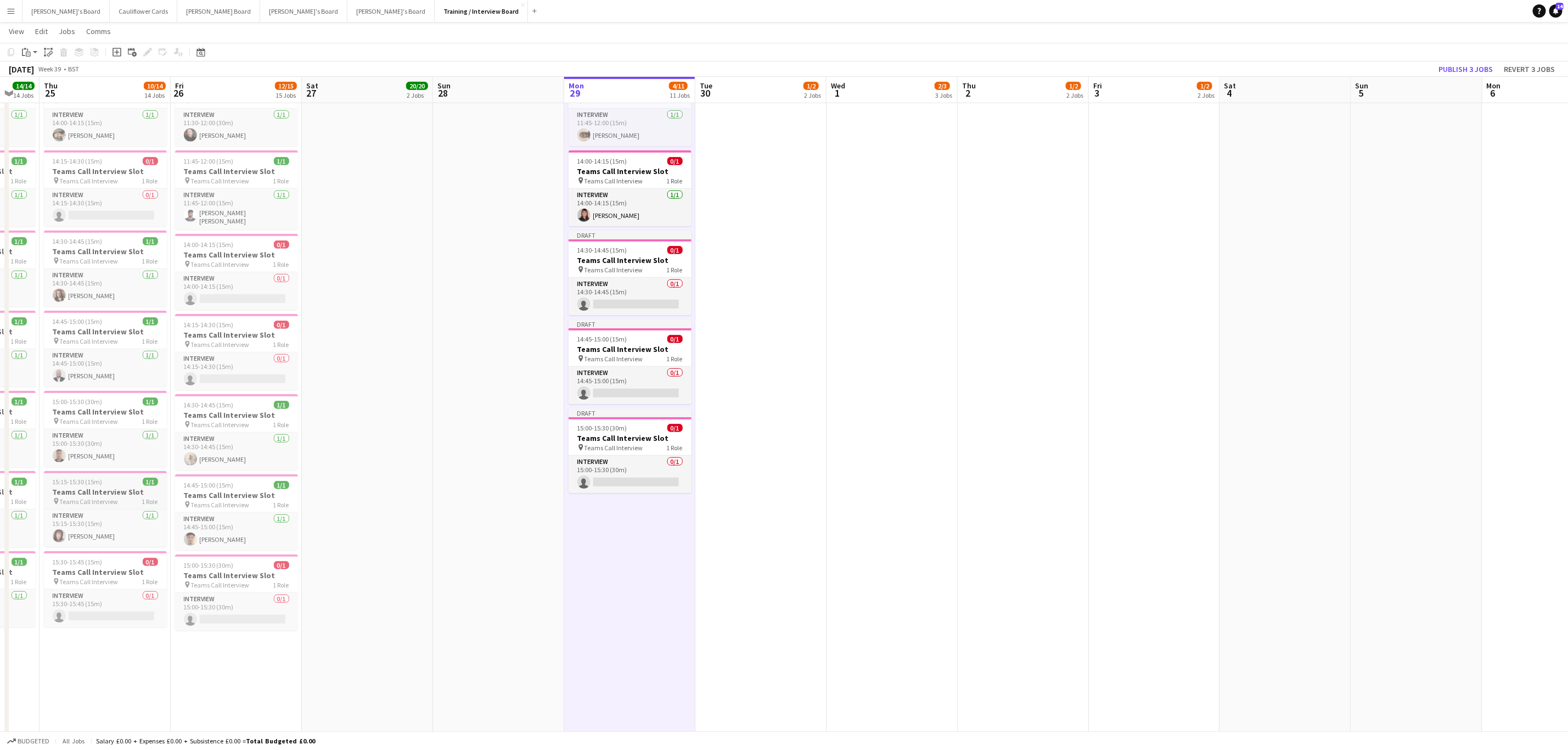
click at [91, 497] on h3 "Teams Call Interview Slot" at bounding box center [105, 492] width 123 height 10
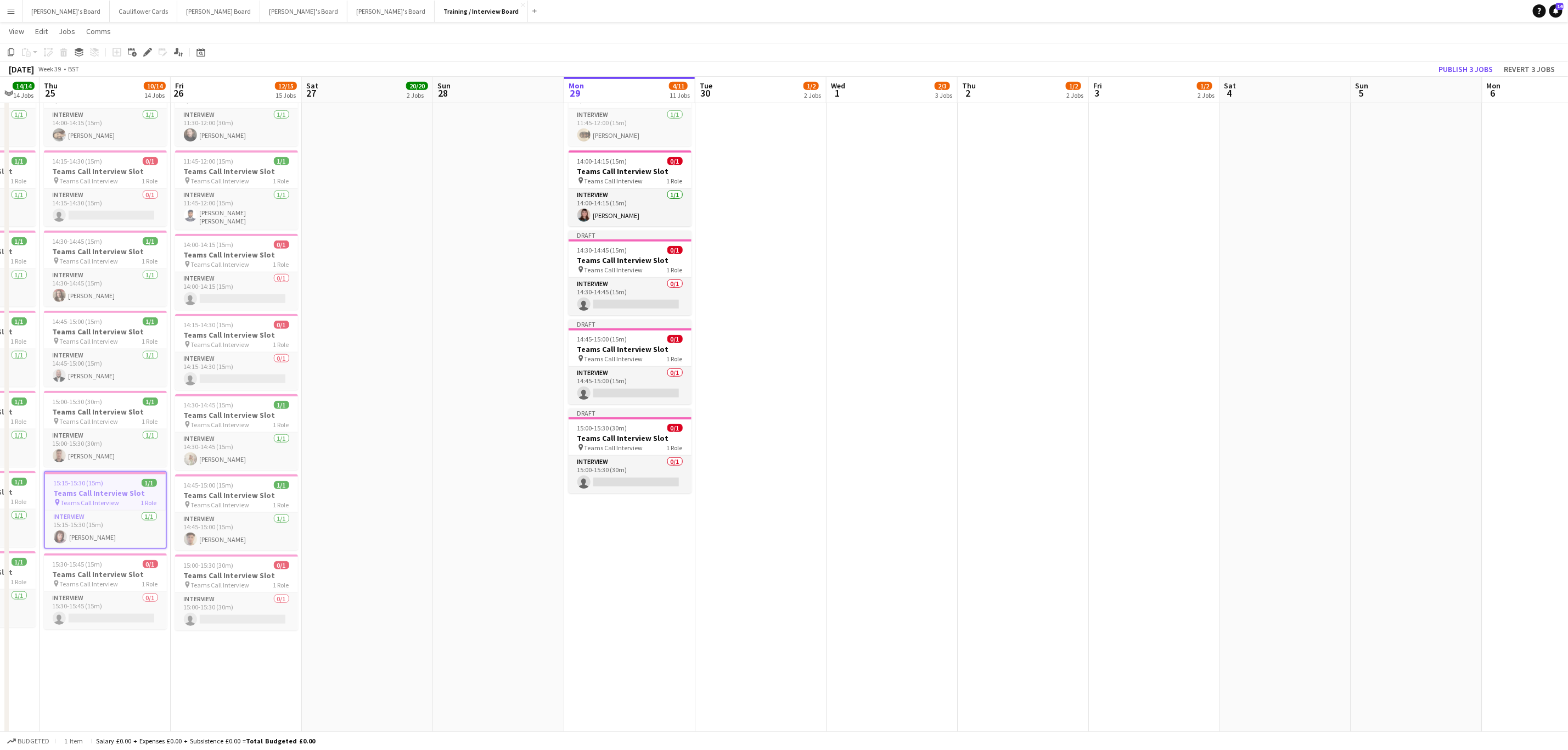
click at [612, 612] on app-date-cell "In progress 10:00-16:00 (6h) 1/1 pin Profiles Personnel 1 Role Admin Assistant …" at bounding box center [630, 338] width 131 height 1584
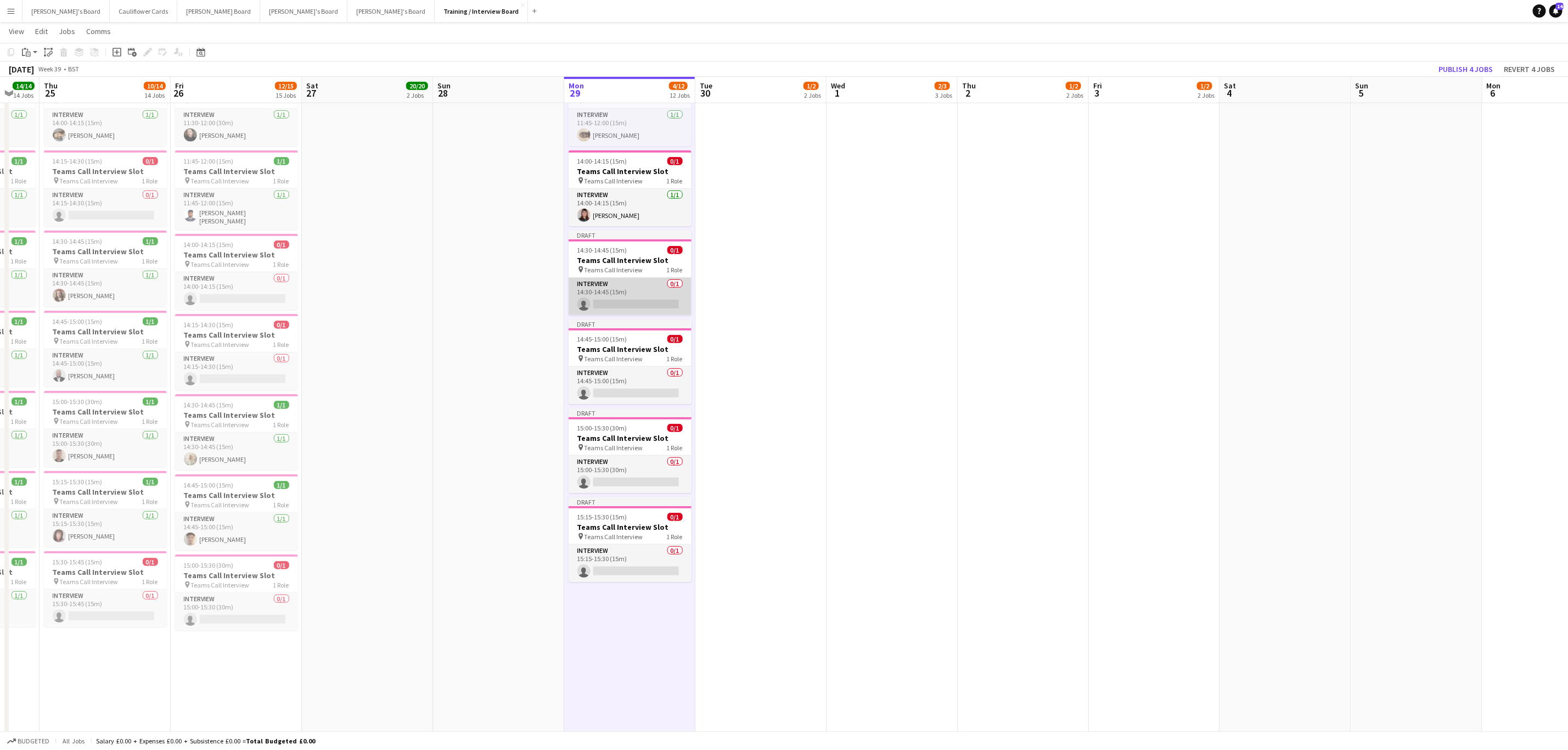
click at [635, 292] on app-card-role "Interview 0/1 14:30-14:45 (15m) single-neutral-actions" at bounding box center [630, 296] width 123 height 37
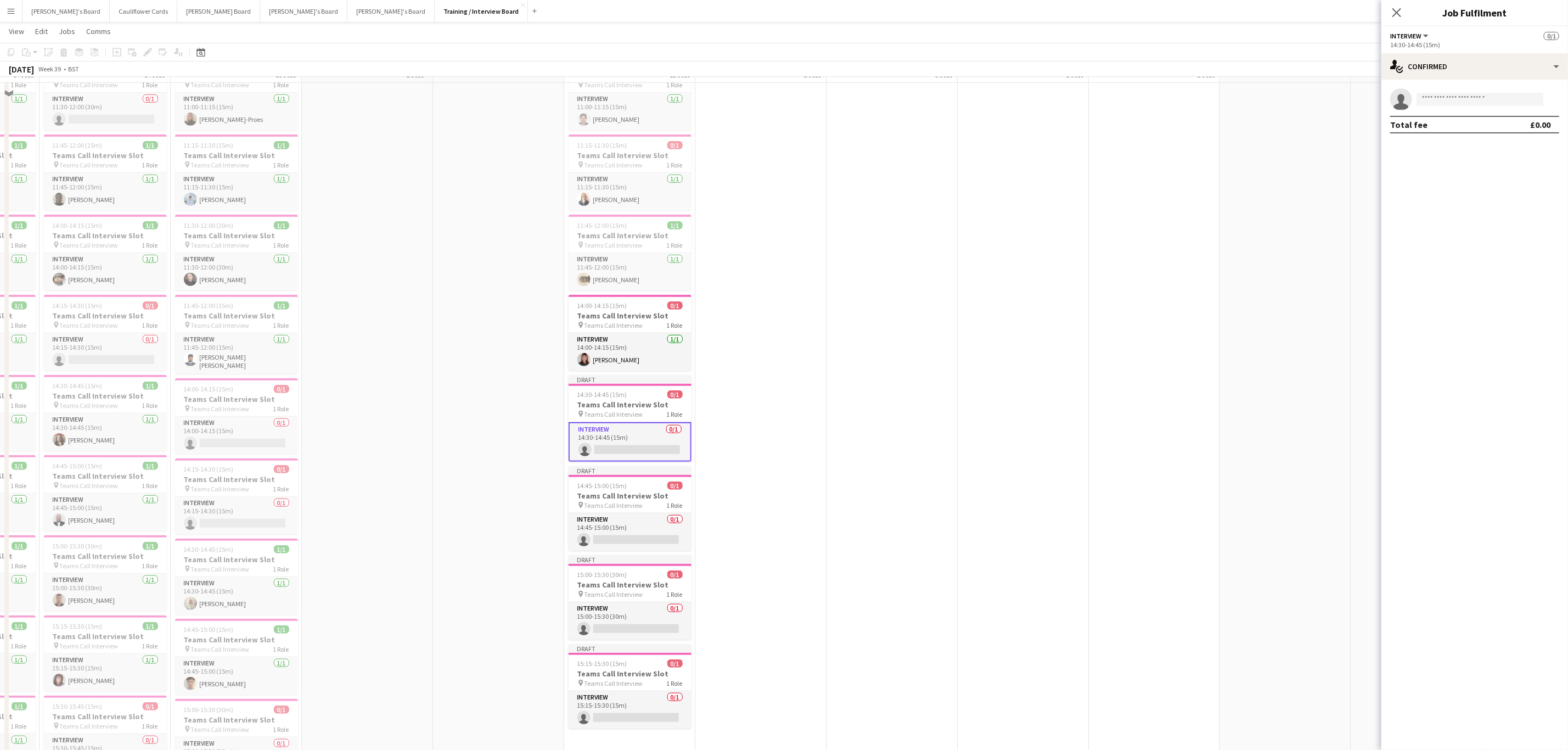
scroll to position [412, 0]
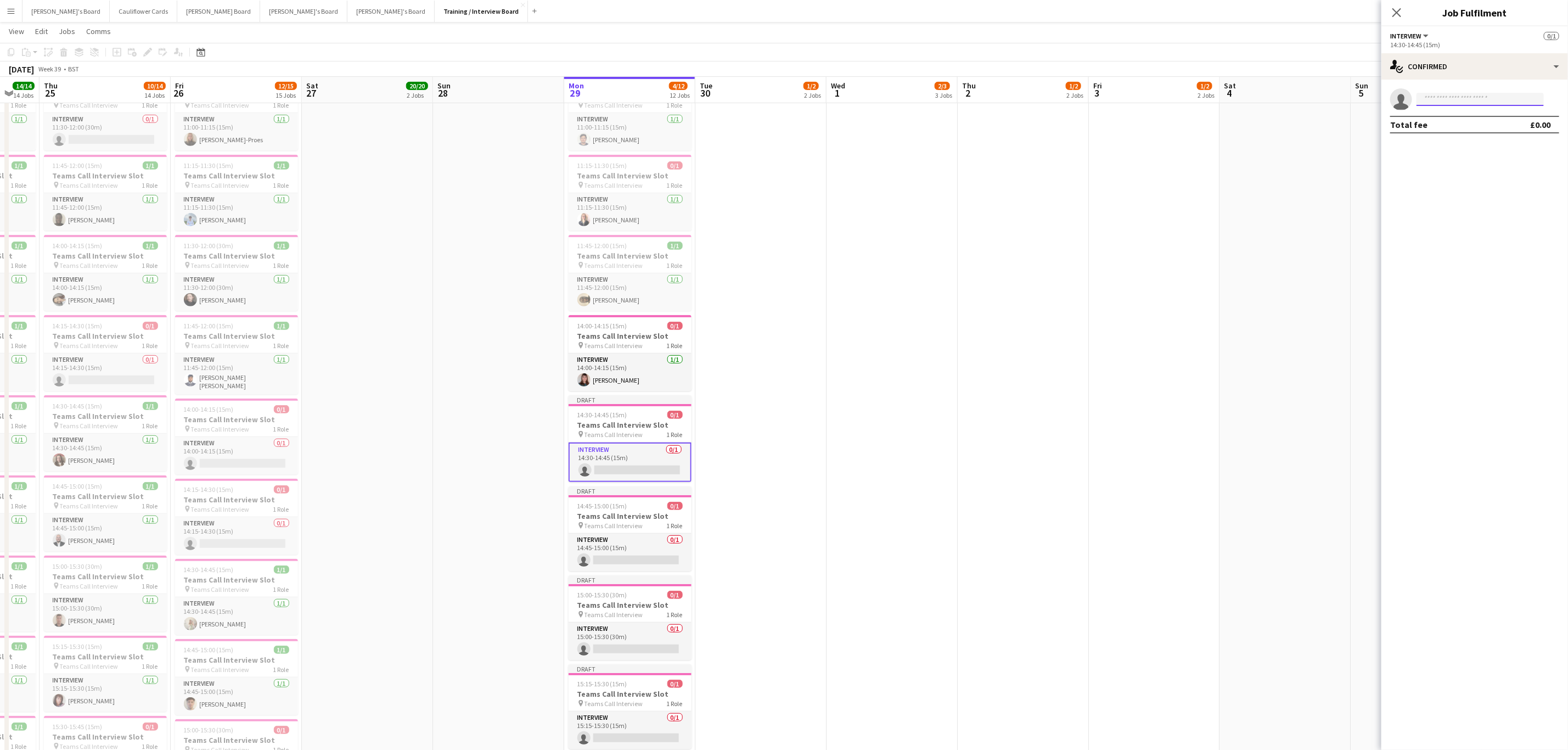
click at [1495, 94] on input at bounding box center [1480, 99] width 127 height 13
paste input "**********"
type input "**********"
click at [1481, 111] on span "[PERSON_NAME]" at bounding box center [1457, 115] width 63 height 10
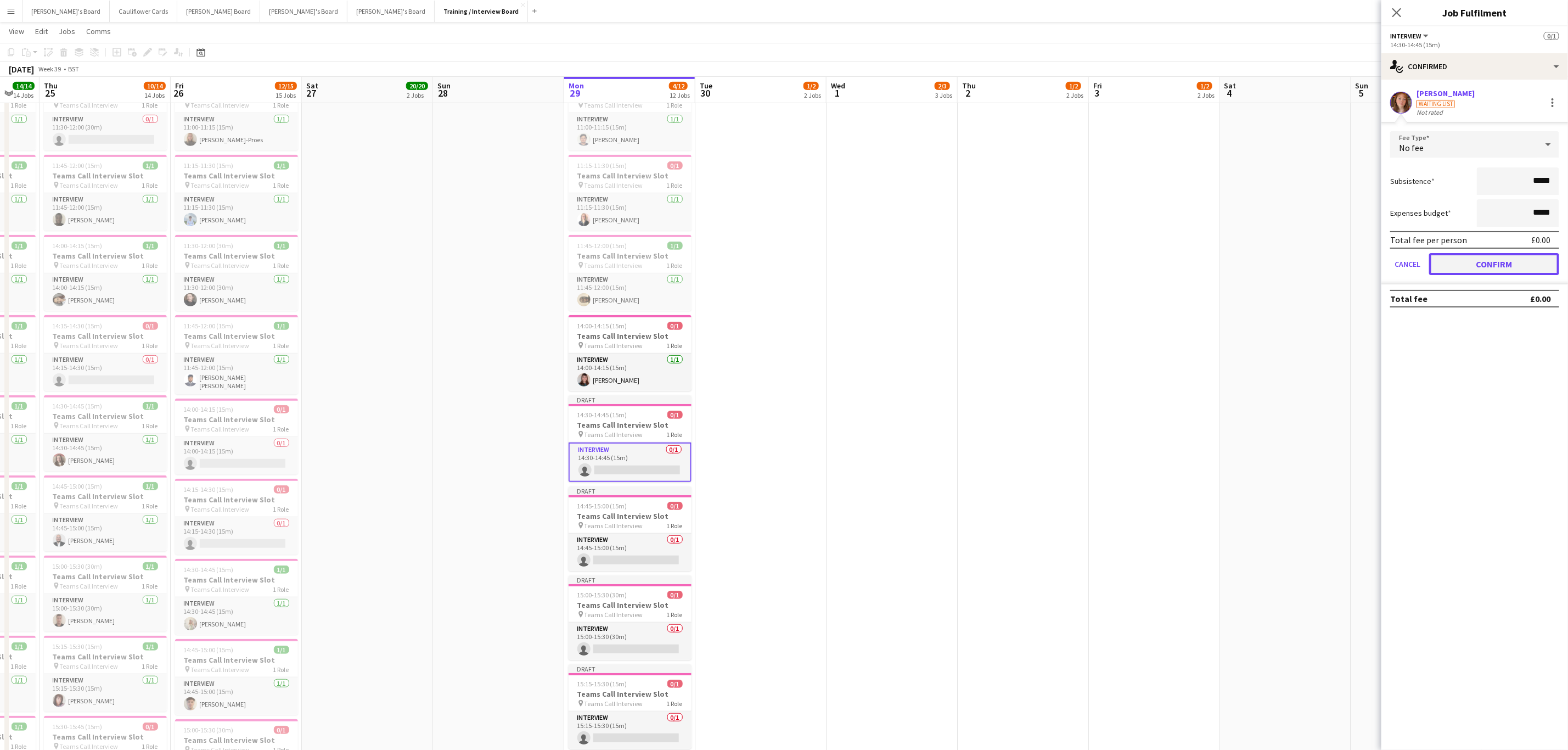
click at [1490, 260] on button "Confirm" at bounding box center [1494, 264] width 130 height 22
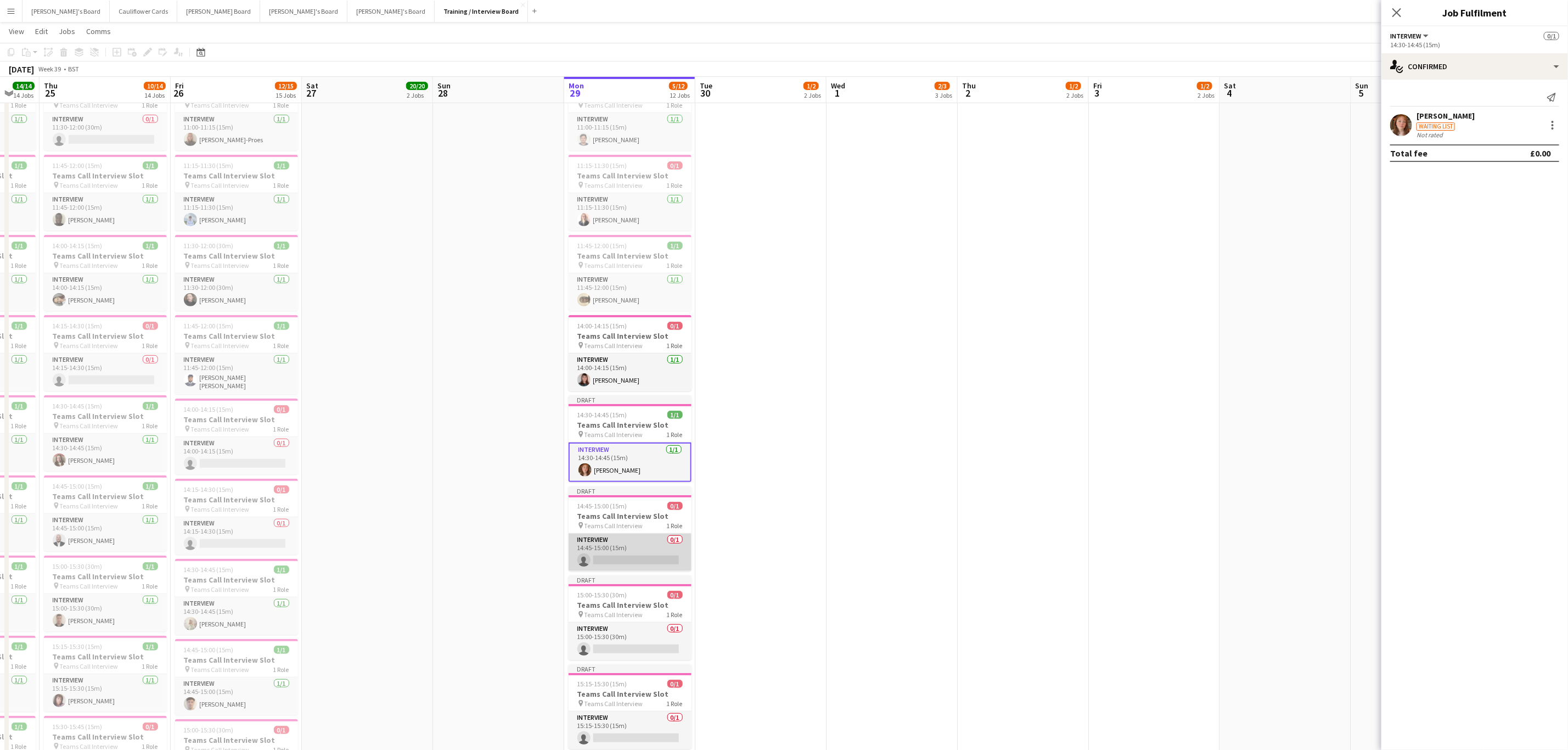
click at [618, 571] on app-card-role "Interview 0/1 14:45-15:00 (15m) single-neutral-actions" at bounding box center [630, 552] width 123 height 37
click at [1456, 94] on input at bounding box center [1480, 99] width 127 height 13
paste input "**********"
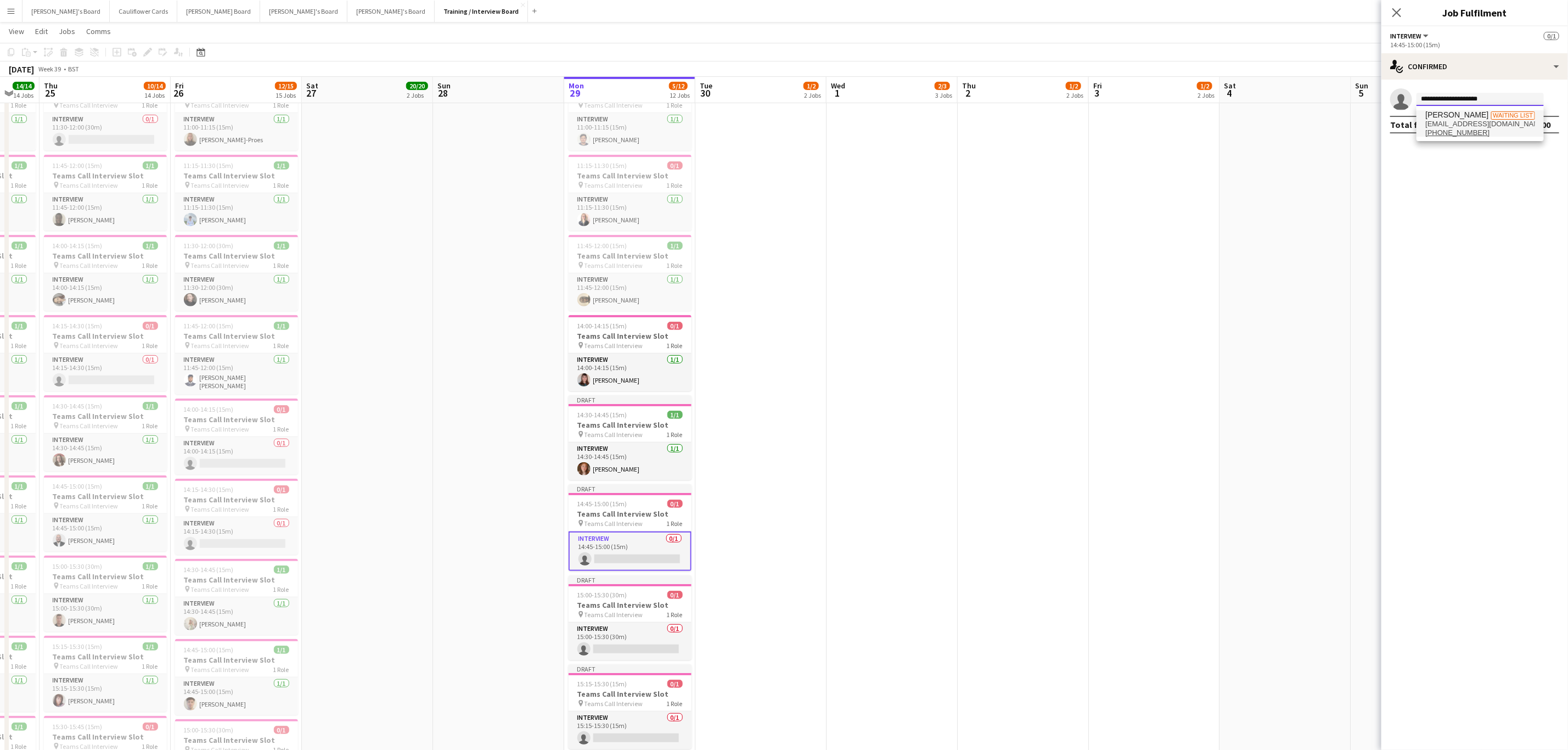
type input "**********"
click at [1463, 114] on span "[PERSON_NAME]" at bounding box center [1457, 115] width 63 height 10
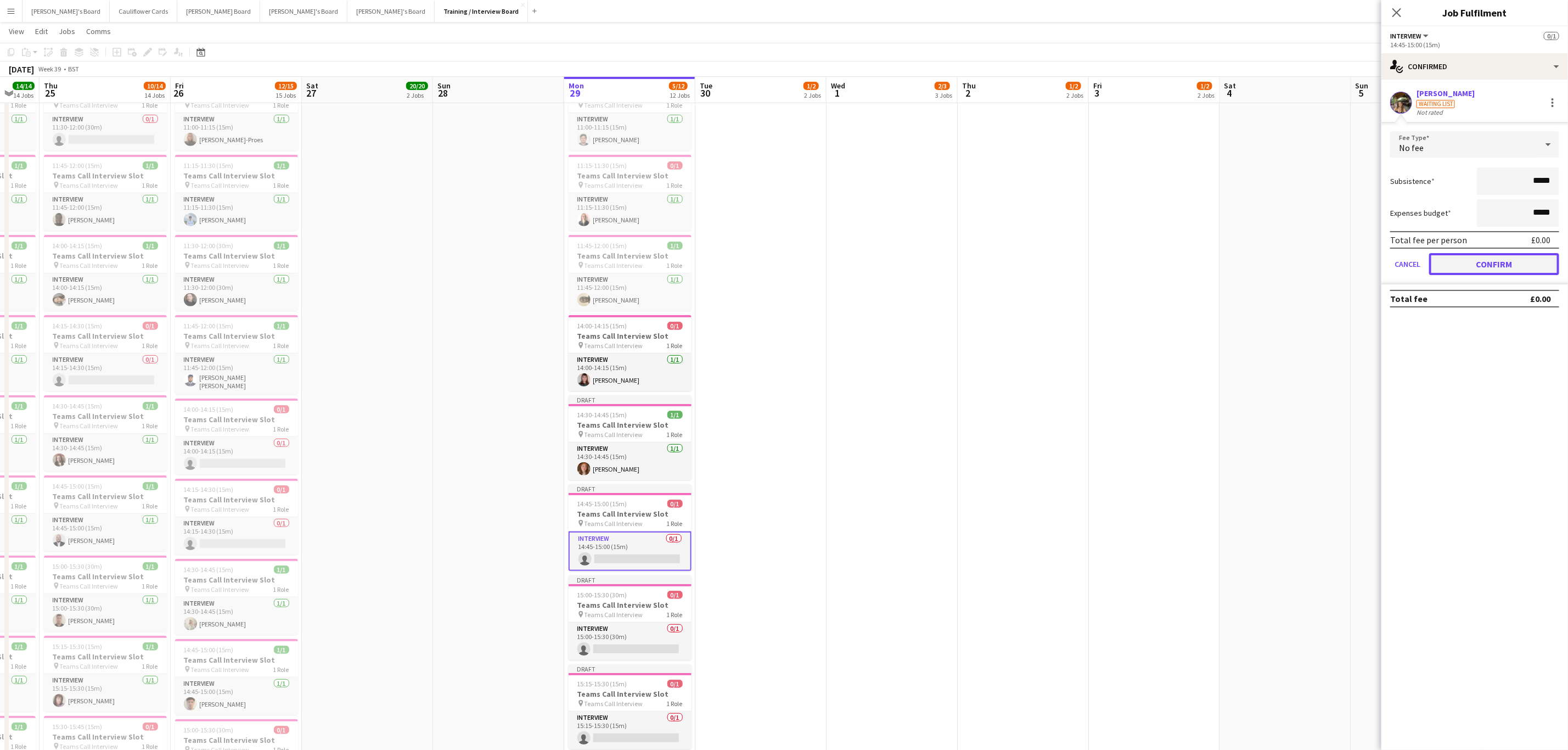
click at [1477, 258] on button "Confirm" at bounding box center [1494, 264] width 130 height 22
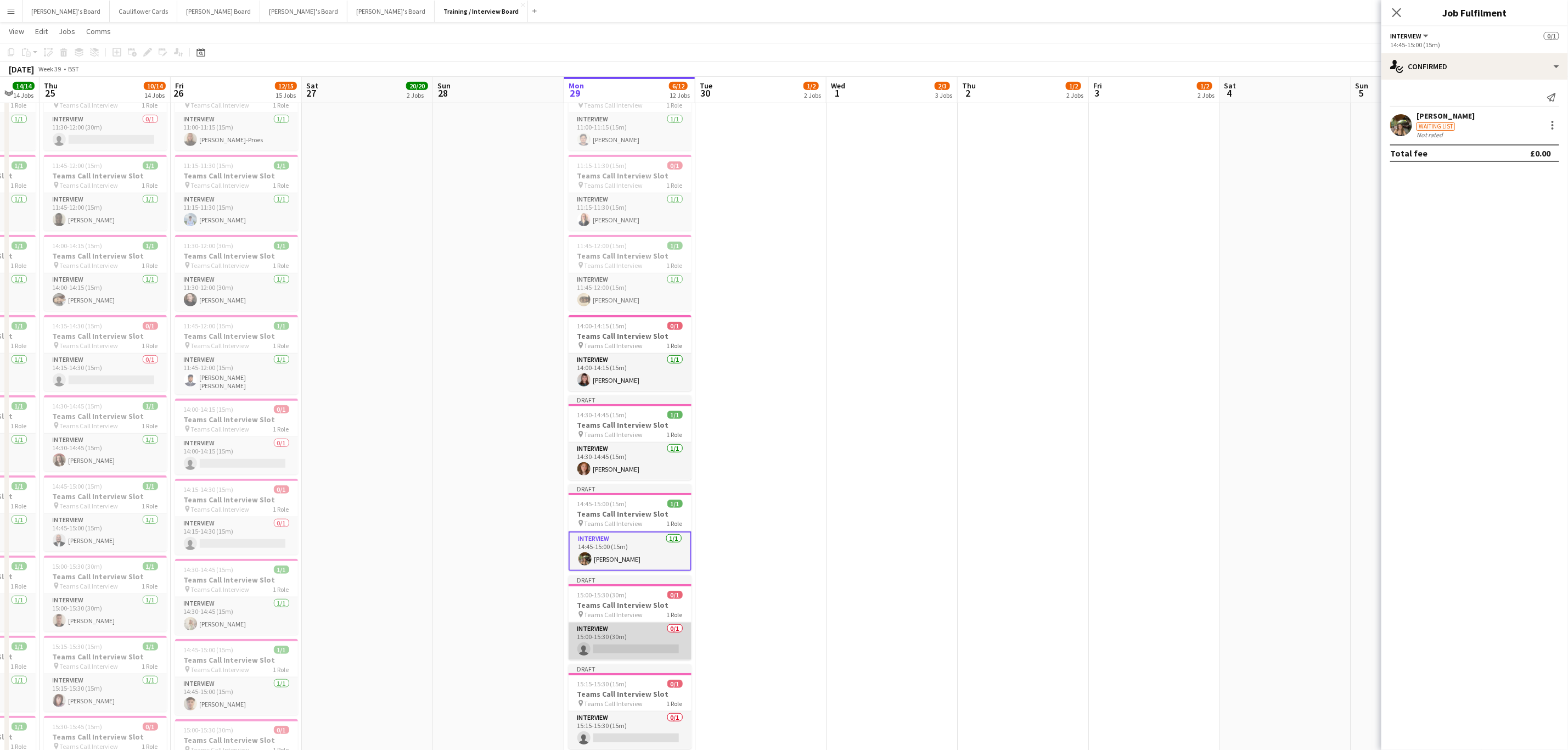
click at [615, 650] on app-card-role "Interview 0/1 15:00-15:30 (30m) single-neutral-actions" at bounding box center [630, 641] width 123 height 37
click at [1490, 103] on input at bounding box center [1480, 99] width 127 height 13
paste input "**********"
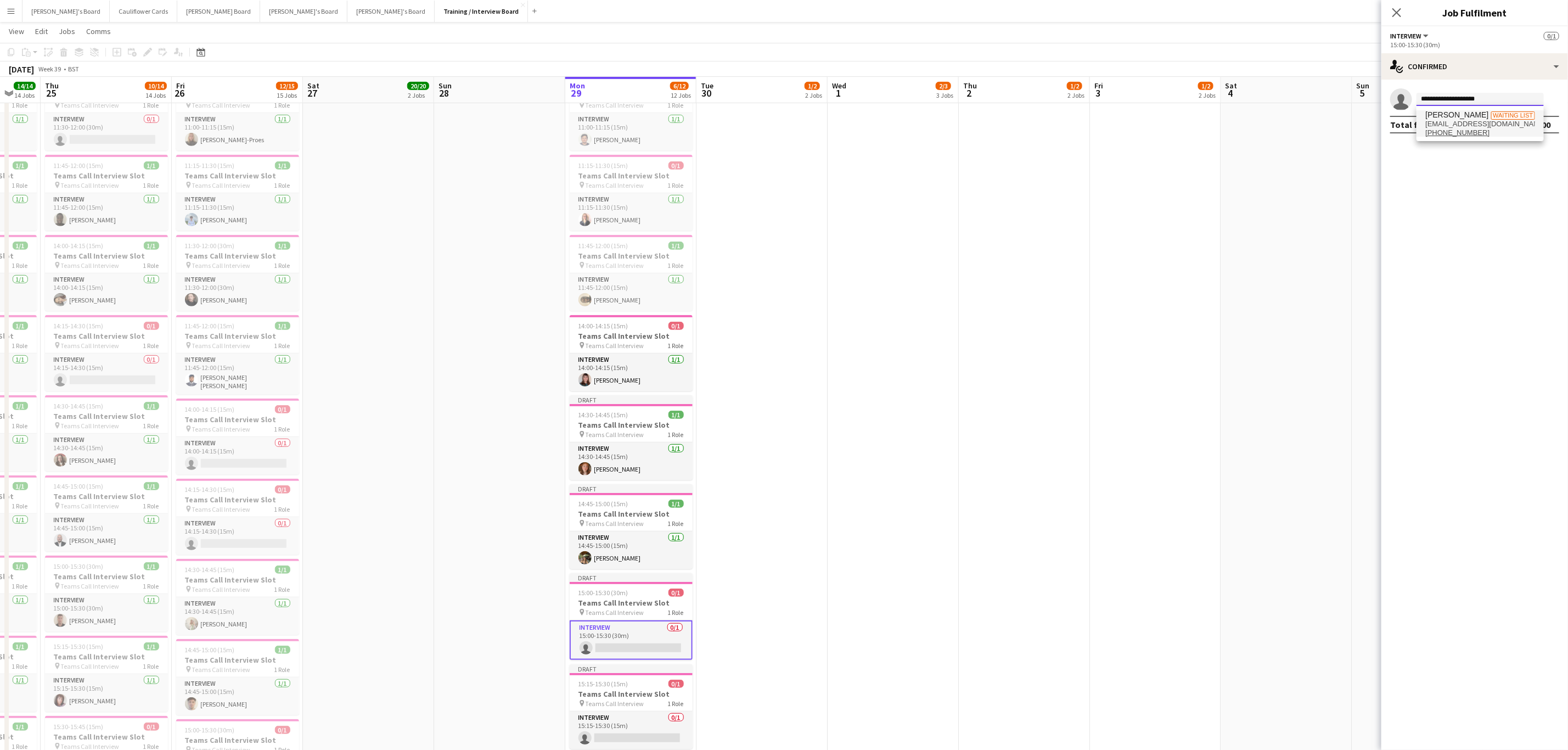
type input "**********"
click at [1486, 122] on span "charliehud@gmail.com" at bounding box center [1480, 124] width 110 height 9
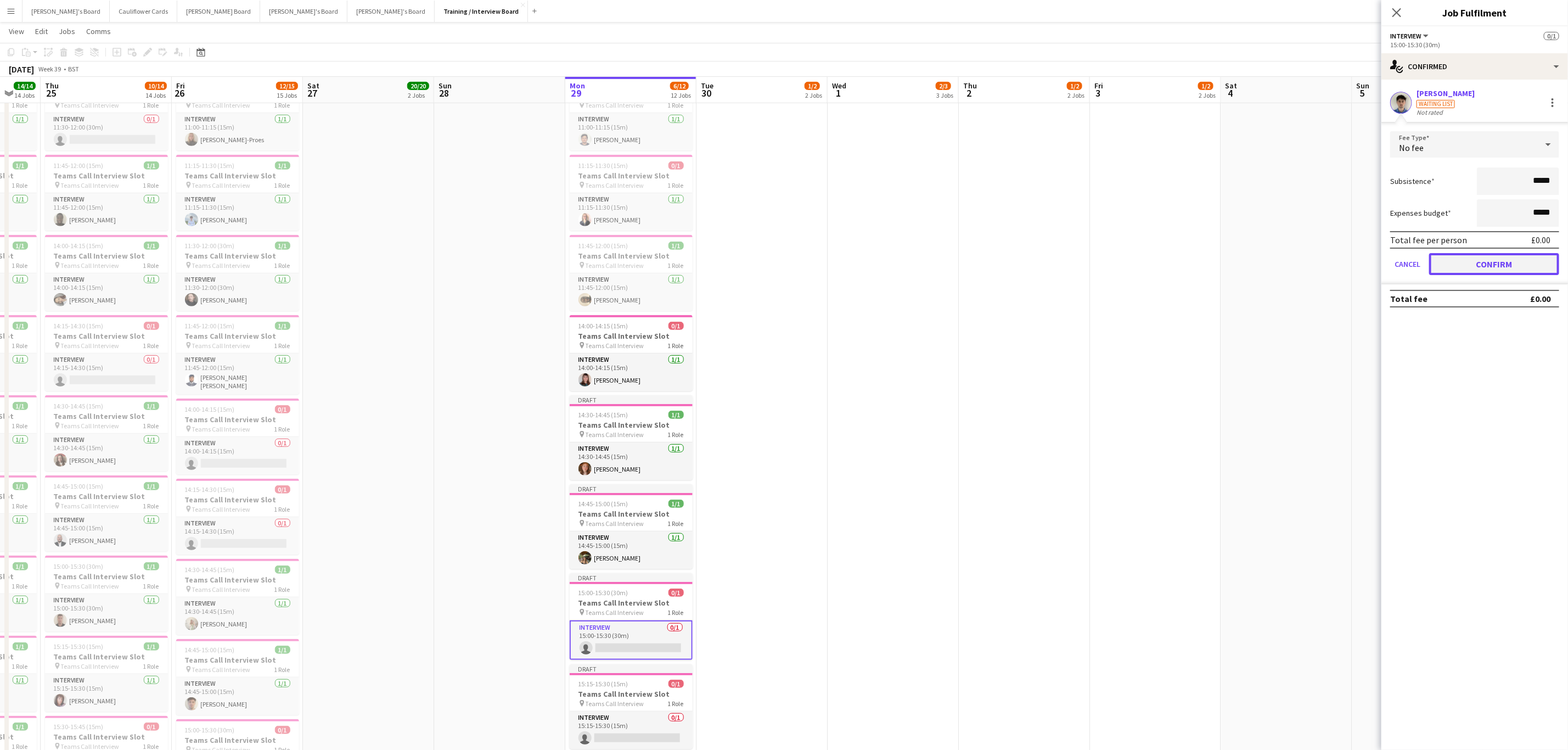
click at [1483, 271] on button "Confirm" at bounding box center [1494, 264] width 130 height 22
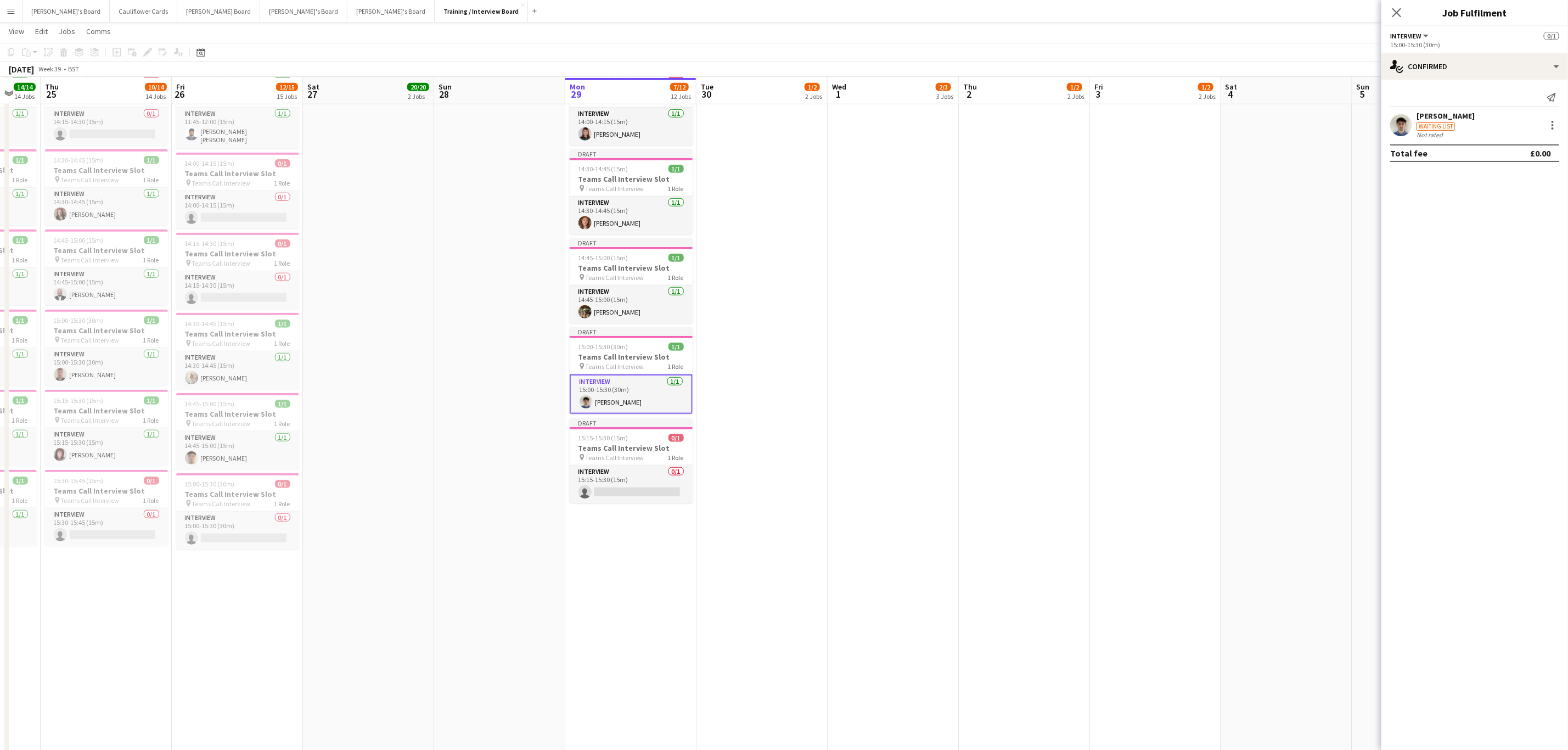
scroll to position [659, 0]
click at [629, 502] on app-card-role "Interview 0/1 15:15-15:30 (15m) single-neutral-actions" at bounding box center [631, 483] width 123 height 37
click at [635, 449] on h3 "Teams Call Interview Slot" at bounding box center [631, 444] width 123 height 10
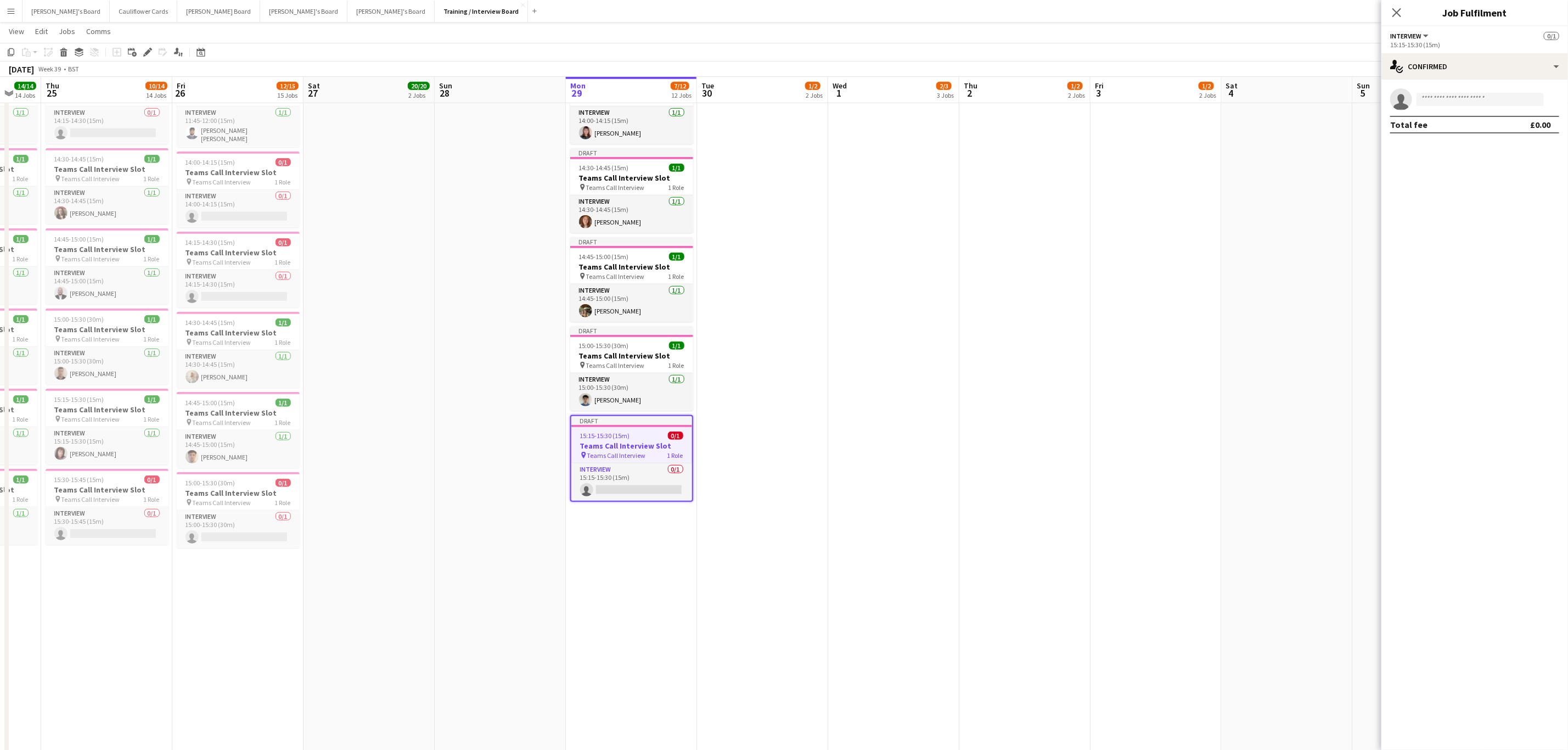
click at [1390, 12] on app-icon "Close pop-in" at bounding box center [1396, 12] width 13 height 13
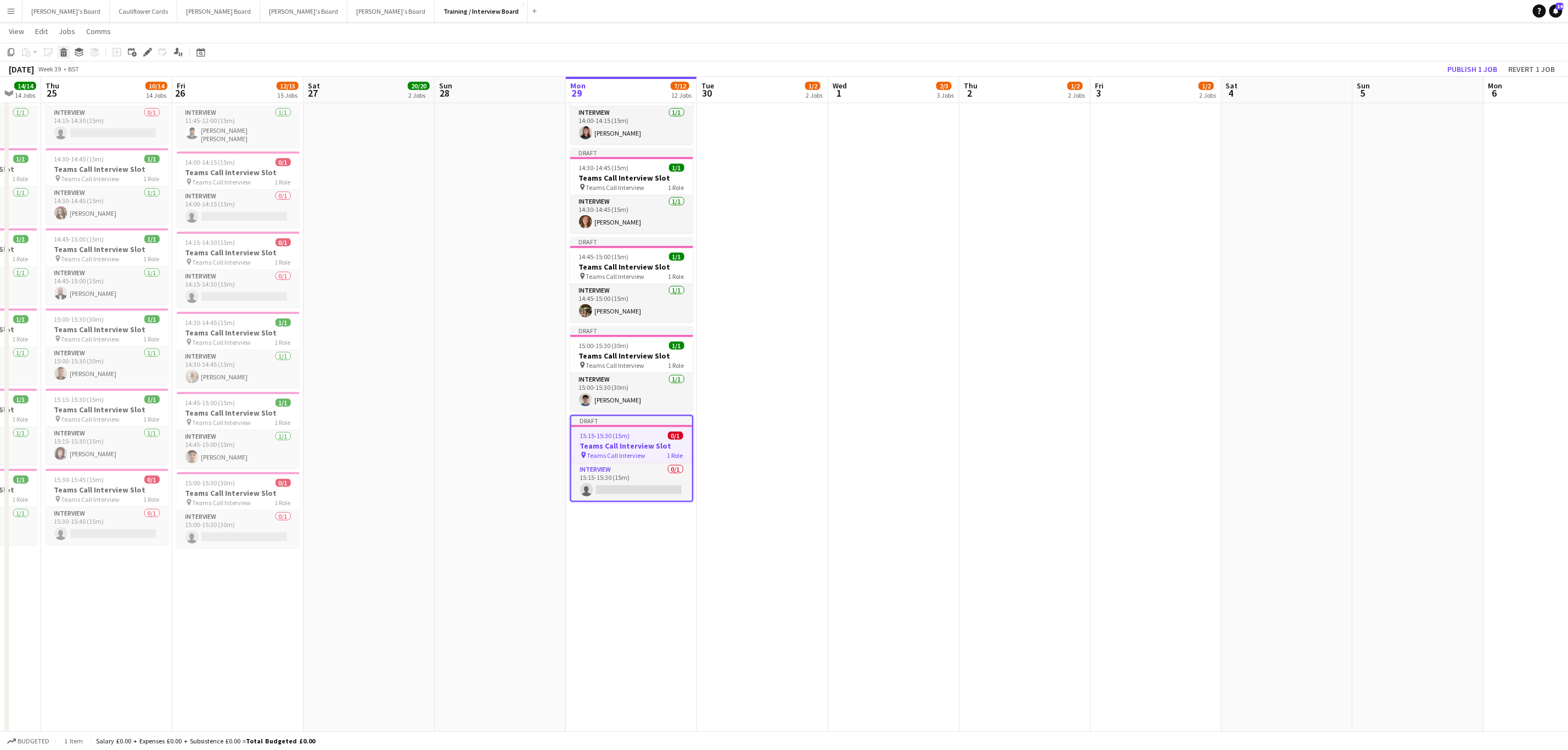
click at [62, 51] on icon at bounding box center [64, 53] width 6 height 6
drag, startPoint x: 1472, startPoint y: 66, endPoint x: 1243, endPoint y: 165, distance: 249.5
click at [1472, 66] on button "Publish 3 jobs" at bounding box center [1465, 69] width 63 height 14
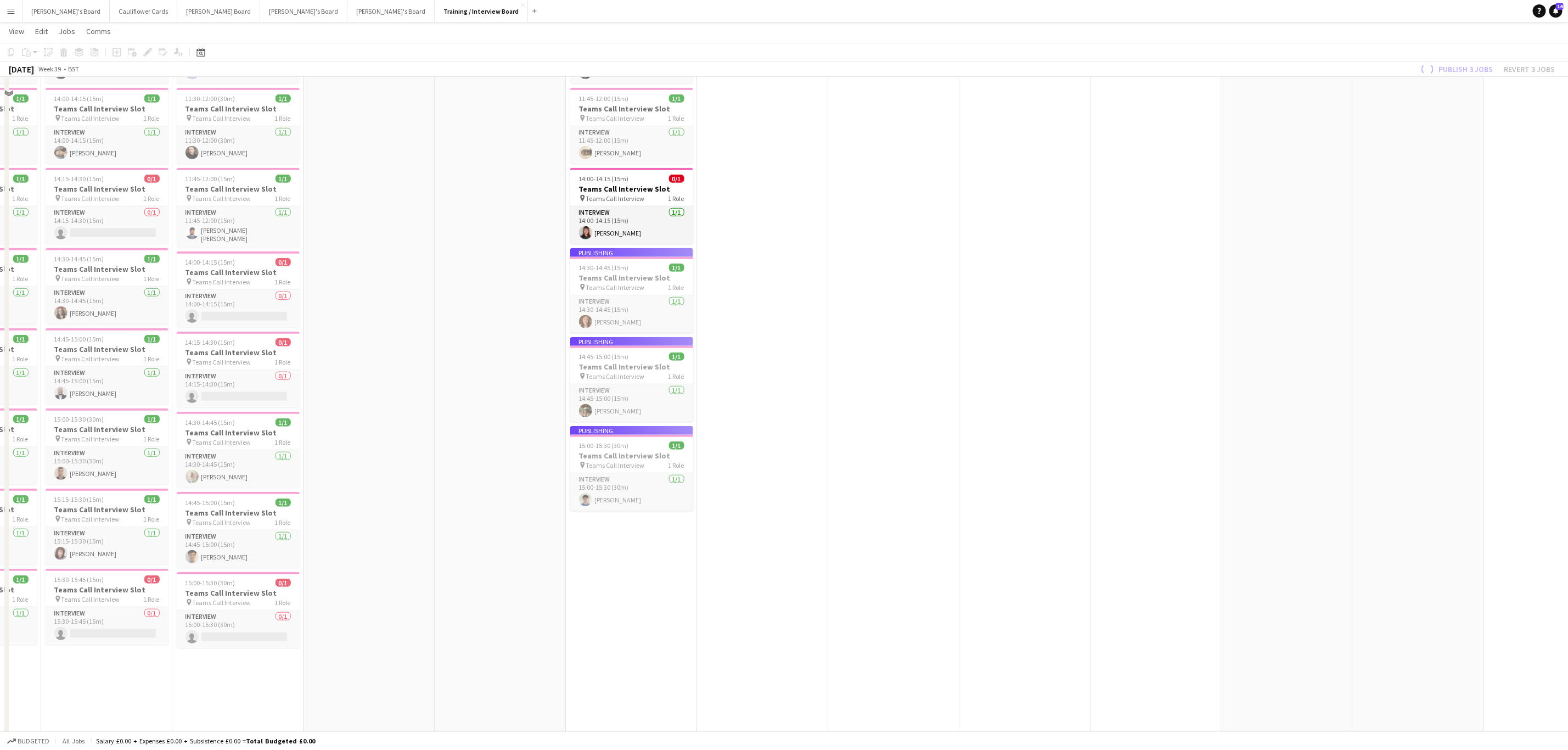
scroll to position [494, 0]
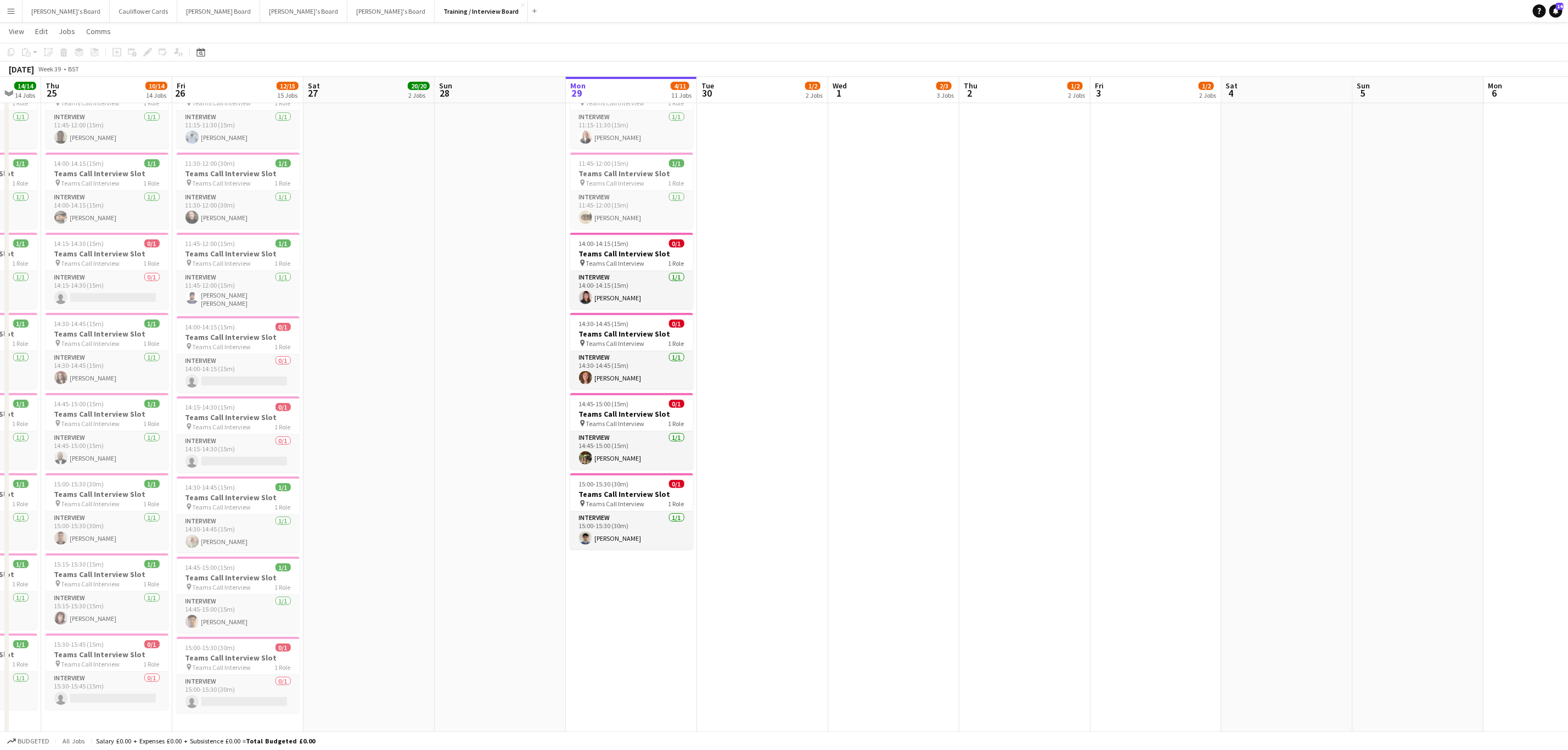
drag, startPoint x: 641, startPoint y: 296, endPoint x: 709, endPoint y: 303, distance: 68.4
click at [641, 296] on app-card-role "Interview 1/1 14:00-14:15 (15m) Rebecca Lovell" at bounding box center [631, 290] width 123 height 37
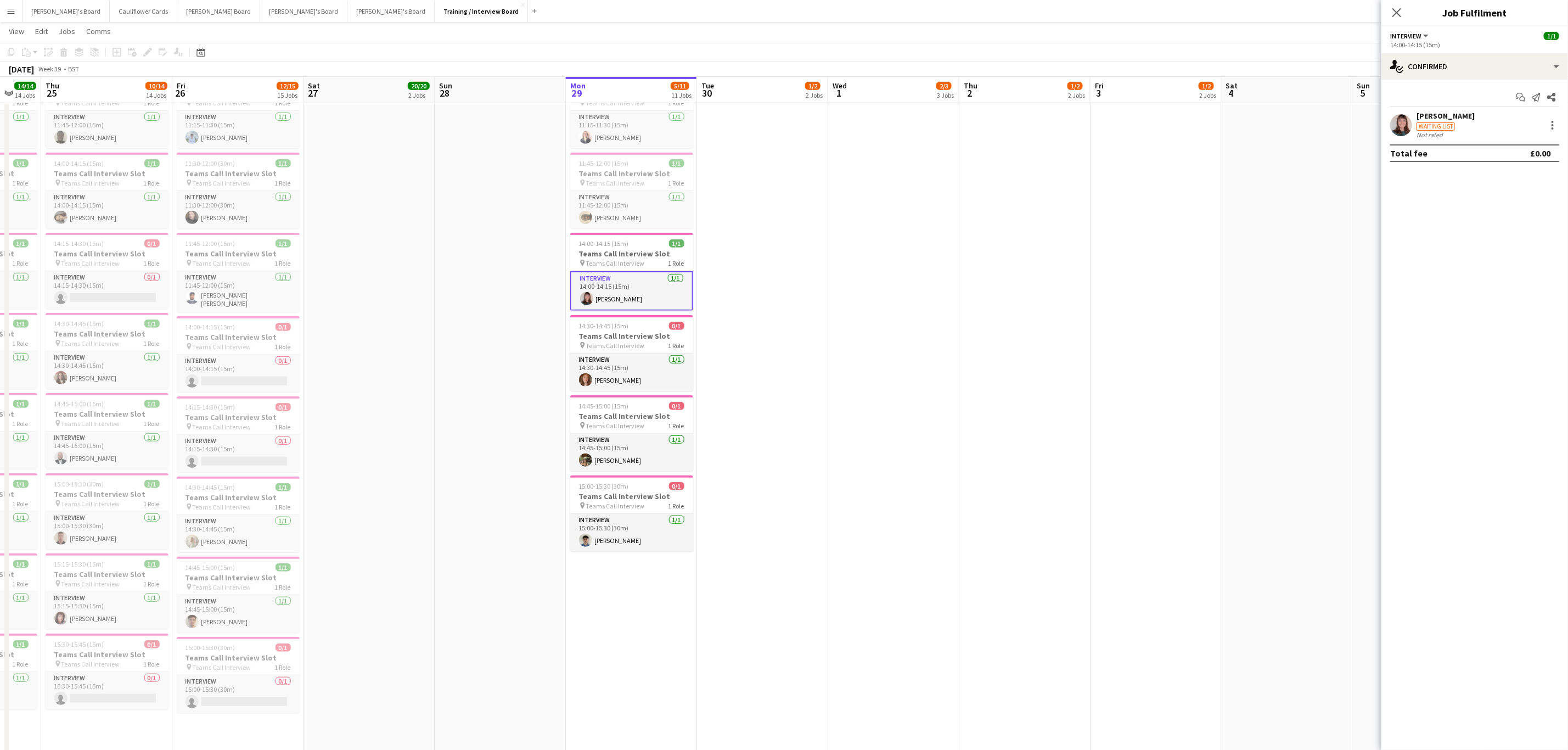
click at [1403, 120] on app-user-avatar at bounding box center [1401, 125] width 22 height 22
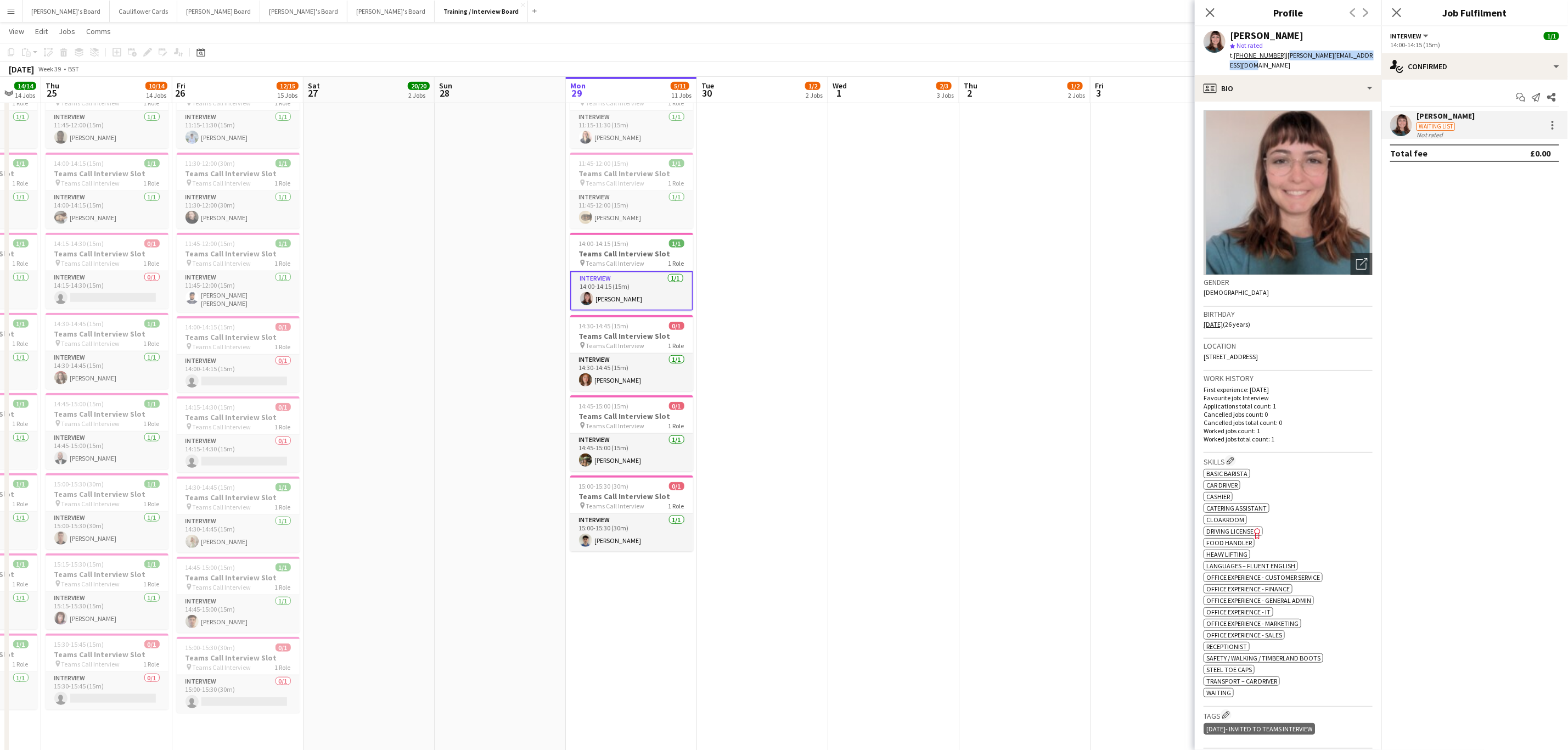
drag, startPoint x: 1355, startPoint y: 61, endPoint x: 1282, endPoint y: 51, distance: 73.7
click at [1282, 51] on div "t. +447808873031 | lovell.rebecca66@googlemail.com" at bounding box center [1301, 60] width 143 height 20
copy span "lovell.rebecca66@googlemail.com"
click at [110, 1] on button "Cauliflower Cards Close" at bounding box center [143, 11] width 67 height 21
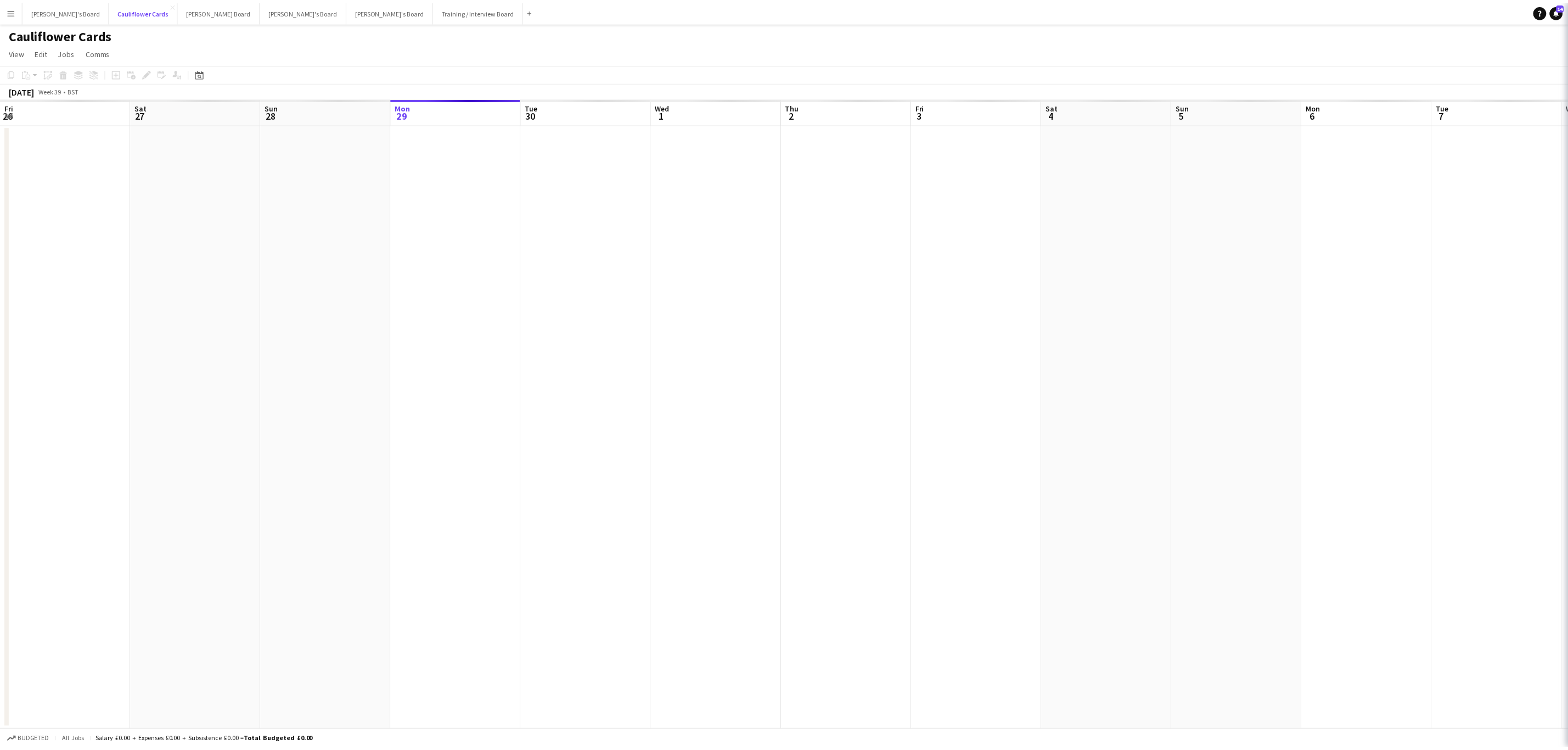
scroll to position [0, 262]
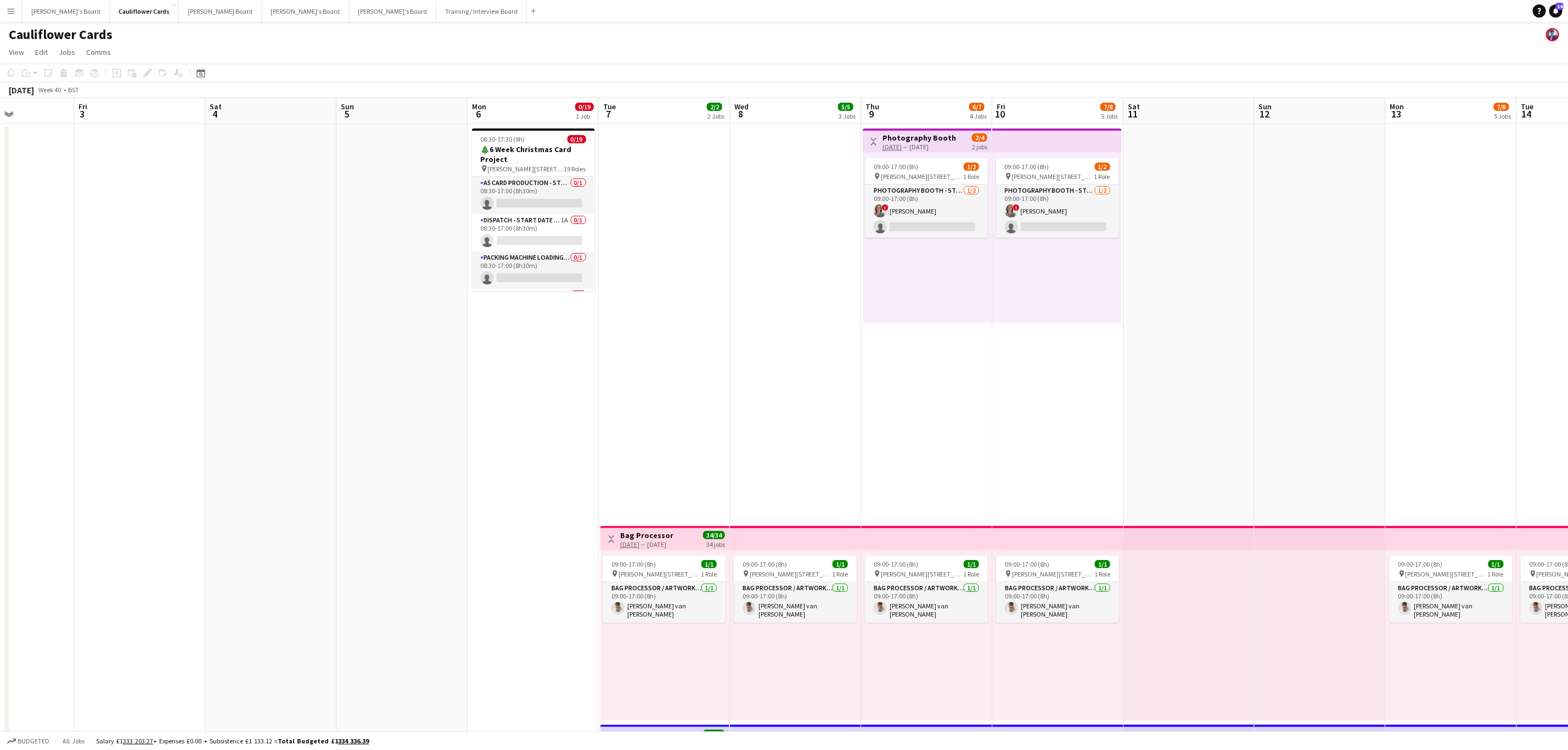
drag, startPoint x: 1298, startPoint y: 344, endPoint x: 790, endPoint y: 337, distance: 508.0
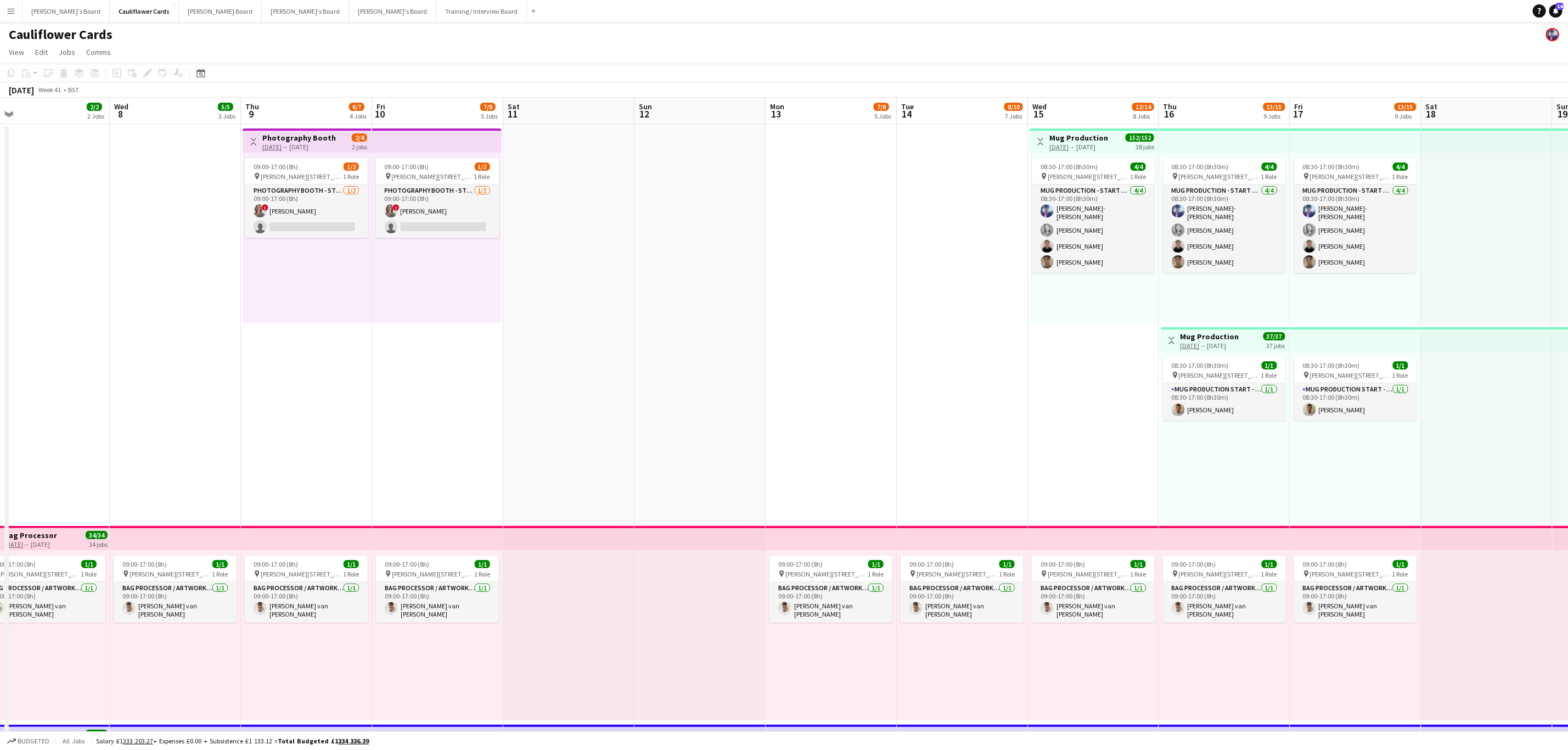
drag, startPoint x: 465, startPoint y: 337, endPoint x: 448, endPoint y: 337, distance: 17.0
drag, startPoint x: 778, startPoint y: 397, endPoint x: 746, endPoint y: 391, distance: 32.6
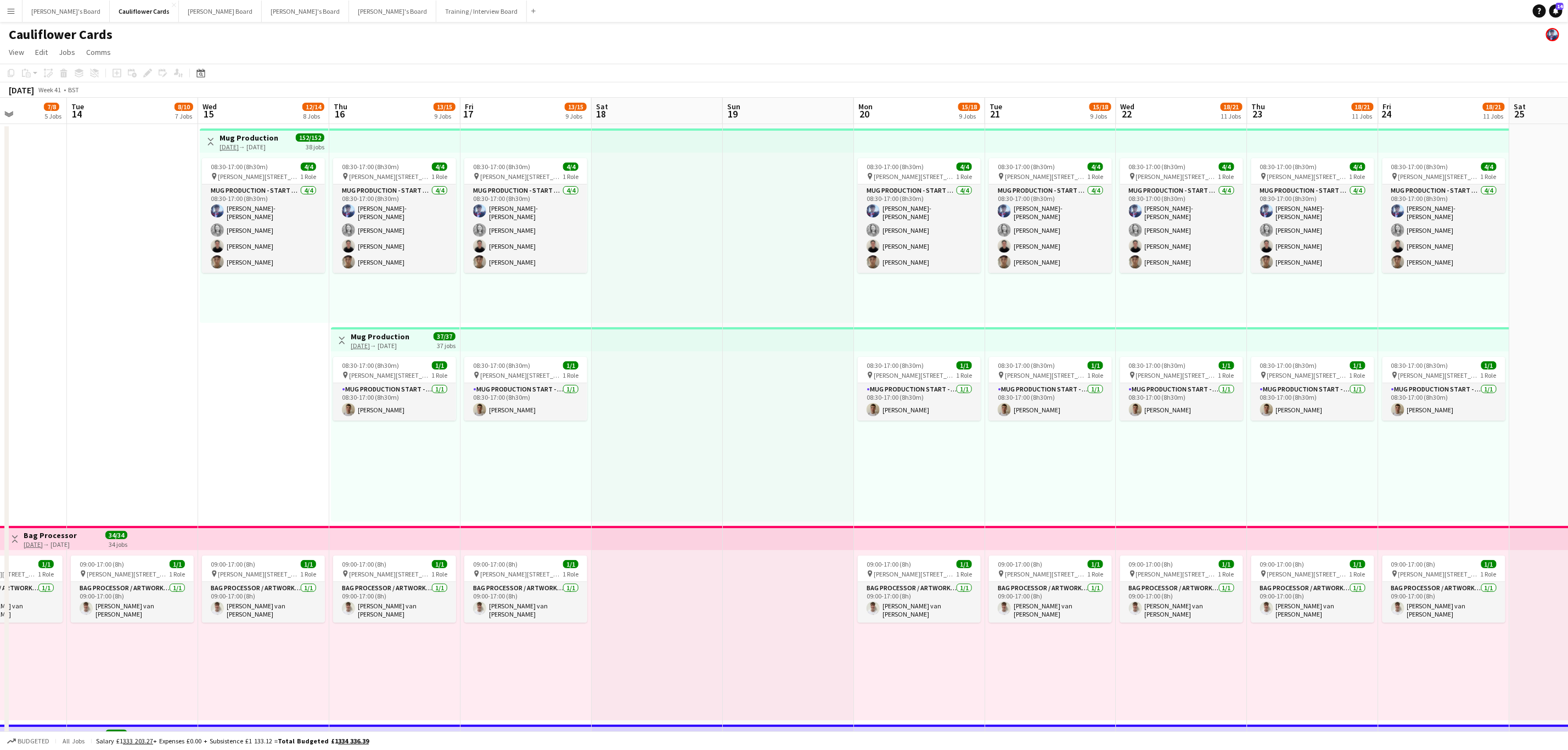
scroll to position [0, 433]
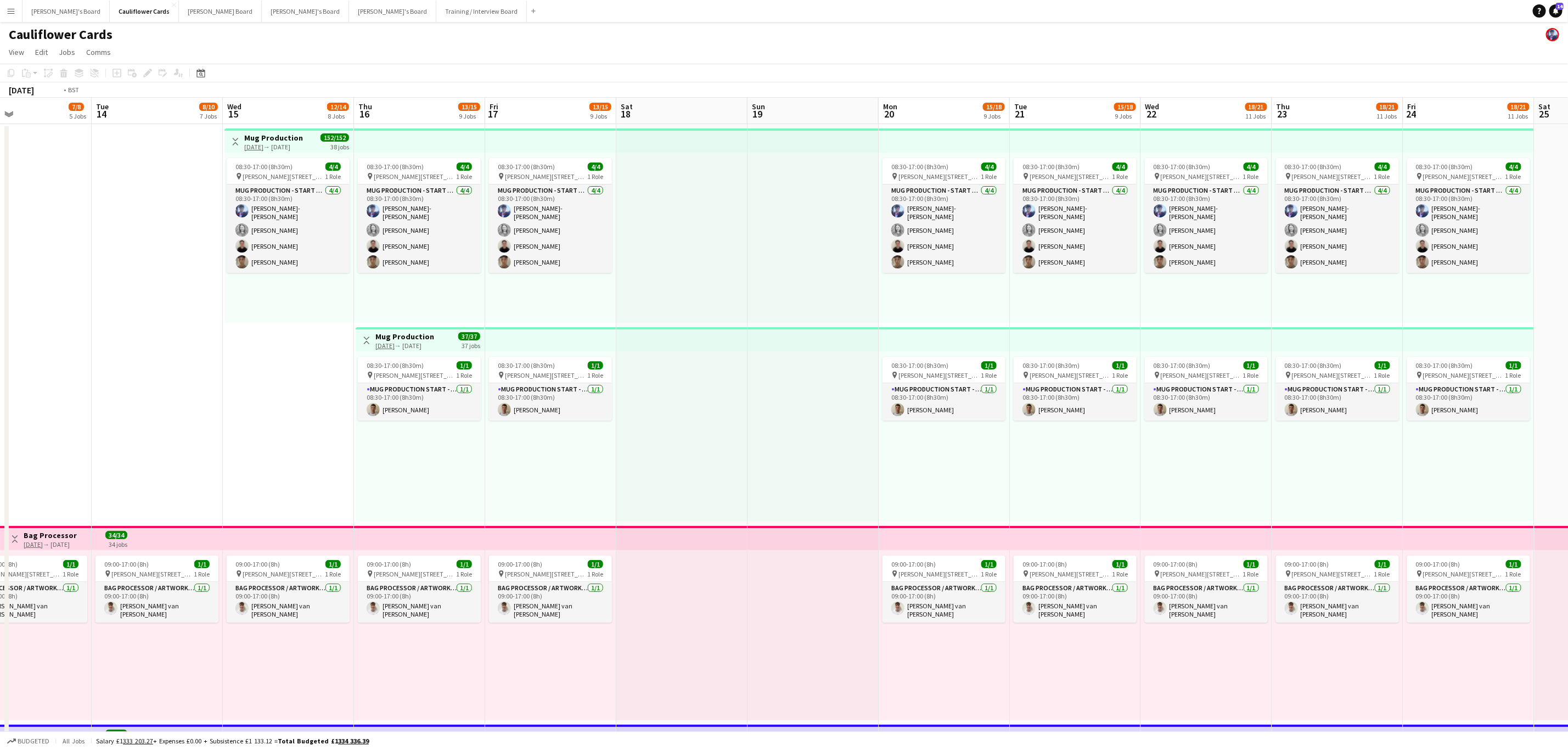
drag, startPoint x: 1368, startPoint y: 440, endPoint x: 697, endPoint y: 399, distance: 672.3
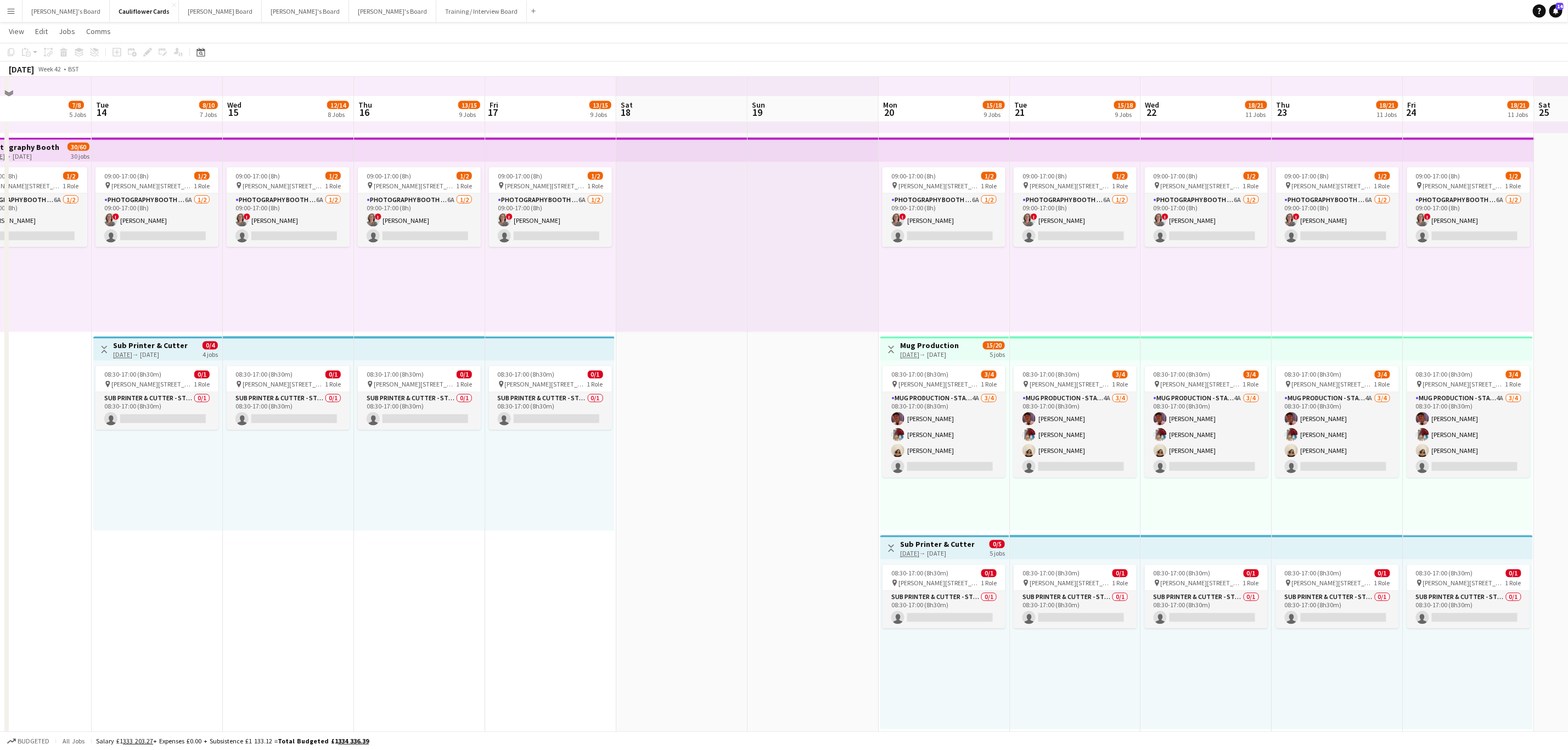
scroll to position [1400, 0]
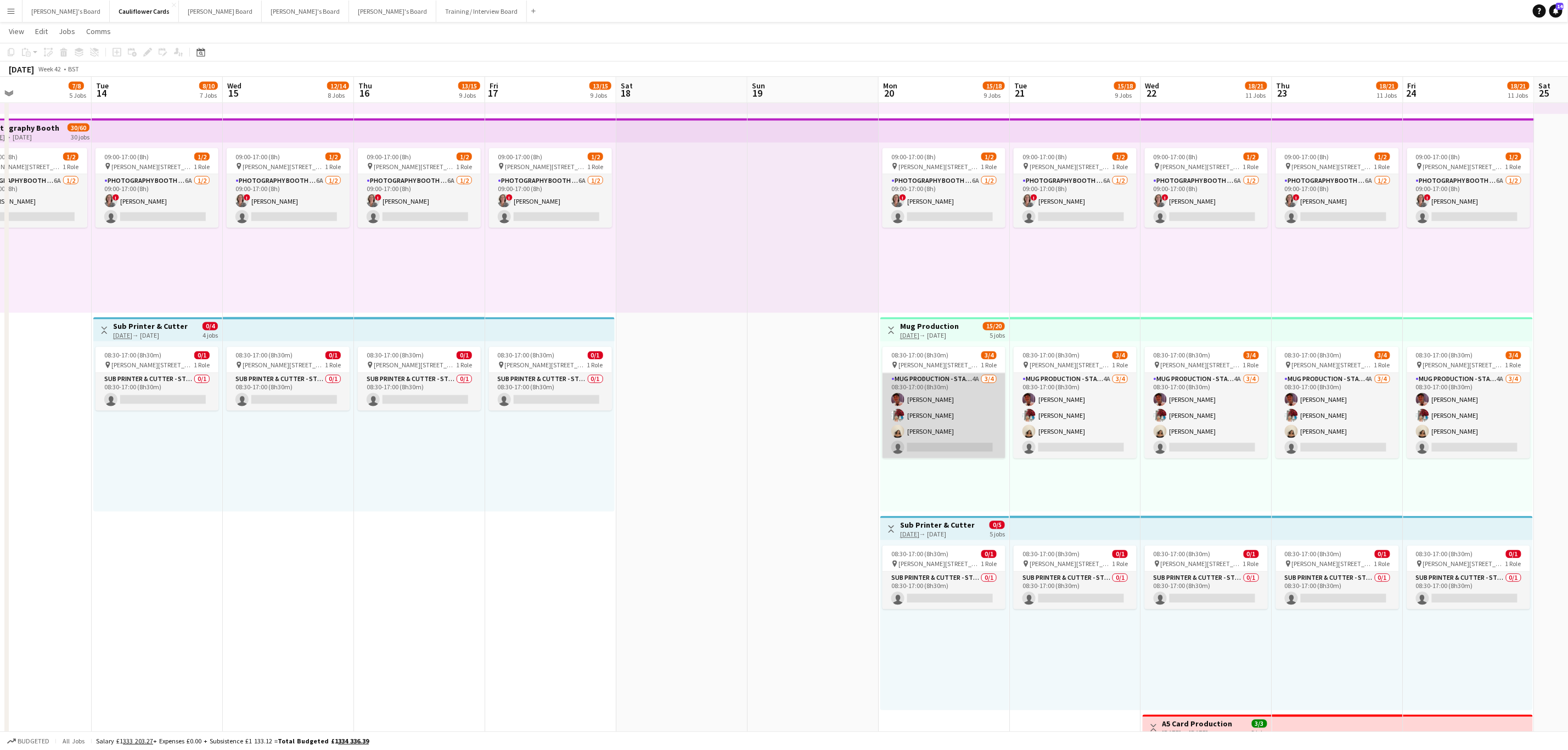
click at [942, 435] on app-card-role "Mug Production - Start Date 20th Oct 4A 3/4 08:30-17:00 (8h30m) Jack Stokes Evi…" at bounding box center [944, 416] width 123 height 85
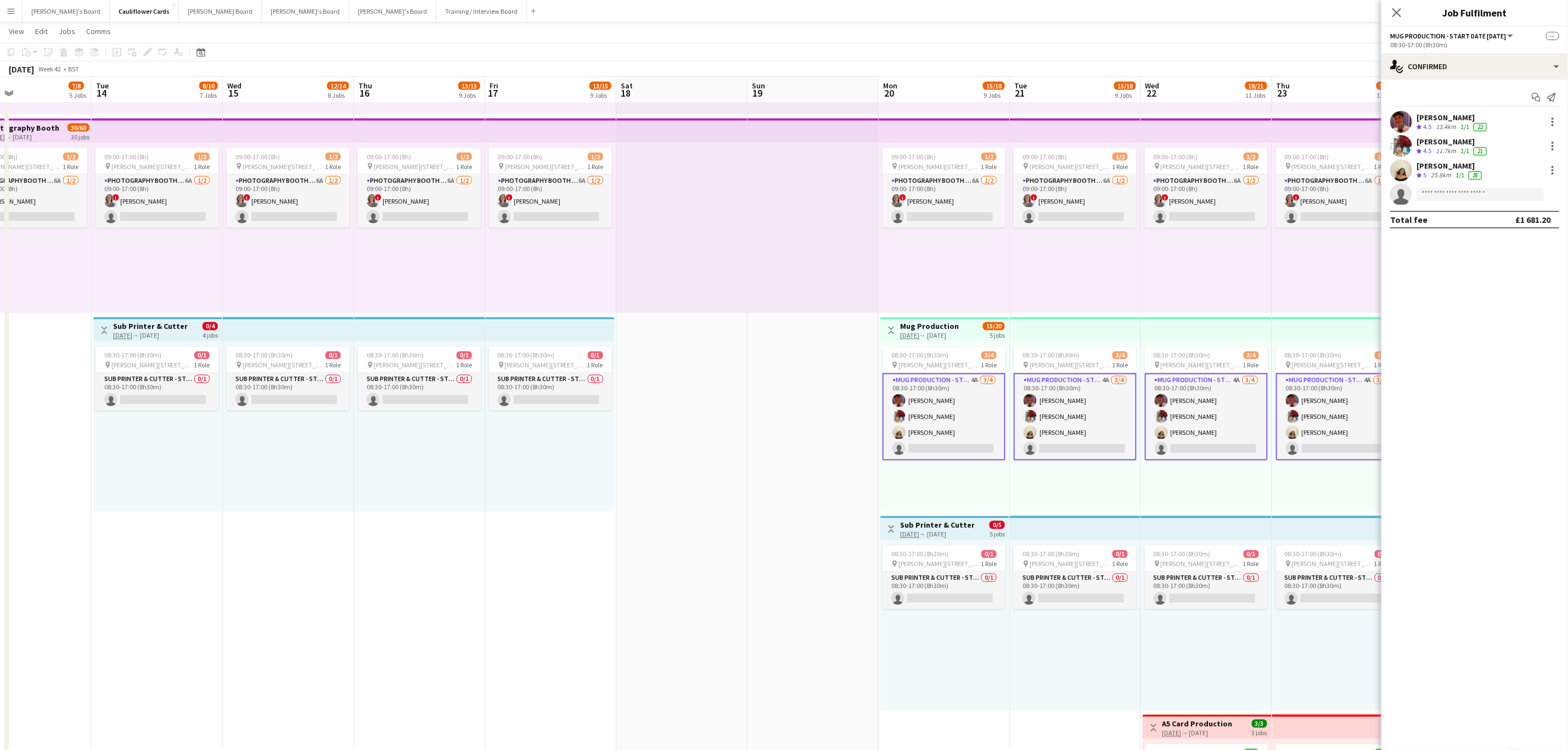
click at [1403, 136] on app-user-avatar at bounding box center [1401, 146] width 22 height 22
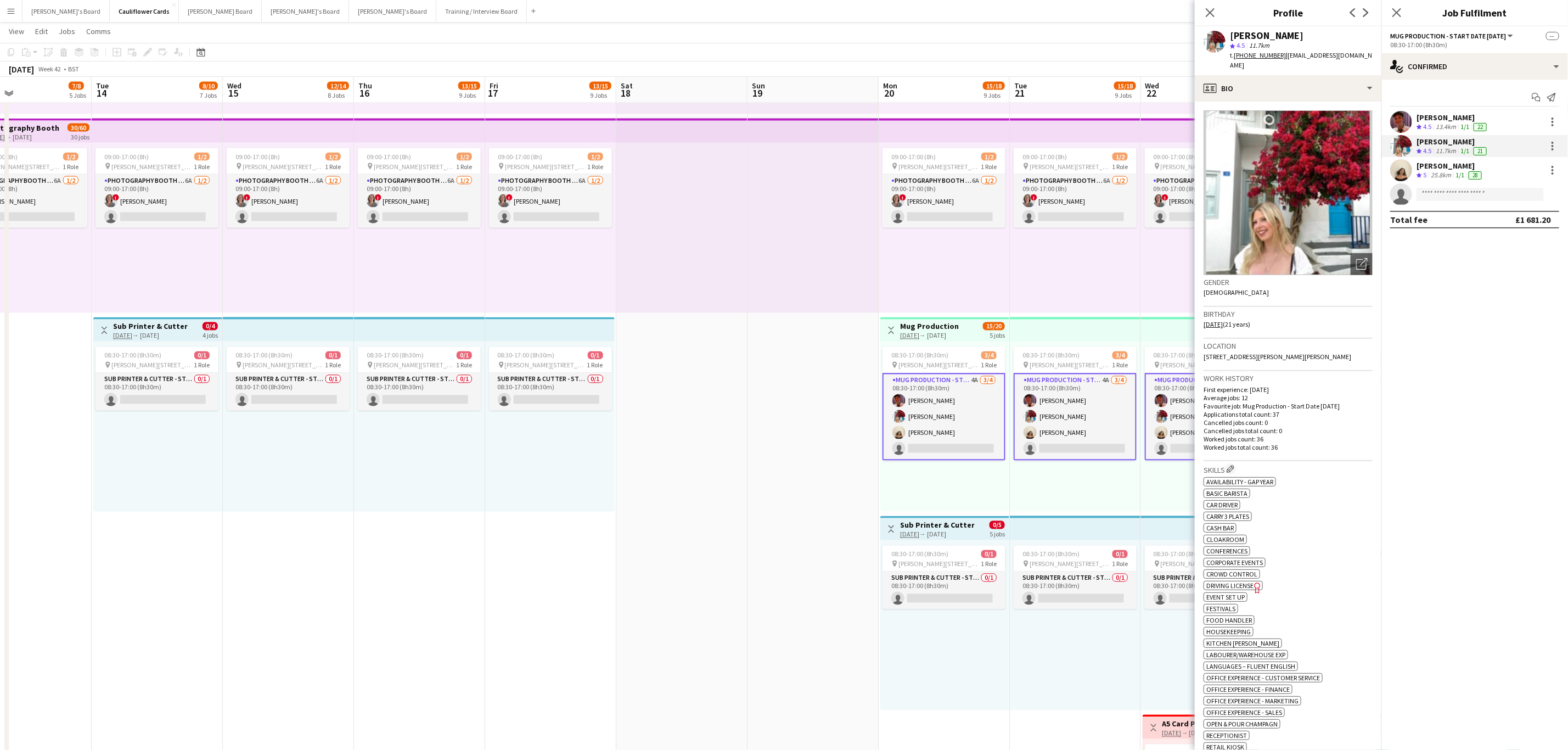
click at [1403, 170] on app-user-avatar at bounding box center [1401, 170] width 22 height 22
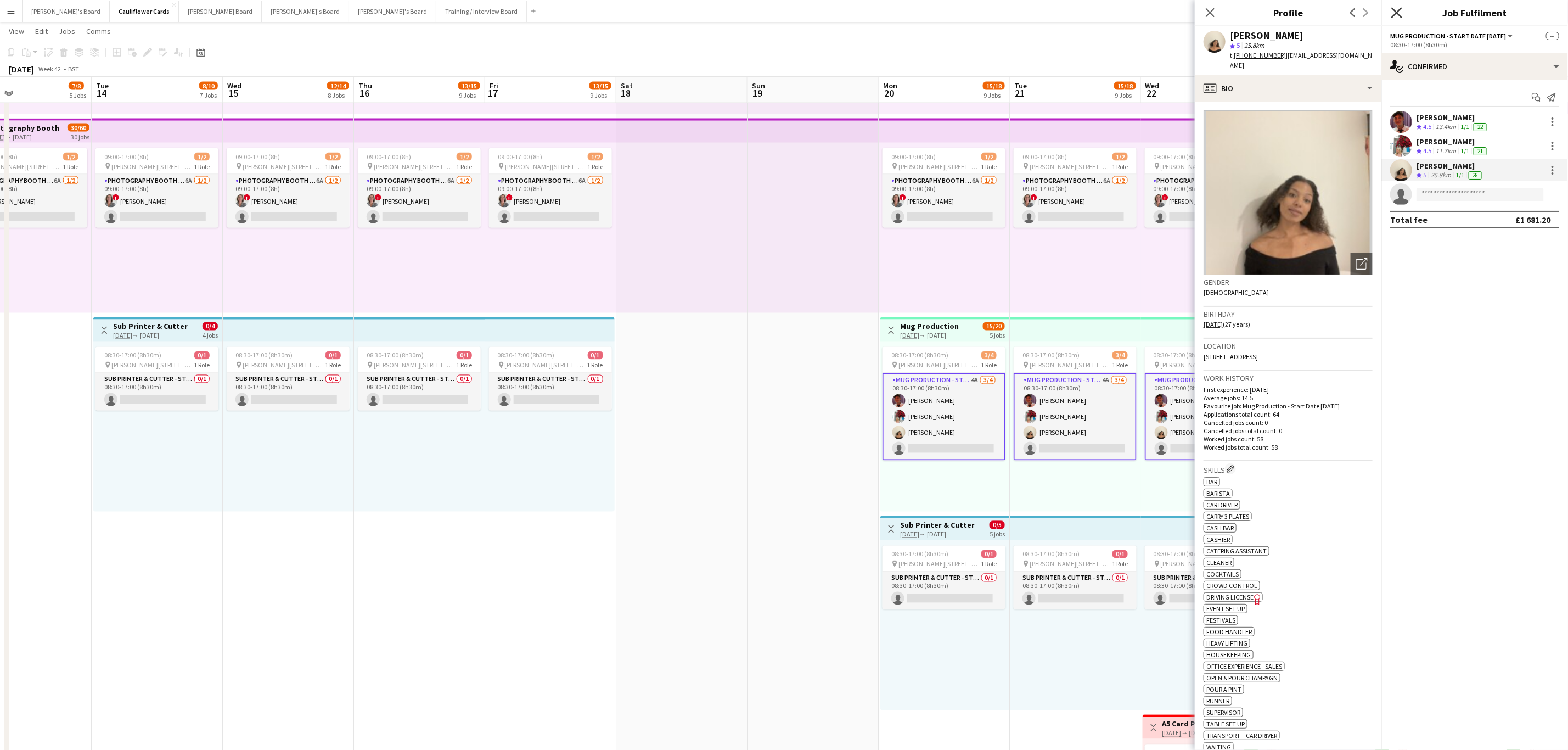
click at [1398, 9] on icon "Close pop-in" at bounding box center [1396, 12] width 10 height 10
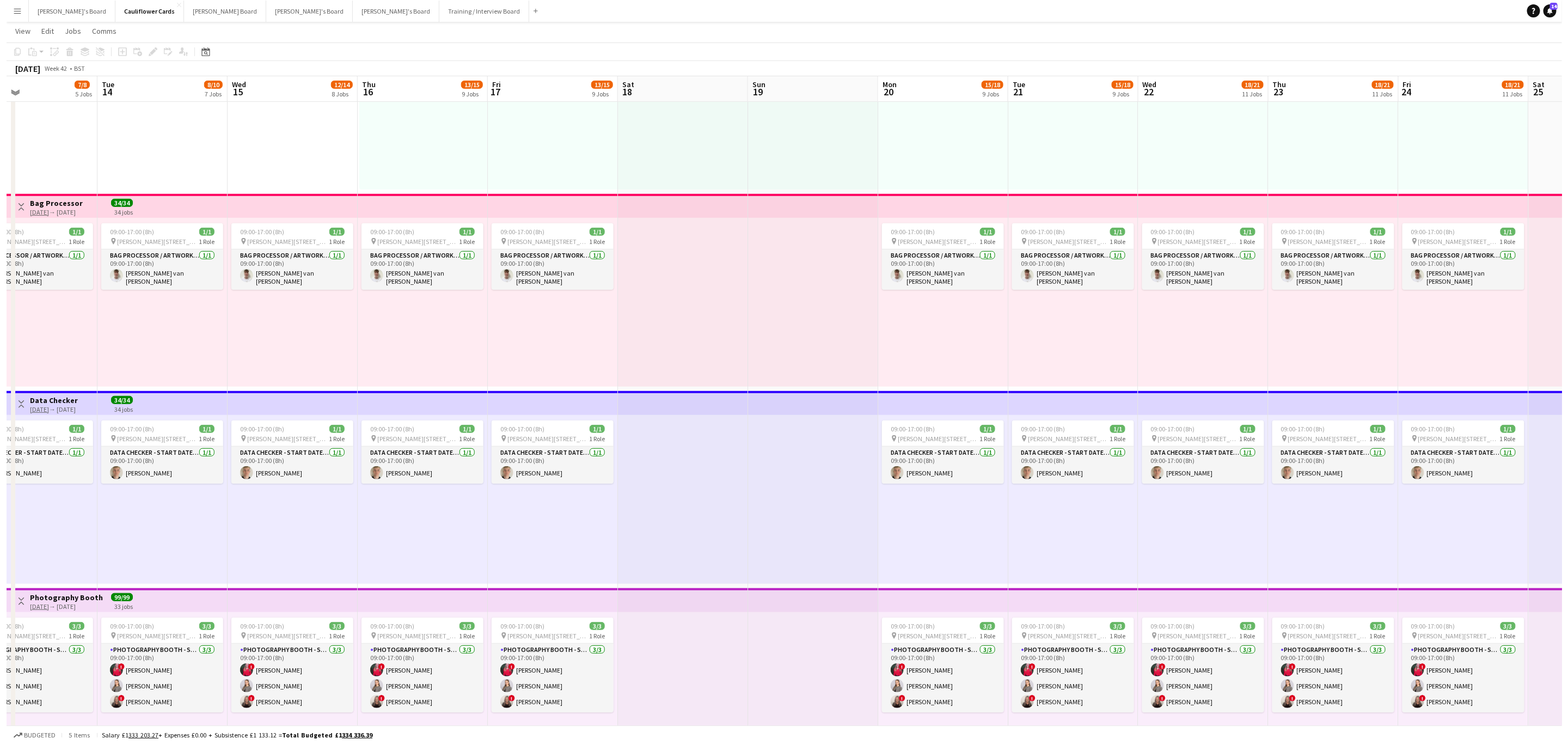
scroll to position [0, 0]
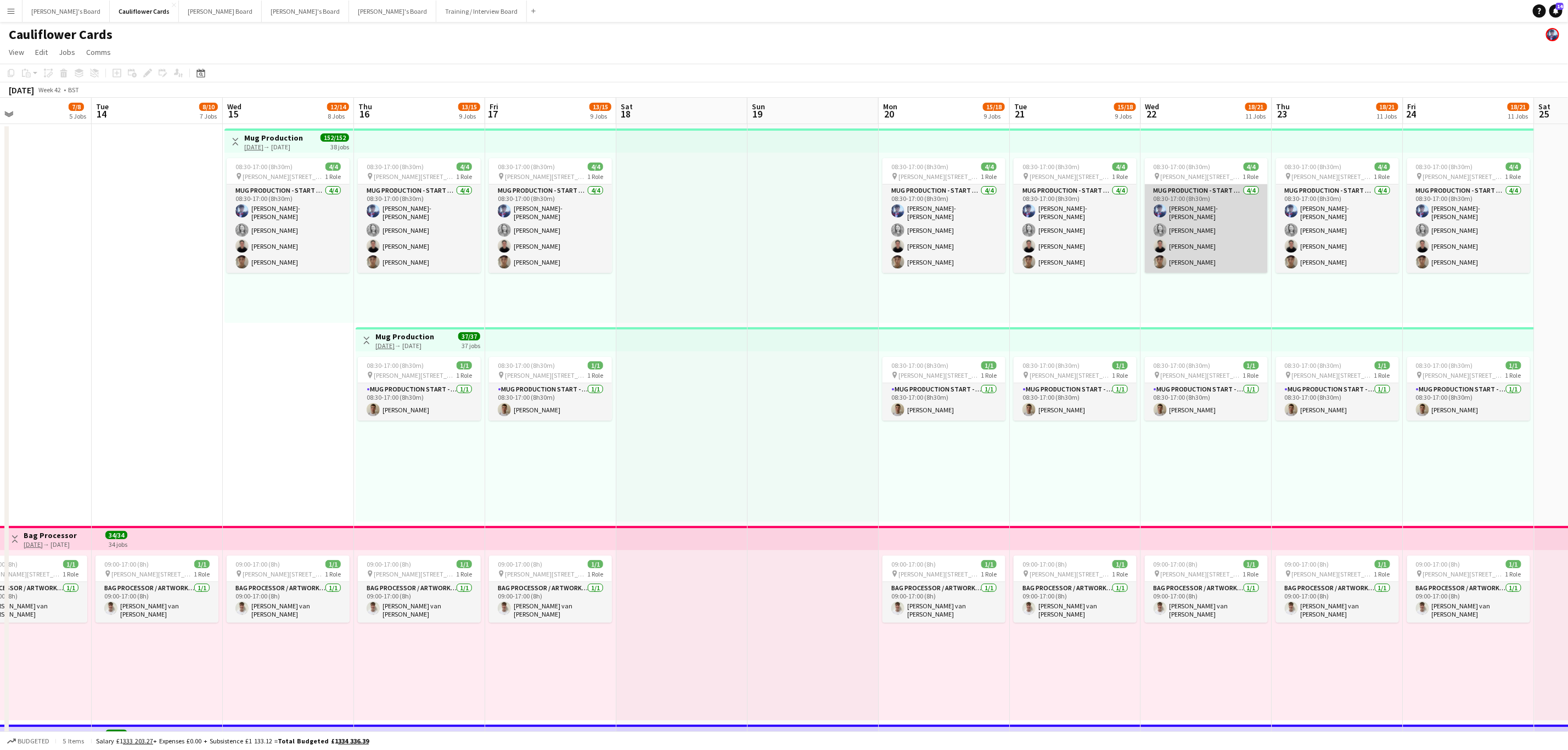
click at [1185, 228] on app-card-role "Mug Production - Start Date 15th Oct 4/4 08:30-17:00 (8h30m) Jamie Anderson-Edw…" at bounding box center [1206, 229] width 123 height 89
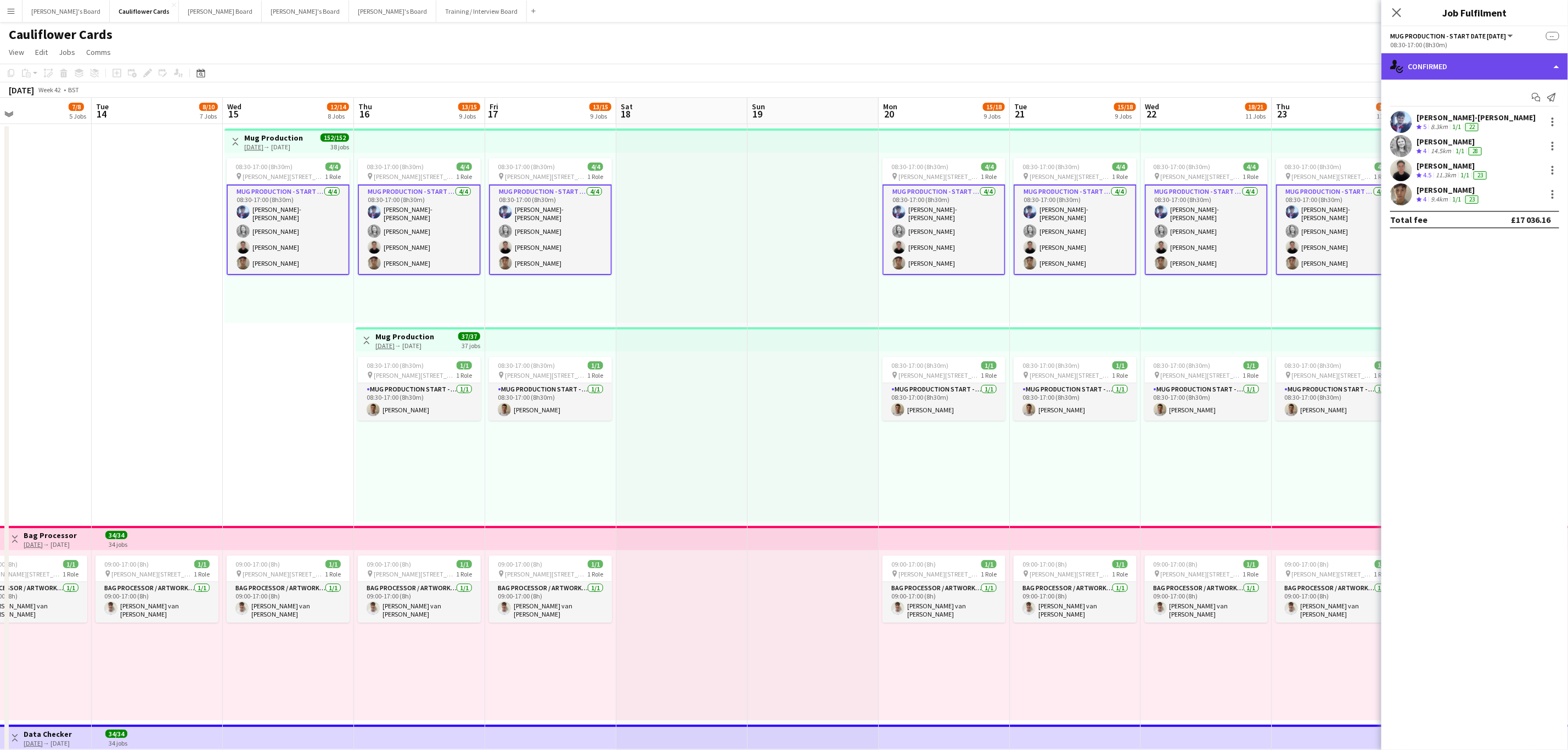
click at [1478, 74] on div "single-neutral-actions-check-2 Confirmed" at bounding box center [1474, 66] width 186 height 26
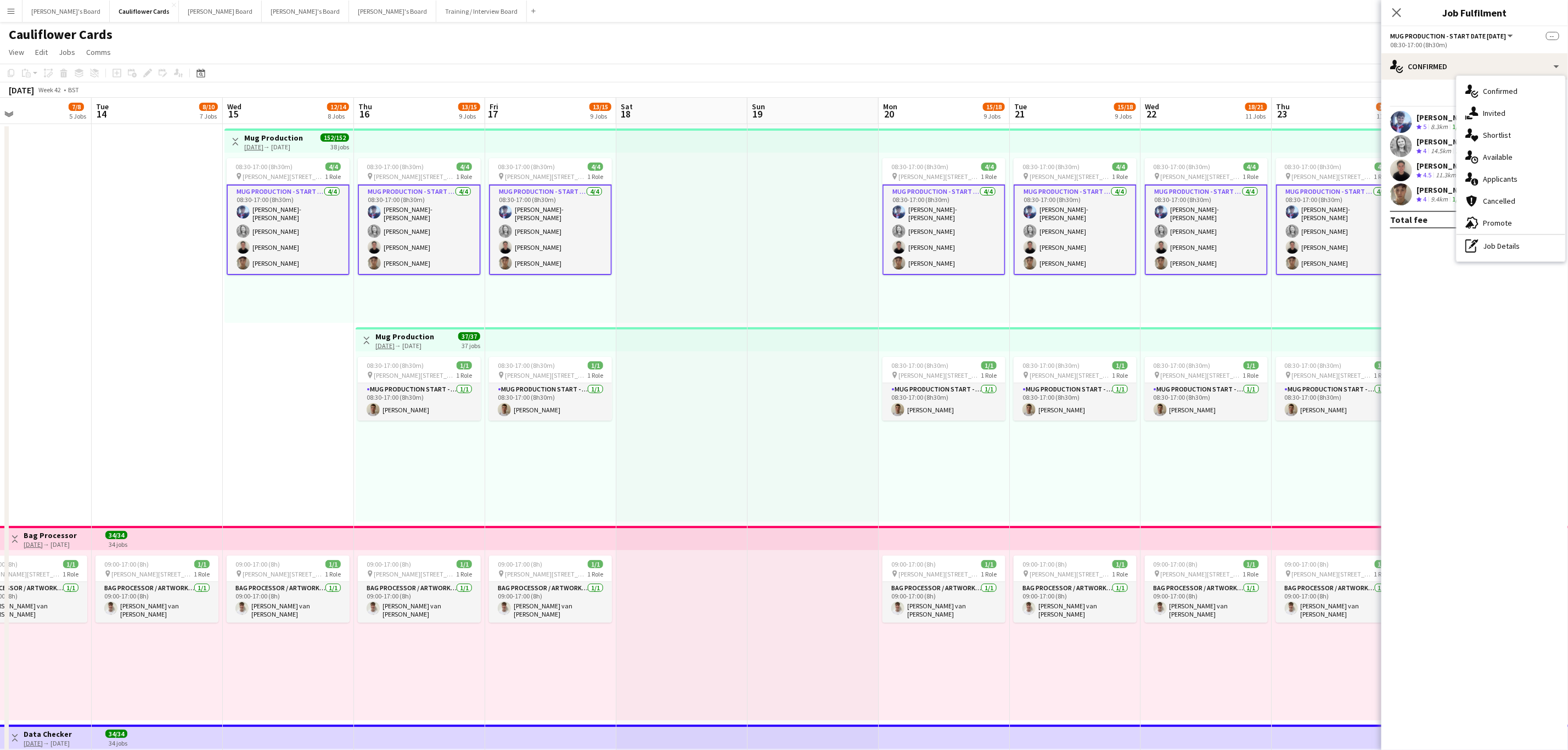
drag, startPoint x: 1422, startPoint y: 386, endPoint x: 1334, endPoint y: 123, distance: 277.3
click at [1422, 377] on mat-expansion-panel "check Confirmed Start chat Send notification Jamie Anderson-Edward Crew rating …" at bounding box center [1474, 415] width 186 height 670
click at [1398, 10] on icon at bounding box center [1396, 12] width 10 height 10
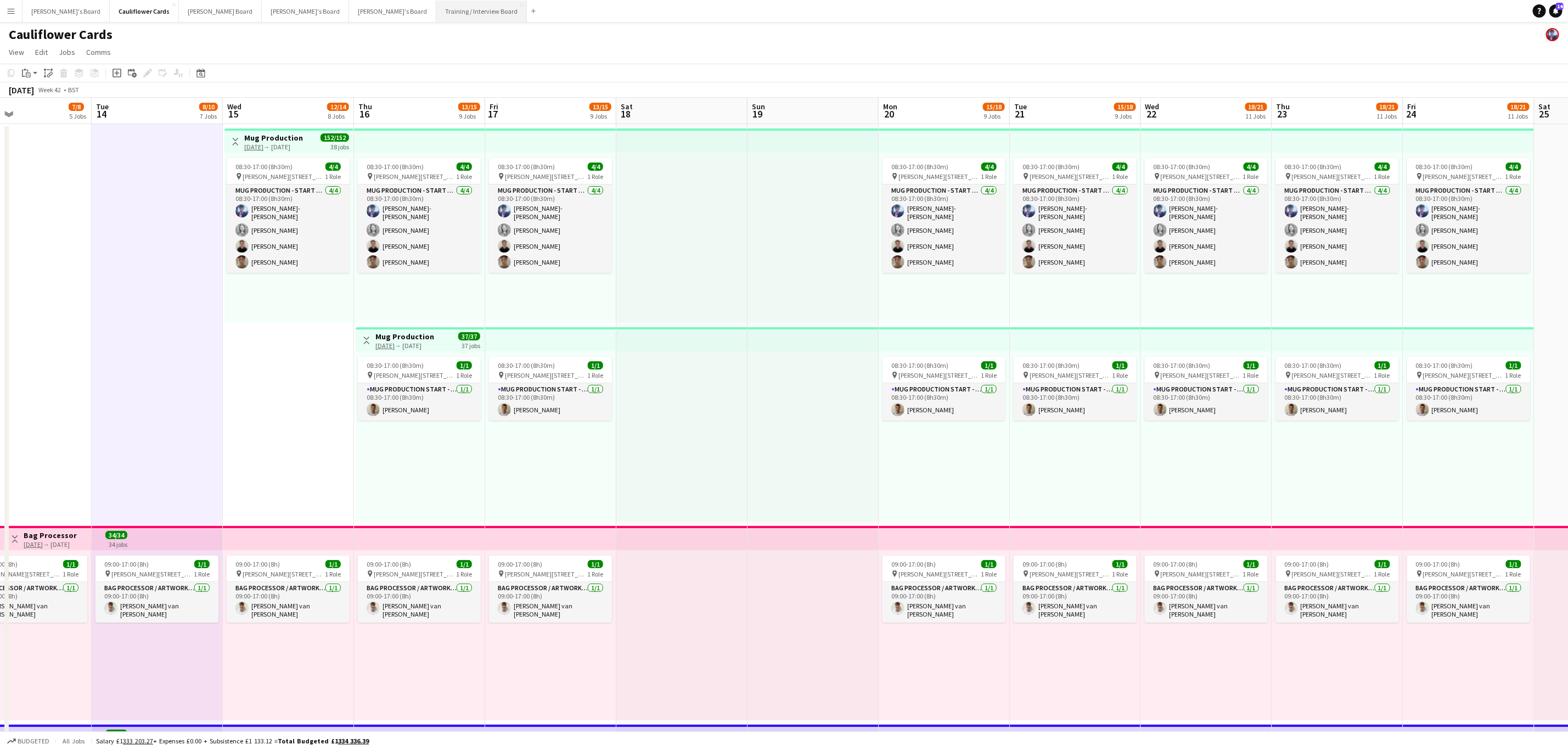
click at [436, 10] on button "Training / Interview Board Close" at bounding box center [481, 11] width 91 height 21
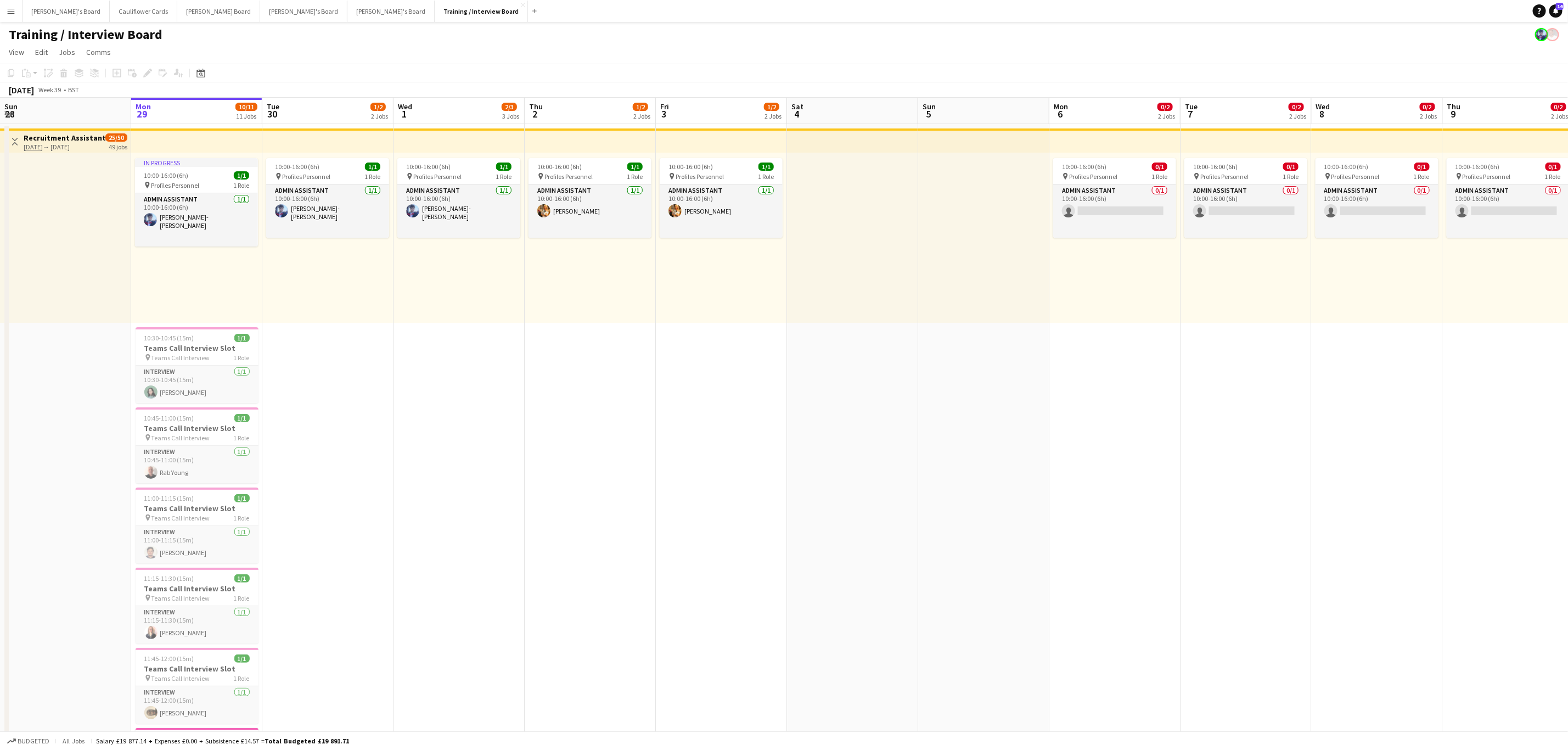
scroll to position [0, 264]
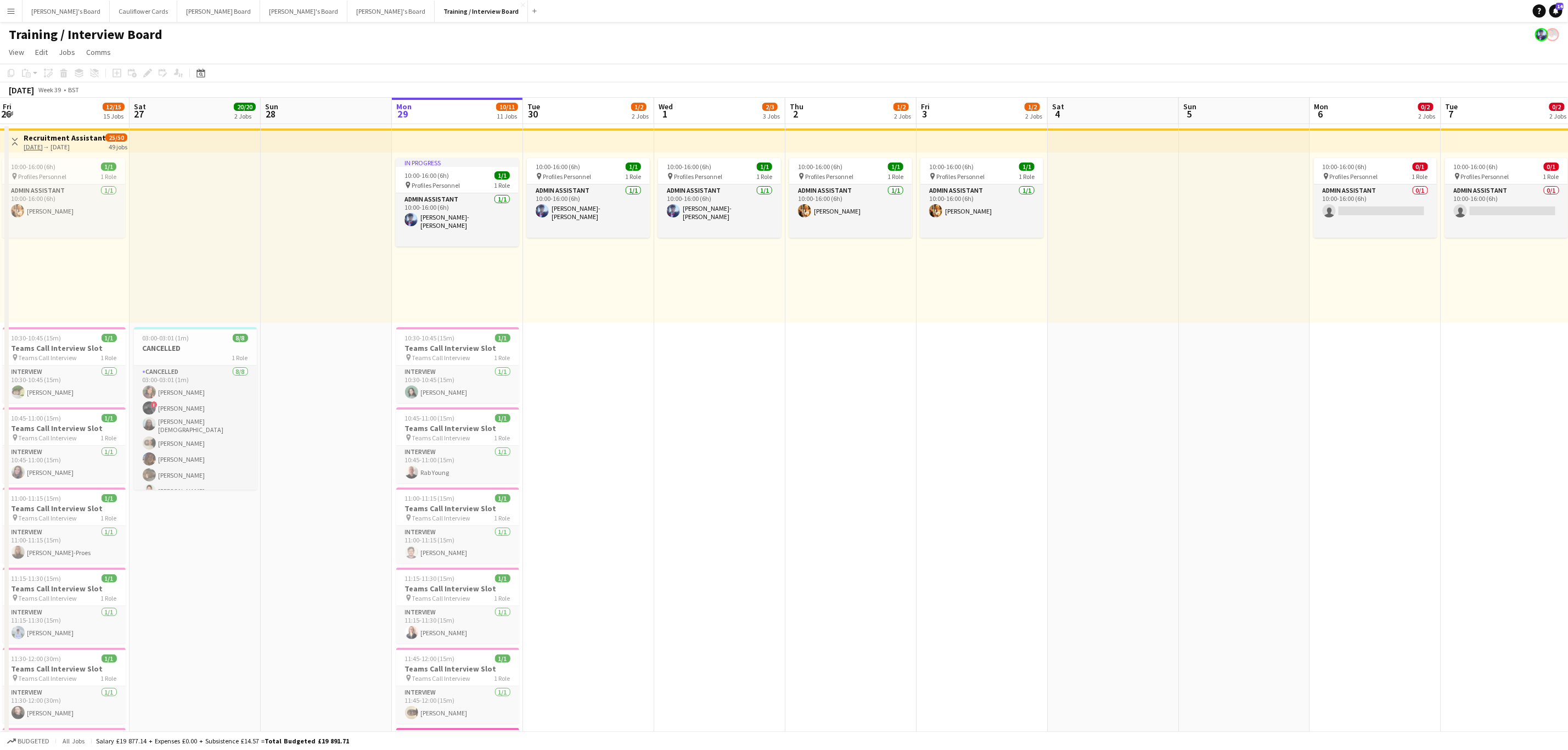
drag, startPoint x: 779, startPoint y: 535, endPoint x: 843, endPoint y: 526, distance: 64.6
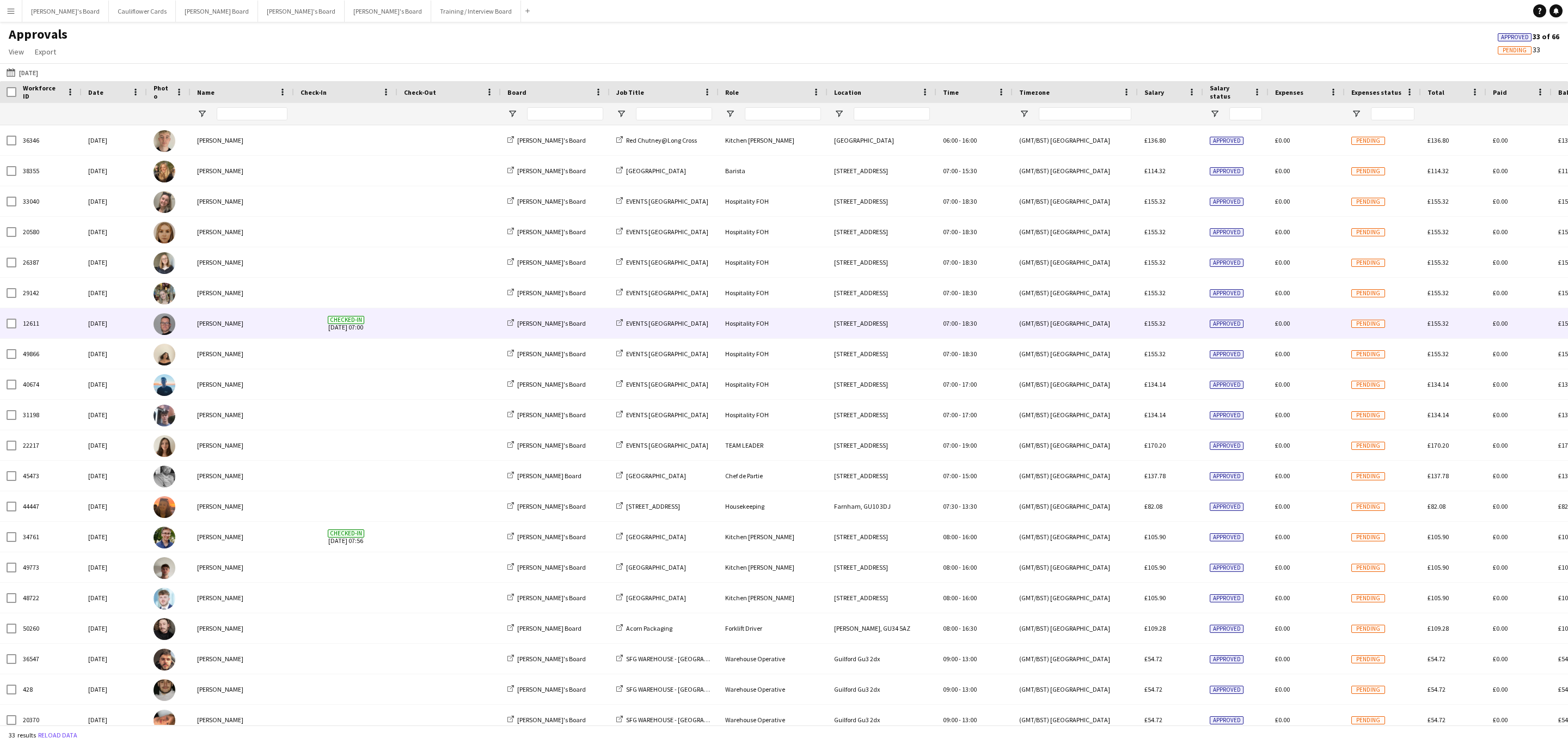
type input "**********"
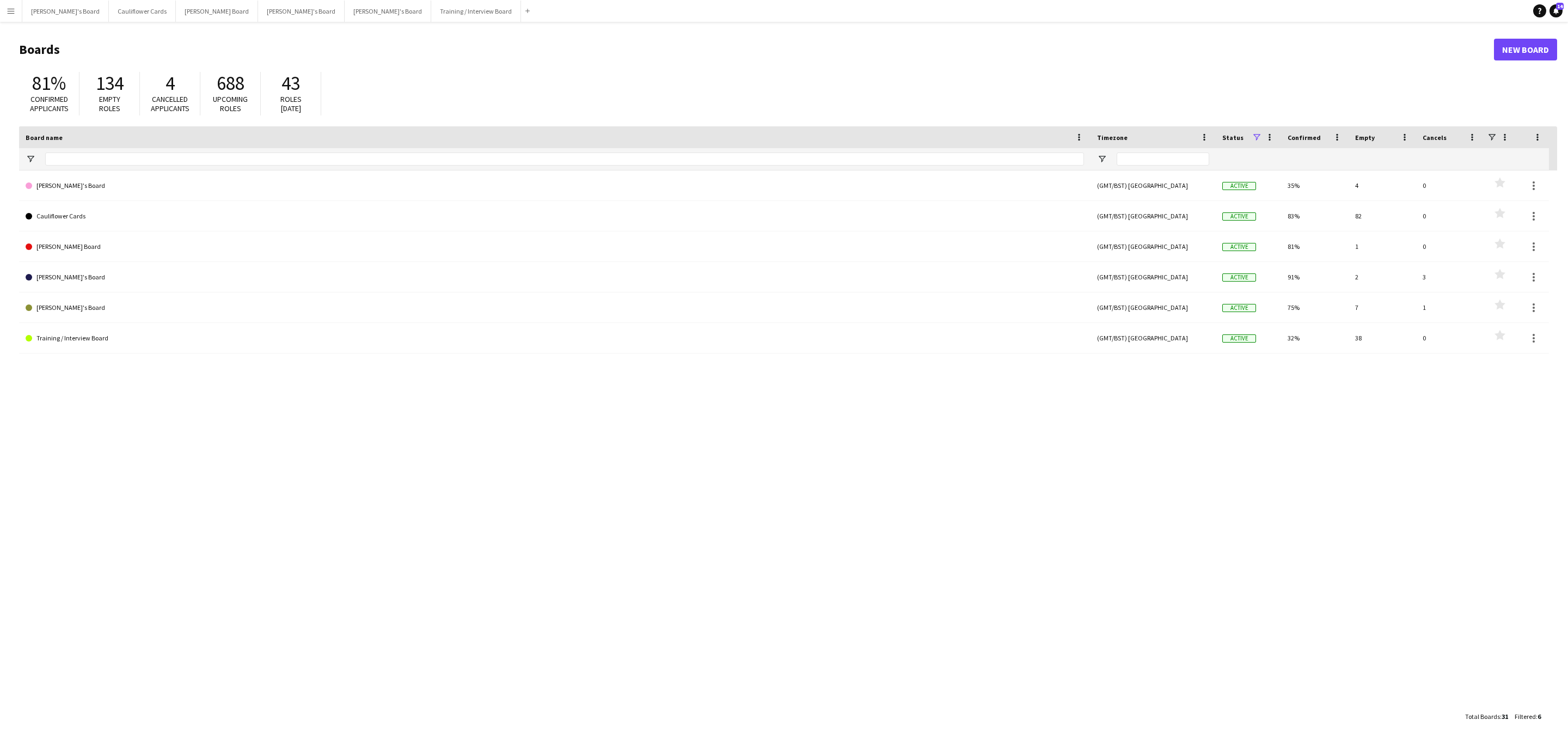
click at [7, 15] on app-icon "Menu" at bounding box center [11, 11] width 9 height 9
click at [122, 76] on link "Recruiting" at bounding box center [164, 80] width 109 height 22
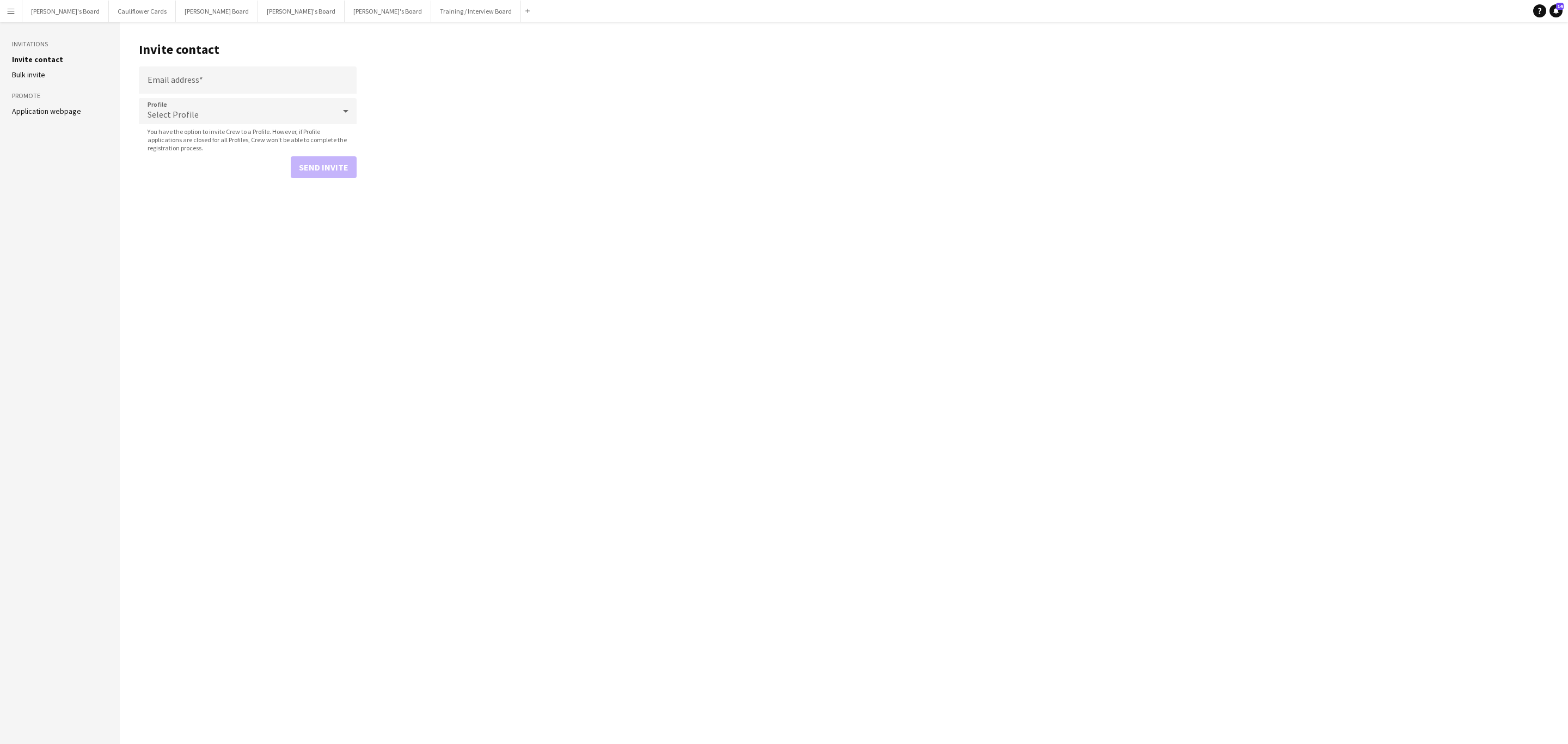
click at [76, 103] on aside "Invitations Invite contact Bulk invite Promote Application webpage" at bounding box center [60, 383] width 120 height 722
click at [75, 108] on link "Application webpage" at bounding box center [47, 111] width 69 height 10
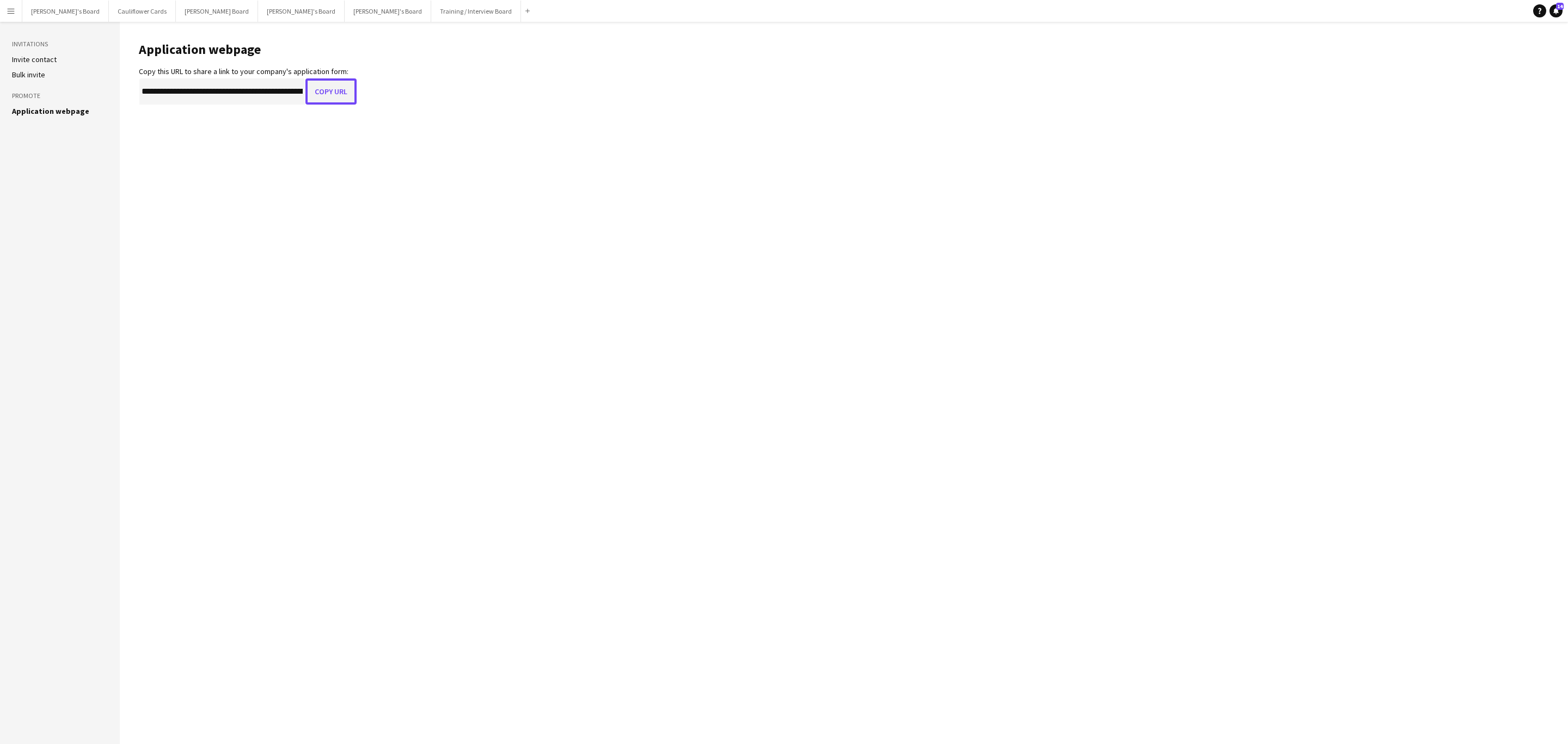
click at [342, 88] on button "Copy URL" at bounding box center [331, 91] width 51 height 26
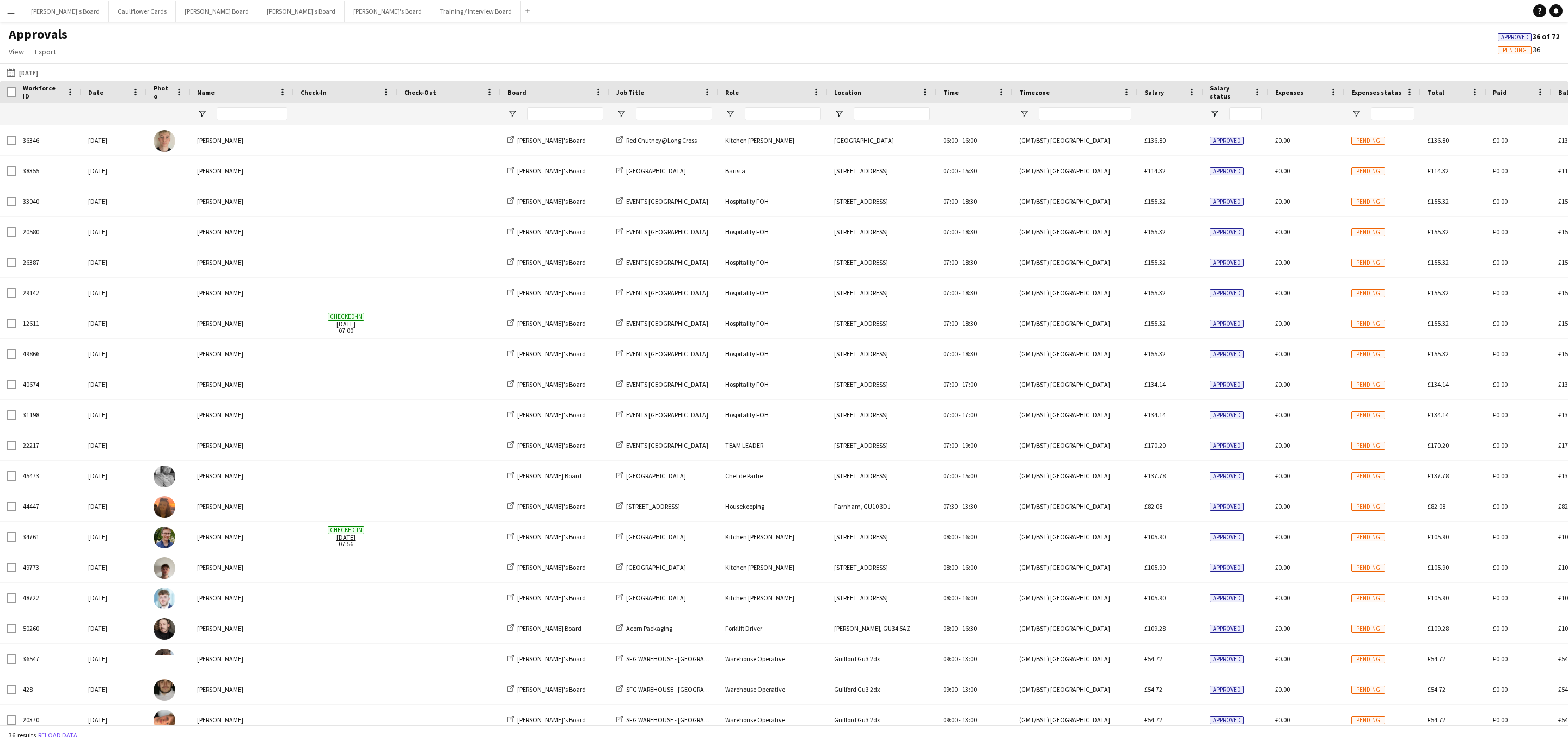
type input "**********"
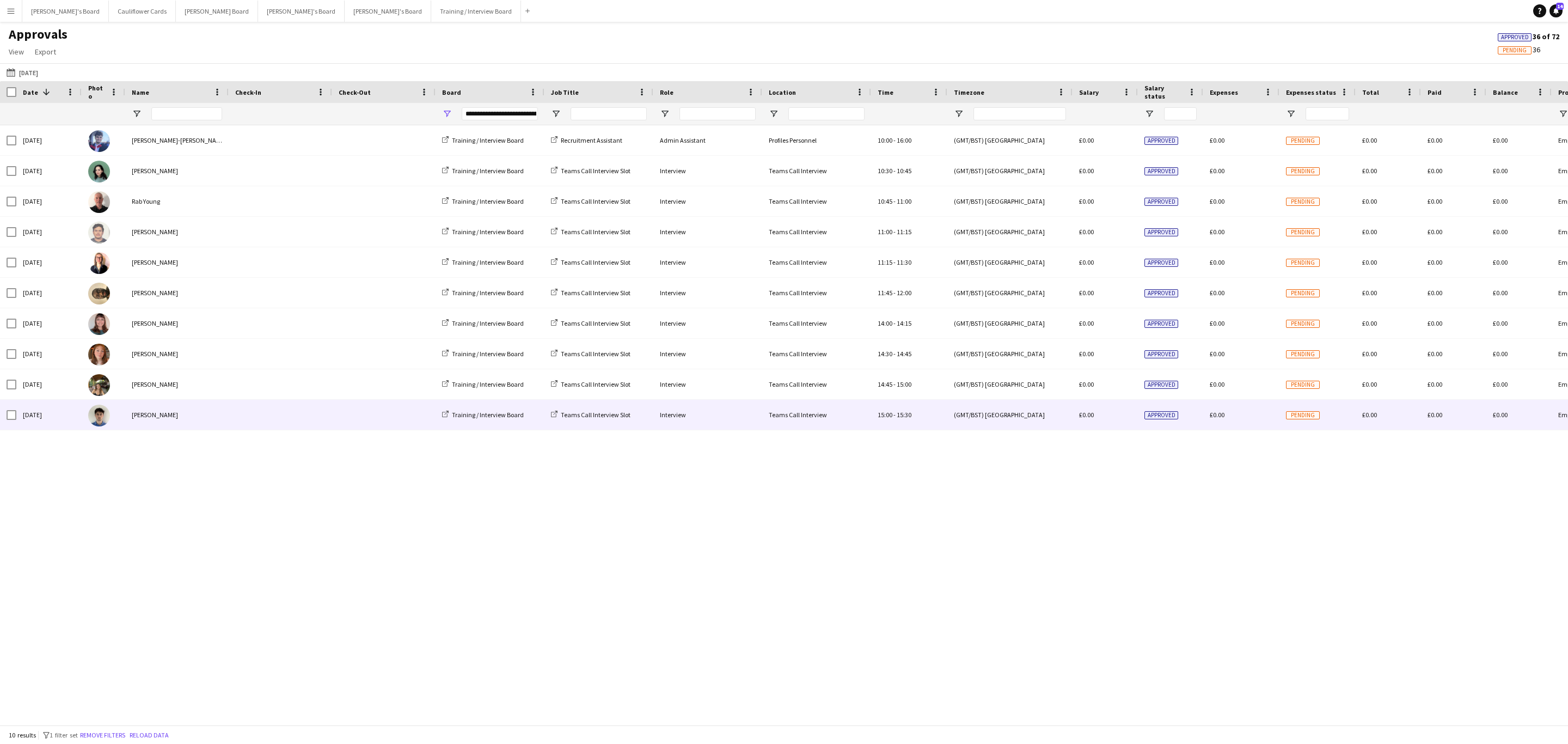
click at [205, 413] on div "[PERSON_NAME]" at bounding box center [177, 414] width 103 height 30
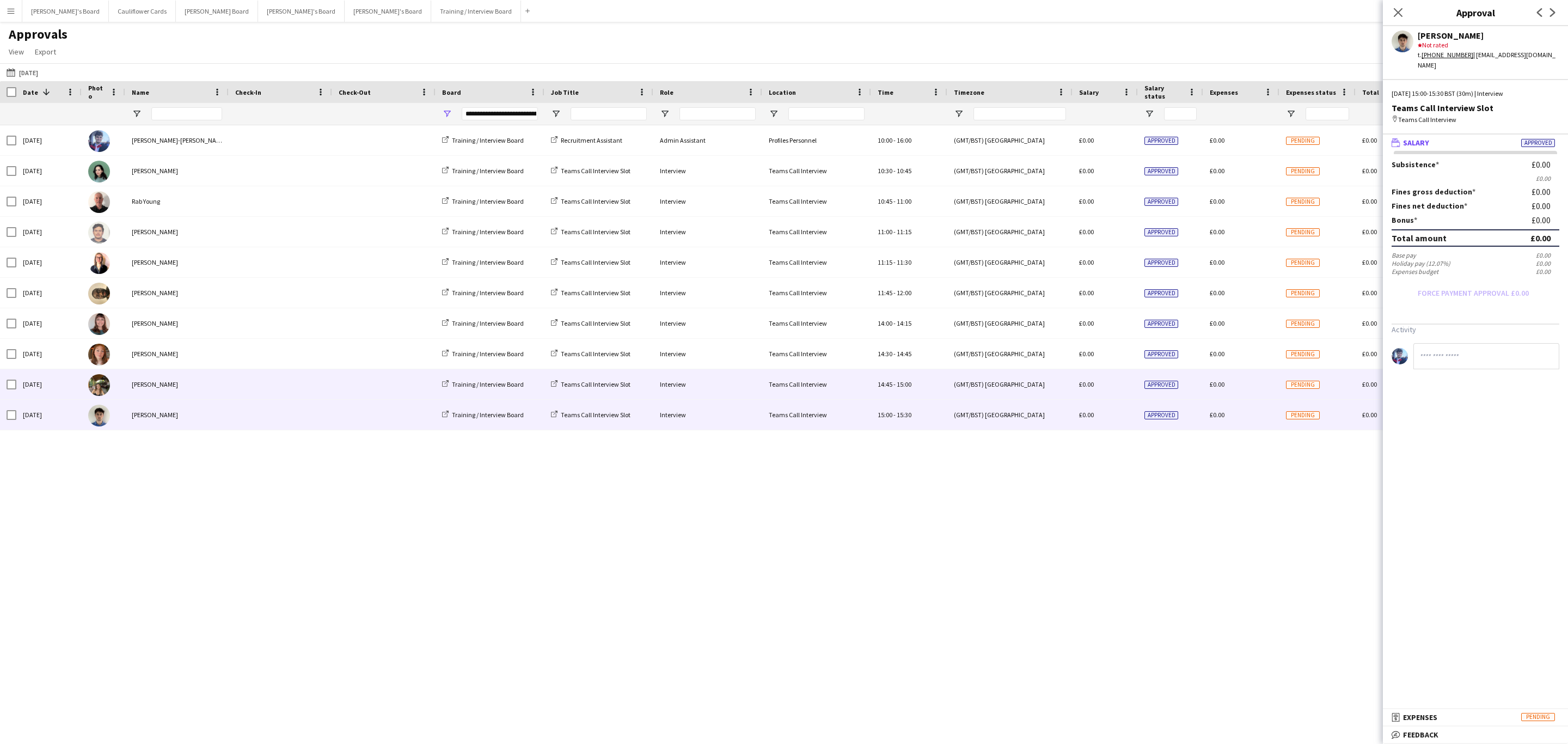
click at [209, 388] on div "[PERSON_NAME]" at bounding box center [177, 384] width 103 height 30
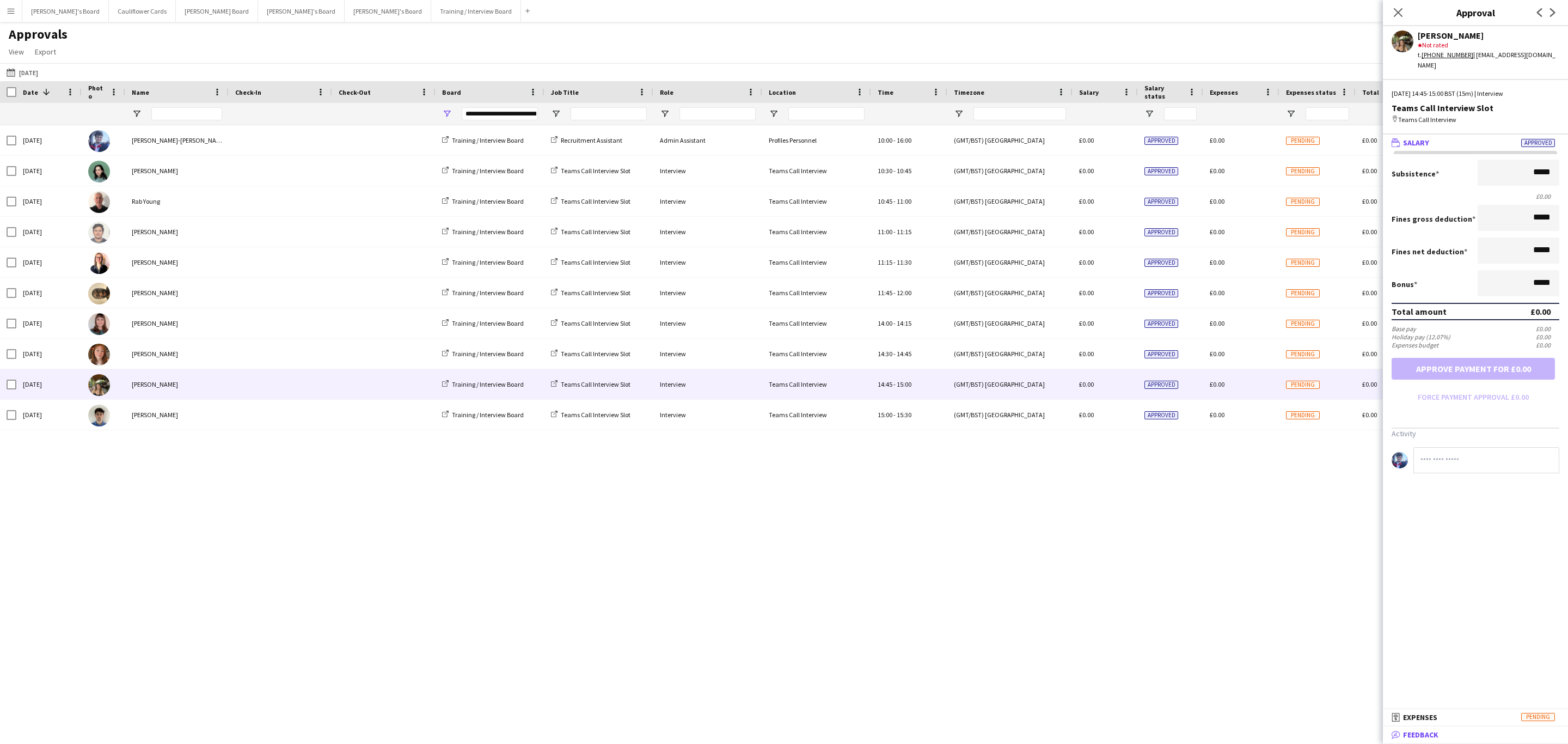
click at [1477, 739] on mat-panel-title "bubble-pencil Feedback" at bounding box center [1474, 734] width 181 height 10
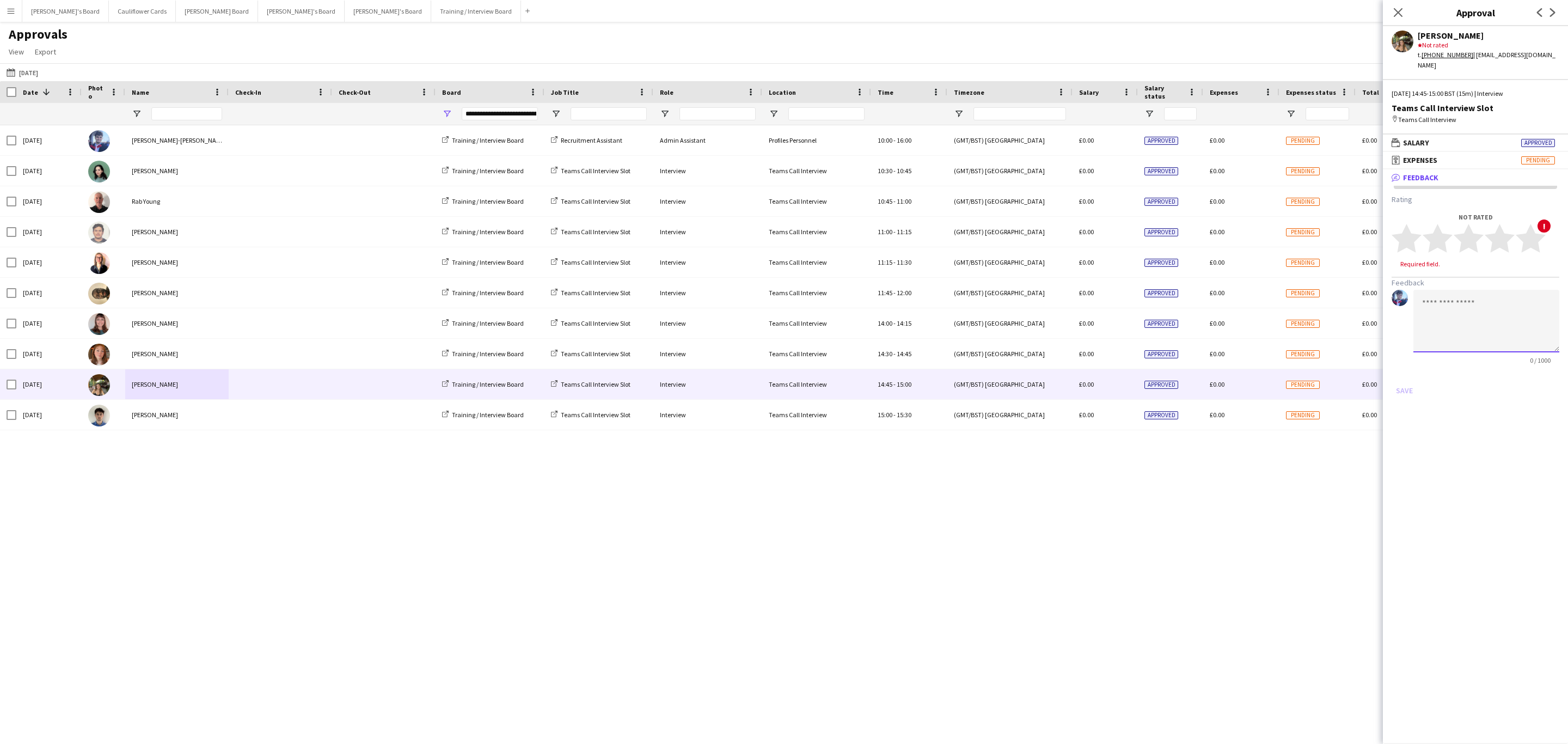
click at [1476, 299] on textarea at bounding box center [1486, 321] width 146 height 62
paste textarea "**********"
click at [1423, 293] on textarea "**********" at bounding box center [1486, 321] width 146 height 62
type textarea "**********"
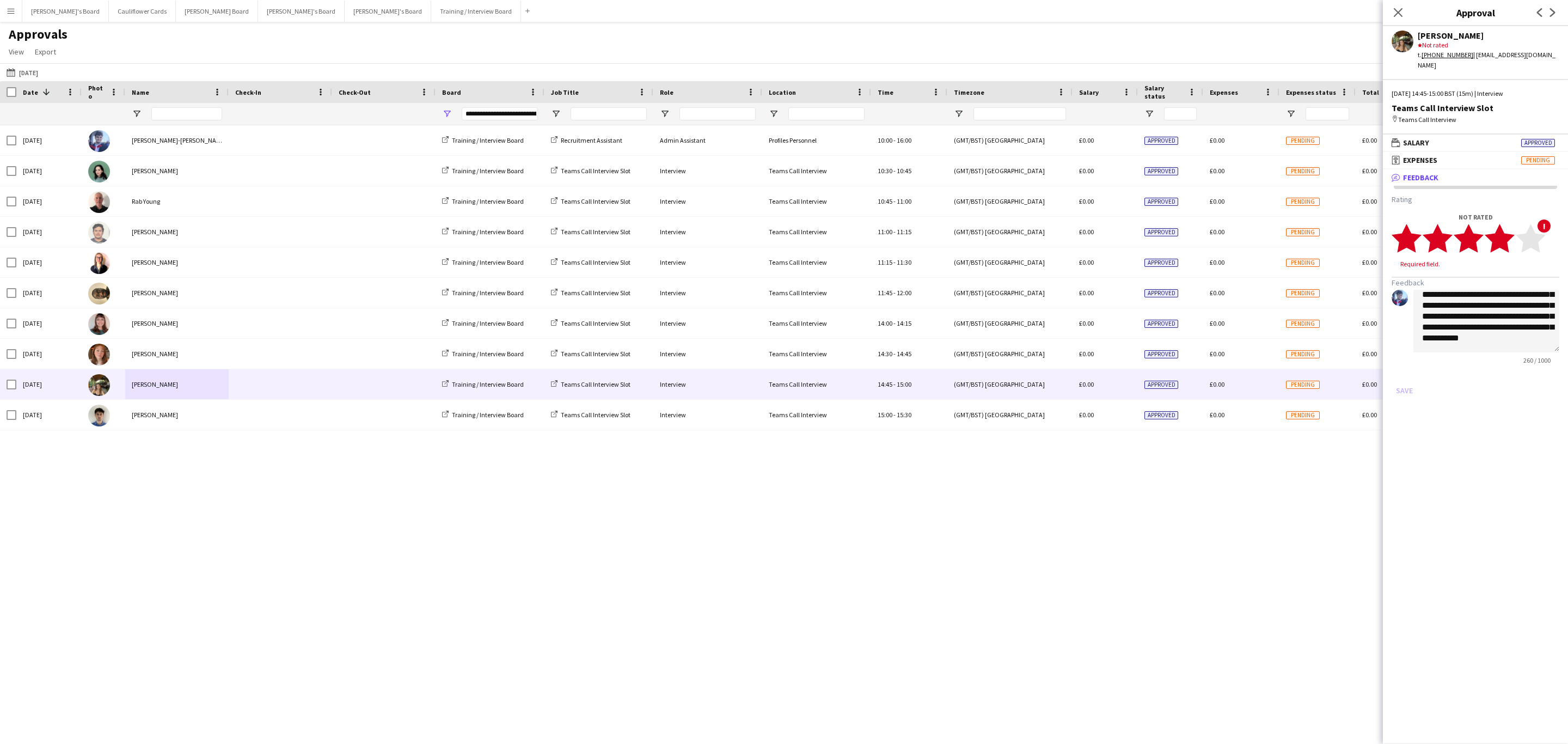
click at [1503, 231] on polygon at bounding box center [1500, 238] width 30 height 28
click at [1392, 372] on button "Save" at bounding box center [1405, 380] width 25 height 17
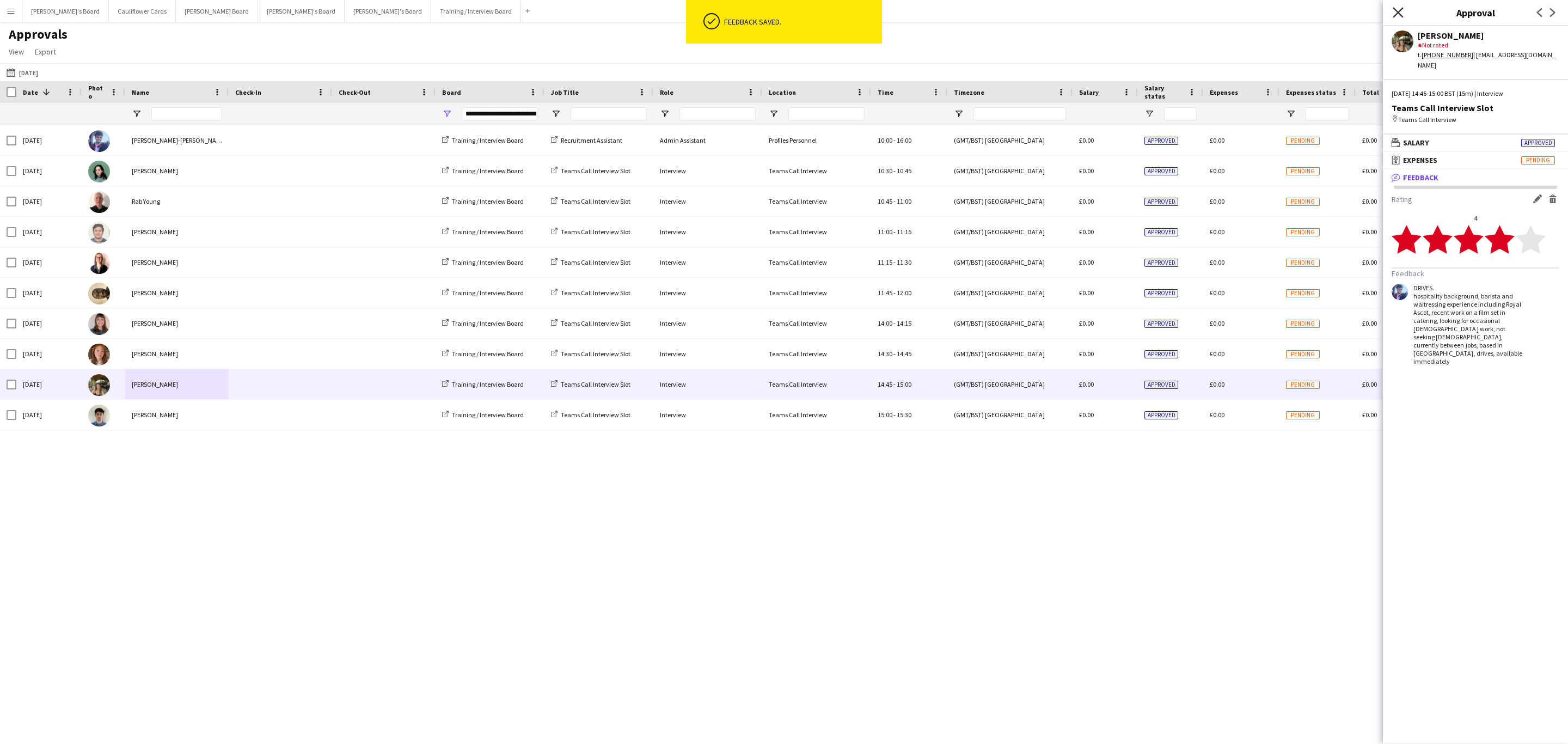
click at [1398, 15] on icon "Close pop-in" at bounding box center [1398, 12] width 10 height 10
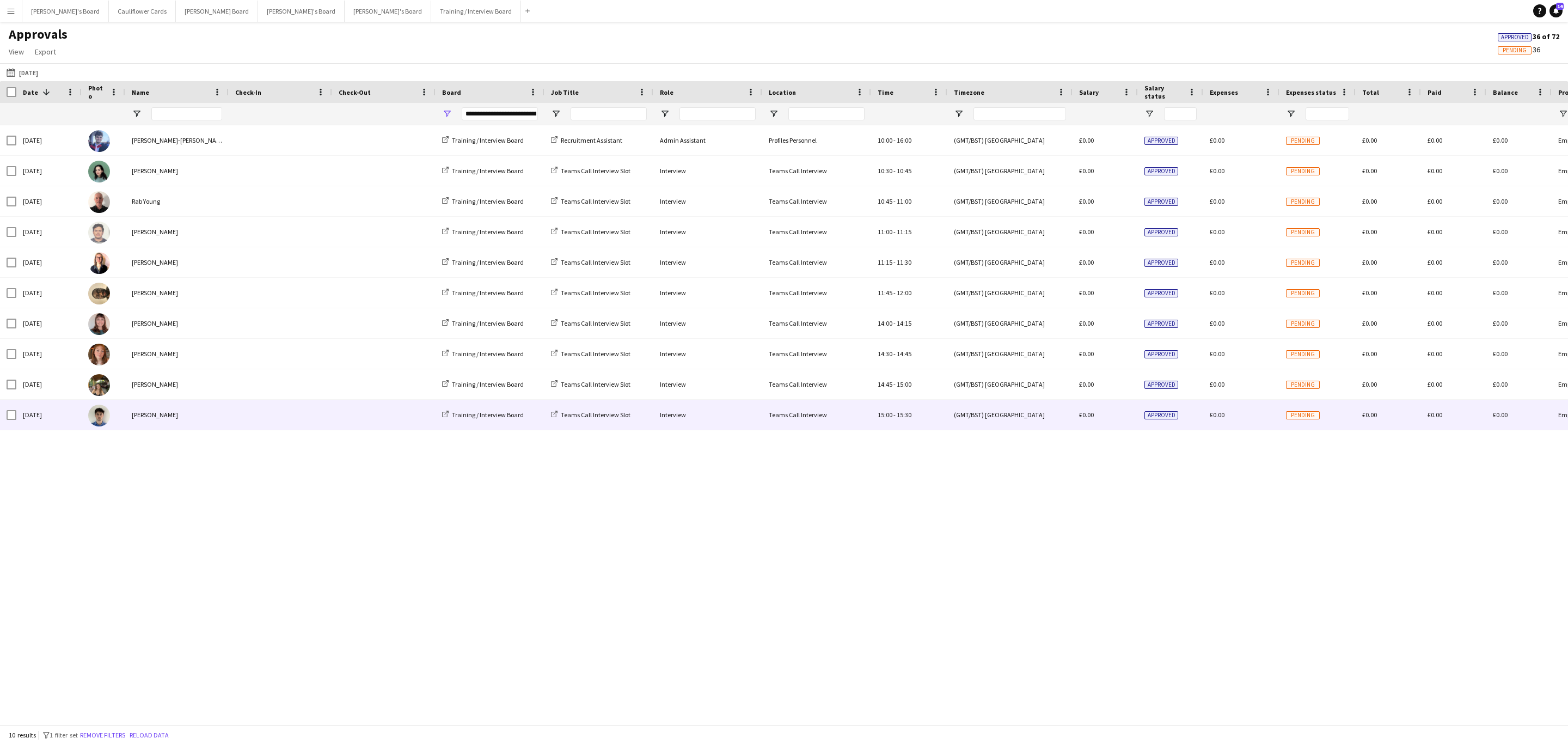
click at [419, 416] on span at bounding box center [384, 414] width 91 height 30
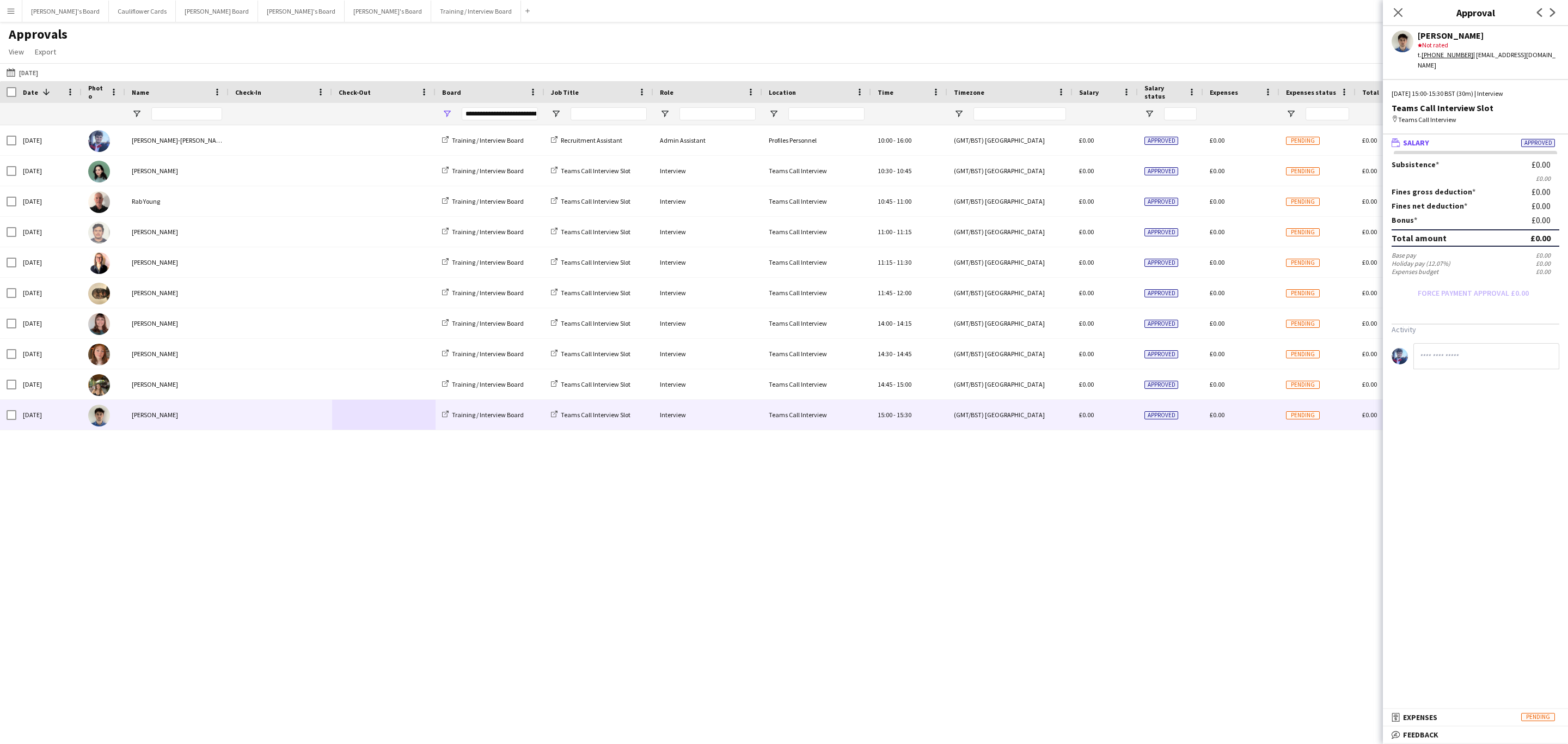
drag, startPoint x: 1464, startPoint y: 738, endPoint x: 1462, endPoint y: 691, distance: 47.0
click at [1464, 738] on mat-panel-title "bubble-pencil Feedback" at bounding box center [1474, 734] width 181 height 10
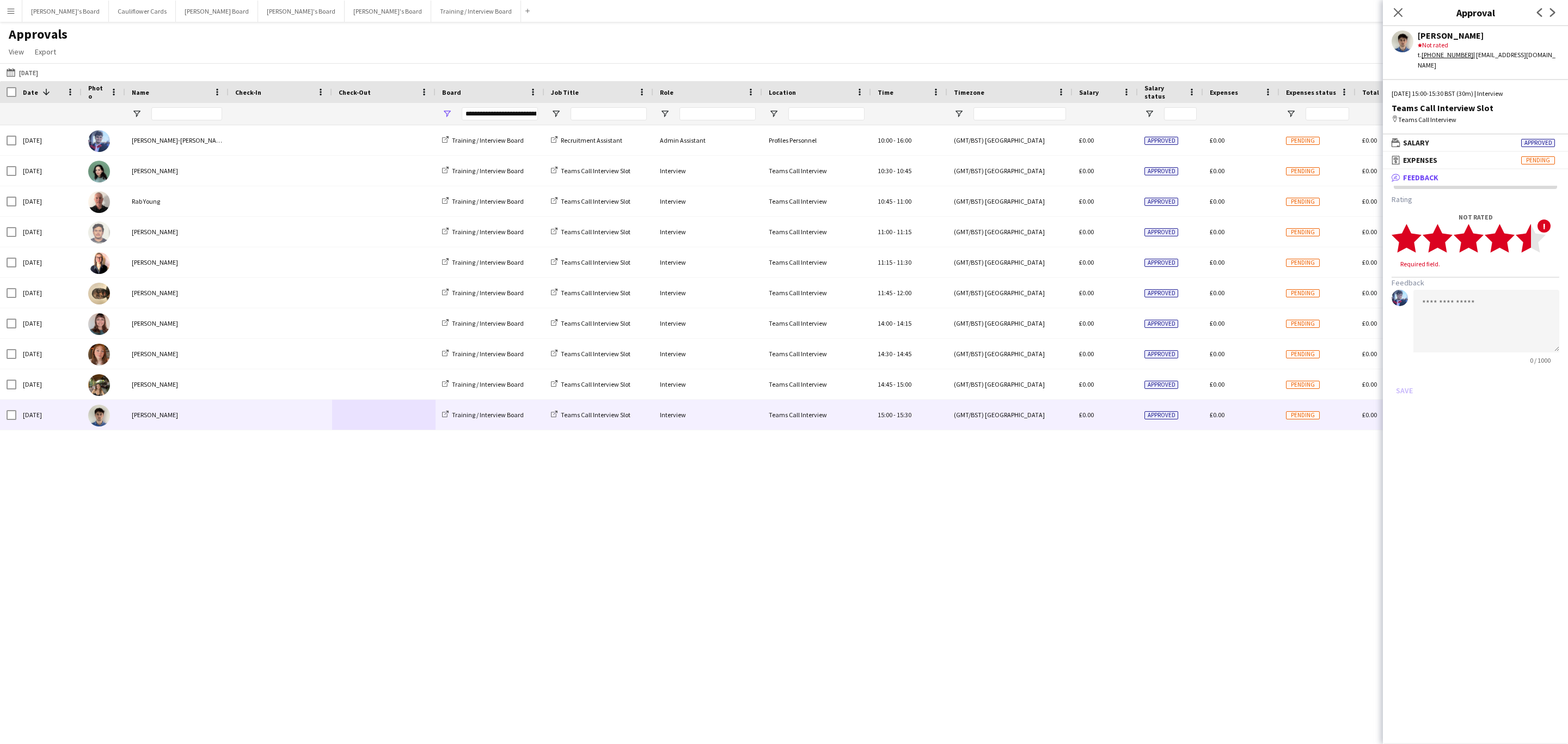
drag, startPoint x: 1519, startPoint y: 236, endPoint x: 1521, endPoint y: 257, distance: 21.1
click at [1520, 236] on icon "star" at bounding box center [1530, 238] width 30 height 30
click at [1524, 282] on textarea at bounding box center [1486, 310] width 146 height 62
paste textarea "**********"
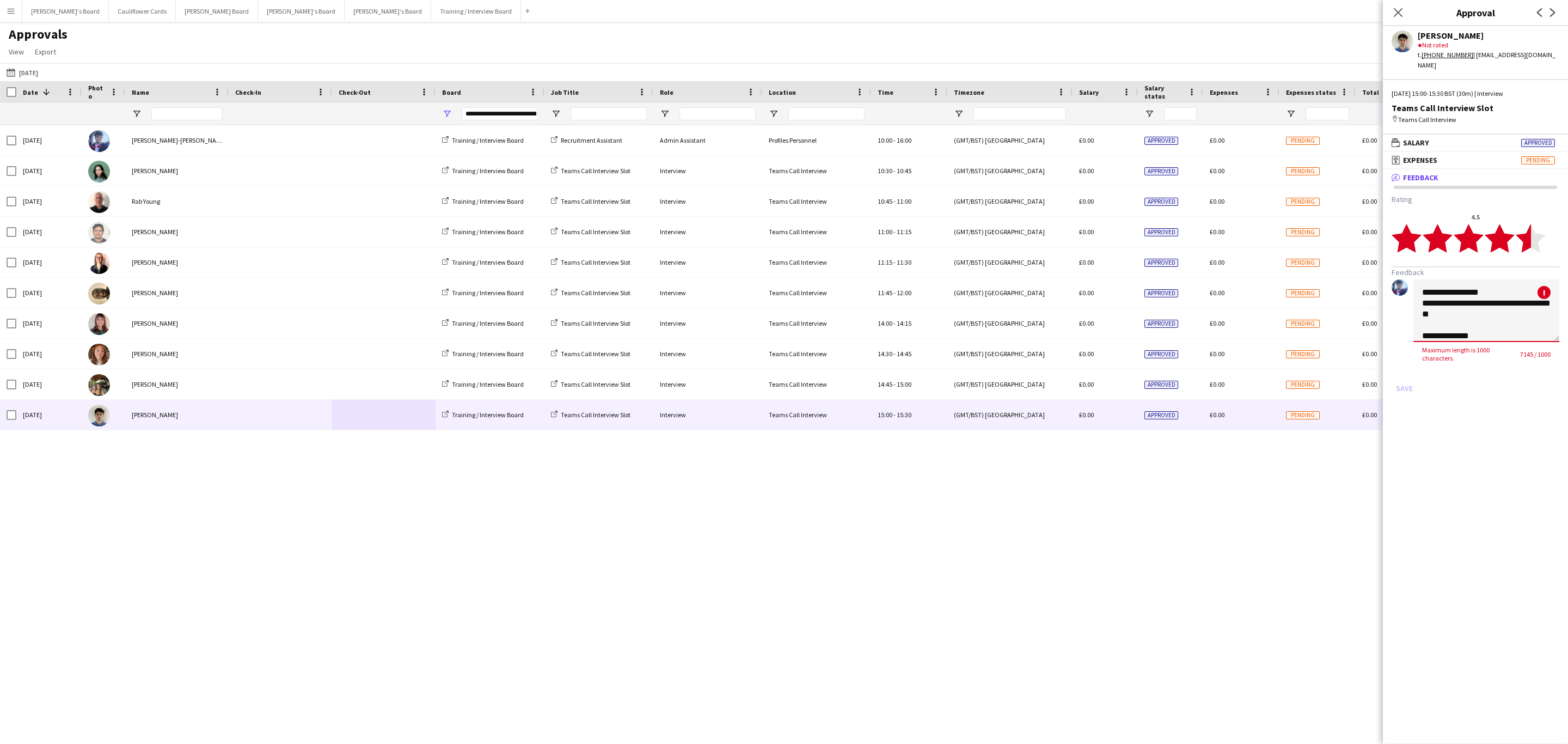
drag, startPoint x: 1537, startPoint y: 323, endPoint x: 1422, endPoint y: 299, distance: 117.5
click at [1422, 297] on textarea at bounding box center [1486, 310] width 146 height 62
paste textarea "**********"
type textarea "**********"
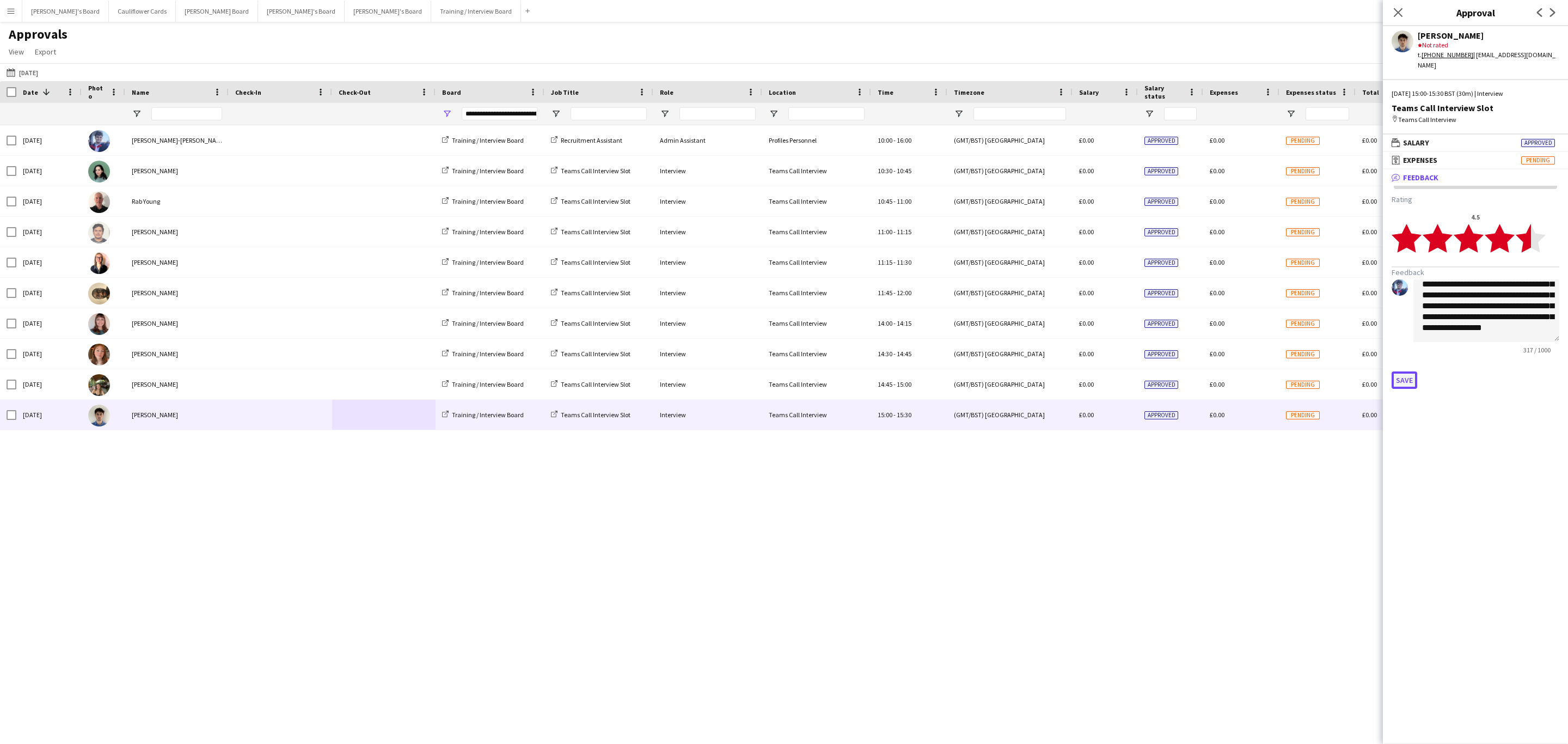
click at [1408, 372] on button "Save" at bounding box center [1405, 380] width 25 height 17
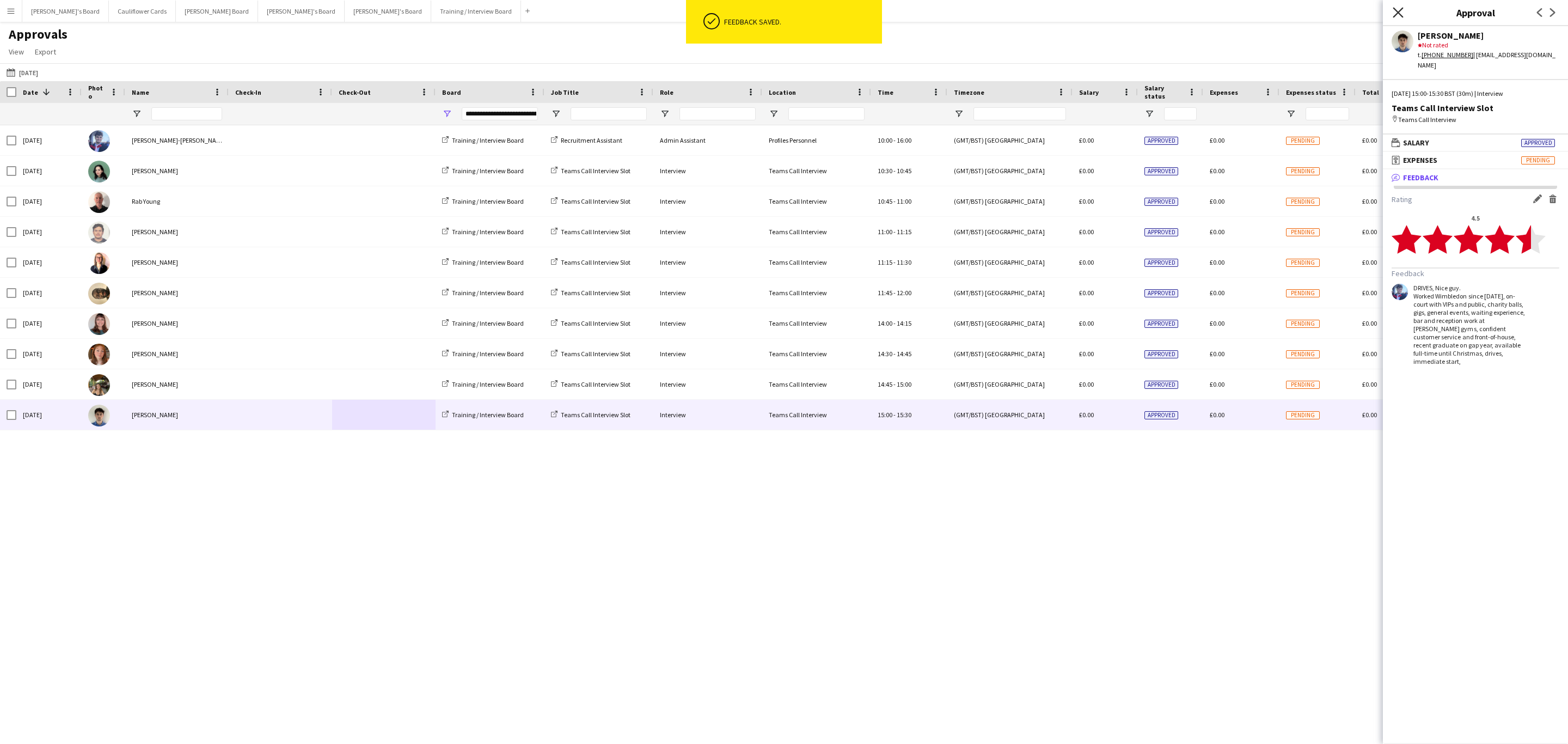
drag, startPoint x: 1394, startPoint y: 17, endPoint x: 1108, endPoint y: 73, distance: 291.4
click at [1394, 17] on icon at bounding box center [1398, 13] width 9 height 9
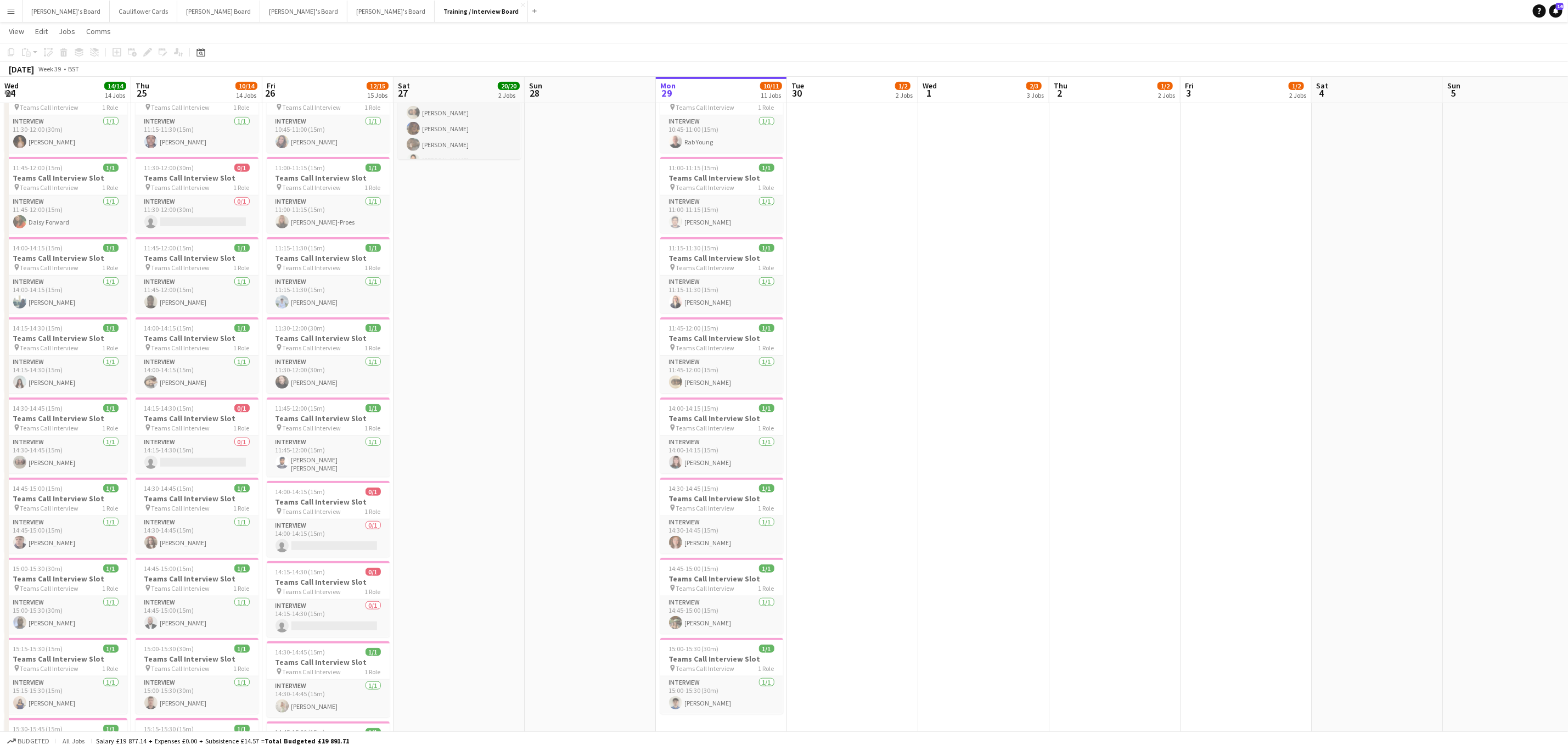
scroll to position [0, 264]
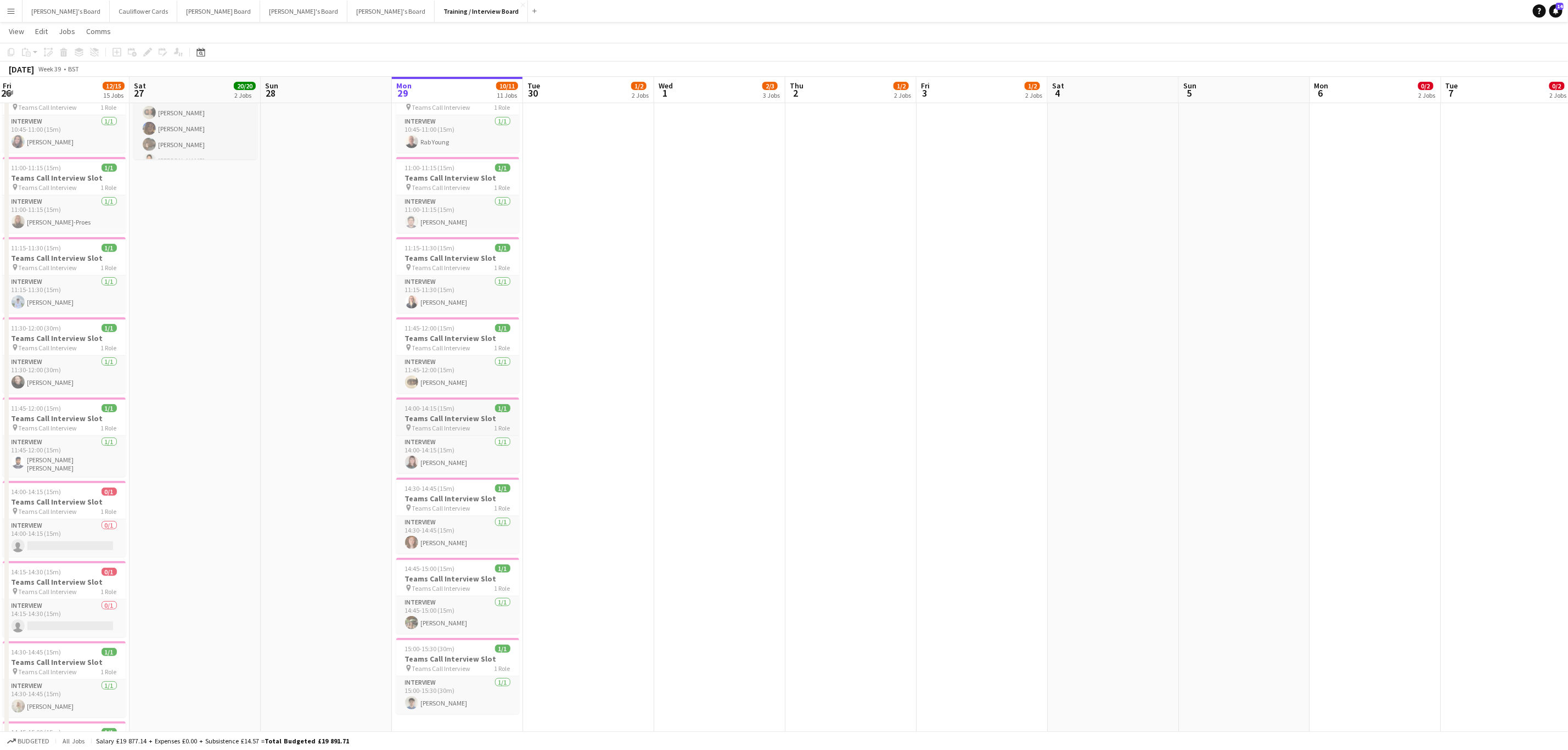
click at [435, 424] on h3 "Teams Call Interview Slot" at bounding box center [457, 418] width 123 height 10
click at [621, 409] on app-date-cell "10:00-16:00 (6h) 1/1 pin Profiles Personnel 1 Role Admin Assistant [DATE] 10:00…" at bounding box center [588, 585] width 131 height 1584
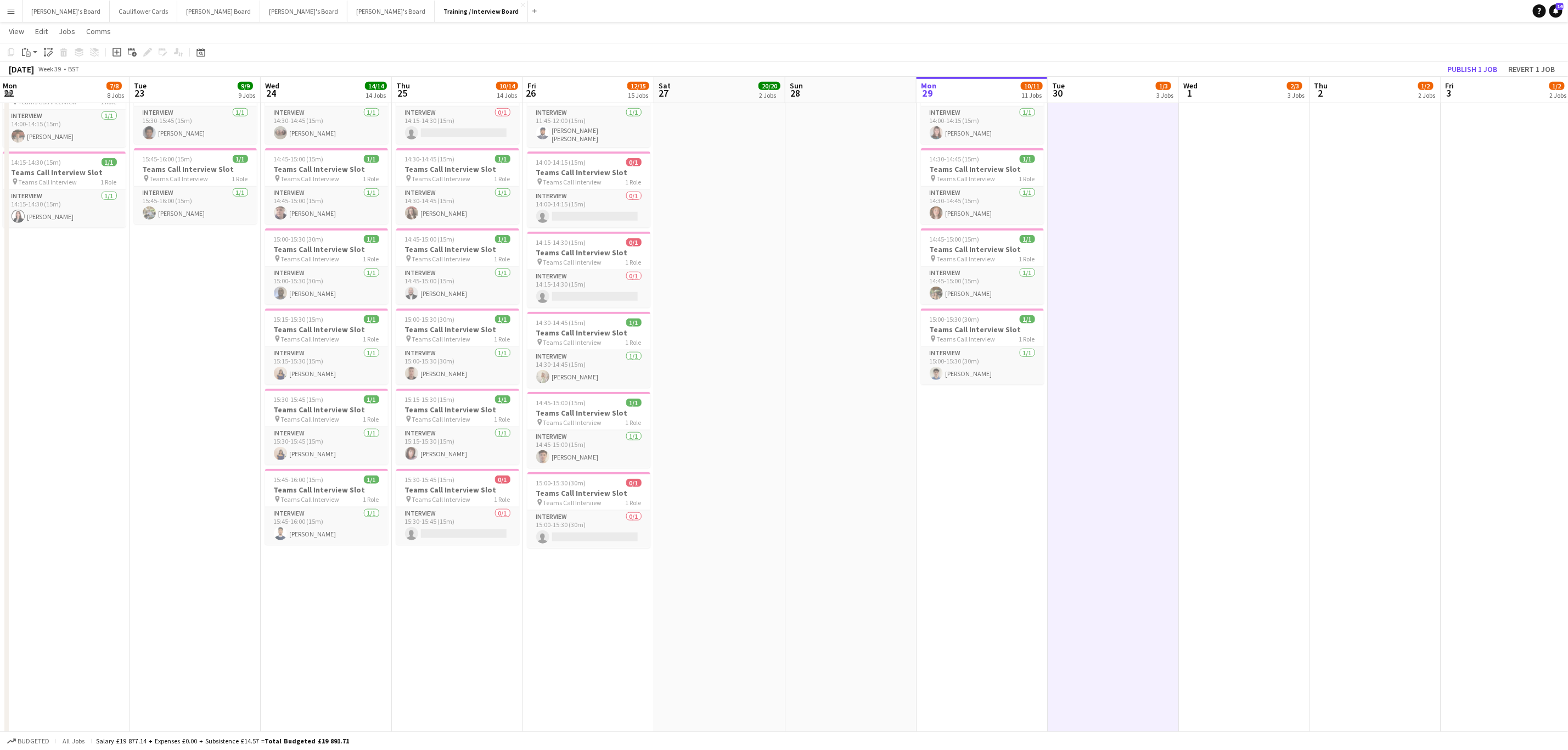
scroll to position [0, 262]
drag, startPoint x: 841, startPoint y: 654, endPoint x: 1068, endPoint y: 677, distance: 228.2
click at [1068, 677] on app-calendar-viewport "Sat 20 Sun 21 5/5 1 Job Mon 22 7/8 8 Jobs Tue 23 9/9 9 Jobs Wed 24 14/14 14 Job…" at bounding box center [784, 645] width 1568 height 2524
drag, startPoint x: 440, startPoint y: 414, endPoint x: 445, endPoint y: 407, distance: 8.6
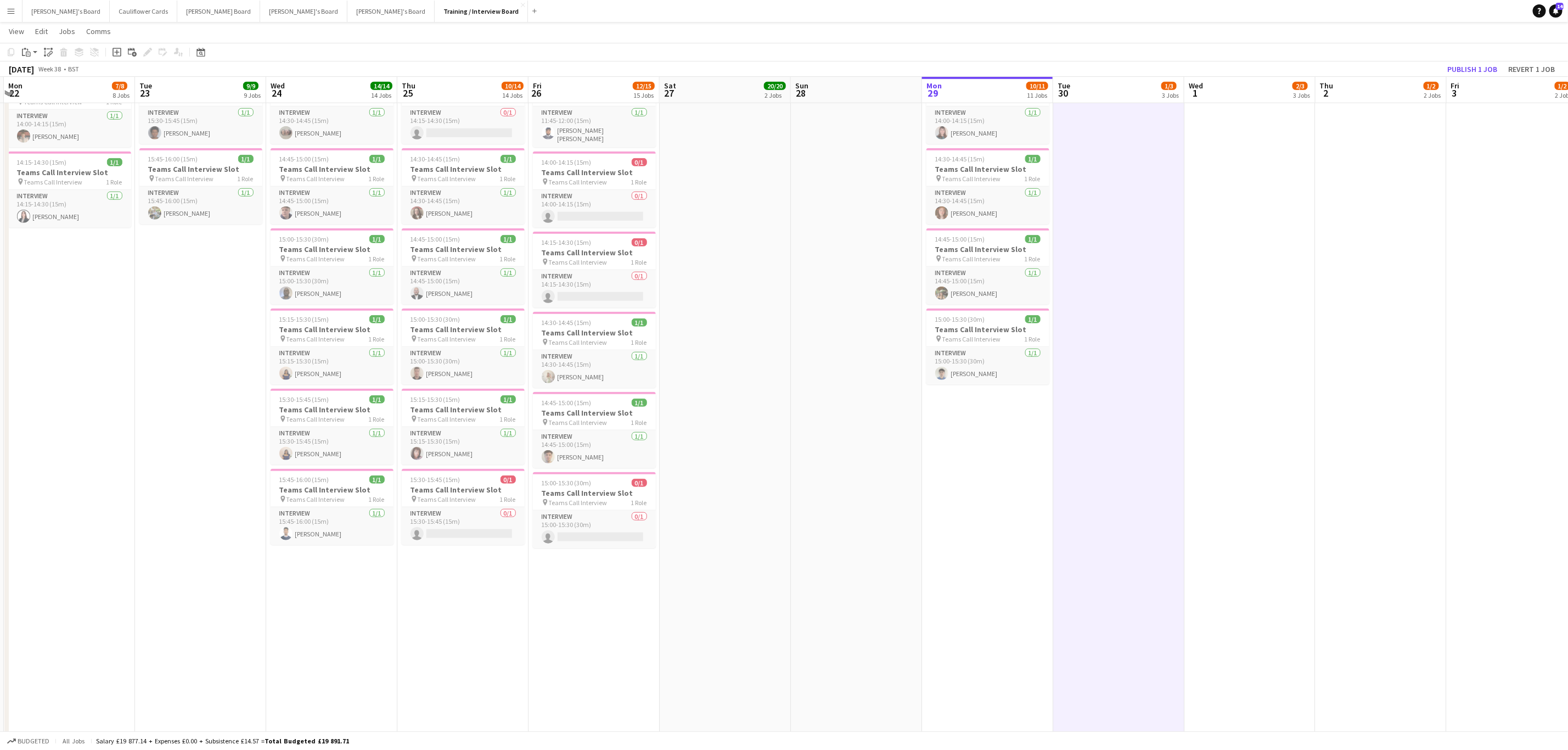
click at [445, 407] on app-calendar-viewport "Sat 20 Sun 21 5/5 1 Job Mon 22 7/8 8 Jobs Tue 23 9/9 9 Jobs Wed 24 14/14 14 Job…" at bounding box center [784, 645] width 1568 height 2524
click at [445, 411] on h3 "Teams Call Interview Slot" at bounding box center [462, 409] width 123 height 10
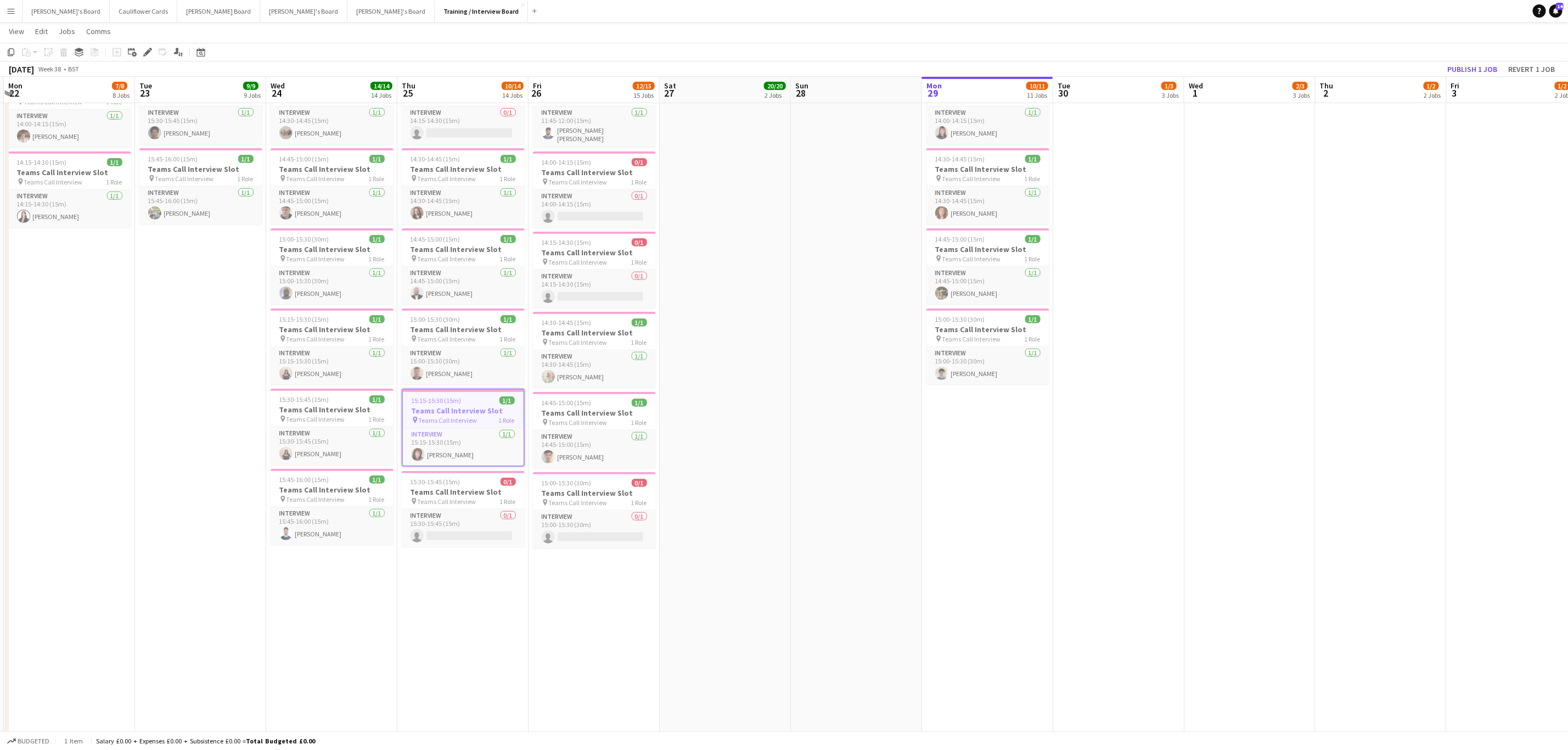
click at [1159, 341] on app-date-cell "10:00-16:00 (6h) 1/1 pin Profiles Personnel 1 Role Admin Assistant 1/1 10:00-16…" at bounding box center [1118, 256] width 131 height 1584
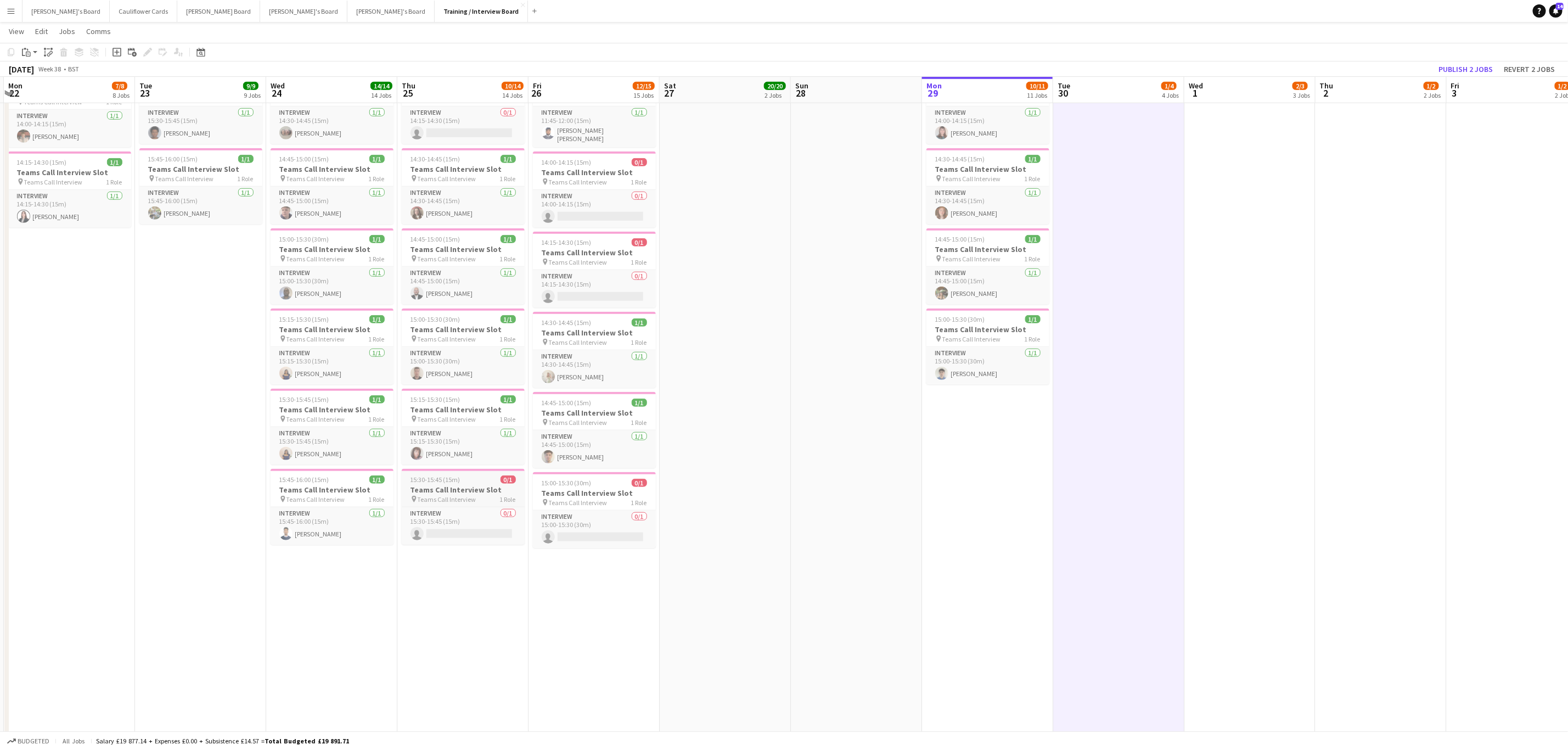
click at [432, 483] on span "15:30-15:45 (15m)" at bounding box center [436, 479] width 50 height 8
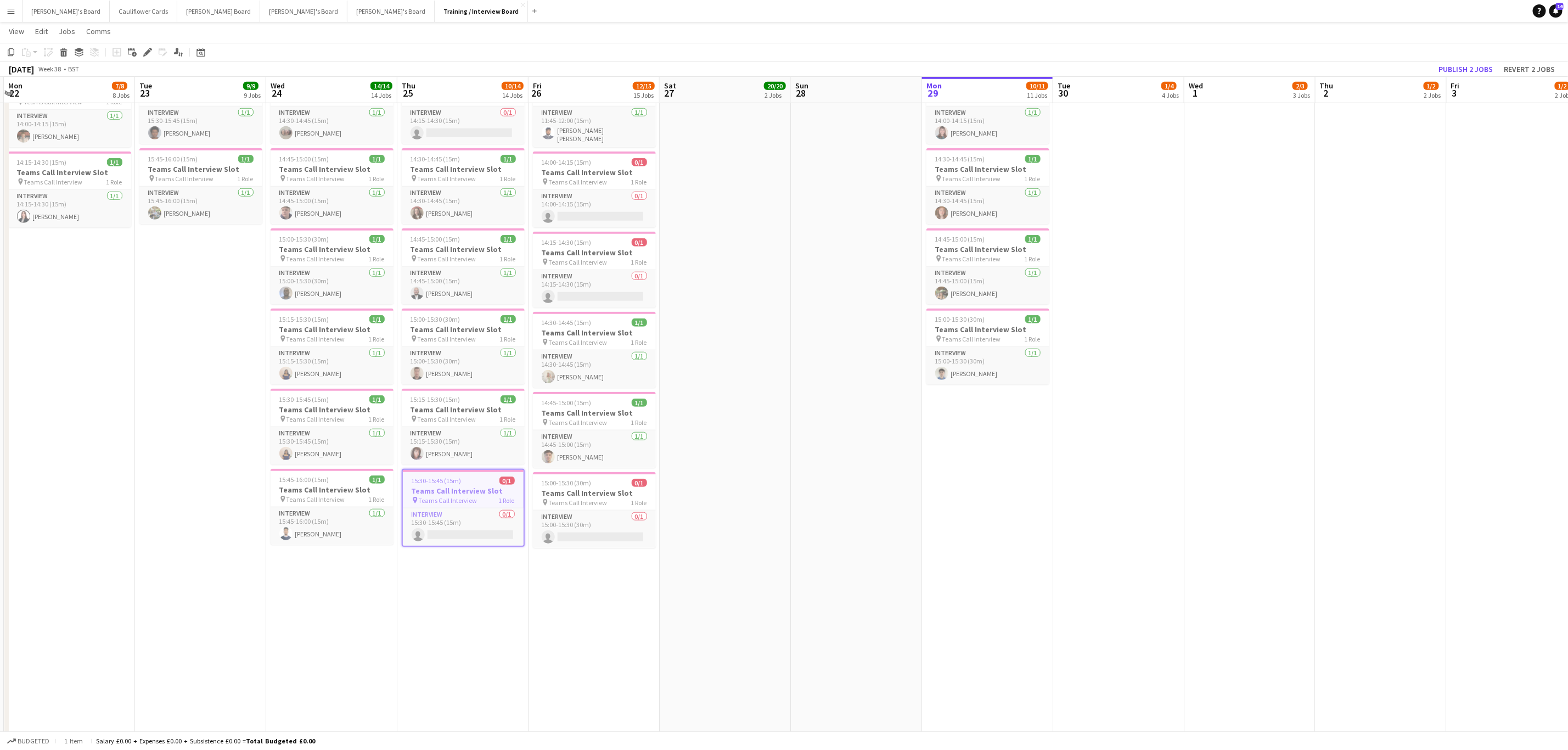
click at [973, 616] on app-date-cell "In progress 10:00-16:00 (6h) 1/1 pin Profiles Personnel 1 Role Admin Assistant …" at bounding box center [987, 256] width 131 height 1584
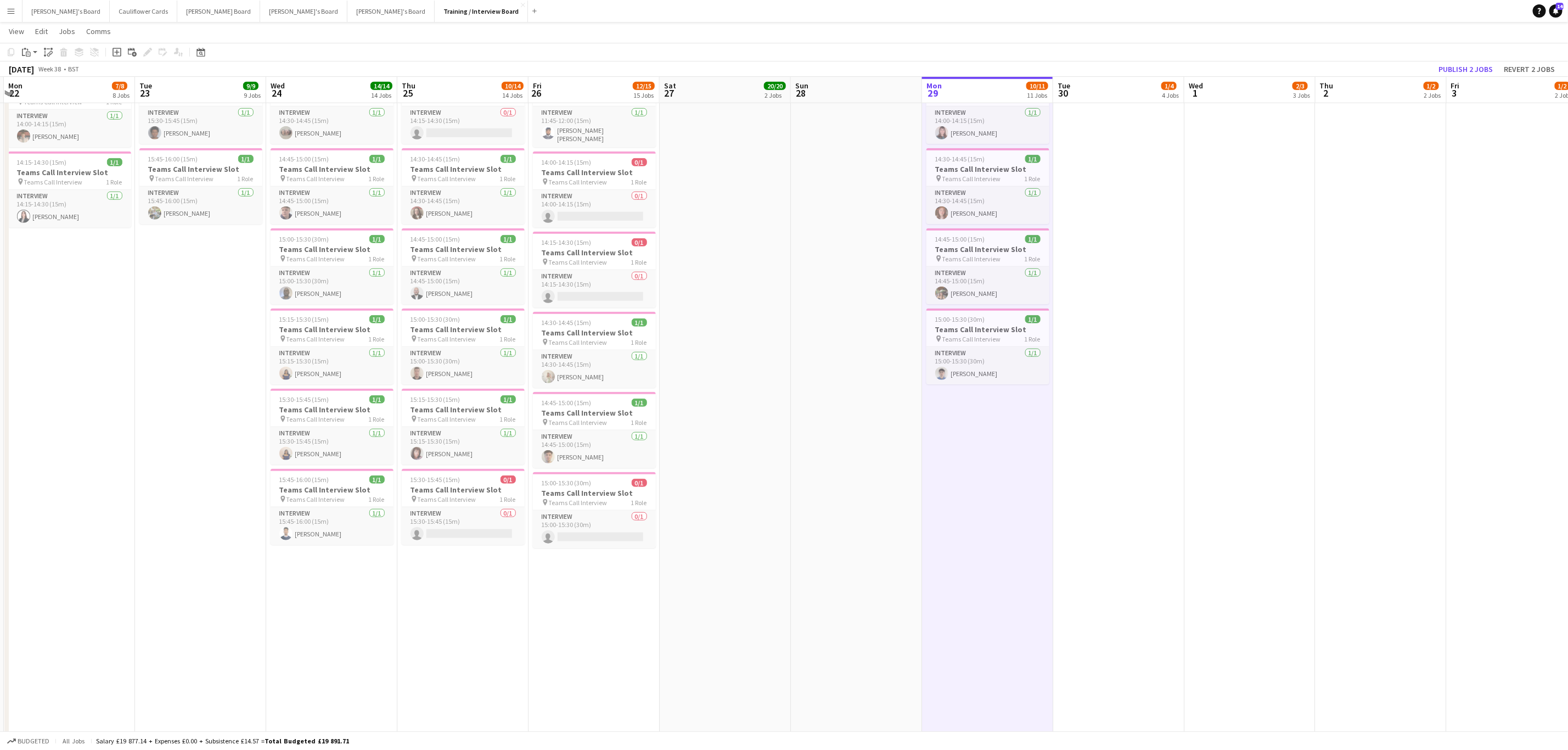
click at [1098, 605] on app-date-cell "10:00-16:00 (6h) 1/1 pin Profiles Personnel 1 Role Admin Assistant 1/1 10:00-16…" at bounding box center [1118, 256] width 131 height 1584
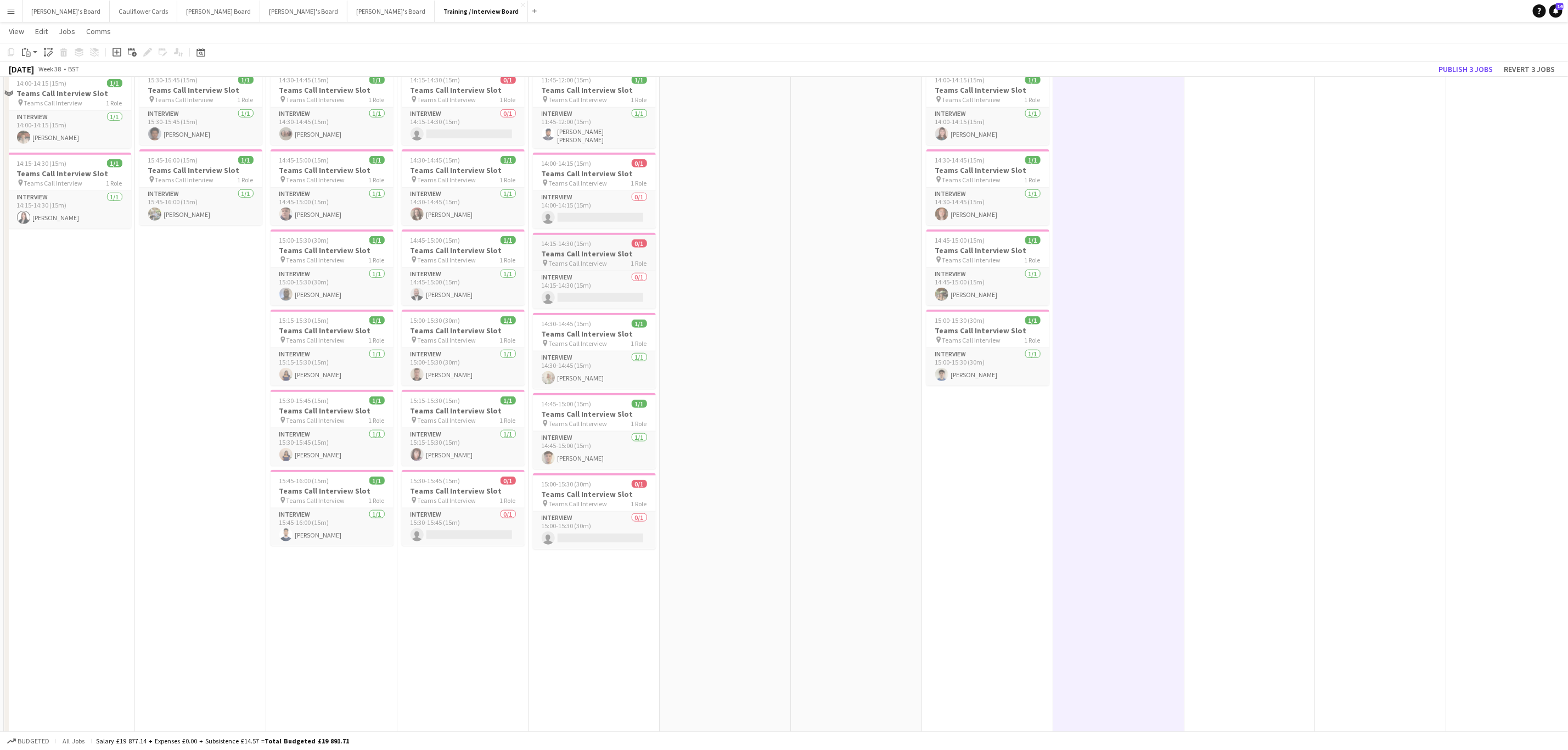
scroll to position [659, 0]
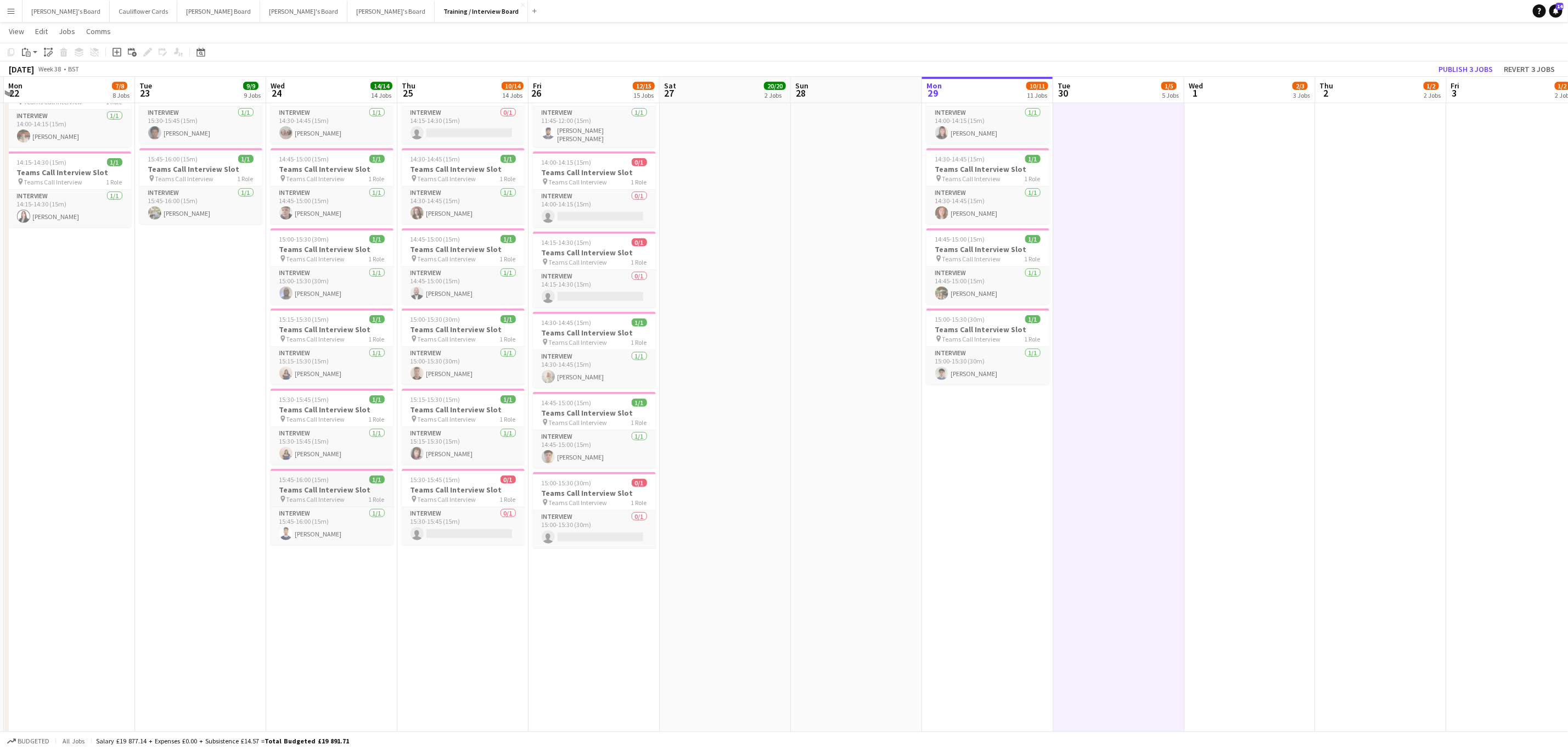
click at [331, 495] on h3 "Teams Call Interview Slot" at bounding box center [331, 489] width 123 height 10
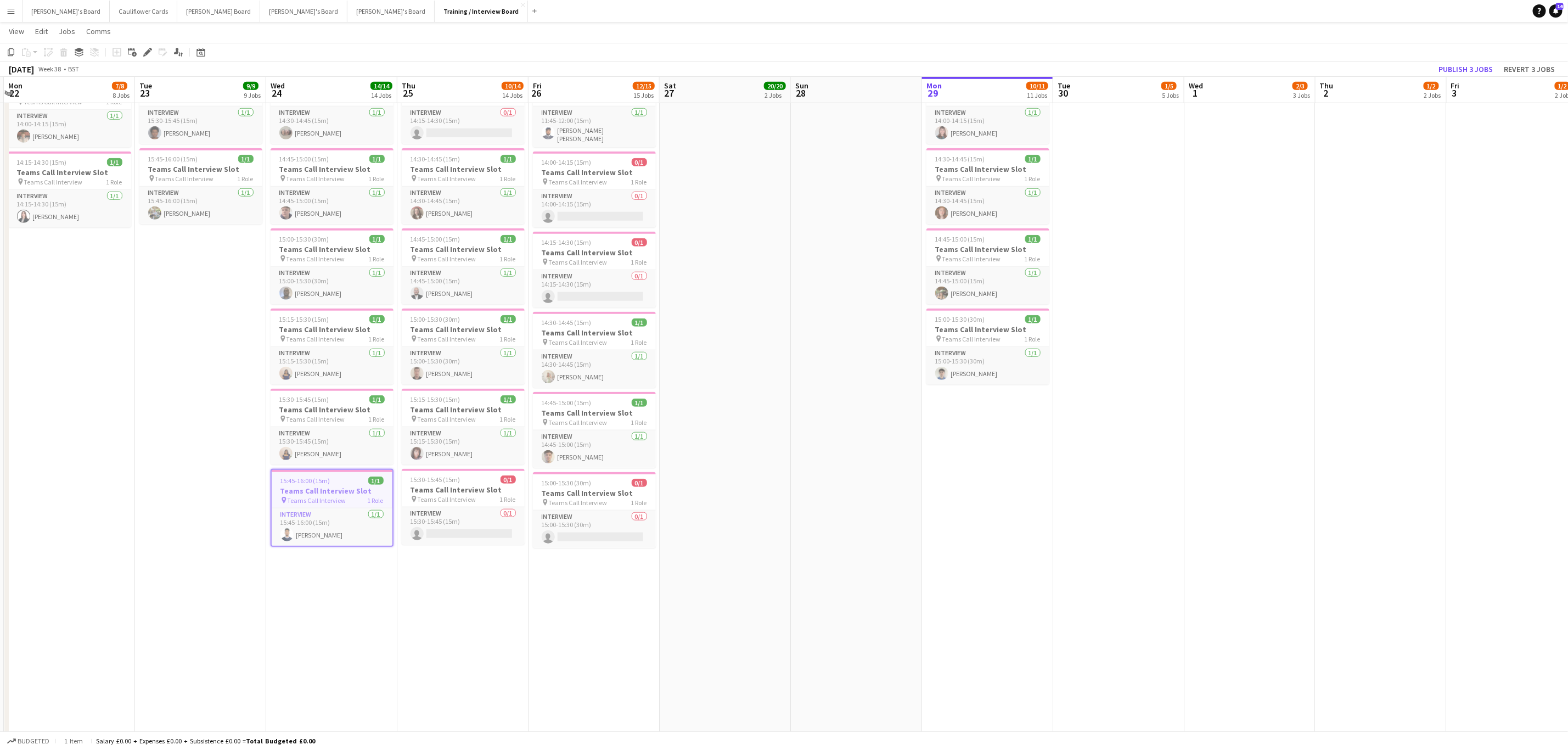
click at [1102, 416] on app-date-cell "10:00-16:00 (6h) 1/1 pin Profiles Personnel 1 Role Admin Assistant 1/1 10:00-16…" at bounding box center [1118, 256] width 131 height 1584
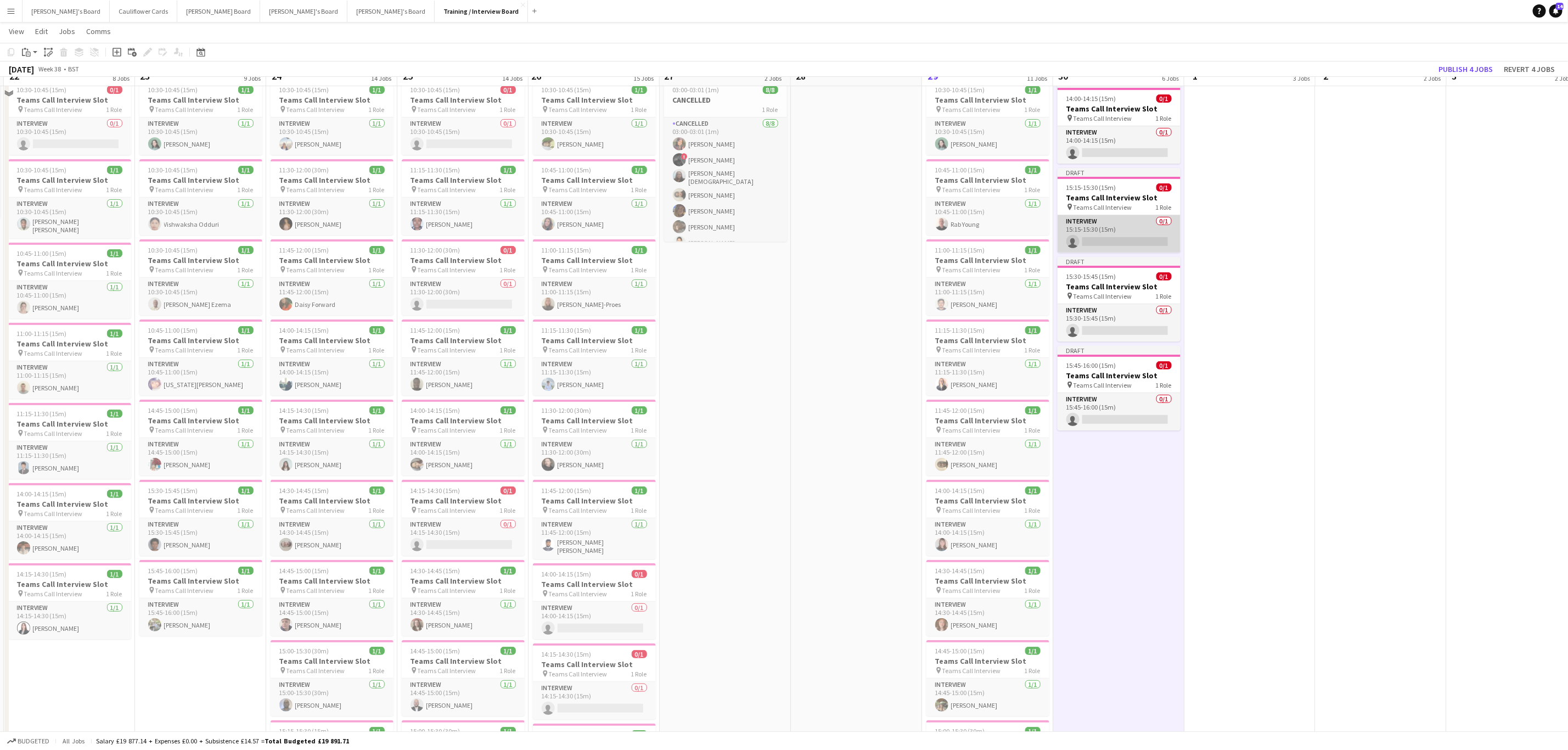
scroll to position [82, 0]
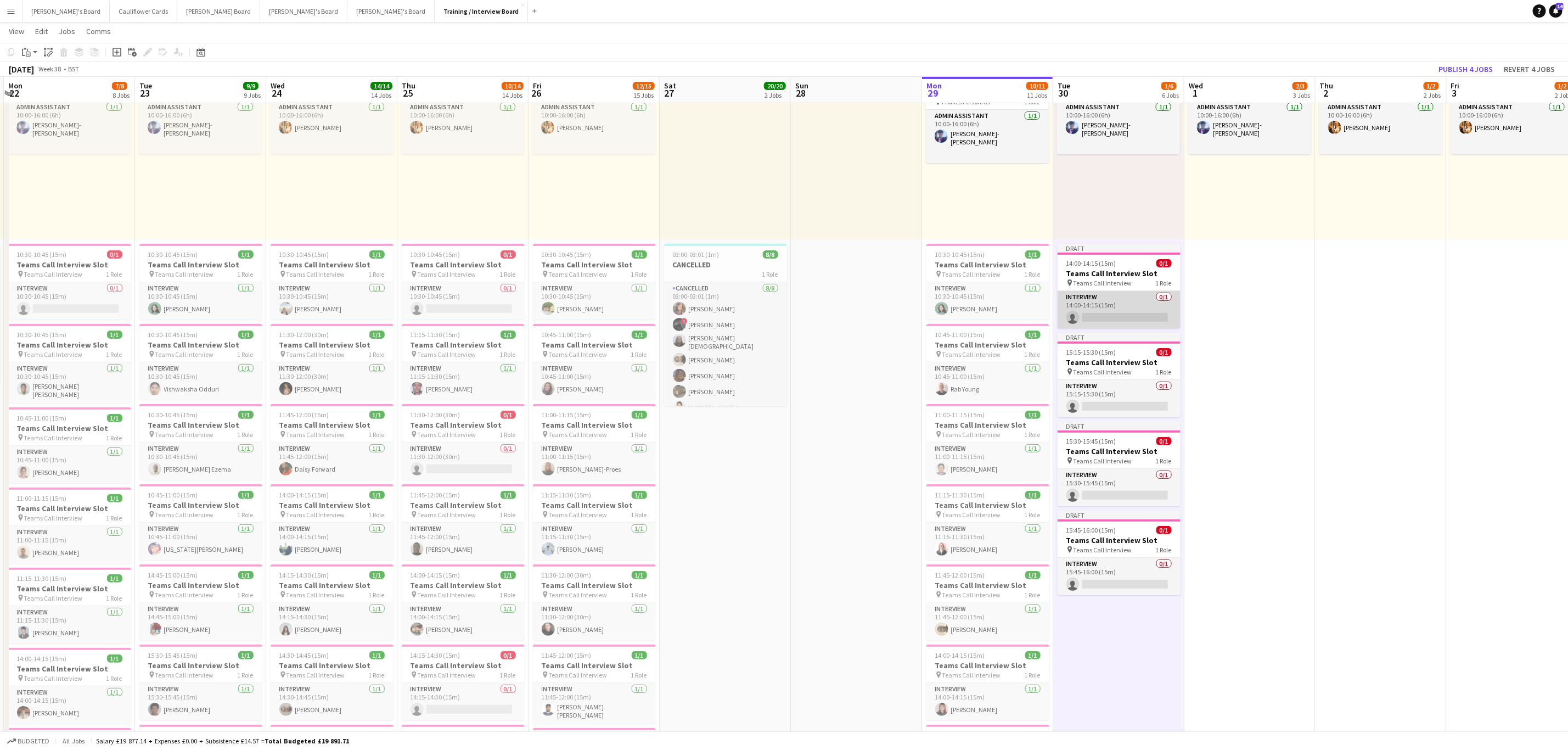
click at [1107, 300] on app-card-role "Interview 0/1 14:00-14:15 (15m) single-neutral-actions" at bounding box center [1118, 310] width 123 height 37
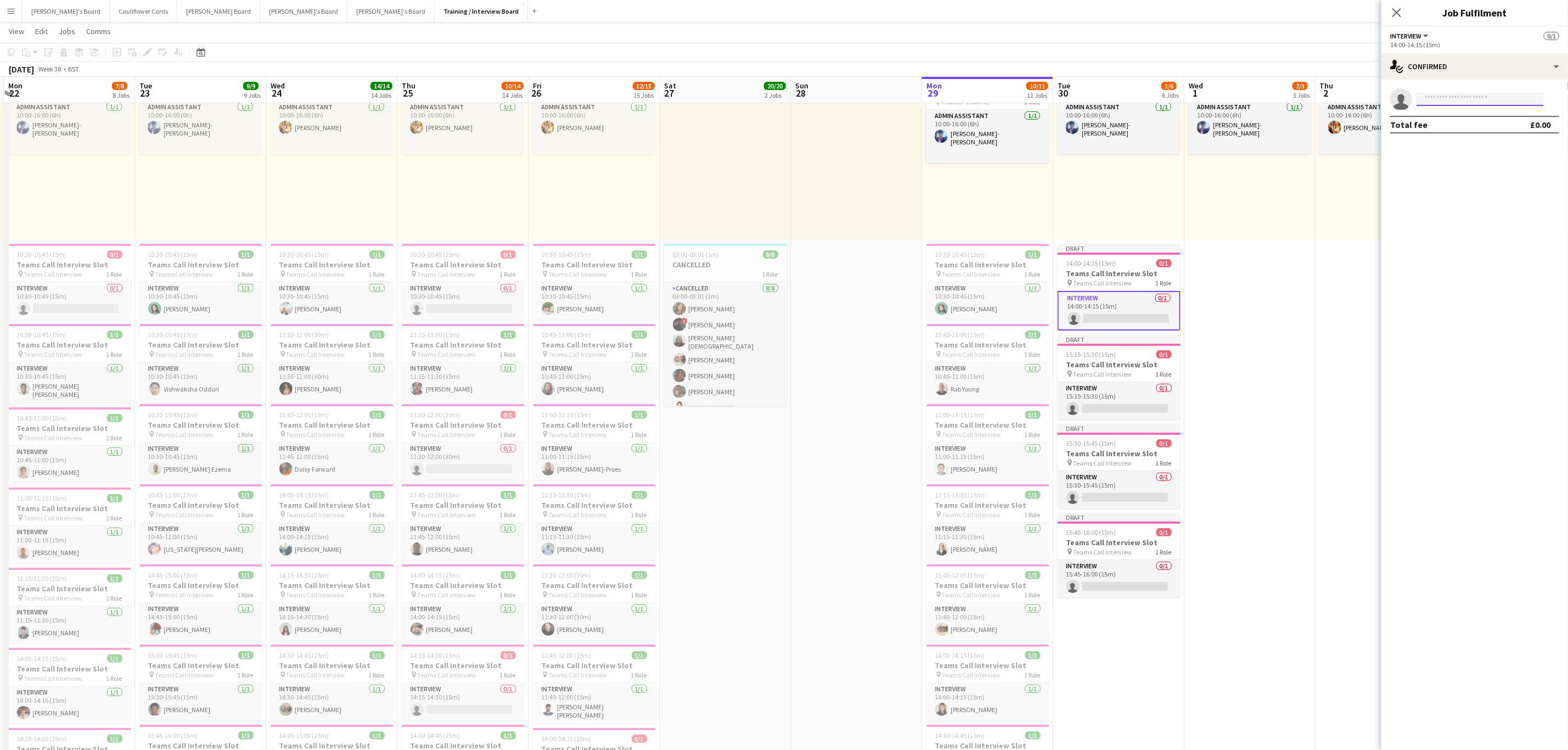
click at [1477, 98] on input at bounding box center [1480, 99] width 127 height 13
paste input "**********"
type input "**********"
click at [1490, 127] on span "delonpanzout1@gmail.com" at bounding box center [1480, 124] width 110 height 9
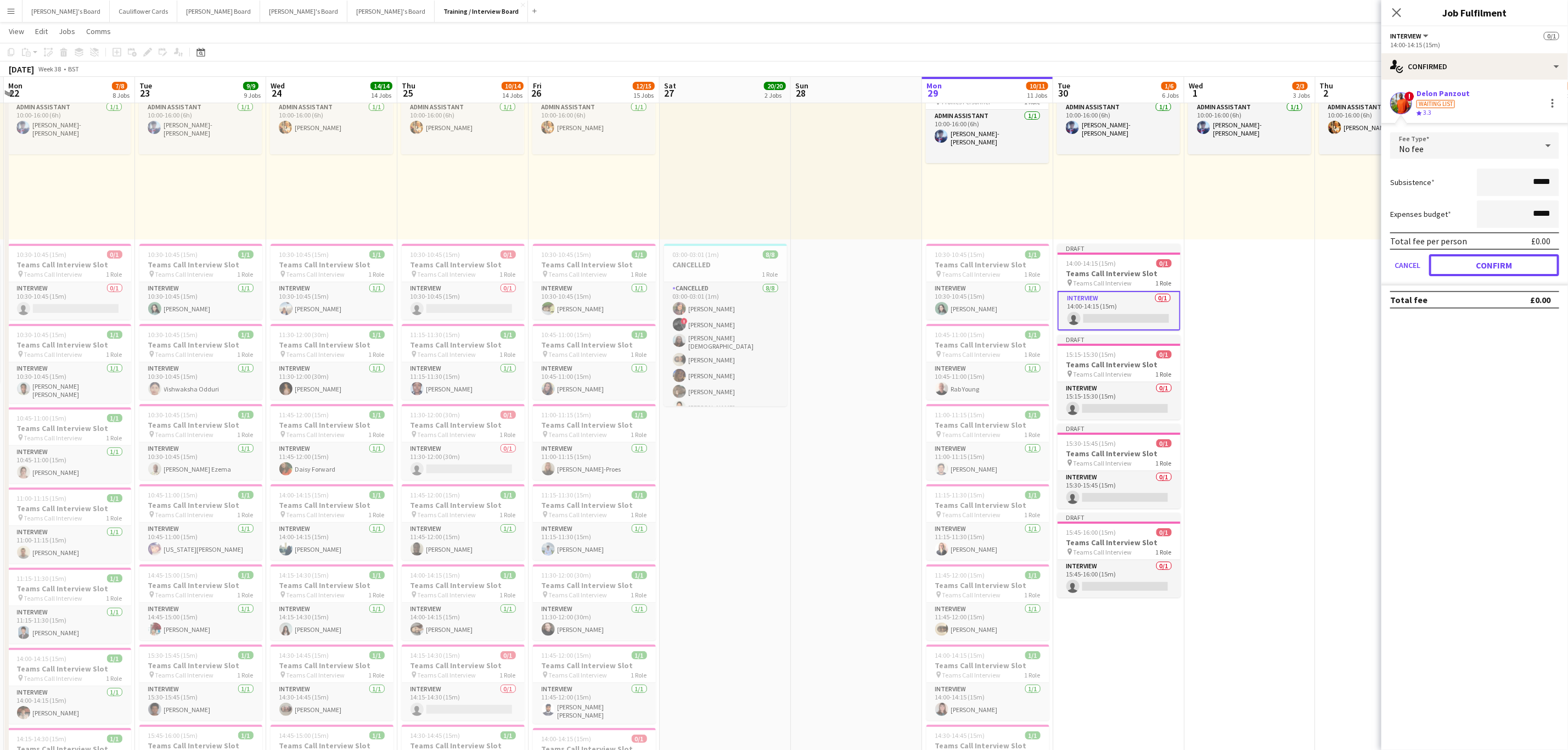
click at [1497, 257] on button "Confirm" at bounding box center [1494, 265] width 130 height 22
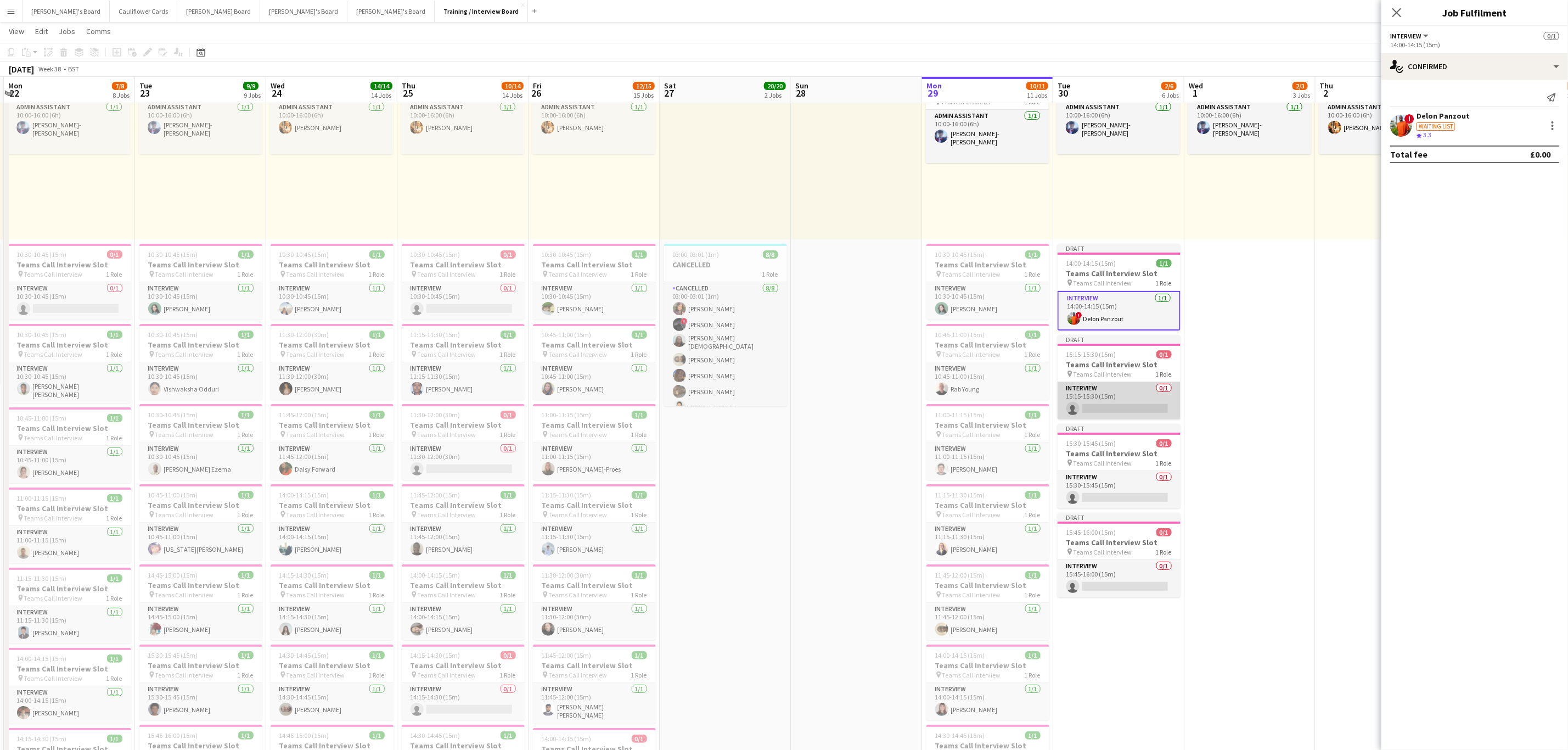
click at [1113, 420] on app-card-role "Interview 0/1 15:15-15:30 (15m) single-neutral-actions" at bounding box center [1118, 401] width 123 height 37
click at [1462, 100] on input at bounding box center [1480, 99] width 127 height 13
paste input "**********"
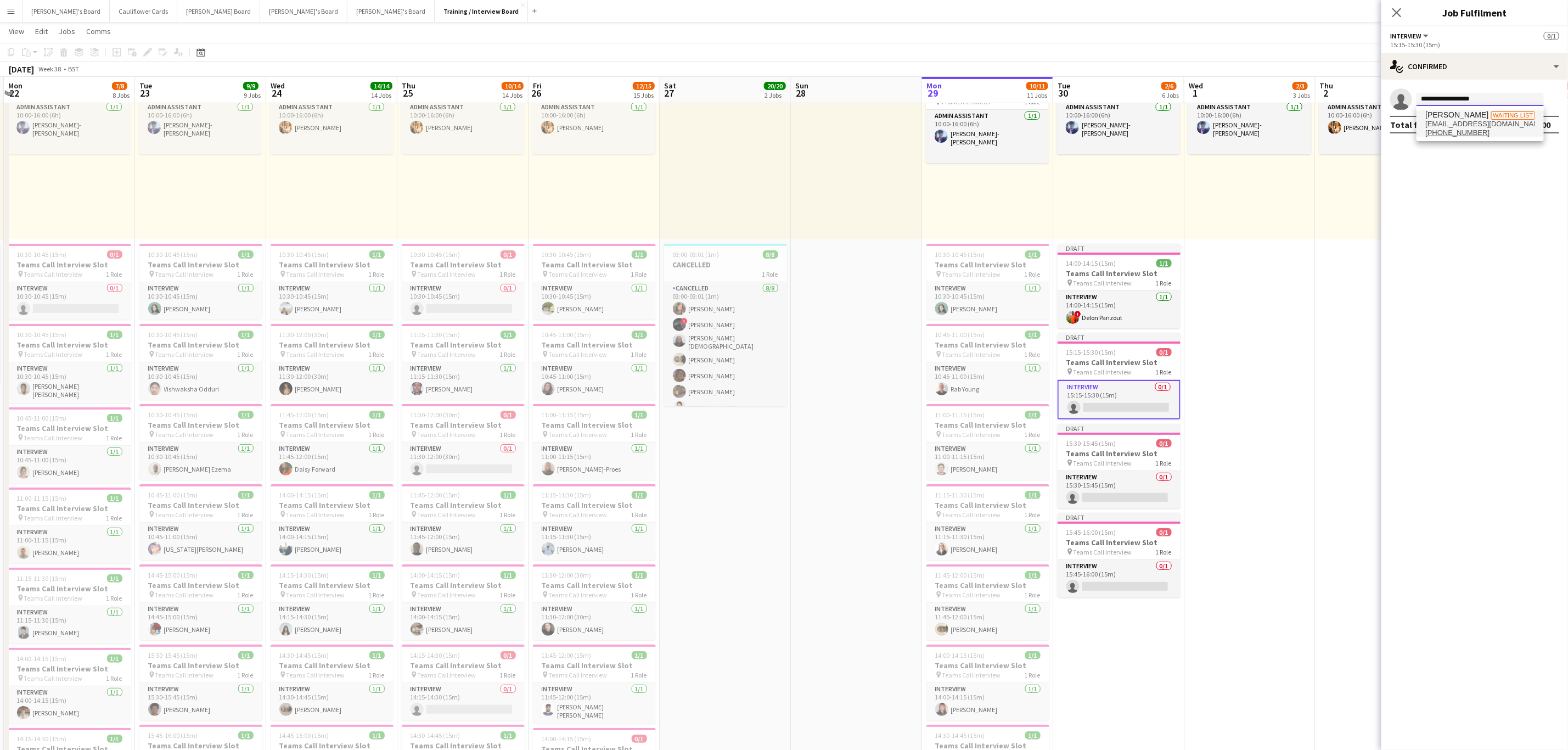
type input "**********"
click at [1485, 123] on span "miagwake@yahoo.com" at bounding box center [1480, 124] width 110 height 9
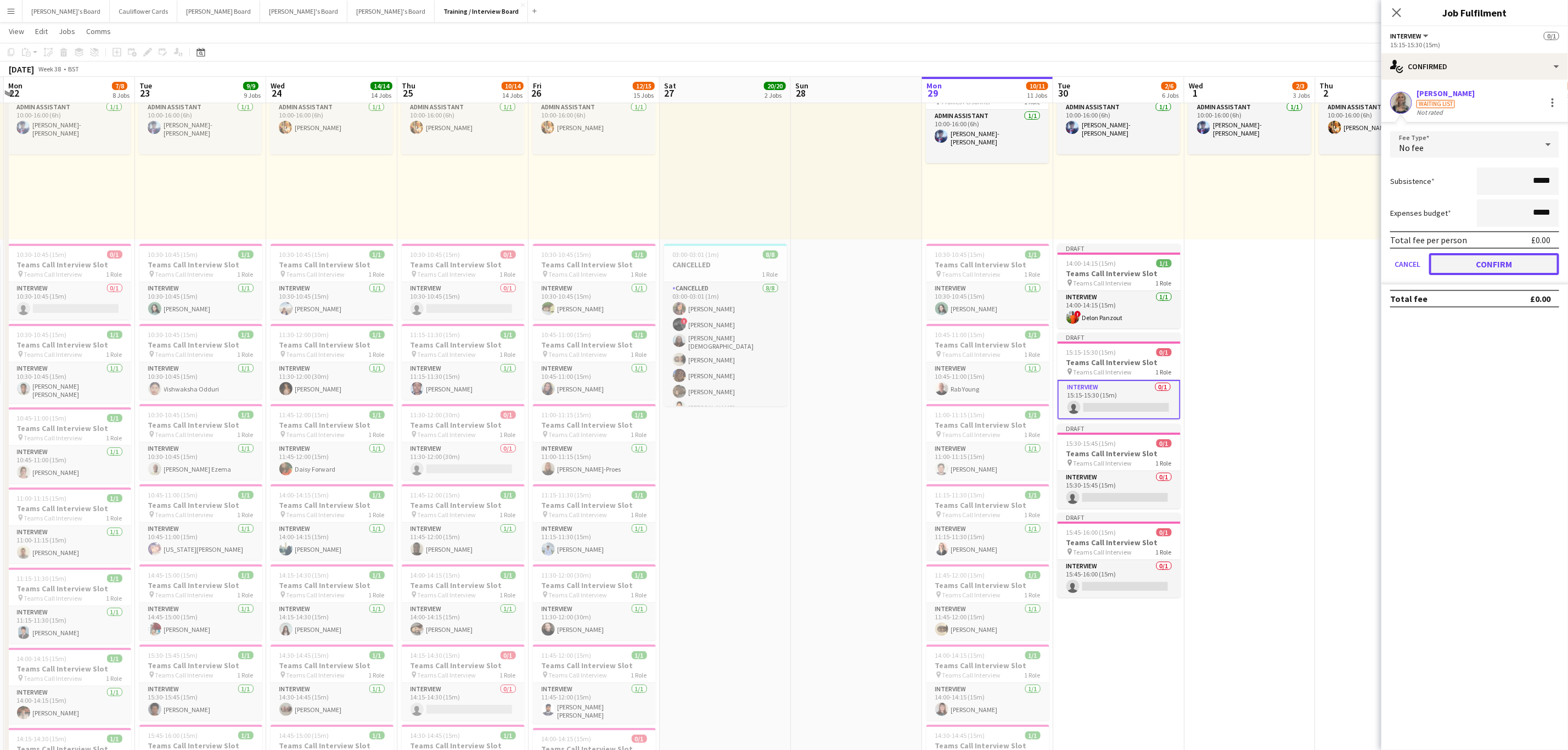
click at [1487, 269] on button "Confirm" at bounding box center [1494, 264] width 130 height 22
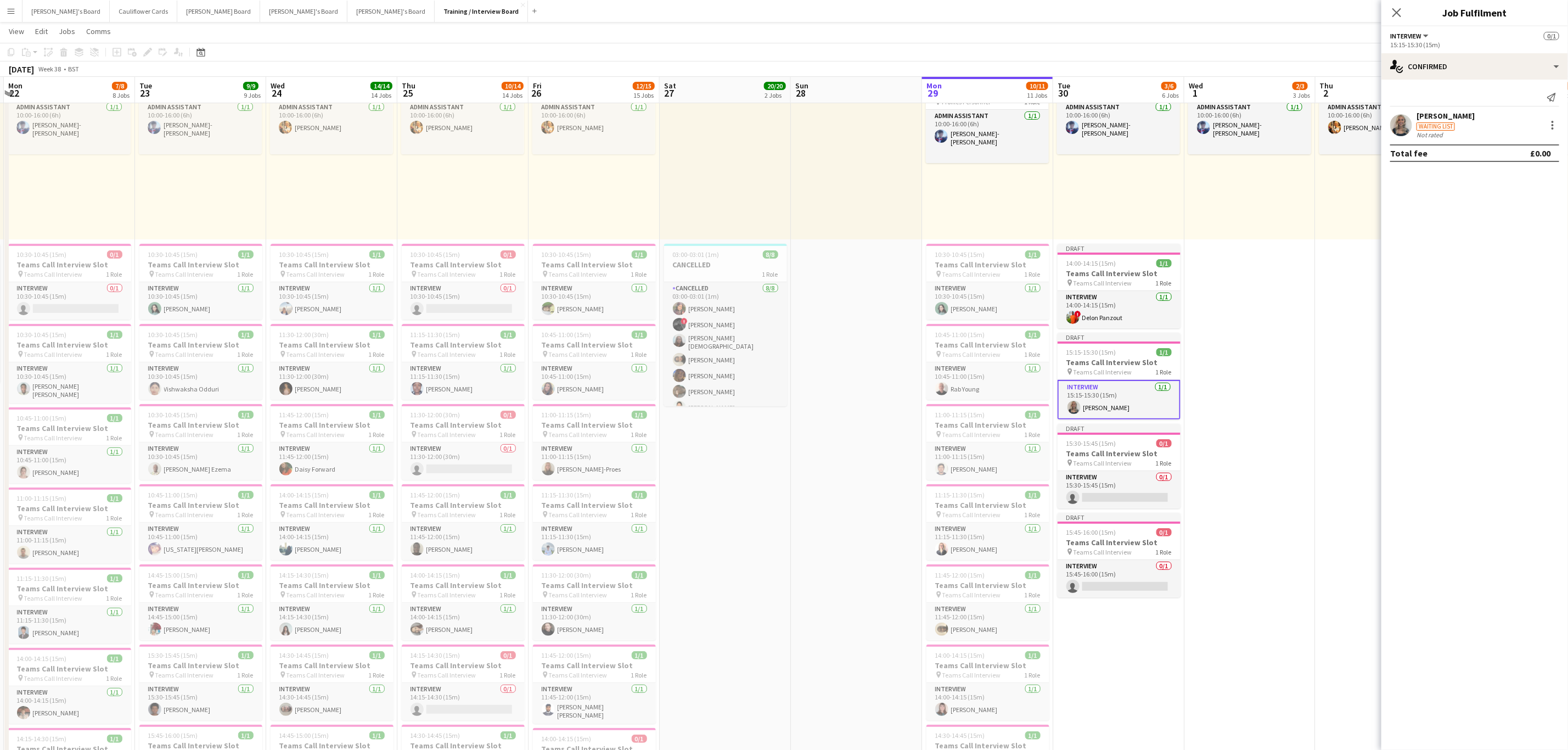
click at [1406, 127] on app-user-avatar at bounding box center [1401, 125] width 22 height 22
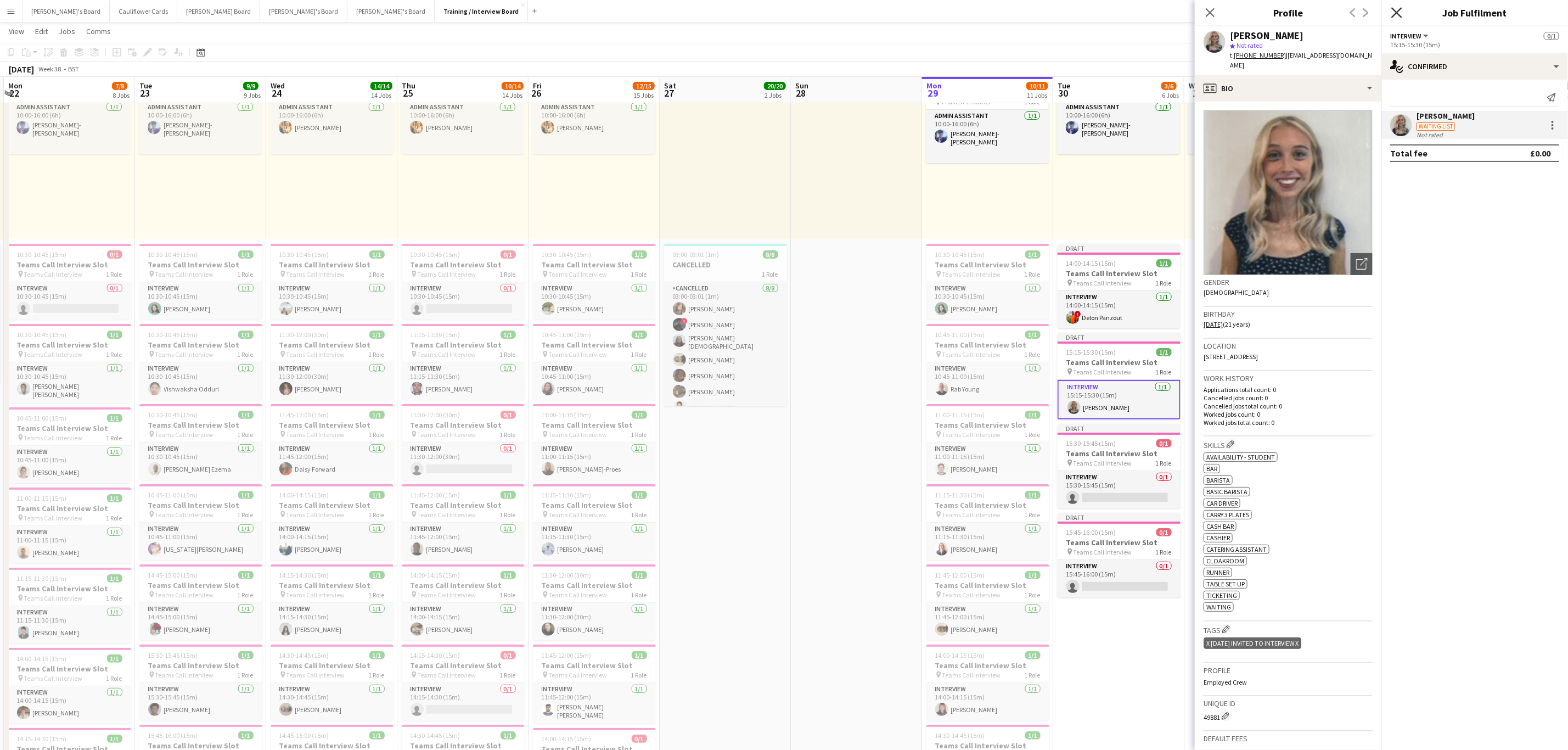
click at [1395, 13] on icon at bounding box center [1396, 12] width 10 height 10
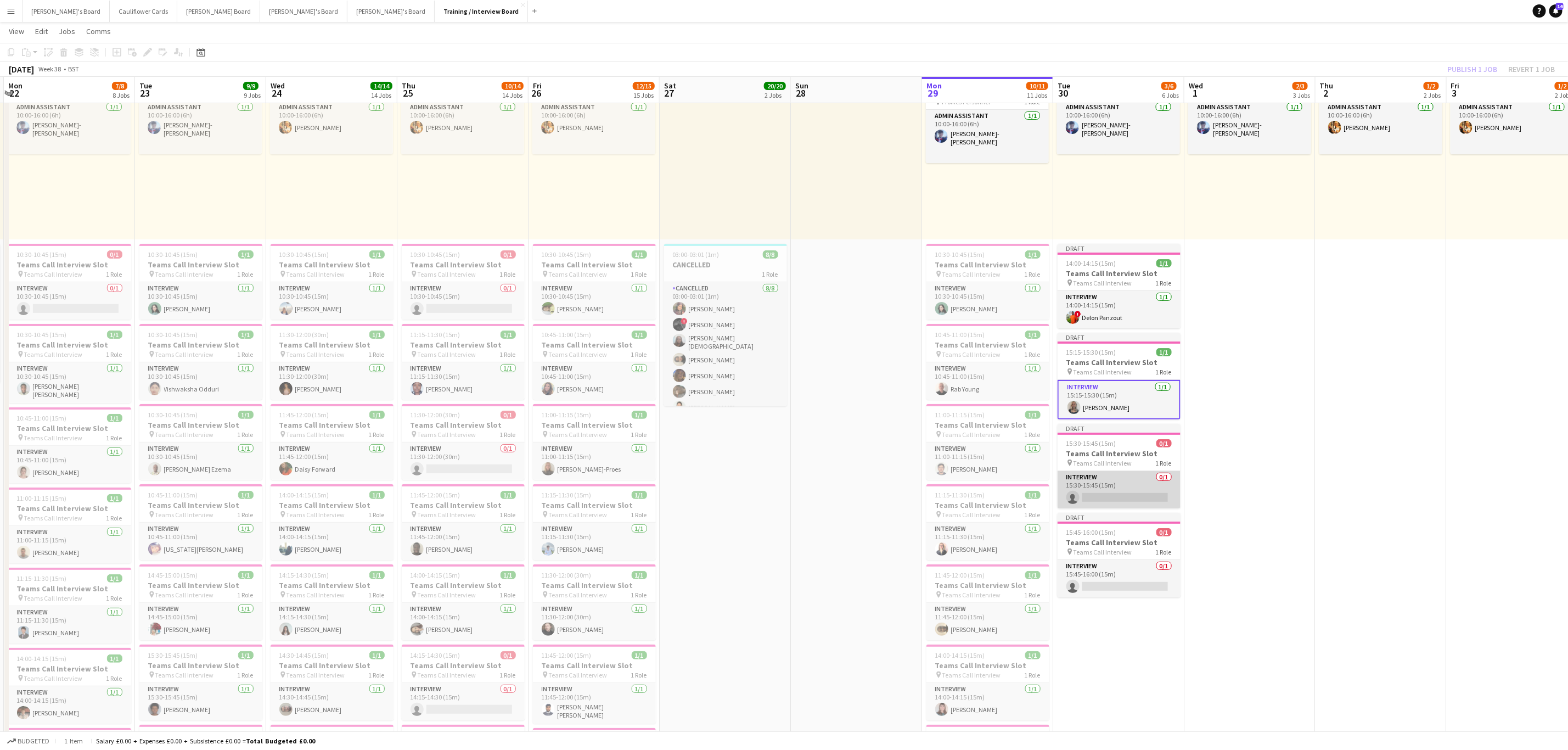
click at [1127, 504] on app-card-role "Interview 0/1 15:30-15:45 (15m) single-neutral-actions" at bounding box center [1118, 490] width 123 height 37
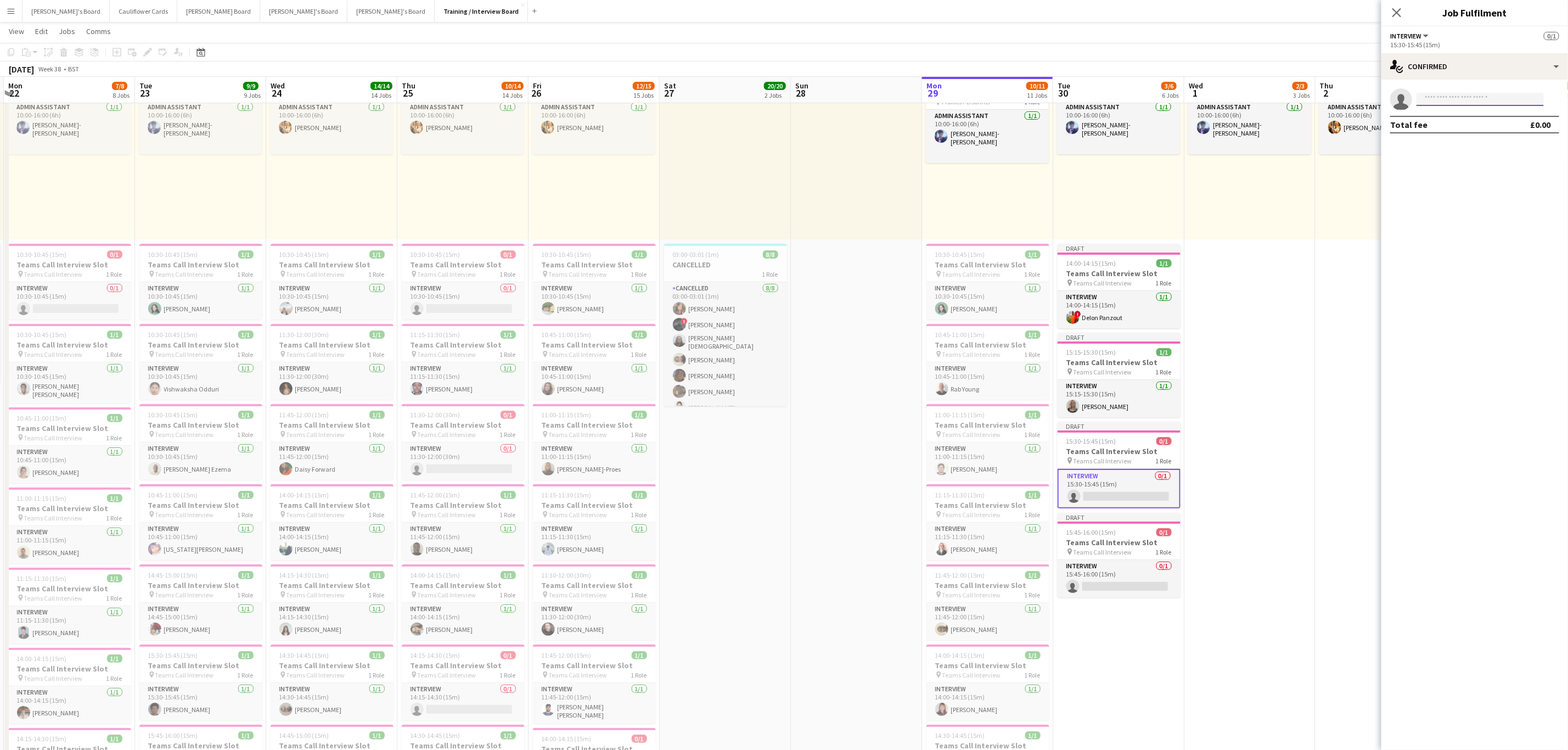
click at [1488, 101] on input at bounding box center [1480, 99] width 127 height 13
paste input "**********"
type input "**********"
click at [1482, 120] on span "grace.daly18@gmail.com" at bounding box center [1480, 124] width 110 height 9
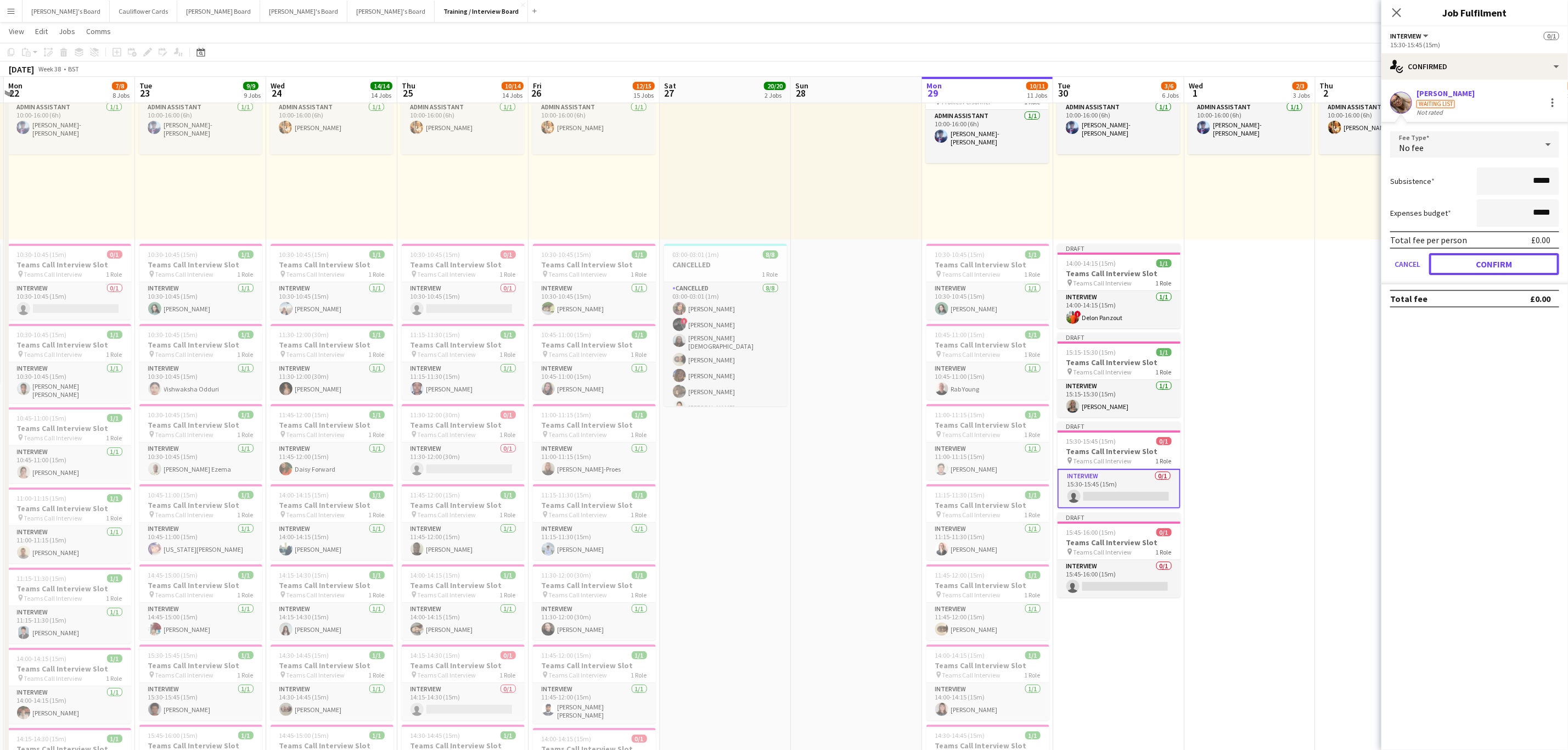
drag, startPoint x: 1511, startPoint y: 263, endPoint x: 1503, endPoint y: 272, distance: 12.0
click at [1510, 264] on button "Confirm" at bounding box center [1494, 264] width 130 height 22
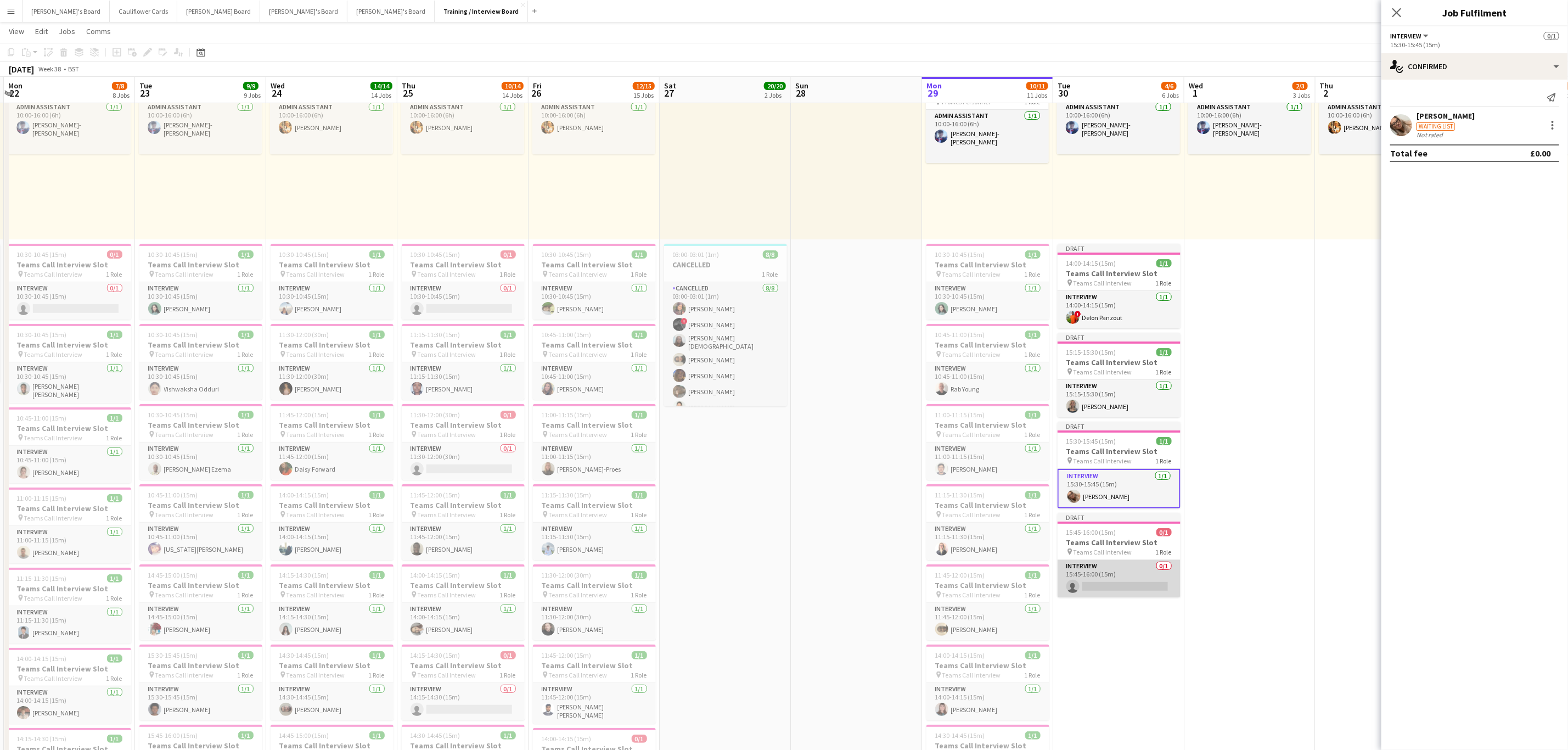
click at [1109, 588] on app-card-role "Interview 0/1 15:45-16:00 (15m) single-neutral-actions" at bounding box center [1118, 578] width 123 height 37
click at [1503, 99] on input at bounding box center [1480, 99] width 127 height 13
paste input "**********"
type input "**********"
click at [1487, 136] on span "+447915779051" at bounding box center [1480, 133] width 110 height 9
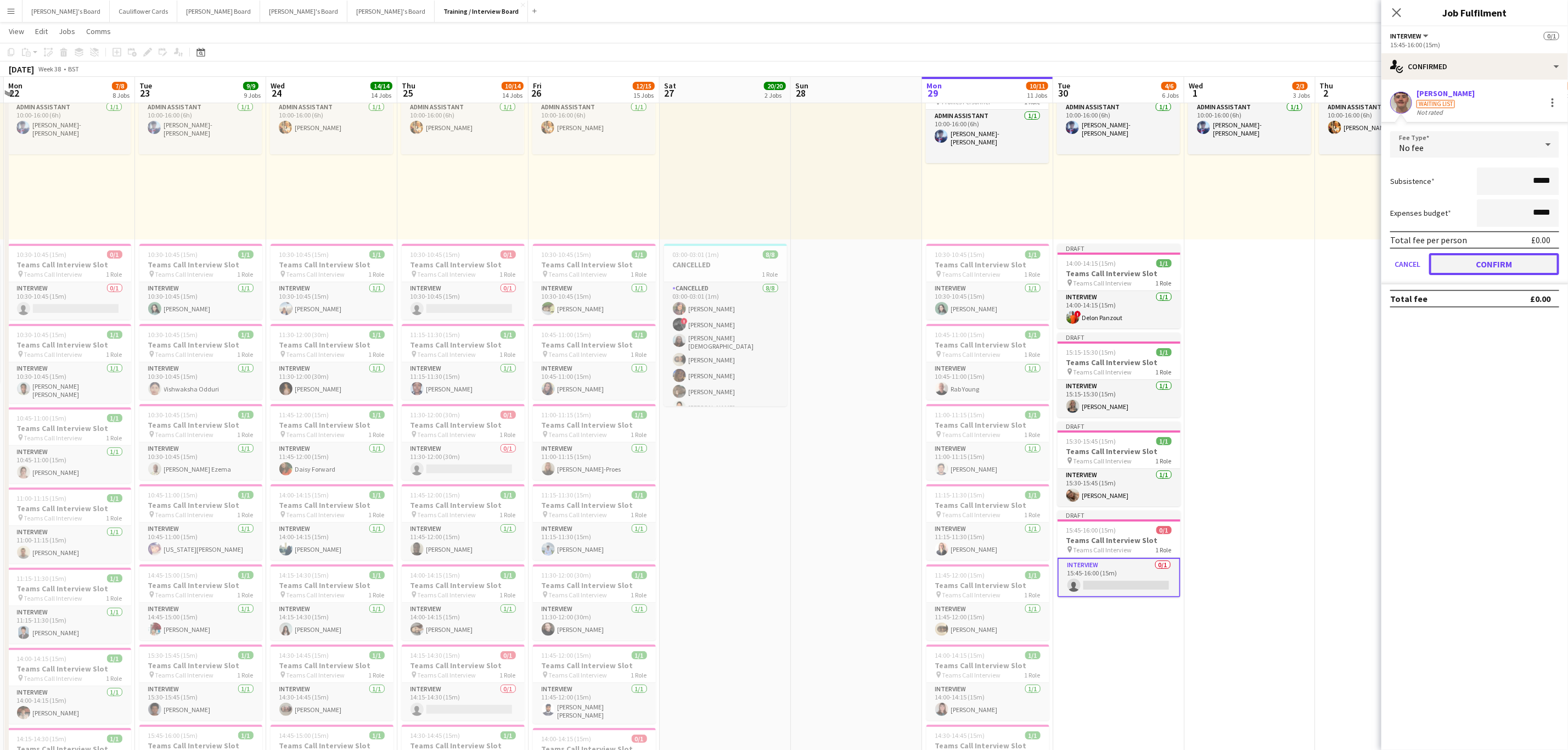
click at [1493, 269] on button "Confirm" at bounding box center [1494, 264] width 130 height 22
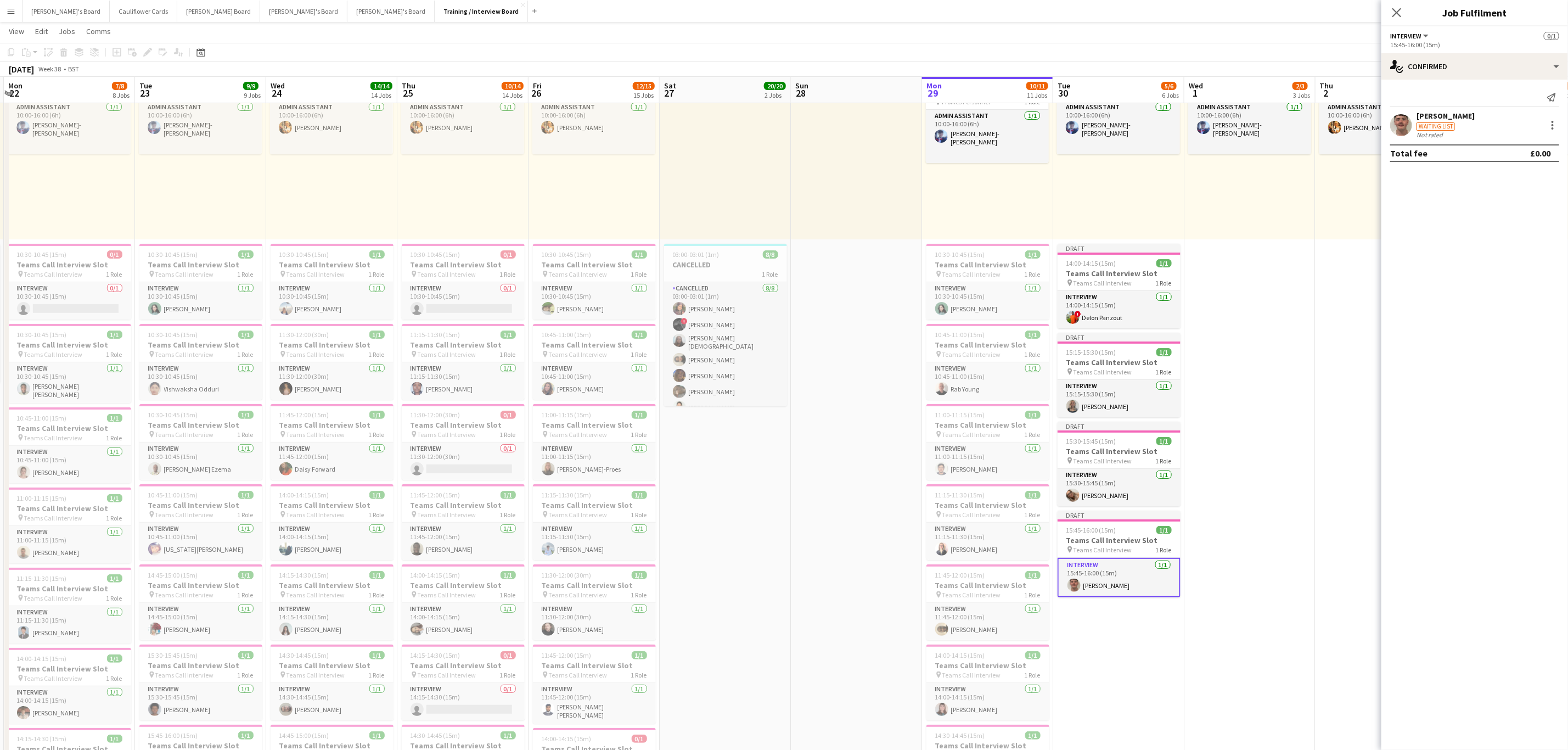
click at [1407, 121] on app-user-avatar at bounding box center [1401, 125] width 22 height 22
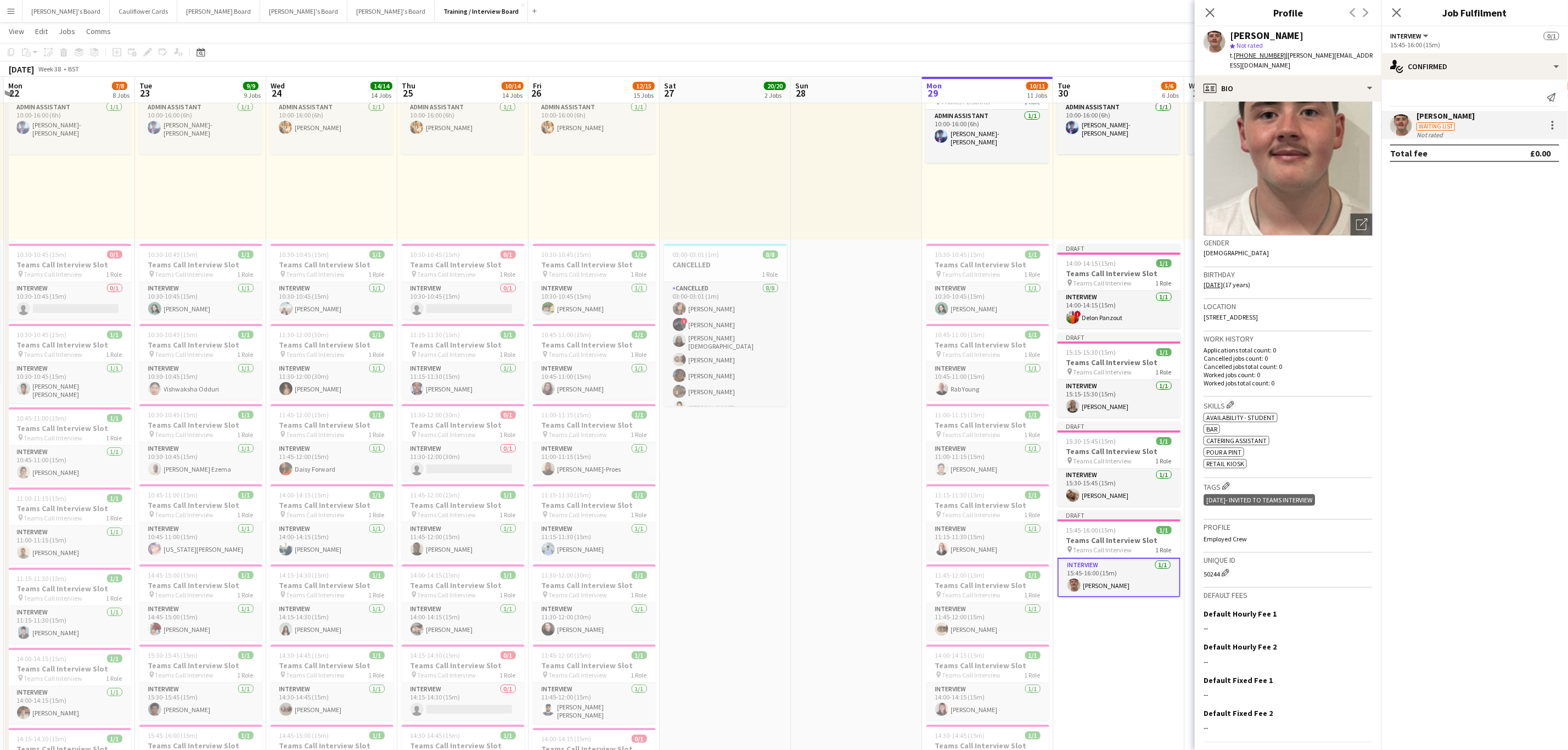
scroll to position [62, 0]
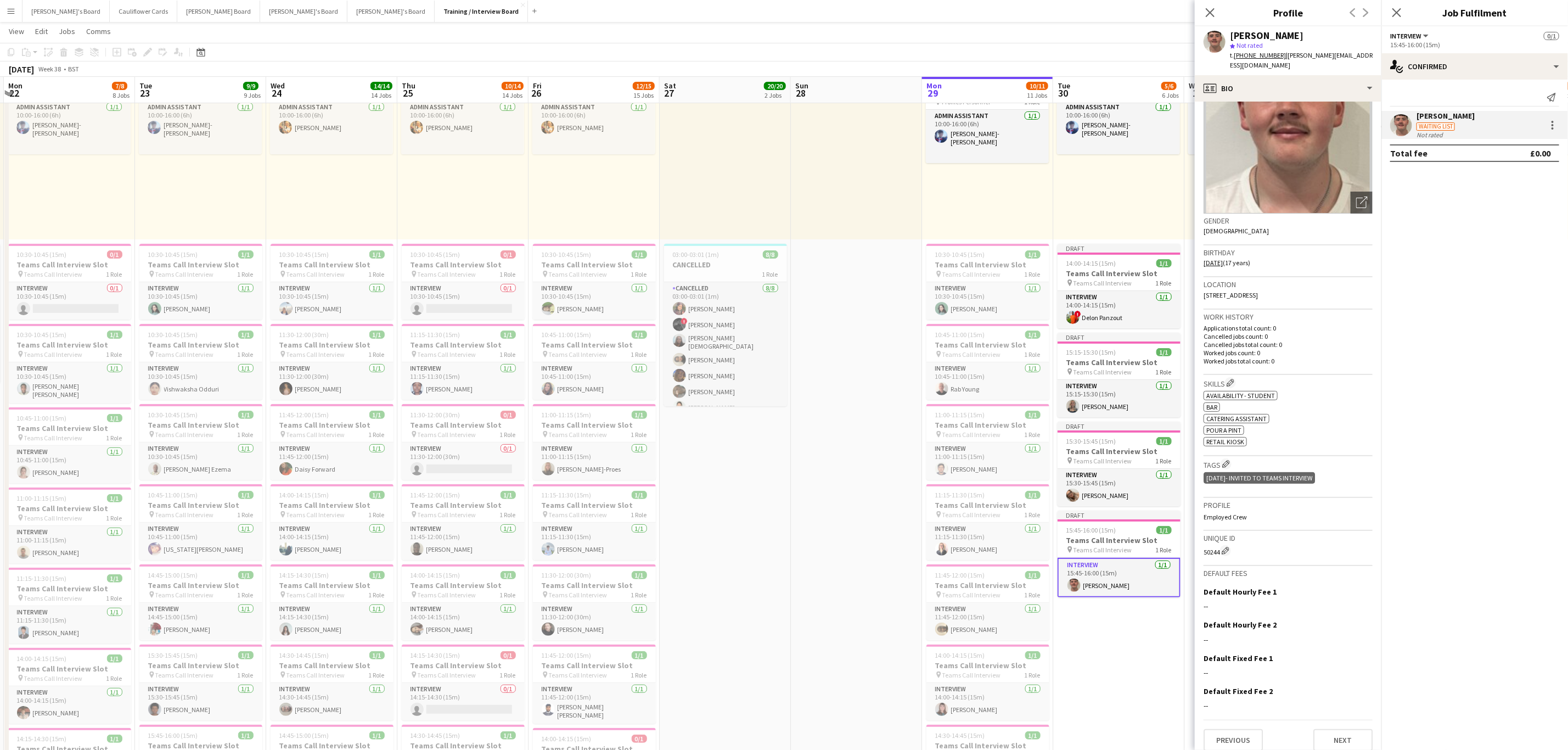
click at [1217, 458] on h3 "Tags Edit crew company tags" at bounding box center [1287, 464] width 169 height 12
click at [1215, 377] on h3 "Skills Edit crew company skills" at bounding box center [1287, 383] width 169 height 12
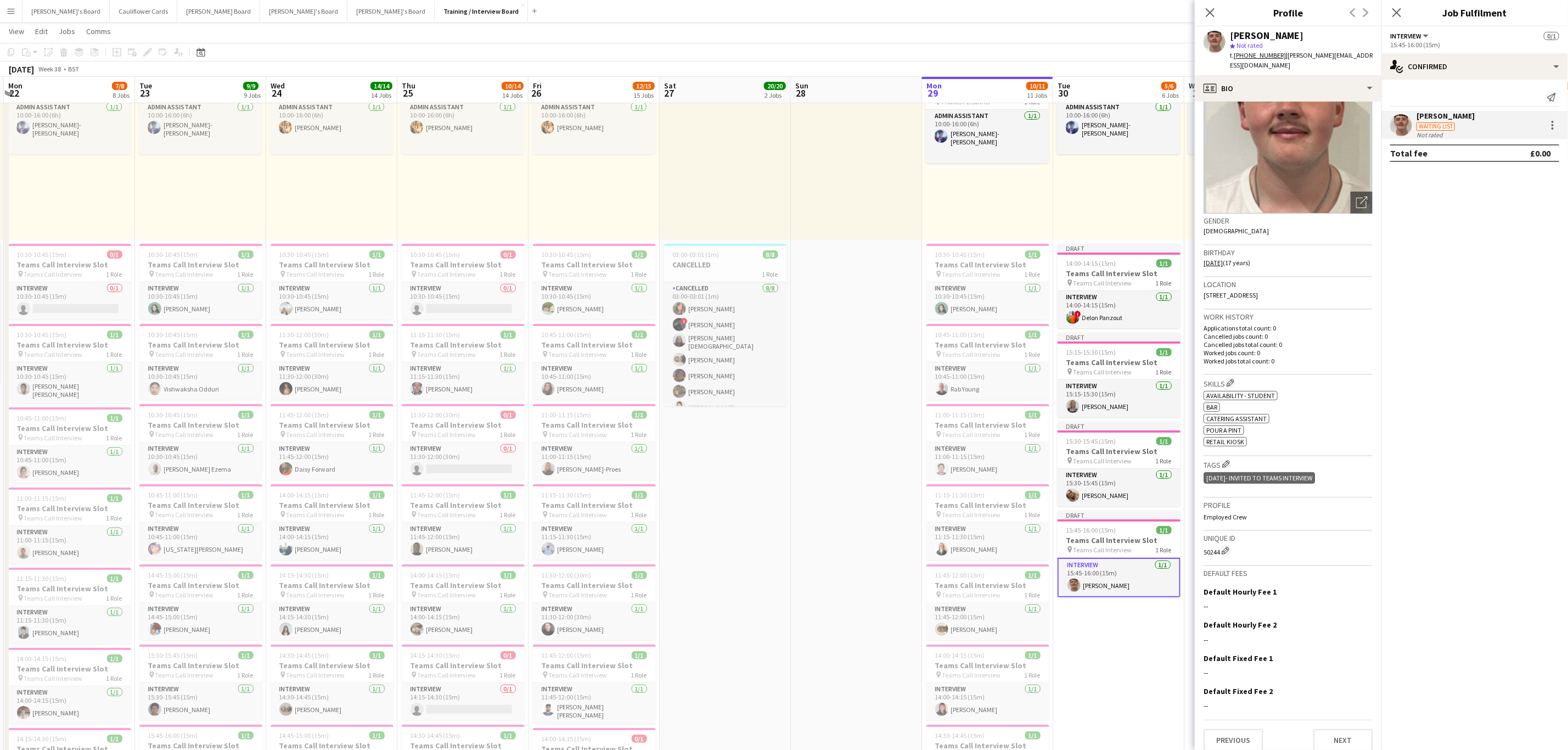
click at [1213, 312] on h3 "Work history" at bounding box center [1287, 316] width 169 height 10
click at [1220, 312] on h3 "Work history" at bounding box center [1287, 316] width 169 height 10
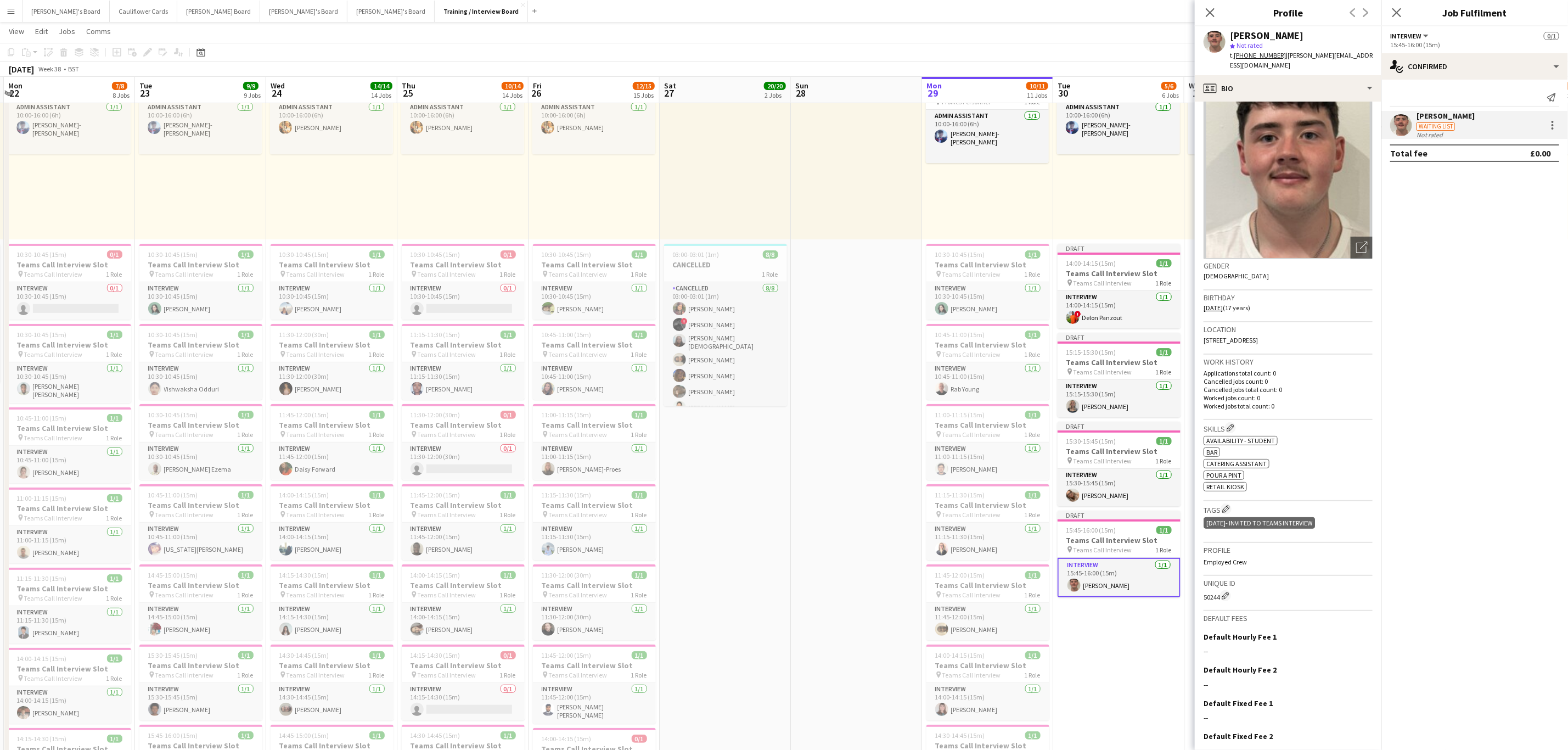
scroll to position [0, 0]
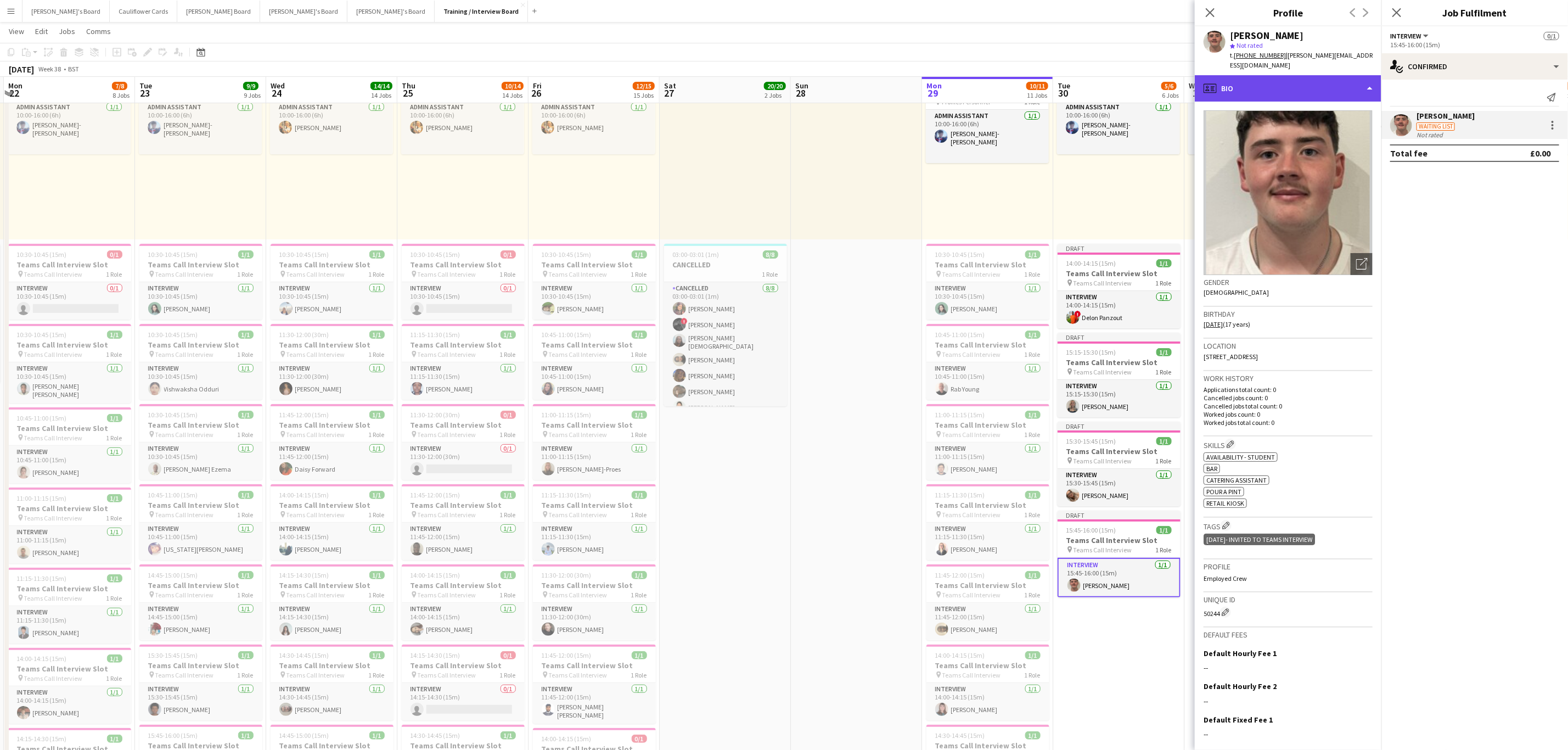
click at [1350, 80] on div "profile Bio" at bounding box center [1288, 88] width 186 height 26
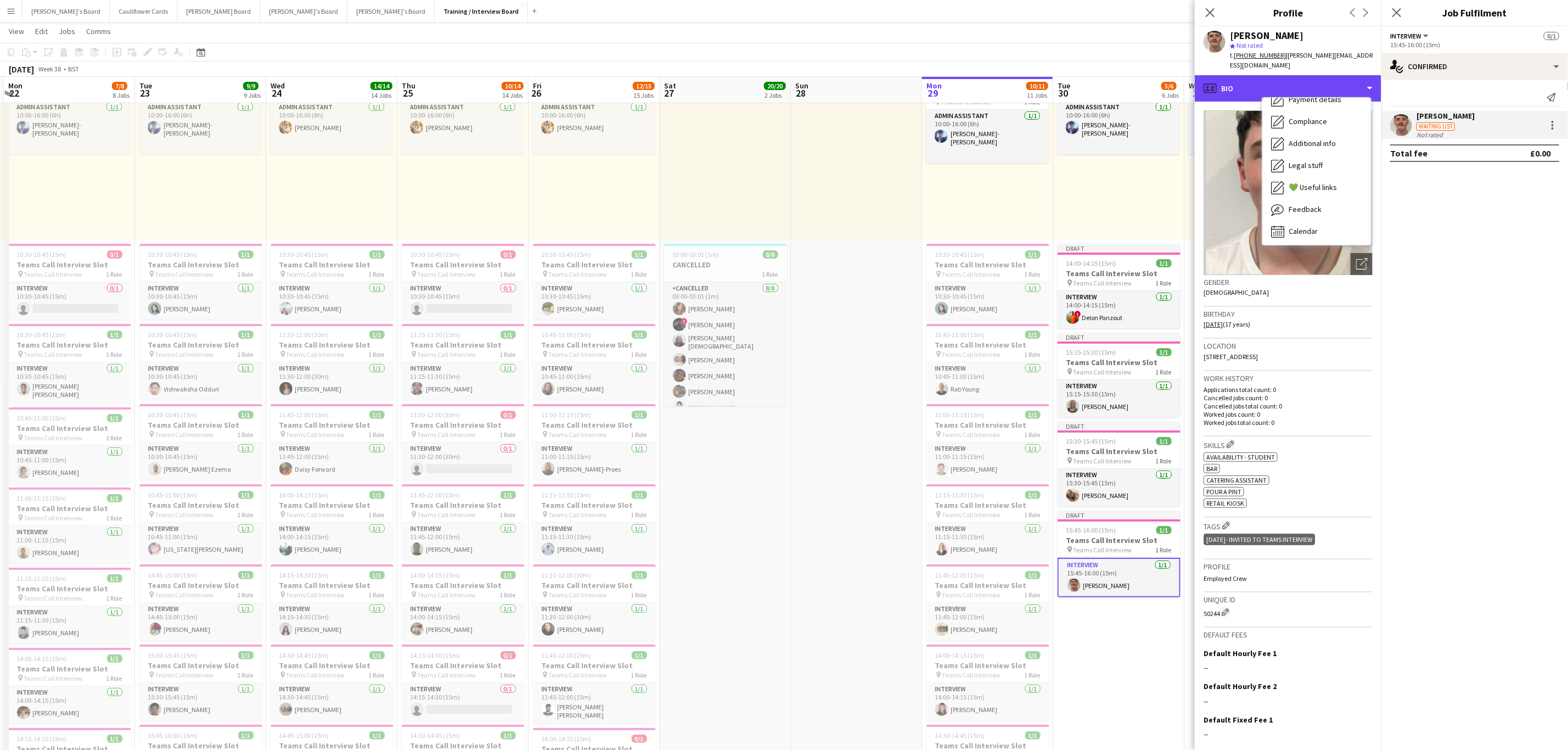
scroll to position [147, 0]
click at [1317, 138] on div "Additional info Additional info" at bounding box center [1316, 142] width 109 height 22
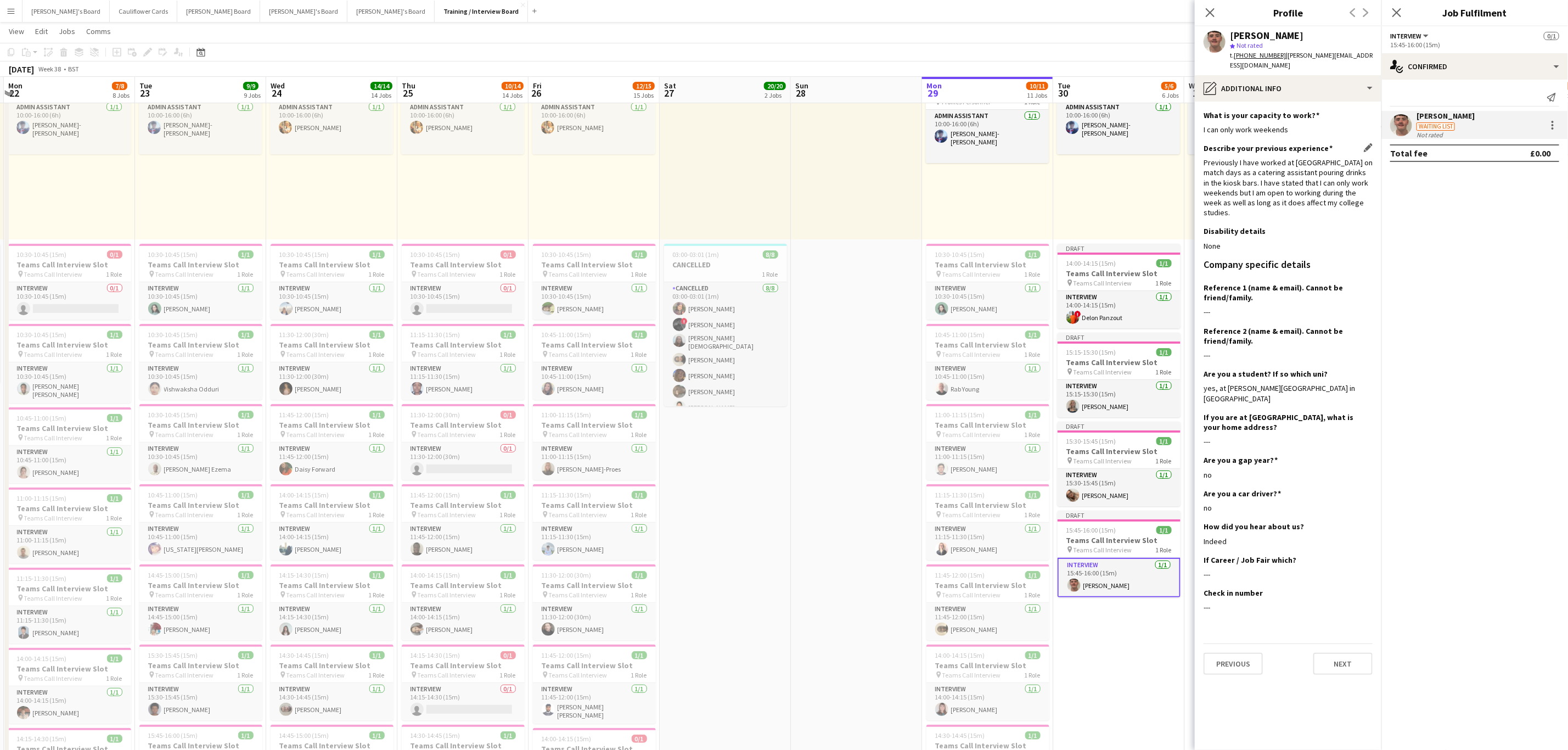
drag, startPoint x: 1291, startPoint y: 162, endPoint x: 1258, endPoint y: 202, distance: 51.9
click at [1258, 202] on div "Previously I have worked at St Marys football stadium on match days as a cateri…" at bounding box center [1287, 187] width 169 height 60
click at [1399, 17] on icon at bounding box center [1396, 12] width 10 height 10
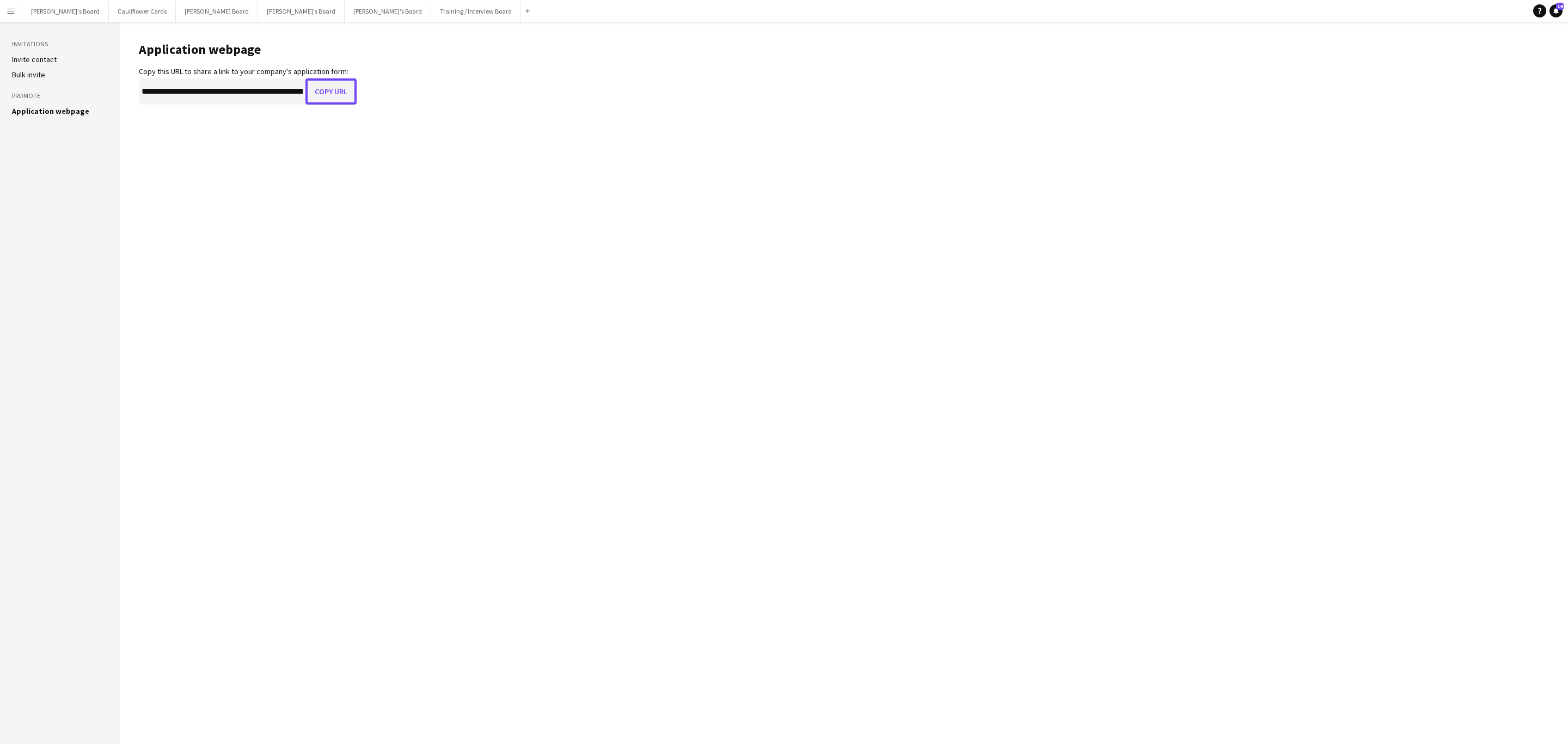
click at [323, 90] on button "Copy URL" at bounding box center [331, 91] width 51 height 26
